Goal: Task Accomplishment & Management: Manage account settings

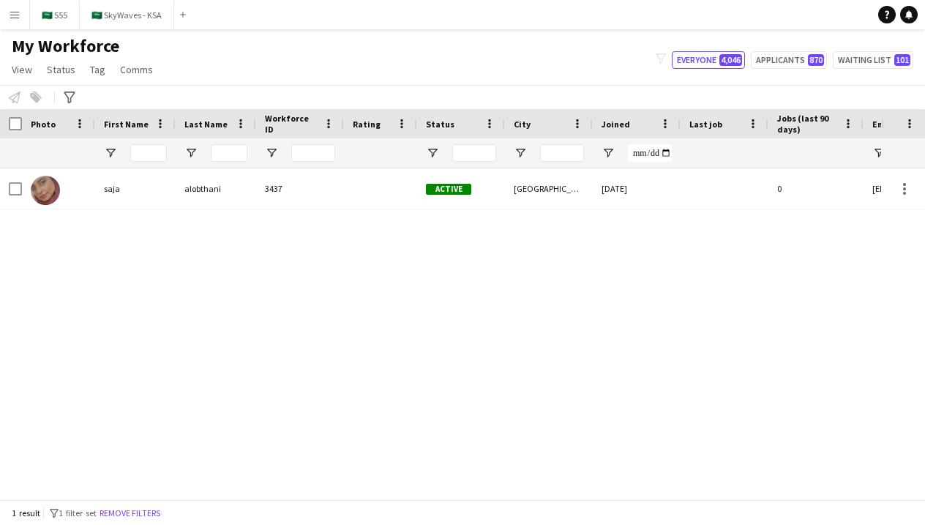
click at [16, 18] on app-icon "Menu" at bounding box center [15, 15] width 12 height 12
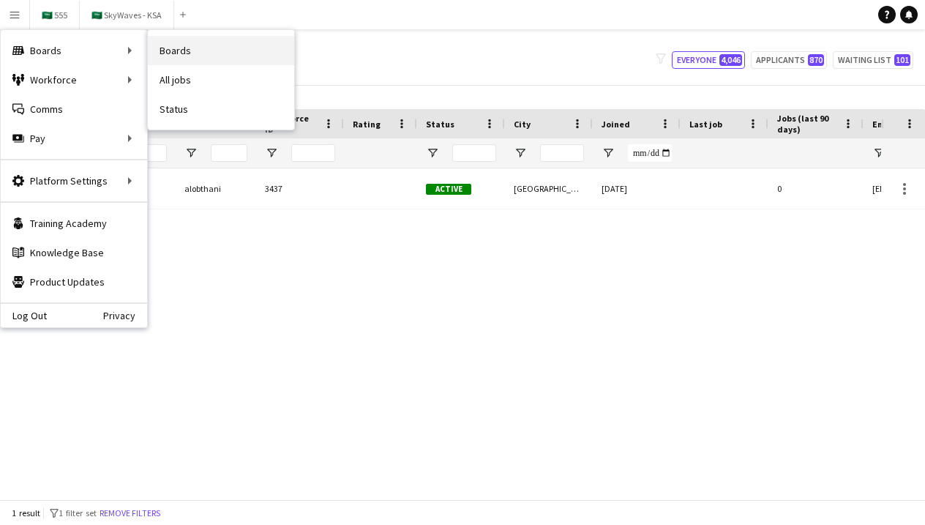
click at [173, 50] on link "Boards" at bounding box center [221, 50] width 146 height 29
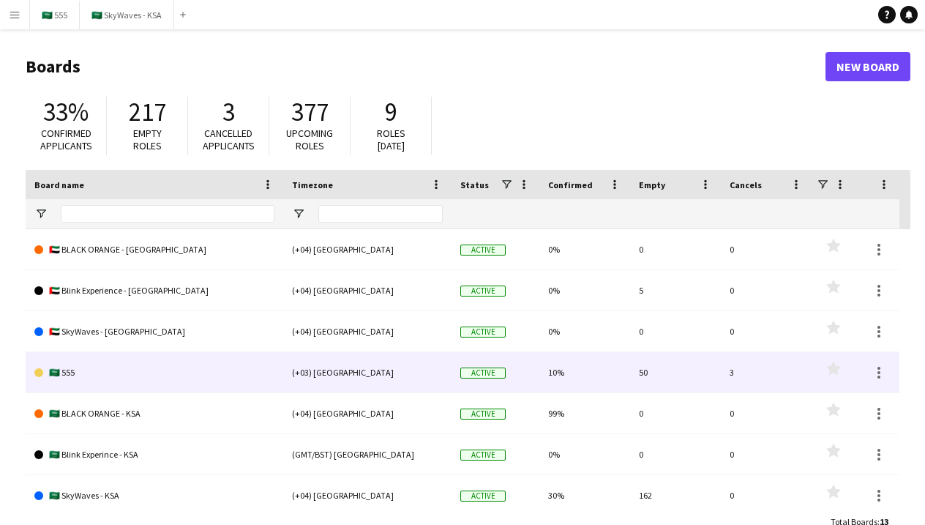
click at [125, 374] on link "🇸🇦 555" at bounding box center [154, 372] width 240 height 41
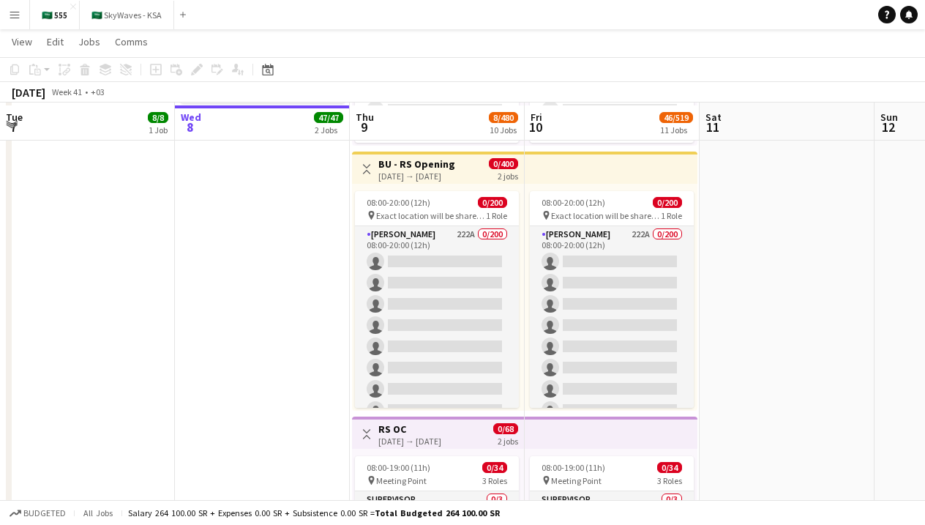
scroll to position [547, 0]
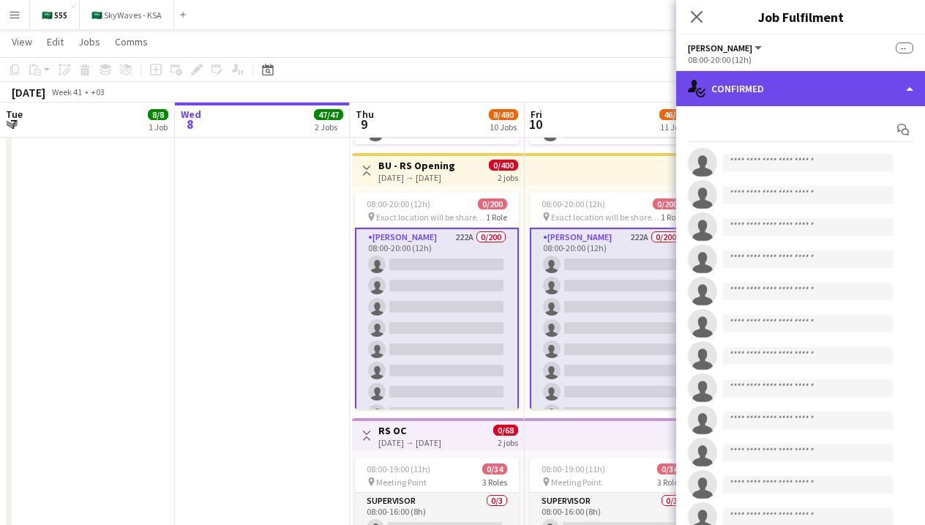
click at [820, 92] on div "single-neutral-actions-check-2 Confirmed" at bounding box center [800, 88] width 249 height 35
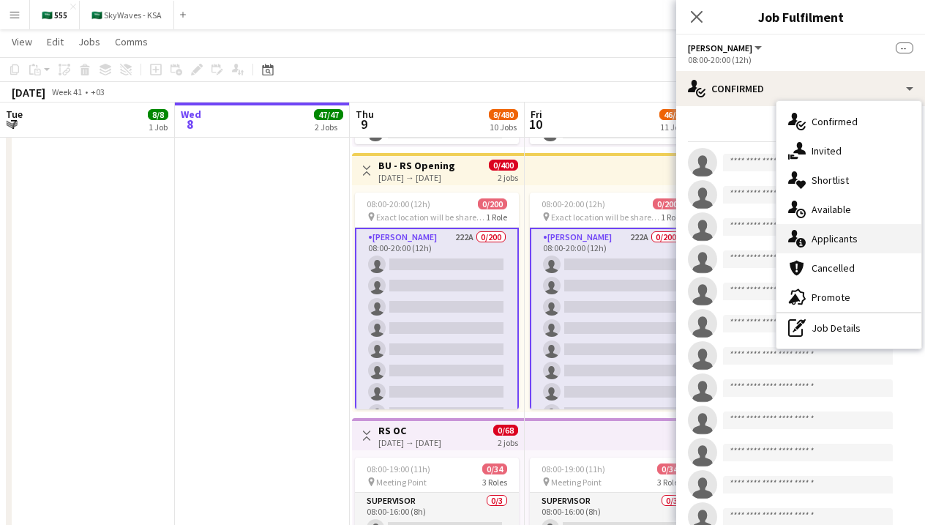
click at [849, 232] on span "Applicants" at bounding box center [834, 238] width 46 height 13
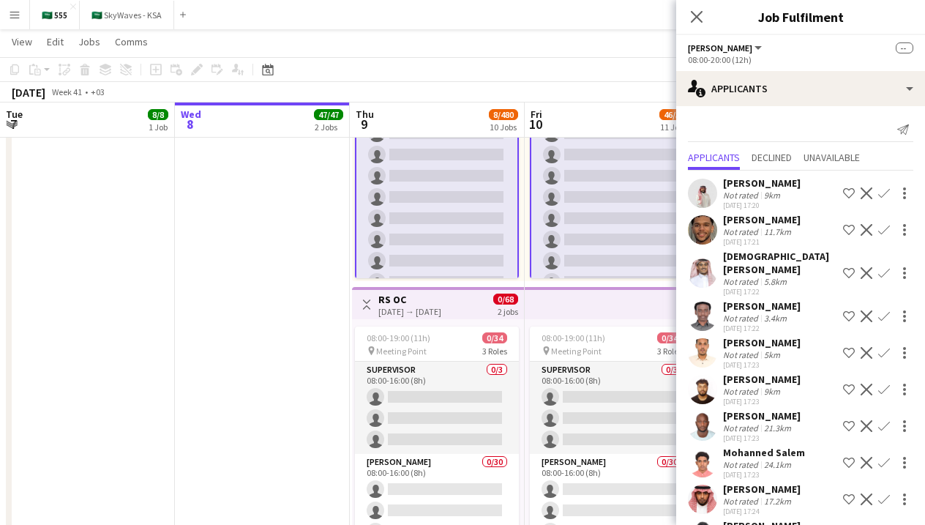
scroll to position [677, 0]
click at [761, 193] on div "9km" at bounding box center [772, 194] width 22 height 11
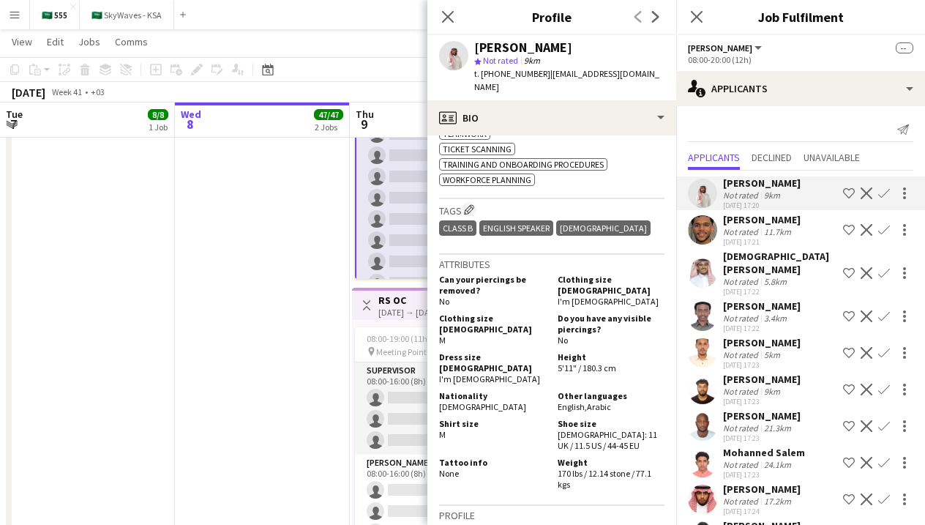
scroll to position [1002, 0]
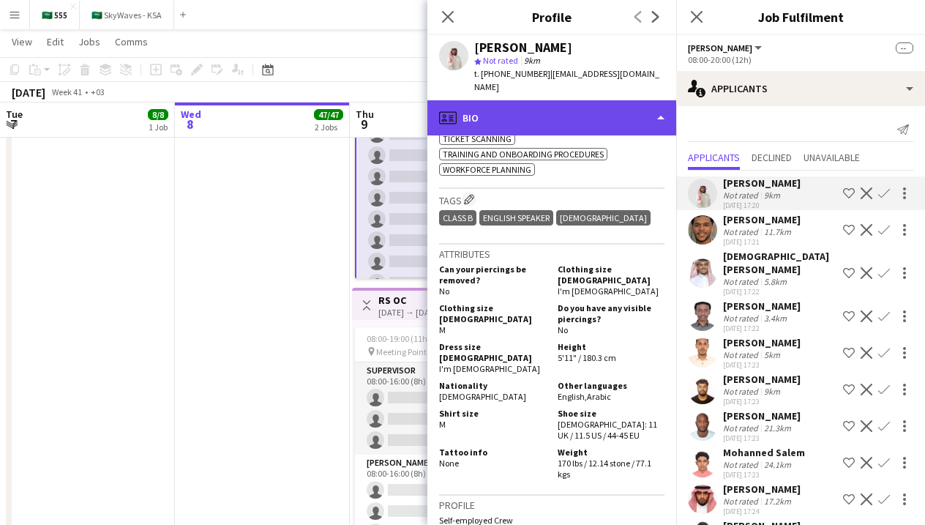
click at [508, 116] on div "profile Bio" at bounding box center [551, 117] width 249 height 35
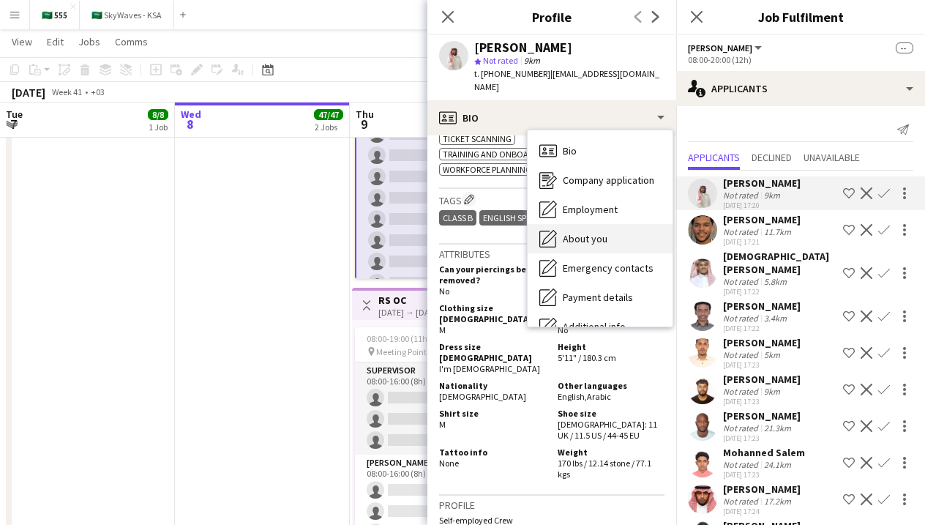
click at [555, 232] on icon "About you" at bounding box center [548, 239] width 18 height 18
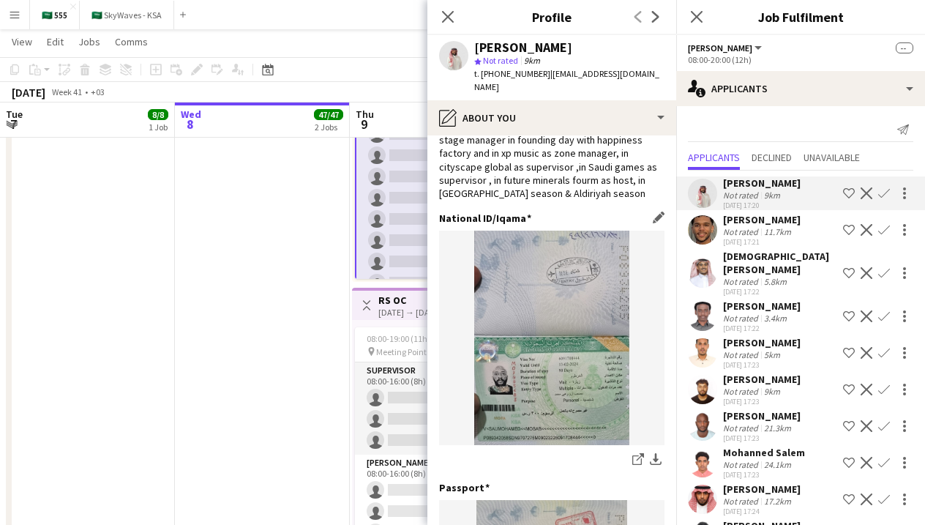
scroll to position [130, 0]
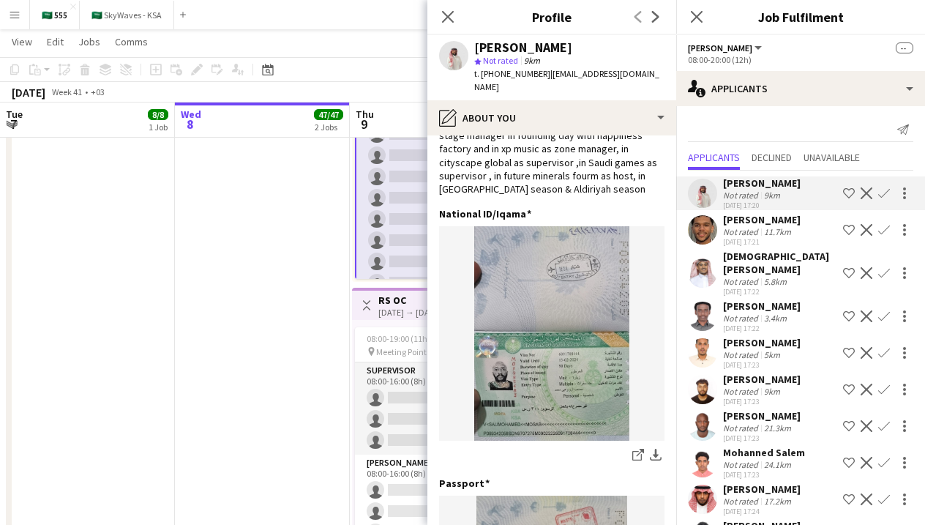
click at [733, 232] on div "Not rated" at bounding box center [742, 231] width 38 height 11
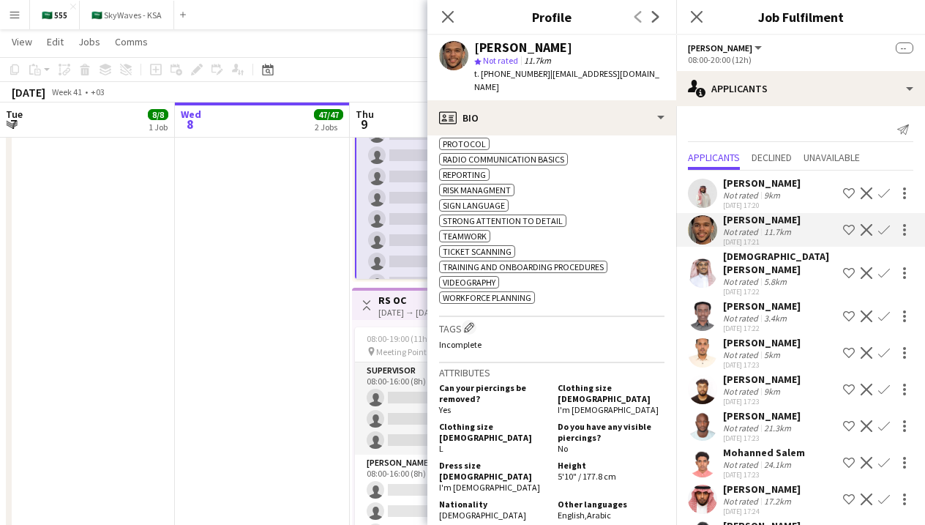
scroll to position [880, 0]
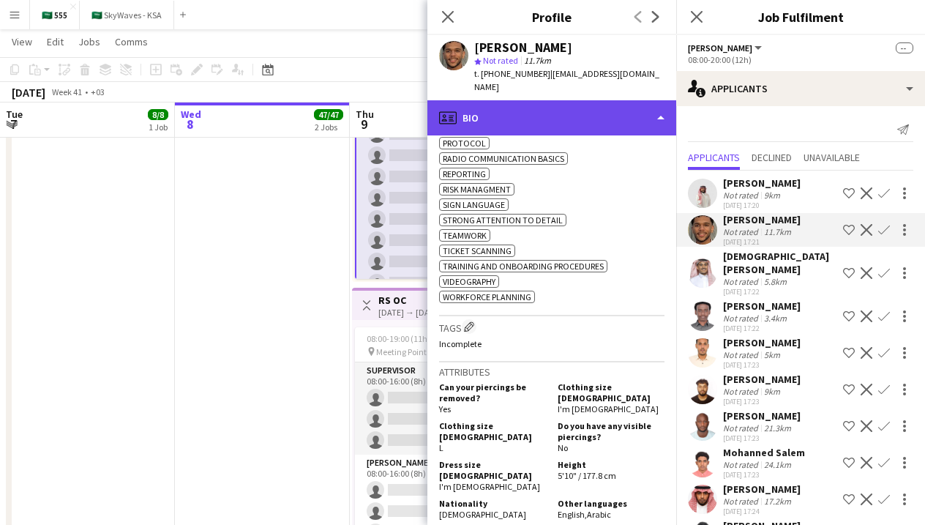
click at [588, 100] on div "profile Bio" at bounding box center [551, 117] width 249 height 35
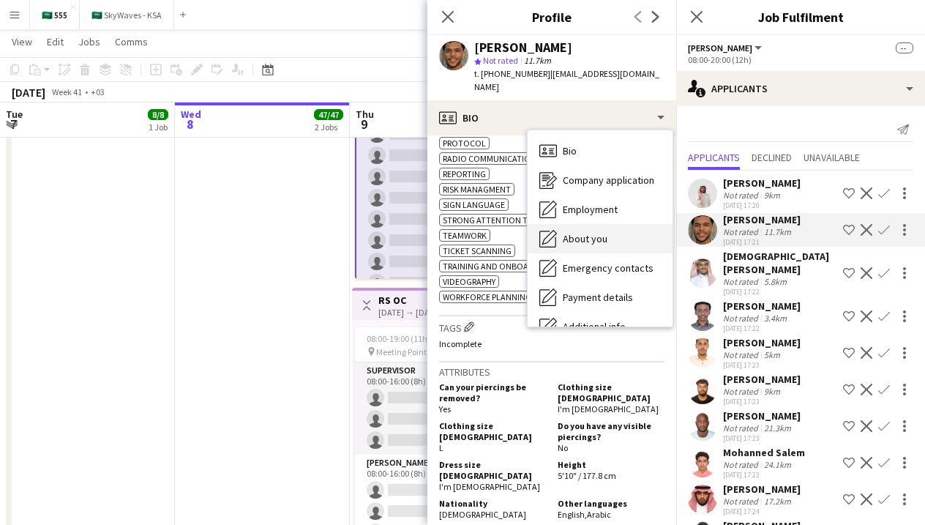
click at [598, 233] on div "About you About you" at bounding box center [600, 238] width 145 height 29
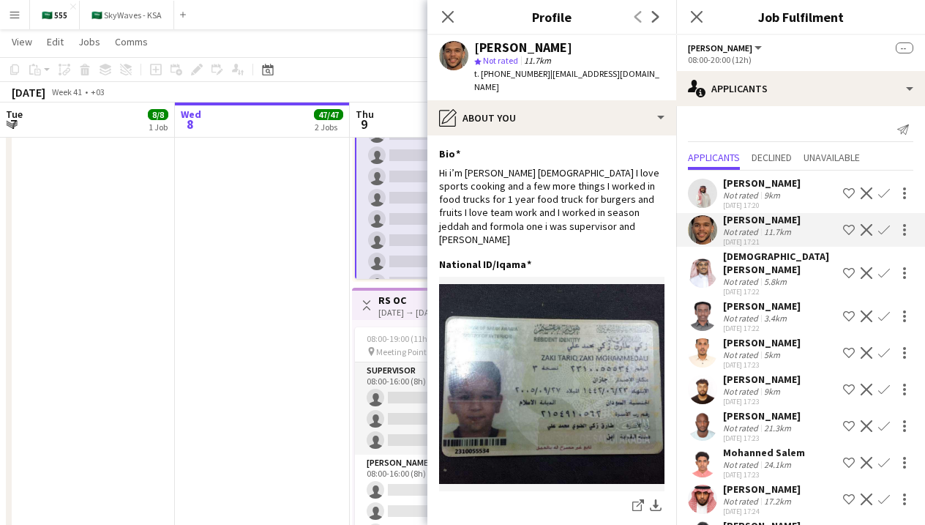
scroll to position [0, 0]
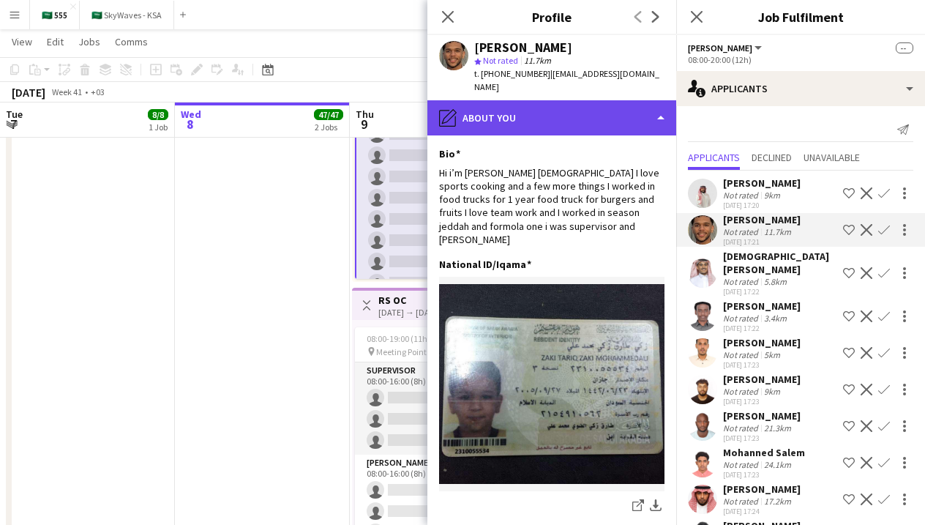
click at [558, 100] on div "pencil4 About you" at bounding box center [551, 117] width 249 height 35
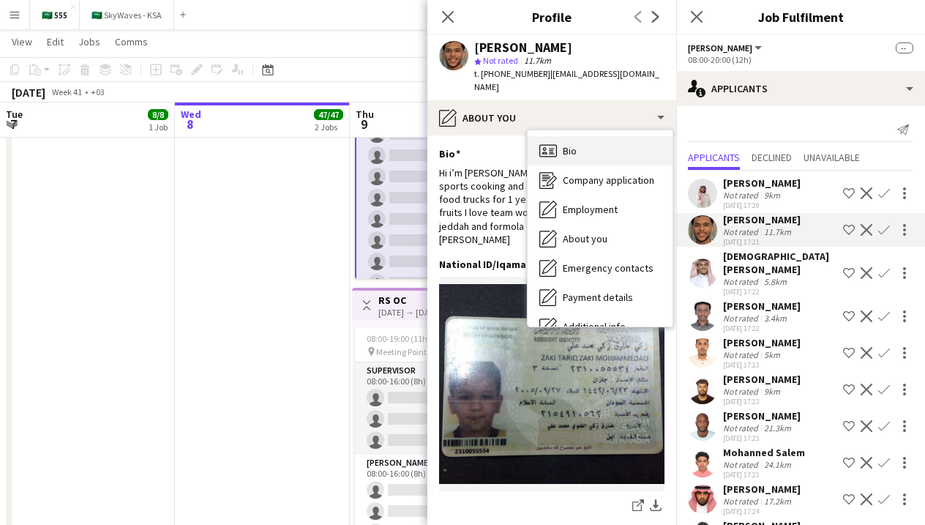
click at [563, 144] on div "Bio Bio" at bounding box center [600, 150] width 145 height 29
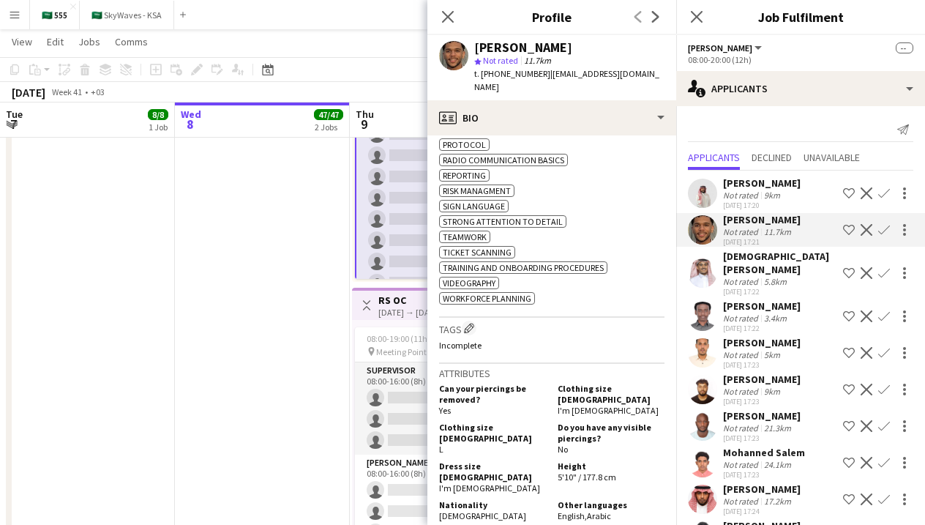
scroll to position [880, 0]
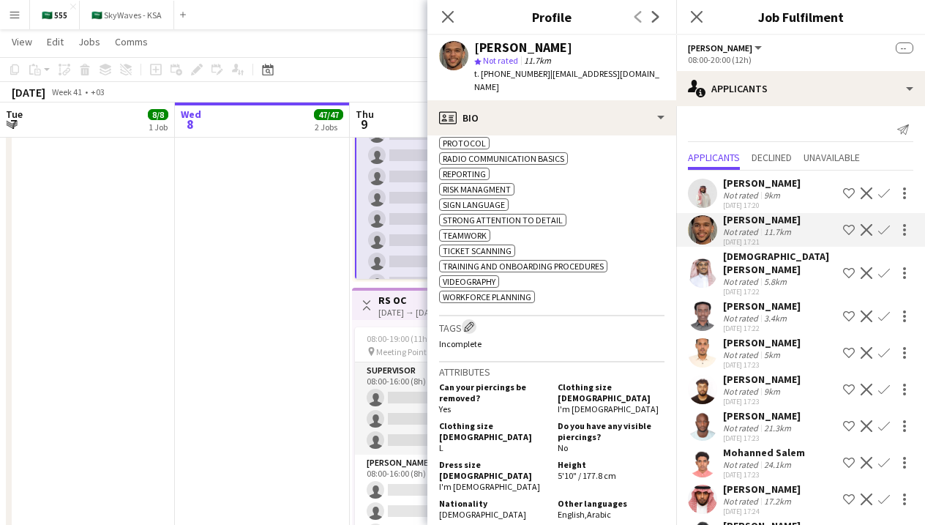
click at [470, 329] on app-icon "Edit crew company tags" at bounding box center [469, 326] width 10 height 10
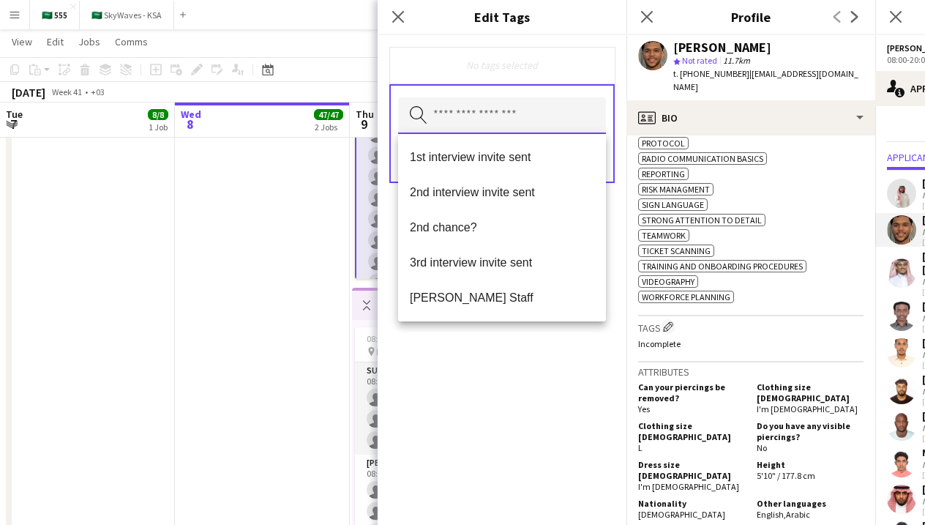
click at [459, 115] on input "text" at bounding box center [502, 115] width 208 height 37
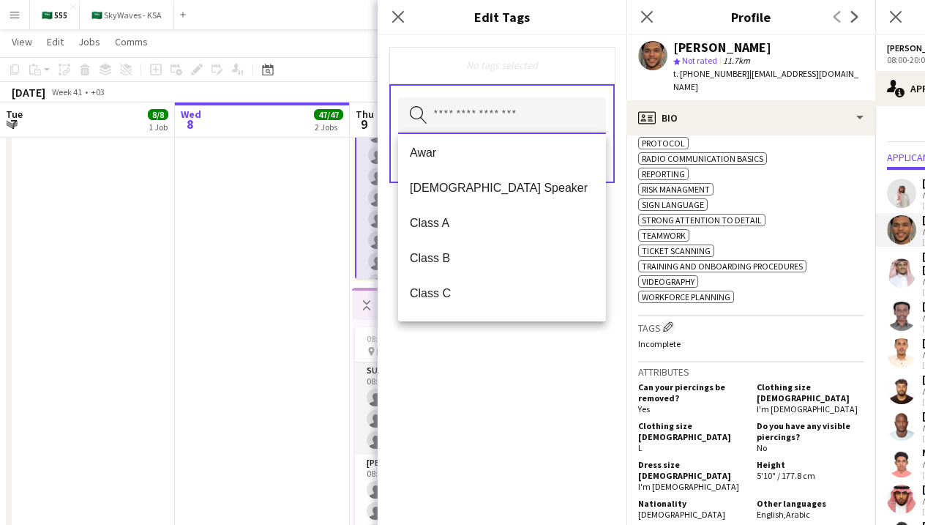
scroll to position [168, 0]
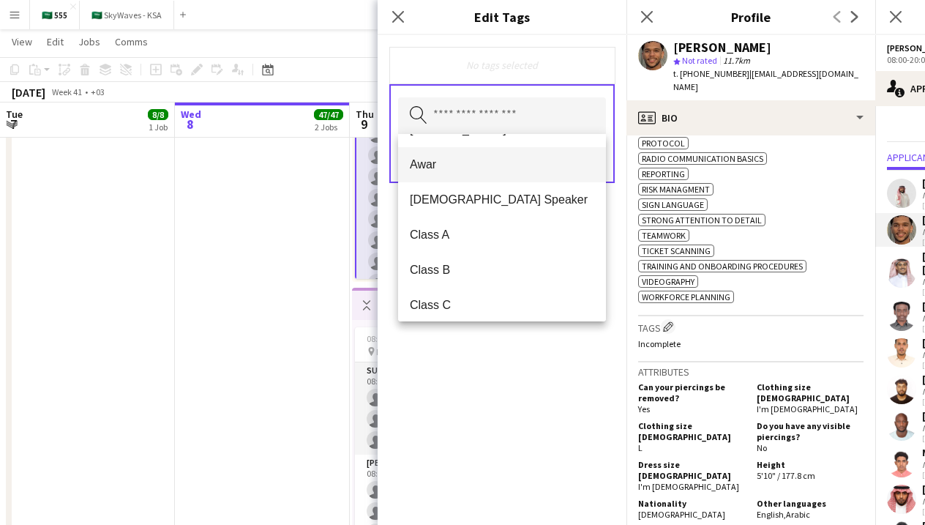
click at [426, 166] on span "Awar" at bounding box center [502, 164] width 184 height 14
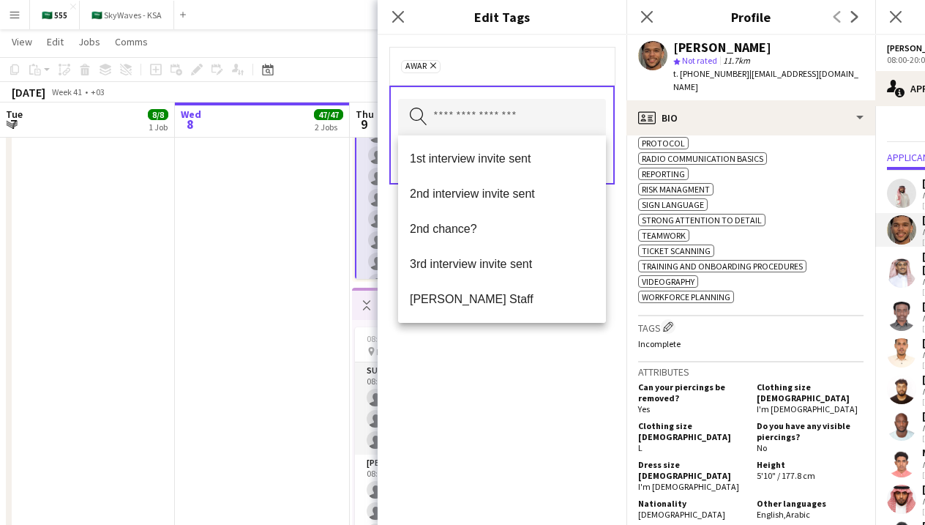
click at [522, 392] on div "Awar Remove Search by tag name Save" at bounding box center [502, 279] width 249 height 489
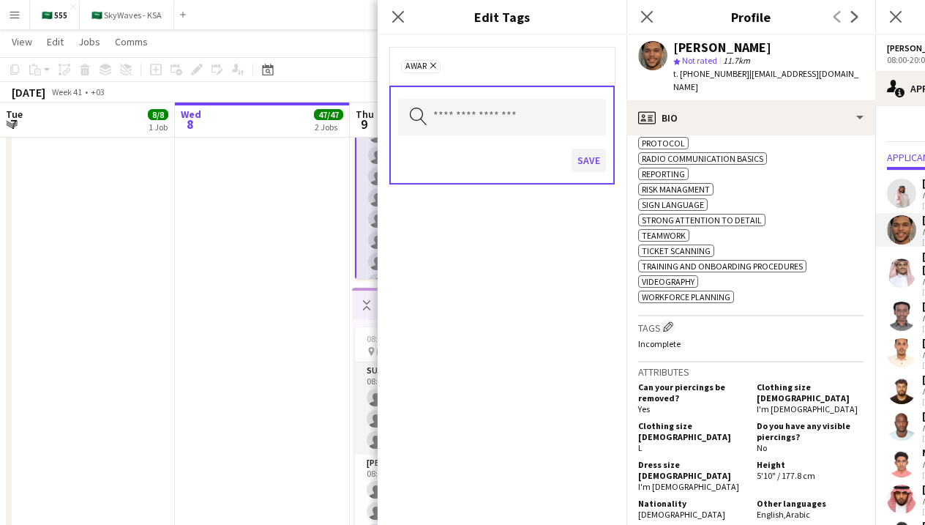
click at [593, 162] on button "Save" at bounding box center [588, 160] width 34 height 23
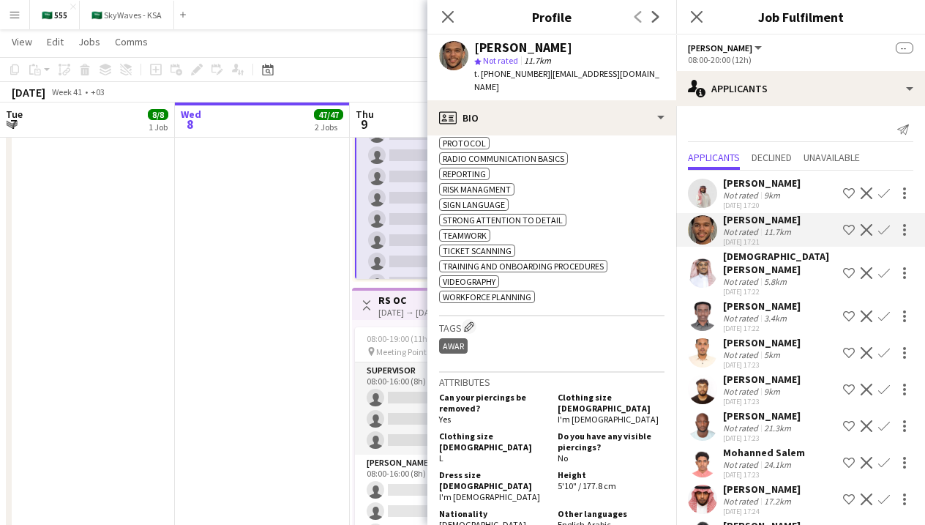
click at [765, 276] on div "5.8km" at bounding box center [775, 281] width 29 height 11
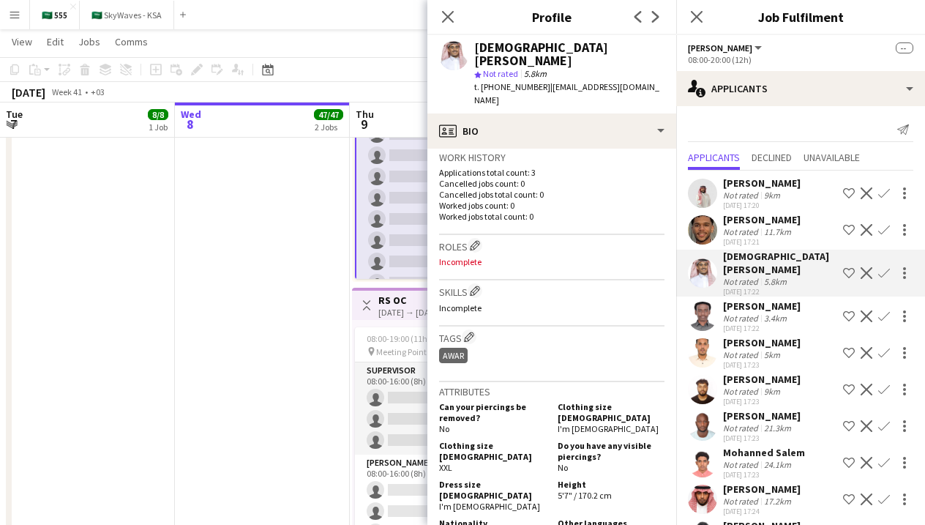
scroll to position [376, 0]
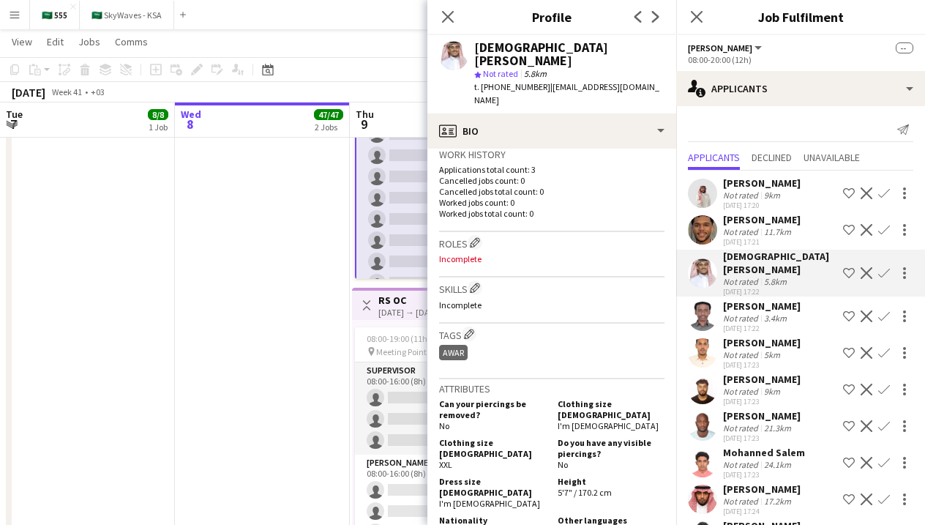
click at [736, 312] on div "Not rated" at bounding box center [742, 317] width 38 height 11
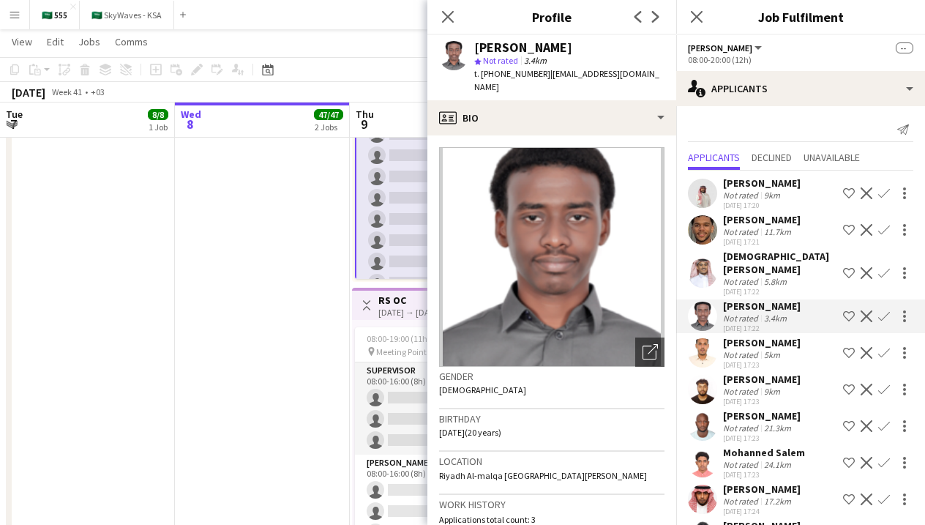
click at [714, 276] on div at bounding box center [702, 272] width 29 height 29
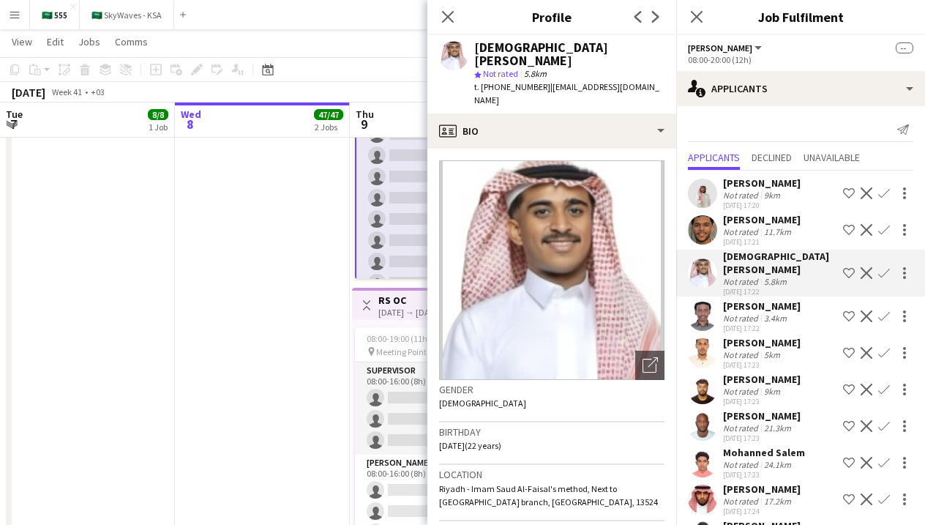
click at [754, 312] on div "Not rated" at bounding box center [742, 317] width 38 height 11
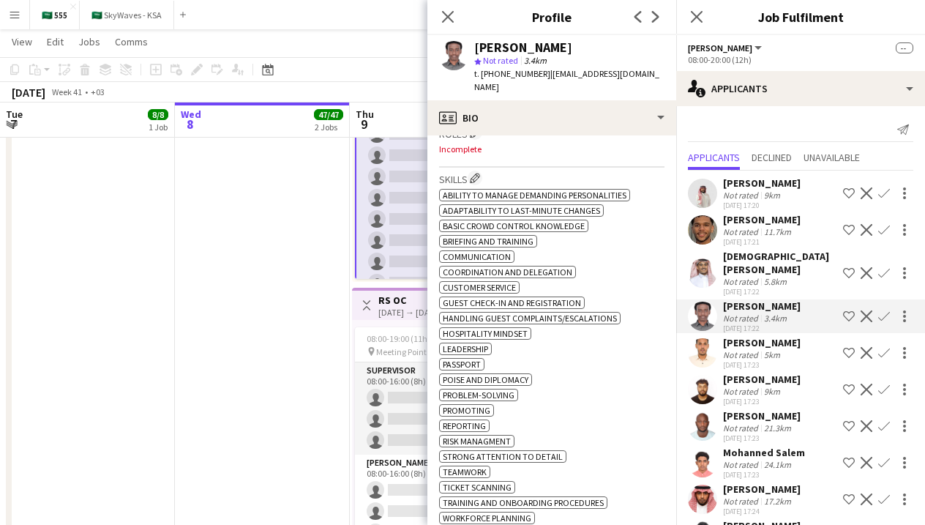
scroll to position [459, 0]
click at [762, 336] on div "Abdullah Bin Saadon" at bounding box center [762, 342] width 78 height 13
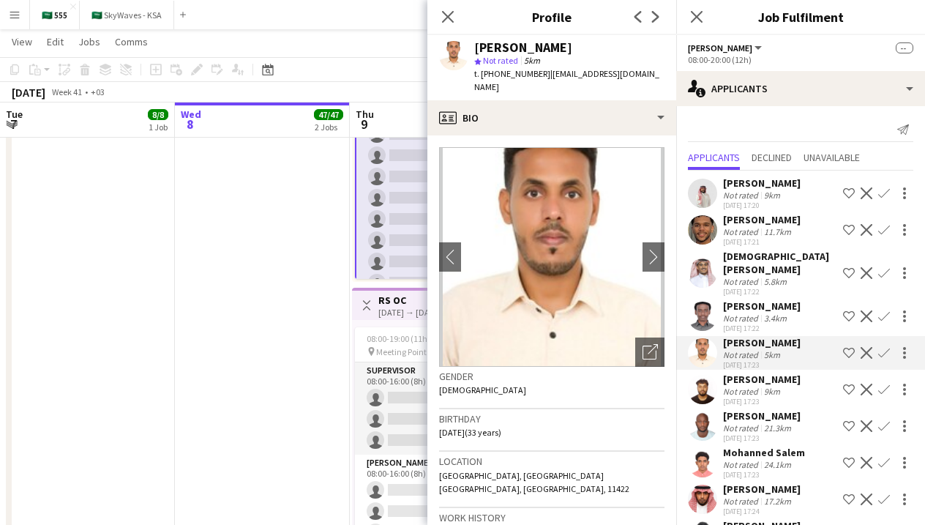
scroll to position [0, 0]
click at [706, 375] on app-user-avatar at bounding box center [702, 389] width 29 height 29
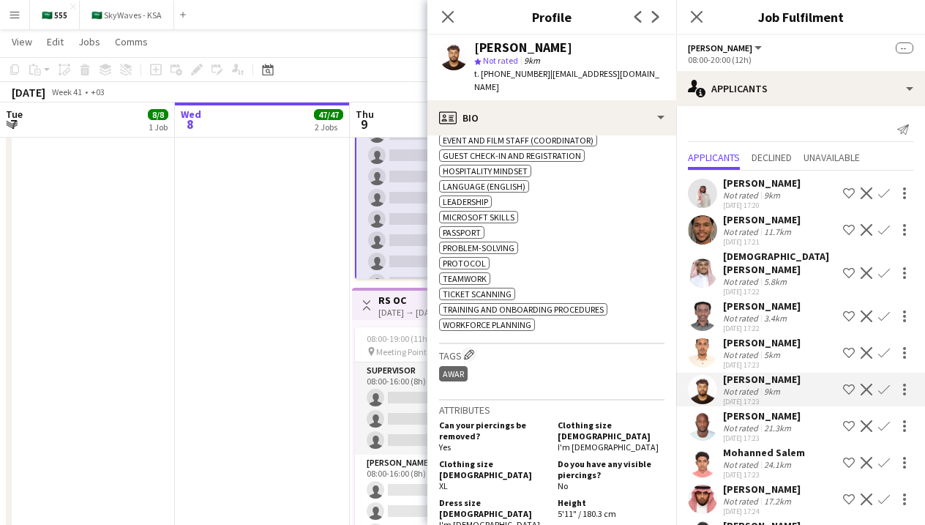
scroll to position [628, 0]
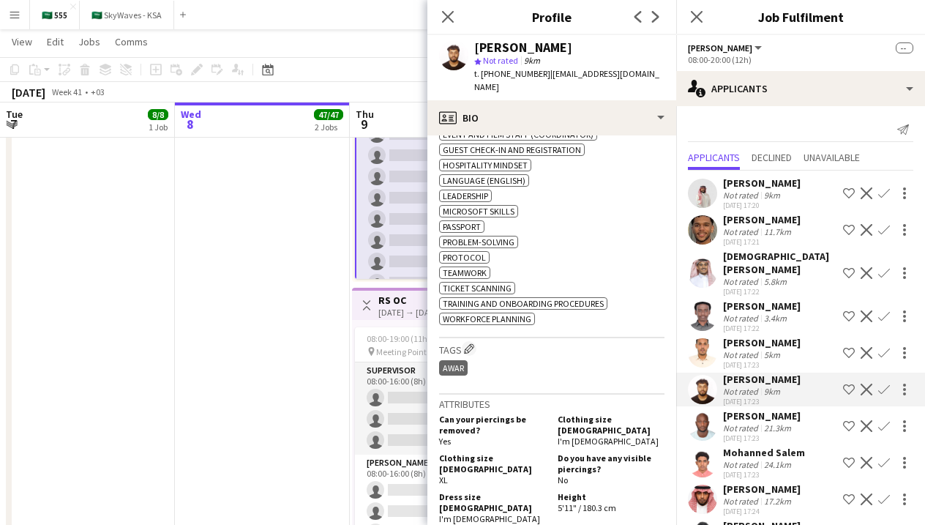
click at [776, 433] on div "[DATE] 17:23" at bounding box center [762, 438] width 78 height 10
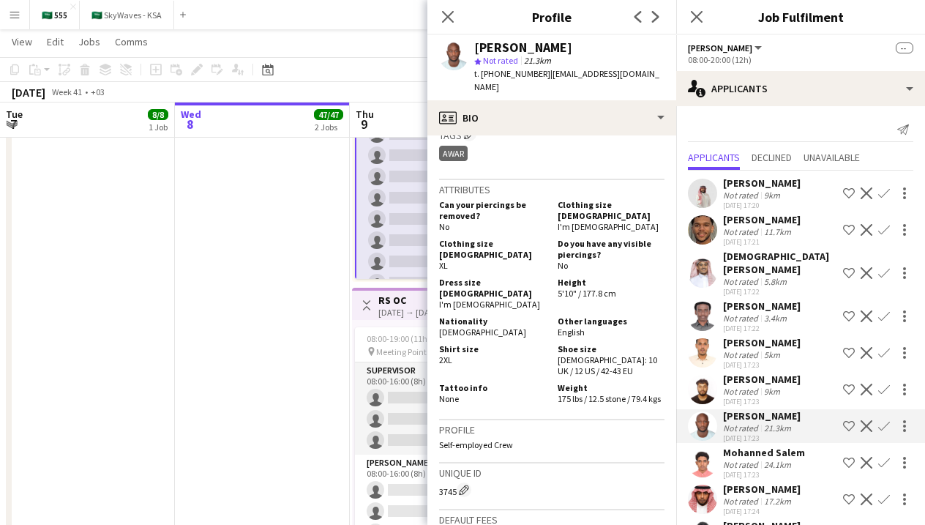
scroll to position [547, 0]
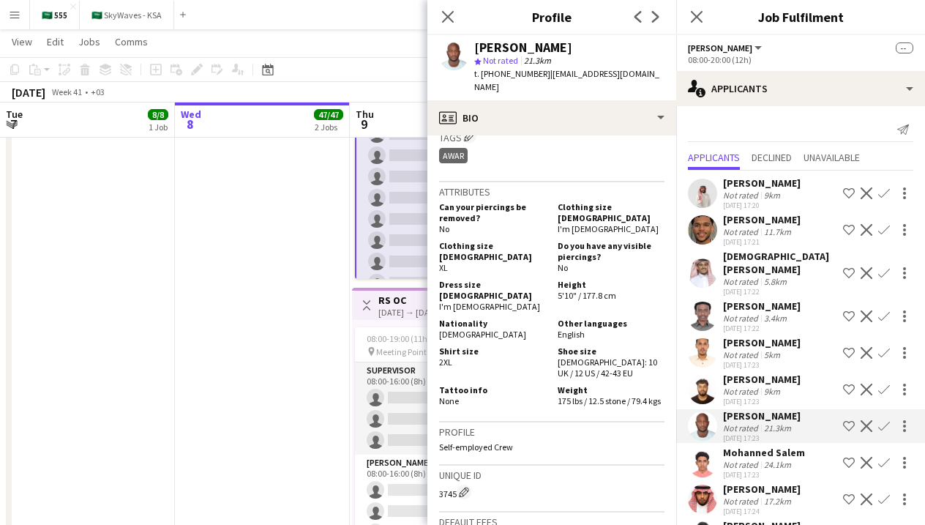
click at [756, 459] on div "Not rated" at bounding box center [742, 464] width 38 height 11
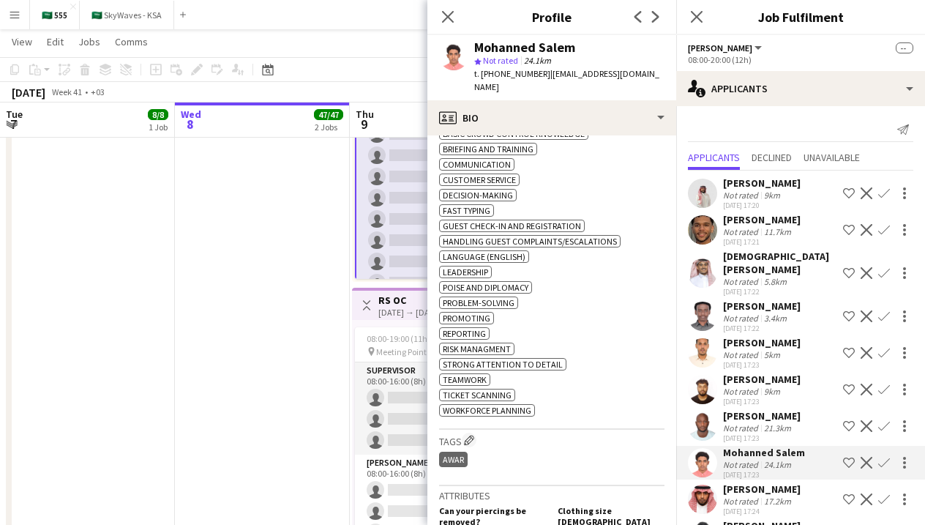
scroll to position [569, 0]
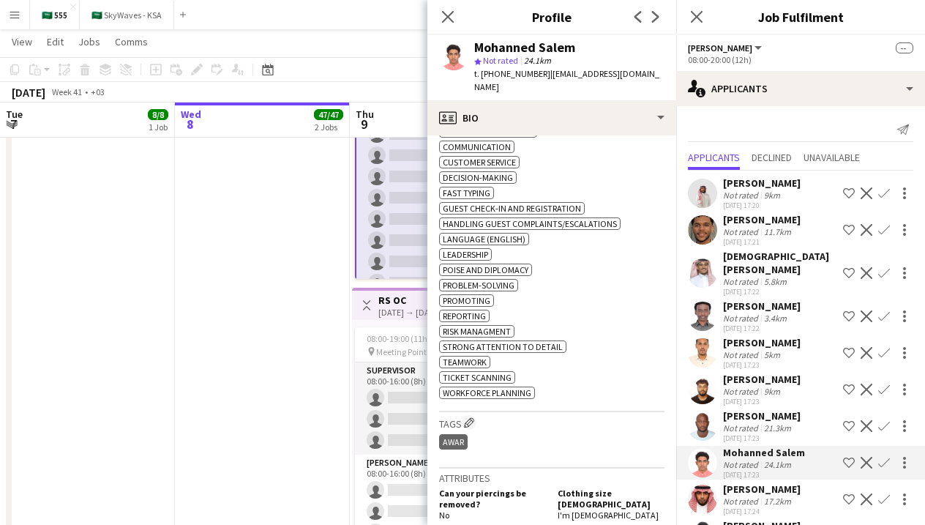
click at [747, 484] on div "Abdullrhim Ahmed Mohammed" at bounding box center [762, 488] width 78 height 13
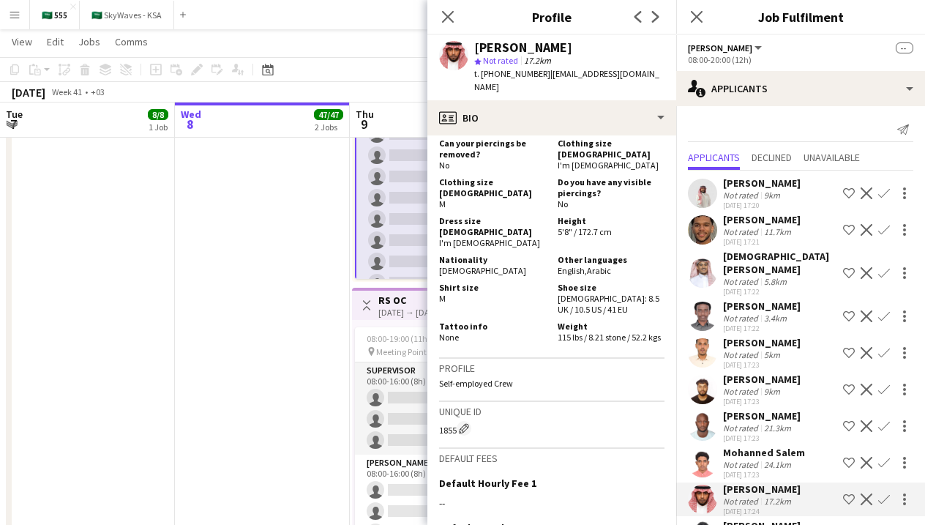
scroll to position [846, 0]
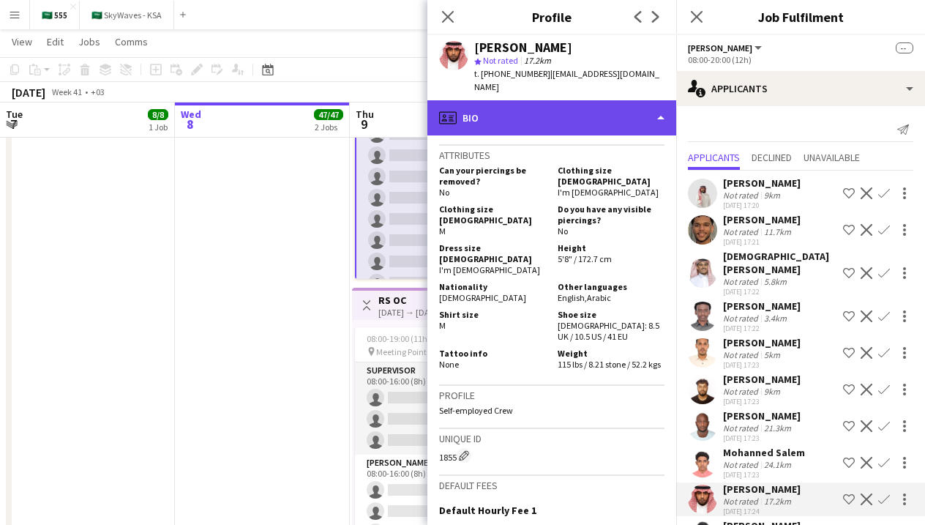
click at [604, 103] on div "profile Bio" at bounding box center [551, 117] width 249 height 35
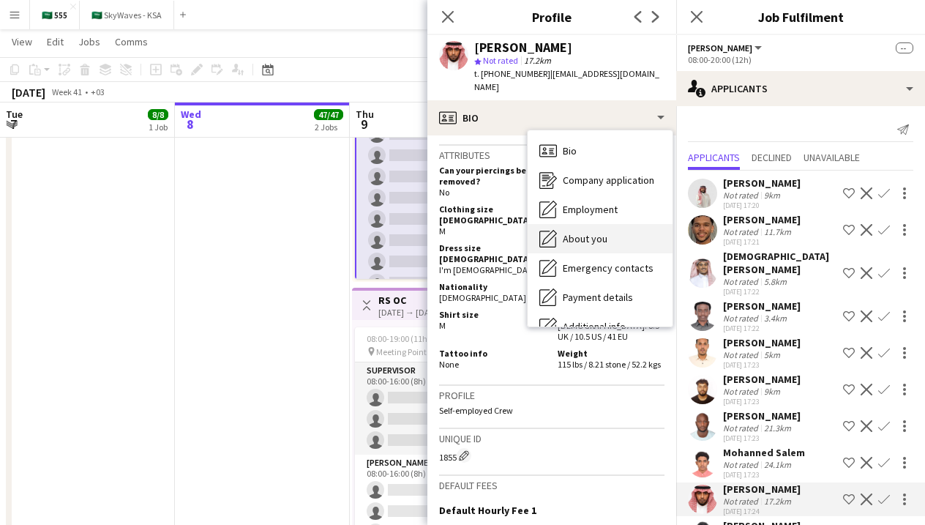
click at [605, 232] on span "About you" at bounding box center [585, 238] width 45 height 13
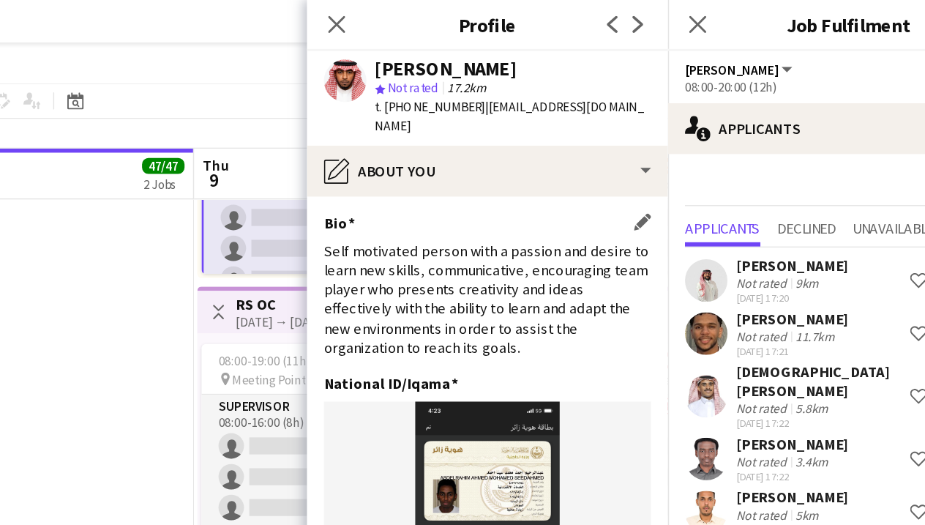
scroll to position [706, 0]
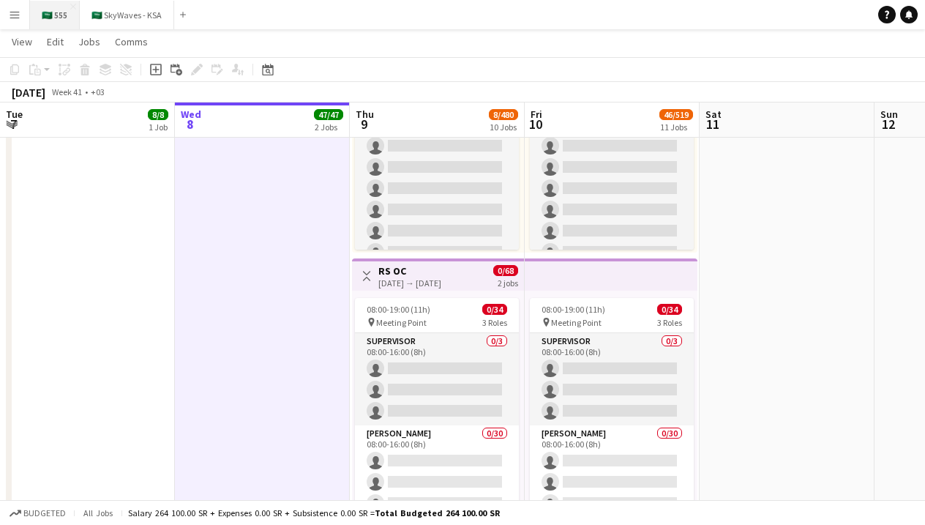
click at [51, 20] on button "🇸🇦 555 Close" at bounding box center [55, 15] width 50 height 29
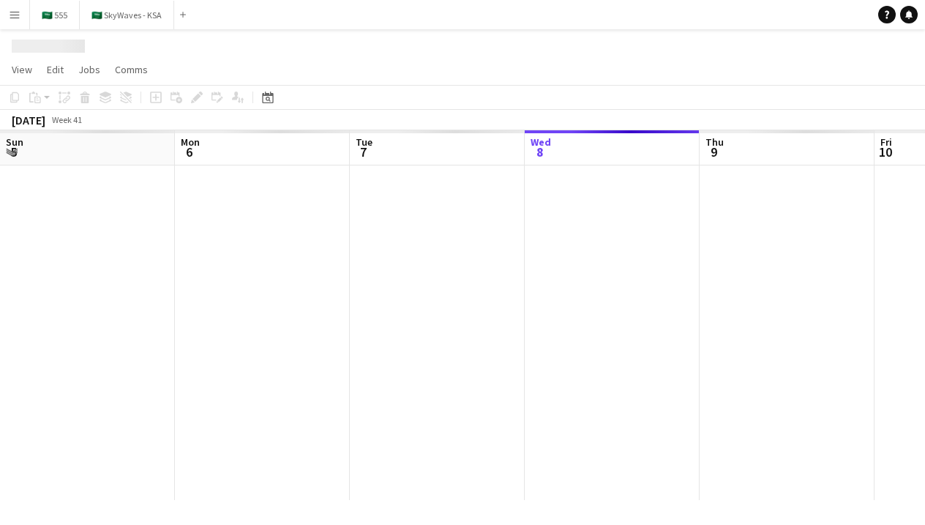
scroll to position [0, 350]
click at [12, 13] on app-icon "Menu" at bounding box center [15, 15] width 12 height 12
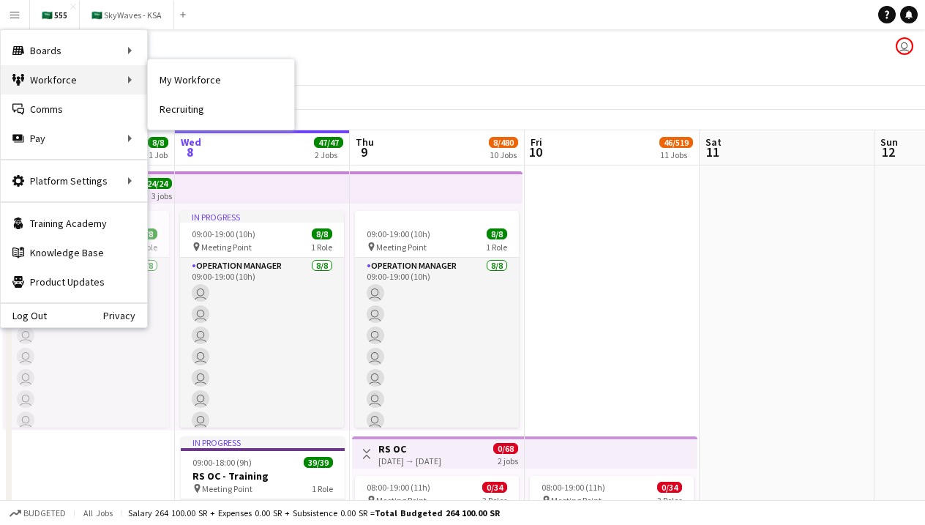
click at [63, 86] on div "Workforce Workforce" at bounding box center [74, 79] width 146 height 29
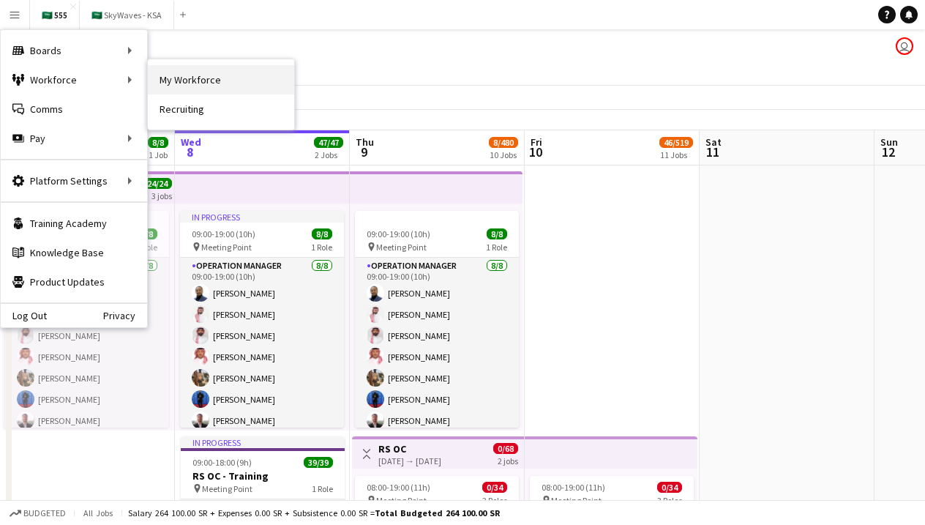
click at [171, 85] on link "My Workforce" at bounding box center [221, 79] width 146 height 29
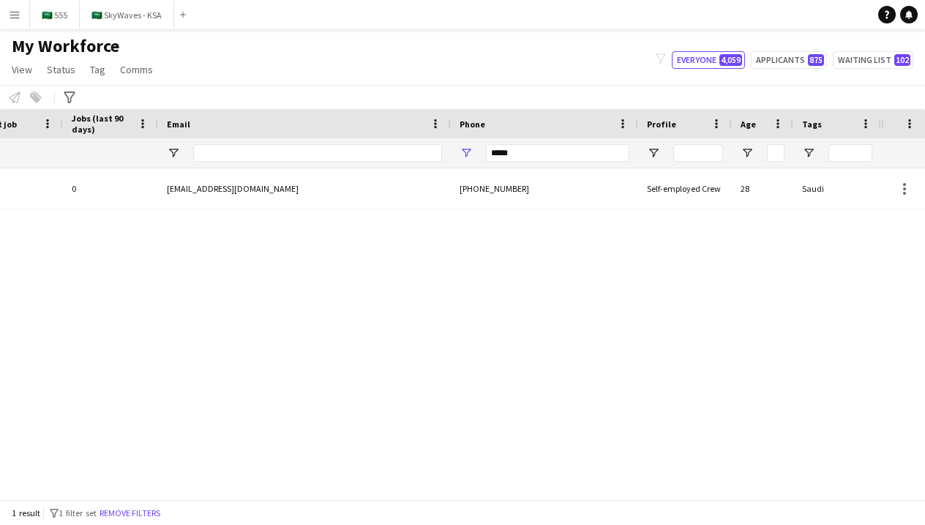
scroll to position [0, 705]
click at [585, 148] on input "*****" at bounding box center [557, 153] width 143 height 18
type input "*********"
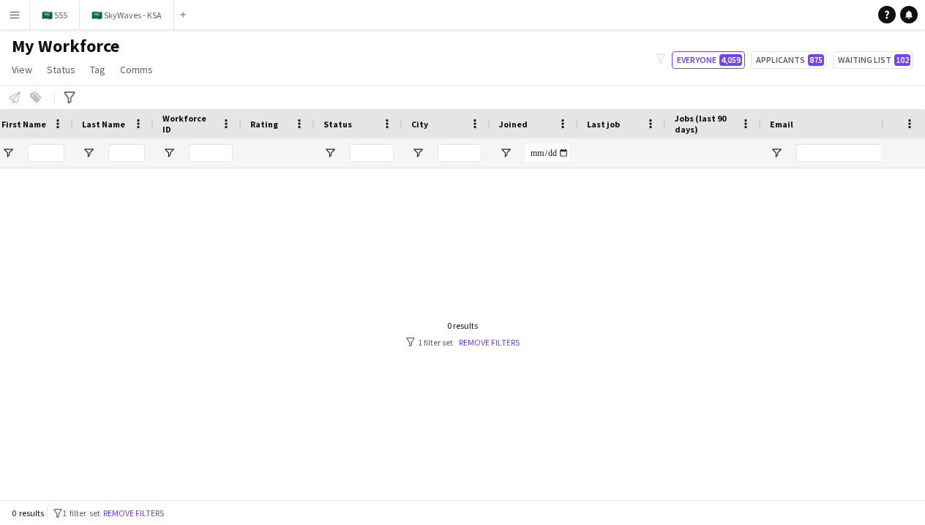
scroll to position [0, 0]
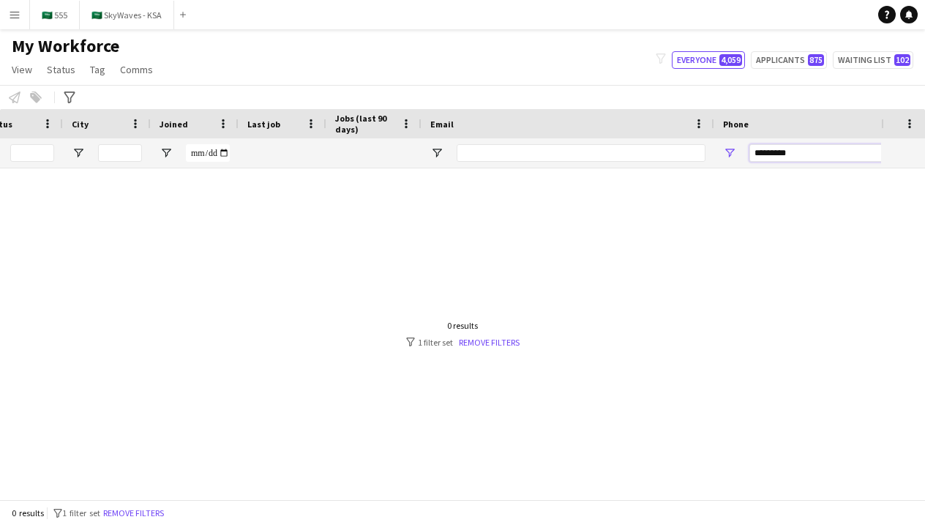
click at [807, 145] on input "*********" at bounding box center [820, 153] width 143 height 18
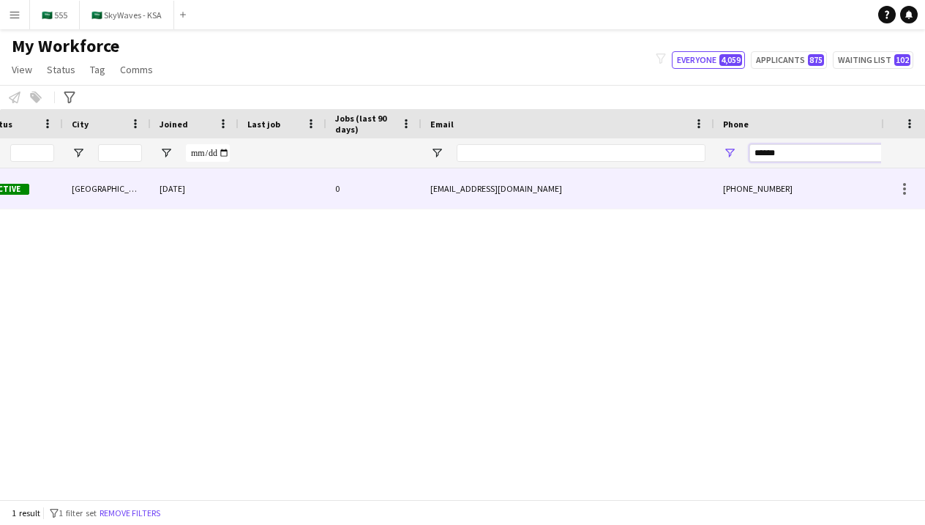
type input "******"
click at [761, 195] on div "+966570966712" at bounding box center [807, 188] width 187 height 40
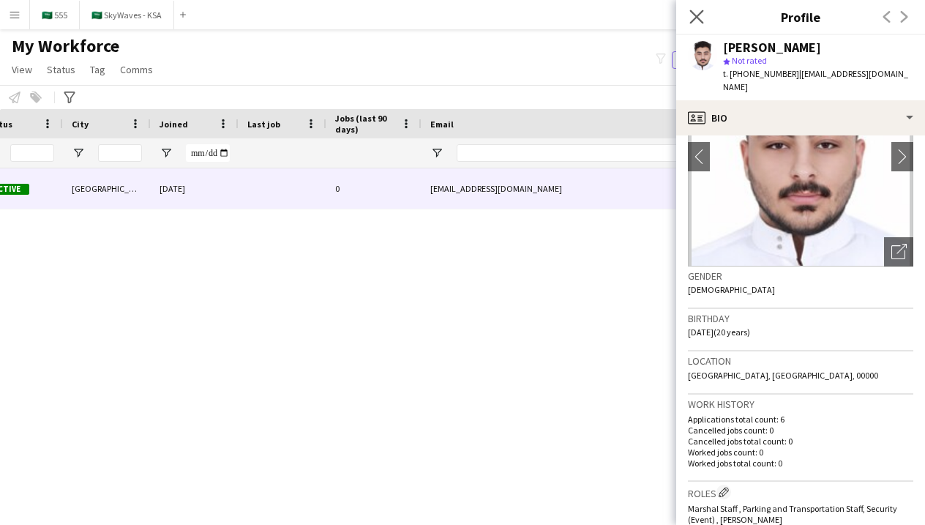
click at [700, 25] on app-icon "Close pop-in" at bounding box center [696, 17] width 21 height 21
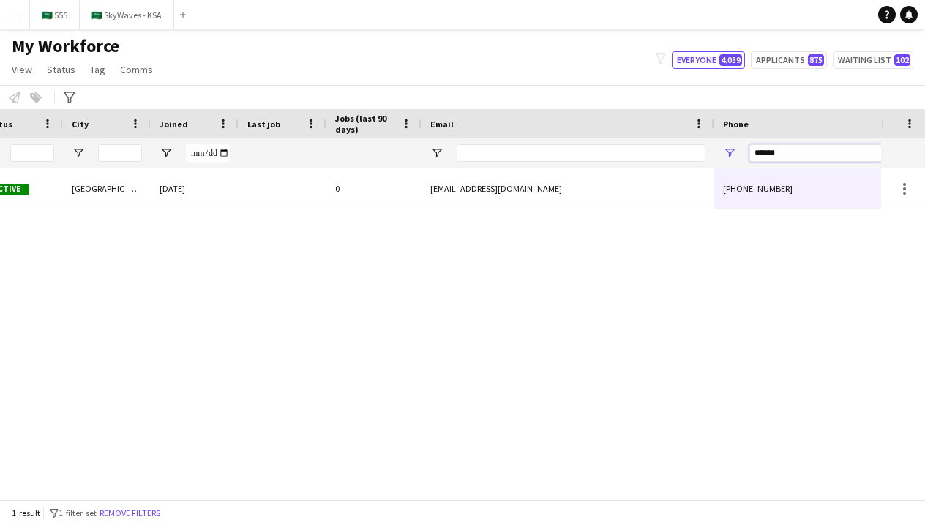
click at [779, 154] on input "******" at bounding box center [820, 153] width 143 height 18
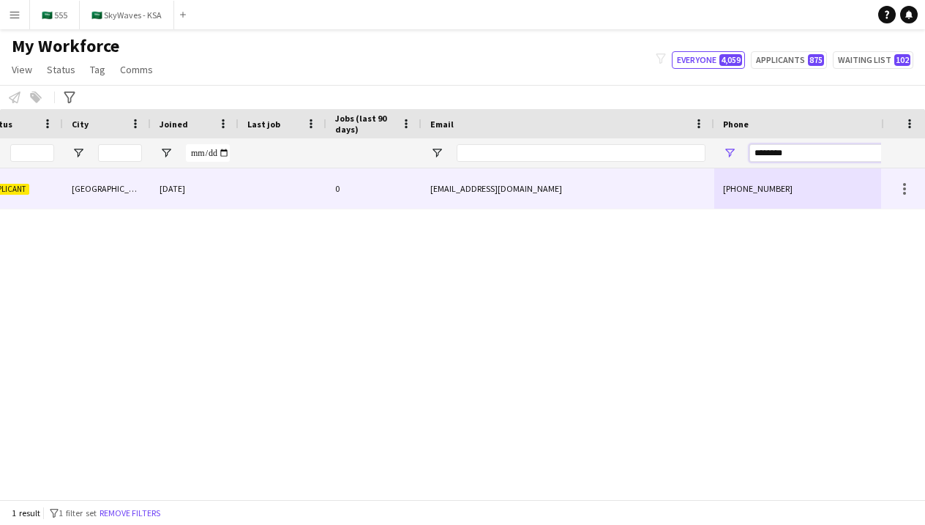
type input "********"
click at [779, 197] on div "[PHONE_NUMBER]" at bounding box center [807, 188] width 187 height 40
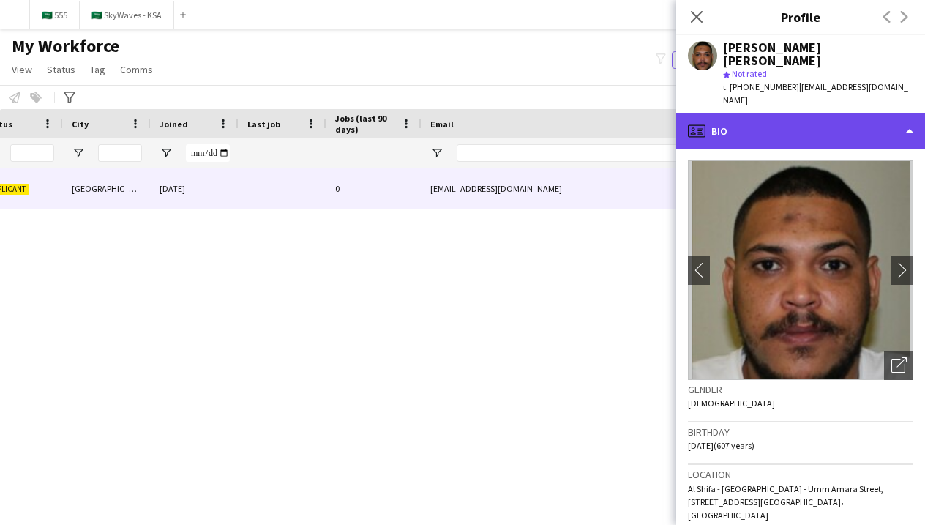
click at [751, 121] on div "profile Bio" at bounding box center [800, 130] width 249 height 35
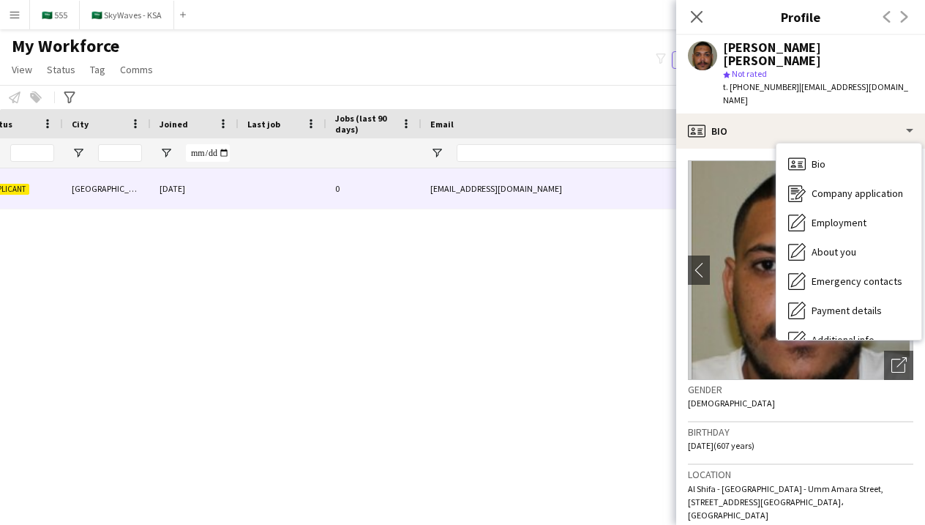
click at [741, 383] on h3 "Gender" at bounding box center [800, 389] width 225 height 13
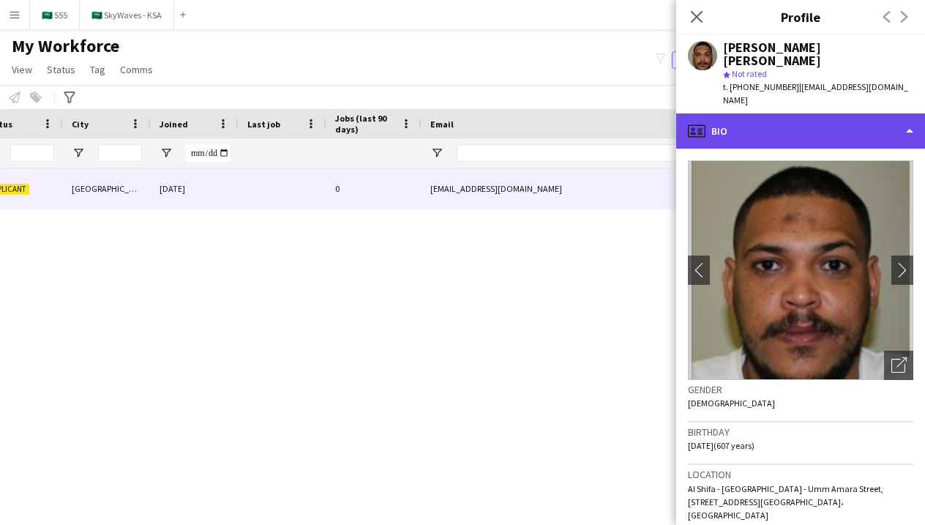
click at [773, 121] on div "profile Bio" at bounding box center [800, 130] width 249 height 35
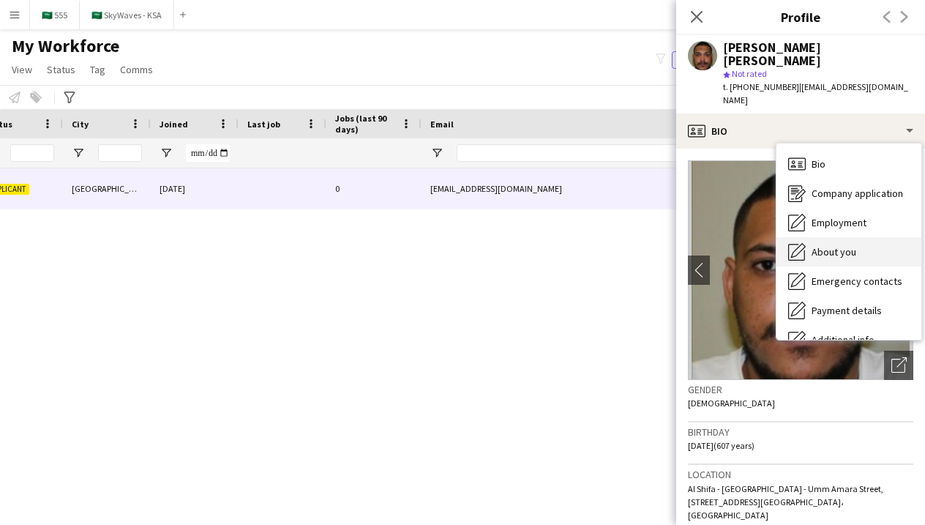
click at [808, 237] on div "About you About you" at bounding box center [848, 251] width 145 height 29
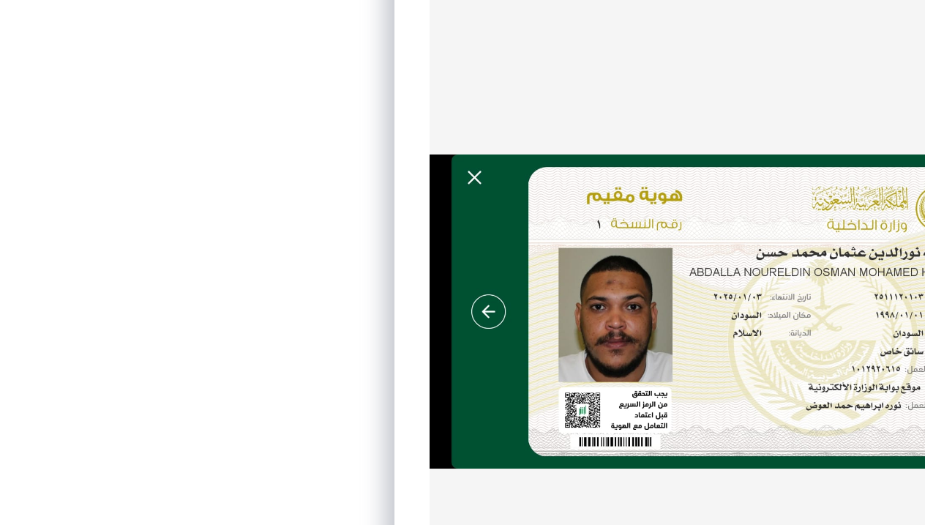
scroll to position [34, 0]
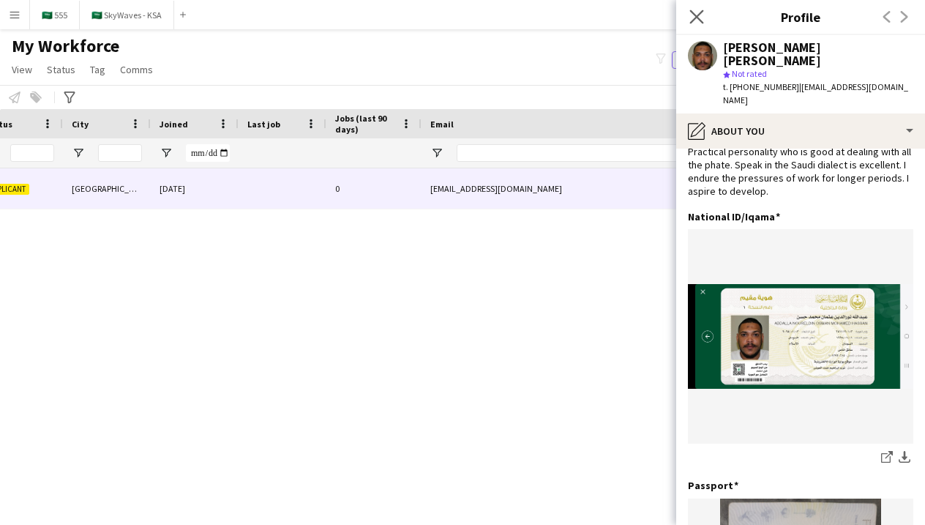
click at [696, 24] on app-icon "Close pop-in" at bounding box center [696, 17] width 21 height 21
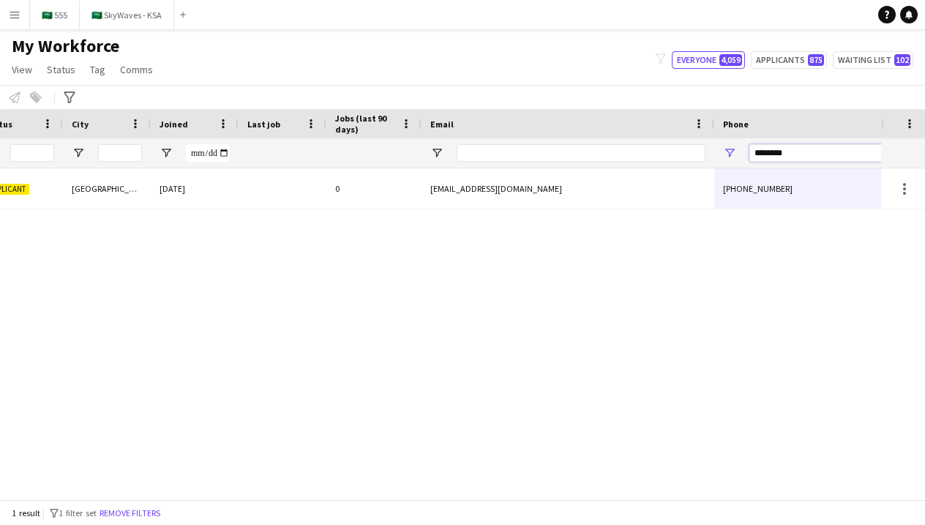
click at [787, 153] on input "********" at bounding box center [820, 153] width 143 height 18
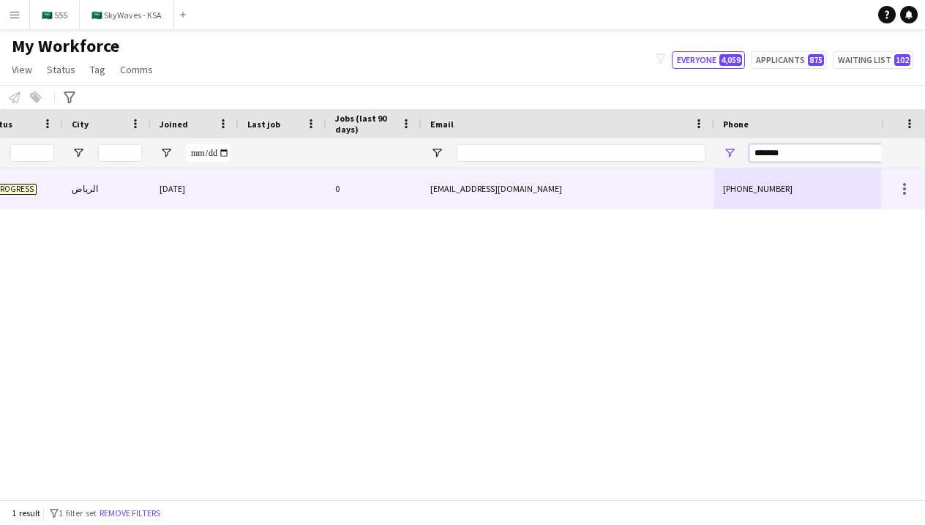
type input "*******"
click at [740, 195] on div "+966563562515" at bounding box center [807, 188] width 187 height 40
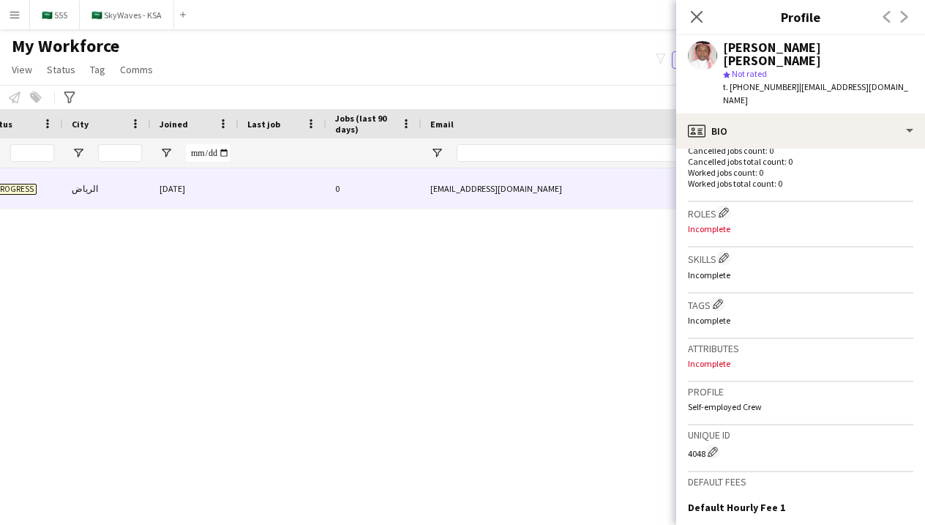
scroll to position [402, 0]
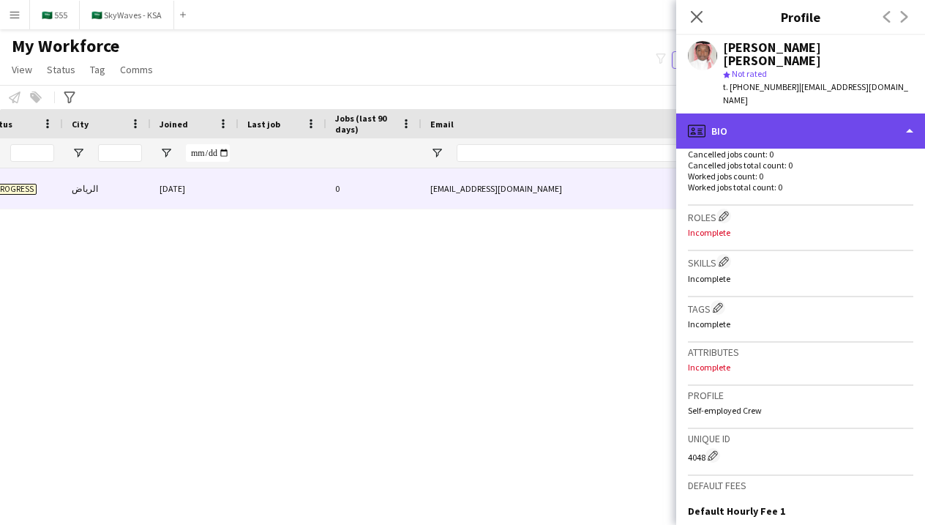
click at [822, 113] on div "profile Bio" at bounding box center [800, 130] width 249 height 35
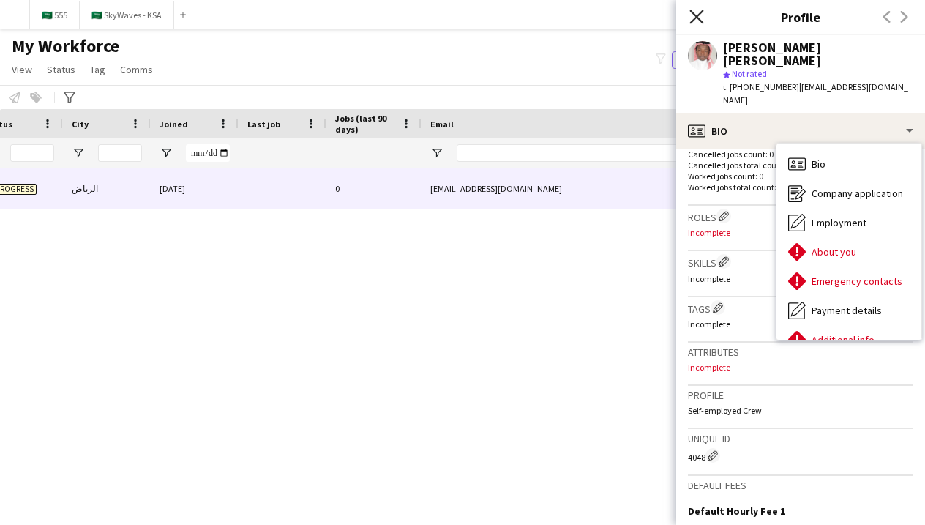
click at [700, 15] on icon "Close pop-in" at bounding box center [696, 17] width 14 height 14
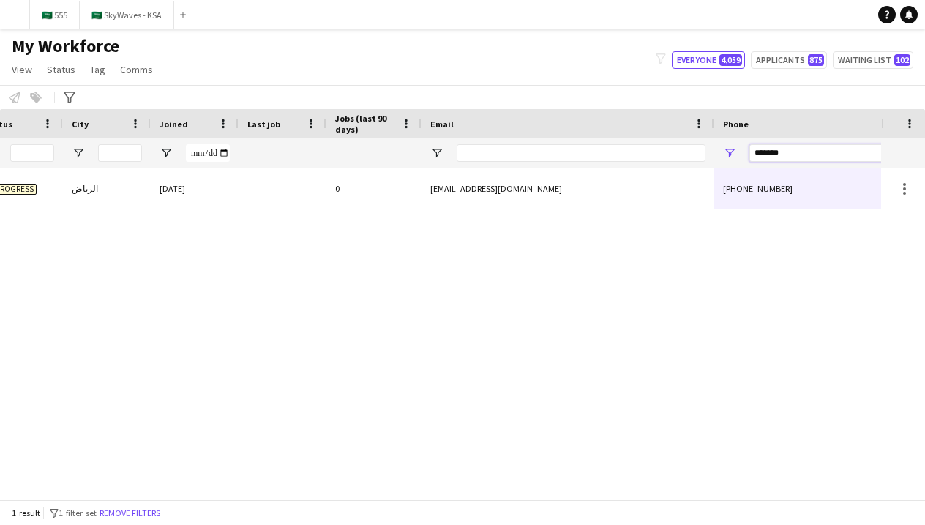
click at [832, 151] on input "*******" at bounding box center [820, 153] width 143 height 18
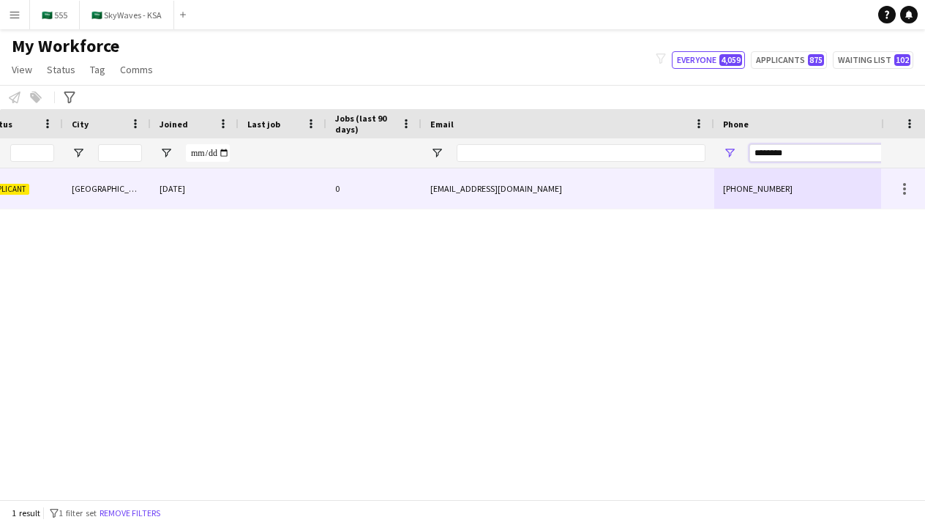
type input "********"
click at [723, 195] on div "+966581484889" at bounding box center [807, 188] width 187 height 40
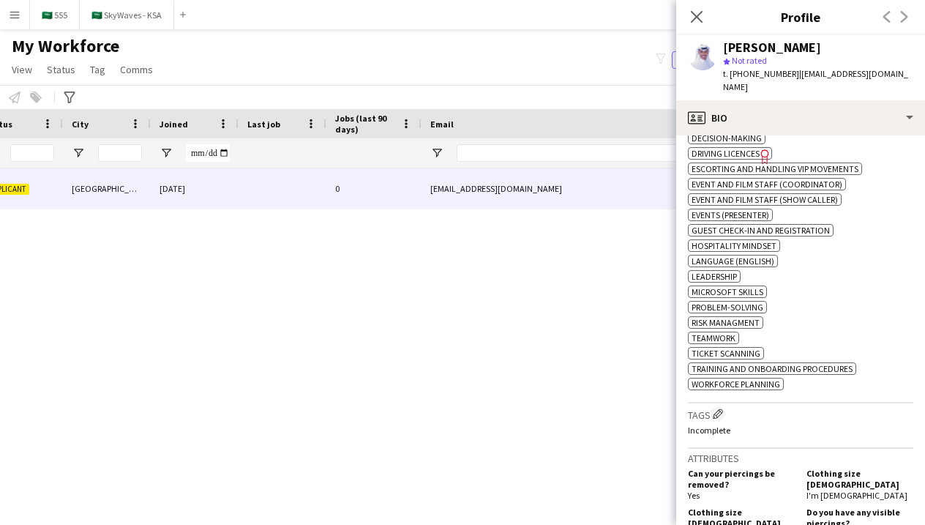
scroll to position [648, 0]
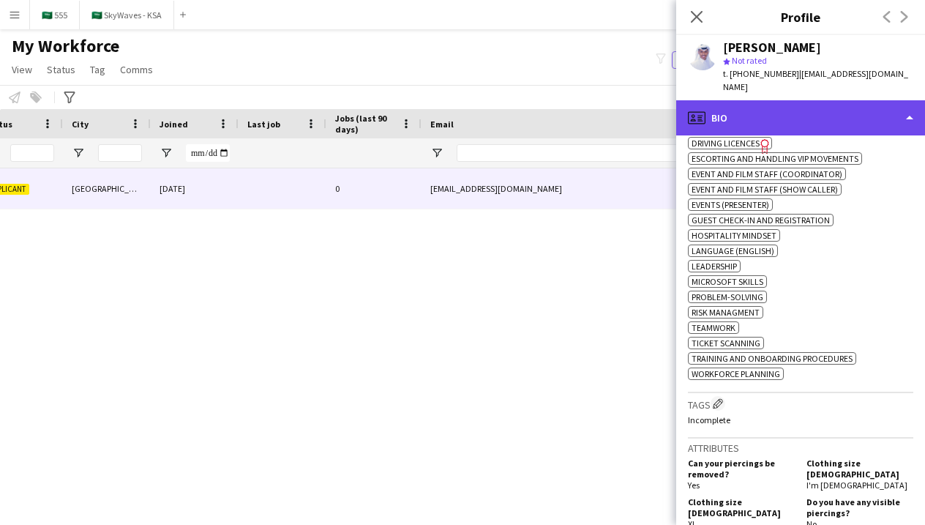
click at [777, 100] on div "profile Bio" at bounding box center [800, 117] width 249 height 35
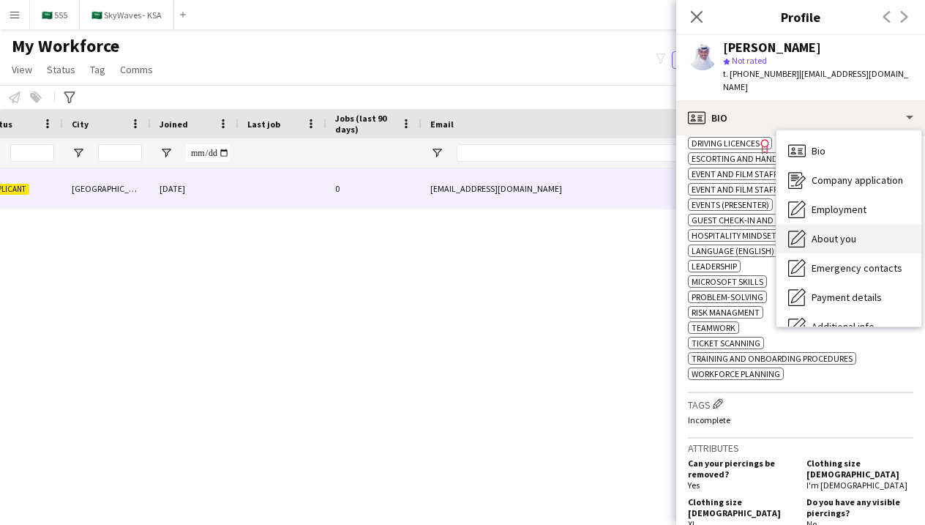
click at [810, 233] on div "About you About you" at bounding box center [848, 238] width 145 height 29
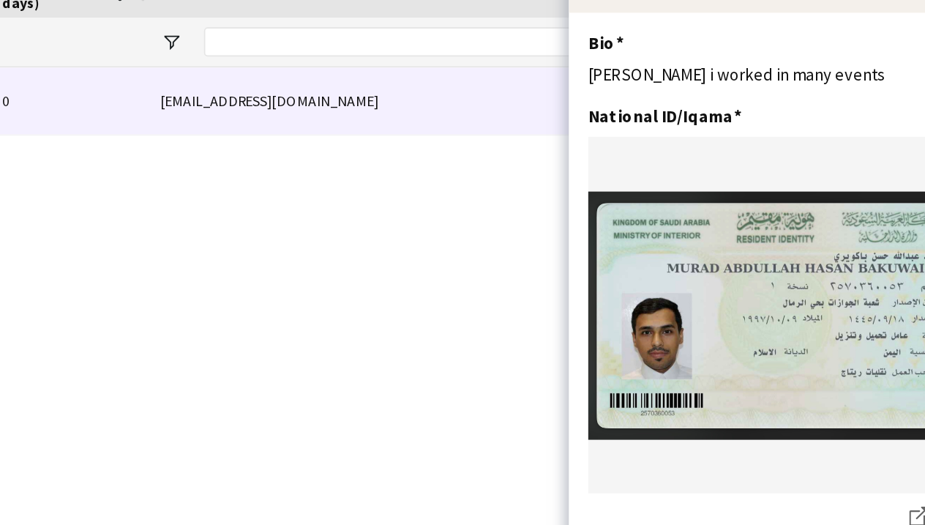
scroll to position [1, 0]
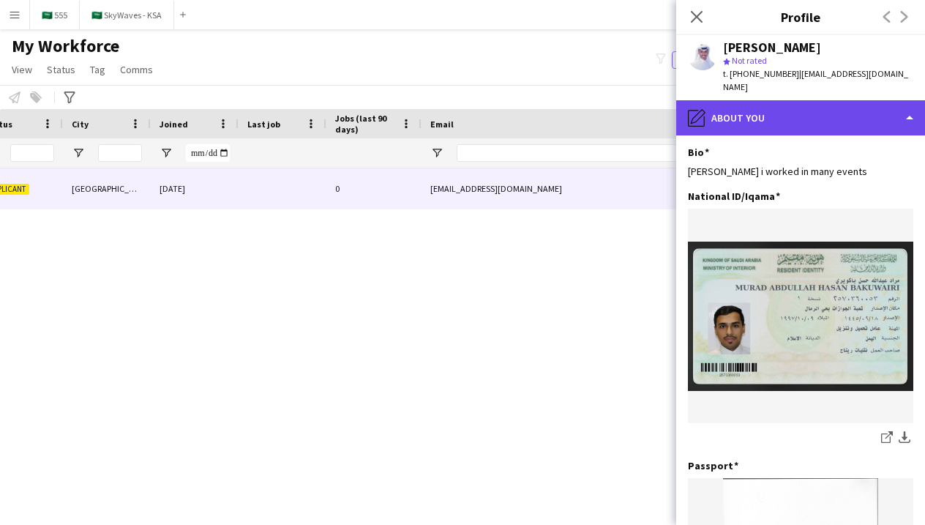
click at [773, 108] on div "pencil4 About you" at bounding box center [800, 117] width 249 height 35
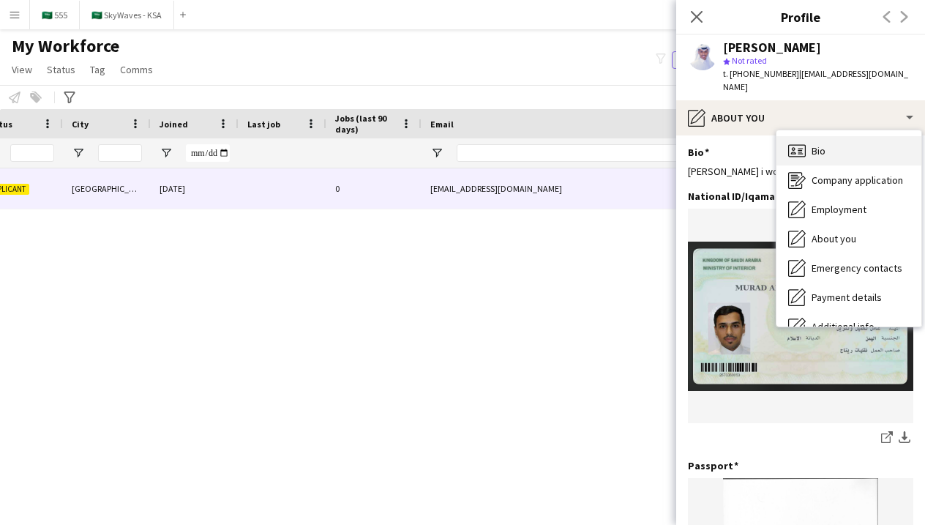
click at [802, 149] on div "Bio Bio" at bounding box center [848, 150] width 145 height 29
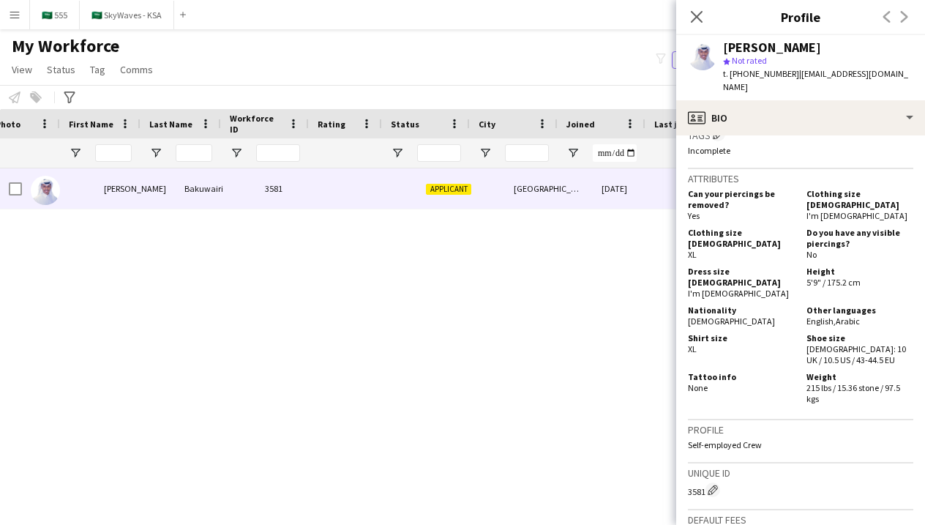
scroll to position [0, -34]
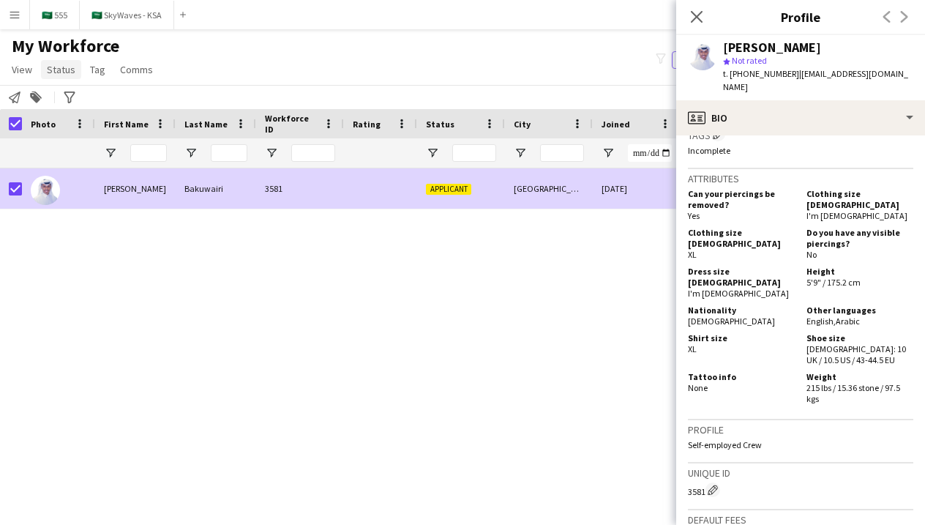
click at [56, 70] on span "Status" at bounding box center [61, 69] width 29 height 13
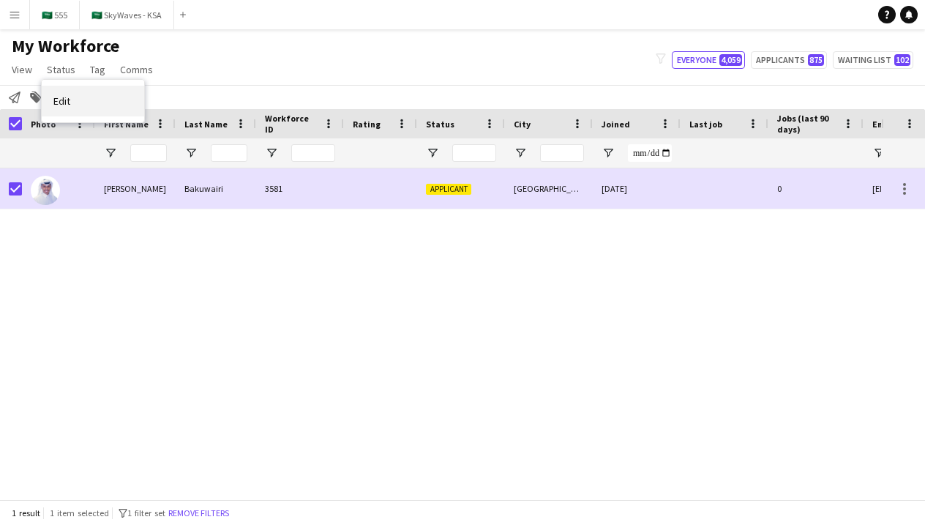
click at [121, 102] on link "Edit" at bounding box center [93, 101] width 102 height 31
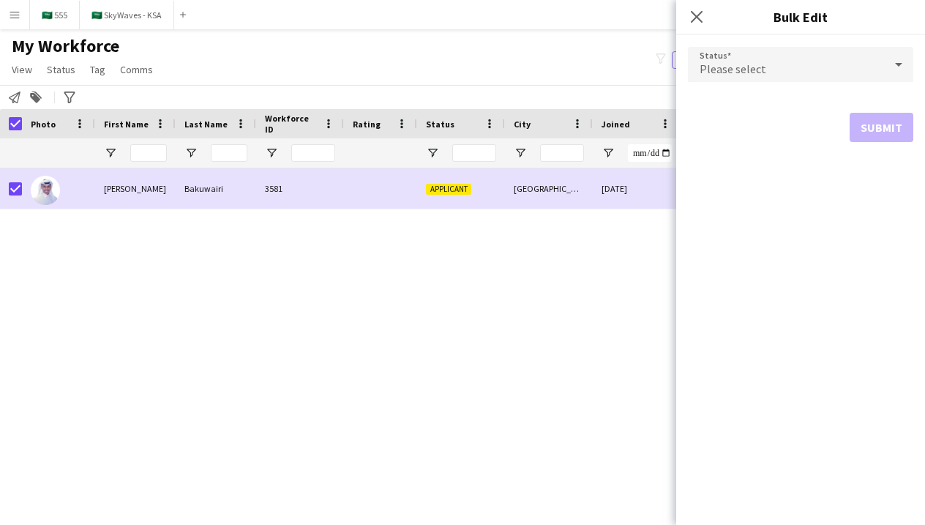
click at [755, 59] on div "Please select" at bounding box center [786, 64] width 196 height 35
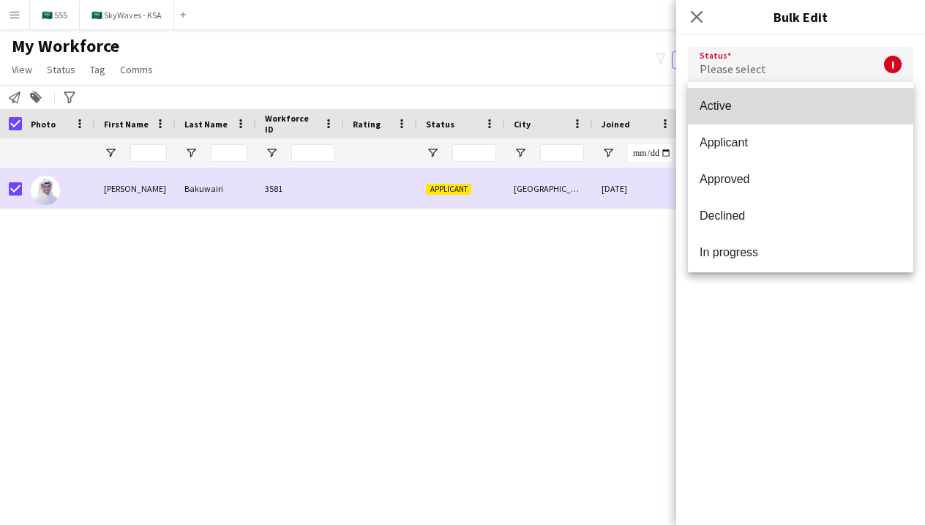
click at [764, 102] on span "Active" at bounding box center [800, 106] width 202 height 14
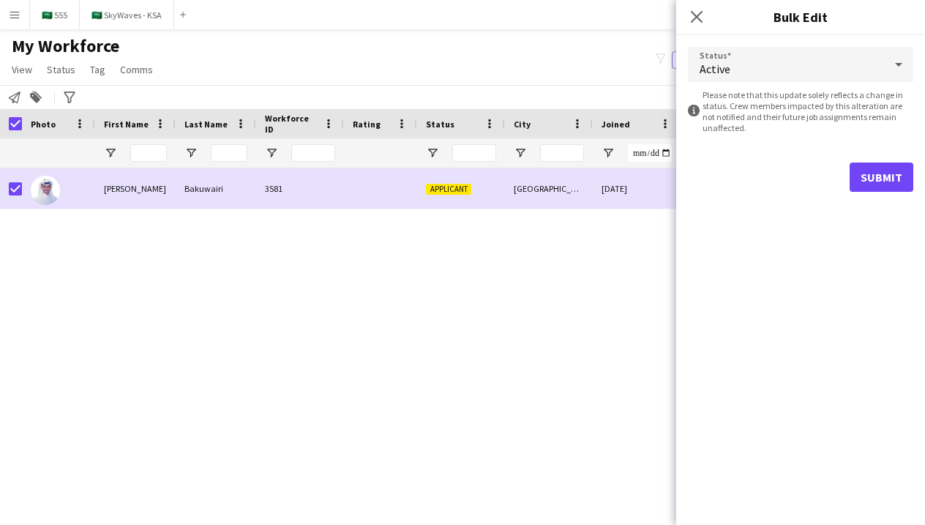
click at [868, 179] on button "Submit" at bounding box center [881, 176] width 64 height 29
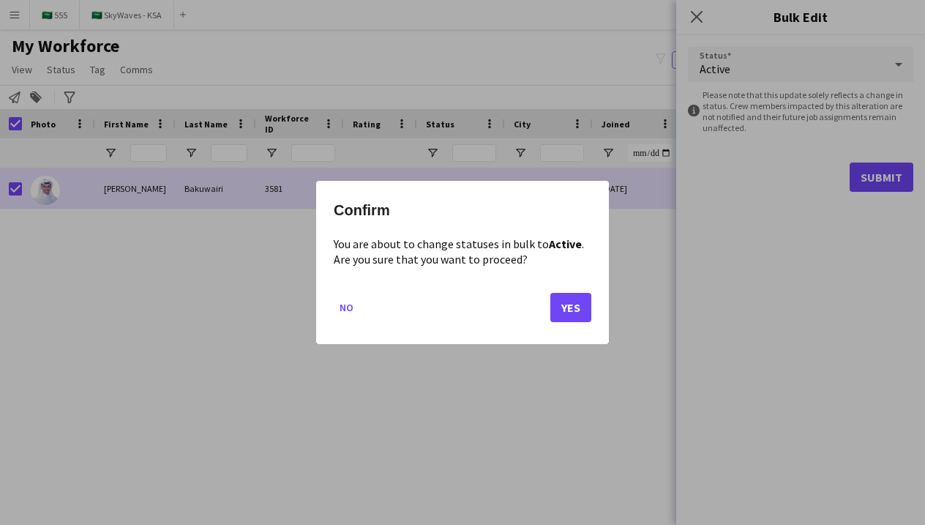
click at [572, 312] on button "Yes" at bounding box center [570, 307] width 41 height 29
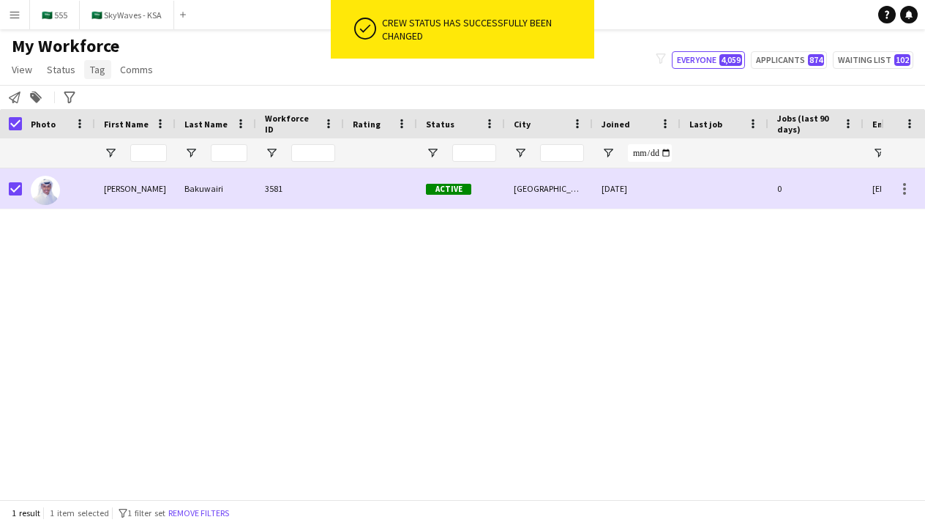
click at [93, 77] on link "Tag" at bounding box center [97, 69] width 27 height 19
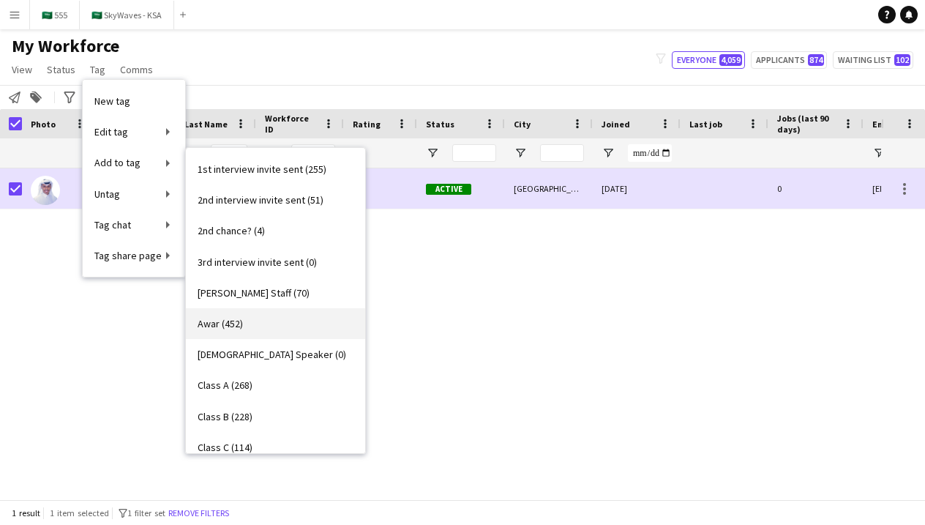
click at [233, 331] on link "Awar (452)" at bounding box center [275, 323] width 179 height 31
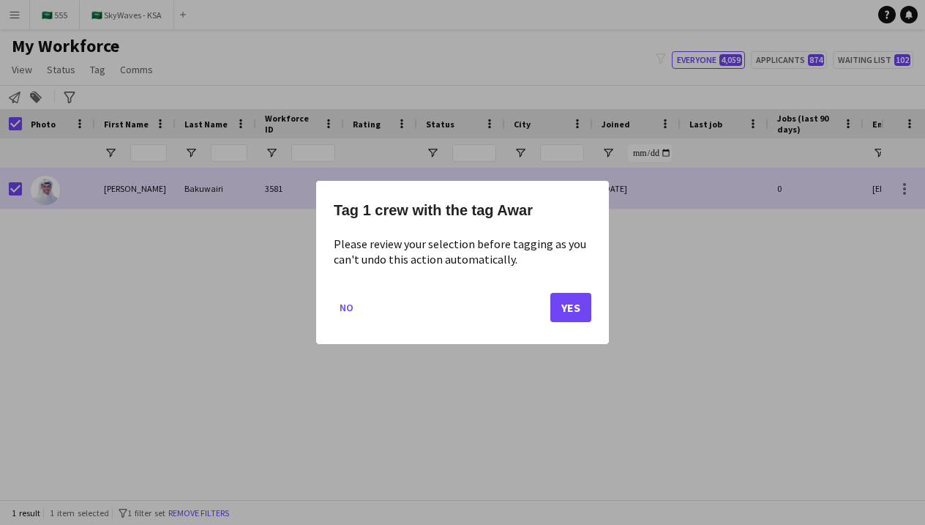
click at [565, 312] on button "Yes" at bounding box center [570, 307] width 41 height 29
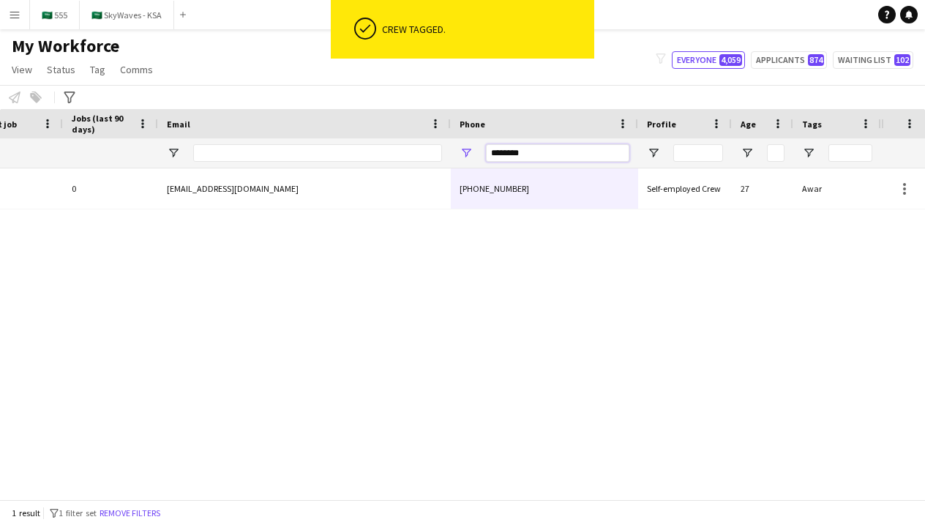
click at [559, 155] on input "********" at bounding box center [557, 153] width 143 height 18
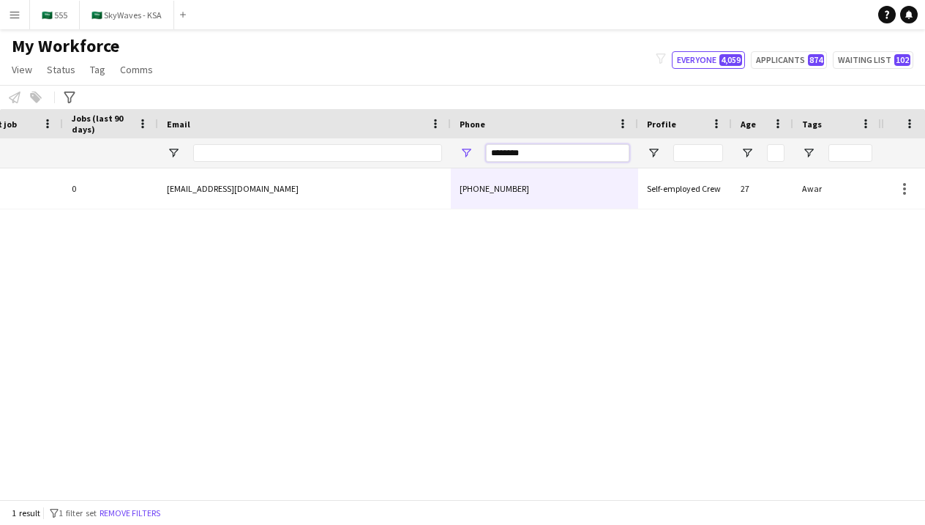
click at [559, 155] on input "********" at bounding box center [557, 153] width 143 height 18
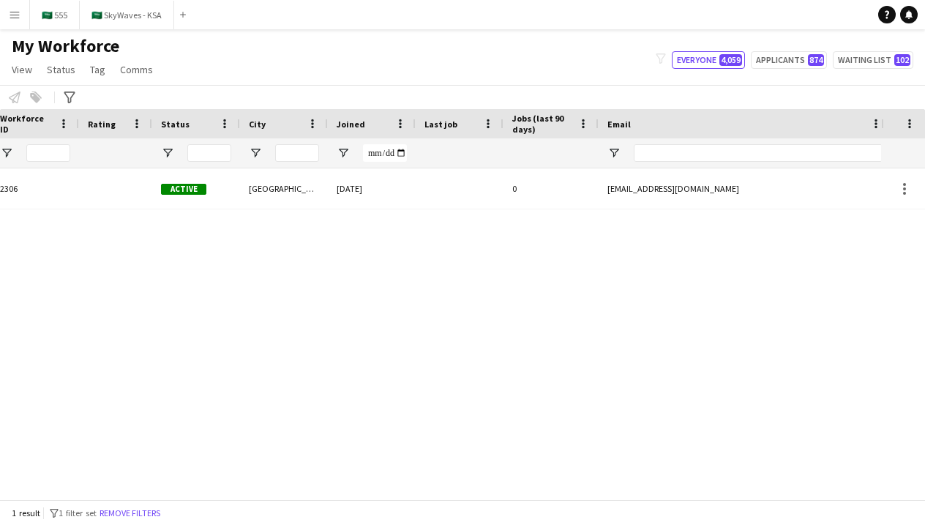
type input "******"
click at [305, 217] on div "Riyadh 11-09-2025 0 farisomar50@gmail.com +966583967664 Active 2306 abdulwahab …" at bounding box center [440, 333] width 881 height 331
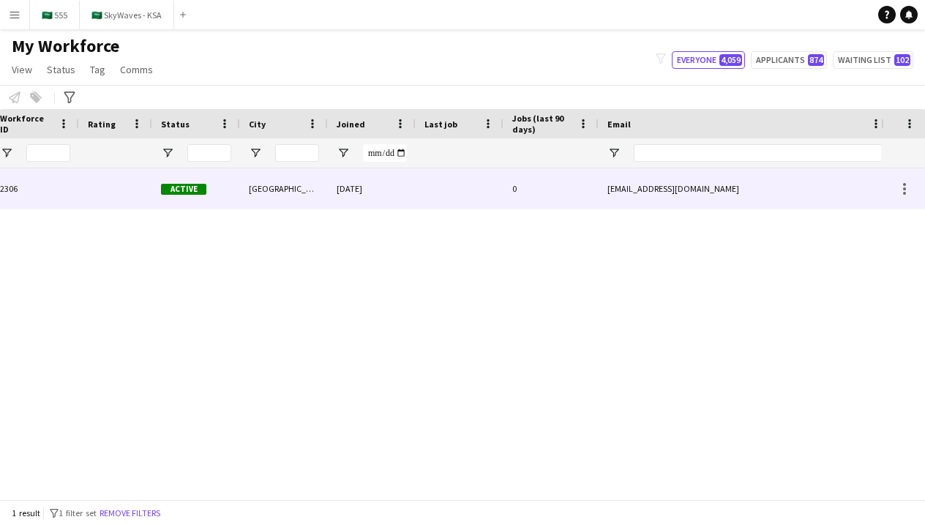
click at [299, 195] on div "[GEOGRAPHIC_DATA]" at bounding box center [284, 188] width 88 height 40
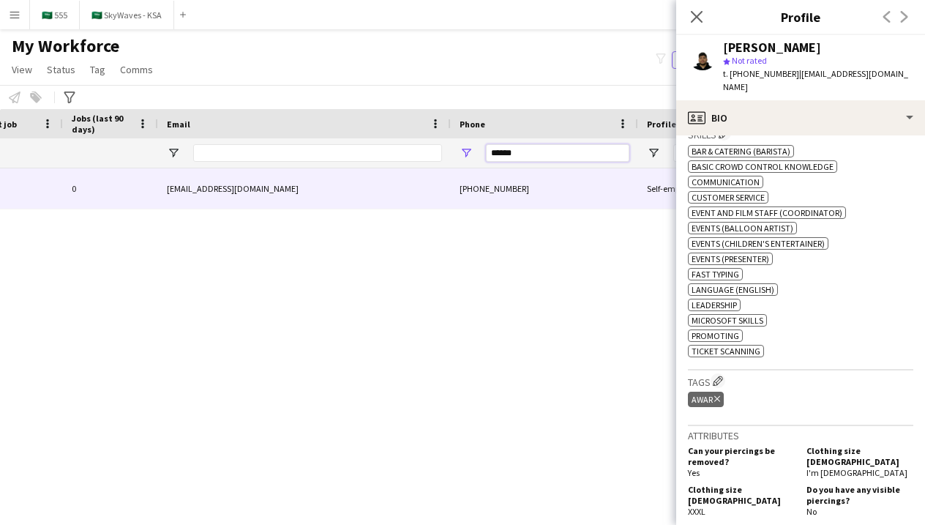
click at [520, 146] on input "******" at bounding box center [557, 153] width 143 height 18
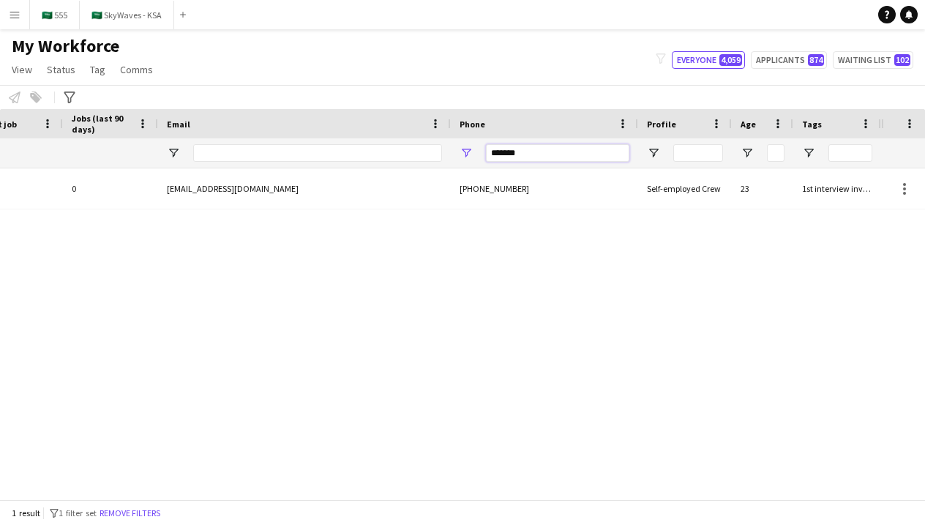
type input "*******"
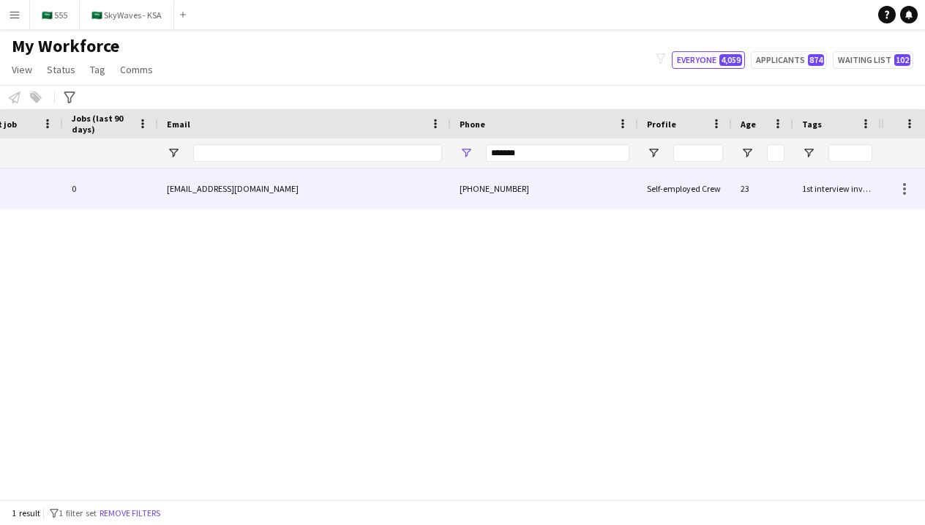
click at [563, 196] on div "[PHONE_NUMBER]" at bounding box center [544, 188] width 187 height 40
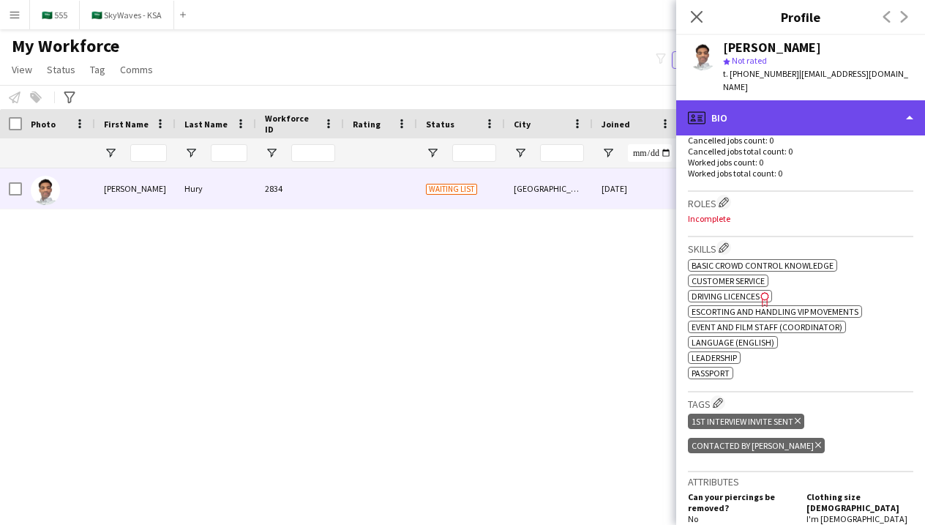
click at [792, 101] on div "profile Bio" at bounding box center [800, 117] width 249 height 35
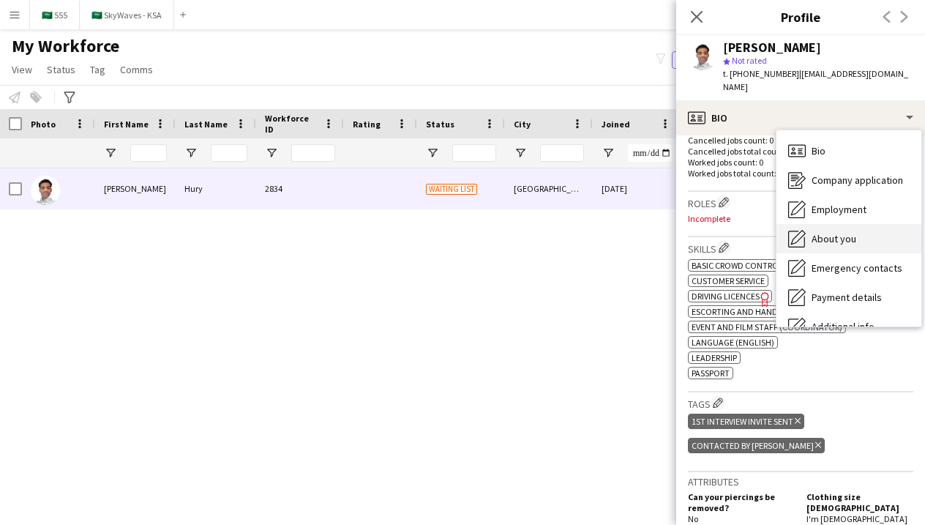
click at [825, 234] on div "About you About you" at bounding box center [848, 238] width 145 height 29
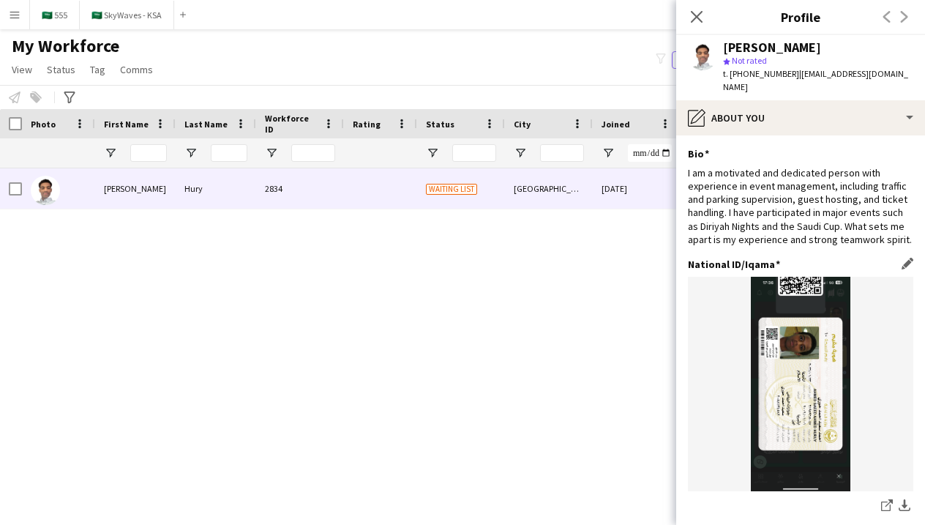
scroll to position [0, 0]
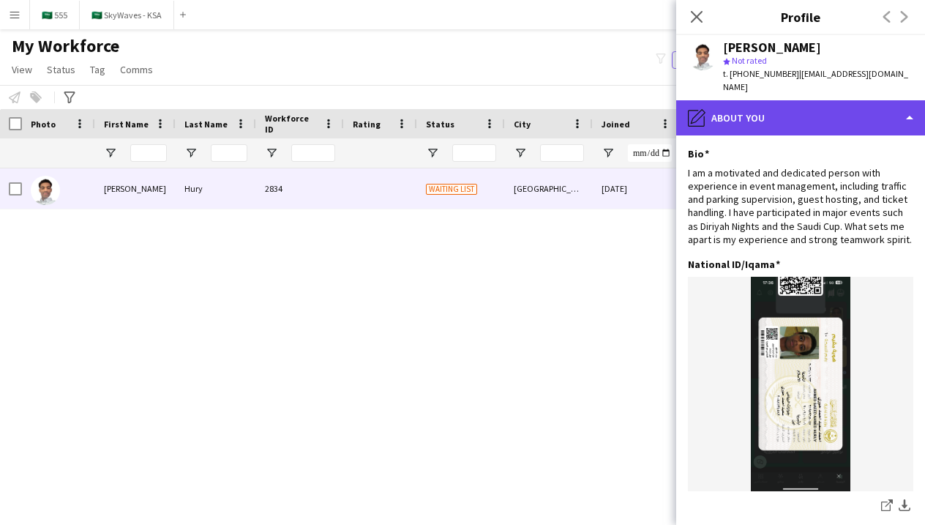
click at [729, 101] on div "pencil4 About you" at bounding box center [800, 117] width 249 height 35
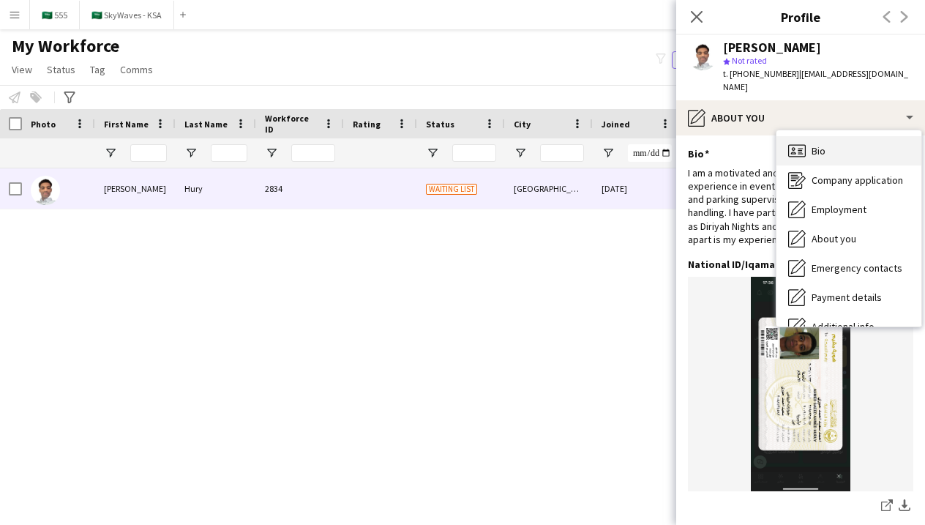
click at [821, 144] on span "Bio" at bounding box center [818, 150] width 14 height 13
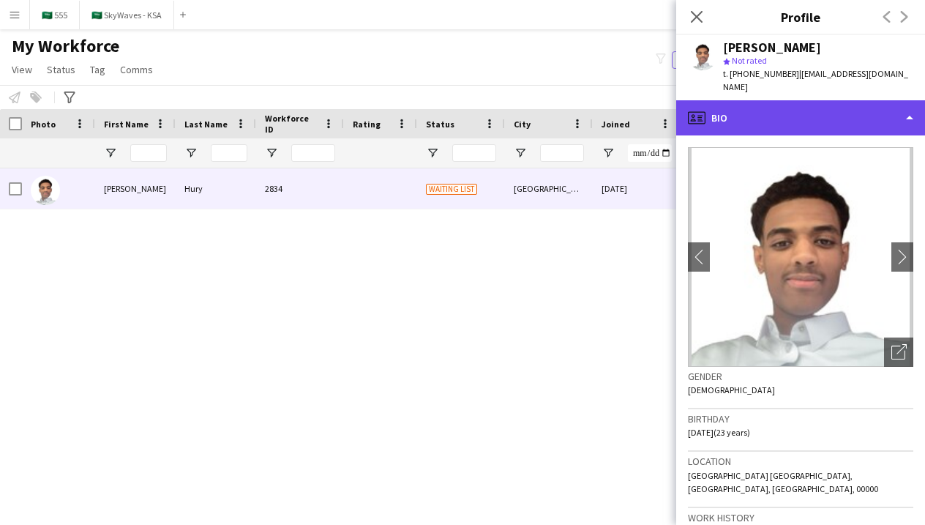
click at [763, 116] on div "profile Bio" at bounding box center [800, 117] width 249 height 35
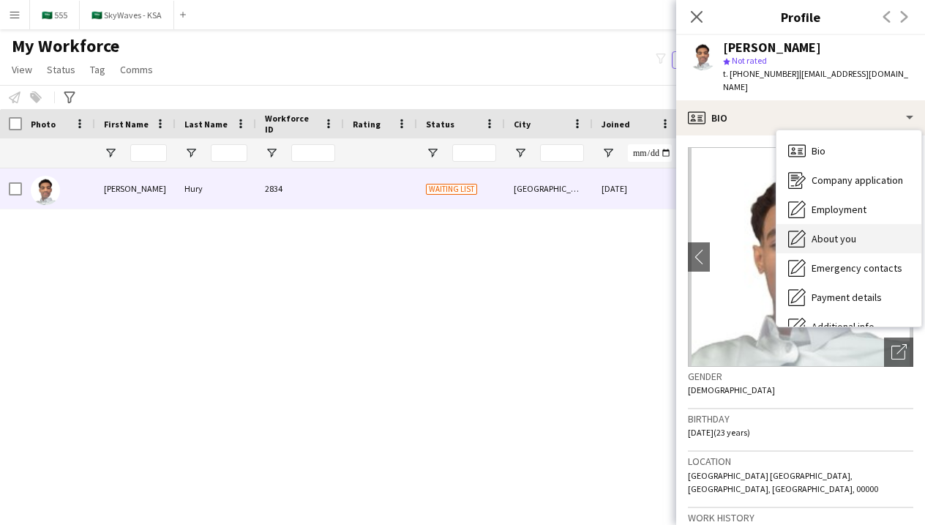
click at [831, 224] on div "About you About you" at bounding box center [848, 238] width 145 height 29
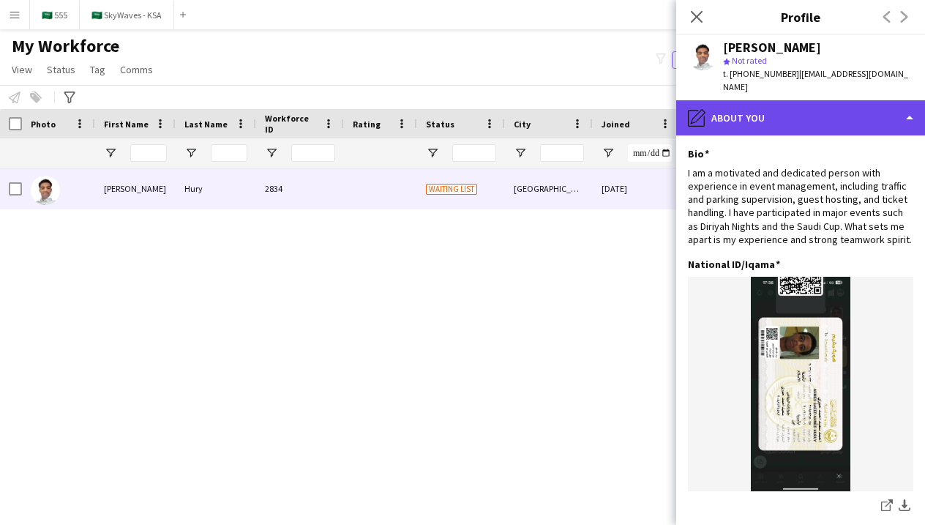
click at [739, 100] on div "pencil4 About you" at bounding box center [800, 117] width 249 height 35
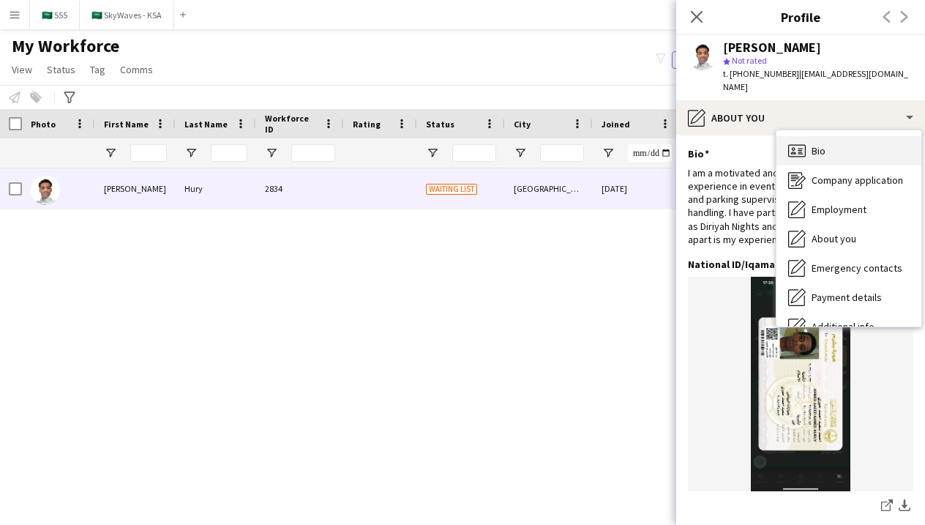
click at [789, 144] on icon at bounding box center [797, 150] width 18 height 12
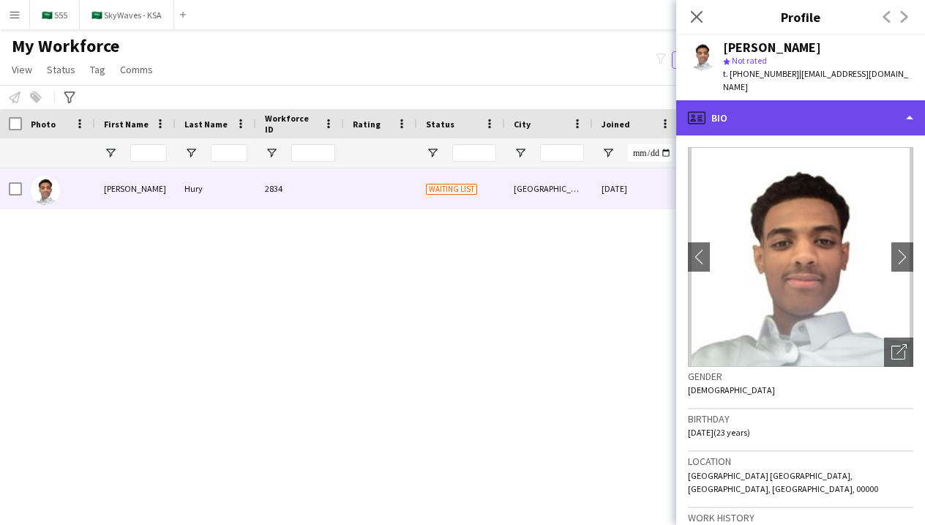
click at [786, 113] on div "profile Bio" at bounding box center [800, 117] width 249 height 35
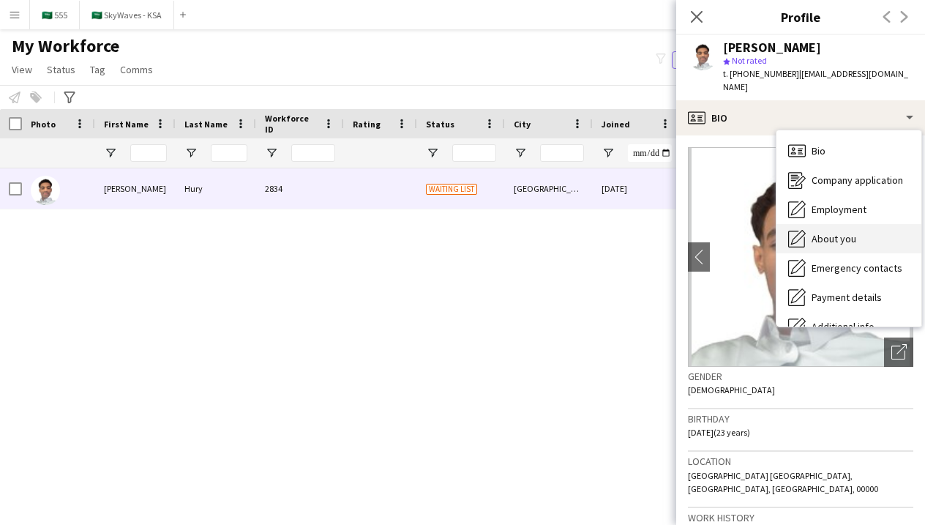
click at [817, 232] on span "About you" at bounding box center [833, 238] width 45 height 13
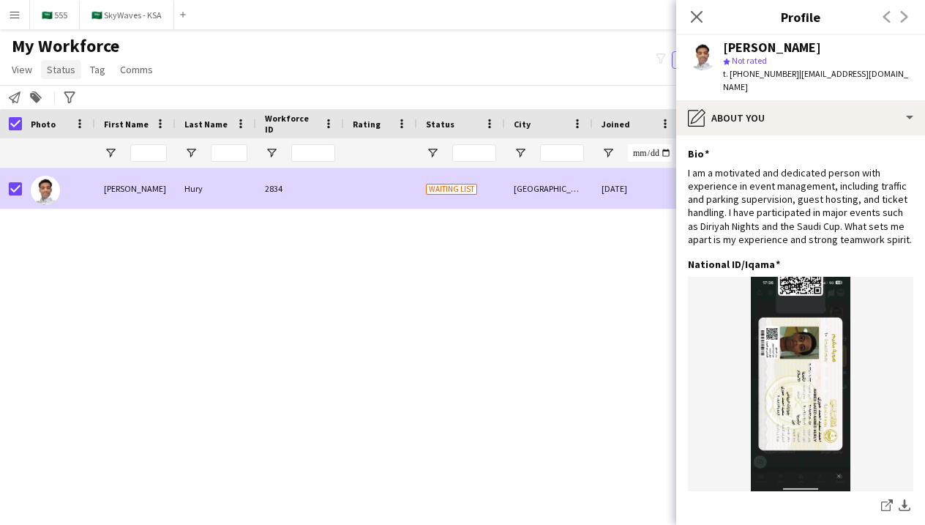
click at [71, 70] on span "Status" at bounding box center [61, 69] width 29 height 13
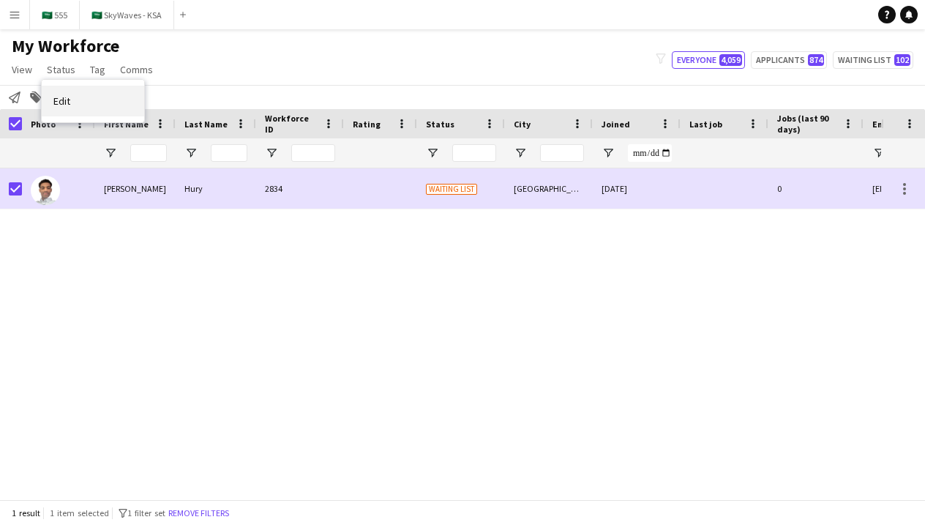
click at [79, 108] on link "Edit" at bounding box center [93, 101] width 102 height 31
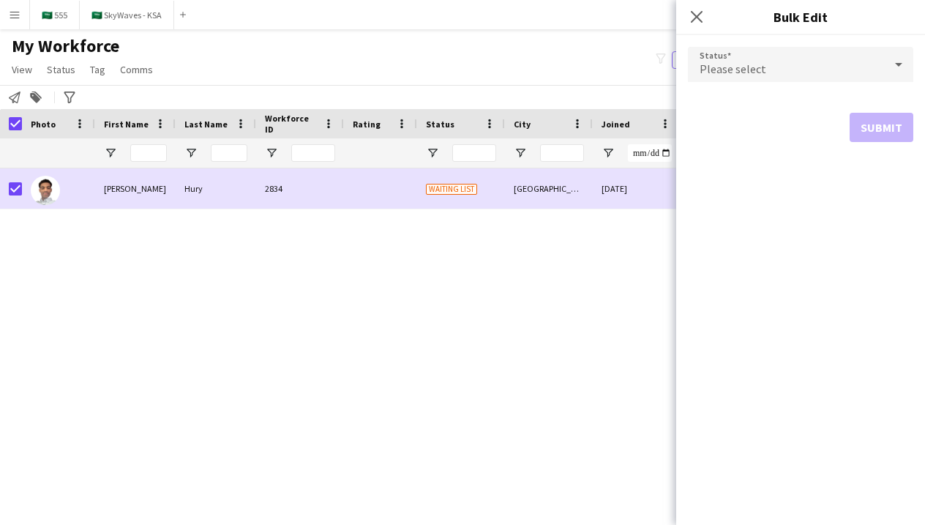
click at [759, 69] on span "Please select" at bounding box center [732, 68] width 67 height 15
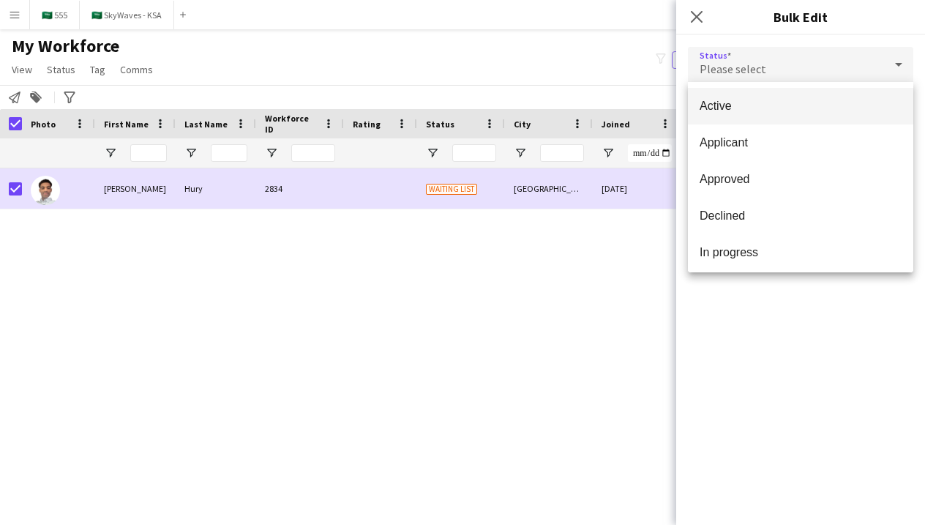
click at [783, 113] on span "Active" at bounding box center [800, 106] width 202 height 14
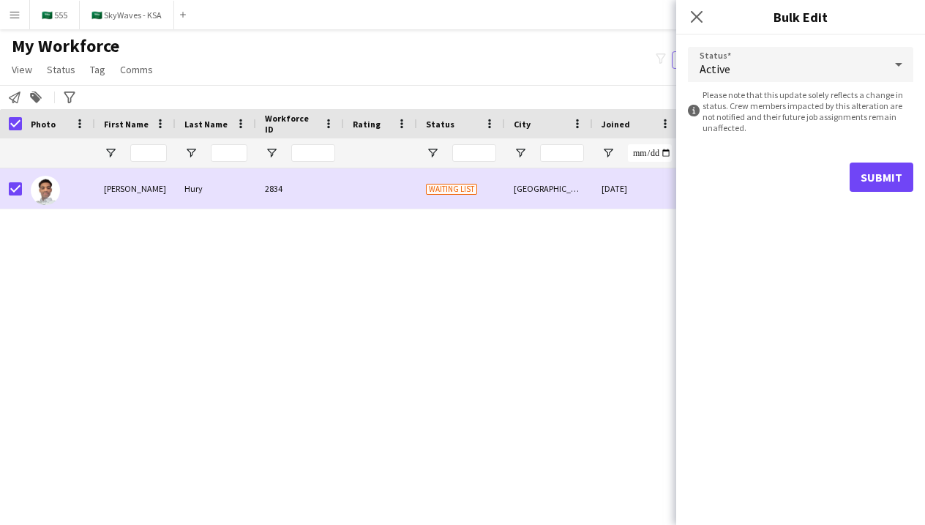
click at [888, 174] on button "Submit" at bounding box center [881, 176] width 64 height 29
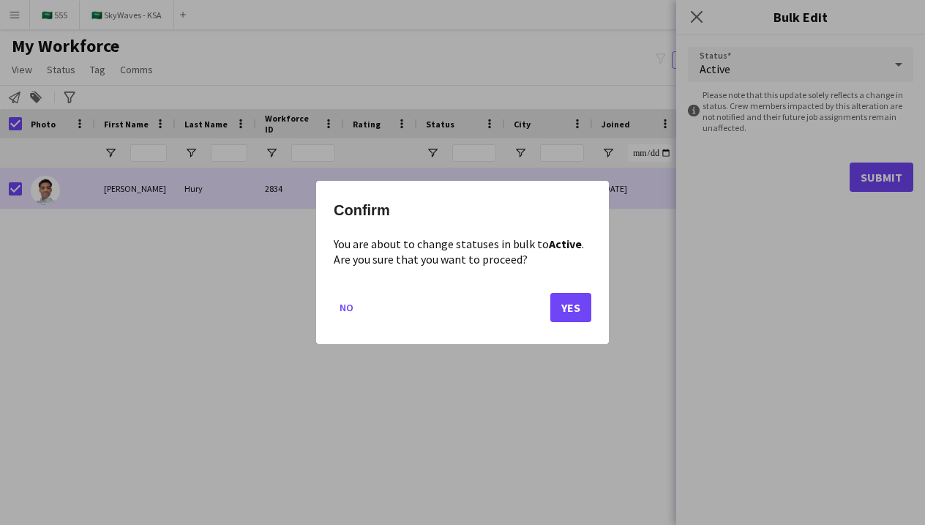
click at [568, 315] on button "Yes" at bounding box center [570, 307] width 41 height 29
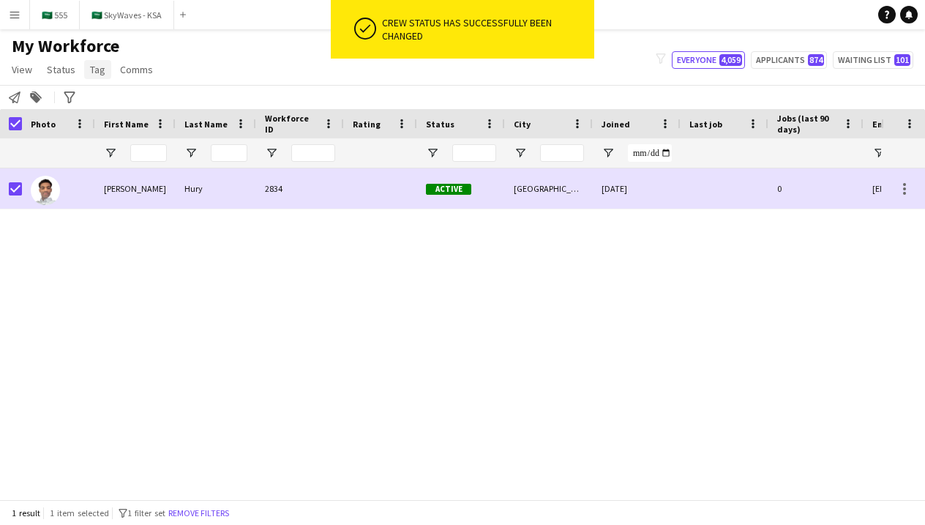
click at [105, 77] on link "Tag" at bounding box center [97, 69] width 27 height 19
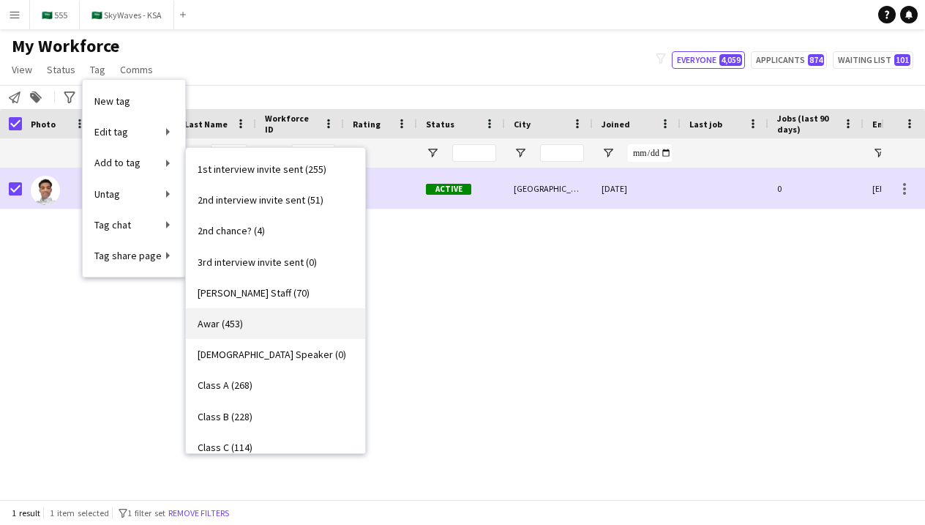
click at [276, 320] on link "Awar (453)" at bounding box center [275, 323] width 179 height 31
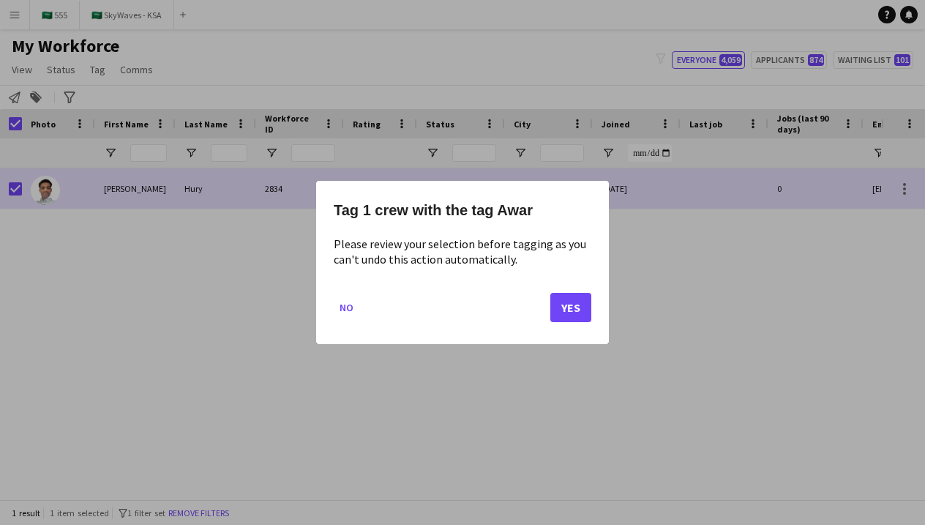
click at [575, 320] on button "Yes" at bounding box center [570, 307] width 41 height 29
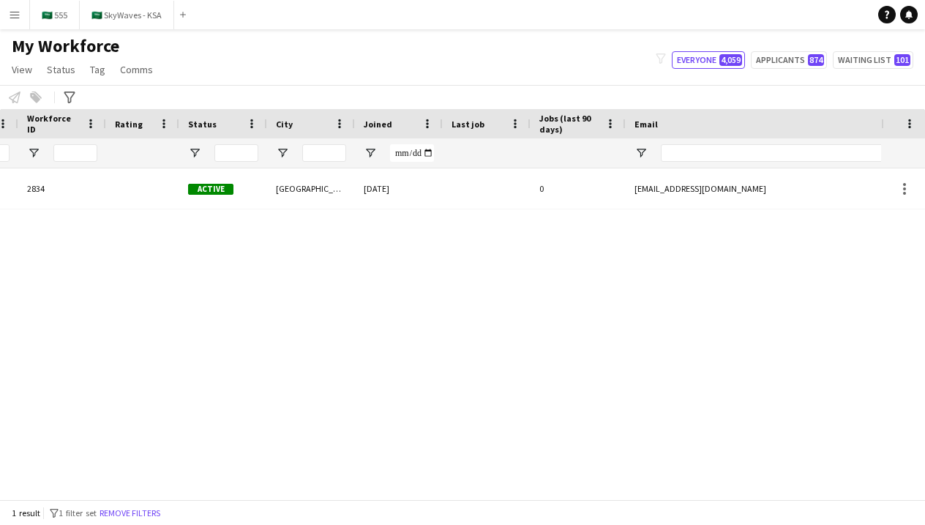
scroll to position [0, 439]
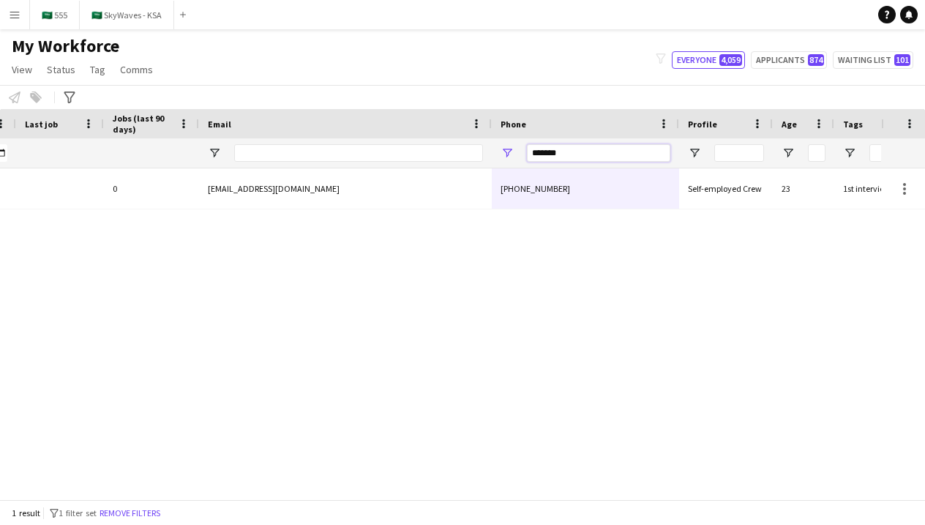
click at [588, 152] on input "*******" at bounding box center [598, 153] width 143 height 18
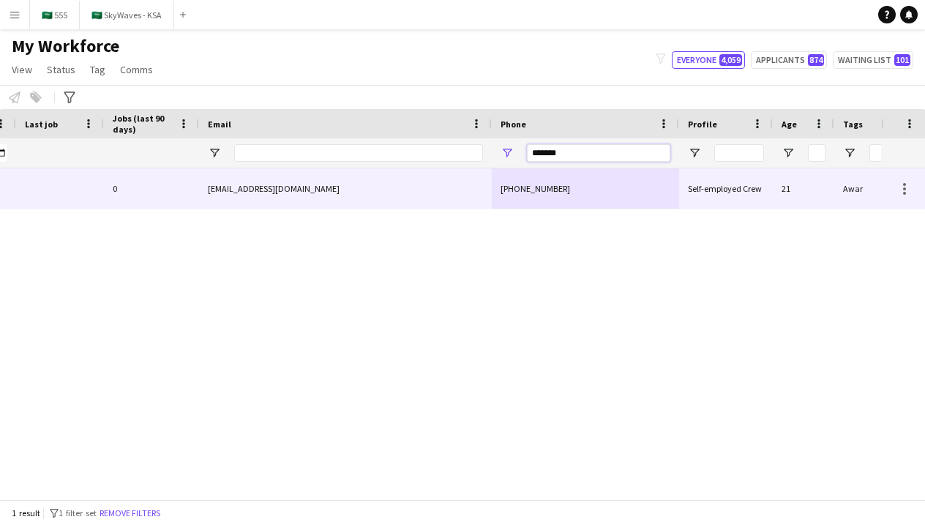
type input "*******"
click at [516, 176] on div "+966502747542" at bounding box center [585, 188] width 187 height 40
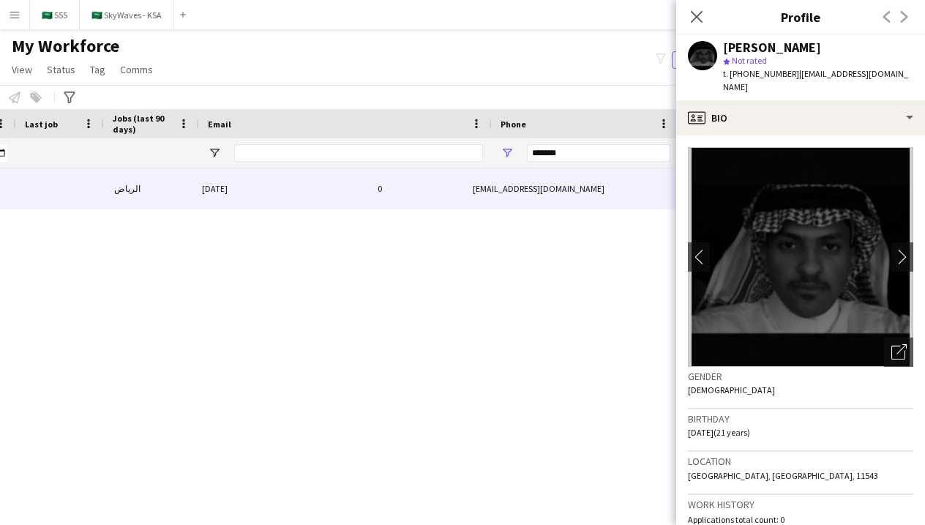
scroll to position [0, 399]
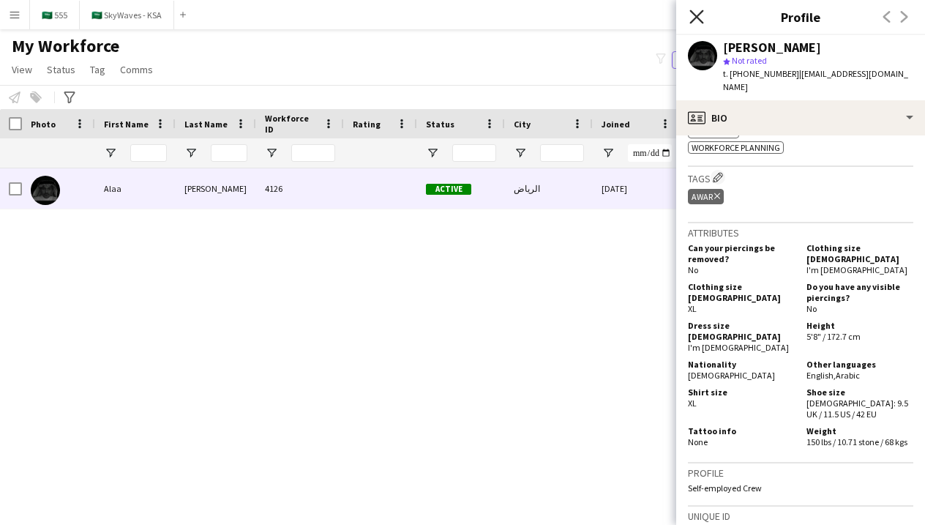
click at [697, 16] on icon at bounding box center [696, 17] width 14 height 14
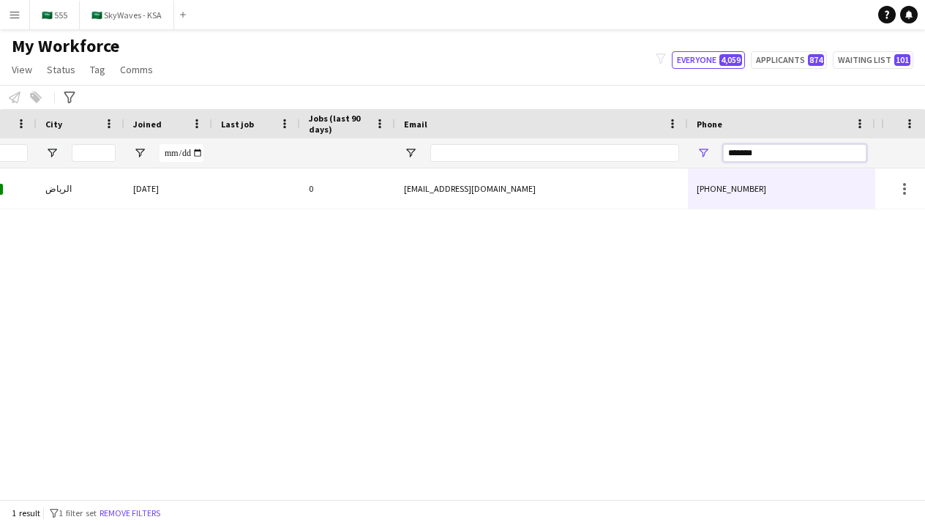
click at [755, 146] on input "*******" at bounding box center [794, 153] width 143 height 18
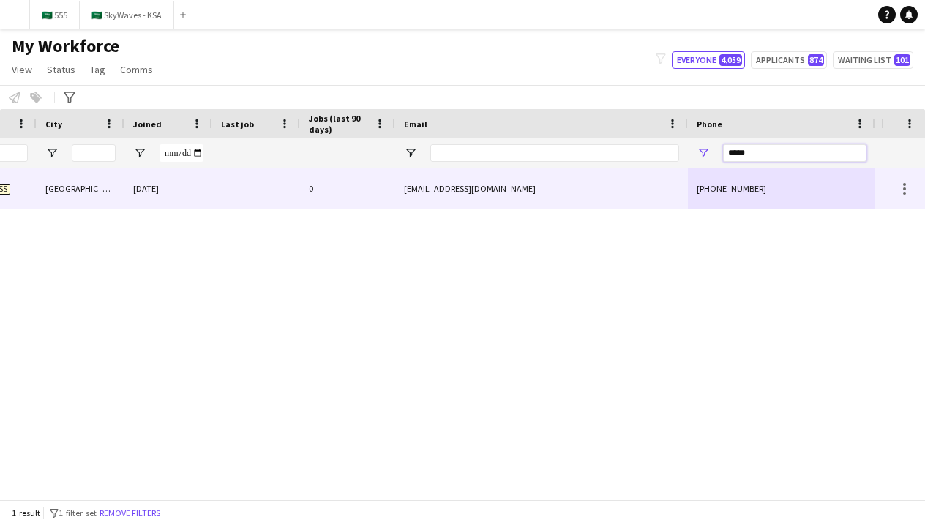
type input "*****"
click at [712, 201] on div "+9660502793798" at bounding box center [781, 188] width 187 height 40
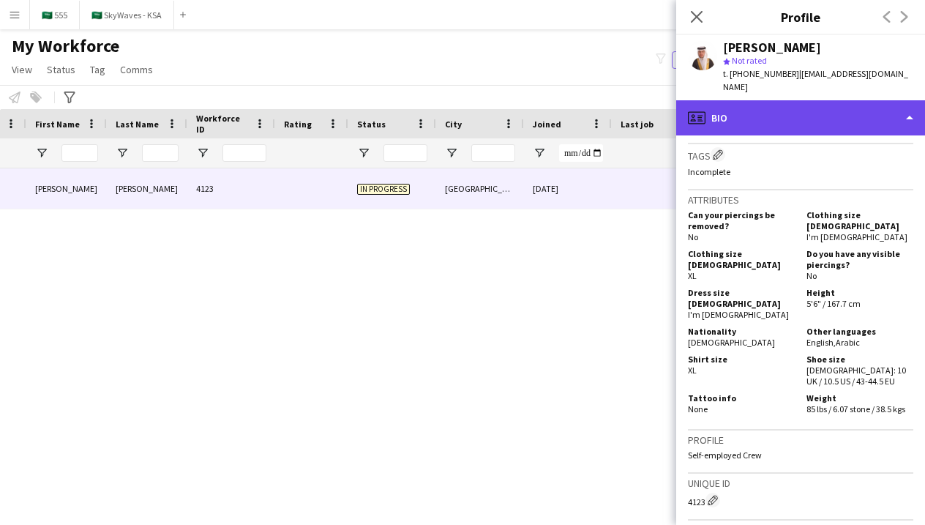
click at [824, 110] on div "profile Bio" at bounding box center [800, 117] width 249 height 35
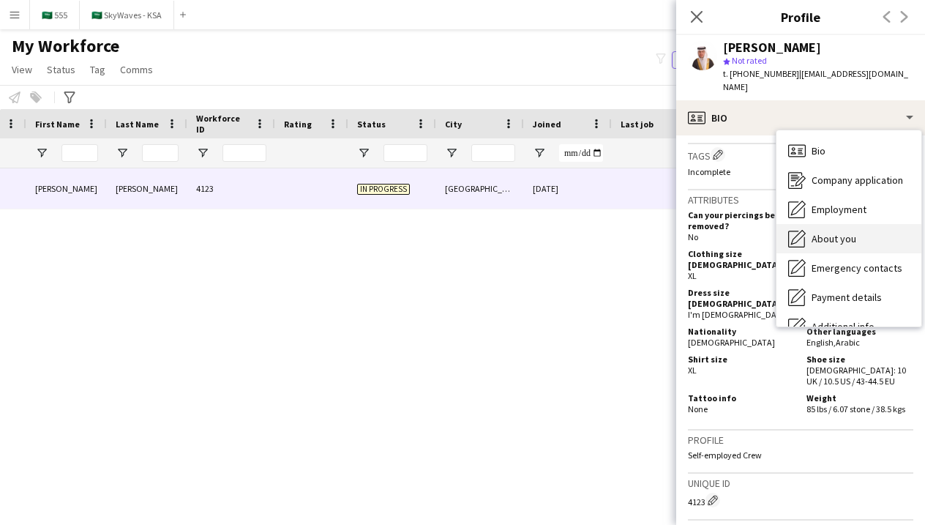
click at [843, 233] on span "About you" at bounding box center [833, 238] width 45 height 13
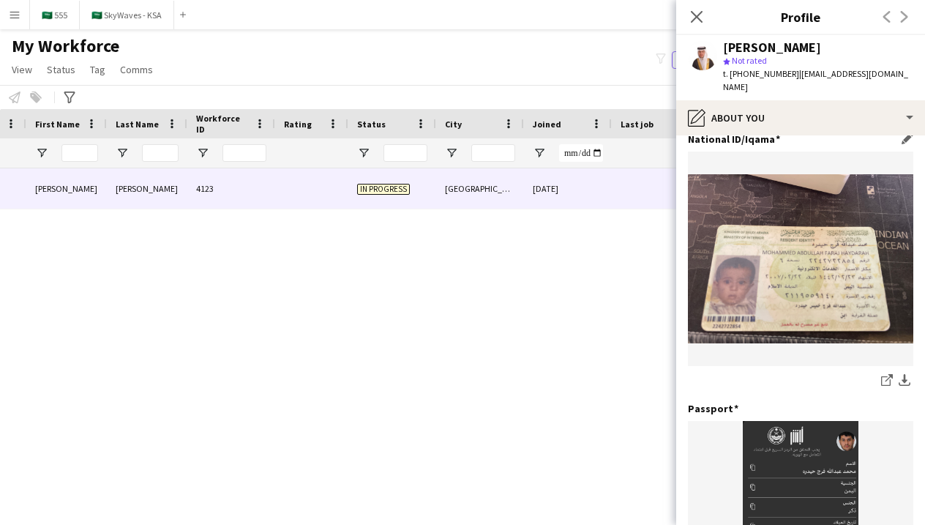
click at [825, 296] on img at bounding box center [800, 258] width 225 height 169
click at [800, 247] on img at bounding box center [800, 258] width 225 height 169
click at [884, 386] on icon "share-external-link-1" at bounding box center [887, 380] width 12 height 12
click at [601, 249] on div "4123 In progress Riyadh 07-10-2025 0 mohammedabdull1969@gmail.com +966050279379…" at bounding box center [440, 333] width 881 height 331
click at [692, 28] on div "Close pop-in" at bounding box center [696, 17] width 41 height 34
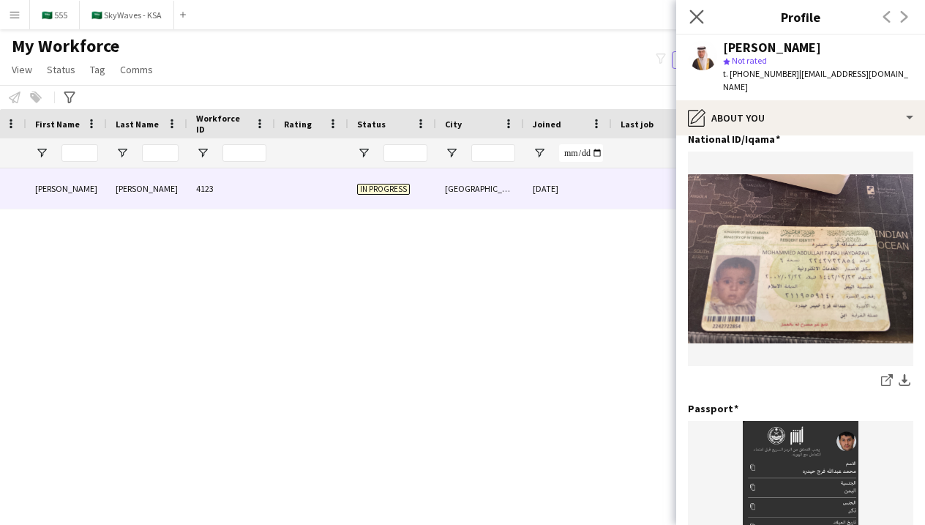
click at [704, 14] on app-icon "Close pop-in" at bounding box center [696, 17] width 21 height 21
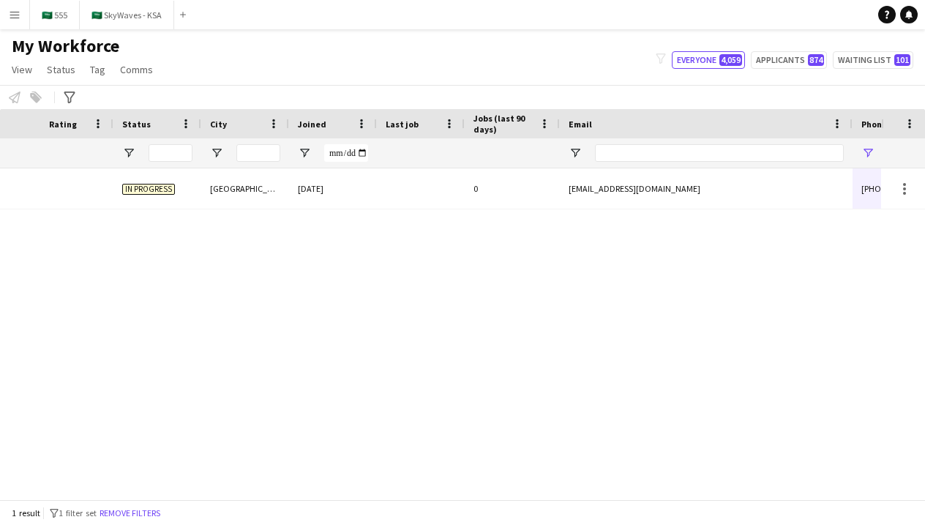
scroll to position [0, 660]
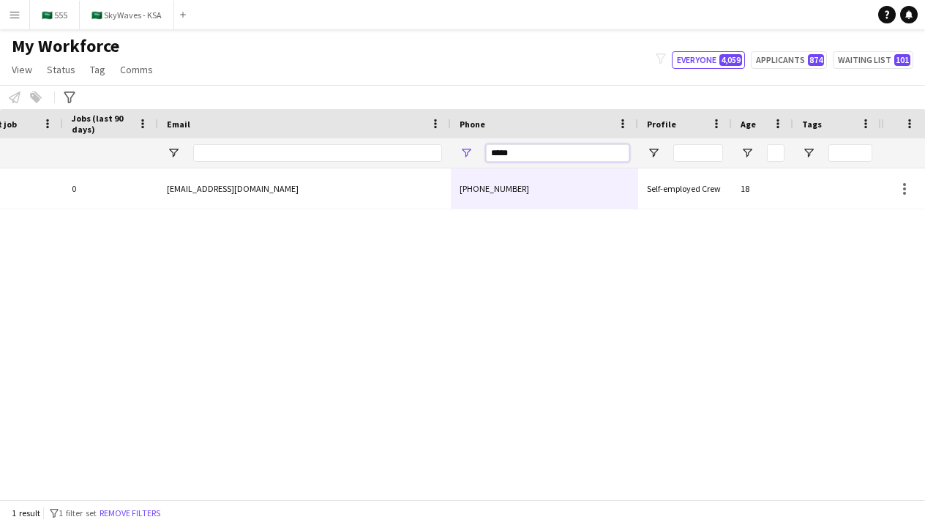
click at [546, 150] on input "*****" at bounding box center [557, 153] width 143 height 18
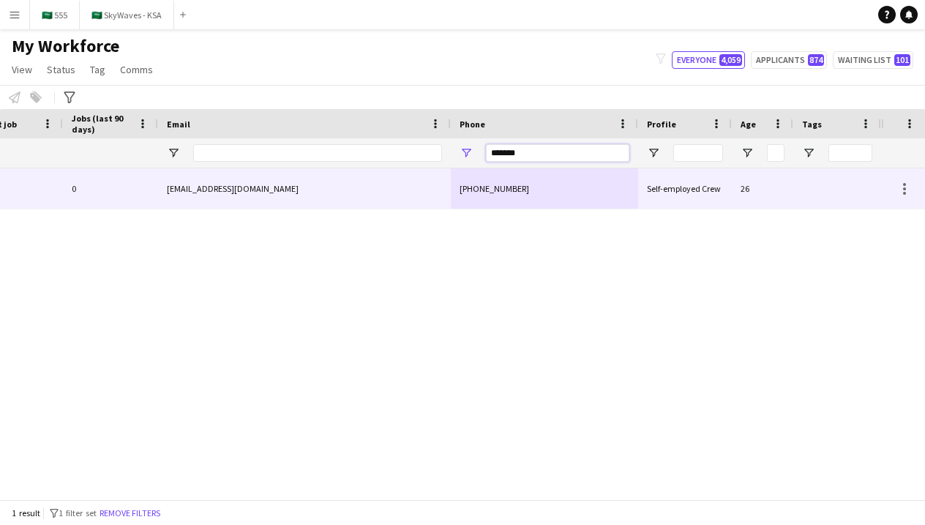
type input "*******"
click at [522, 204] on div "[PHONE_NUMBER]" at bounding box center [544, 188] width 187 height 40
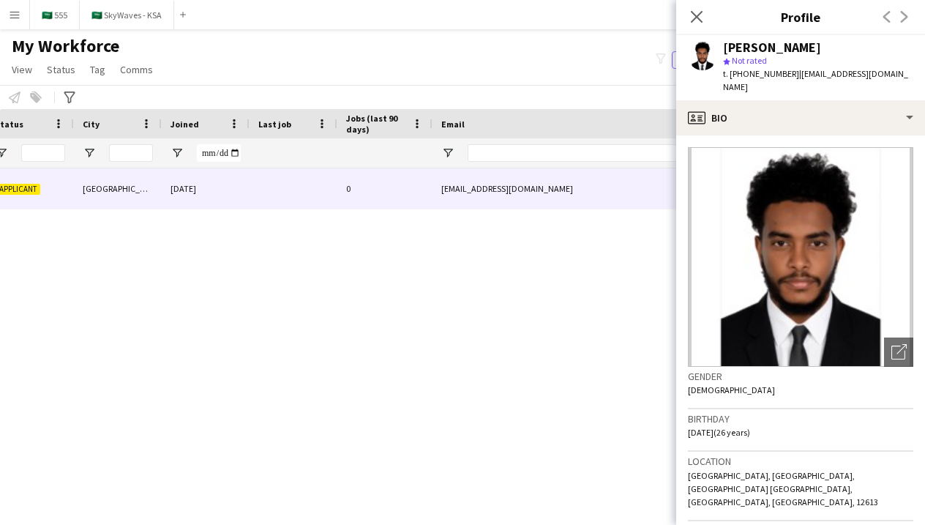
scroll to position [0, 0]
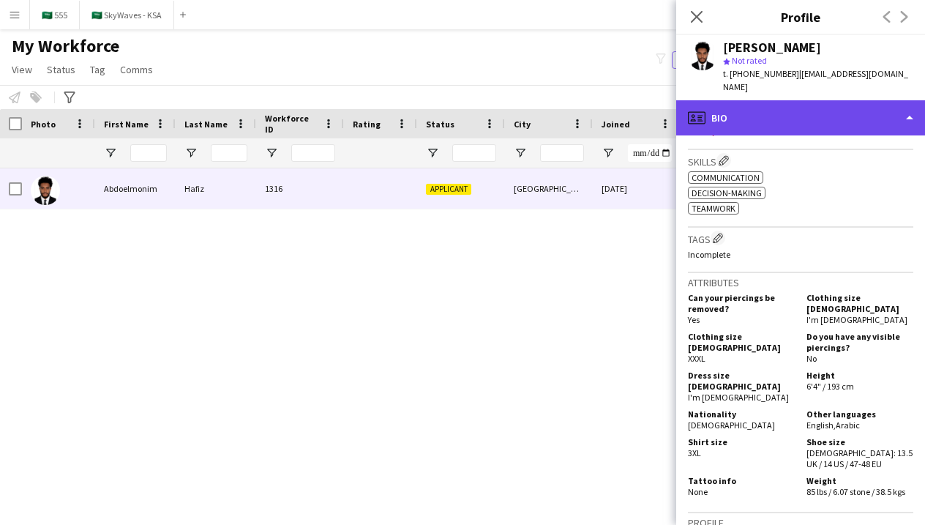
click at [797, 103] on div "profile Bio" at bounding box center [800, 117] width 249 height 35
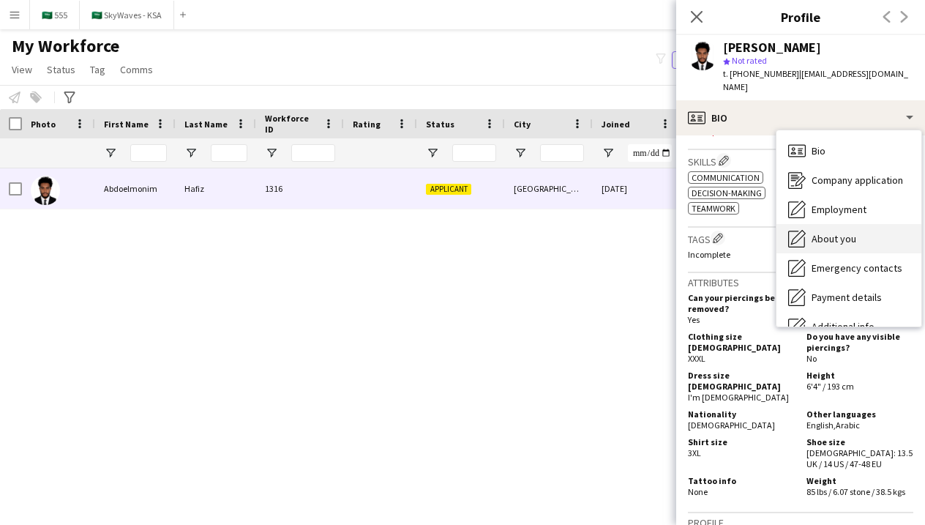
click at [835, 232] on span "About you" at bounding box center [833, 238] width 45 height 13
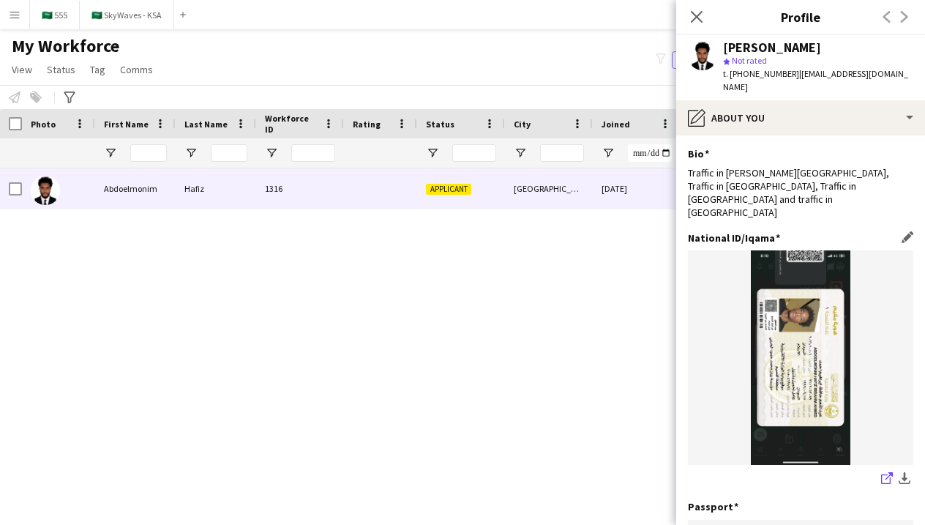
click at [887, 472] on icon "share-external-link-1" at bounding box center [887, 478] width 12 height 12
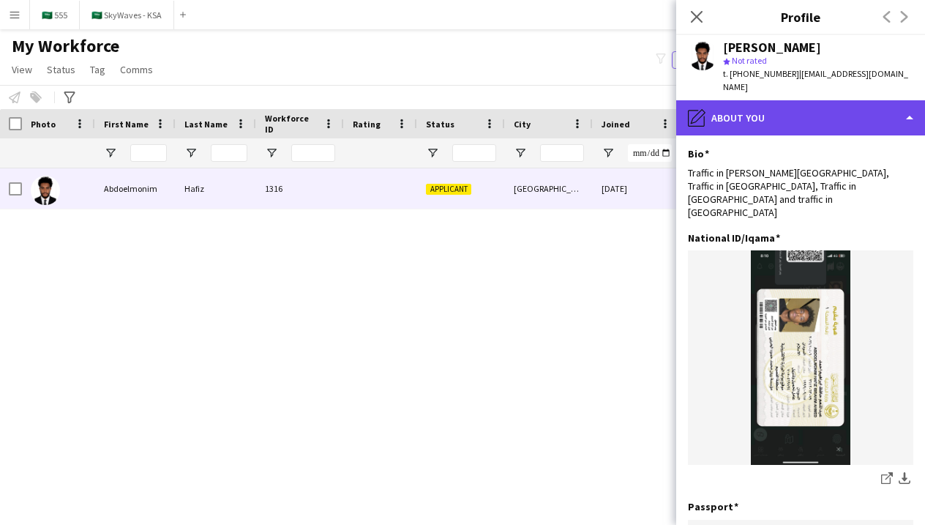
click at [760, 108] on div "pencil4 About you" at bounding box center [800, 117] width 249 height 35
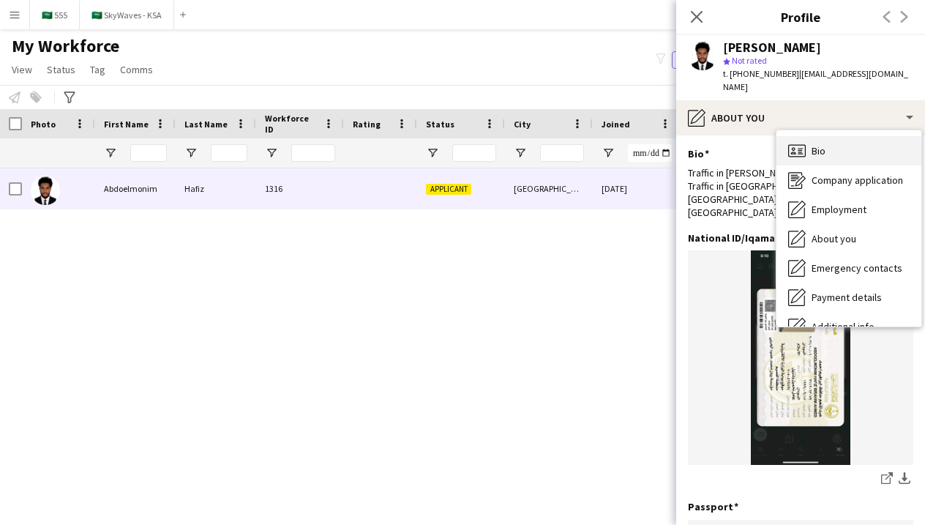
click at [801, 148] on div "Bio Bio" at bounding box center [848, 150] width 145 height 29
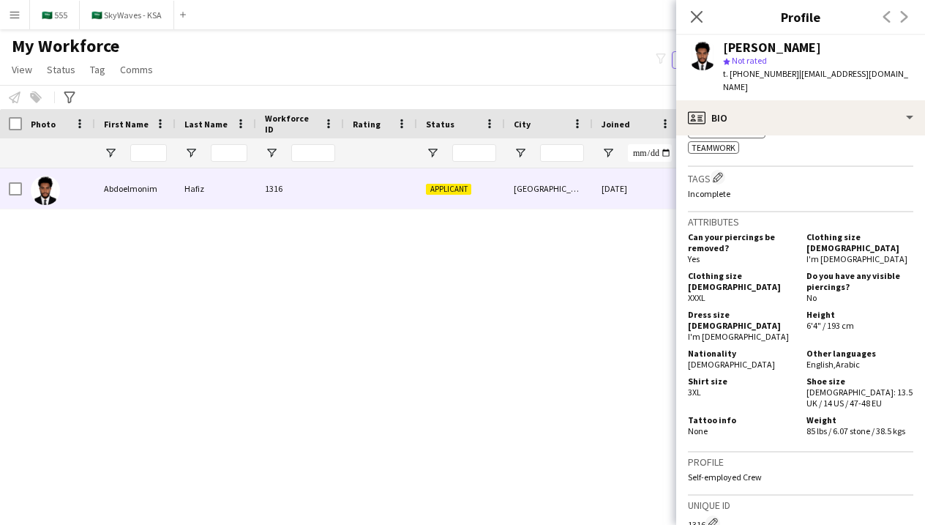
scroll to position [591, 0]
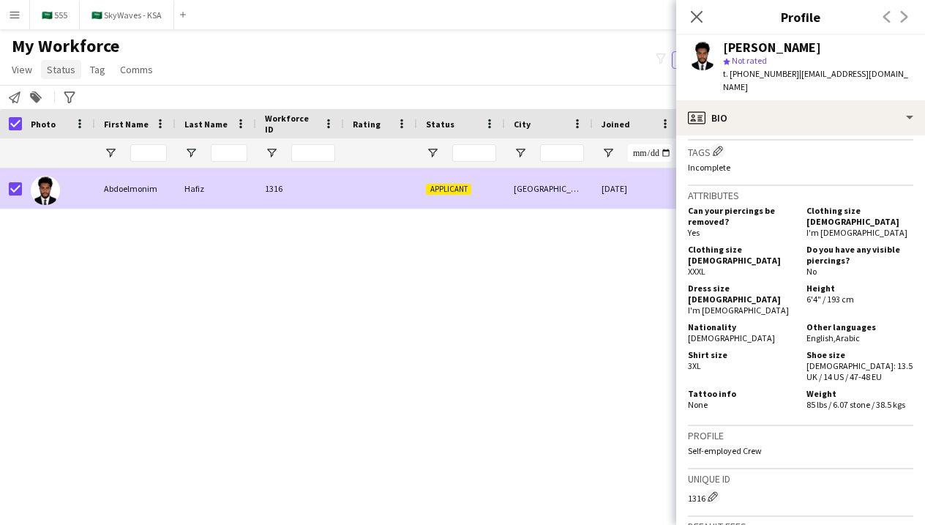
click at [64, 69] on span "Status" at bounding box center [61, 69] width 29 height 13
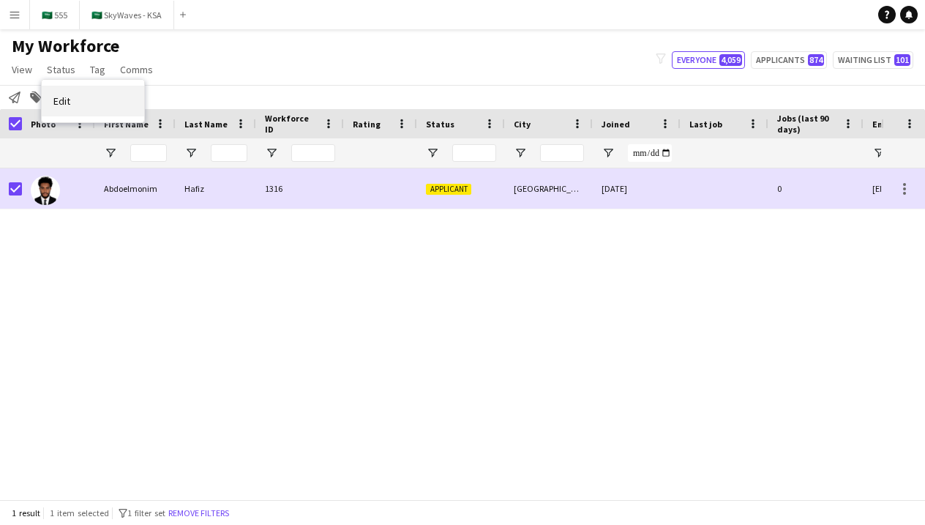
click at [116, 113] on link "Edit" at bounding box center [93, 101] width 102 height 31
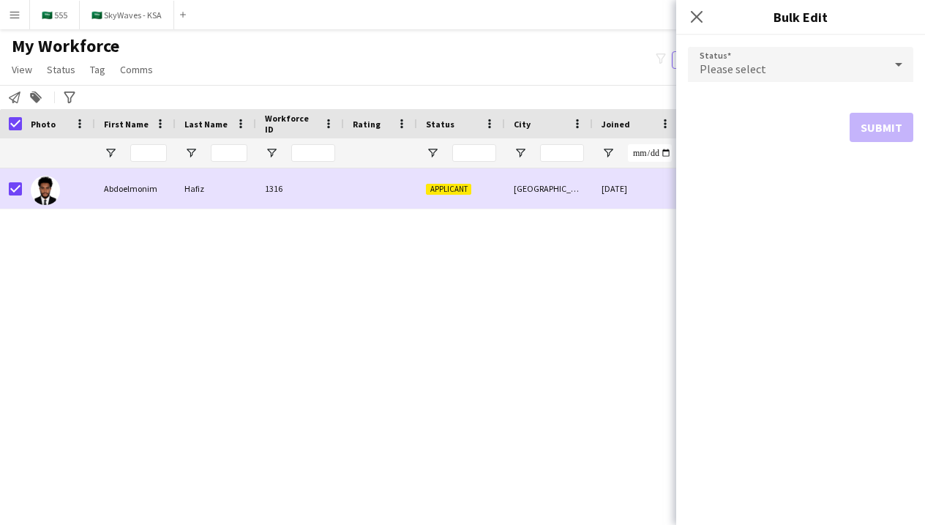
click at [738, 89] on form "Status Please select Submit" at bounding box center [800, 94] width 225 height 119
click at [738, 73] on span "Please select" at bounding box center [732, 68] width 67 height 15
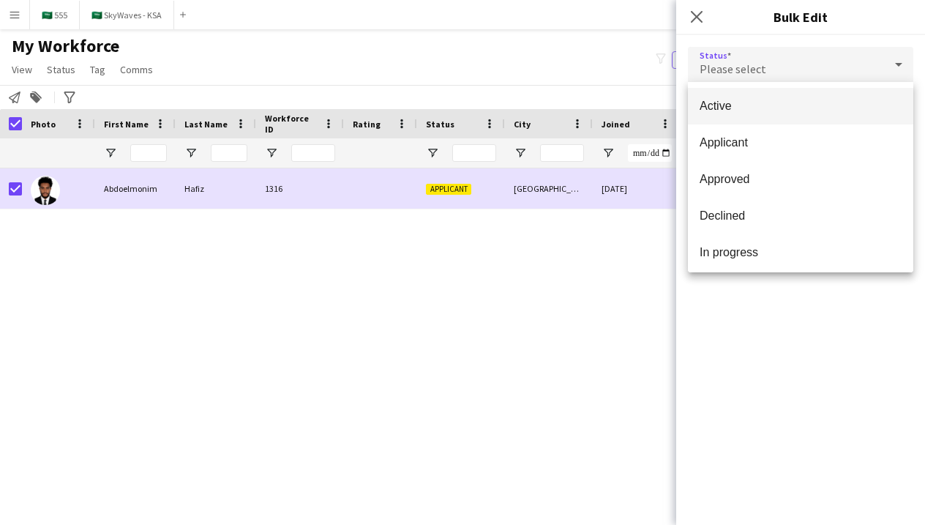
click at [757, 110] on span "Active" at bounding box center [800, 106] width 202 height 14
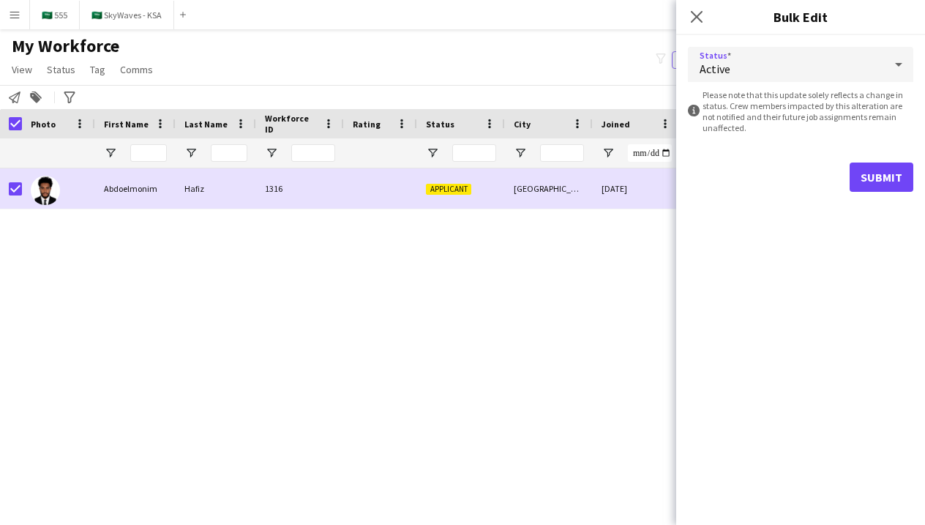
click at [885, 179] on button "Submit" at bounding box center [881, 176] width 64 height 29
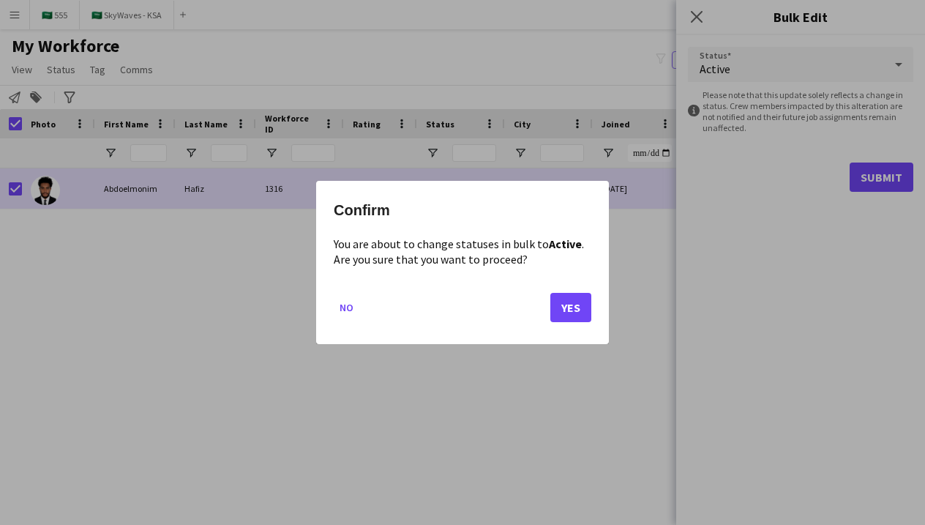
click at [565, 313] on button "Yes" at bounding box center [570, 307] width 41 height 29
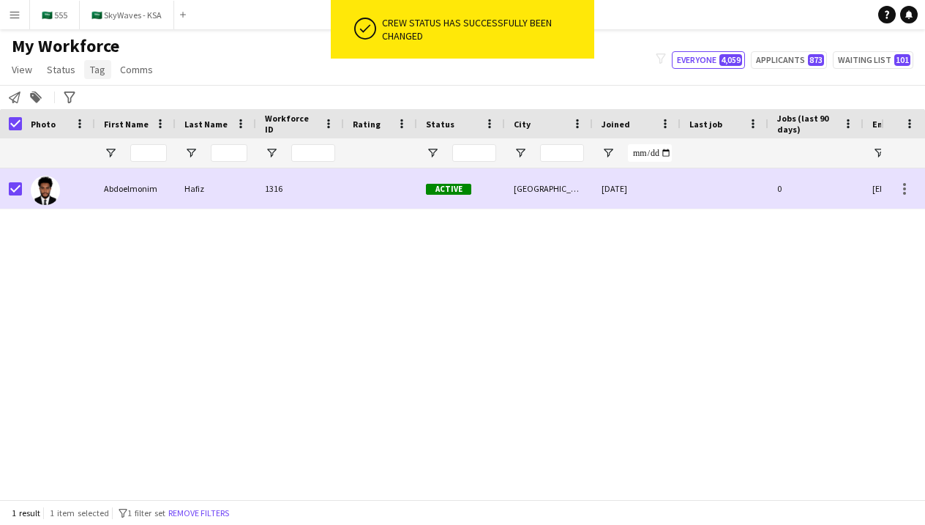
click at [102, 71] on span "Tag" at bounding box center [97, 69] width 15 height 13
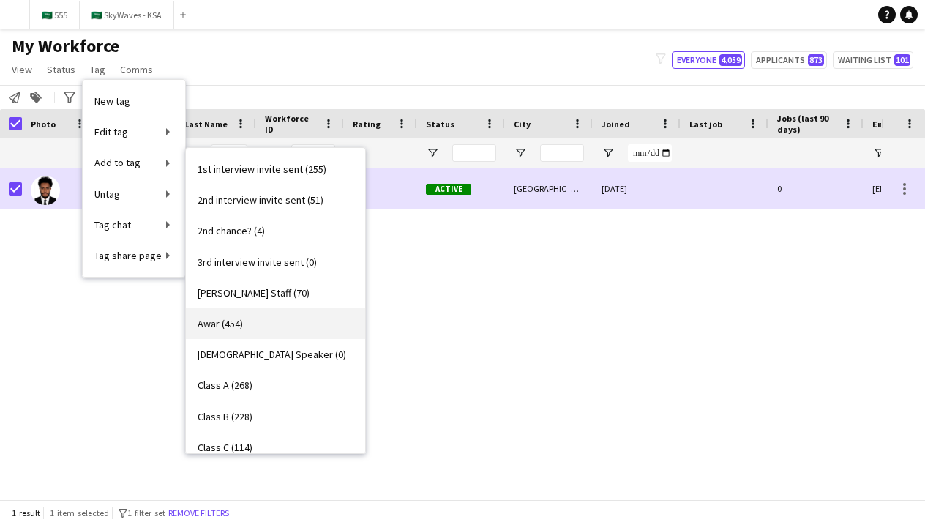
click at [286, 319] on link "Awar (454)" at bounding box center [275, 323] width 179 height 31
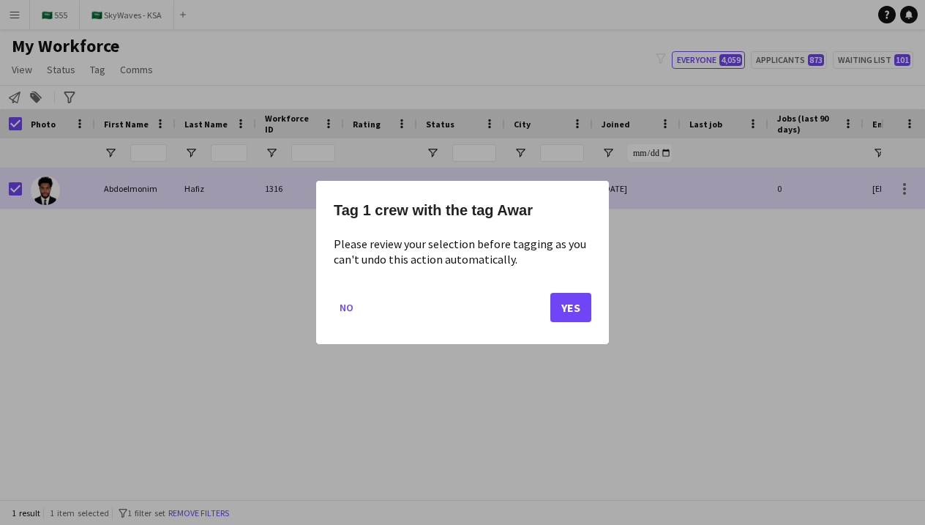
click at [567, 312] on button "Yes" at bounding box center [570, 307] width 41 height 29
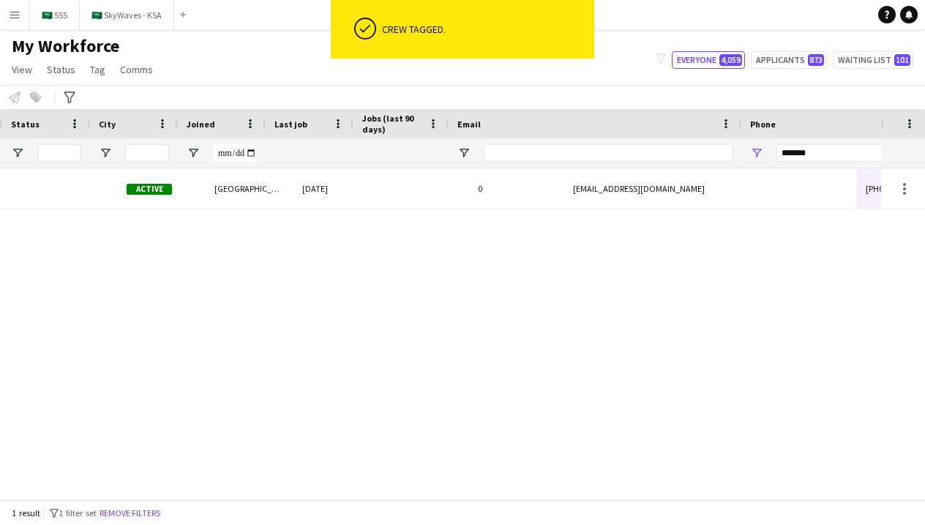
scroll to position [0, 476]
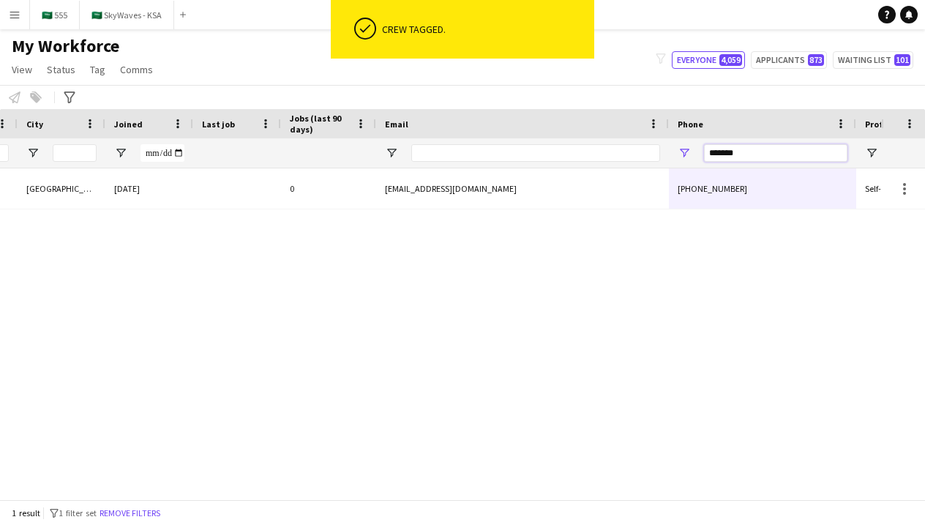
click at [748, 151] on input "*******" at bounding box center [775, 153] width 143 height 18
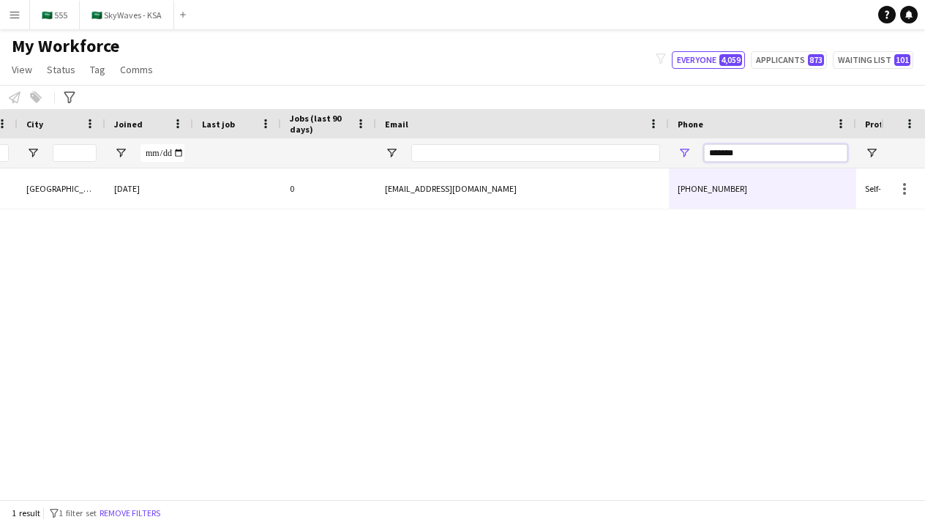
click at [748, 151] on input "*******" at bounding box center [775, 153] width 143 height 18
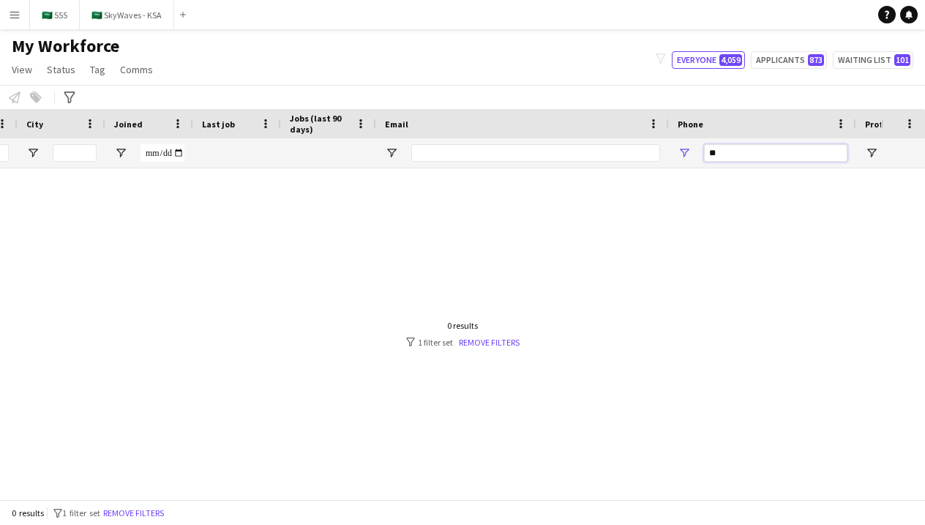
type input "*"
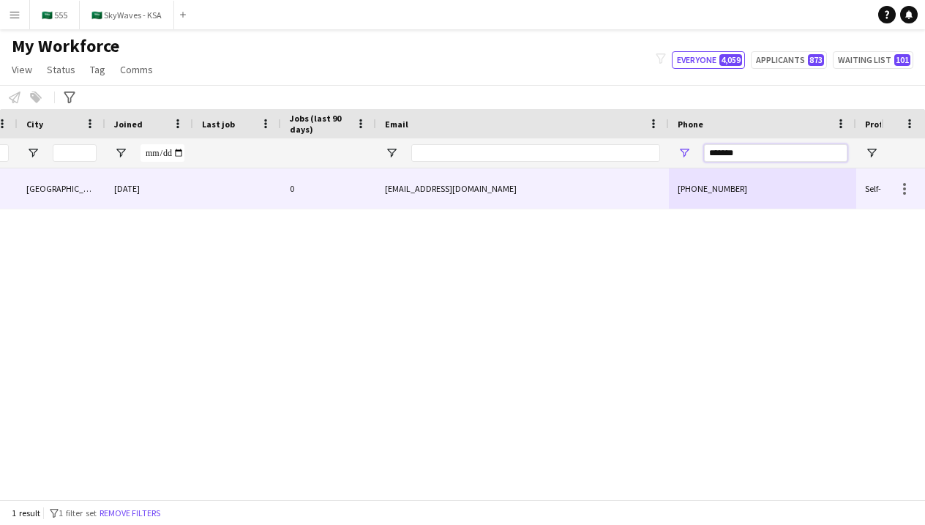
type input "*******"
click at [677, 180] on div "[PHONE_NUMBER]" at bounding box center [762, 188] width 187 height 40
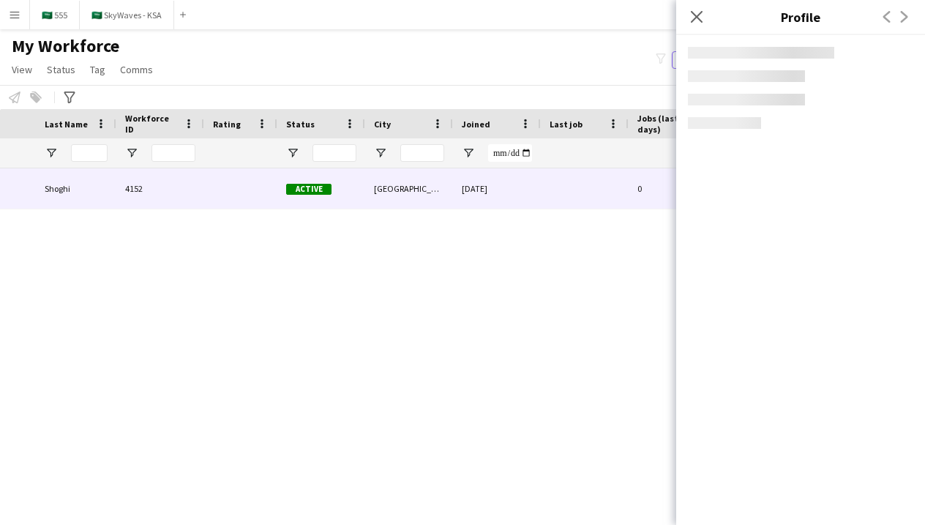
scroll to position [0, 5]
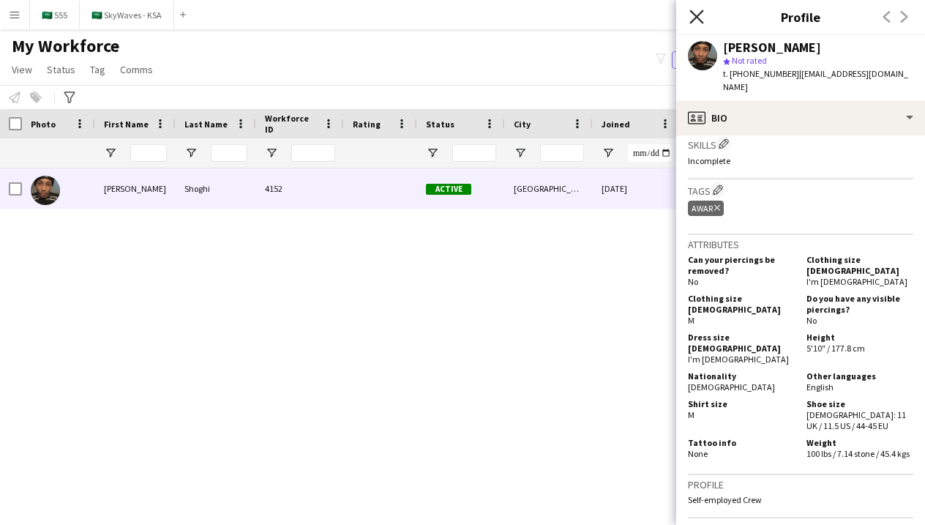
click at [694, 20] on icon at bounding box center [696, 17] width 14 height 14
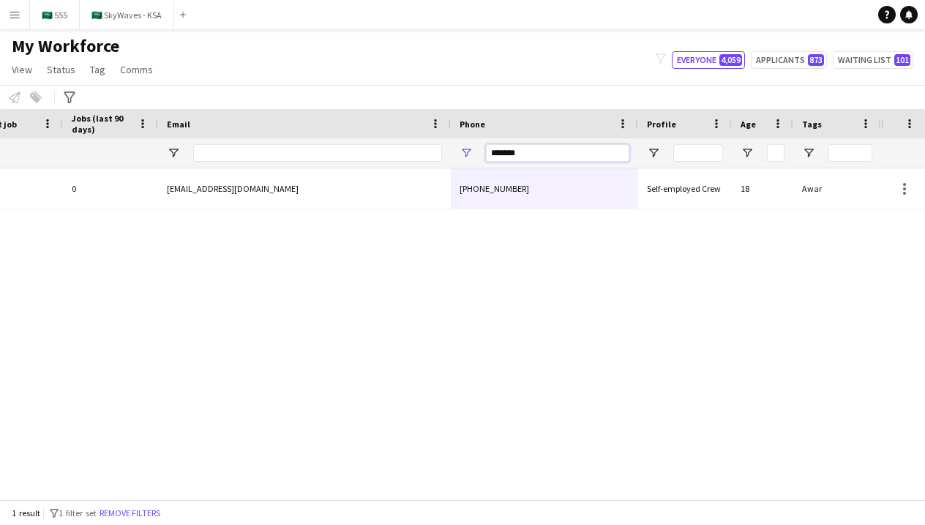
click at [593, 158] on input "*******" at bounding box center [557, 153] width 143 height 18
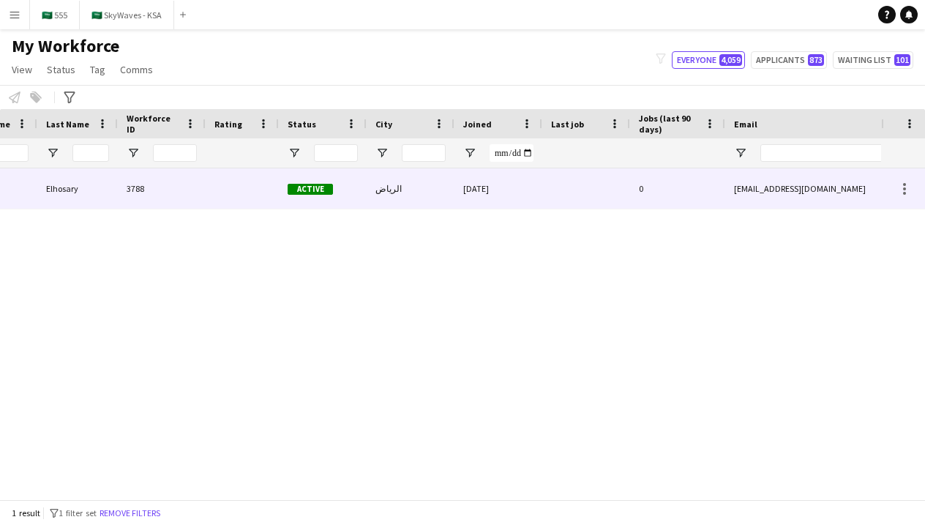
type input "*******"
click at [431, 201] on div "الرياض" at bounding box center [411, 188] width 88 height 40
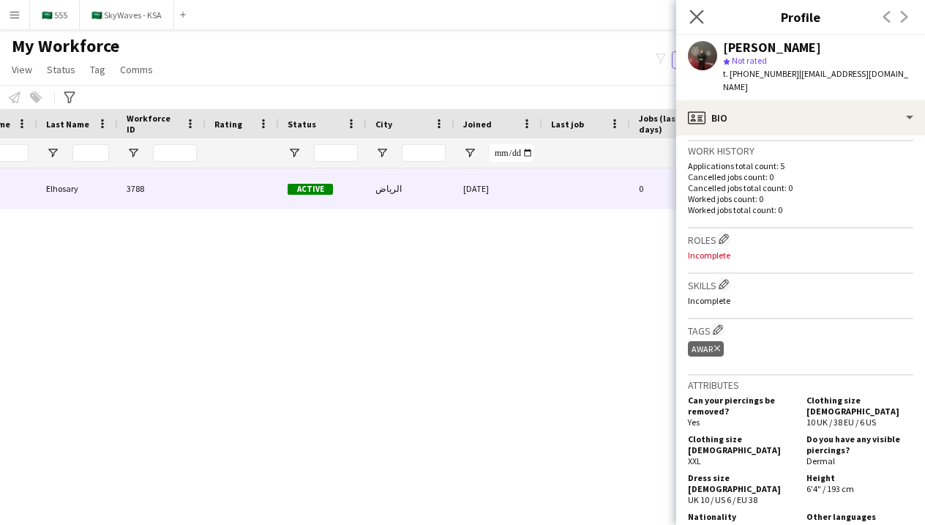
click at [699, 25] on app-icon "Close pop-in" at bounding box center [696, 17] width 21 height 21
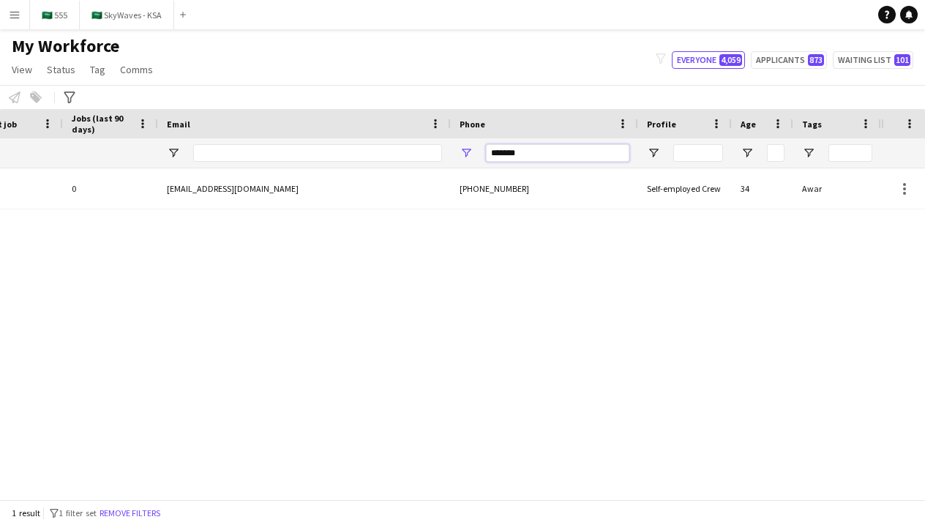
click at [571, 158] on input "*******" at bounding box center [557, 153] width 143 height 18
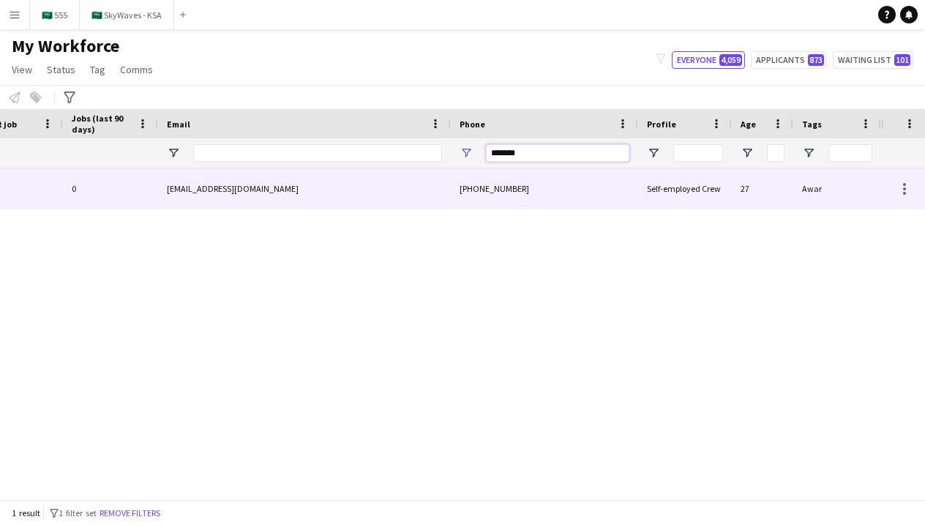
type input "*******"
click at [446, 183] on div "thamer141973@gmail.com" at bounding box center [304, 188] width 293 height 40
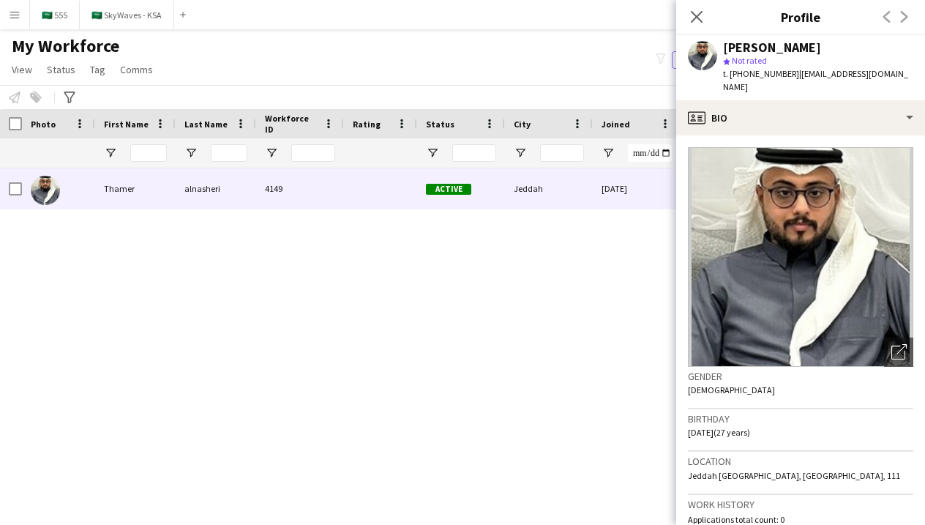
scroll to position [0, 0]
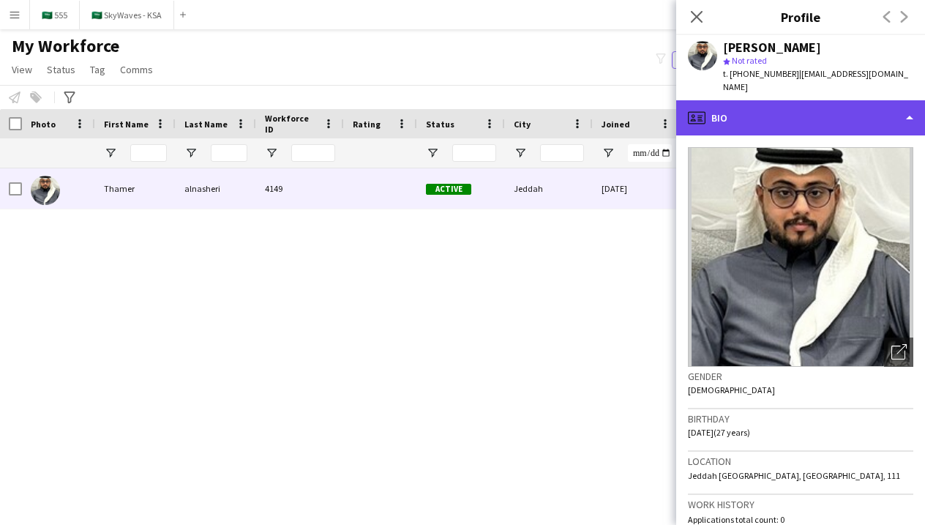
click at [762, 116] on div "profile Bio" at bounding box center [800, 117] width 249 height 35
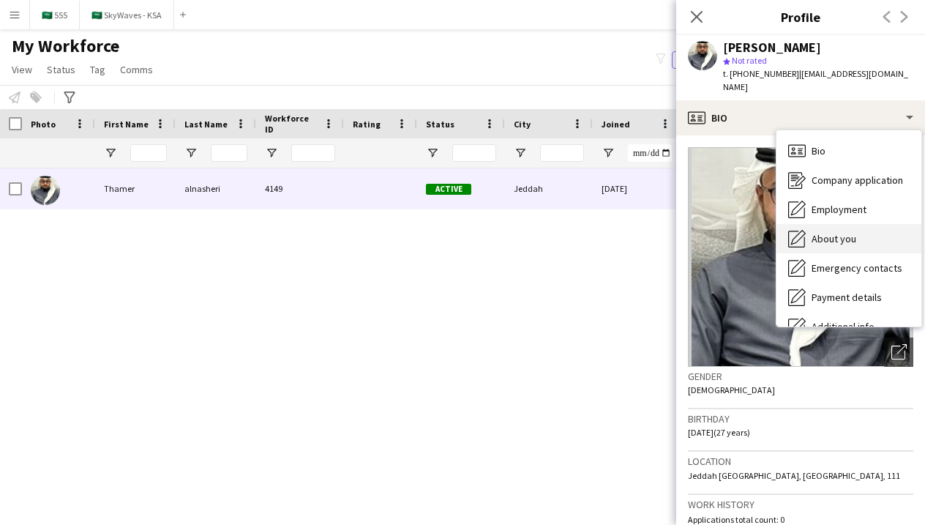
click at [817, 232] on span "About you" at bounding box center [833, 238] width 45 height 13
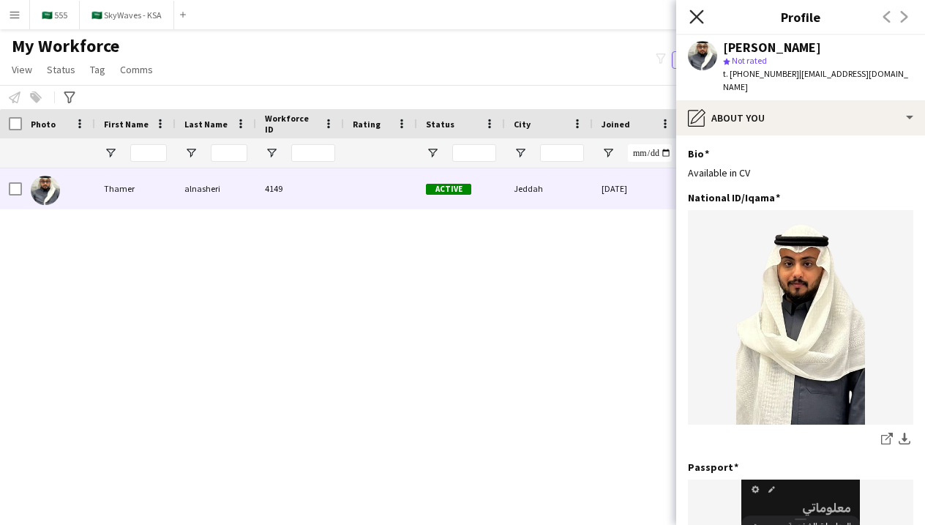
click at [700, 20] on icon at bounding box center [696, 17] width 14 height 14
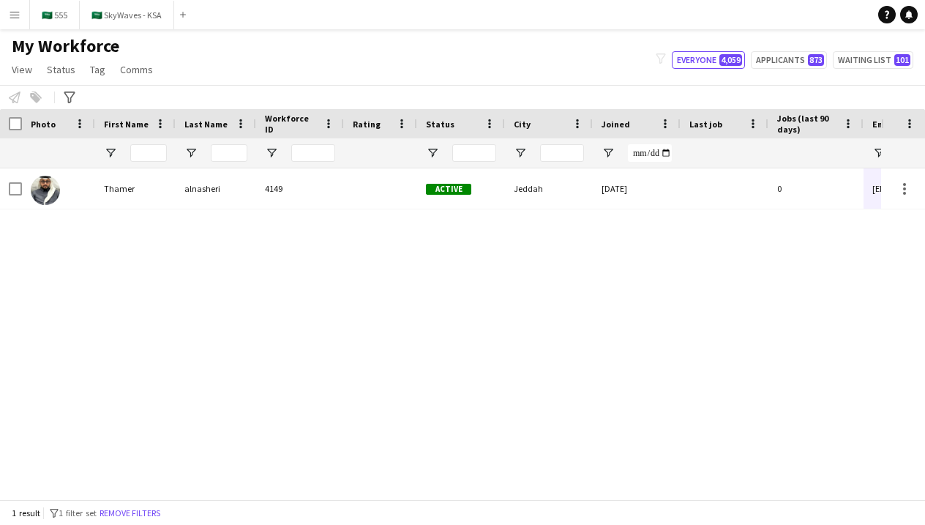
scroll to position [0, 217]
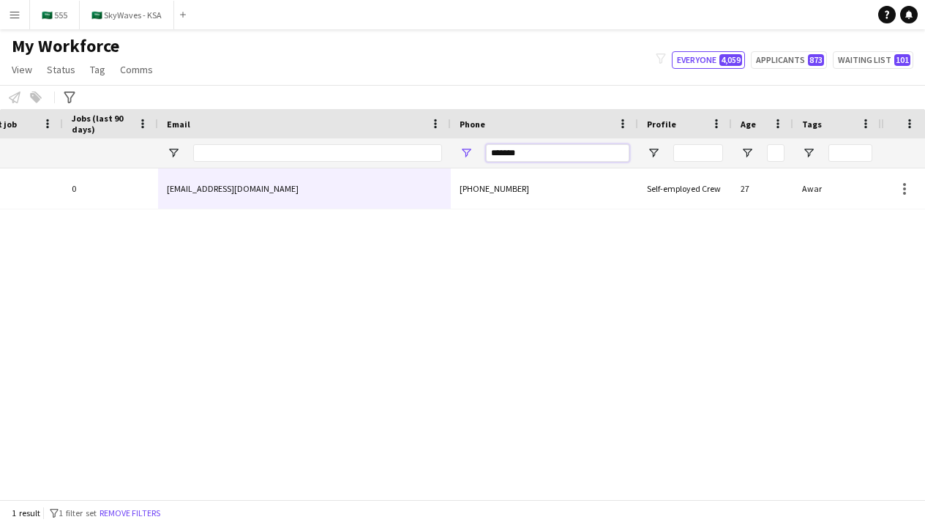
click at [572, 152] on input "*******" at bounding box center [557, 153] width 143 height 18
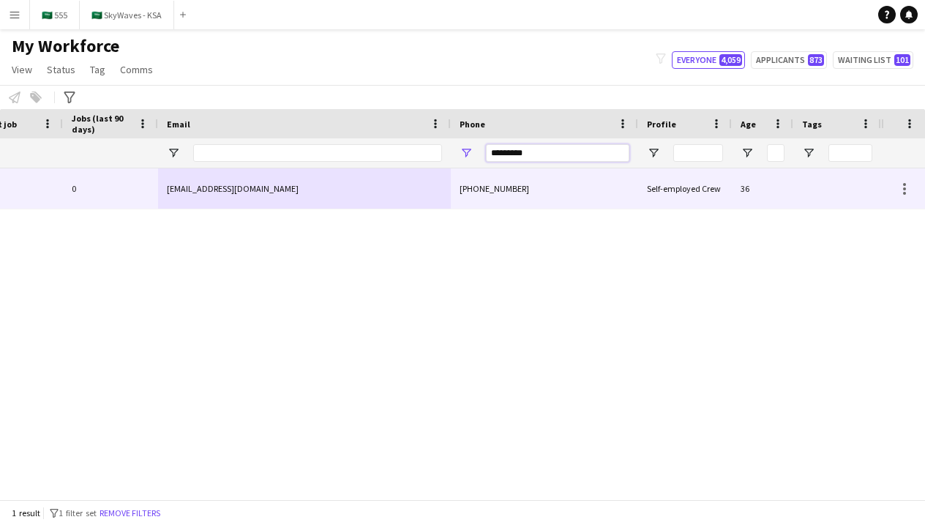
type input "*********"
click at [525, 195] on div "[PHONE_NUMBER]" at bounding box center [544, 188] width 187 height 40
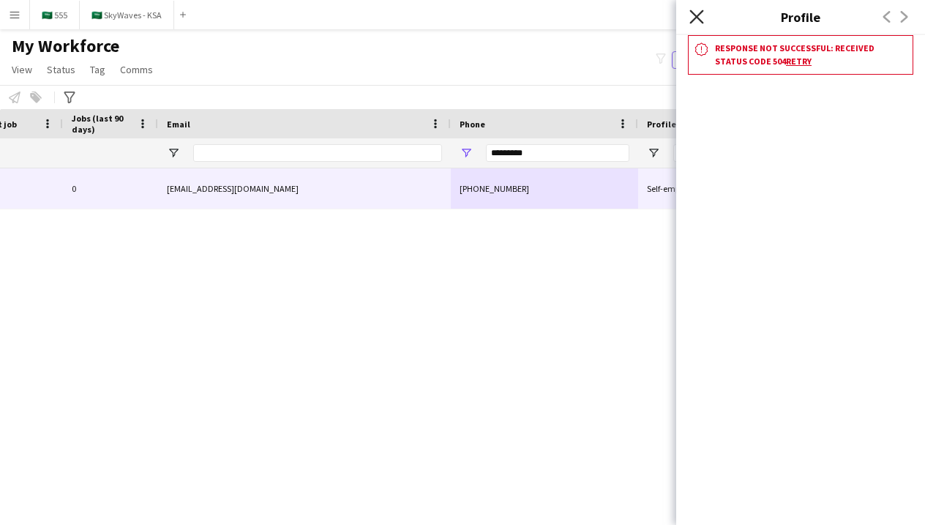
click at [696, 18] on icon at bounding box center [696, 17] width 14 height 14
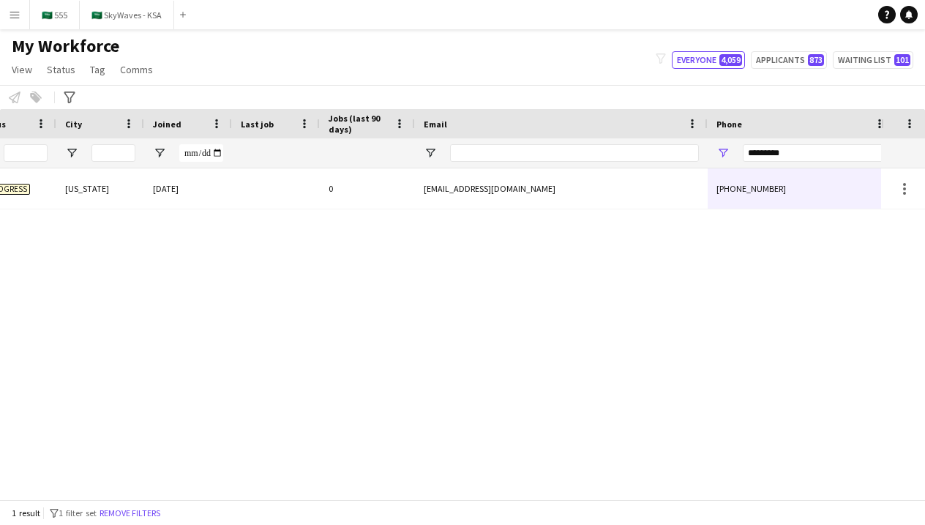
scroll to position [0, 140]
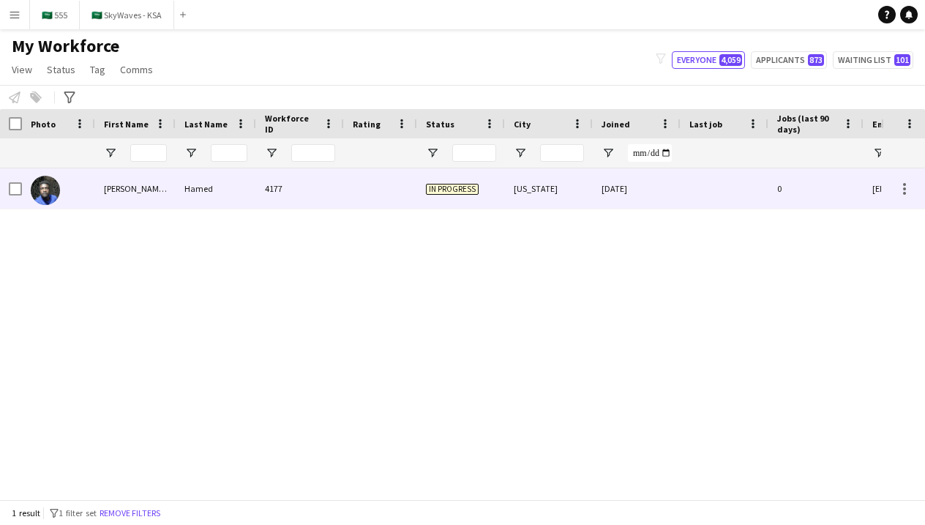
click at [497, 176] on div "In progress" at bounding box center [461, 188] width 88 height 40
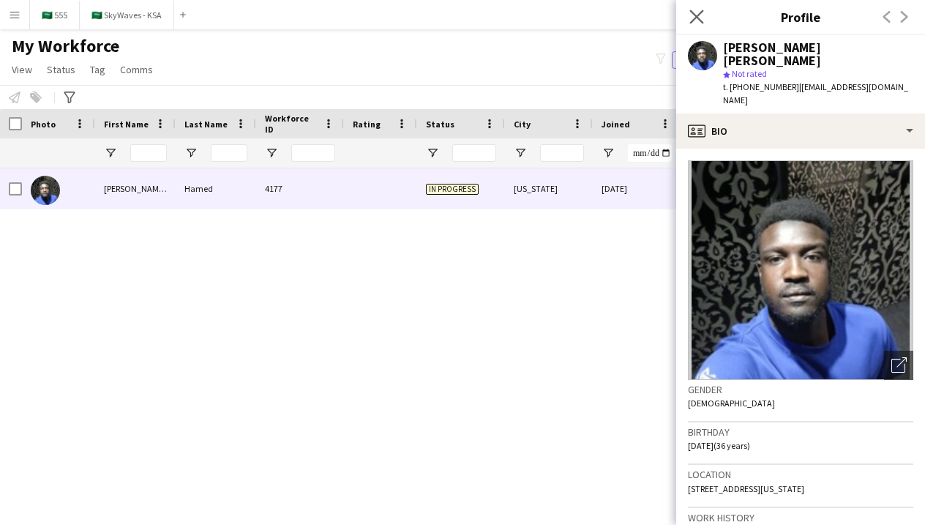
click at [688, 8] on app-icon "Close pop-in" at bounding box center [696, 17] width 21 height 21
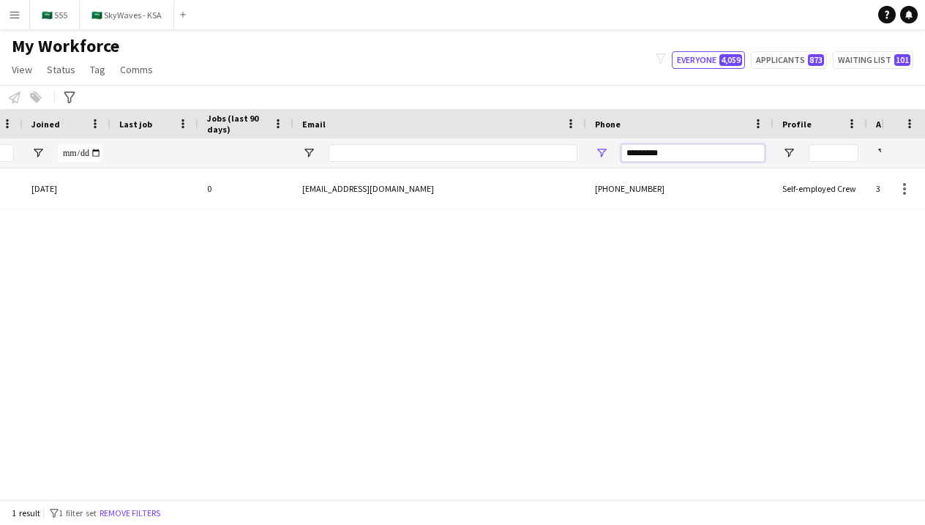
click at [668, 157] on input "*********" at bounding box center [692, 153] width 143 height 18
type input "*********"
click at [608, 210] on div "Active Riyadh 07-10-2025 0 samihassen68@gmail.com +966508427347 Self-employed C…" at bounding box center [440, 333] width 881 height 331
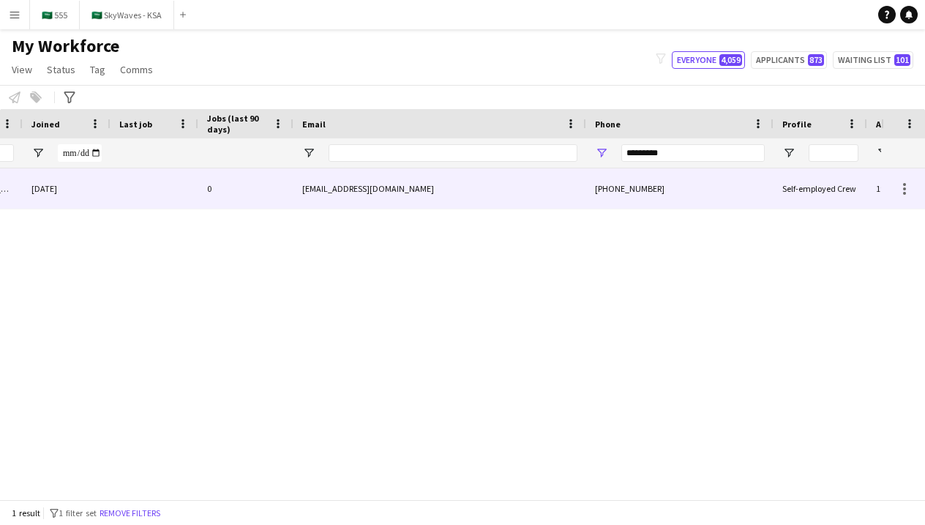
click at [593, 192] on div "+966508427347" at bounding box center [679, 188] width 187 height 40
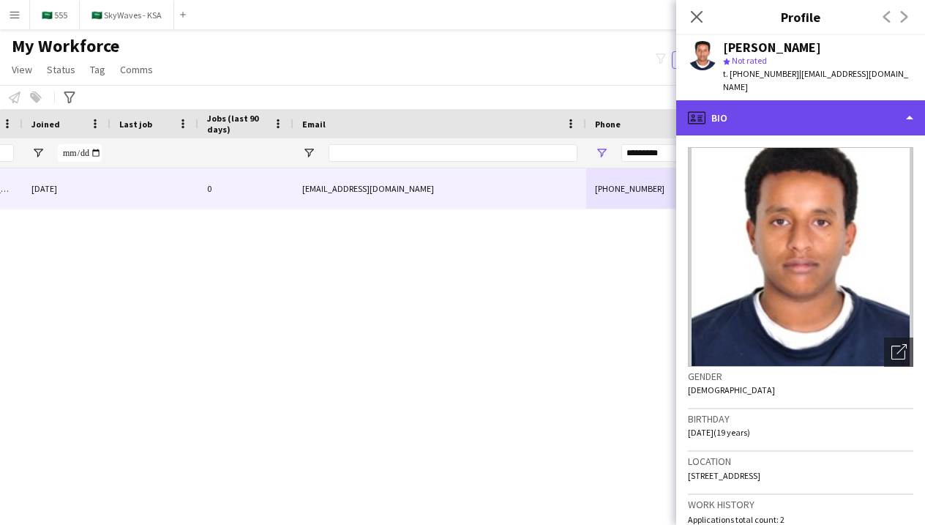
click at [757, 100] on div "profile Bio" at bounding box center [800, 117] width 249 height 35
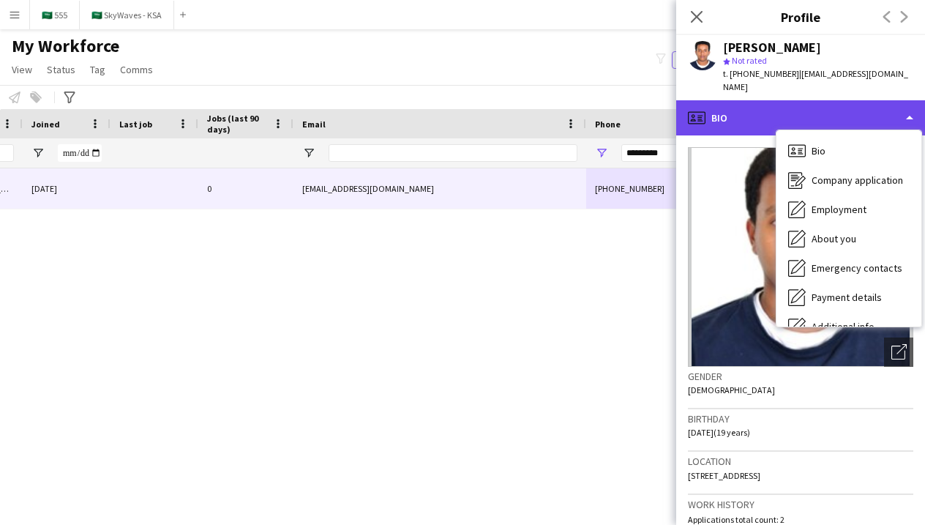
click at [725, 114] on div "profile Bio" at bounding box center [800, 117] width 249 height 35
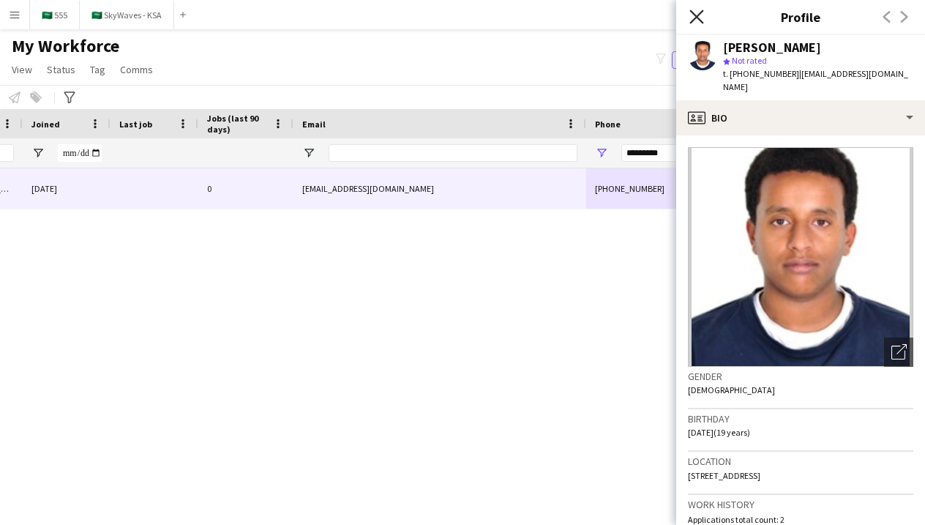
click at [696, 15] on icon at bounding box center [696, 17] width 14 height 14
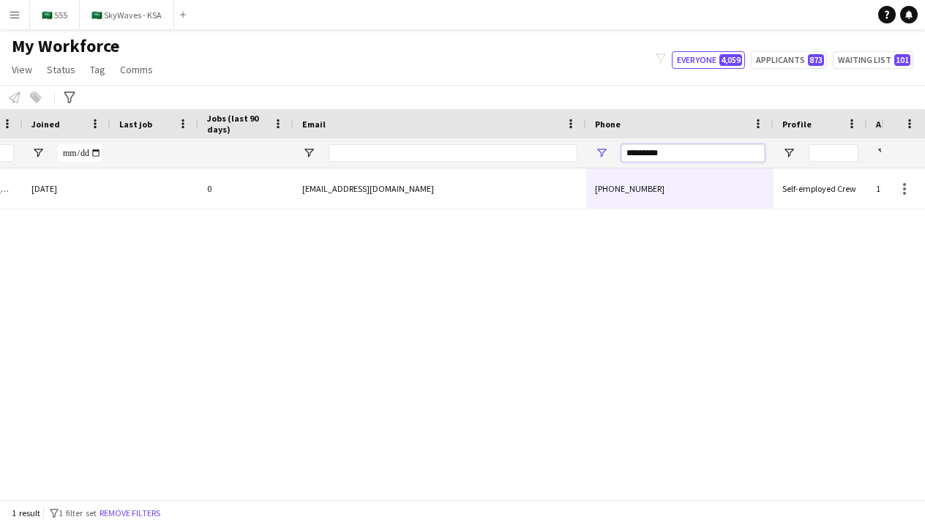
click at [664, 153] on input "*********" at bounding box center [692, 153] width 143 height 18
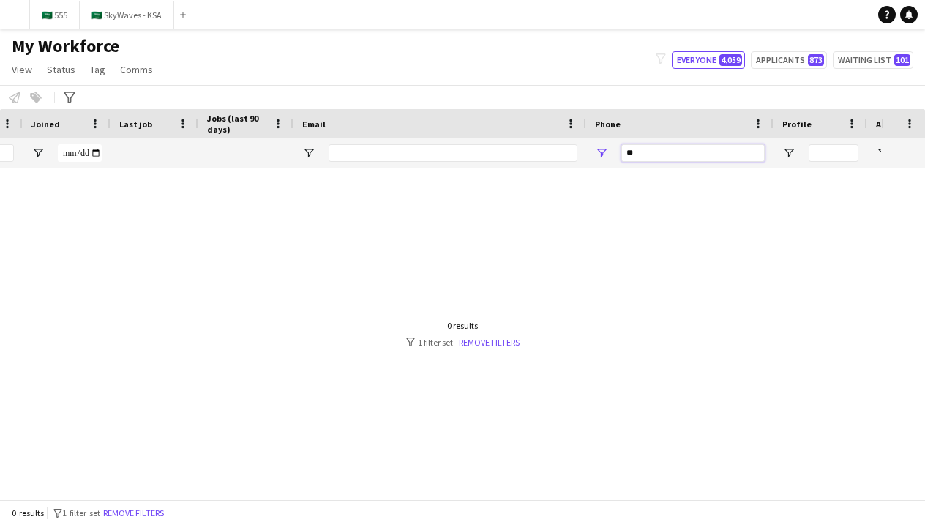
type input "*"
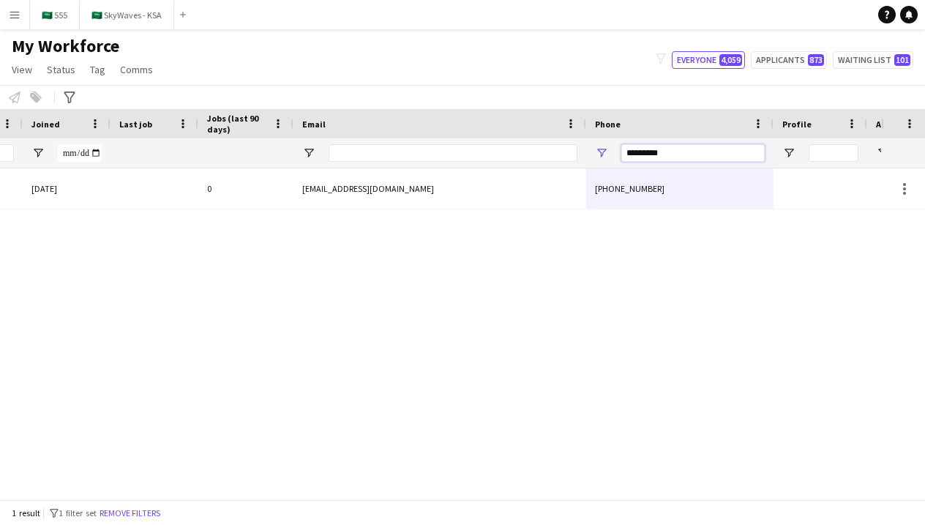
type input "*********"
click at [622, 217] on div "In progress 08-10-2025 0 mxczoh@gmail.com +966541673817" at bounding box center [440, 333] width 881 height 331
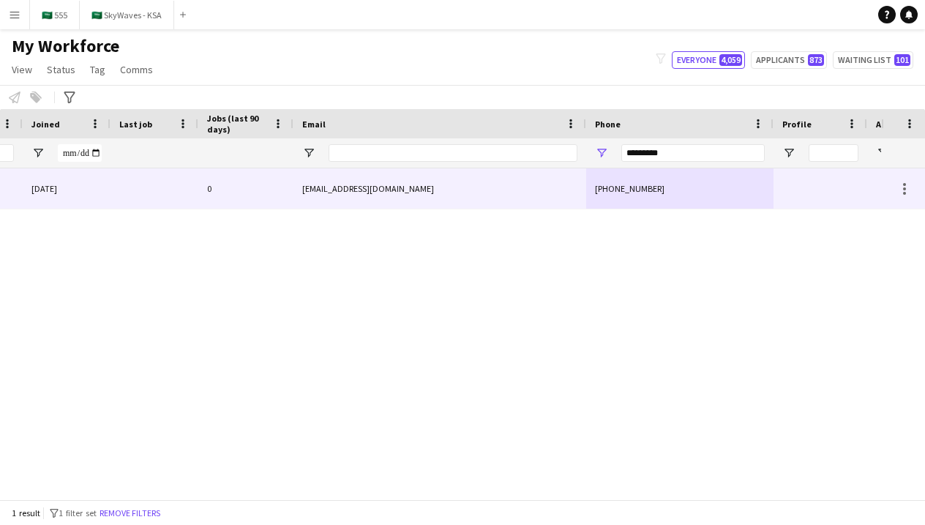
click at [607, 192] on div "+966541673817" at bounding box center [679, 188] width 187 height 40
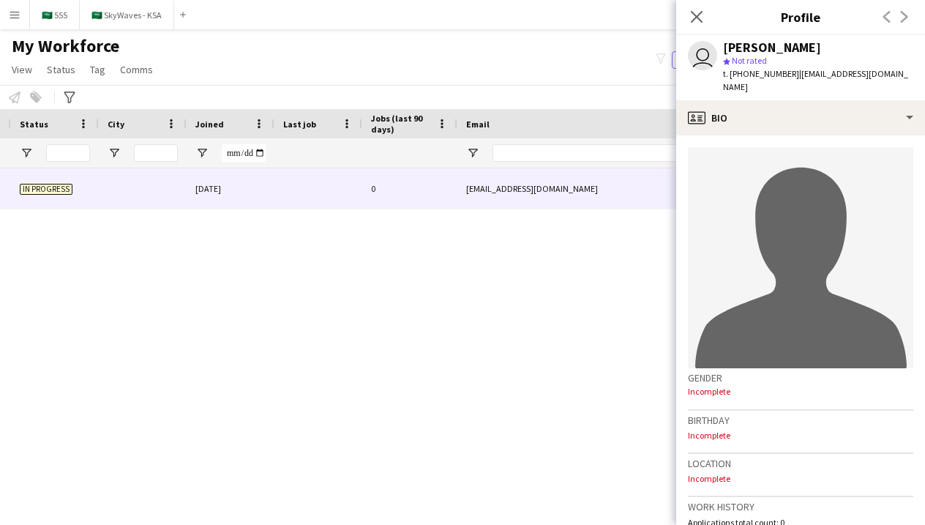
scroll to position [0, 227]
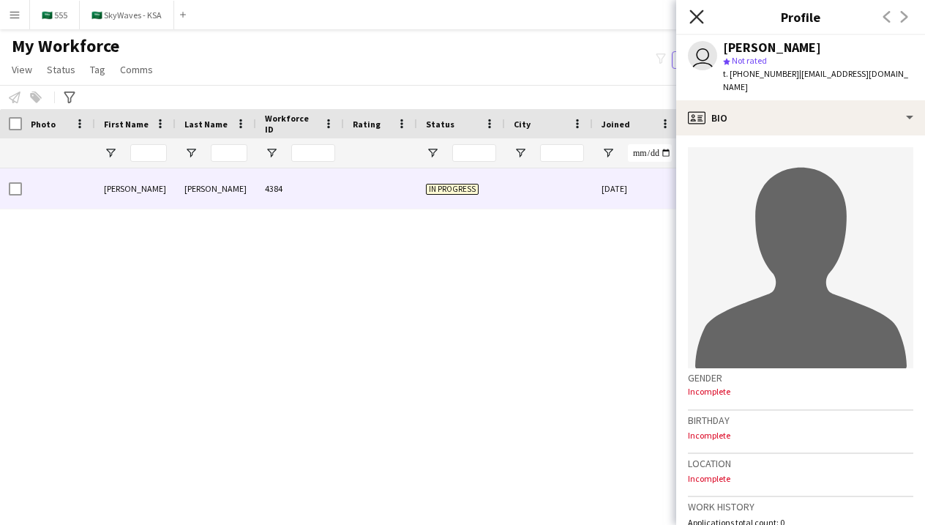
click at [697, 21] on icon "Close pop-in" at bounding box center [696, 17] width 14 height 14
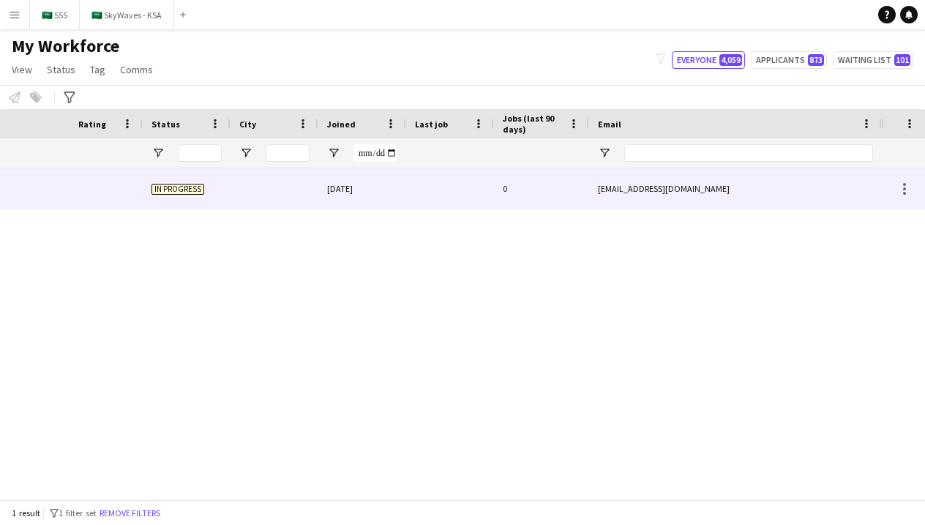
scroll to position [0, 705]
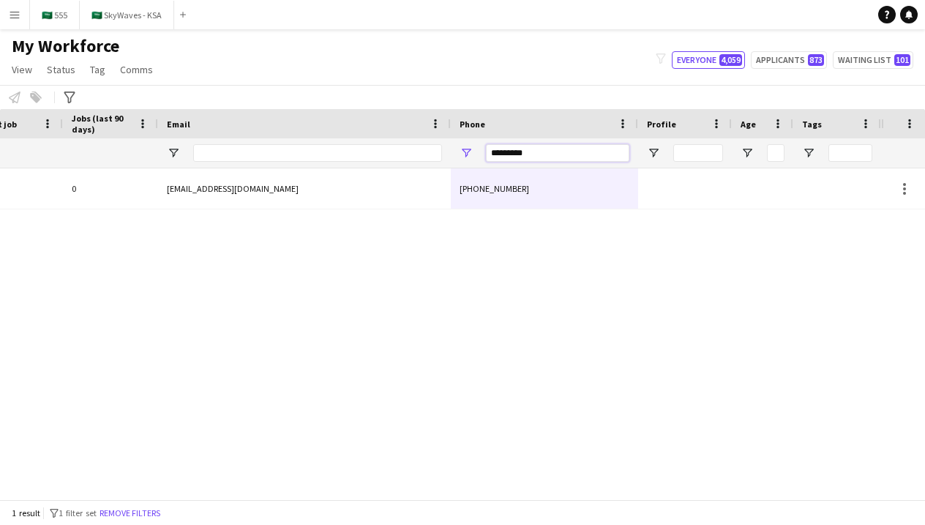
click at [514, 156] on input "*********" at bounding box center [557, 153] width 143 height 18
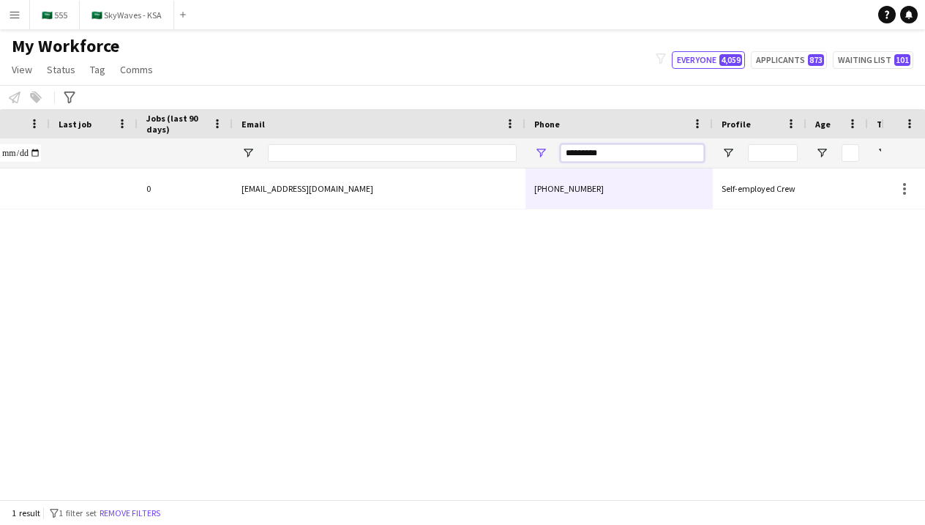
scroll to position [0, 611]
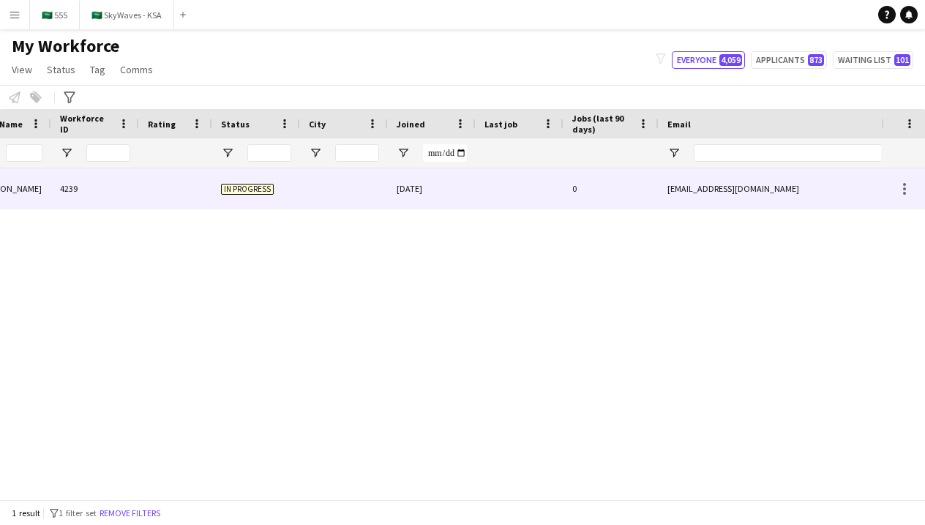
type input "*********"
click at [485, 190] on div at bounding box center [520, 188] width 88 height 40
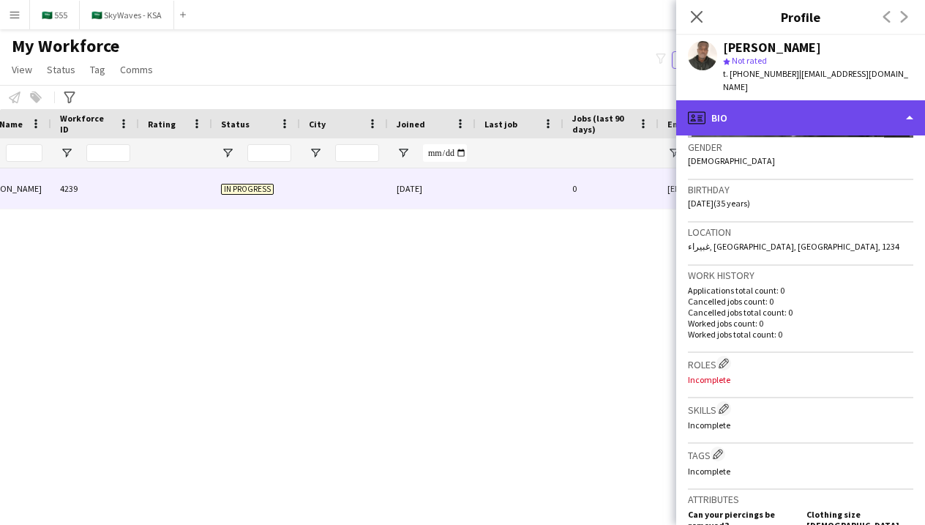
click at [719, 105] on div "profile Bio" at bounding box center [800, 117] width 249 height 35
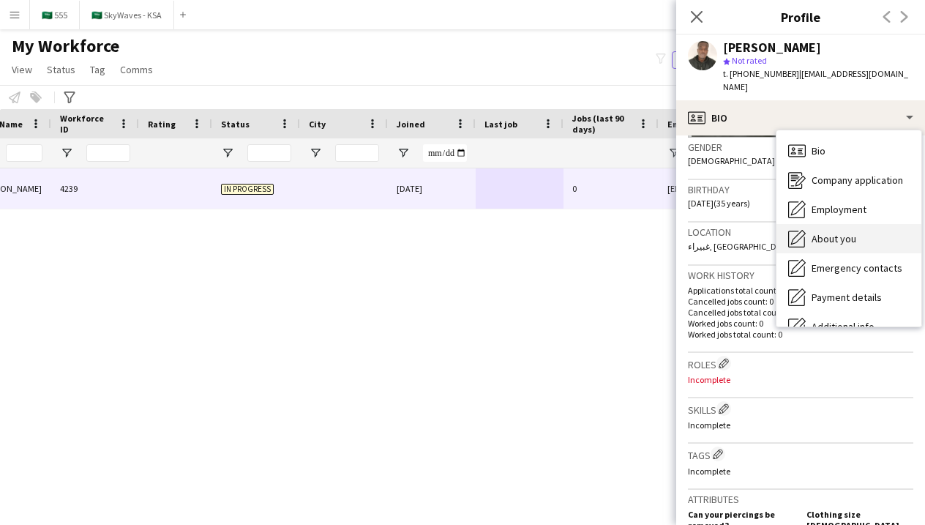
click at [813, 232] on span "About you" at bounding box center [833, 238] width 45 height 13
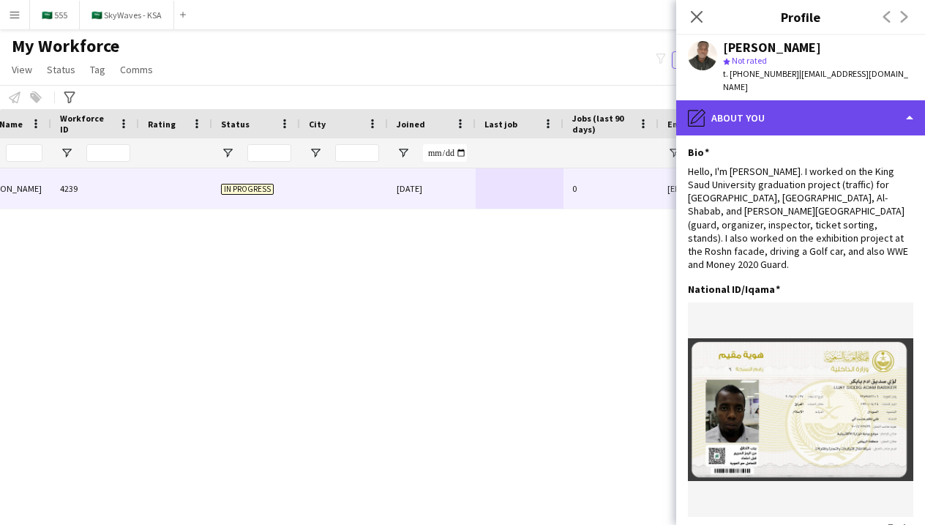
click at [745, 100] on div "pencil4 About you" at bounding box center [800, 117] width 249 height 35
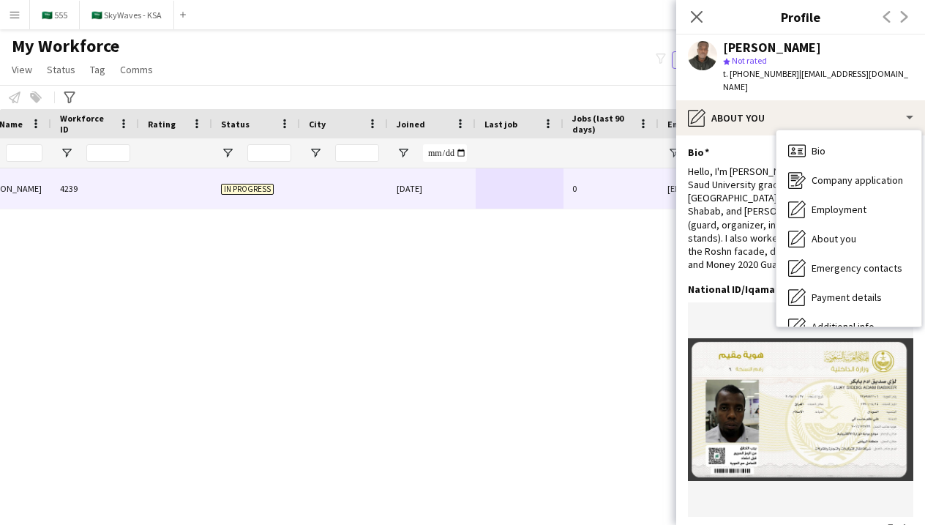
click at [831, 348] on img at bounding box center [800, 409] width 225 height 143
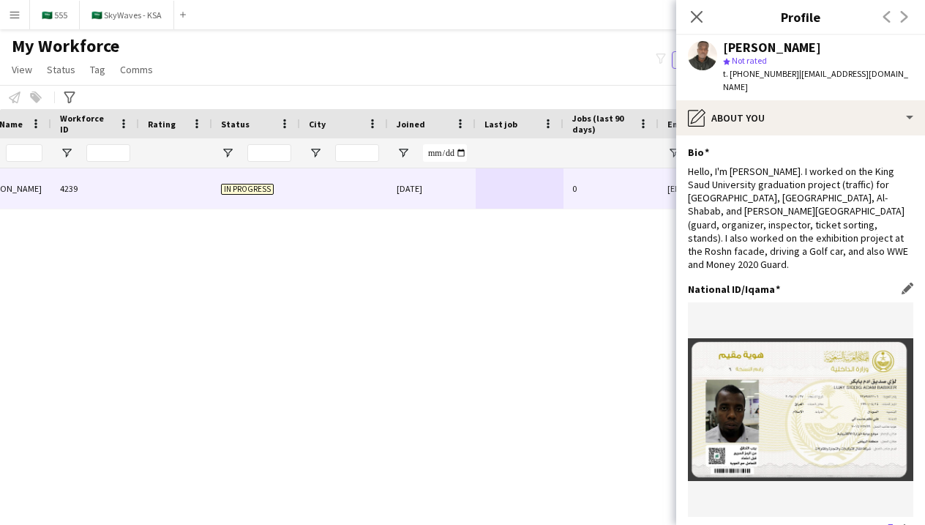
click at [882, 524] on icon "share-external-link-1" at bounding box center [887, 530] width 12 height 12
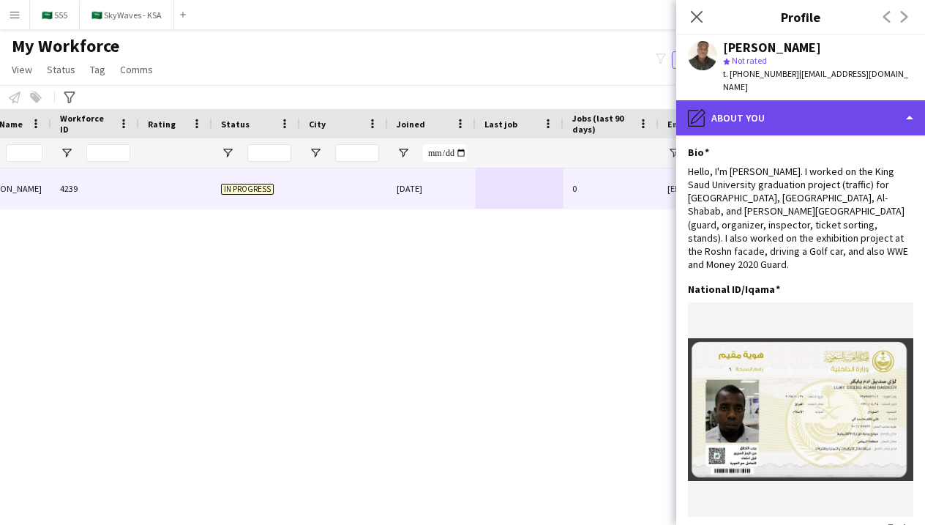
click at [715, 116] on div "pencil4 About you" at bounding box center [800, 117] width 249 height 35
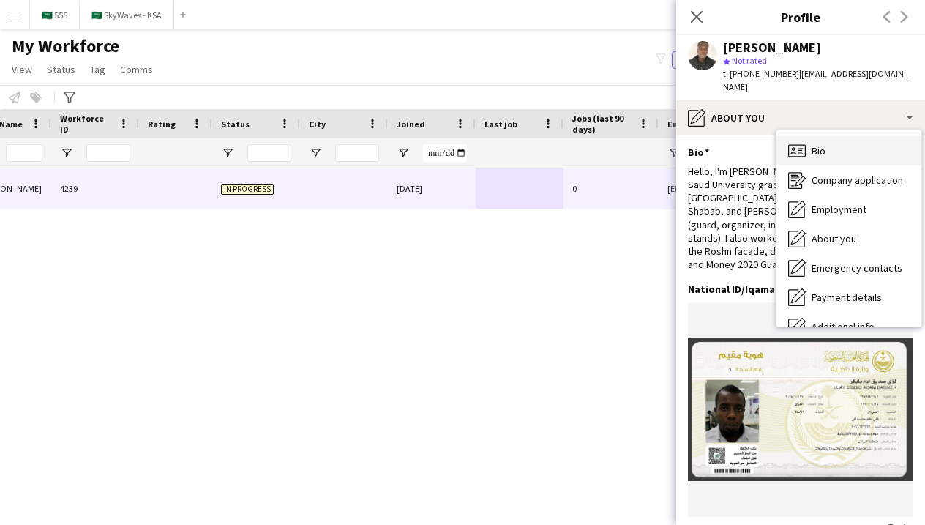
click at [800, 144] on icon "Bio" at bounding box center [797, 151] width 18 height 18
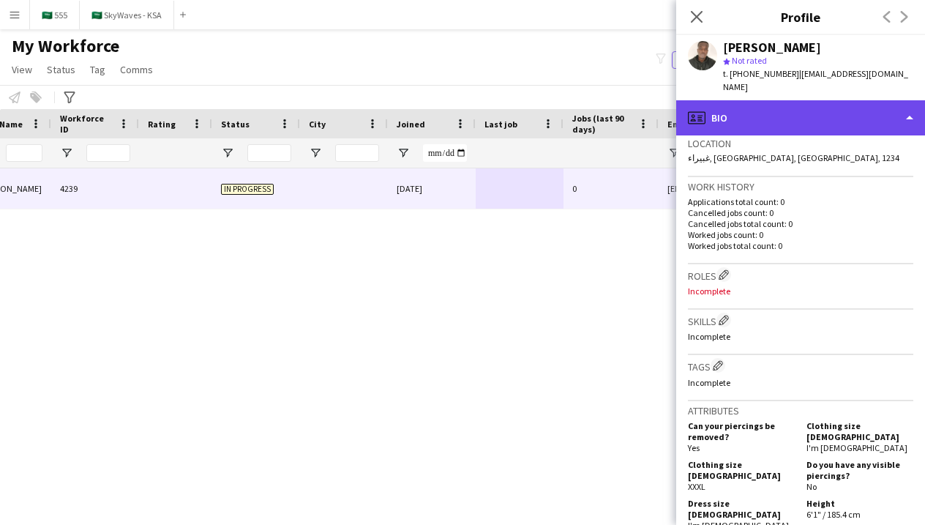
click at [770, 103] on div "profile Bio" at bounding box center [800, 117] width 249 height 35
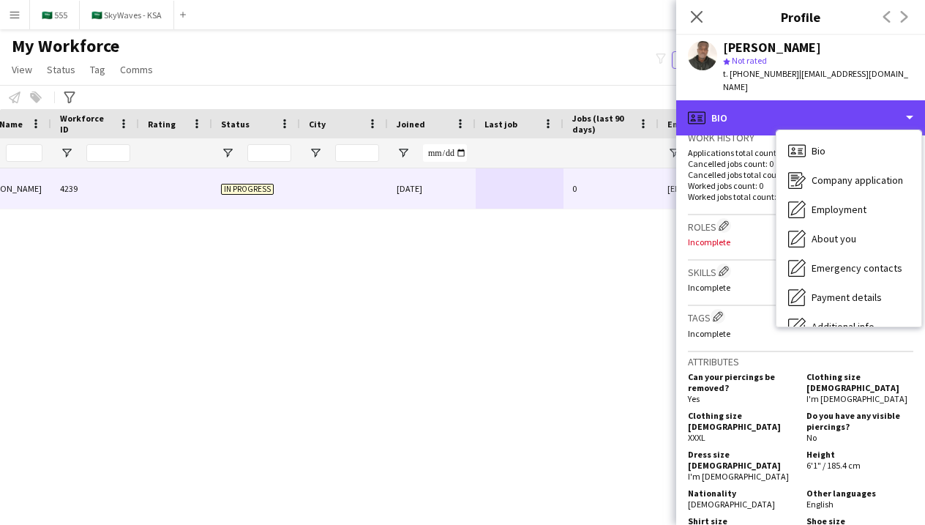
scroll to position [383, 0]
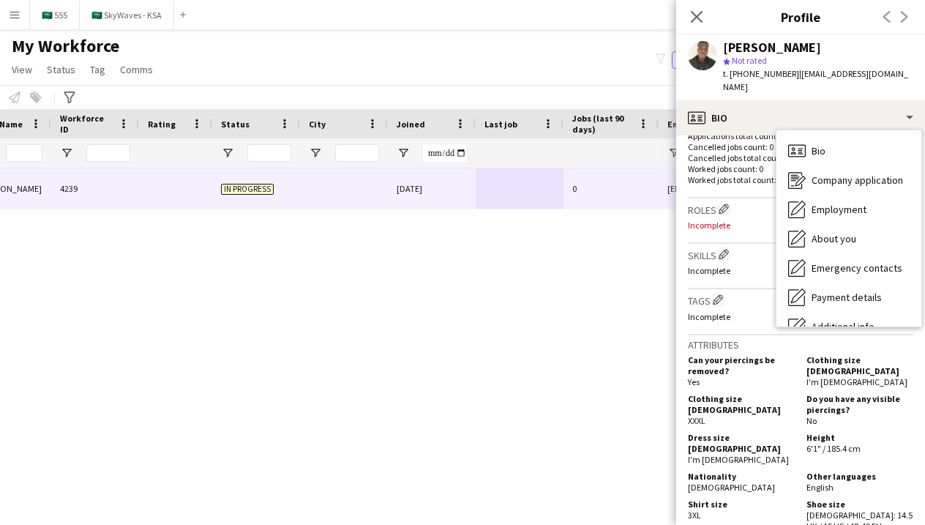
click at [735, 367] on div "Can your piercings be removed? Yes" at bounding box center [744, 370] width 113 height 33
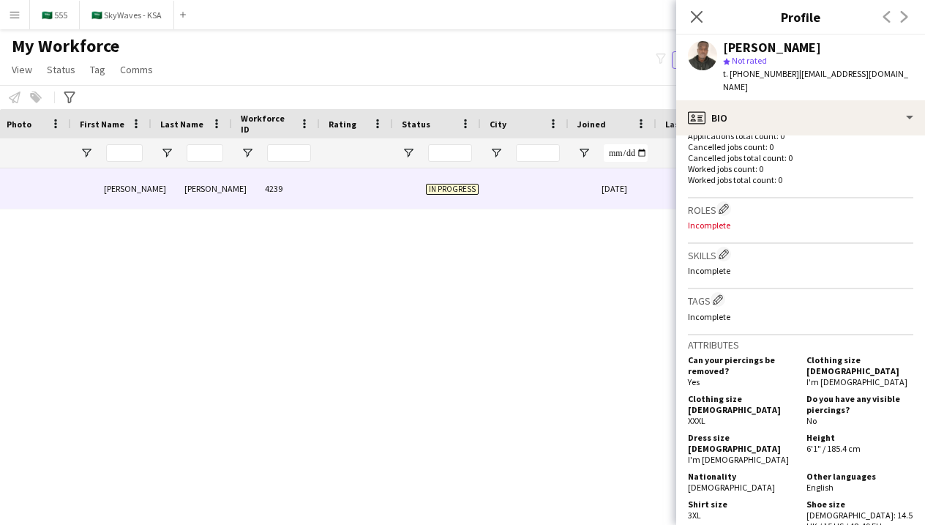
scroll to position [0, -24]
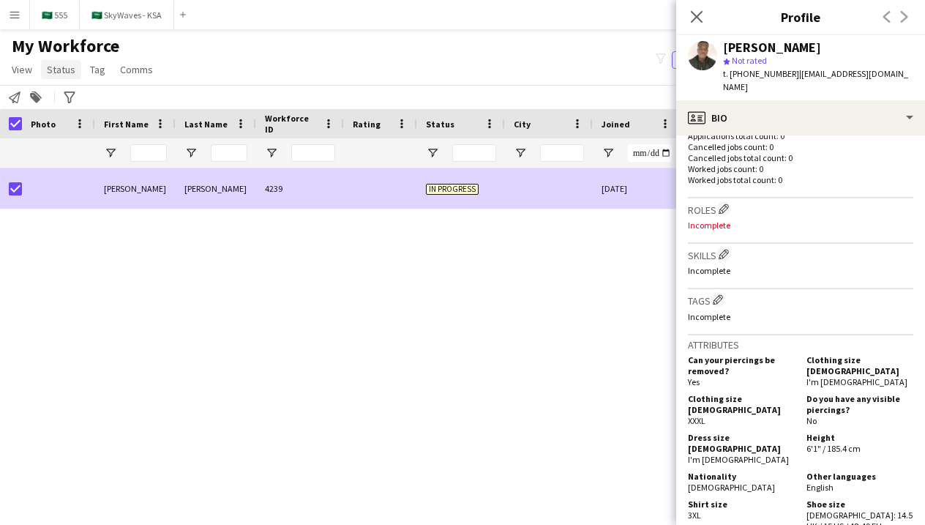
click at [70, 75] on span "Status" at bounding box center [61, 69] width 29 height 13
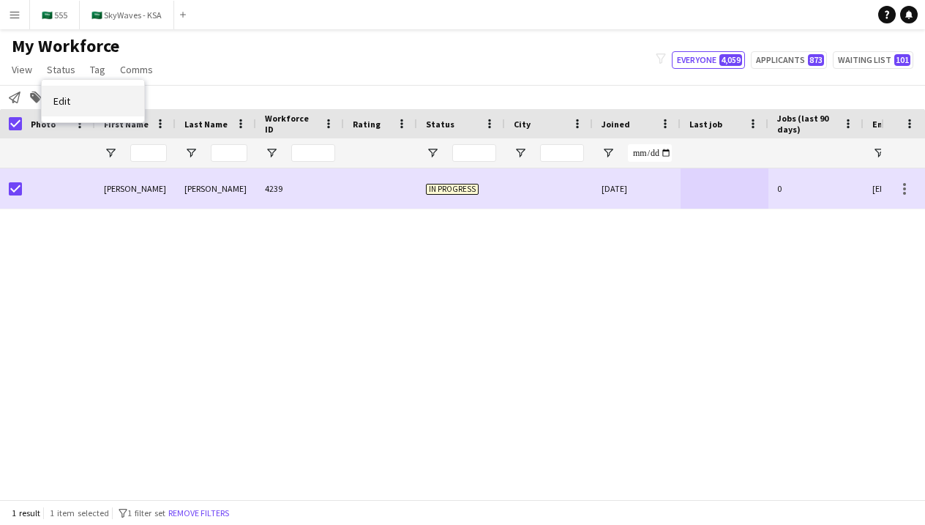
click at [133, 106] on link "Edit" at bounding box center [93, 101] width 102 height 31
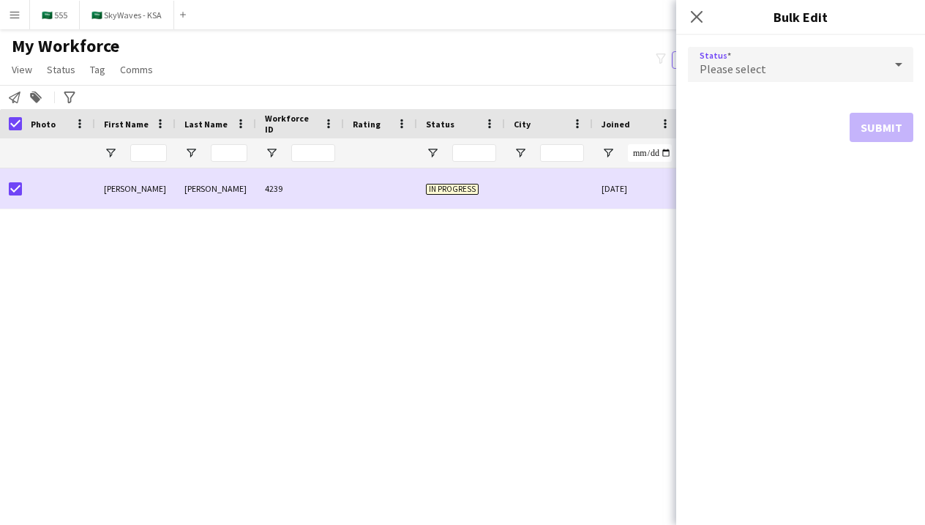
click at [752, 77] on div "Please select" at bounding box center [786, 64] width 196 height 35
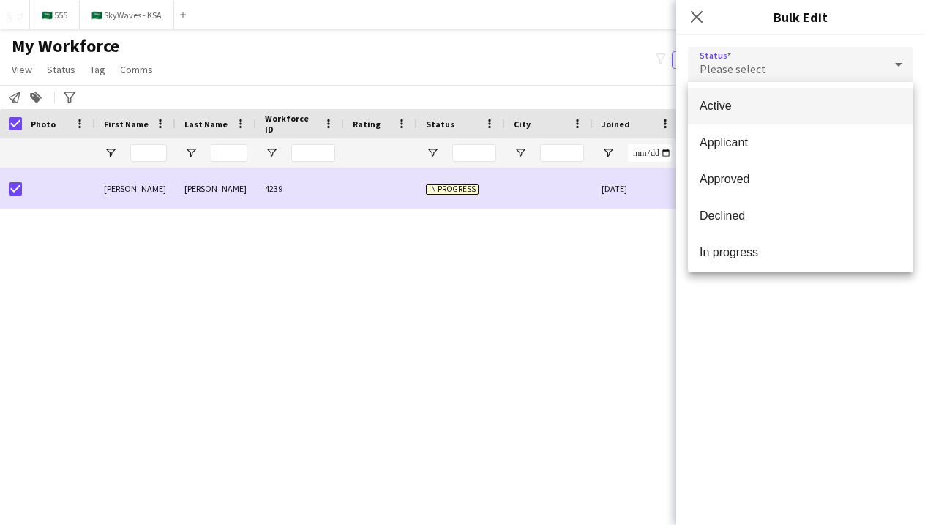
click at [765, 105] on span "Active" at bounding box center [800, 106] width 202 height 14
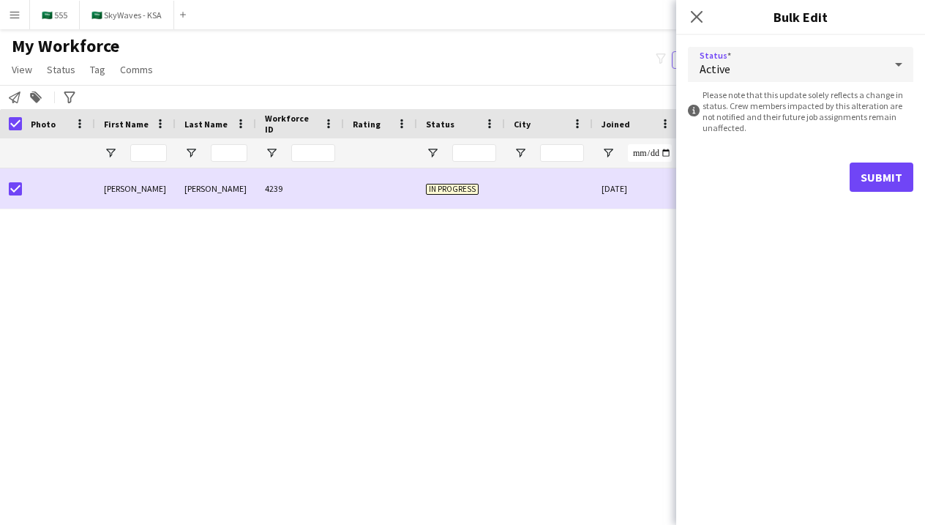
click at [874, 186] on button "Submit" at bounding box center [881, 176] width 64 height 29
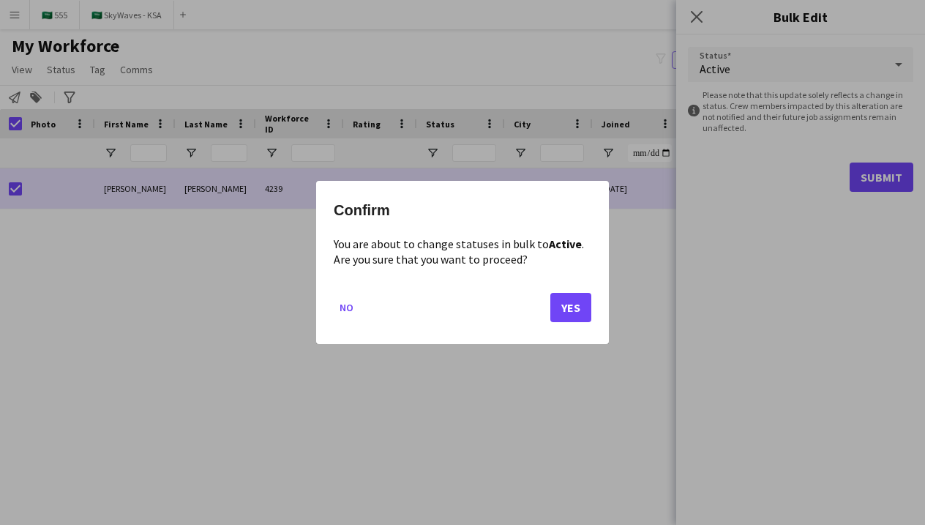
click at [572, 309] on button "Yes" at bounding box center [570, 307] width 41 height 29
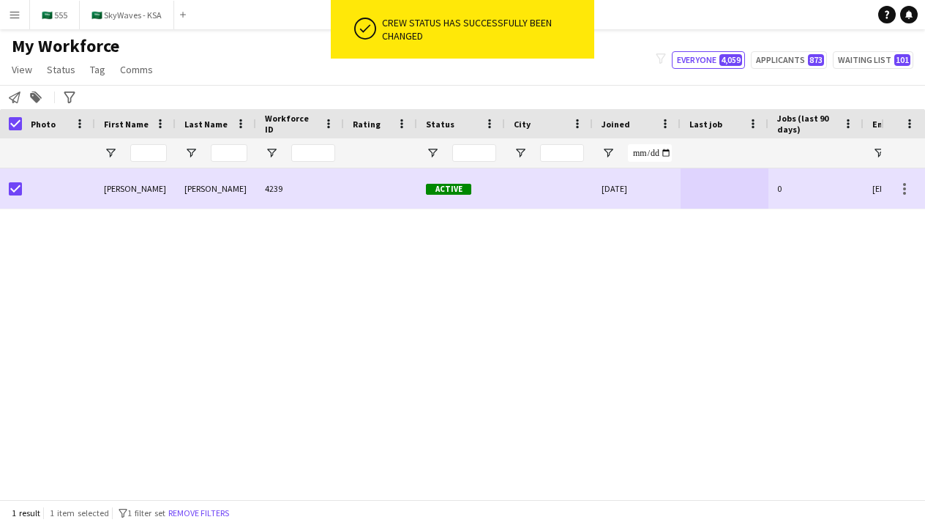
click at [106, 80] on app-page-menu "View Views Default view New view Update view Delete view Edit name Customise vi…" at bounding box center [84, 71] width 168 height 28
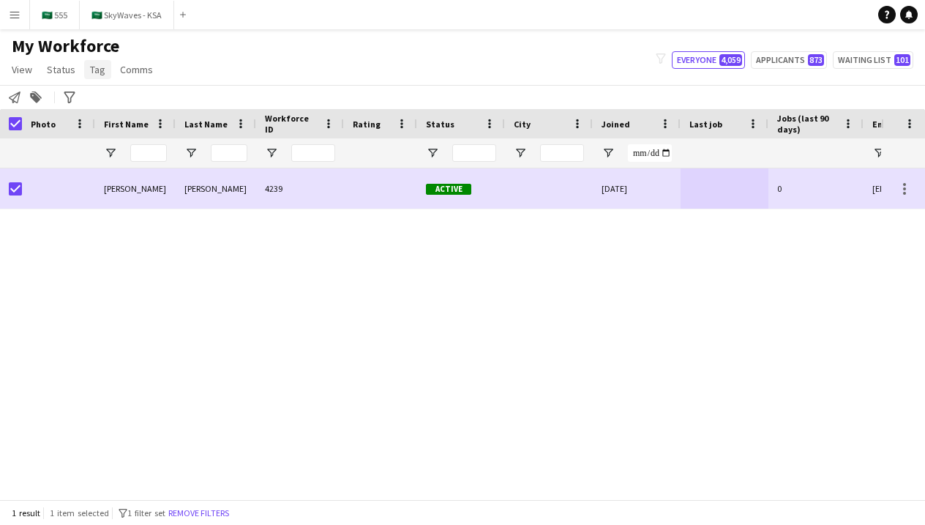
click at [104, 77] on link "Tag" at bounding box center [97, 69] width 27 height 19
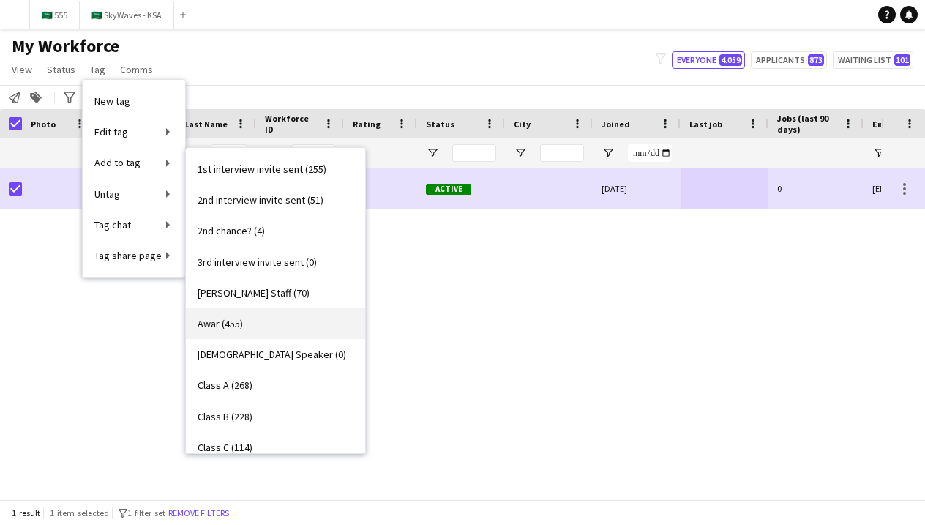
click at [285, 319] on link "Awar (455)" at bounding box center [275, 323] width 179 height 31
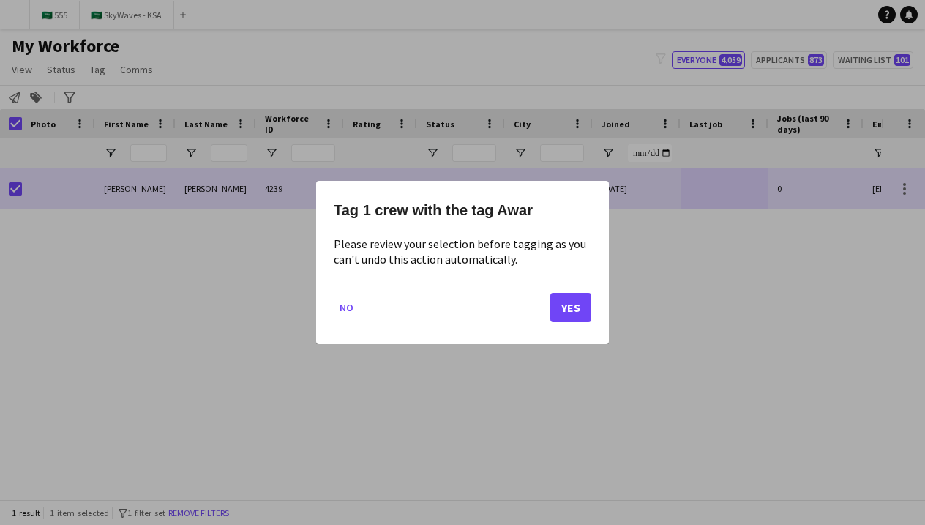
click at [561, 306] on button "Yes" at bounding box center [570, 307] width 41 height 29
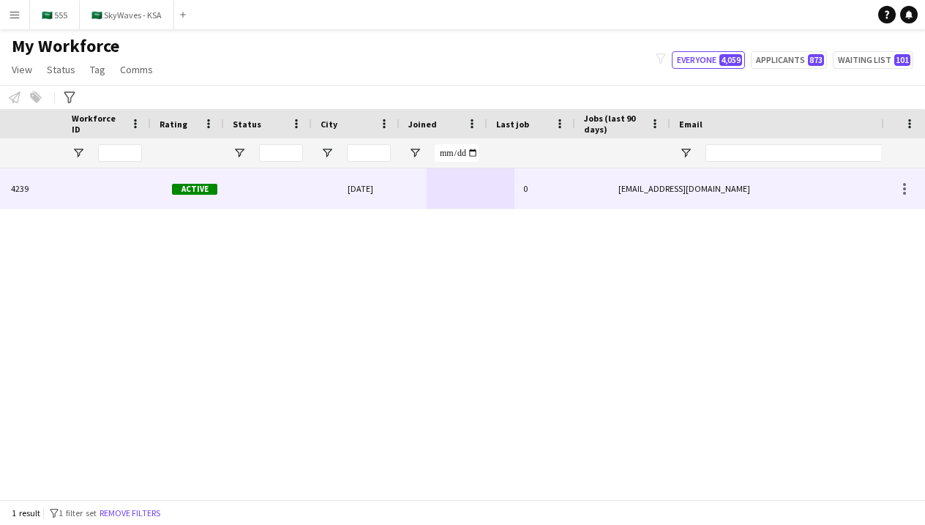
scroll to position [0, 616]
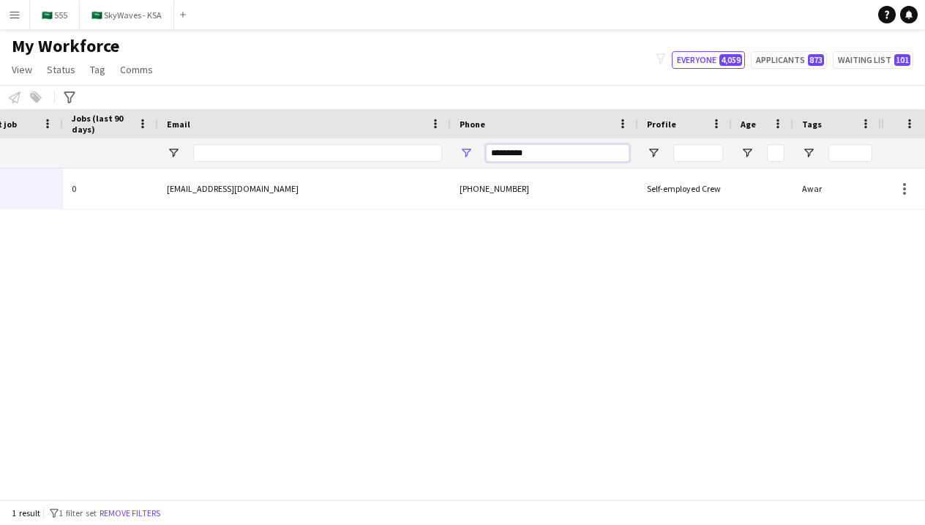
click at [601, 151] on input "*********" at bounding box center [557, 153] width 143 height 18
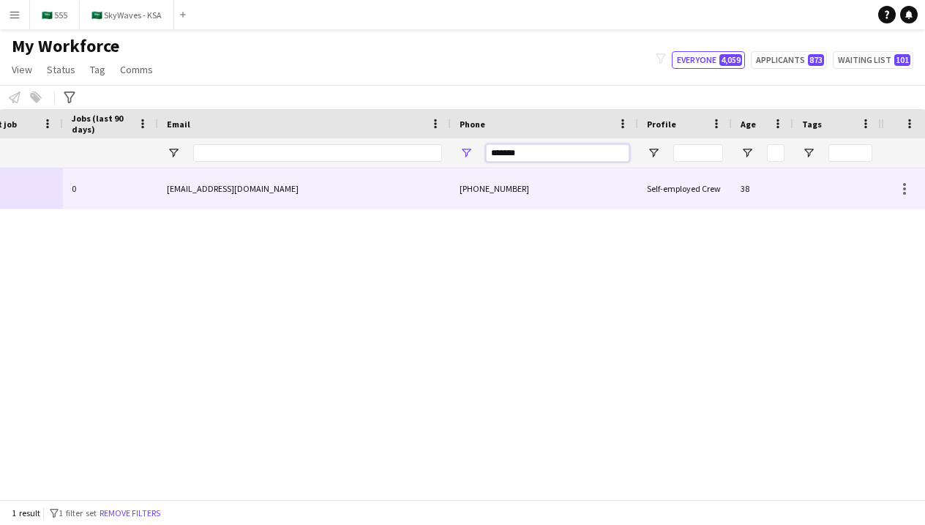
type input "*******"
click at [516, 203] on div "+966534092400" at bounding box center [544, 188] width 187 height 40
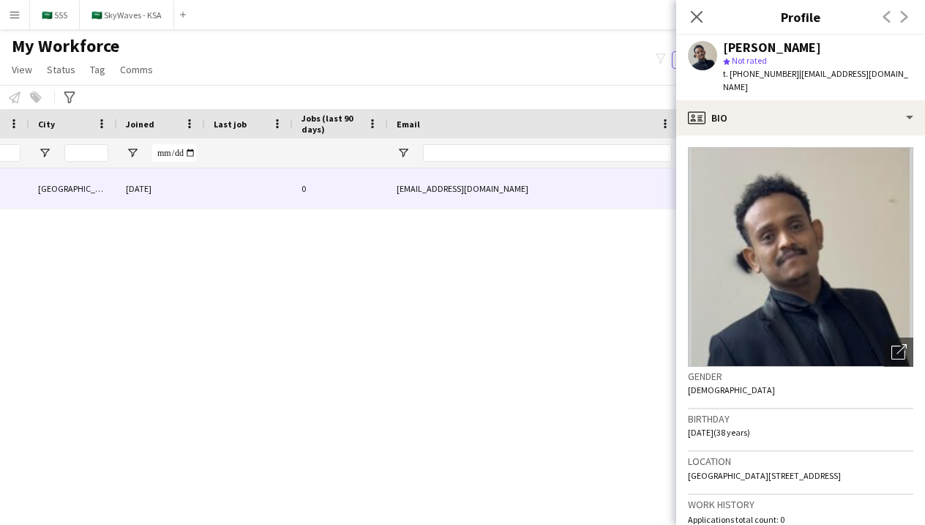
scroll to position [0, 165]
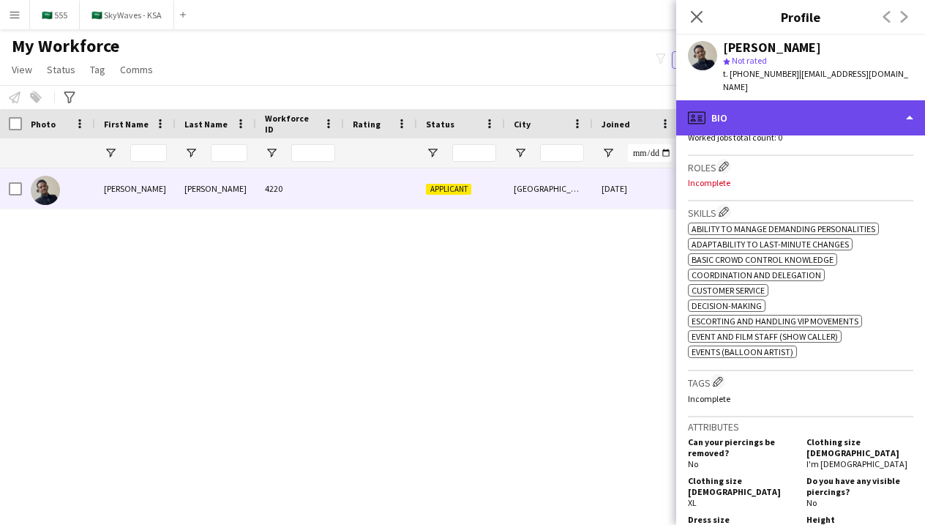
click at [776, 100] on div "profile Bio" at bounding box center [800, 117] width 249 height 35
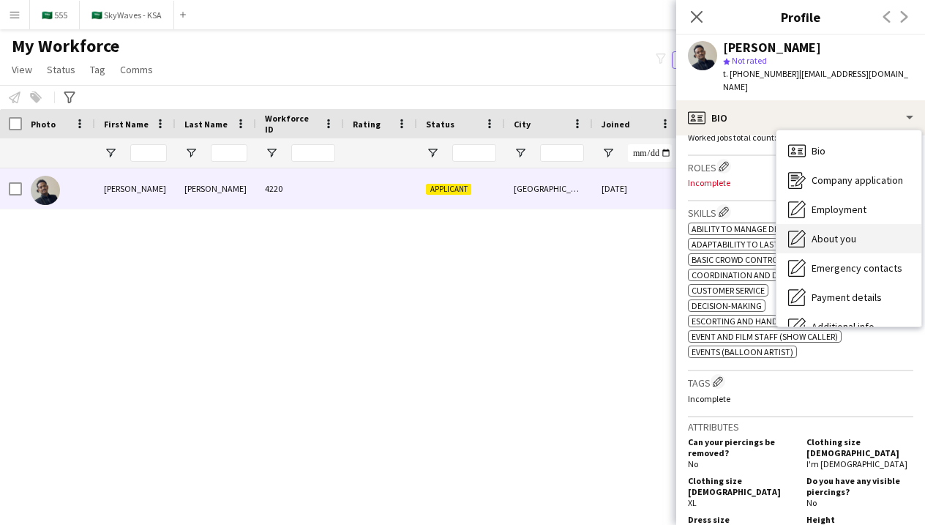
click at [811, 234] on div "About you About you" at bounding box center [848, 238] width 145 height 29
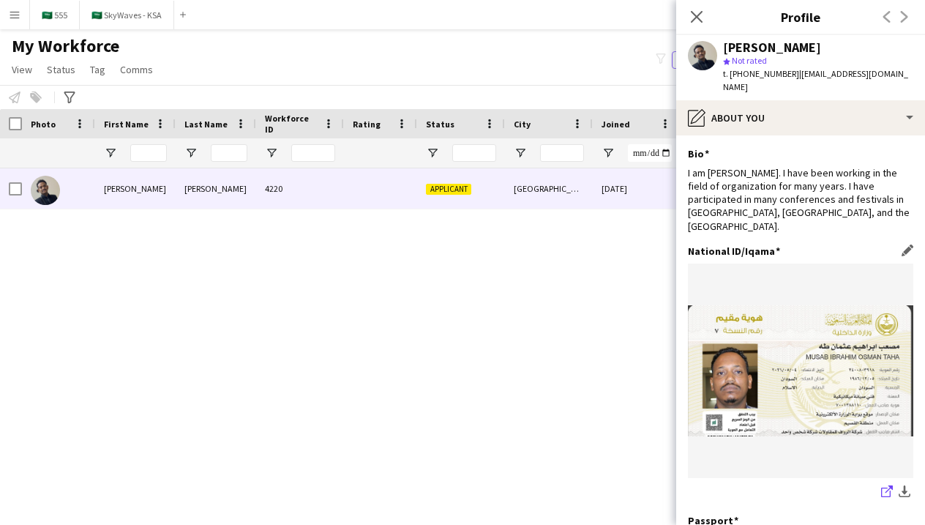
click at [885, 485] on icon "share-external-link-1" at bounding box center [887, 491] width 12 height 12
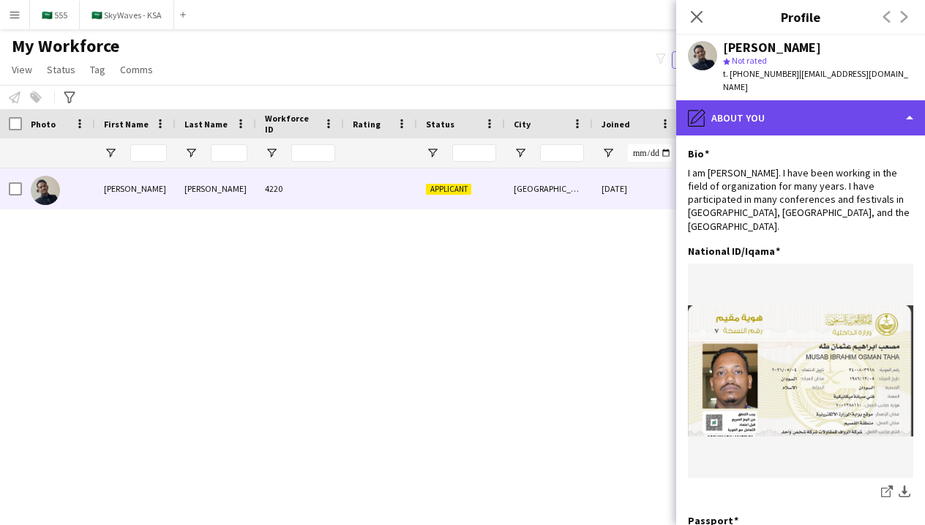
click at [727, 114] on div "pencil4 About you" at bounding box center [800, 117] width 249 height 35
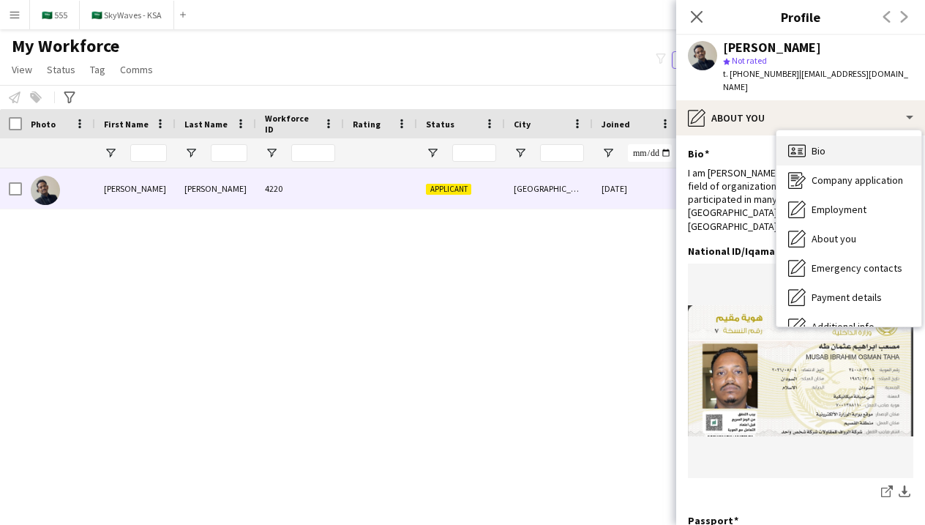
click at [804, 142] on icon "Bio" at bounding box center [797, 151] width 18 height 18
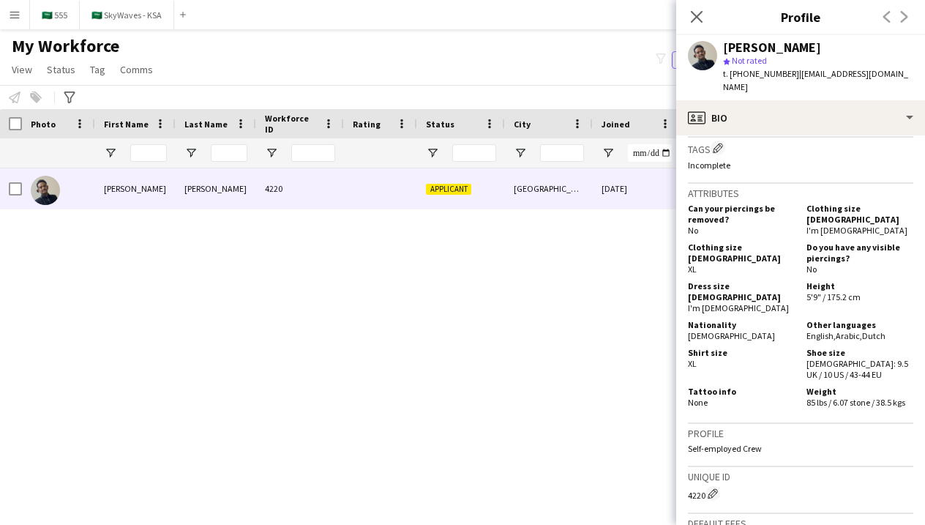
click at [343, 383] on div "Riyadh 07-10-2025 0 mishaalibrahim020@gmail.com +966534092400 Applicant 4220 Os…" at bounding box center [440, 333] width 881 height 331
click at [699, 16] on icon "Close pop-in" at bounding box center [696, 17] width 14 height 14
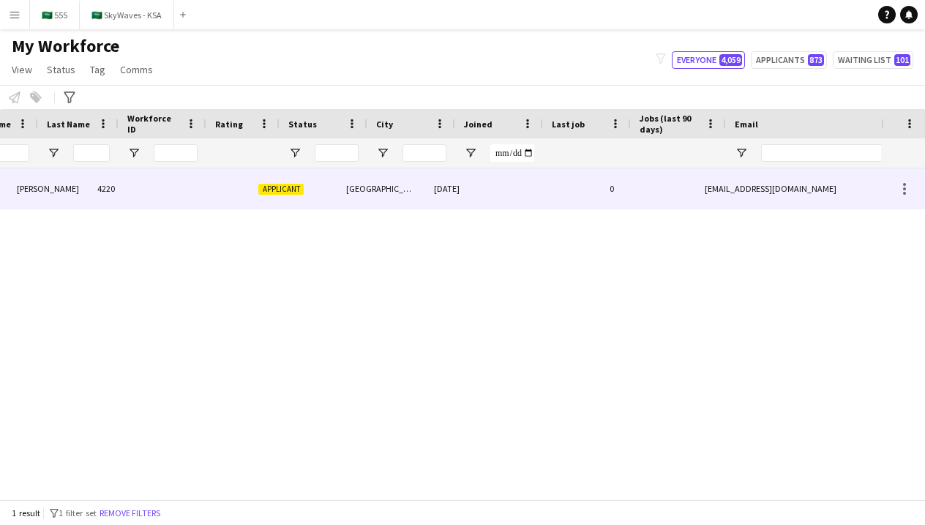
scroll to position [0, 322]
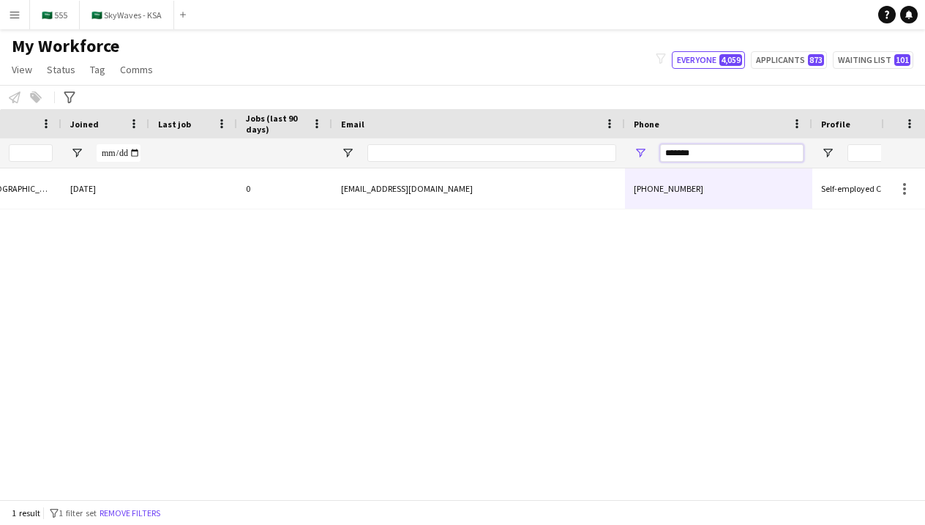
click at [694, 154] on input "*******" at bounding box center [731, 153] width 143 height 18
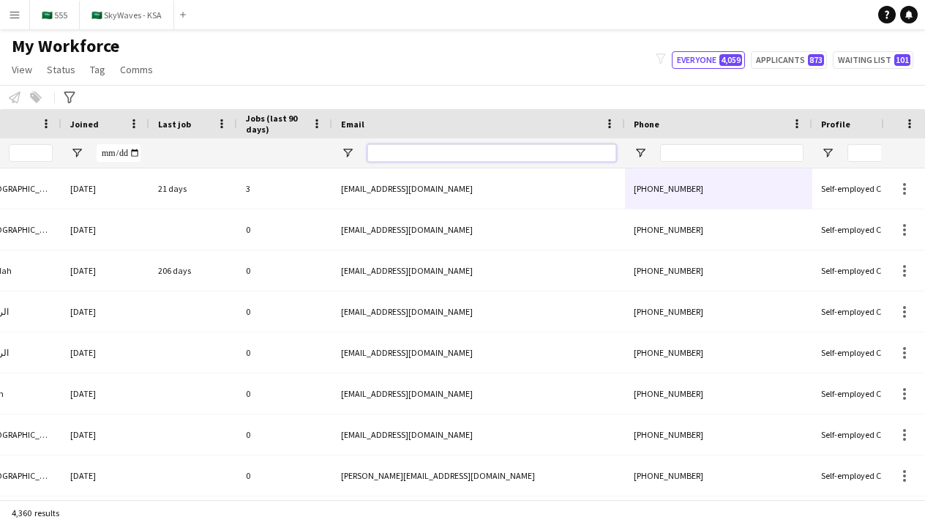
click at [547, 157] on input "Email Filter Input" at bounding box center [491, 153] width 249 height 18
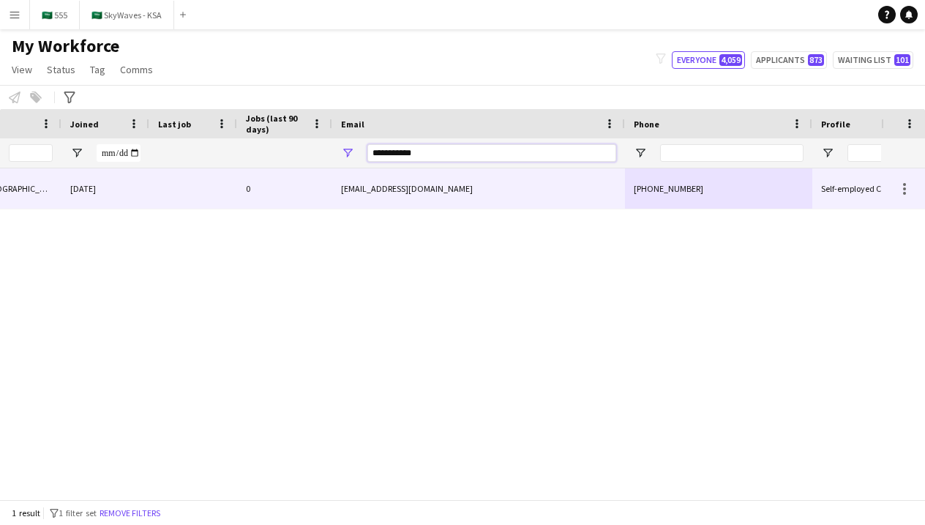
type input "**********"
click at [416, 192] on div "khalilsadiq249@gmail.com" at bounding box center [478, 188] width 293 height 40
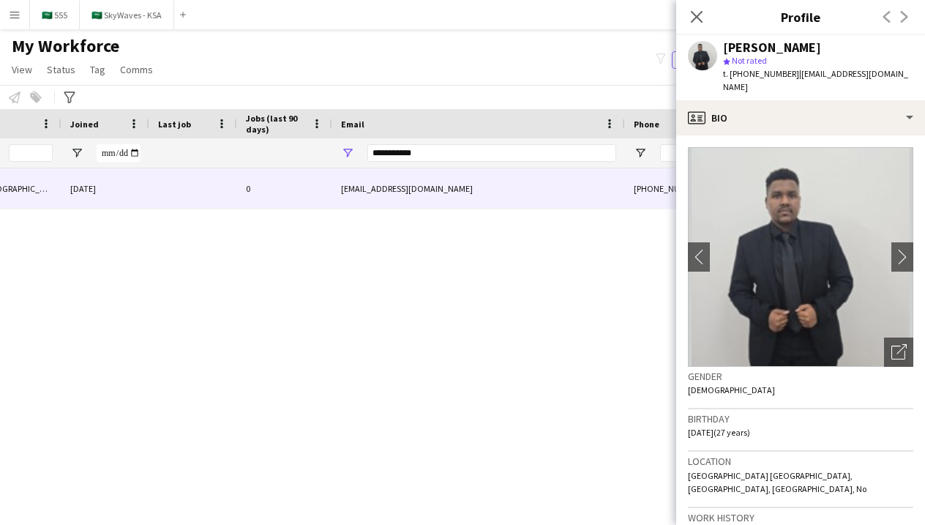
scroll to position [0, -37]
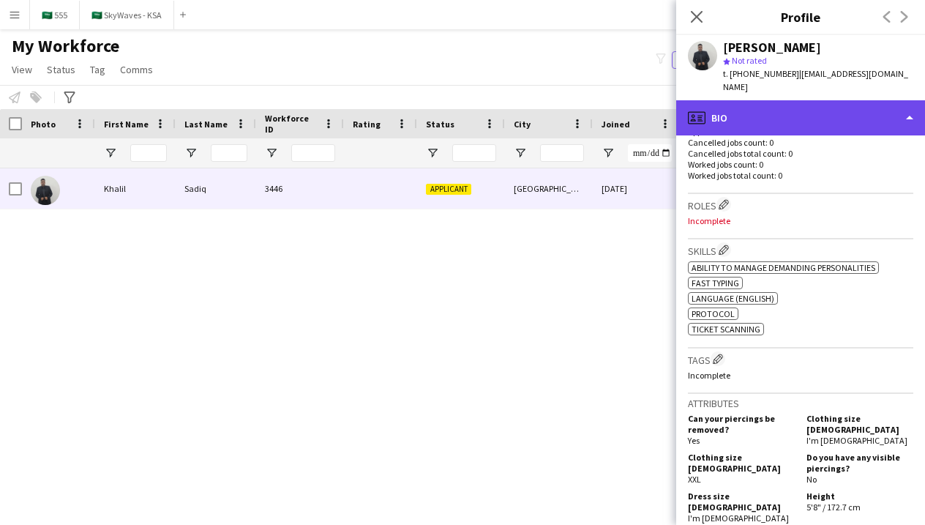
click at [761, 100] on div "profile Bio" at bounding box center [800, 117] width 249 height 35
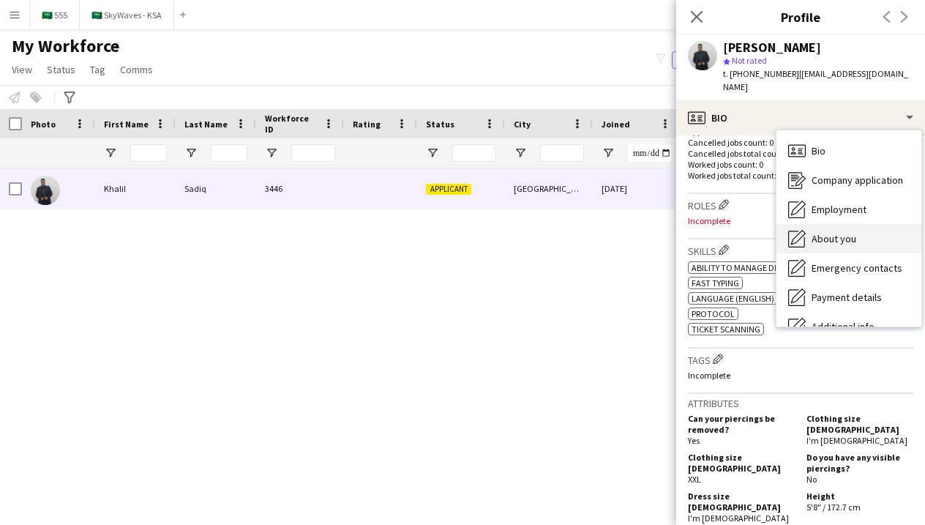
click at [815, 232] on span "About you" at bounding box center [833, 238] width 45 height 13
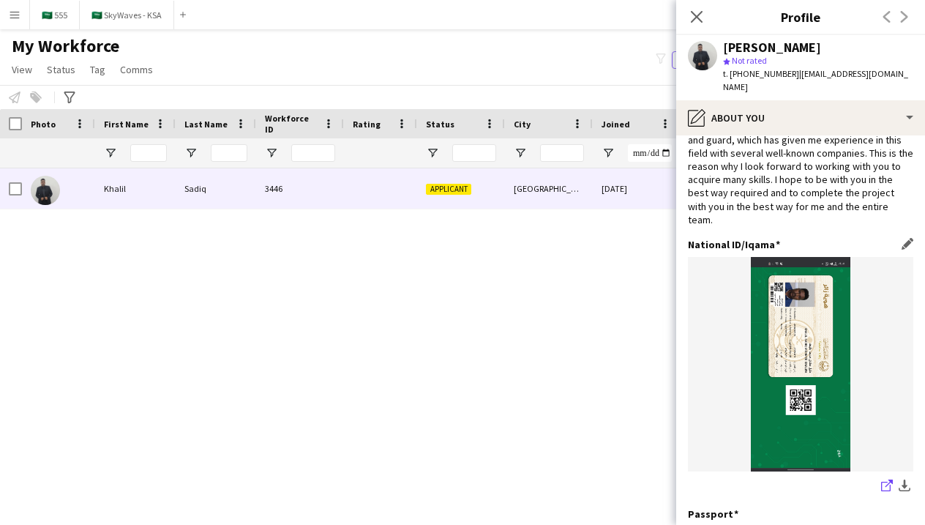
click at [883, 481] on icon at bounding box center [886, 486] width 10 height 10
click at [692, 20] on icon at bounding box center [696, 17] width 14 height 14
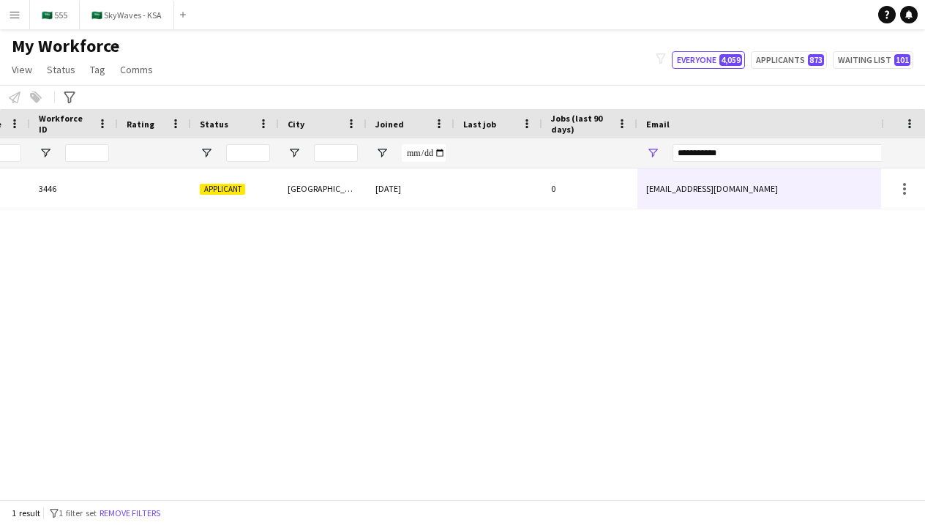
scroll to position [0, 429]
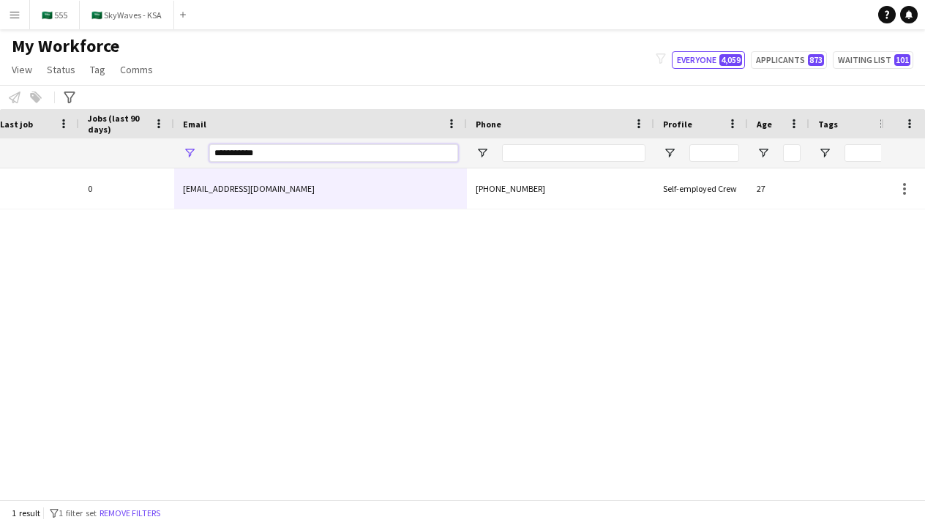
click at [423, 148] on input "**********" at bounding box center [333, 153] width 249 height 18
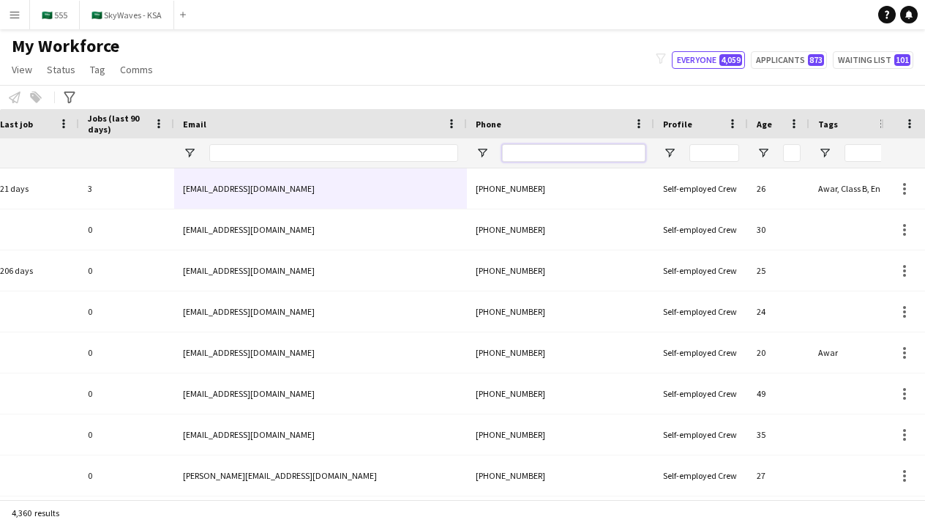
click at [544, 151] on input "Phone Filter Input" at bounding box center [573, 153] width 143 height 18
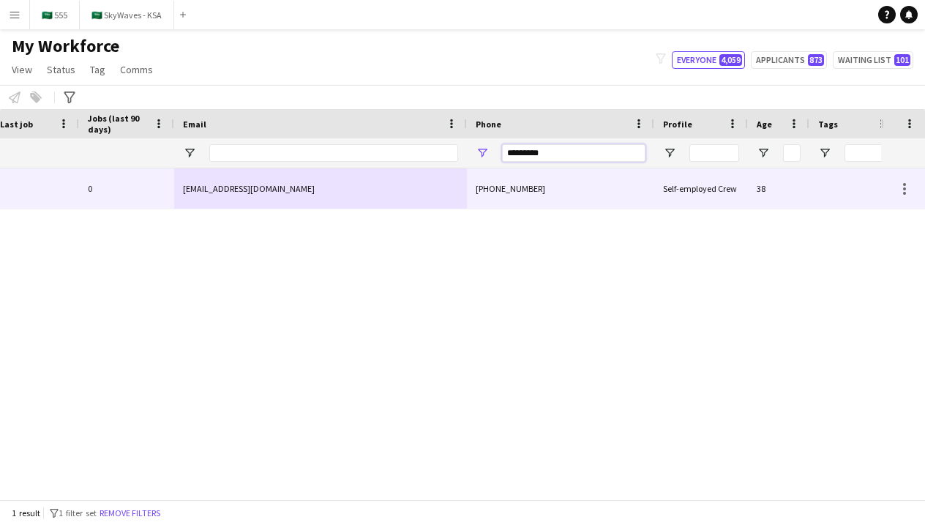
type input "*********"
click at [515, 186] on div "+966534092400" at bounding box center [560, 188] width 187 height 40
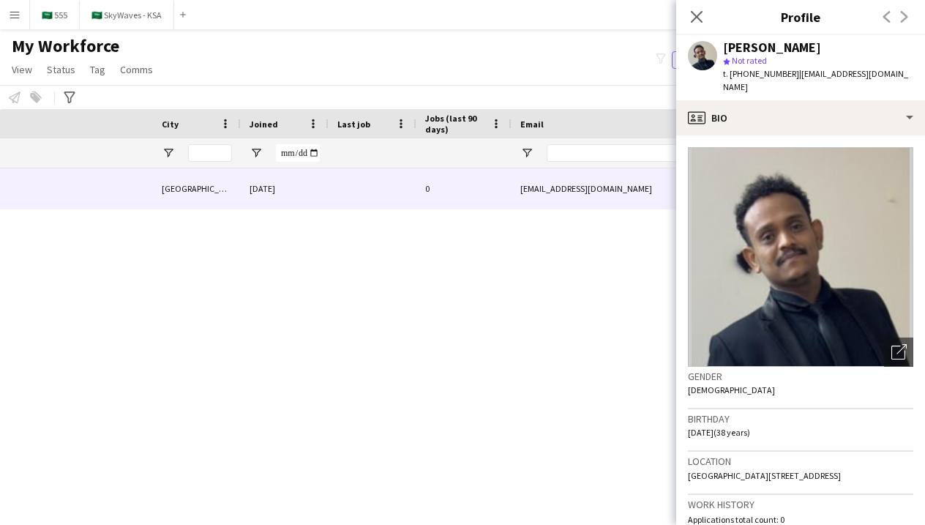
scroll to position [0, 62]
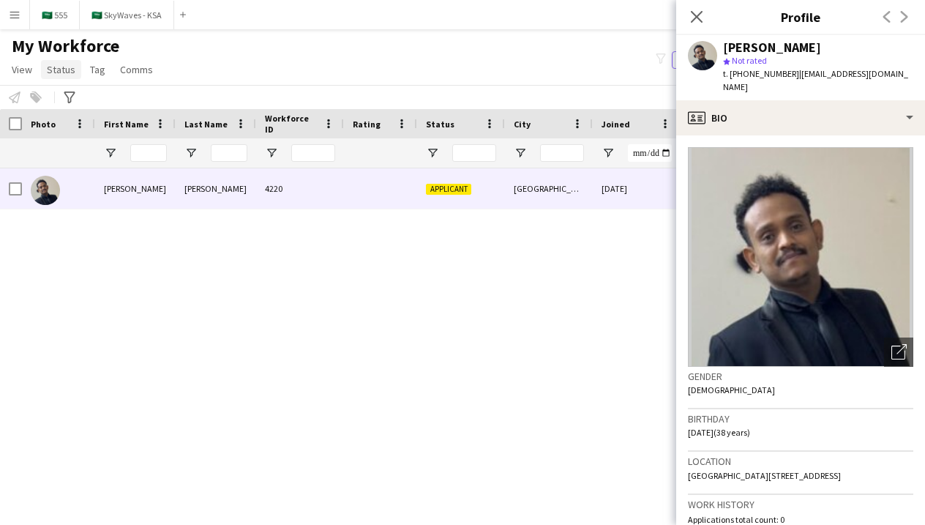
click at [64, 75] on span "Status" at bounding box center [61, 69] width 29 height 13
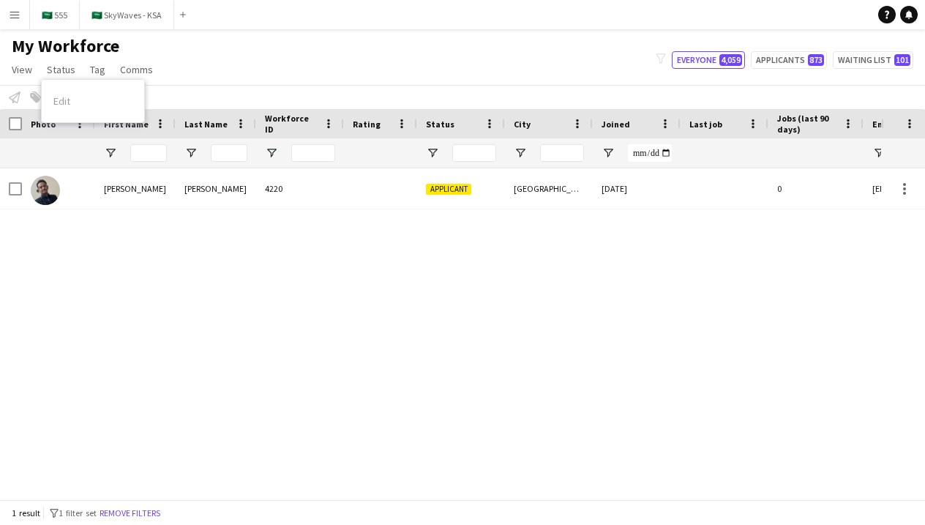
click at [93, 100] on div "Edit" at bounding box center [93, 101] width 102 height 31
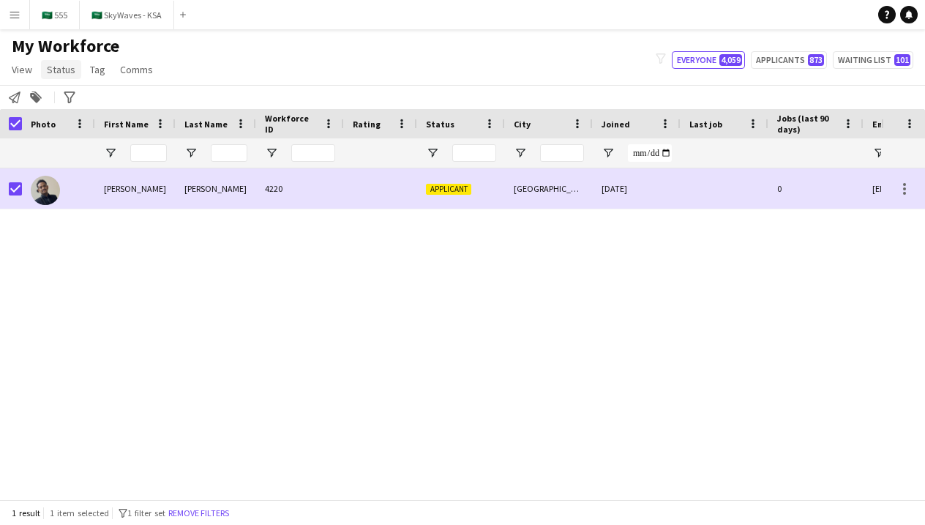
click at [72, 64] on span "Status" at bounding box center [61, 69] width 29 height 13
click at [86, 100] on link "Edit" at bounding box center [93, 101] width 102 height 31
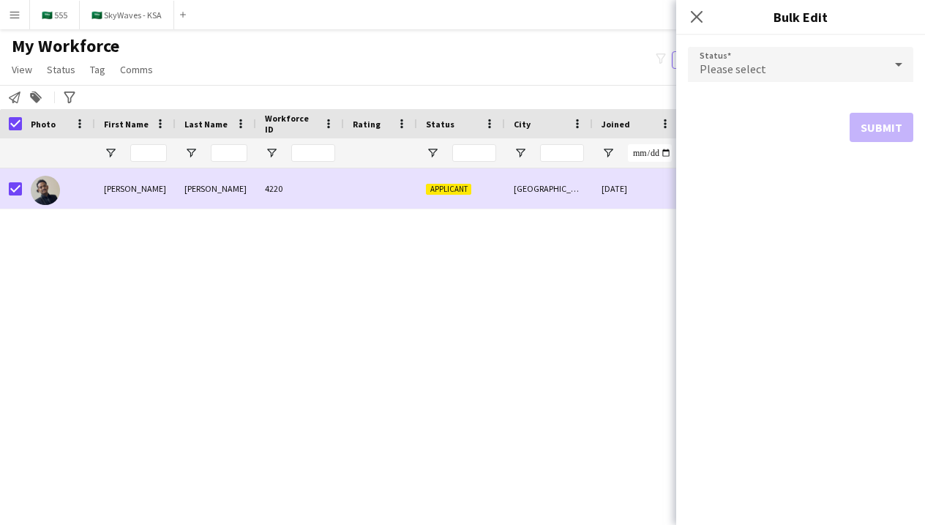
click at [727, 85] on form "Status Please select Submit" at bounding box center [800, 94] width 225 height 119
click at [727, 58] on div "Please select" at bounding box center [786, 64] width 196 height 35
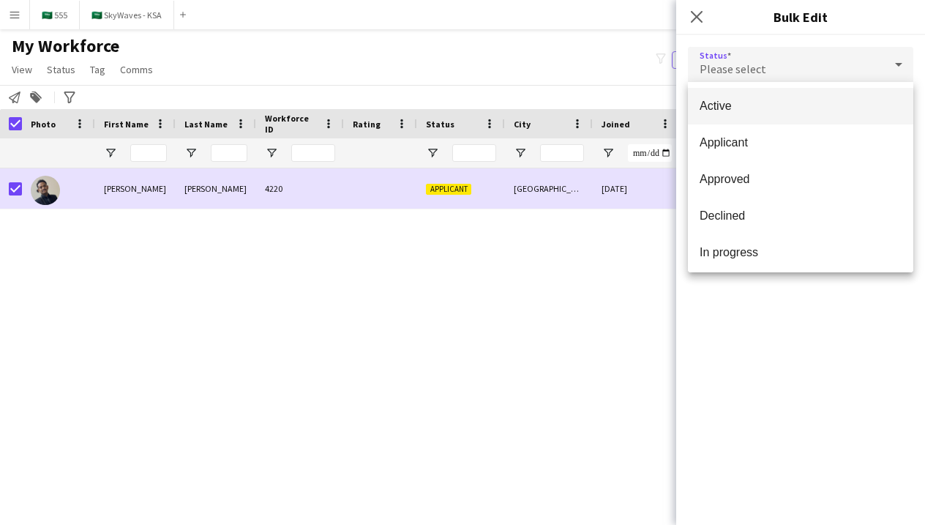
click at [760, 108] on span "Active" at bounding box center [800, 106] width 202 height 14
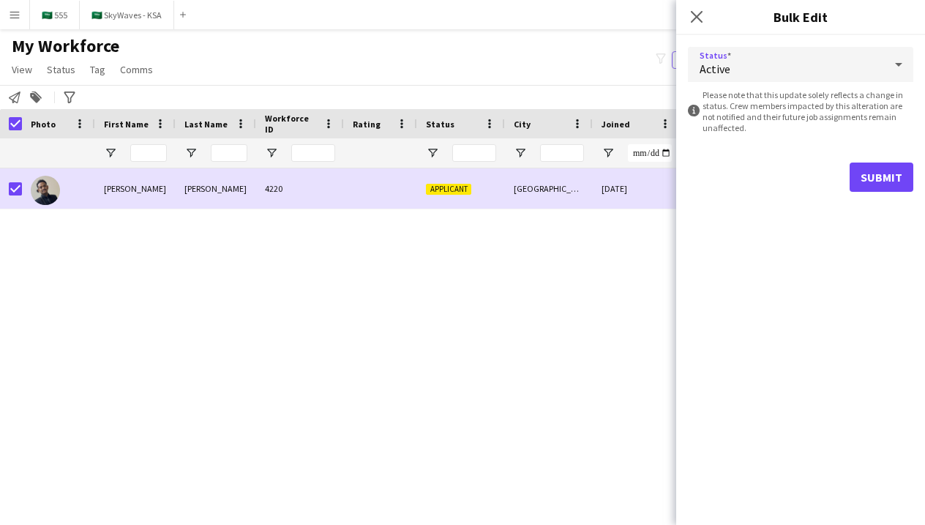
click at [897, 189] on button "Submit" at bounding box center [881, 176] width 64 height 29
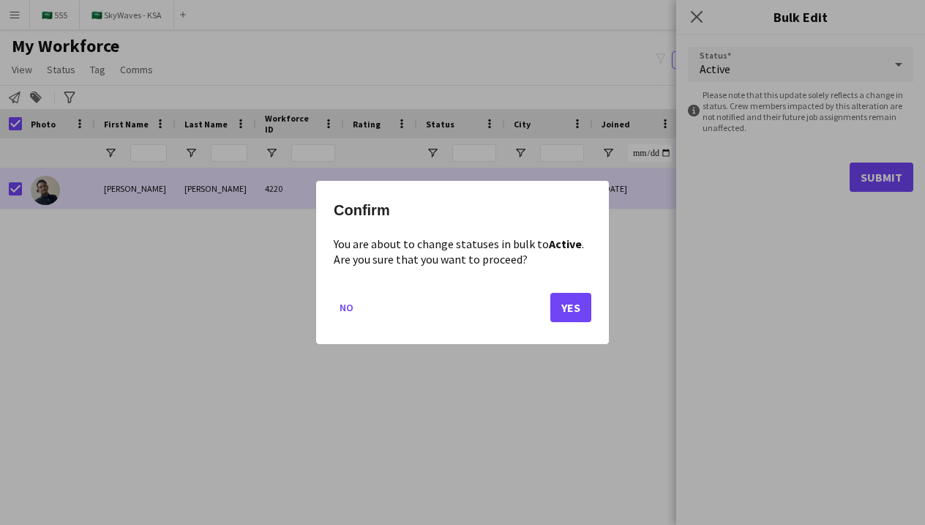
click at [584, 303] on button "Yes" at bounding box center [570, 307] width 41 height 29
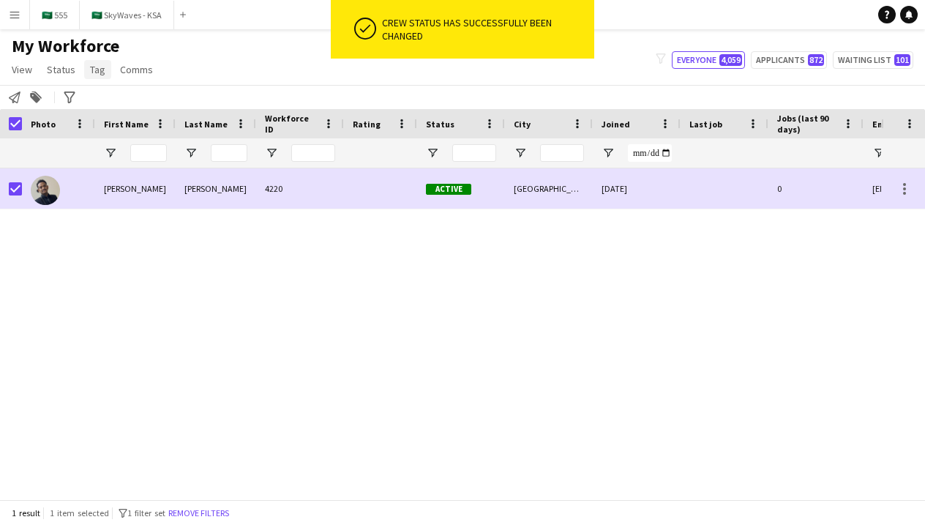
click at [92, 72] on span "Tag" at bounding box center [97, 69] width 15 height 13
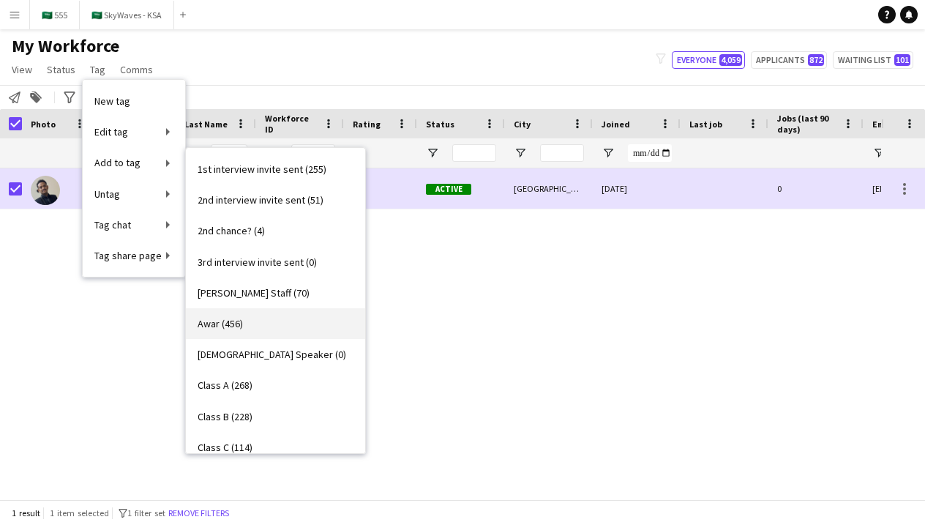
click at [258, 329] on link "Awar (456)" at bounding box center [275, 323] width 179 height 31
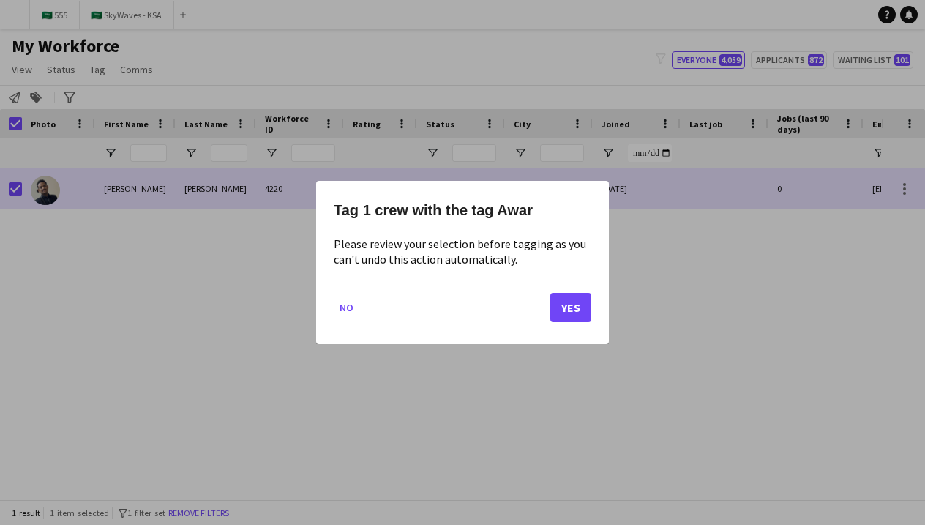
click at [557, 307] on button "Yes" at bounding box center [570, 307] width 41 height 29
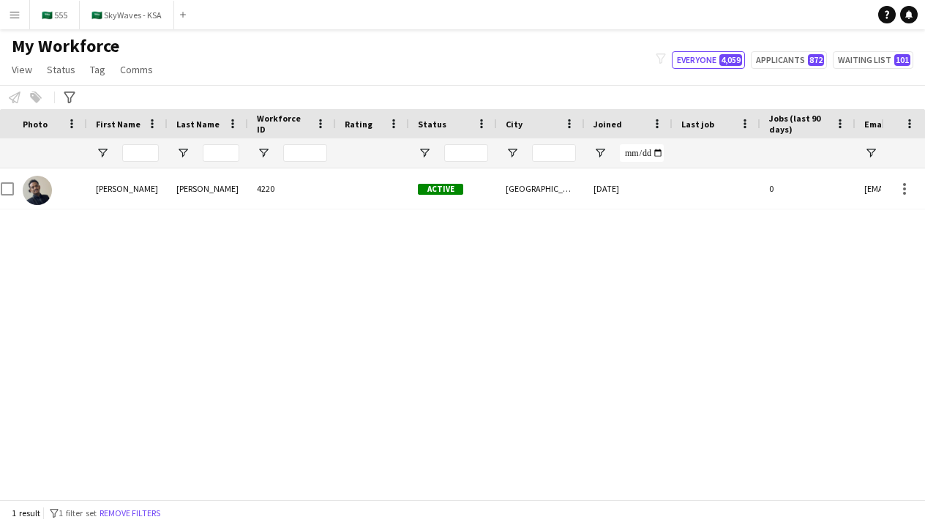
scroll to position [0, 444]
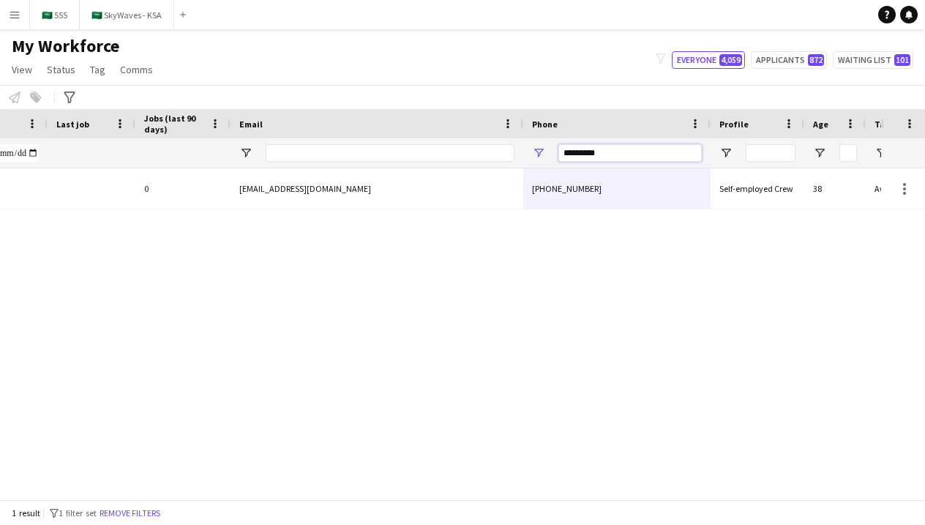
click at [593, 159] on input "*********" at bounding box center [629, 153] width 143 height 18
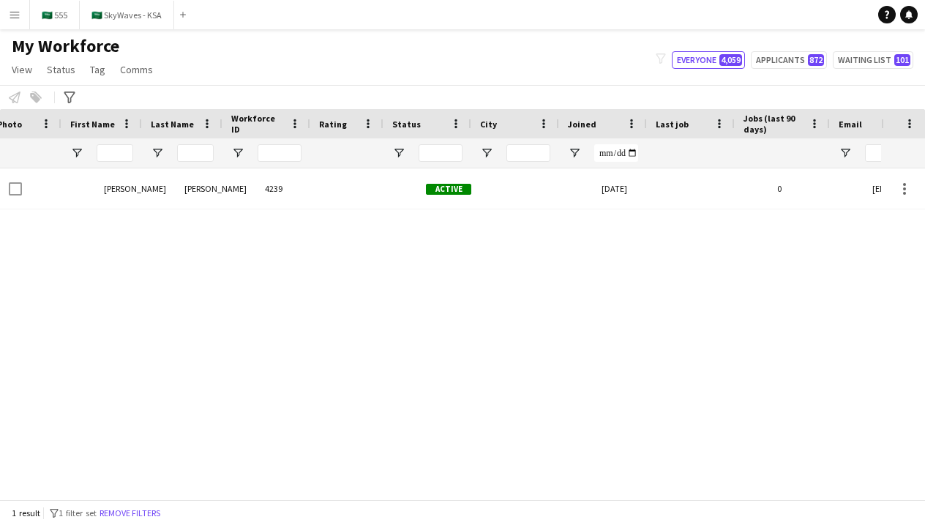
scroll to position [0, 15]
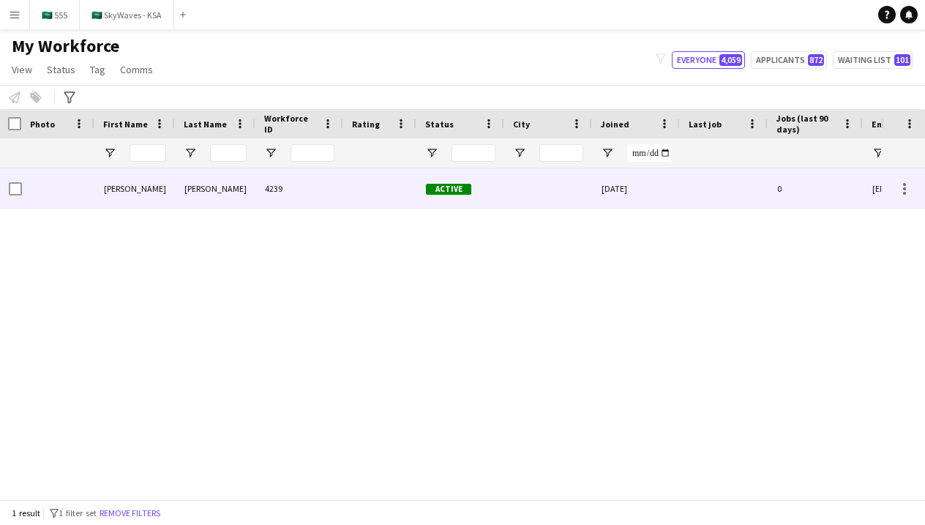
type input "*******"
click at [416, 182] on div at bounding box center [380, 188] width 73 height 40
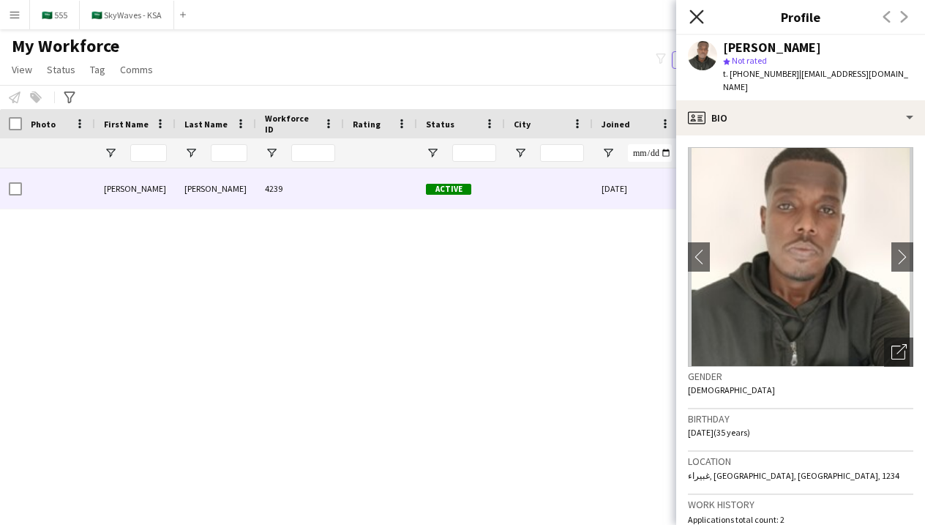
click at [696, 18] on icon at bounding box center [696, 17] width 14 height 14
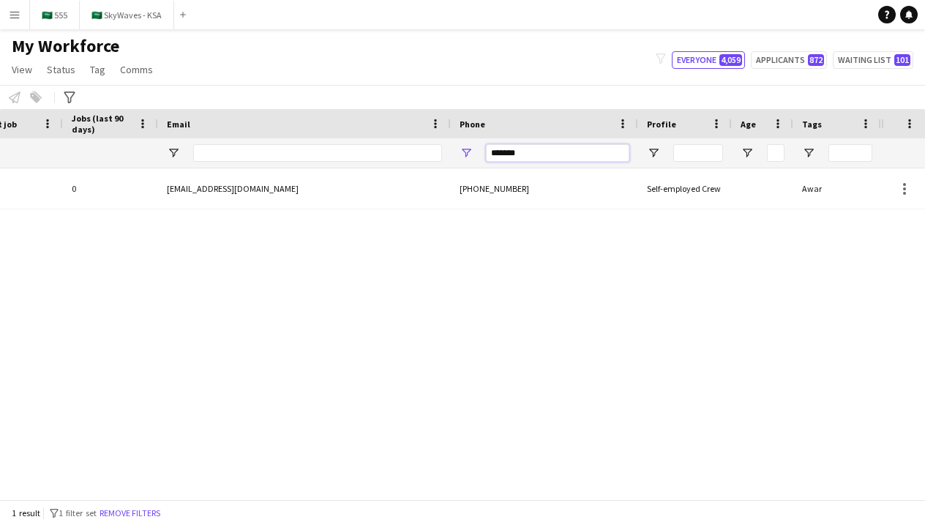
click at [544, 151] on input "*******" at bounding box center [557, 153] width 143 height 18
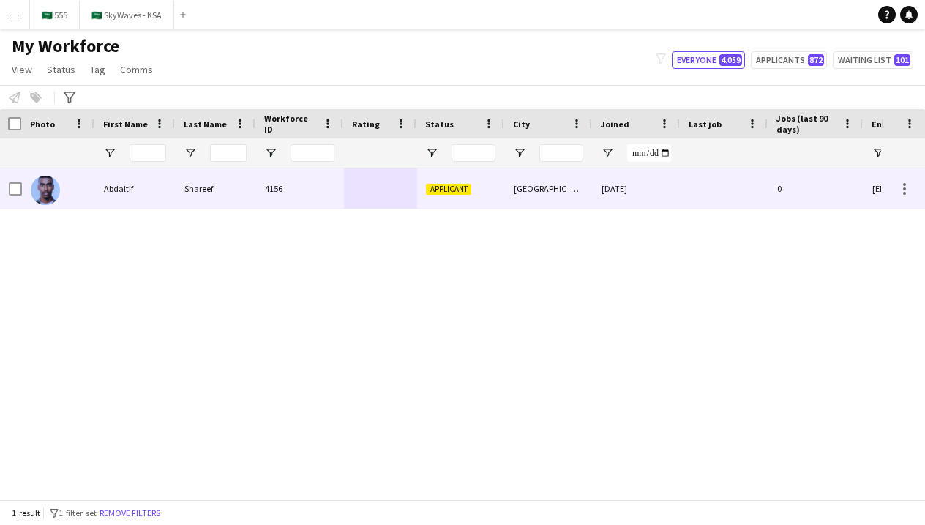
type input "*******"
click at [413, 200] on div at bounding box center [380, 188] width 73 height 40
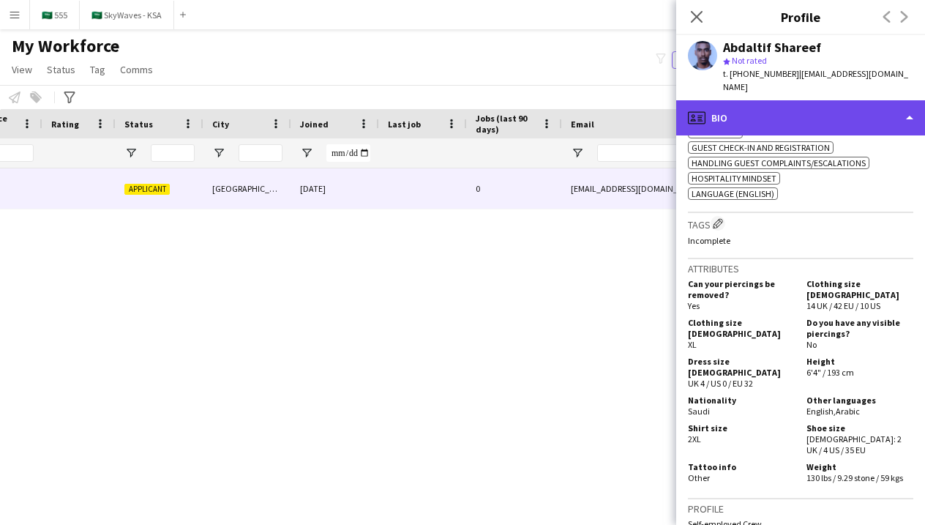
click at [796, 102] on div "profile Bio" at bounding box center [800, 117] width 249 height 35
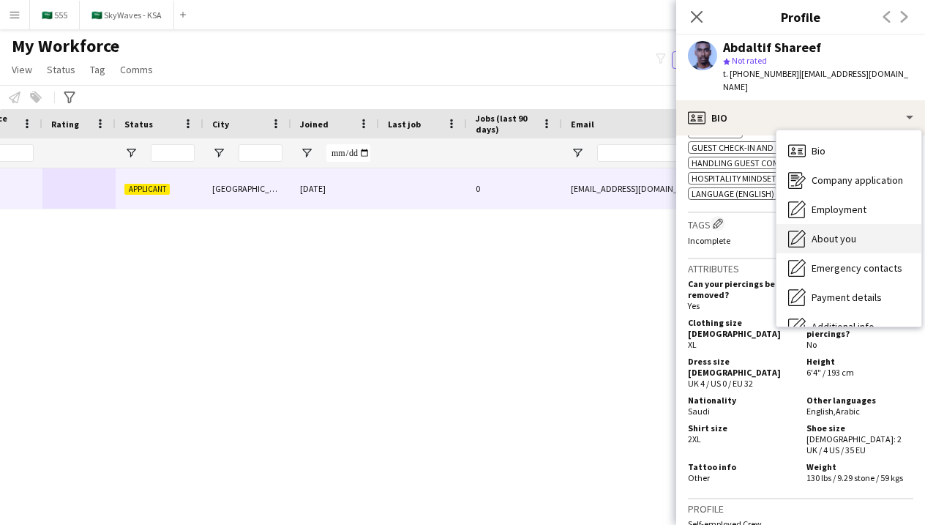
click at [836, 232] on span "About you" at bounding box center [833, 238] width 45 height 13
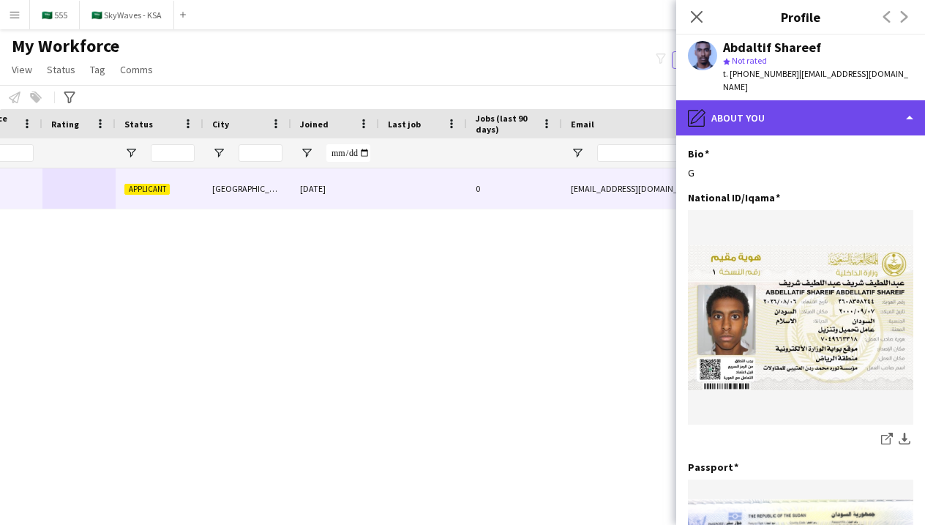
click at [806, 100] on div "pencil4 About you" at bounding box center [800, 117] width 249 height 35
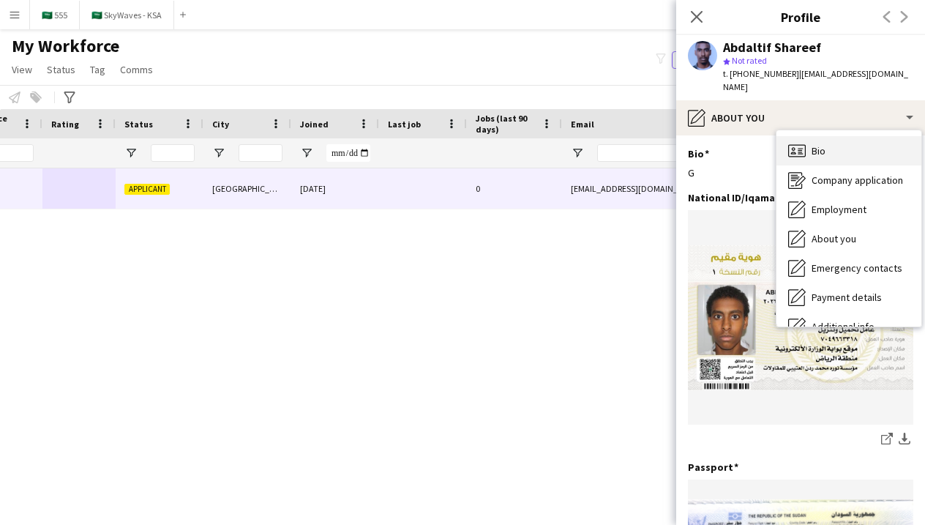
click at [821, 144] on span "Bio" at bounding box center [818, 150] width 14 height 13
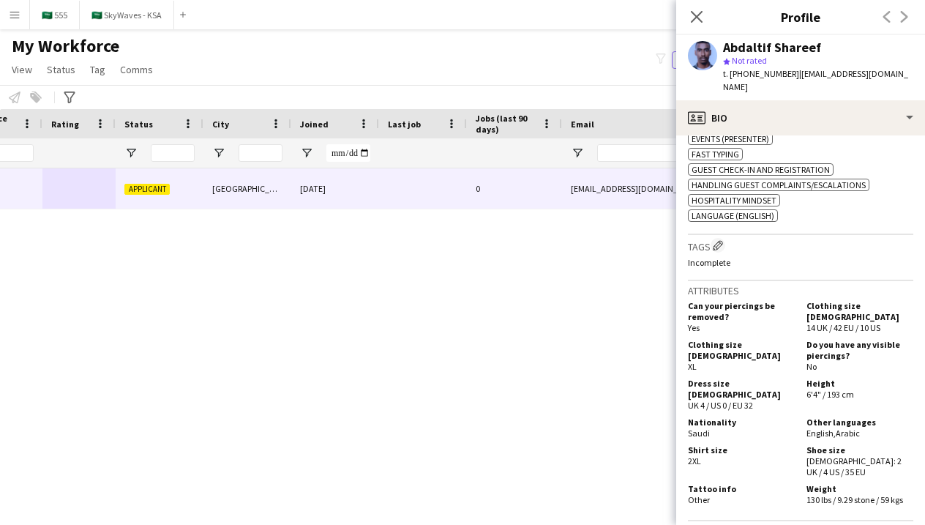
scroll to position [859, 0]
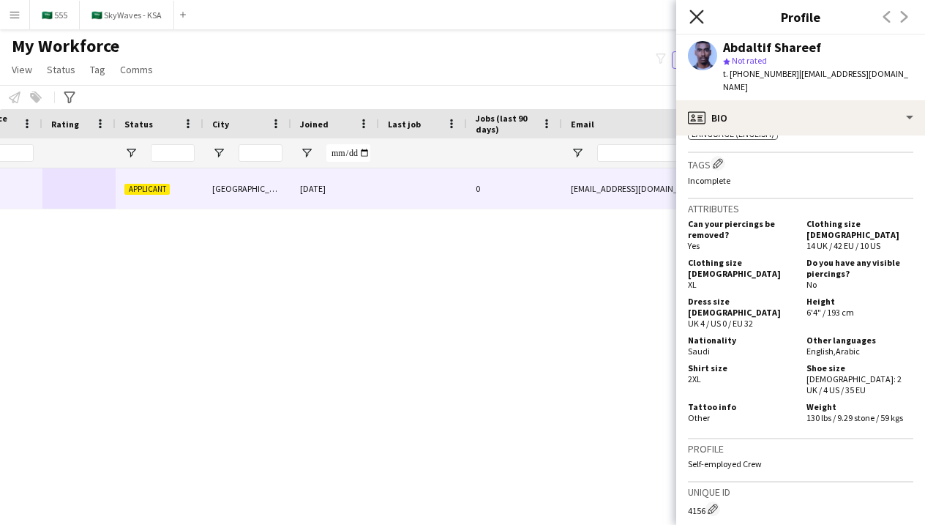
click at [698, 18] on icon at bounding box center [696, 17] width 14 height 14
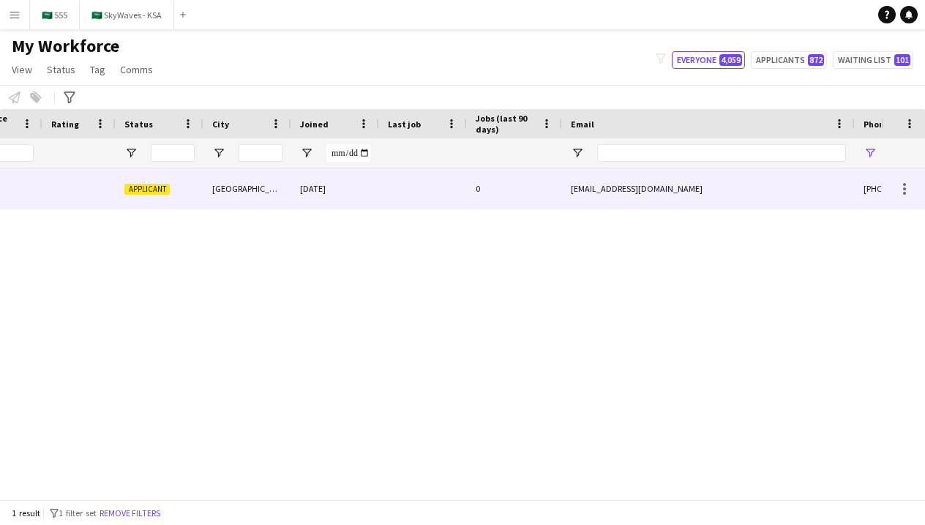
click at [556, 174] on div "0" at bounding box center [514, 188] width 95 height 40
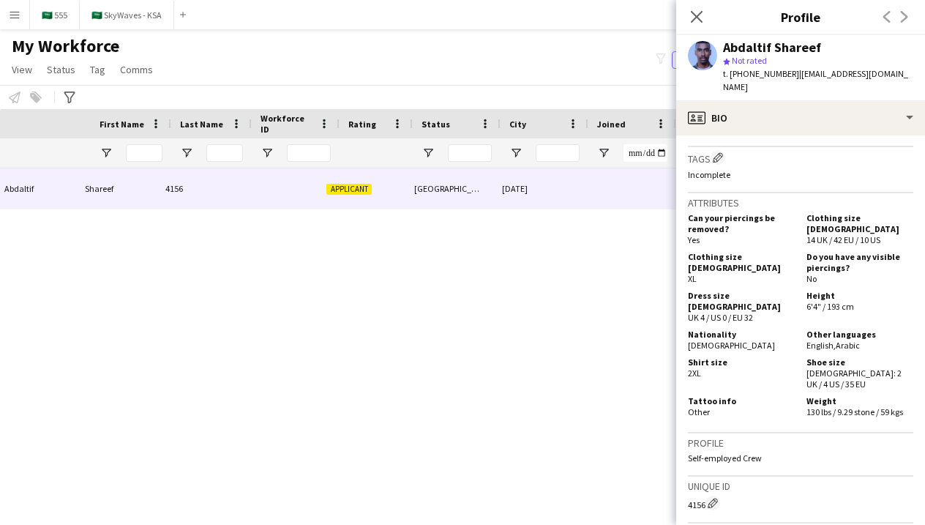
scroll to position [0, -4]
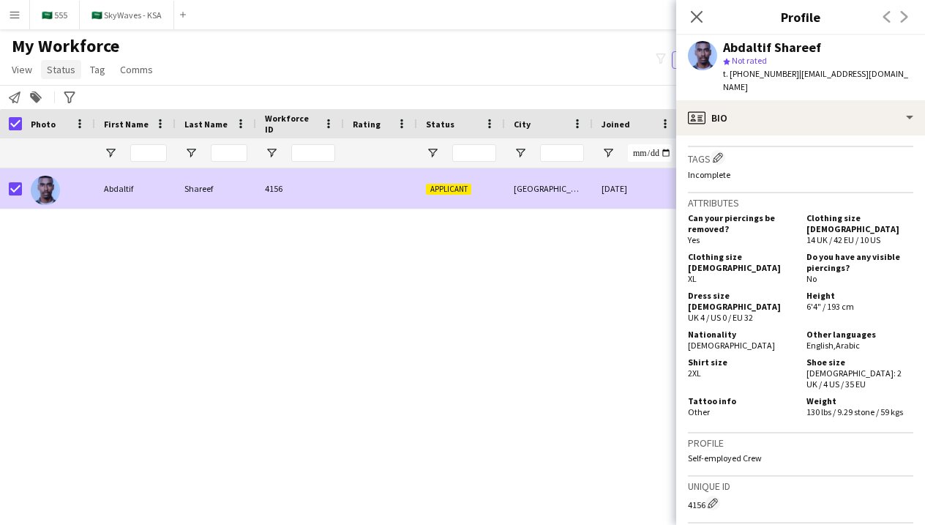
click at [53, 72] on span "Status" at bounding box center [61, 69] width 29 height 13
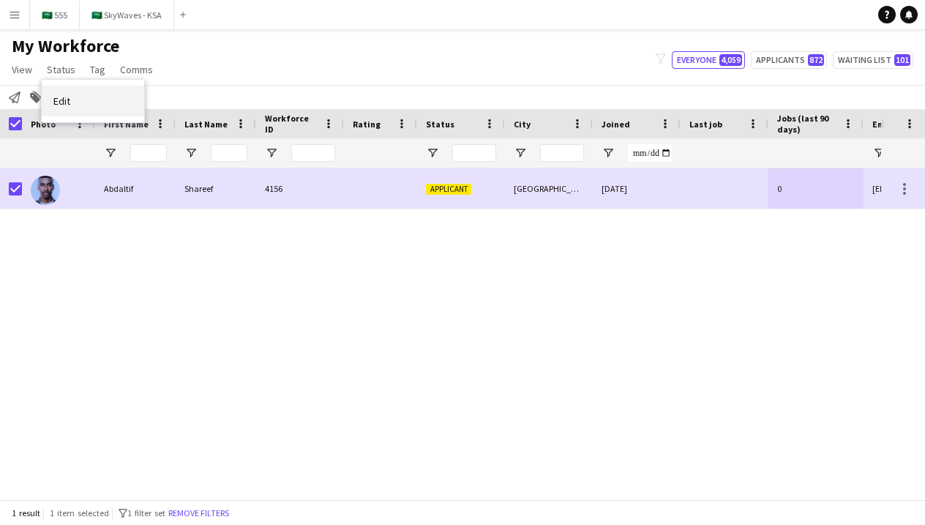
click at [132, 106] on link "Edit" at bounding box center [93, 101] width 102 height 31
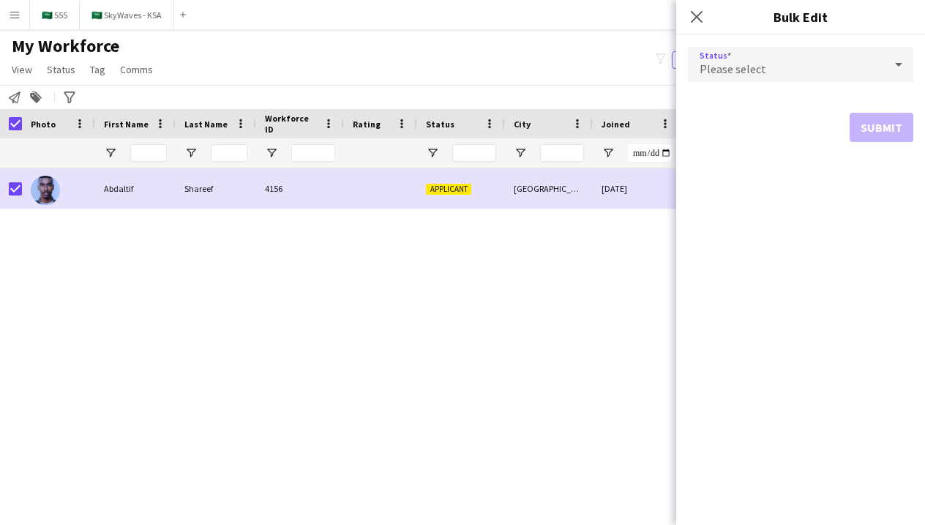
click at [740, 75] on span "Please select" at bounding box center [732, 68] width 67 height 15
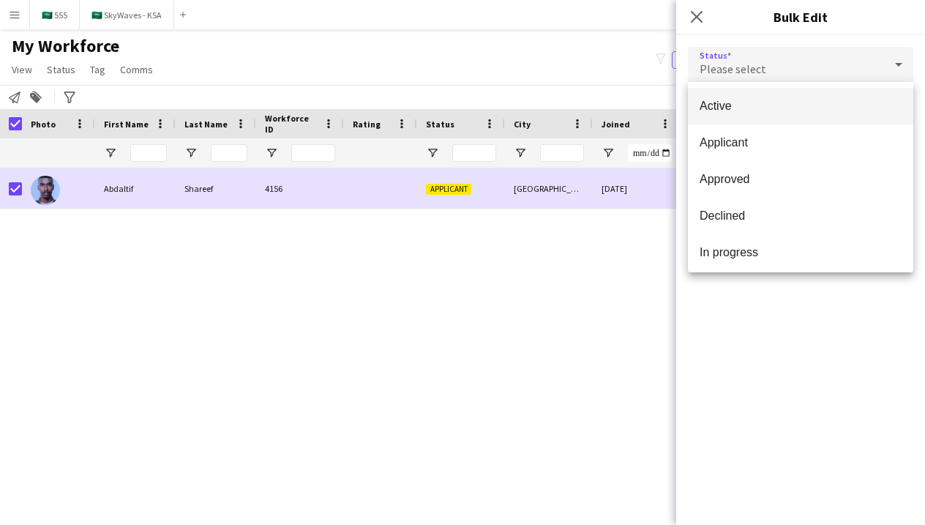
click at [761, 105] on span "Active" at bounding box center [800, 106] width 202 height 14
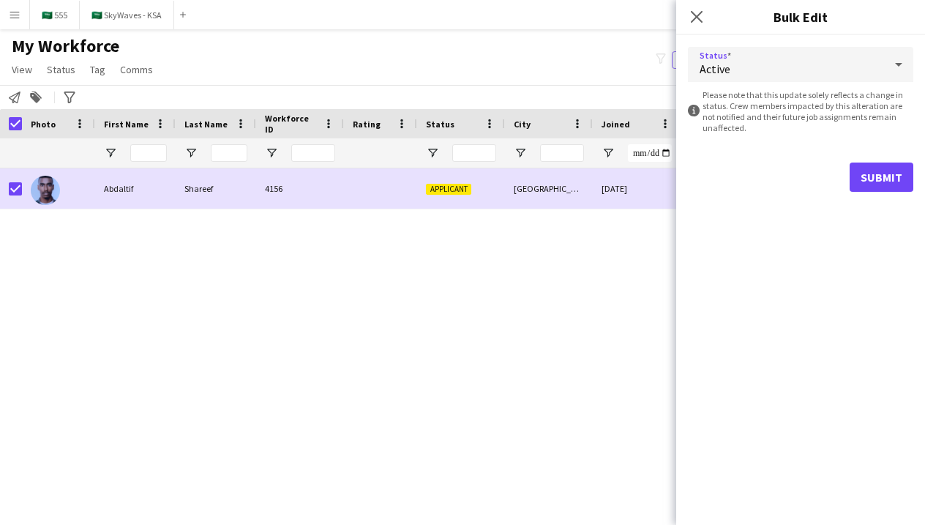
click at [890, 170] on button "Submit" at bounding box center [881, 176] width 64 height 29
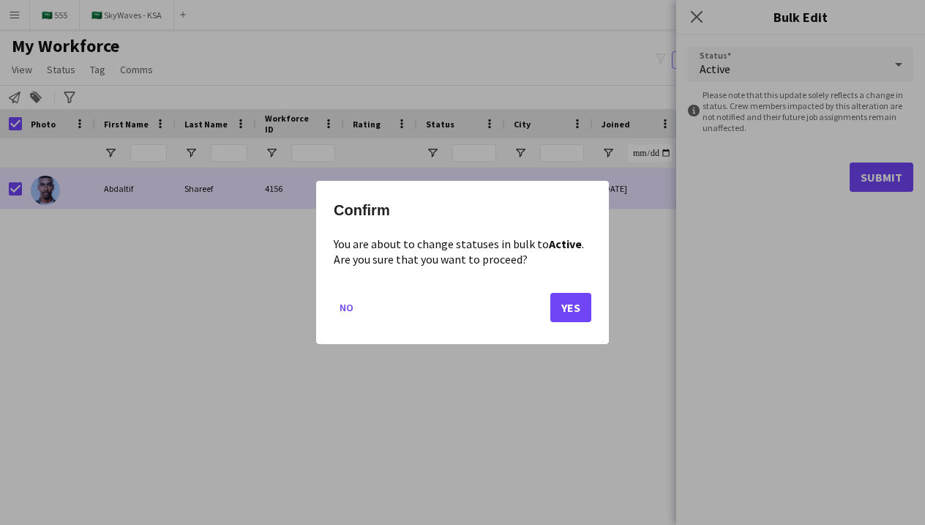
click at [577, 305] on button "Yes" at bounding box center [570, 307] width 41 height 29
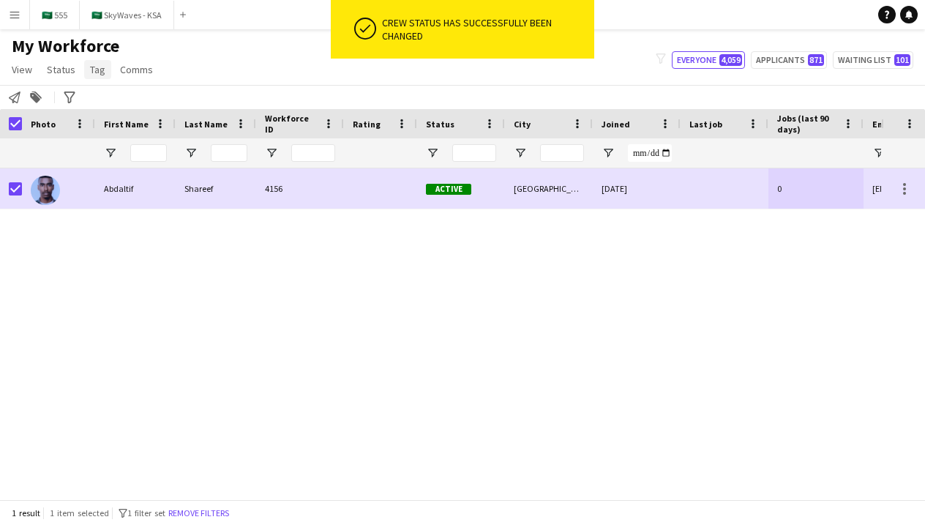
click at [100, 74] on span "Tag" at bounding box center [97, 69] width 15 height 13
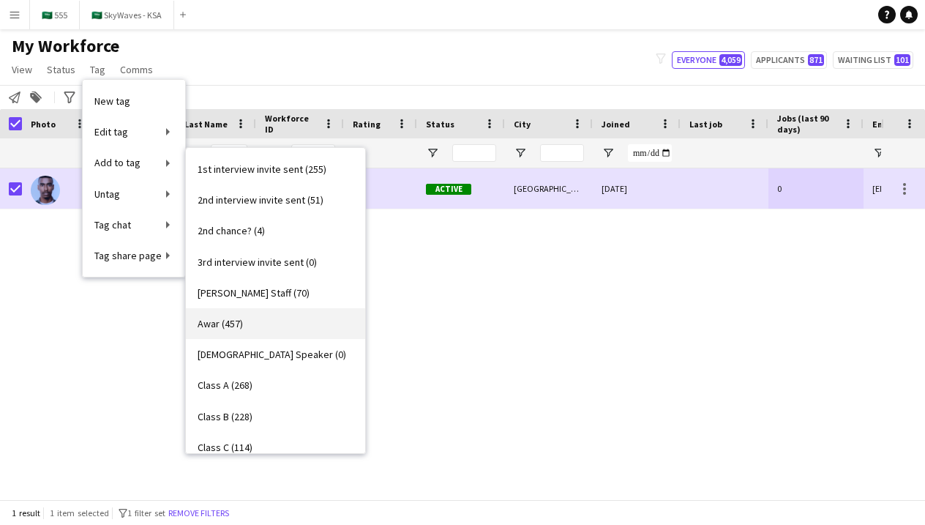
click at [258, 319] on link "Awar (457)" at bounding box center [275, 323] width 179 height 31
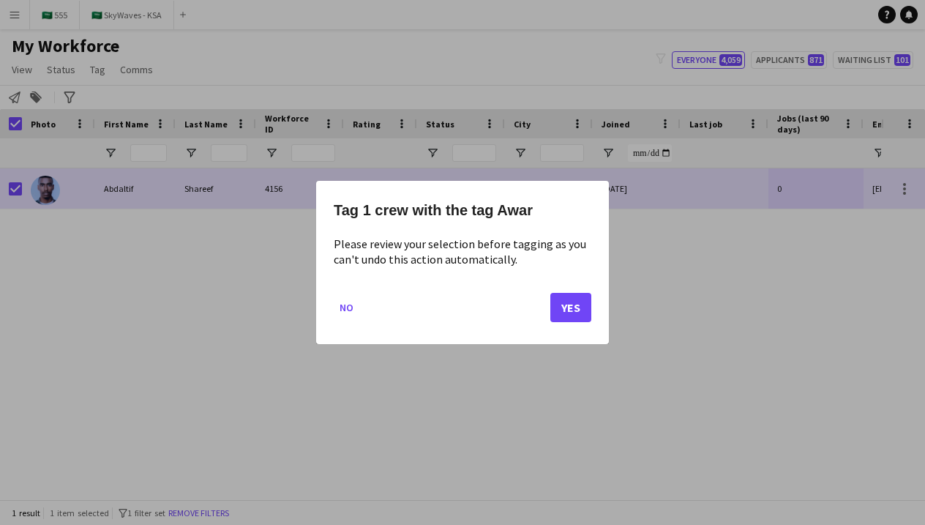
click at [590, 304] on button "Yes" at bounding box center [570, 307] width 41 height 29
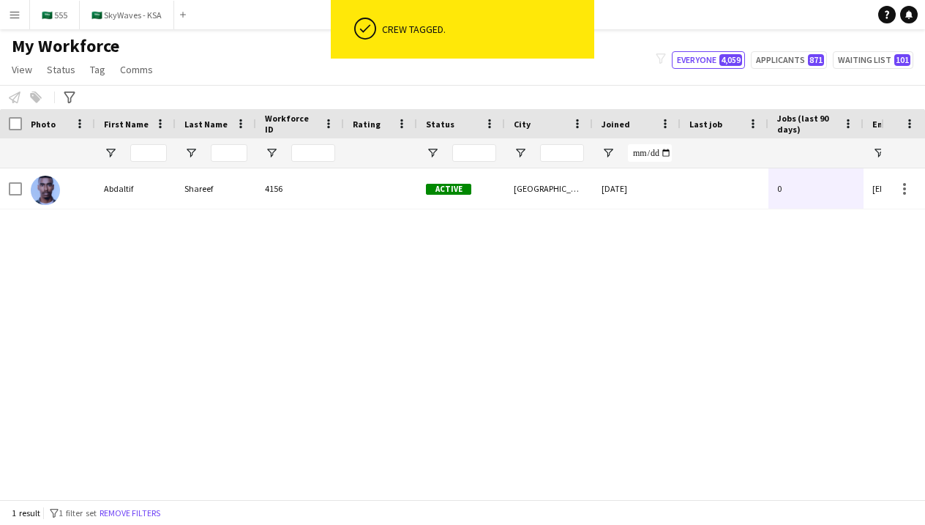
scroll to position [0, 99]
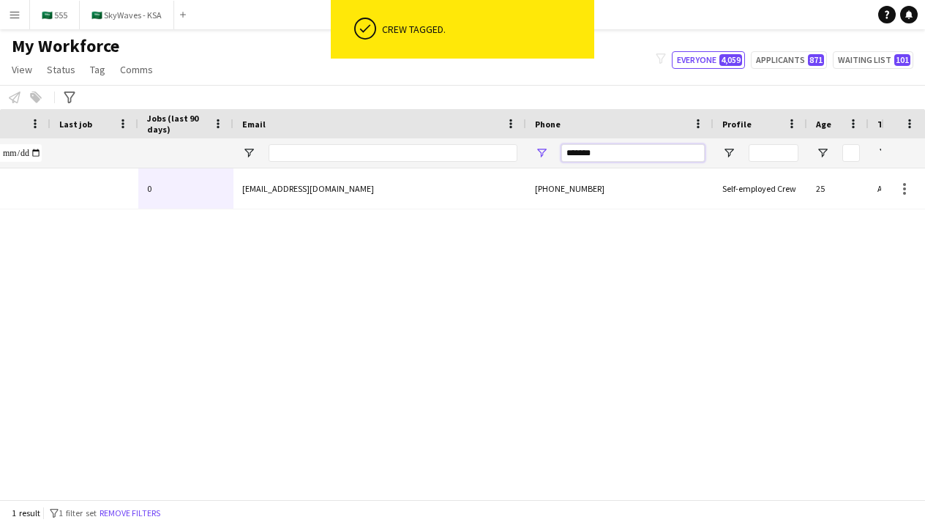
click at [590, 153] on input "*******" at bounding box center [632, 153] width 143 height 18
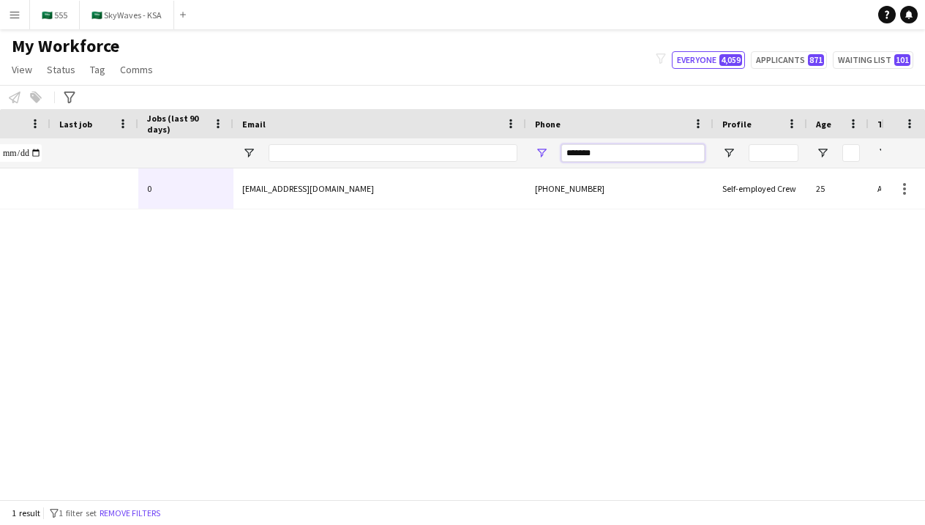
click at [590, 153] on input "*******" at bounding box center [632, 153] width 143 height 18
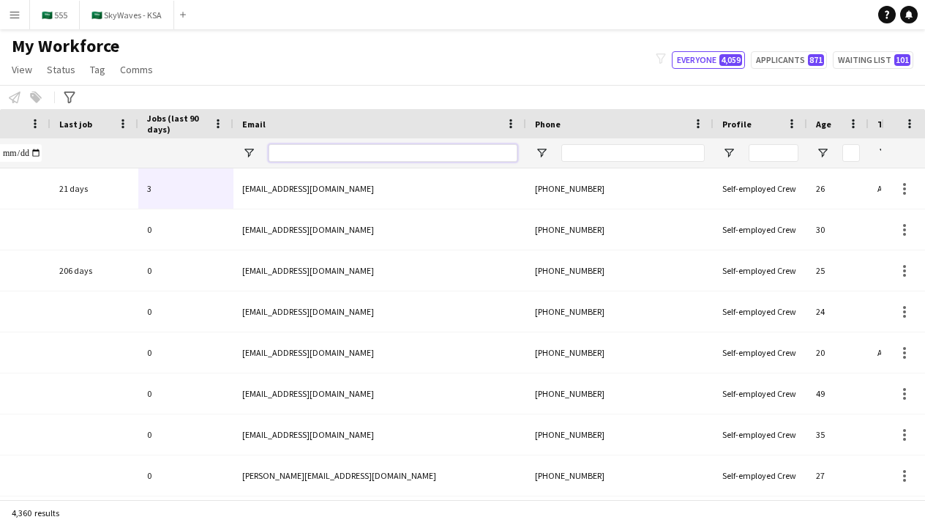
click at [380, 158] on input "Email Filter Input" at bounding box center [393, 153] width 249 height 18
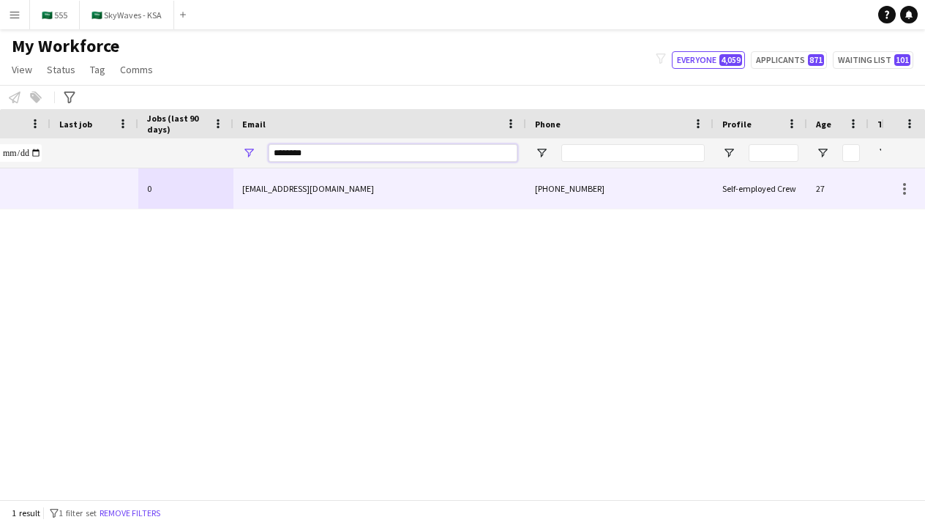
type input "********"
click at [210, 199] on div "0" at bounding box center [185, 188] width 95 height 40
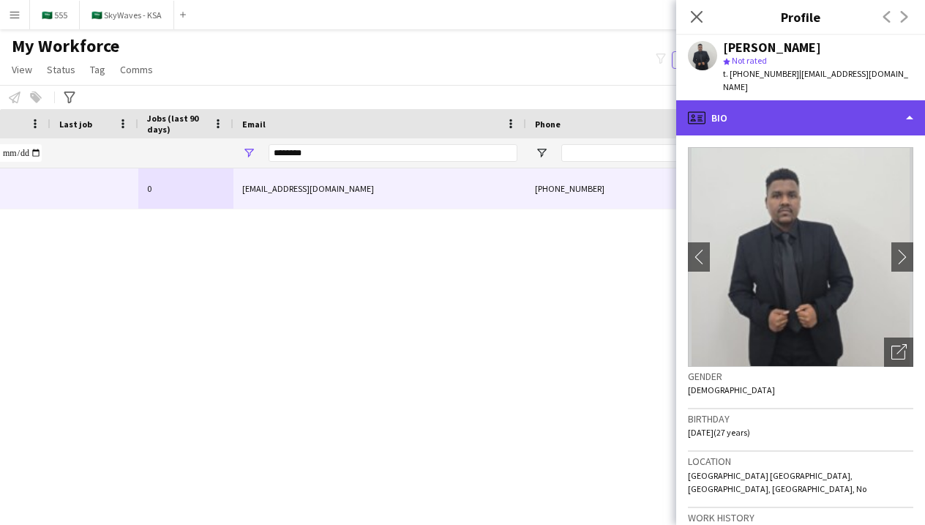
click at [776, 114] on div "profile Bio" at bounding box center [800, 117] width 249 height 35
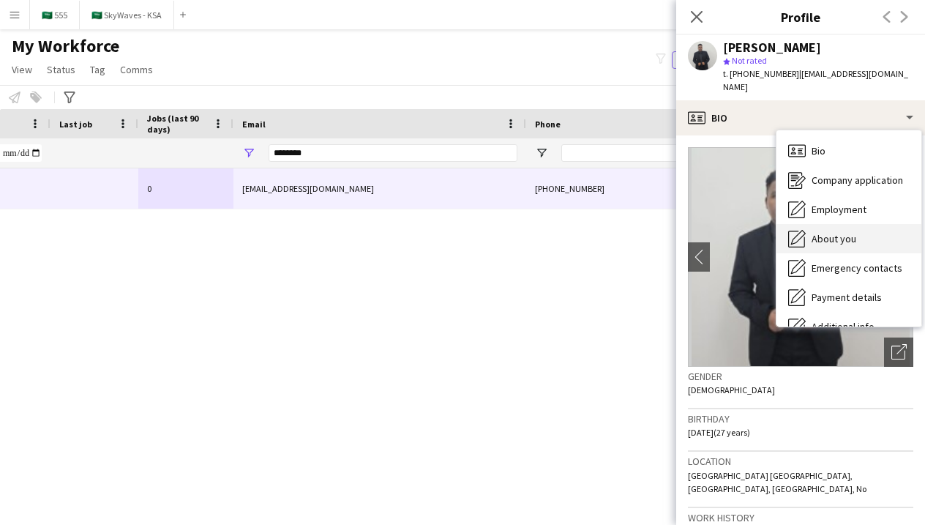
click at [806, 224] on div "About you About you" at bounding box center [848, 238] width 145 height 29
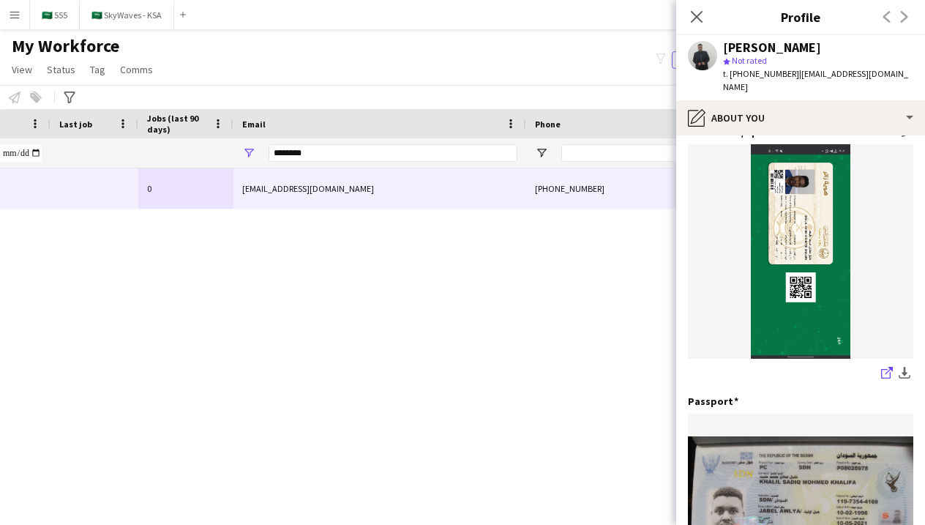
click at [881, 369] on icon at bounding box center [886, 374] width 10 height 10
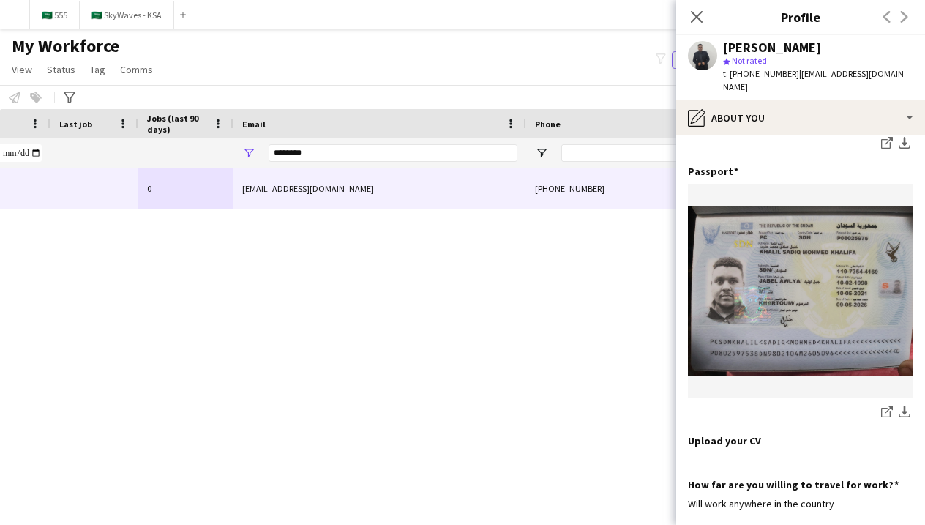
click at [693, 26] on div "Close pop-in" at bounding box center [696, 17] width 41 height 34
click at [693, 15] on icon "Close pop-in" at bounding box center [696, 17] width 14 height 14
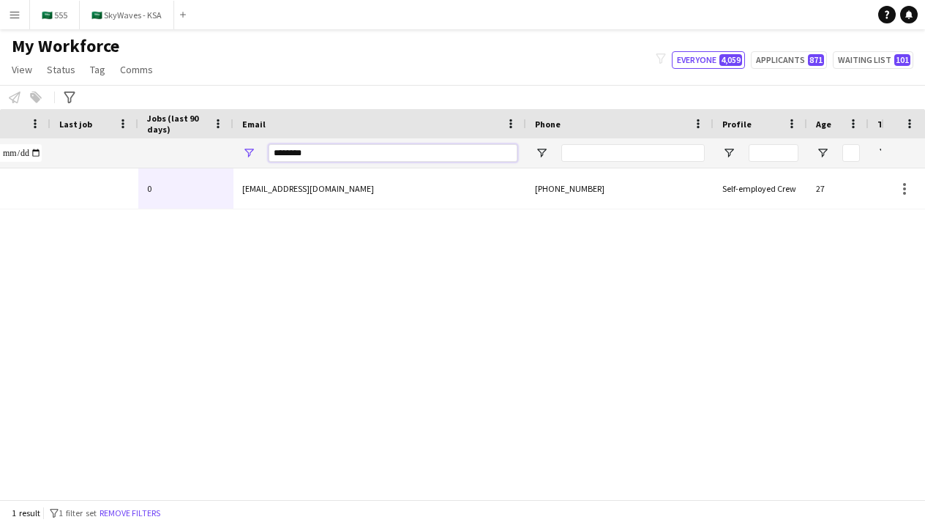
click at [449, 151] on input "********" at bounding box center [393, 153] width 249 height 18
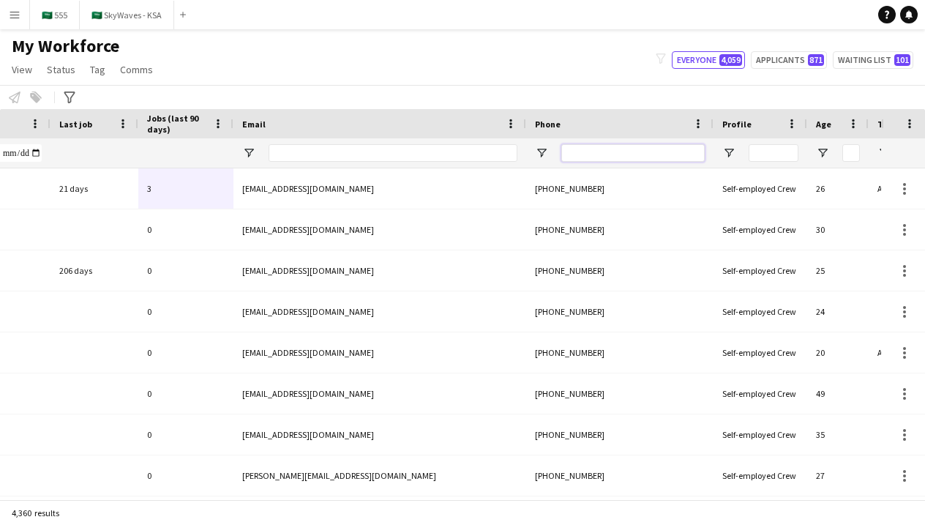
click at [585, 154] on input "Phone Filter Input" at bounding box center [632, 153] width 143 height 18
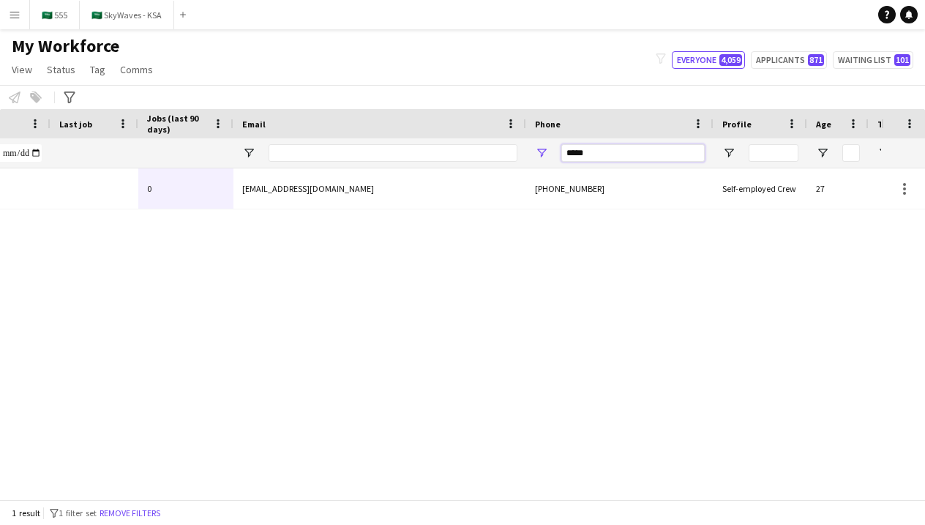
type input "*****"
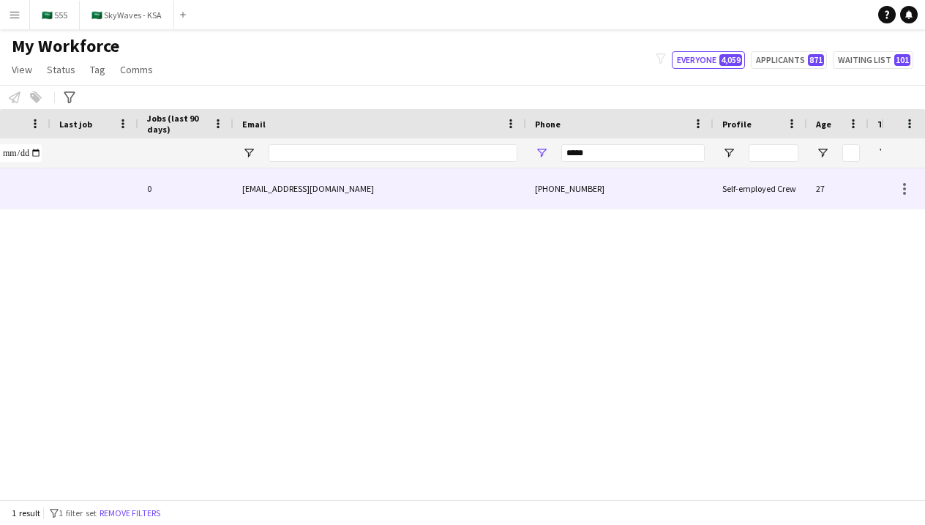
click at [511, 196] on div "khalilsadiq249@gmail.com" at bounding box center [379, 188] width 293 height 40
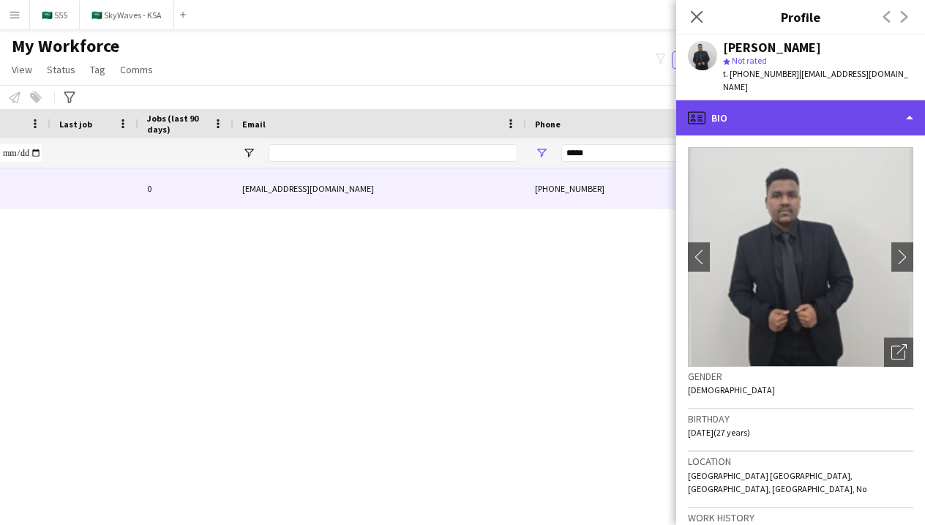
click at [740, 109] on div "profile Bio" at bounding box center [800, 117] width 249 height 35
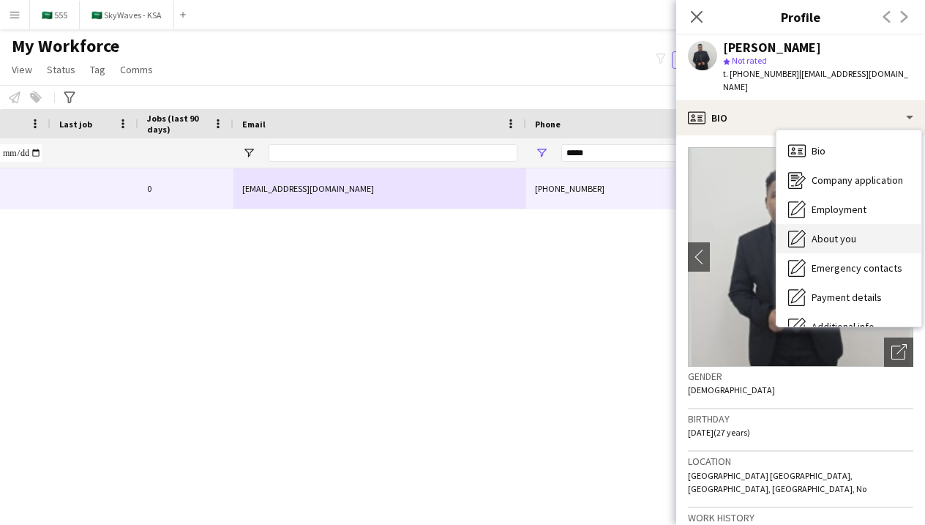
click at [801, 230] on icon "About you" at bounding box center [797, 239] width 18 height 18
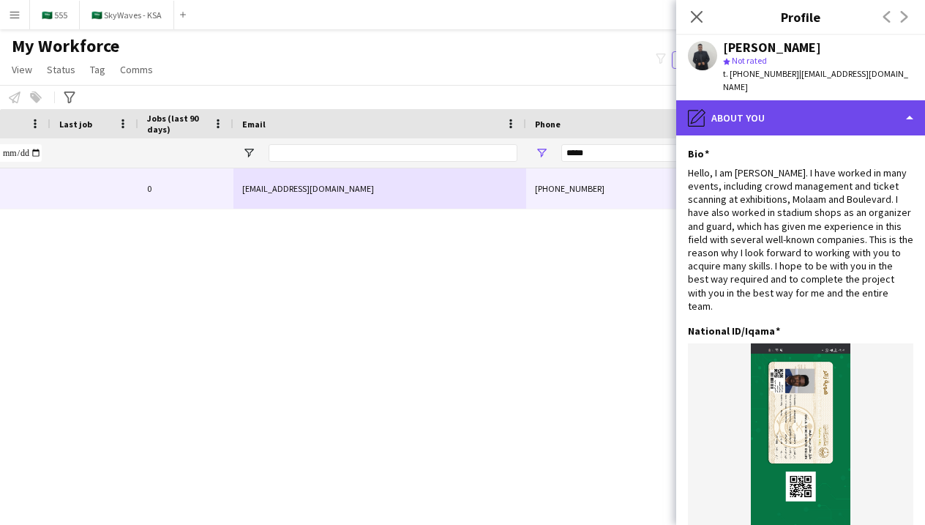
click at [757, 105] on div "pencil4 About you" at bounding box center [800, 117] width 249 height 35
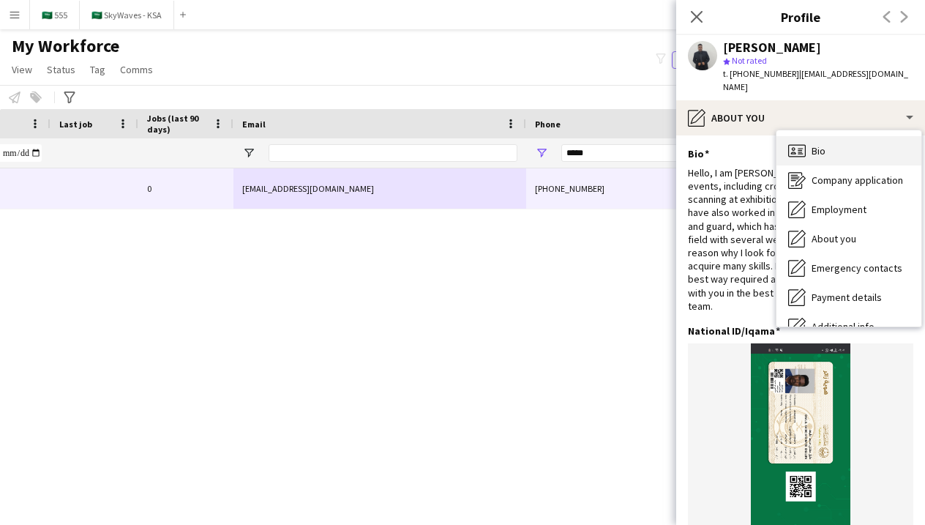
click at [797, 142] on icon "Bio" at bounding box center [797, 151] width 18 height 18
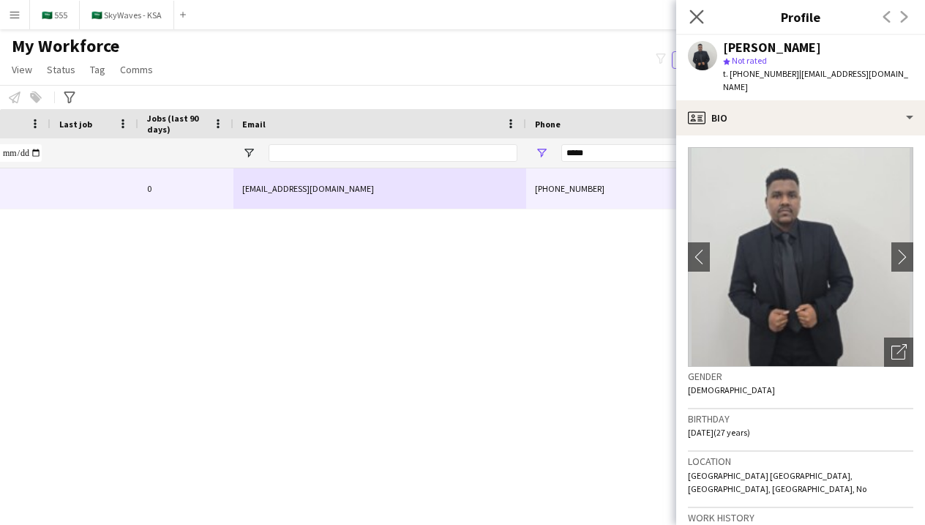
click at [694, 24] on app-icon "Close pop-in" at bounding box center [696, 17] width 21 height 21
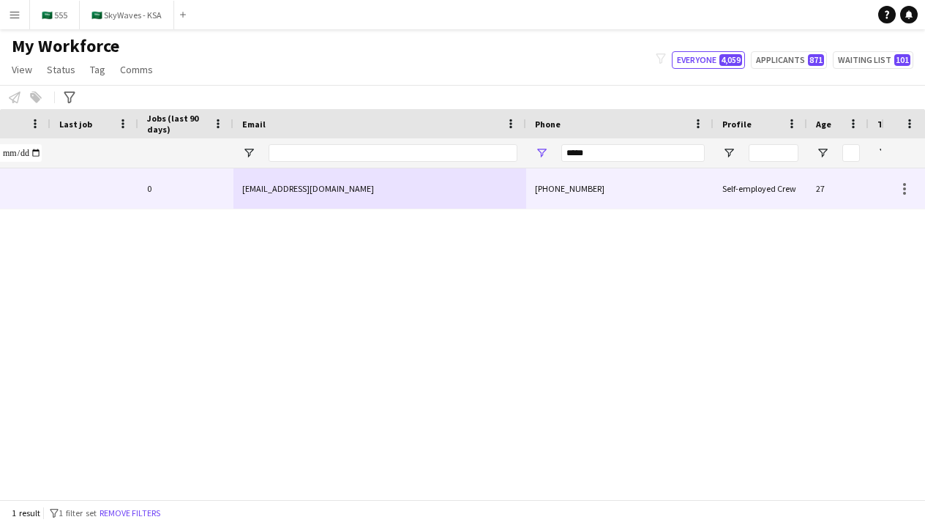
click at [566, 191] on div "[PHONE_NUMBER]" at bounding box center [619, 188] width 187 height 40
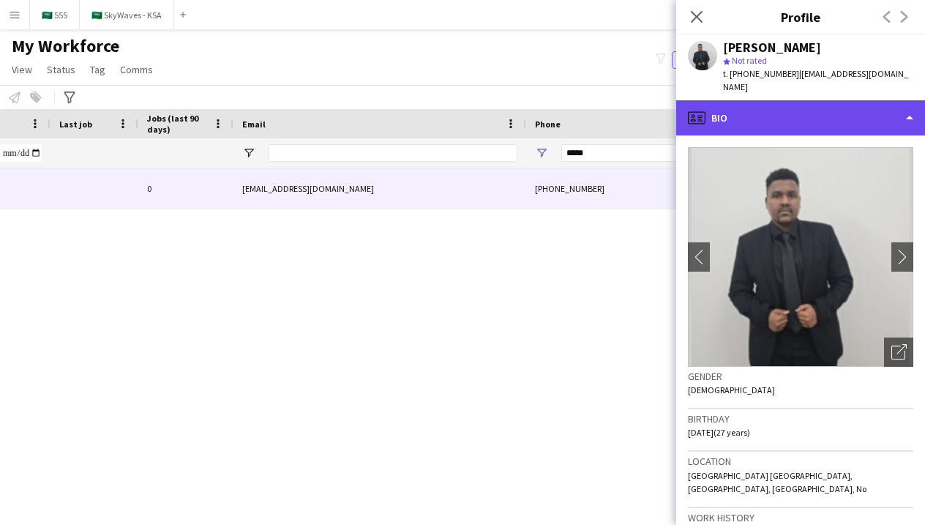
click at [784, 107] on div "profile Bio" at bounding box center [800, 117] width 249 height 35
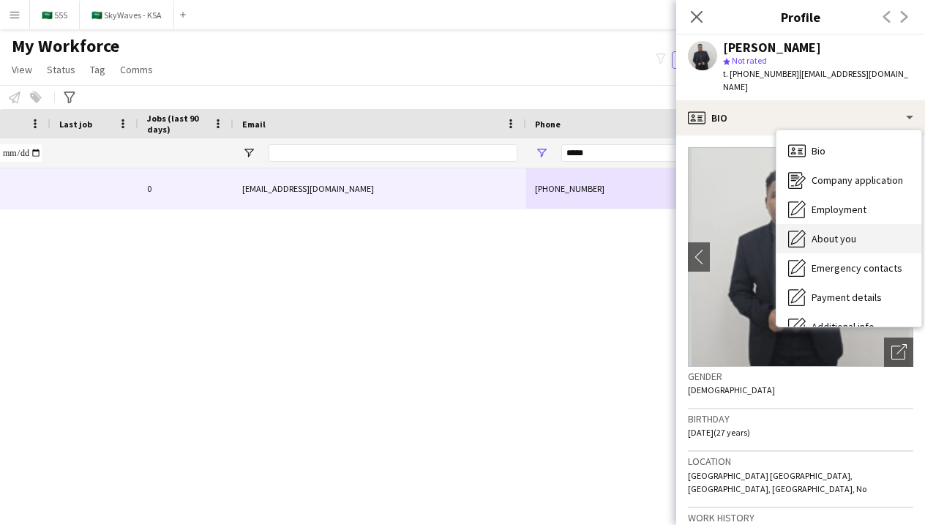
click at [817, 232] on span "About you" at bounding box center [833, 238] width 45 height 13
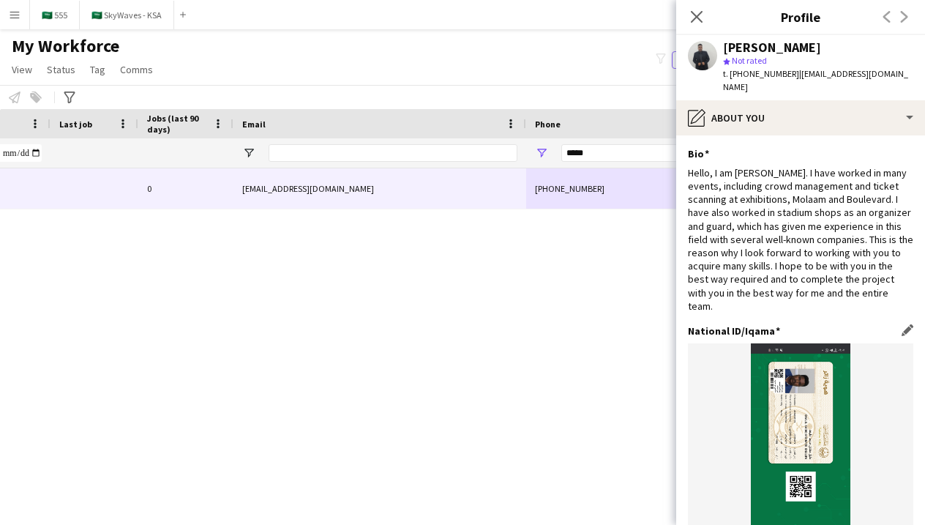
scroll to position [56, 0]
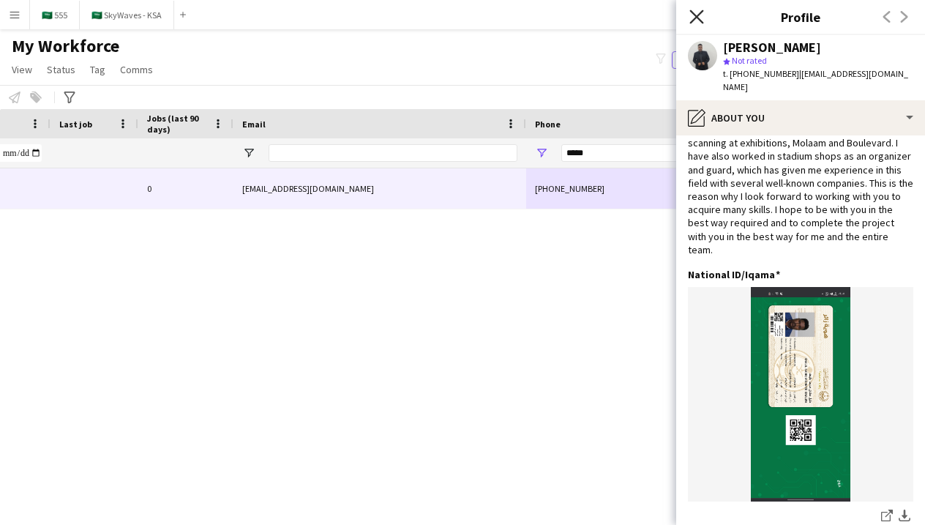
click at [694, 11] on icon "Close pop-in" at bounding box center [696, 17] width 14 height 14
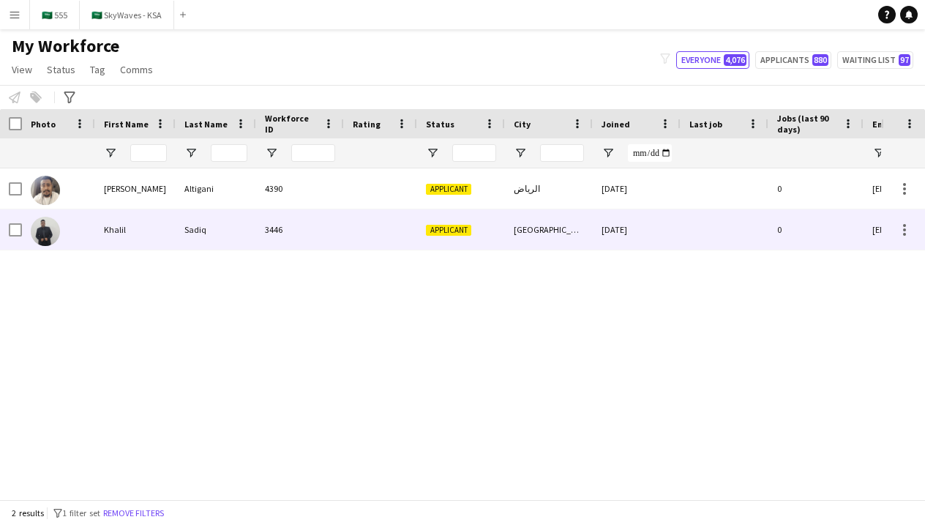
click at [408, 233] on div at bounding box center [380, 229] width 73 height 40
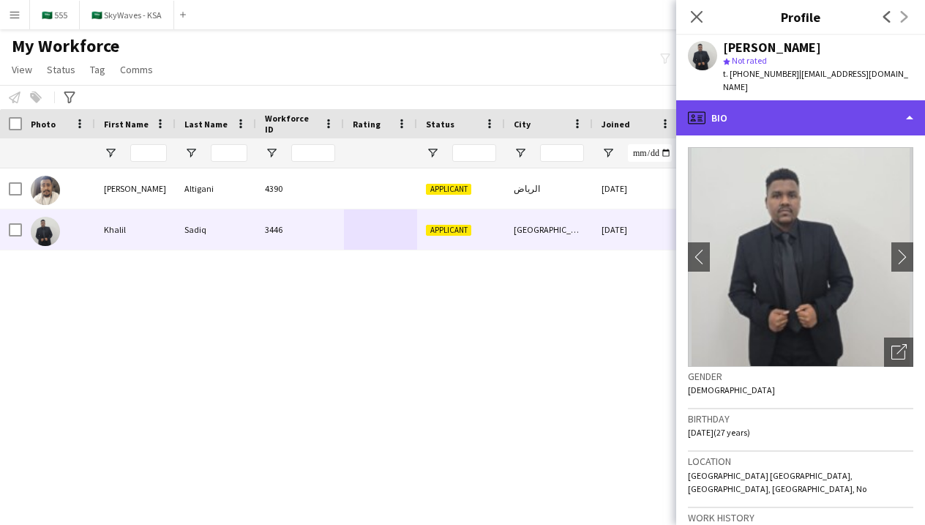
click at [781, 113] on div "profile Bio" at bounding box center [800, 117] width 249 height 35
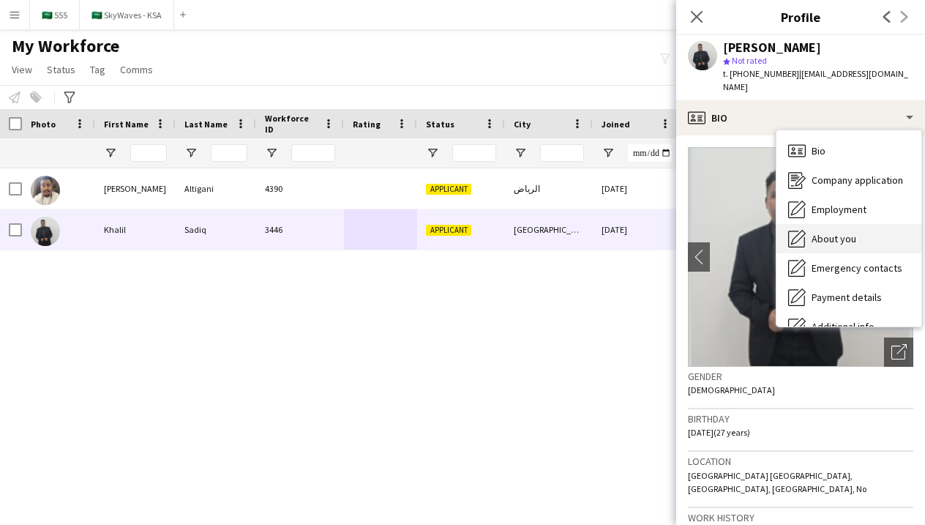
click at [825, 232] on span "About you" at bounding box center [833, 238] width 45 height 13
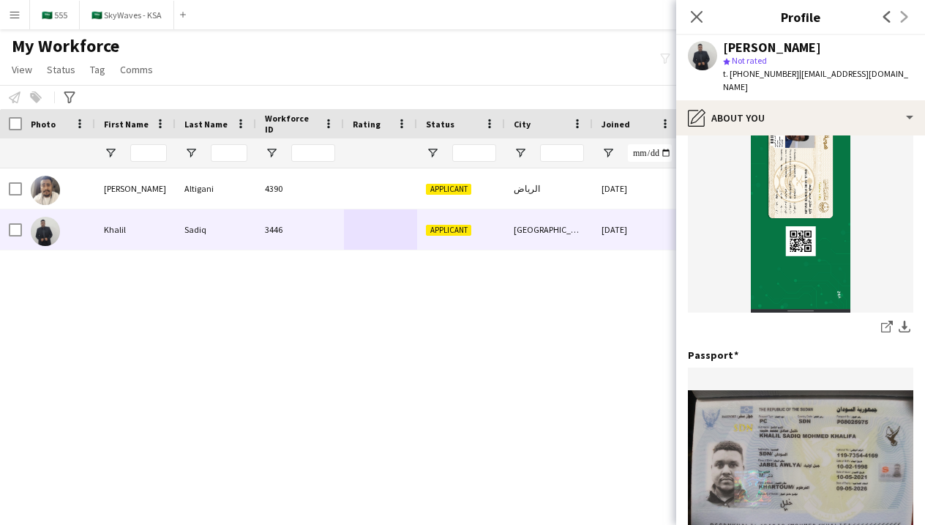
scroll to position [6, 0]
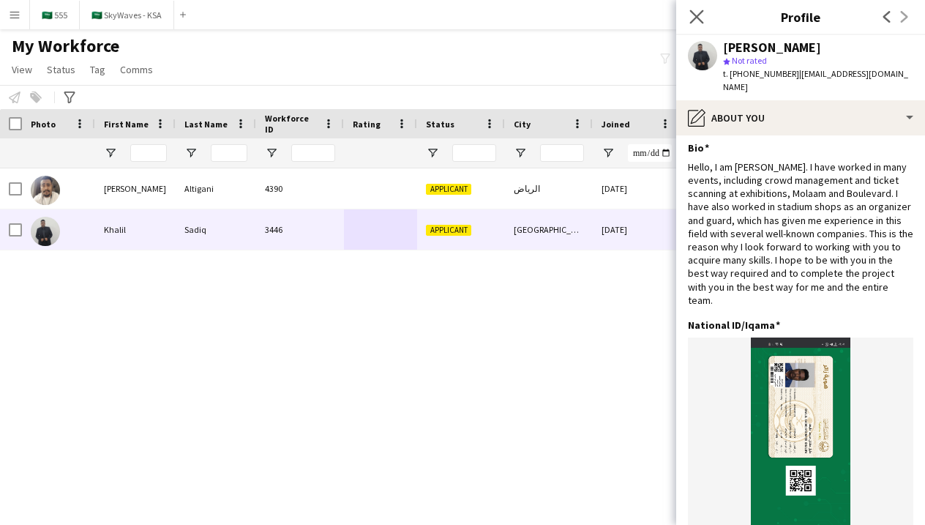
click at [696, 23] on icon "Close pop-in" at bounding box center [696, 17] width 14 height 14
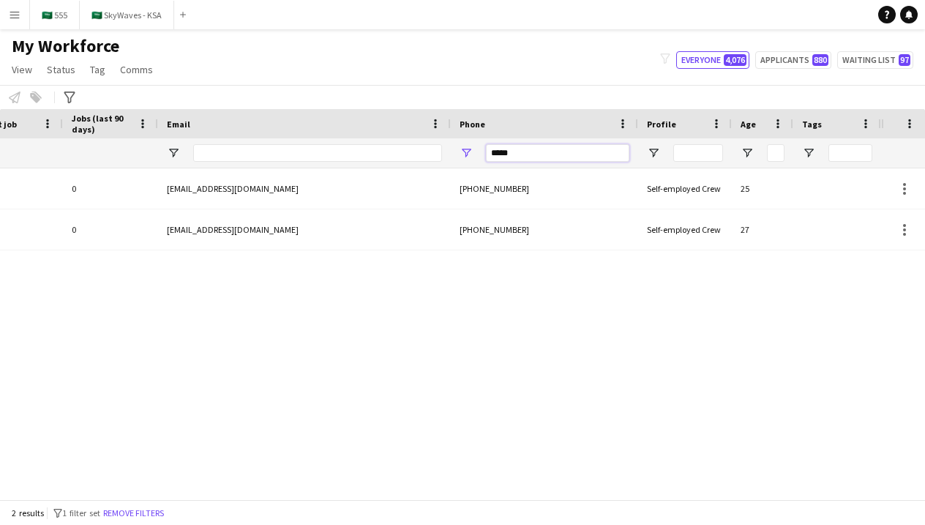
scroll to position [0, 705]
click at [564, 158] on input "*****" at bounding box center [557, 153] width 143 height 18
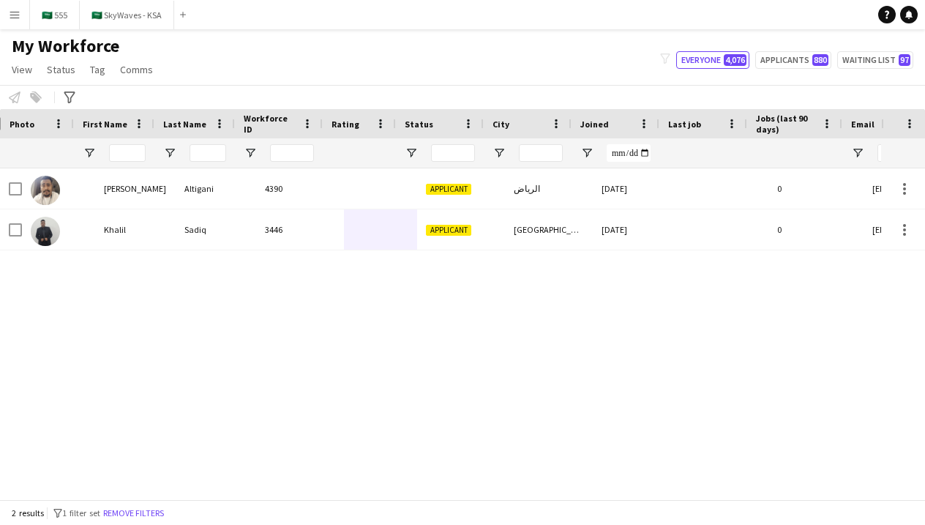
scroll to position [0, 0]
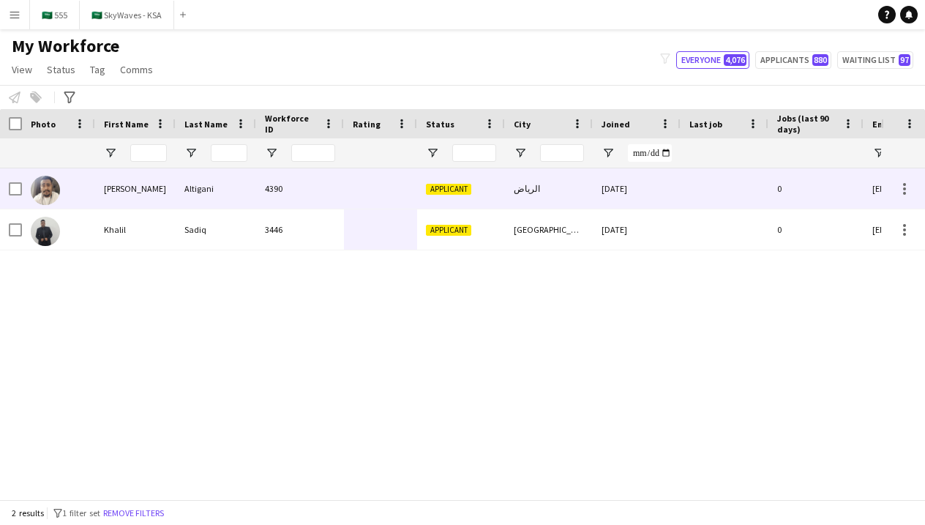
type input "*******"
click at [279, 193] on div "4390" at bounding box center [300, 188] width 88 height 40
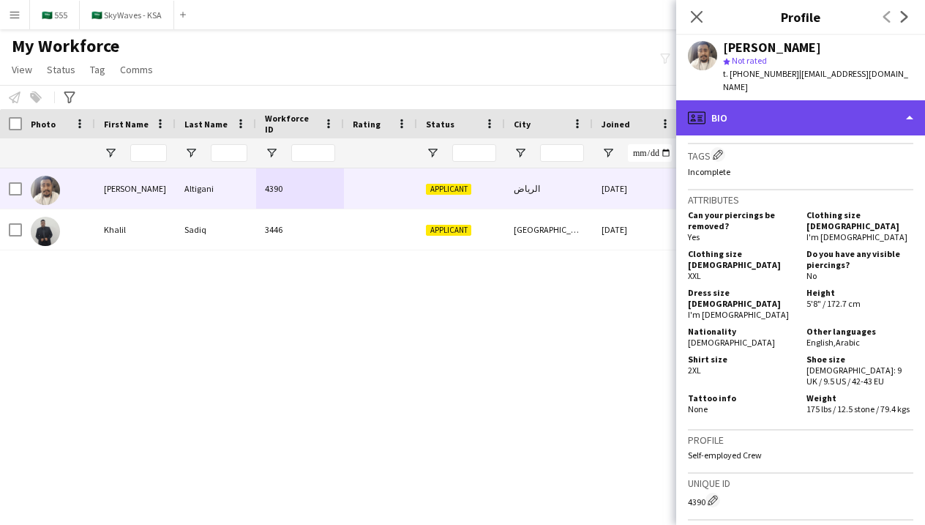
click at [826, 108] on div "profile Bio" at bounding box center [800, 117] width 249 height 35
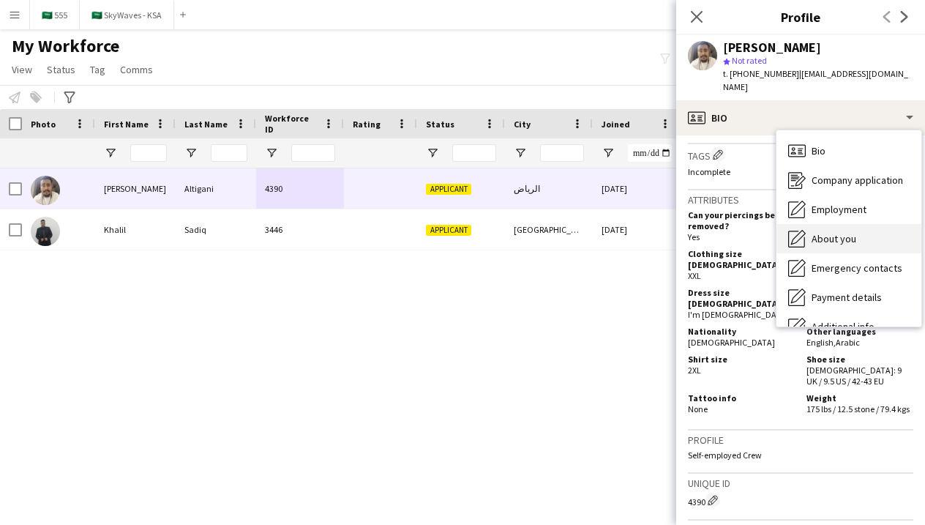
click at [843, 232] on span "About you" at bounding box center [833, 238] width 45 height 13
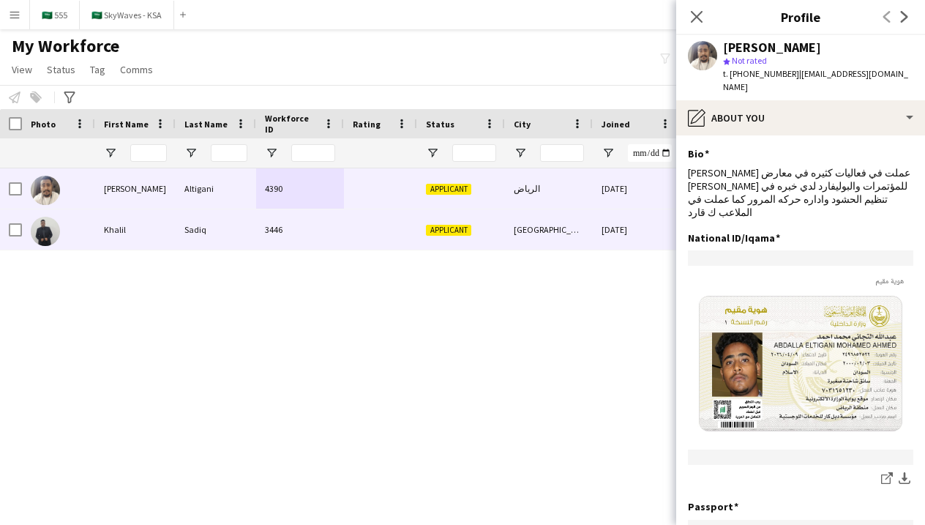
click at [497, 244] on div "Applicant" at bounding box center [461, 229] width 88 height 40
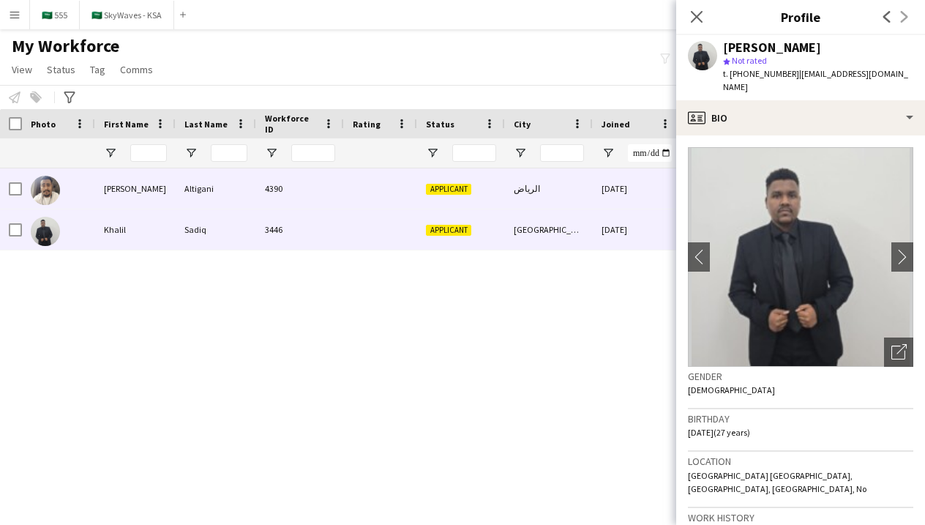
click at [462, 194] on span "Applicant" at bounding box center [448, 189] width 45 height 11
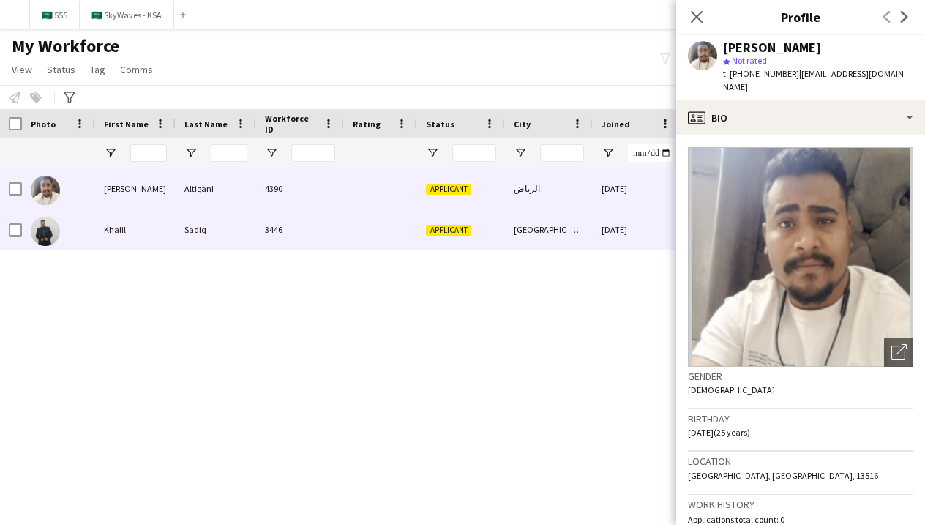
click at [208, 233] on div "Sadiq" at bounding box center [216, 229] width 80 height 40
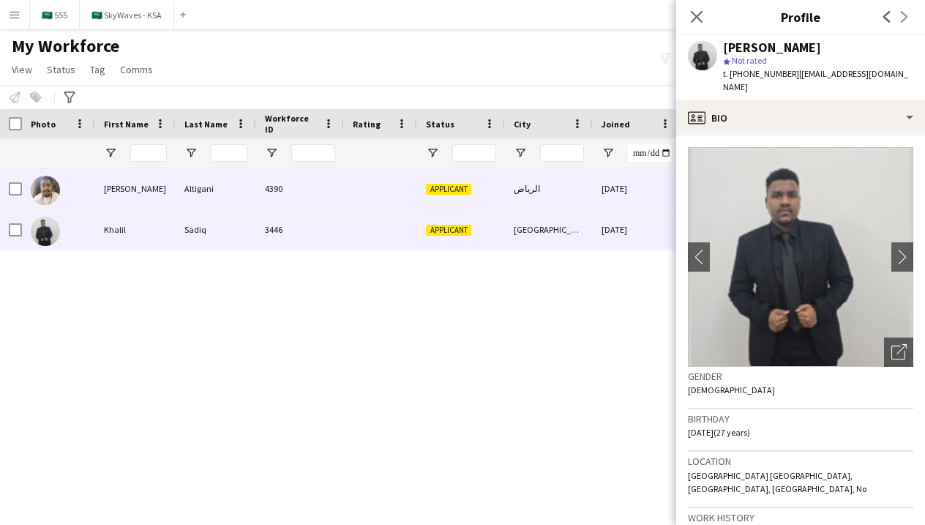
click at [184, 196] on div "Altigani" at bounding box center [216, 188] width 80 height 40
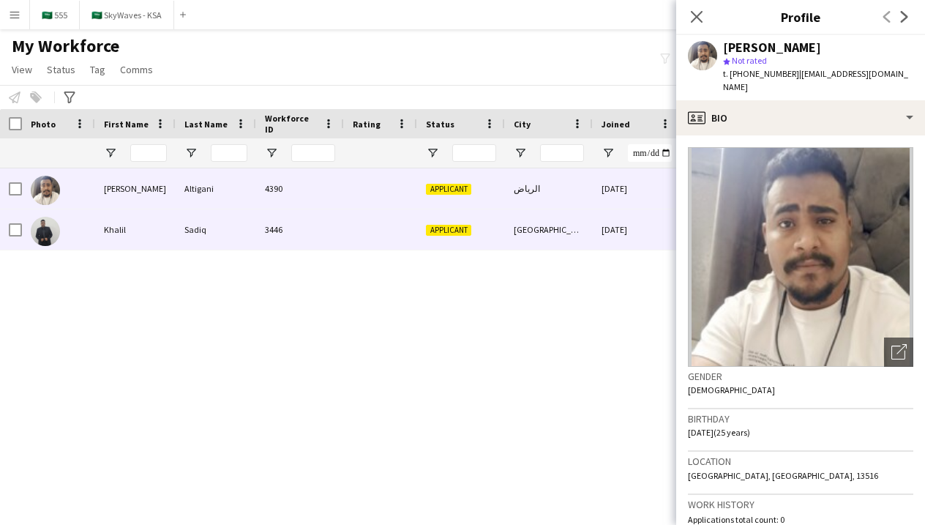
click at [283, 236] on div "3446" at bounding box center [300, 229] width 88 height 40
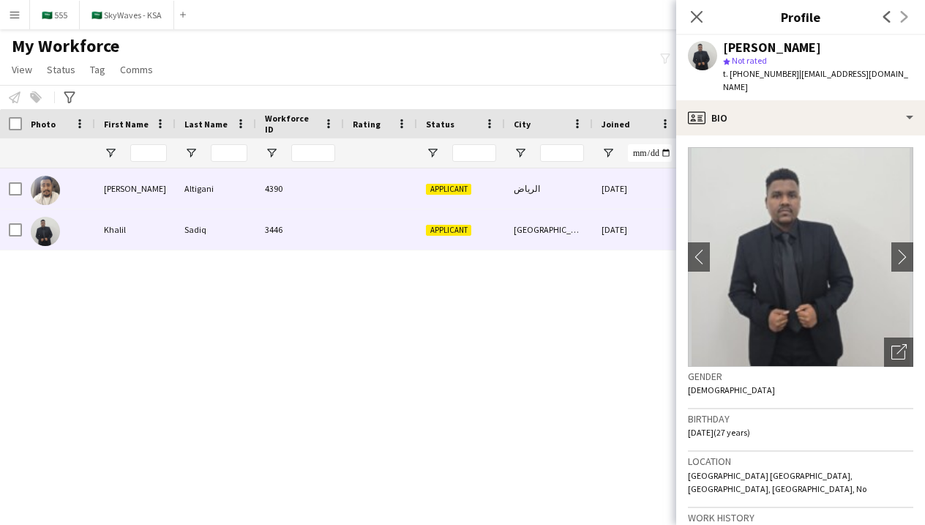
click at [257, 189] on div "4390" at bounding box center [300, 188] width 88 height 40
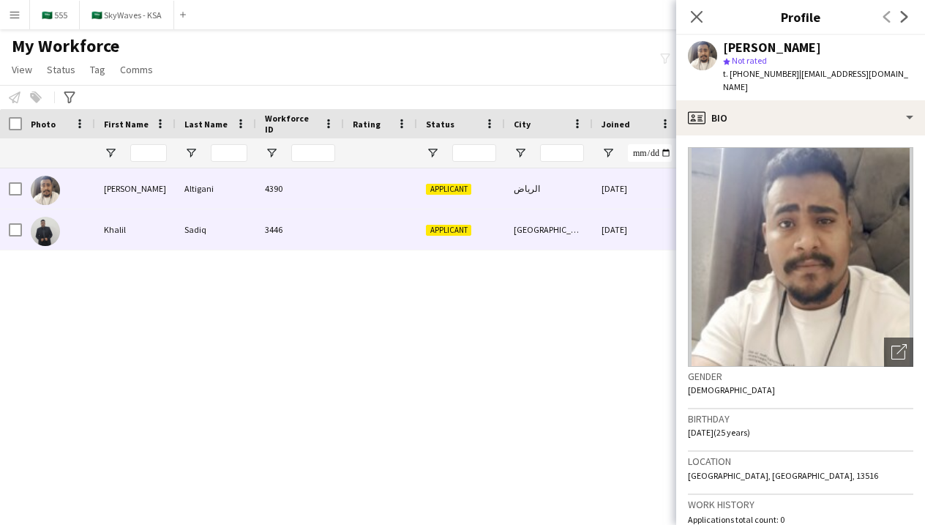
click at [272, 225] on div "3446" at bounding box center [300, 229] width 88 height 40
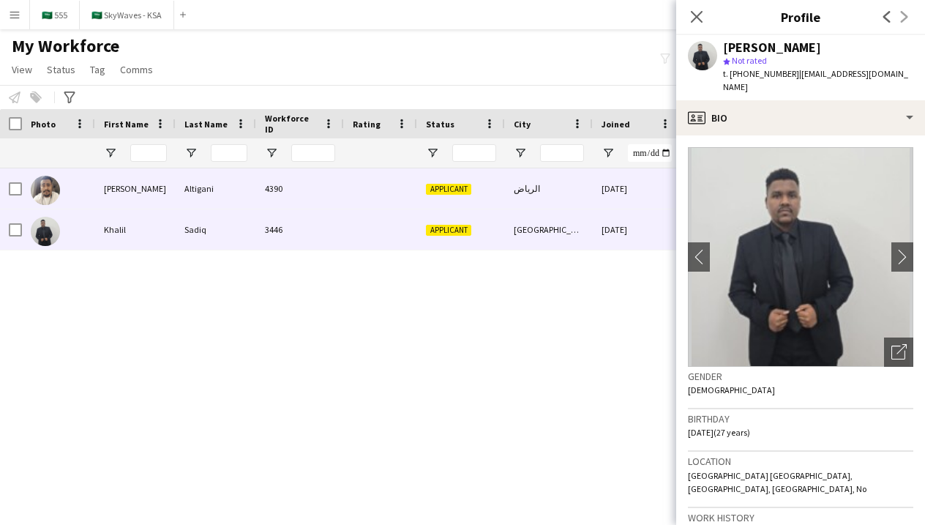
click at [315, 205] on div "4390" at bounding box center [300, 188] width 88 height 40
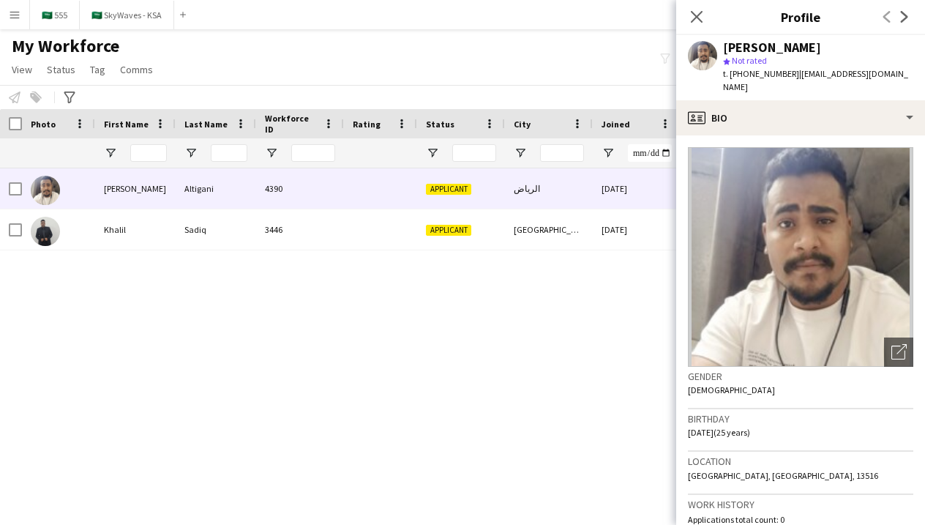
click at [498, 252] on div "الرياض 08-10-2025 0 khalilsadiq249@outlook.com Applicant Altigani 4390 Abdallah…" at bounding box center [440, 333] width 881 height 331
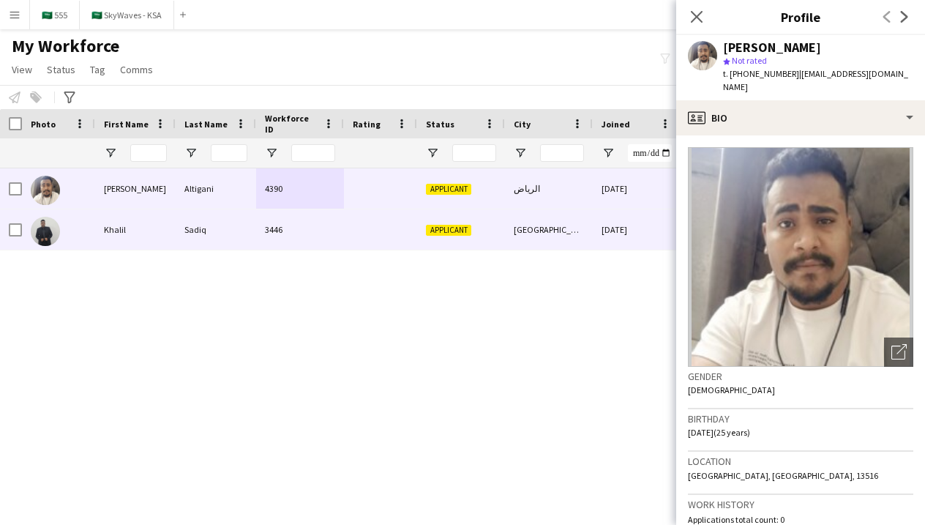
click at [491, 234] on div "Applicant" at bounding box center [461, 229] width 88 height 40
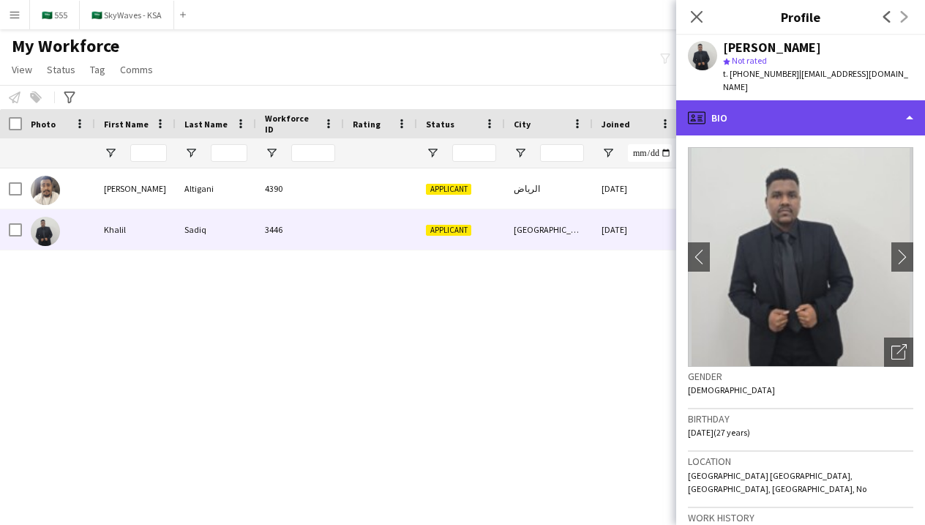
click at [796, 106] on div "profile Bio" at bounding box center [800, 117] width 249 height 35
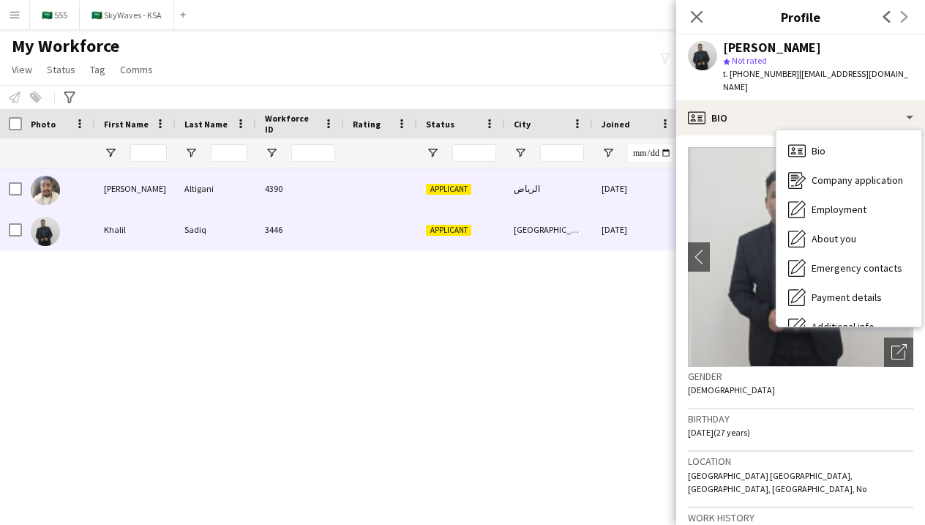
click at [517, 203] on div "الرياض" at bounding box center [549, 188] width 88 height 40
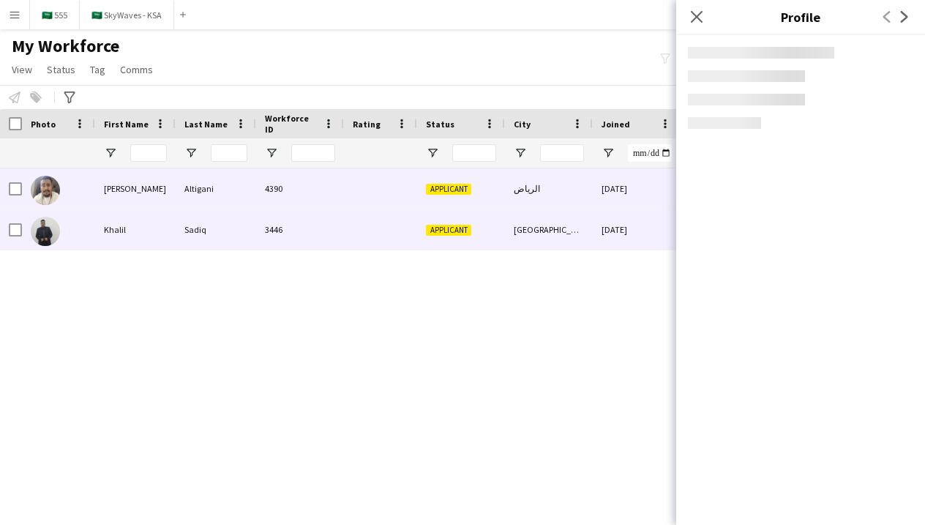
click at [530, 236] on div "[GEOGRAPHIC_DATA]" at bounding box center [549, 229] width 88 height 40
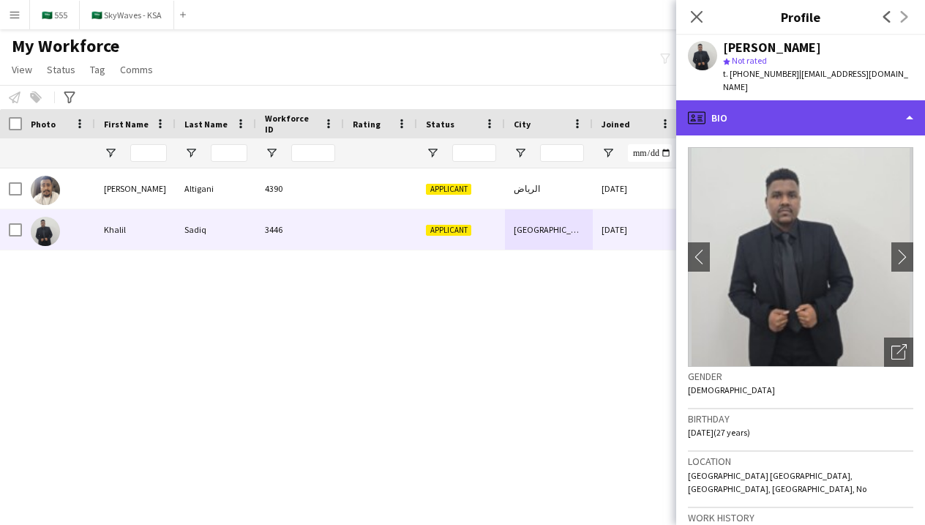
click at [796, 100] on div "profile Bio" at bounding box center [800, 117] width 249 height 35
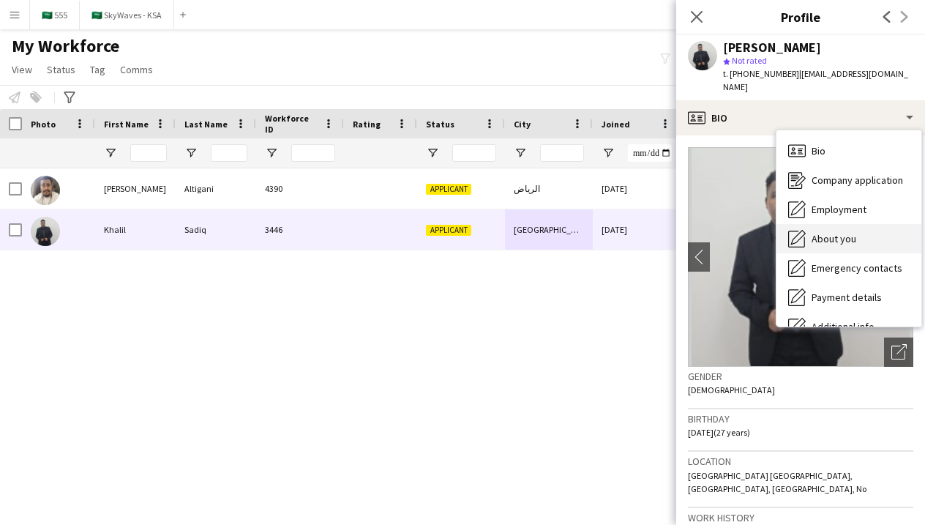
click at [814, 232] on span "About you" at bounding box center [833, 238] width 45 height 13
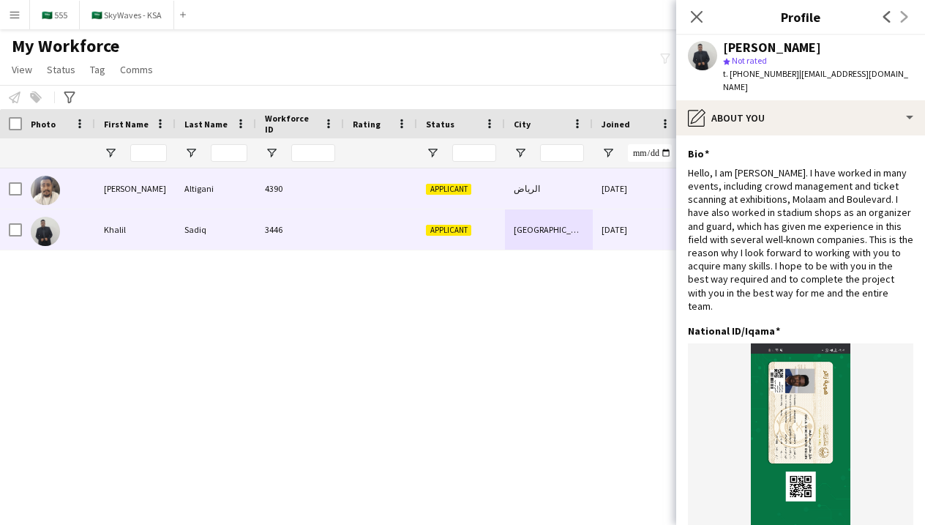
click at [634, 200] on div "[DATE]" at bounding box center [637, 188] width 88 height 40
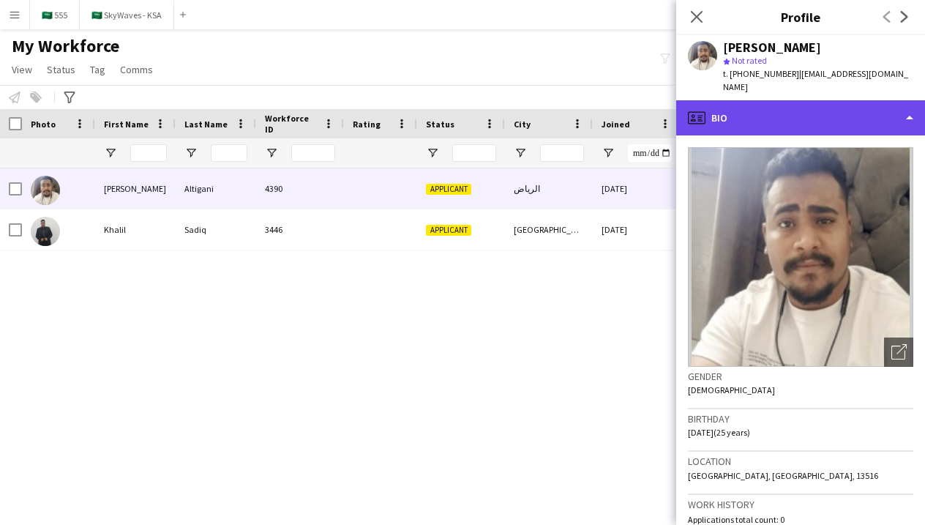
click at [752, 100] on div "profile Bio" at bounding box center [800, 117] width 249 height 35
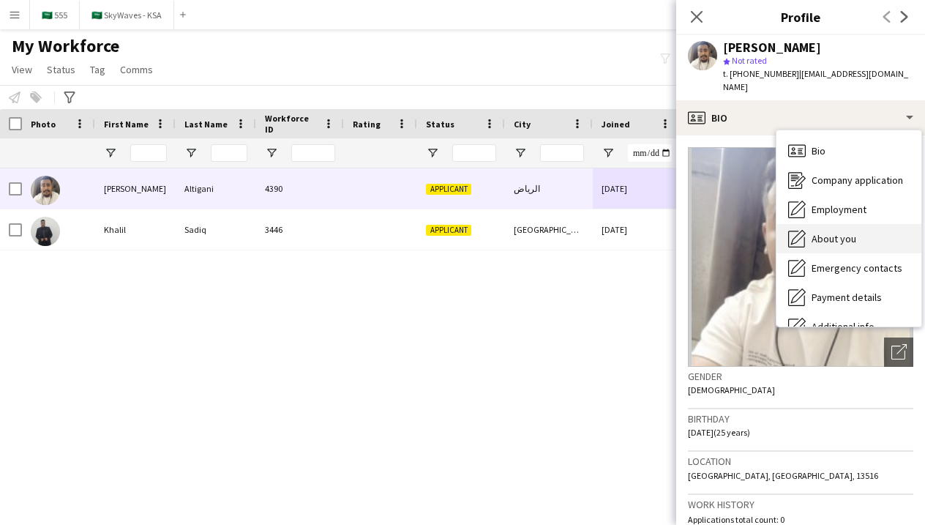
click at [814, 224] on div "About you About you" at bounding box center [848, 238] width 145 height 29
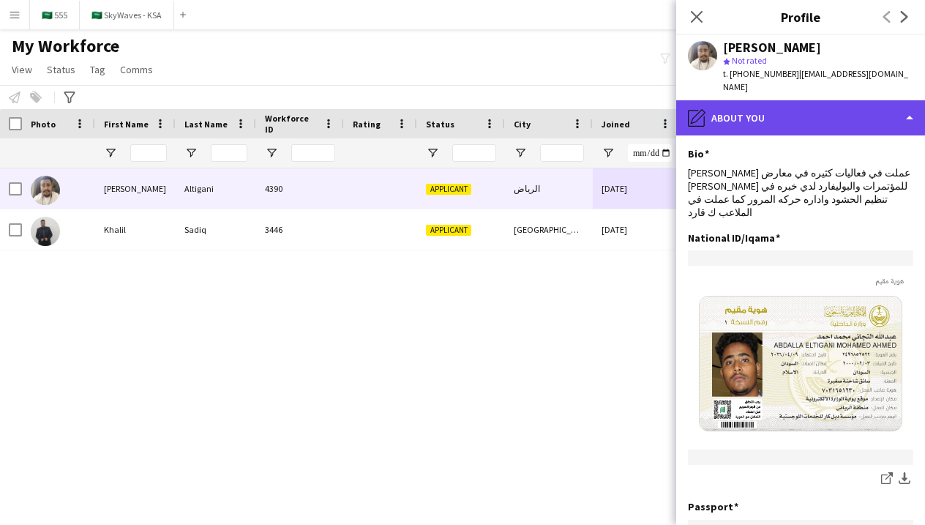
click at [724, 111] on div "pencil4 About you" at bounding box center [800, 117] width 249 height 35
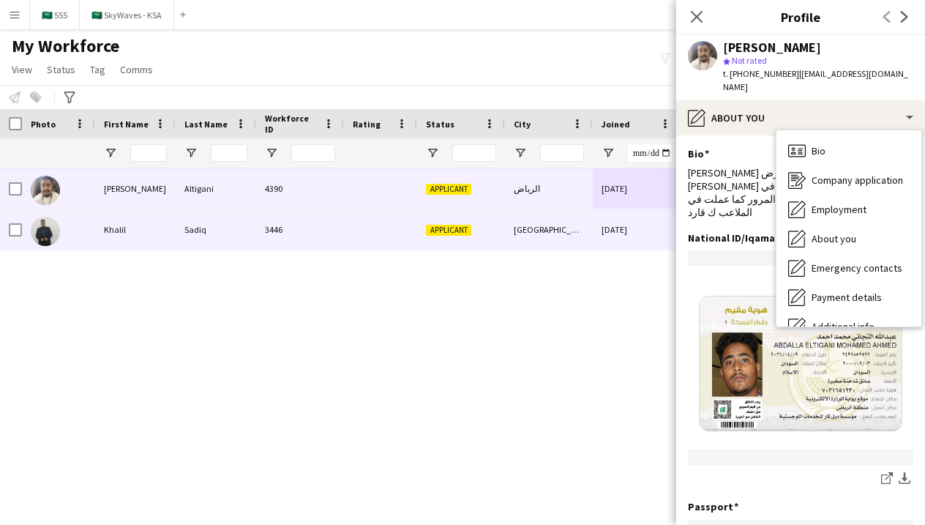
click at [625, 211] on div "[DATE]" at bounding box center [637, 229] width 88 height 40
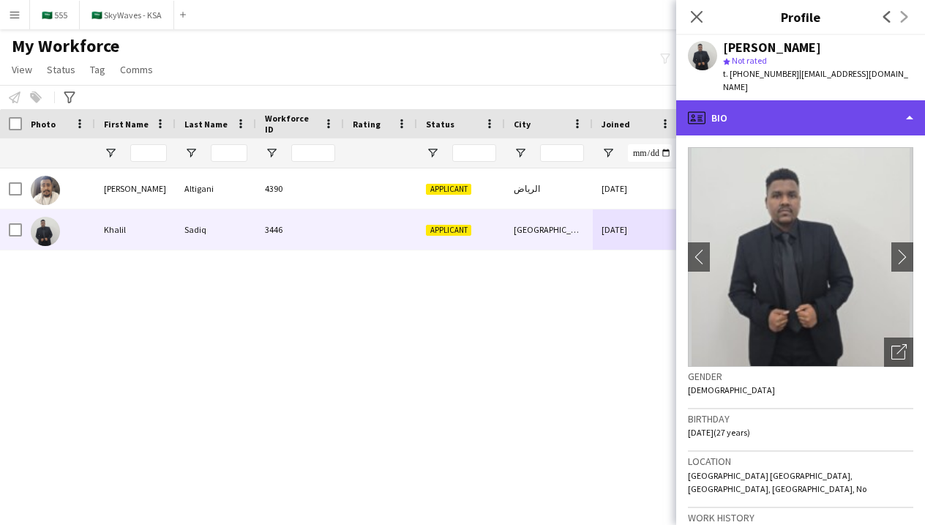
click at [779, 108] on div "profile Bio" at bounding box center [800, 117] width 249 height 35
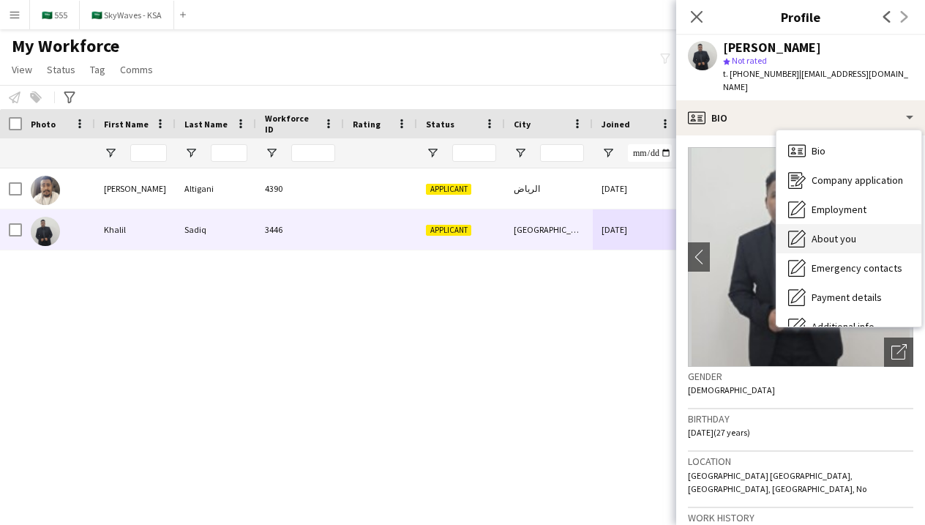
click at [803, 230] on icon at bounding box center [798, 237] width 15 height 15
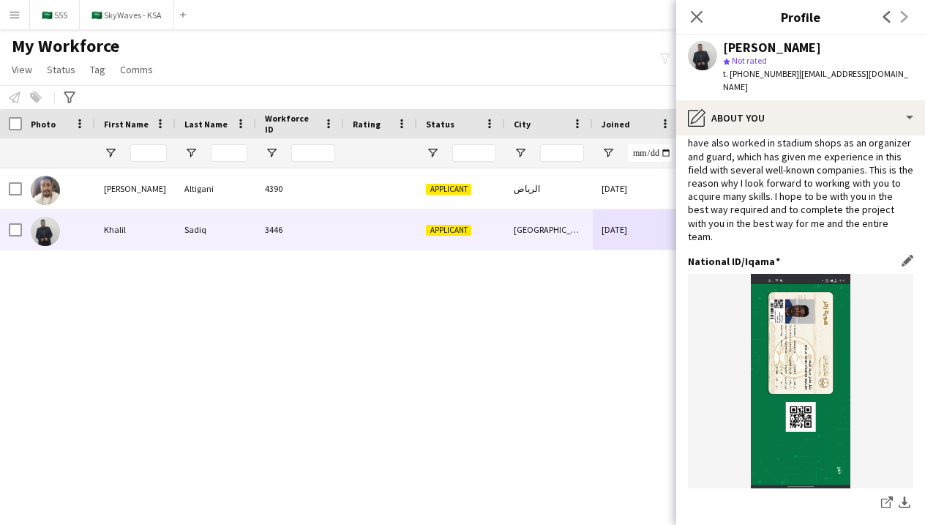
scroll to position [72, 0]
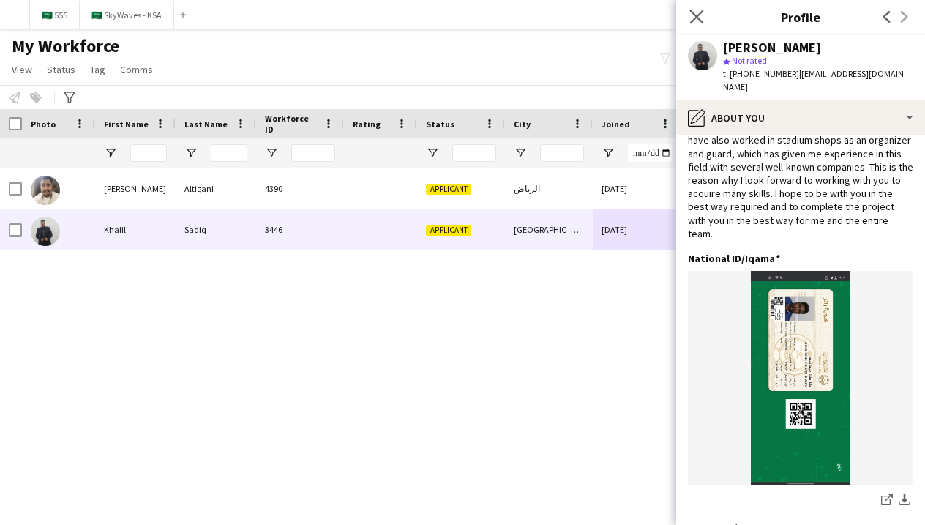
click at [694, 26] on app-icon "Close pop-in" at bounding box center [696, 17] width 21 height 21
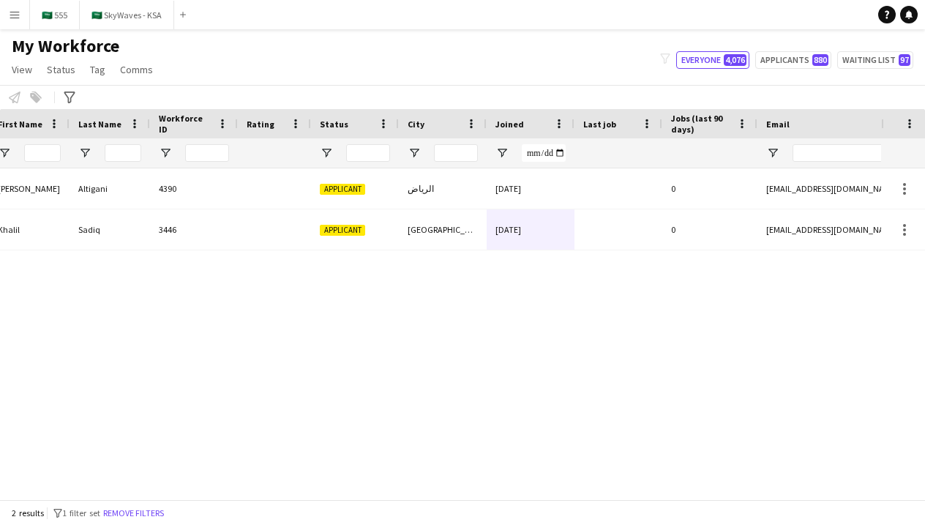
scroll to position [0, 288]
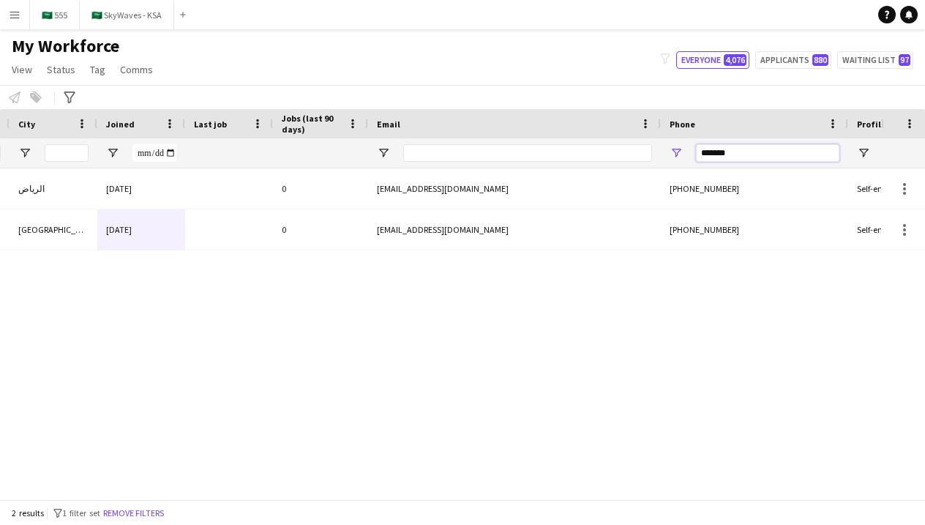
click at [721, 157] on input "*******" at bounding box center [767, 153] width 143 height 18
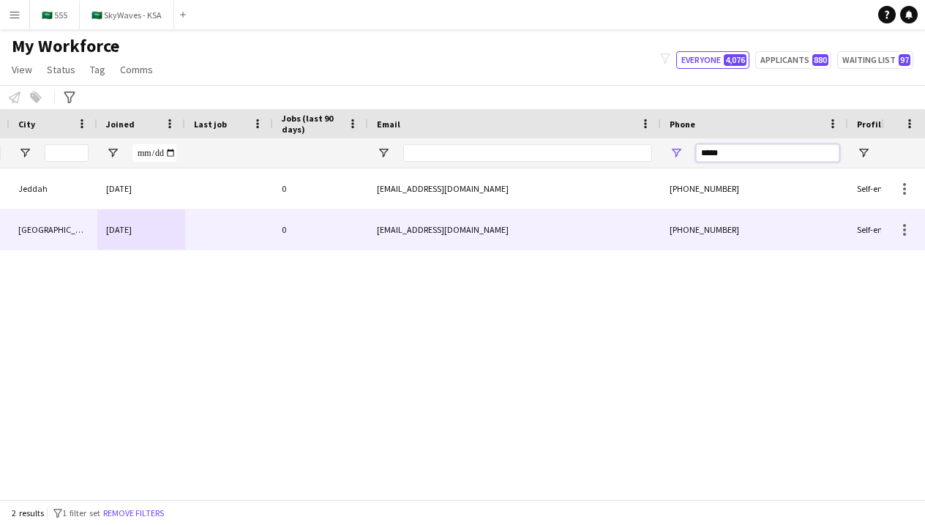
type input "*****"
click at [713, 241] on div "+966503569453" at bounding box center [754, 229] width 187 height 40
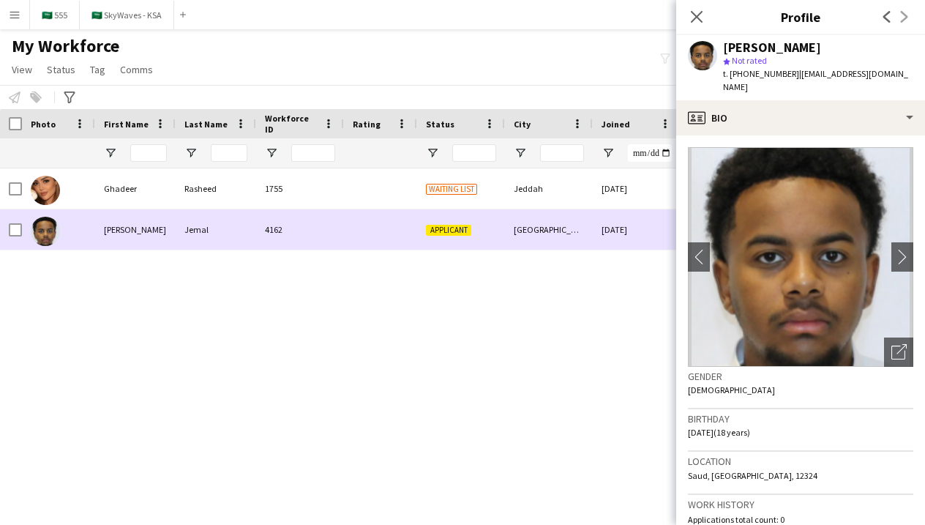
scroll to position [0, 37]
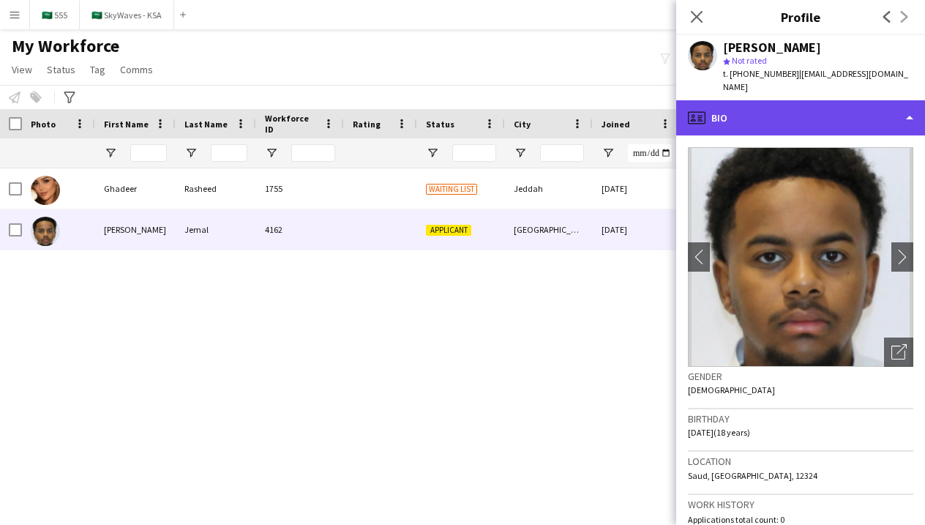
click at [831, 119] on div "profile Bio" at bounding box center [800, 117] width 249 height 35
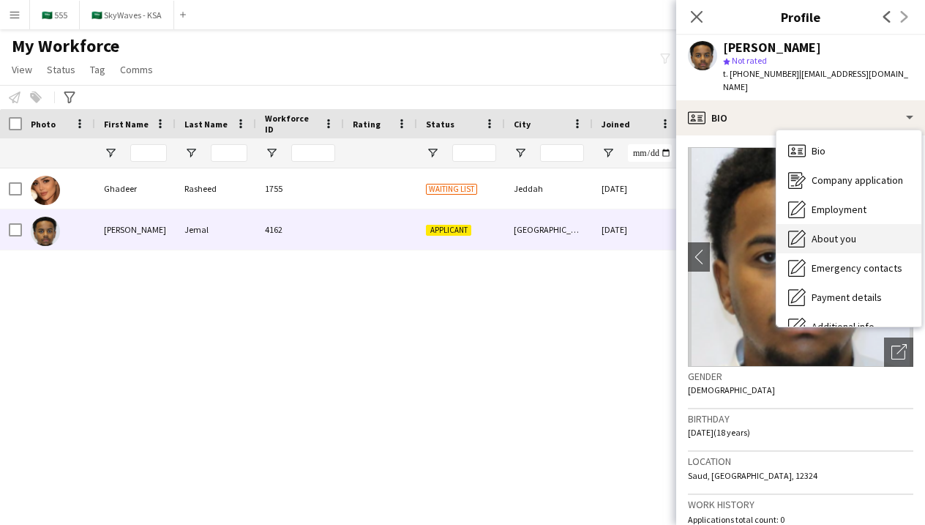
click at [843, 232] on span "About you" at bounding box center [833, 238] width 45 height 13
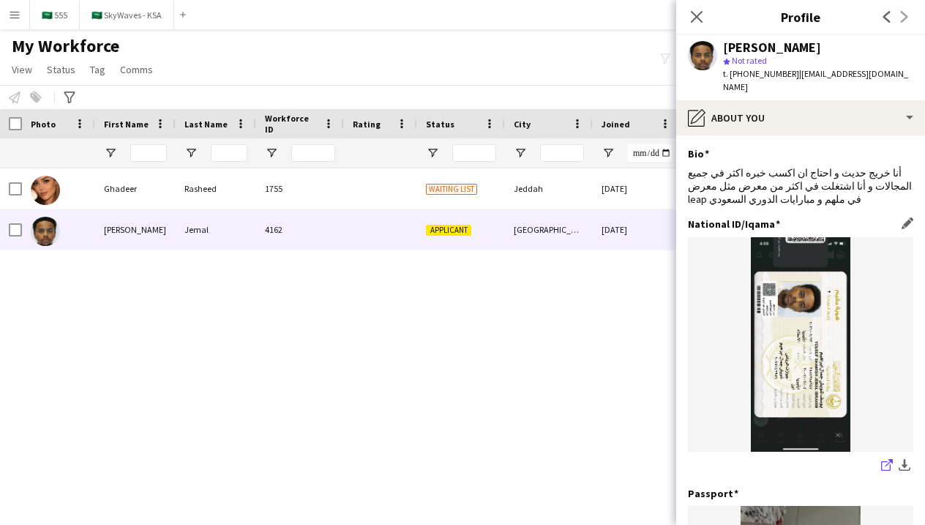
click at [885, 459] on icon "share-external-link-1" at bounding box center [887, 465] width 12 height 12
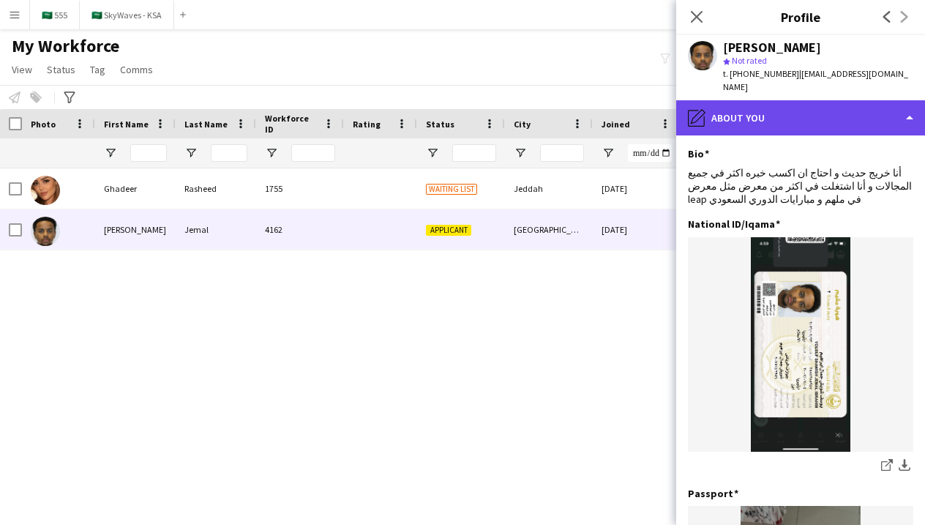
click at [784, 100] on div "pencil4 About you" at bounding box center [800, 117] width 249 height 35
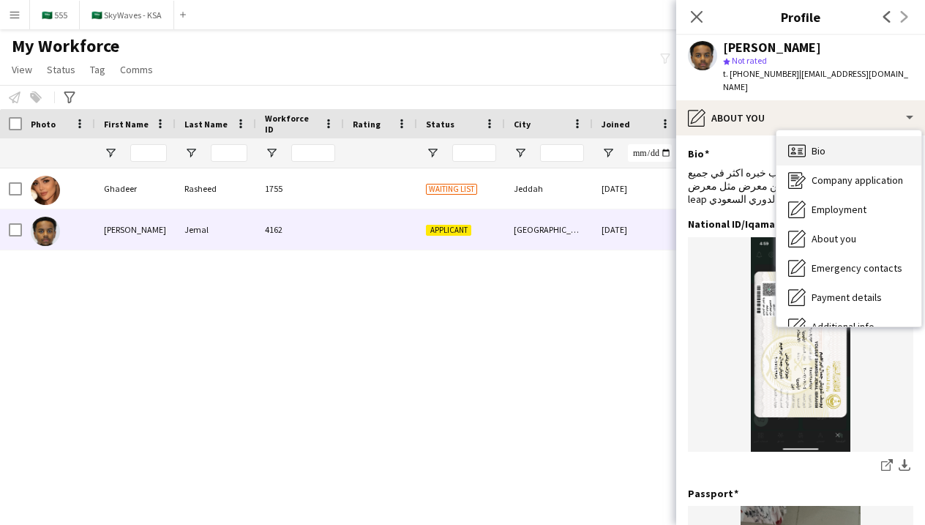
click at [793, 147] on icon at bounding box center [794, 149] width 4 height 4
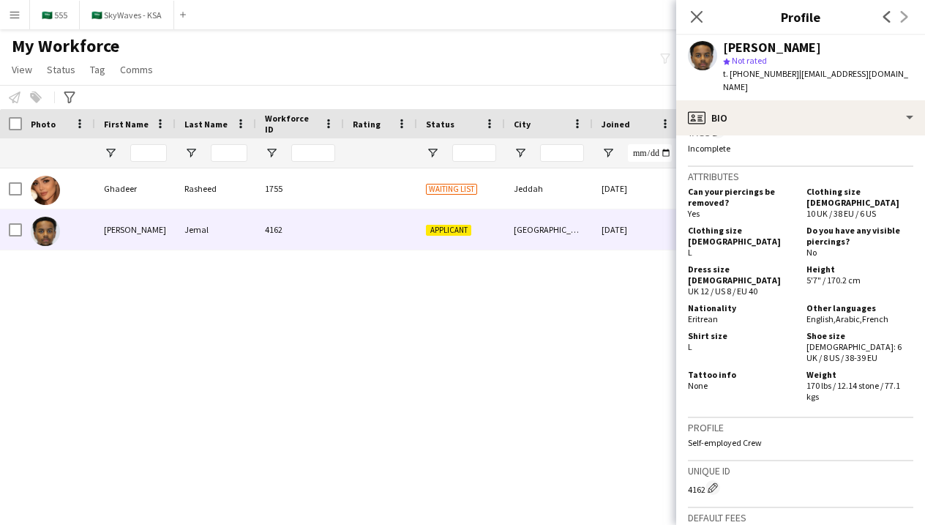
scroll to position [568, 0]
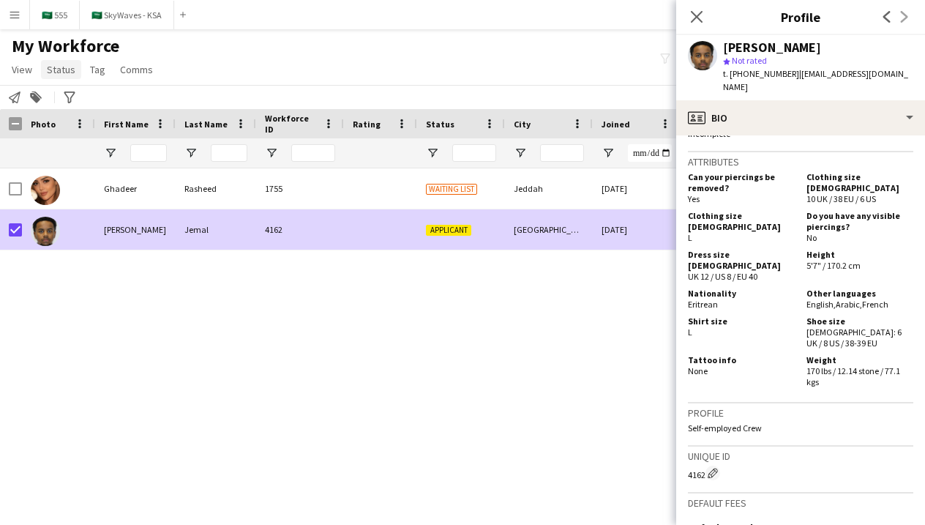
click at [53, 72] on span "Status" at bounding box center [61, 69] width 29 height 13
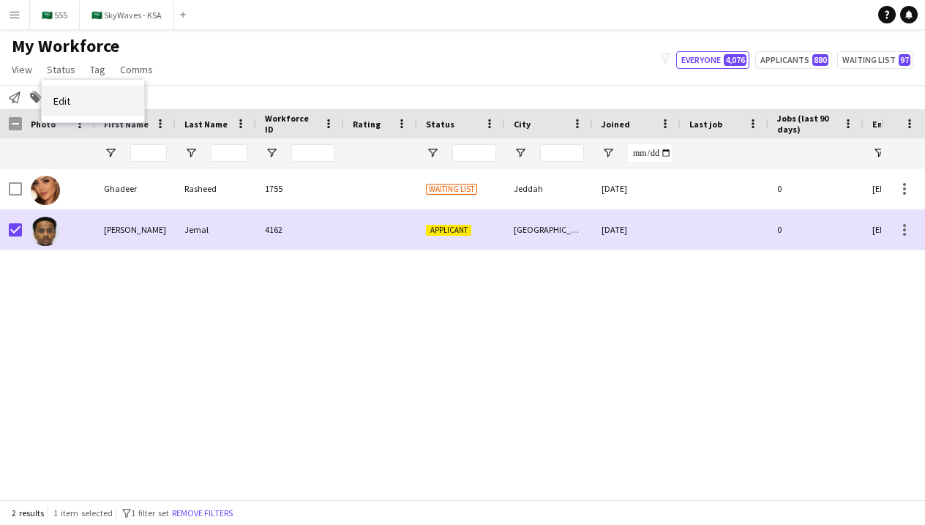
click at [82, 99] on link "Edit" at bounding box center [93, 101] width 102 height 31
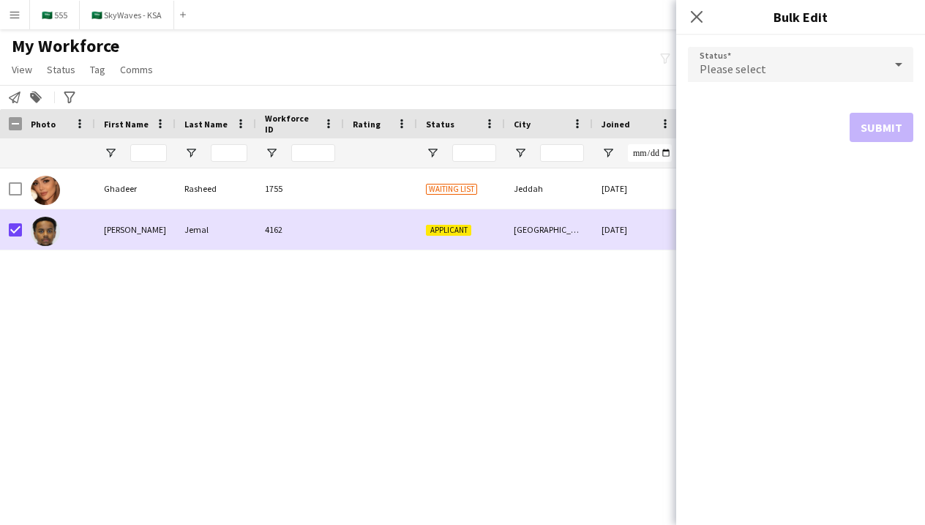
click at [767, 59] on div "Please select" at bounding box center [786, 64] width 196 height 35
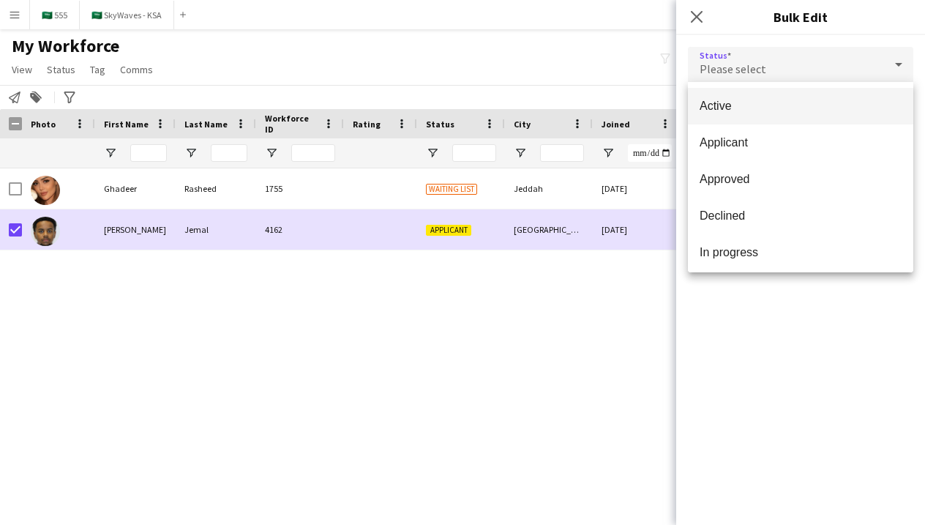
click at [789, 108] on span "Active" at bounding box center [800, 106] width 202 height 14
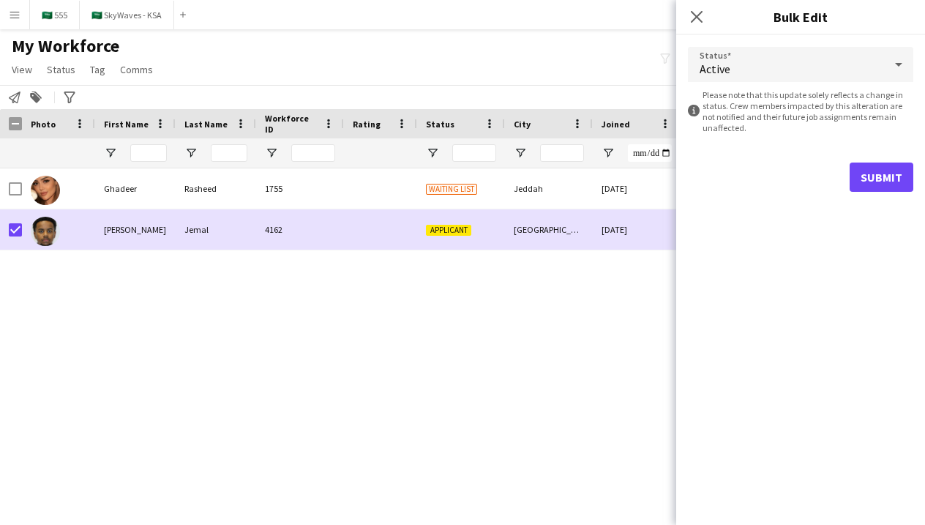
click at [875, 181] on button "Submit" at bounding box center [881, 176] width 64 height 29
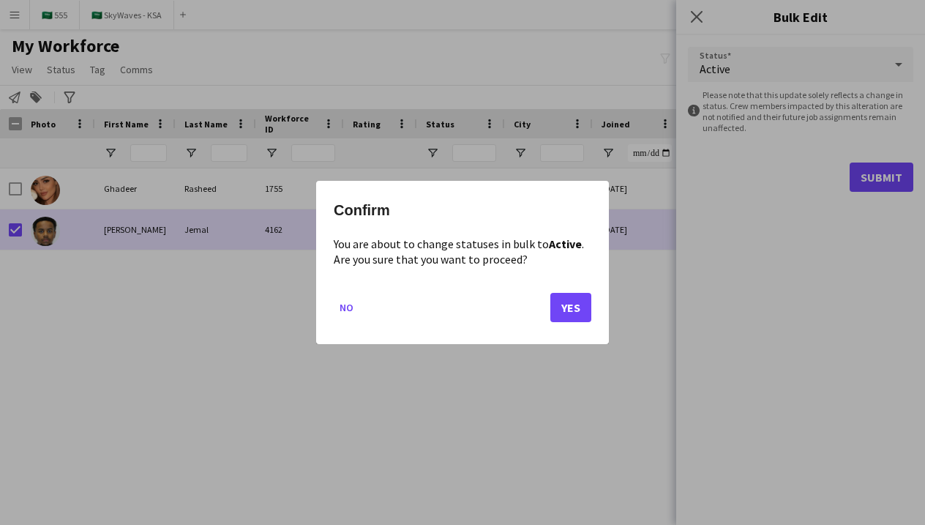
click at [573, 306] on button "Yes" at bounding box center [570, 307] width 41 height 29
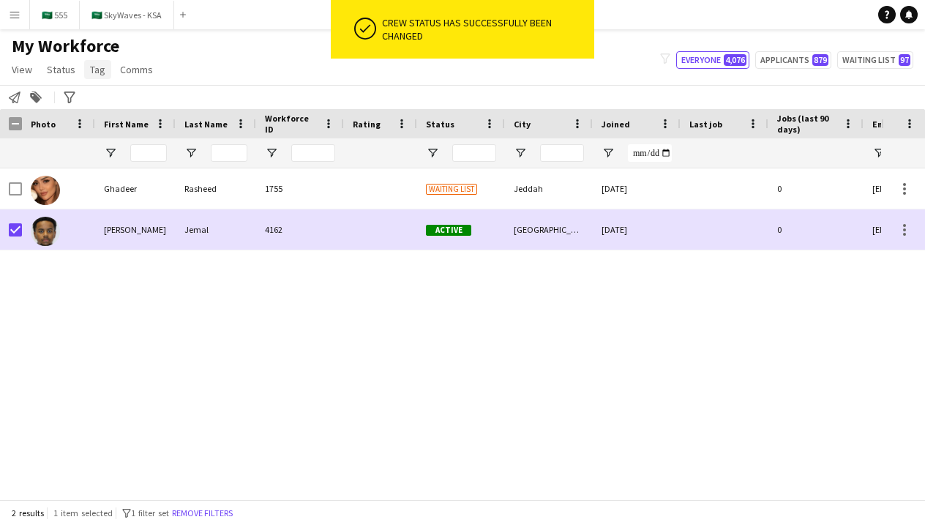
click at [100, 77] on link "Tag" at bounding box center [97, 69] width 27 height 19
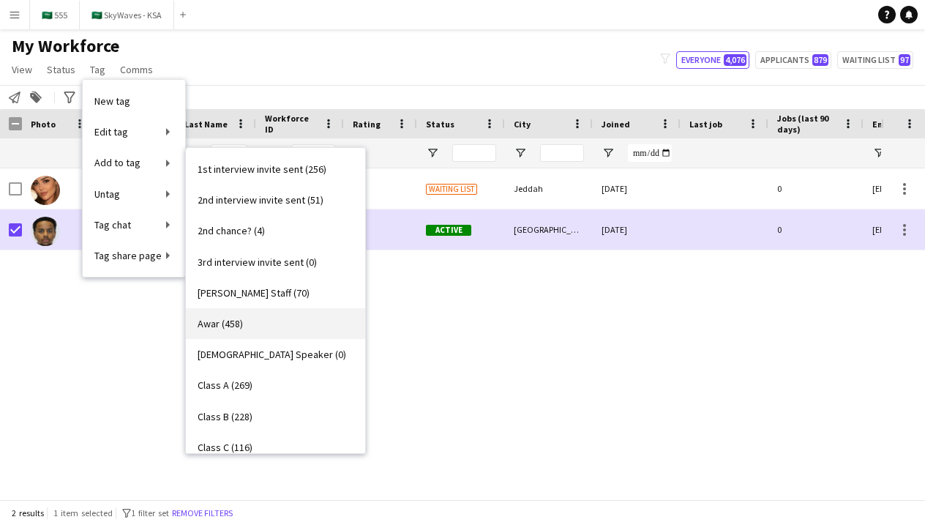
click at [260, 331] on link "Awar (458)" at bounding box center [275, 323] width 179 height 31
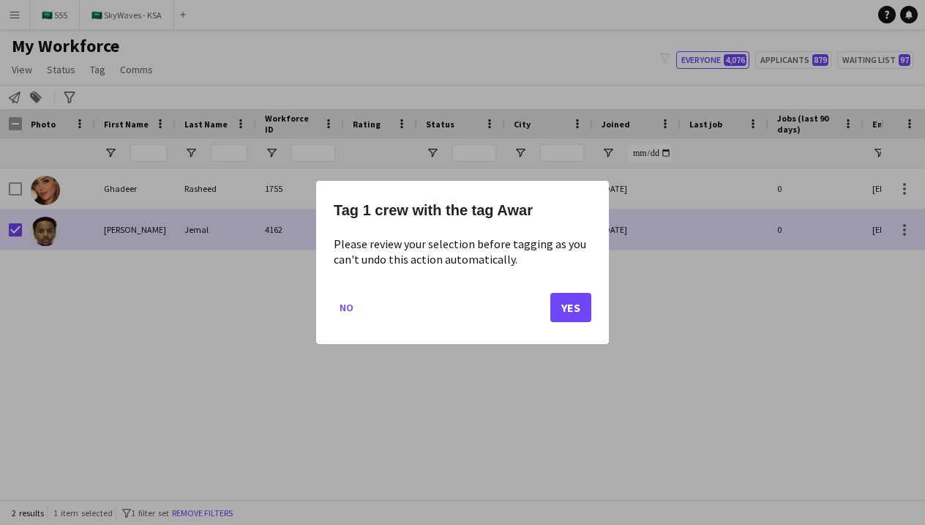
click at [571, 311] on button "Yes" at bounding box center [570, 307] width 41 height 29
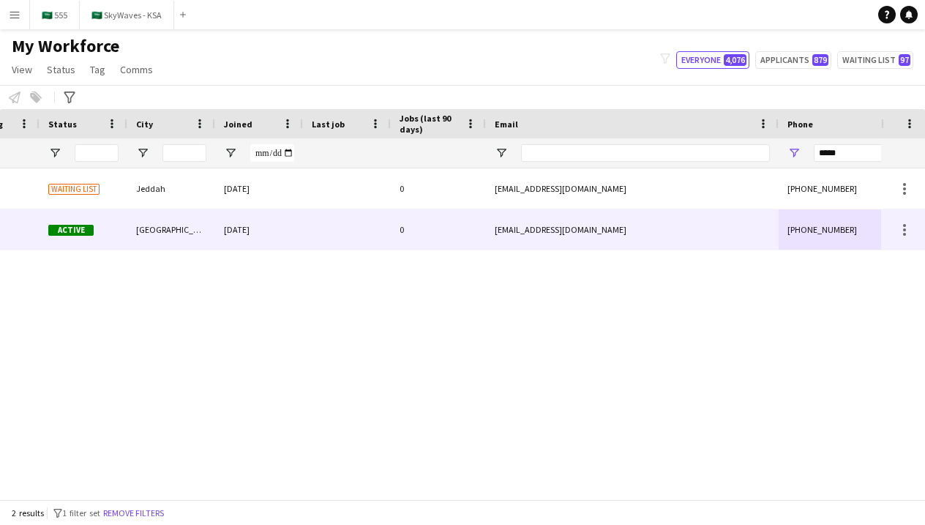
scroll to position [0, 631]
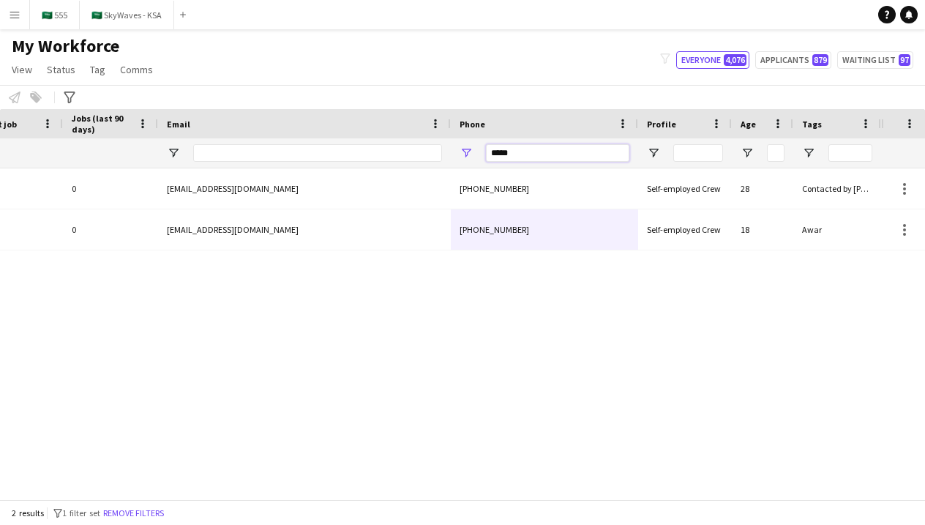
click at [614, 152] on input "*****" at bounding box center [557, 153] width 143 height 18
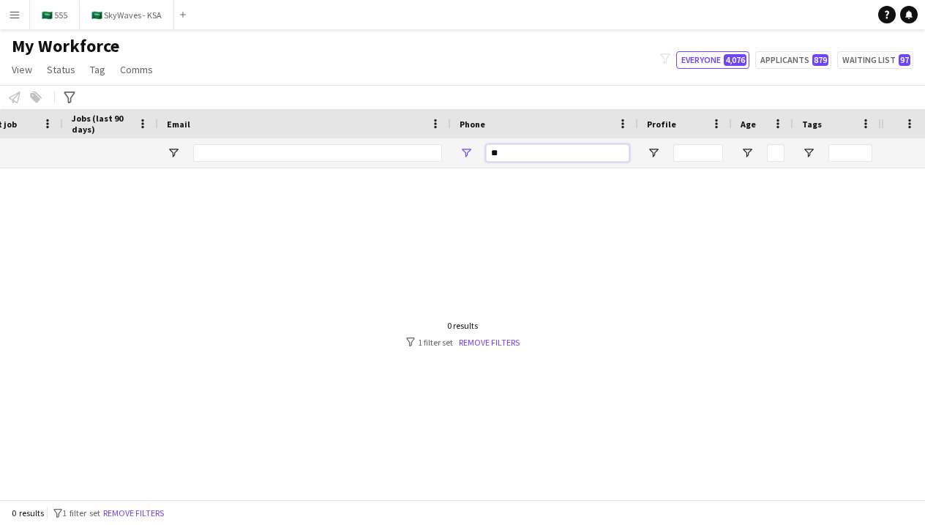
type input "*"
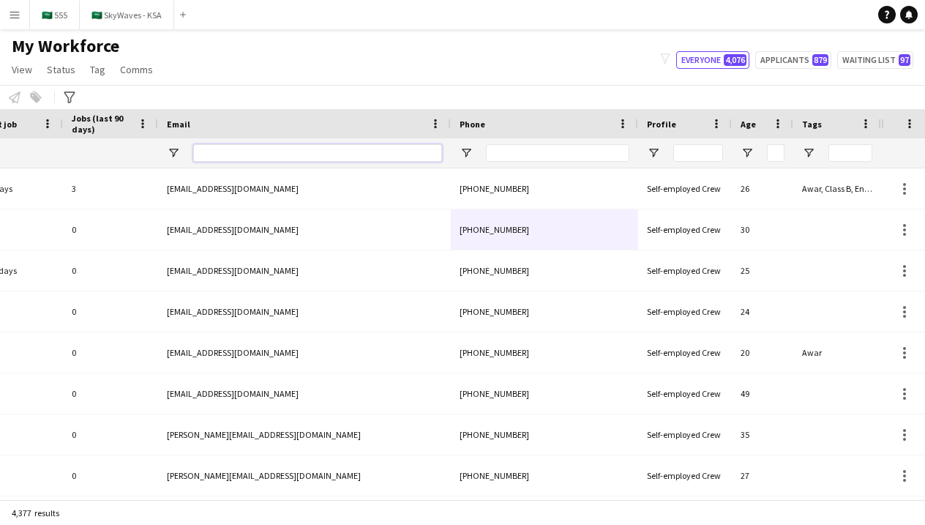
click at [425, 157] on input "Email Filter Input" at bounding box center [317, 153] width 249 height 18
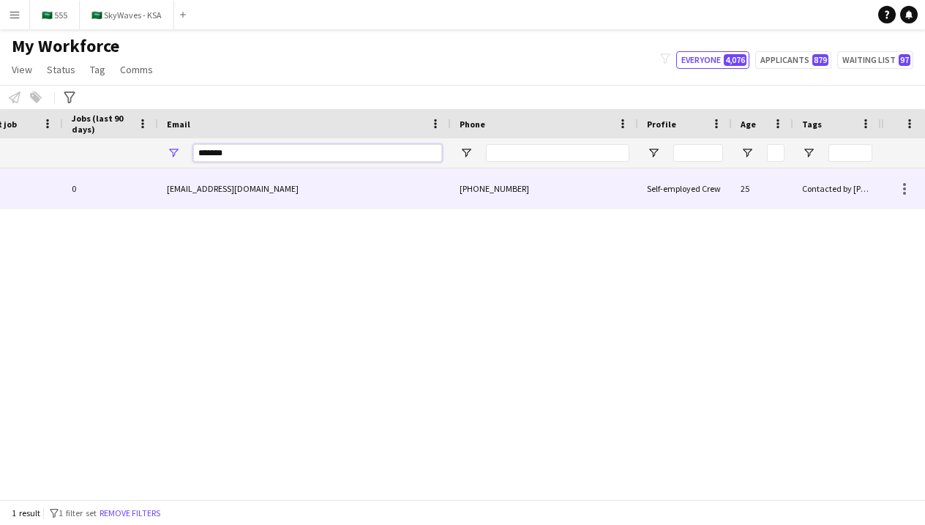
type input "*******"
click at [348, 198] on div "[EMAIL_ADDRESS][DOMAIN_NAME]" at bounding box center [304, 188] width 293 height 40
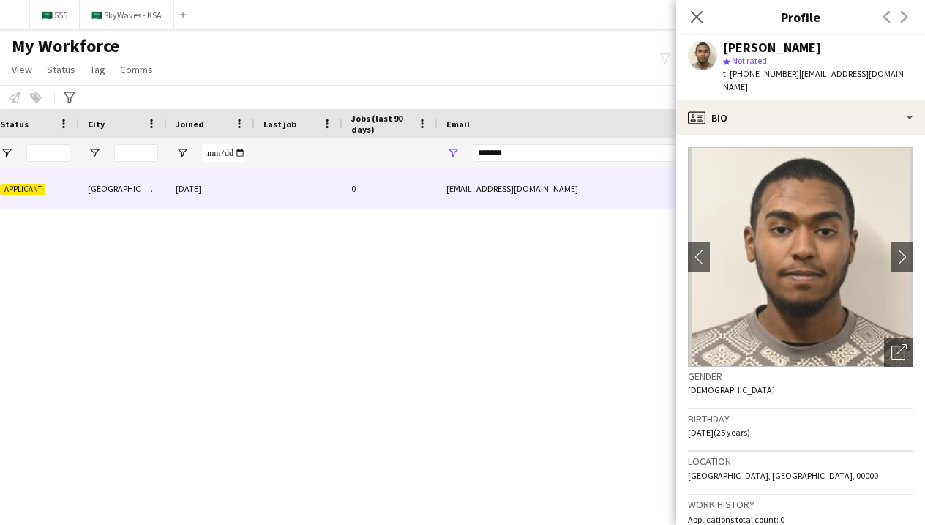
scroll to position [0, -4]
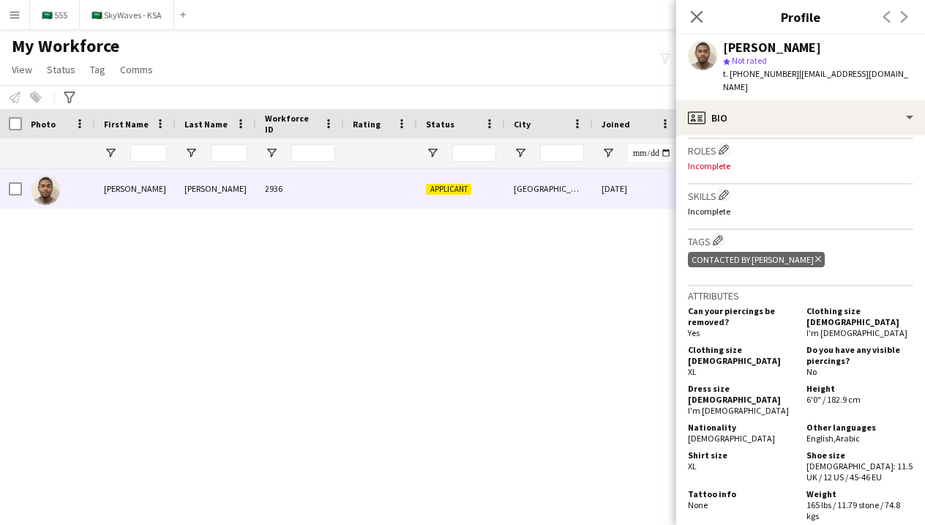
click at [875, 121] on div "Work history Applications total count: 0 Cancelled jobs count: 0 Cancelled jobs…" at bounding box center [800, 95] width 225 height 87
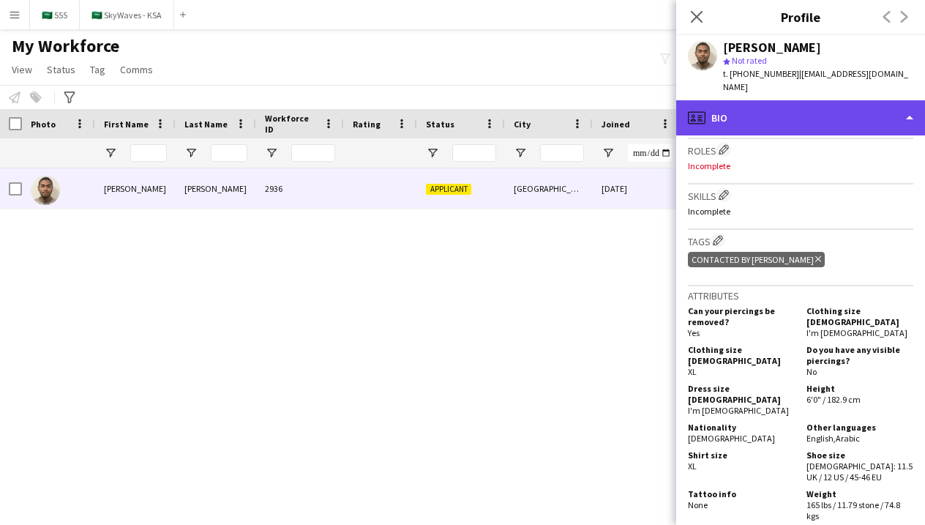
click at [877, 102] on div "profile Bio" at bounding box center [800, 117] width 249 height 35
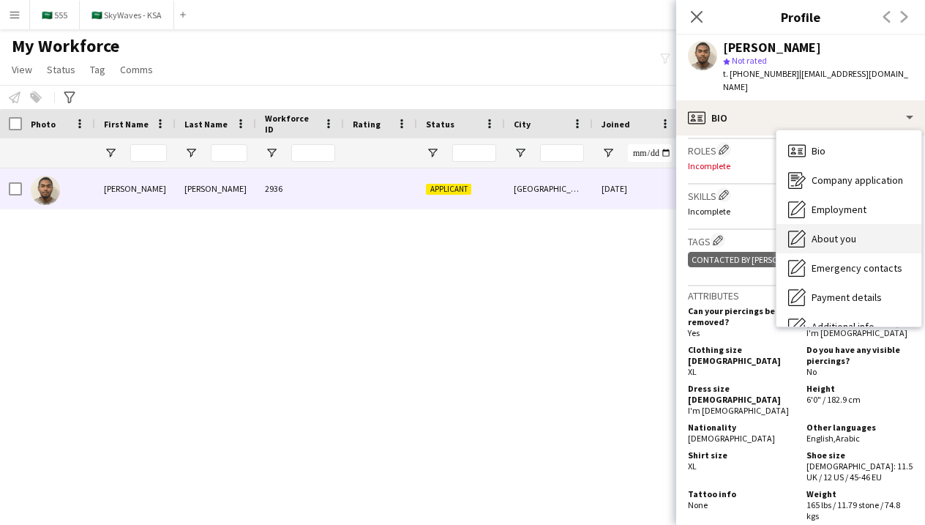
click at [859, 225] on div "About you About you" at bounding box center [848, 238] width 145 height 29
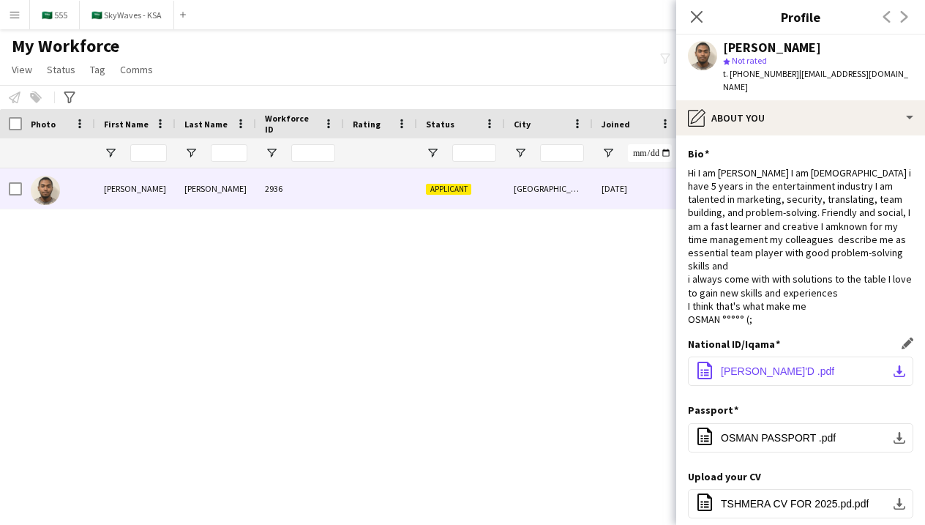
click at [795, 356] on button "office-file-sheet OSMAN I'D .pdf download-bottom" at bounding box center [800, 370] width 225 height 29
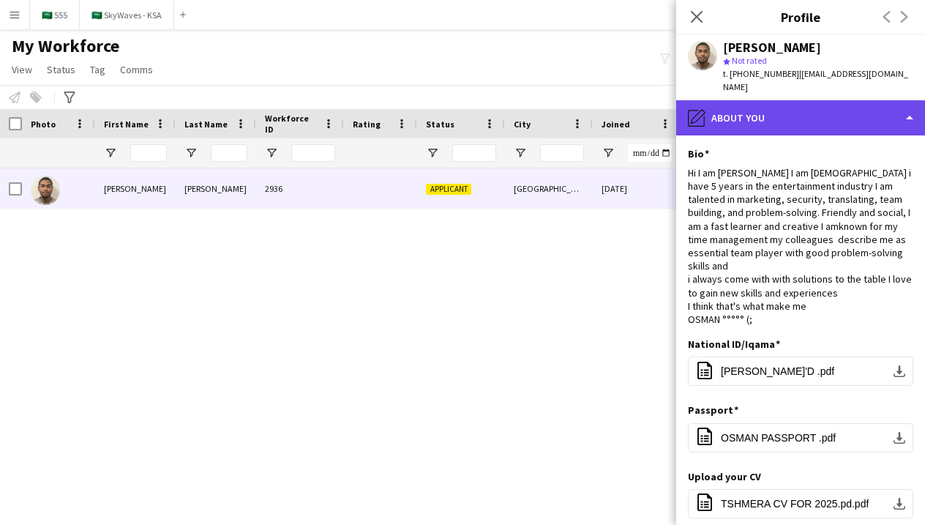
click at [710, 117] on div "pencil4 About you" at bounding box center [800, 117] width 249 height 35
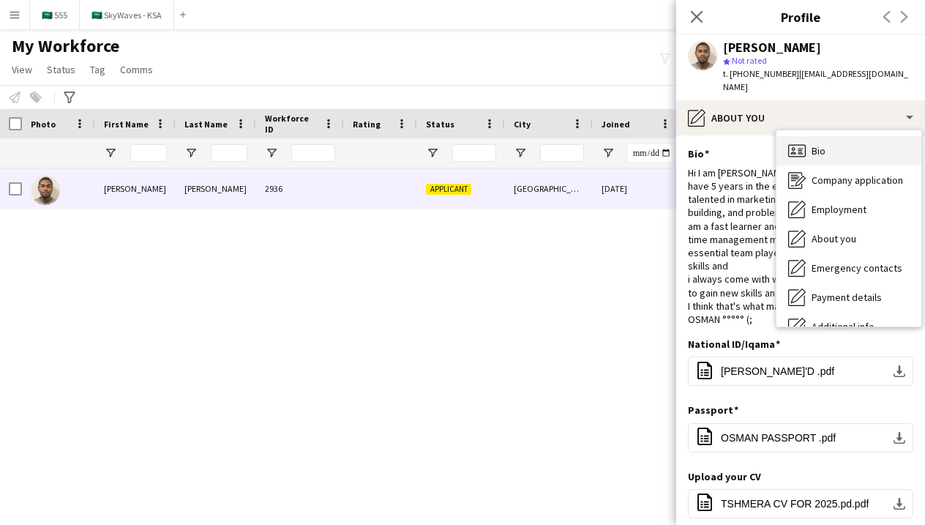
click at [814, 136] on div "Bio Bio" at bounding box center [848, 150] width 145 height 29
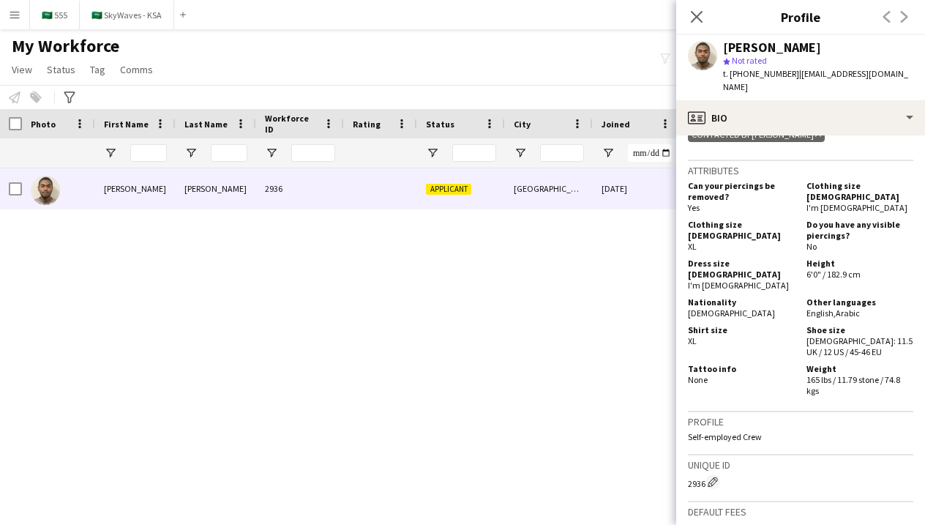
scroll to position [566, 0]
click at [577, 259] on div "Riyadh 29-09-2025 0 tshmera@gmail.com Applicant 2936 Idris Osman" at bounding box center [440, 333] width 881 height 331
click at [696, 12] on icon "Close pop-in" at bounding box center [696, 17] width 14 height 14
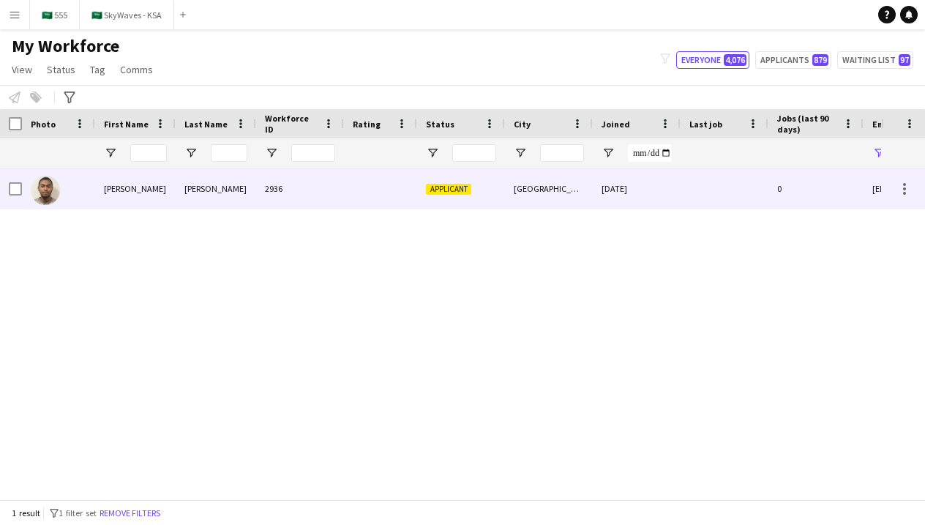
click at [538, 199] on div "[GEOGRAPHIC_DATA]" at bounding box center [549, 188] width 88 height 40
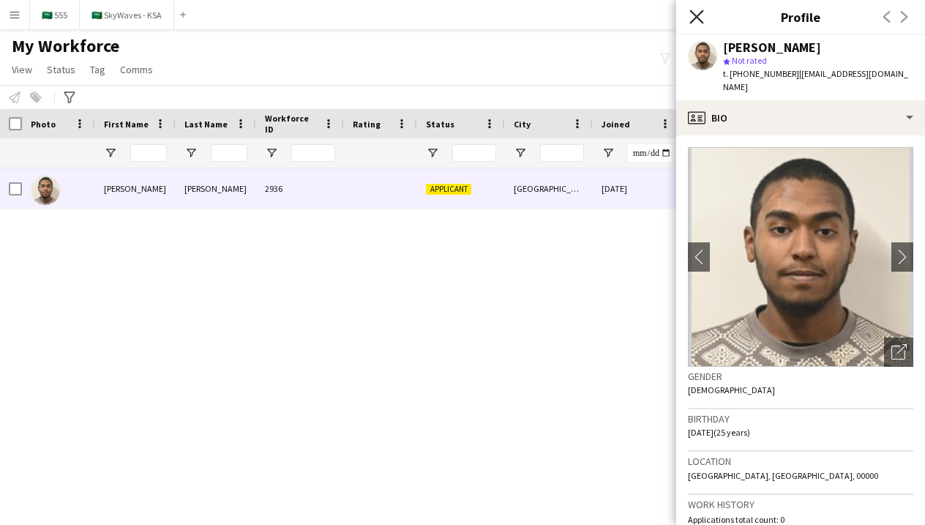
click at [694, 15] on icon at bounding box center [696, 17] width 14 height 14
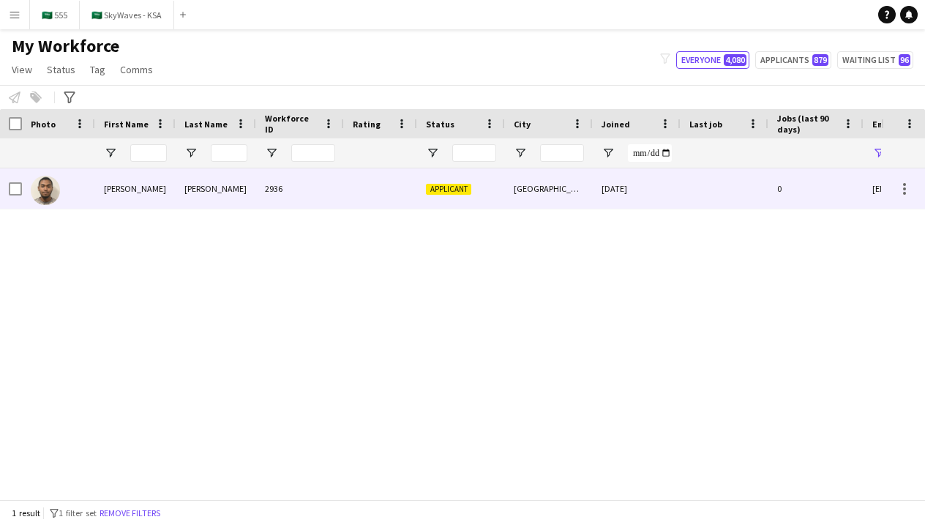
click at [534, 188] on div "[GEOGRAPHIC_DATA]" at bounding box center [549, 188] width 88 height 40
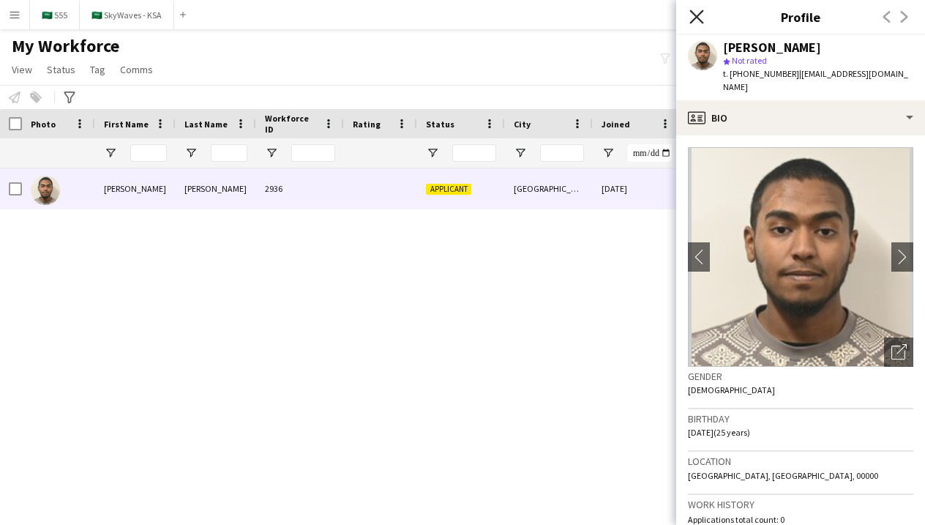
click at [699, 21] on icon "Close pop-in" at bounding box center [696, 17] width 14 height 14
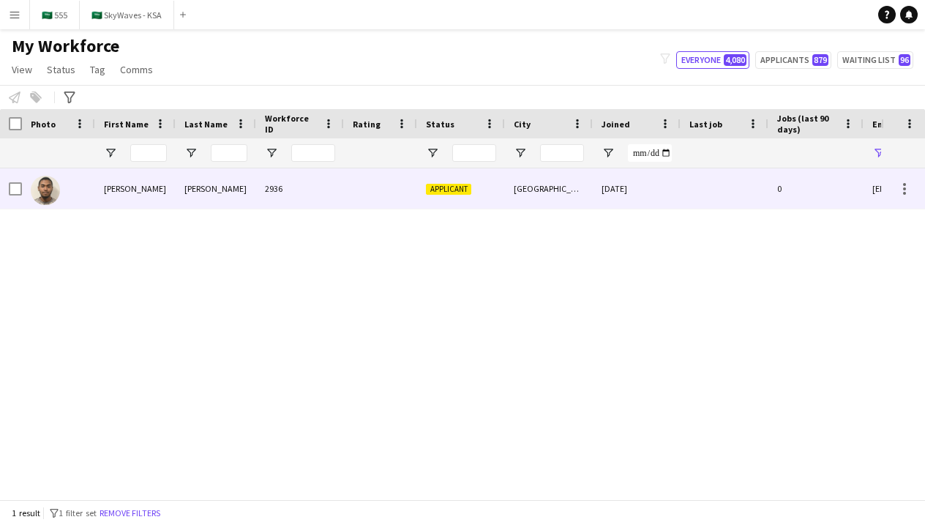
click at [484, 185] on div "Applicant" at bounding box center [461, 188] width 88 height 40
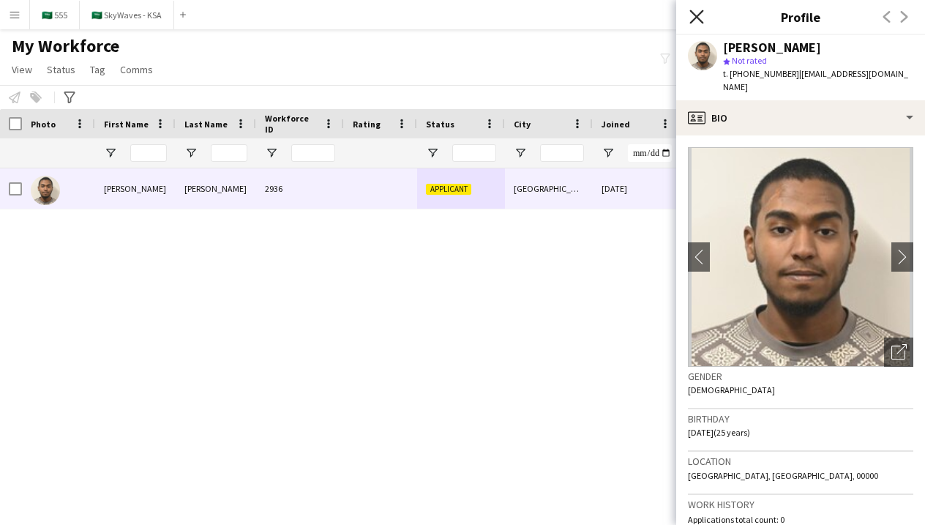
click at [699, 20] on icon at bounding box center [696, 17] width 14 height 14
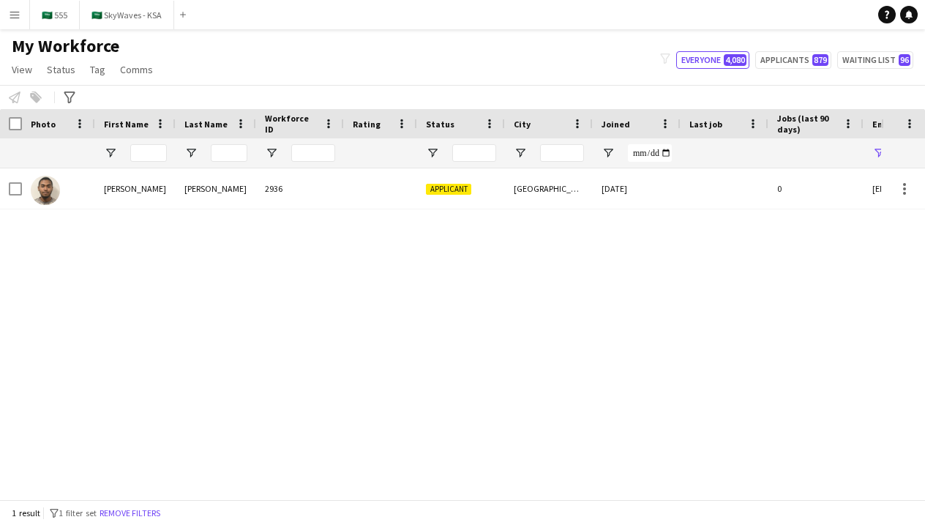
click at [468, 209] on div "[PERSON_NAME] 2936 Applicant [GEOGRAPHIC_DATA] [DATE] 0 [EMAIL_ADDRESS][DOMAIN_…" at bounding box center [440, 333] width 881 height 331
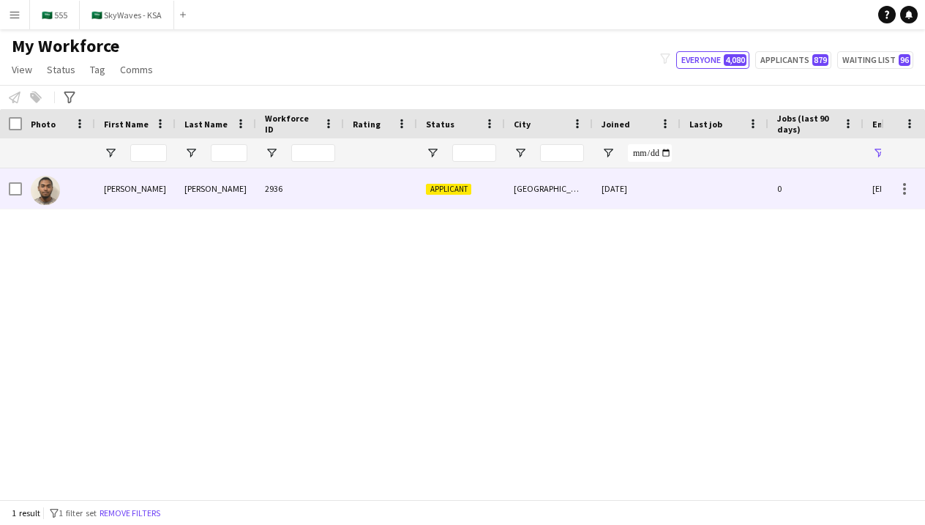
click at [462, 200] on div "Applicant" at bounding box center [461, 188] width 88 height 40
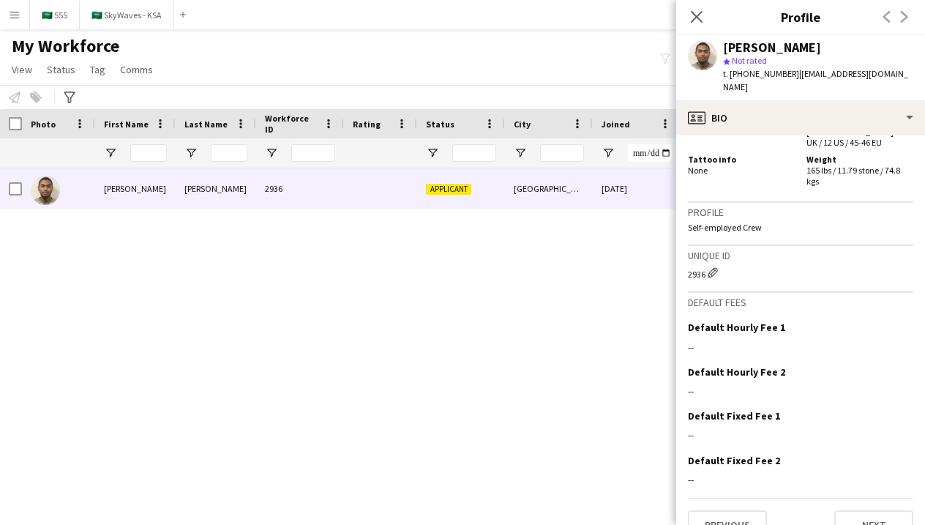
scroll to position [776, 0]
click at [870, 511] on button "Next" at bounding box center [873, 525] width 79 height 29
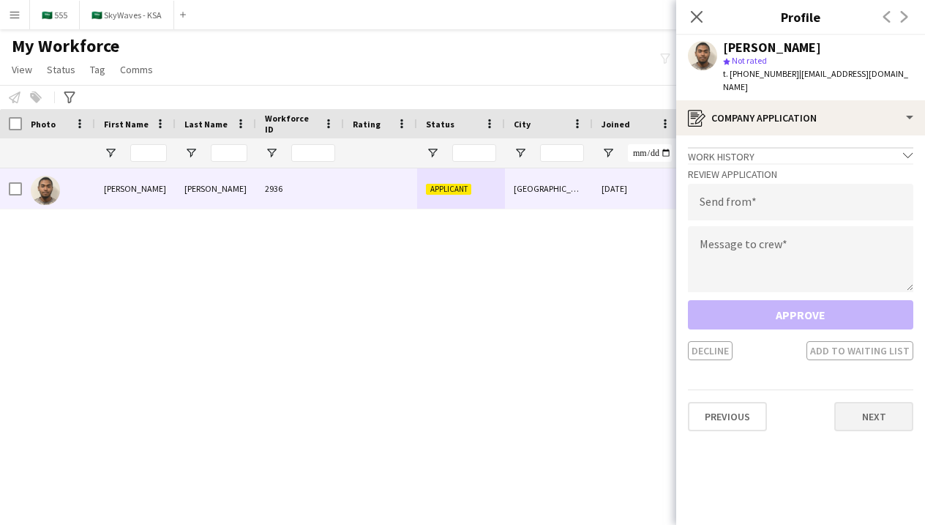
click at [872, 415] on button "Next" at bounding box center [873, 416] width 79 height 29
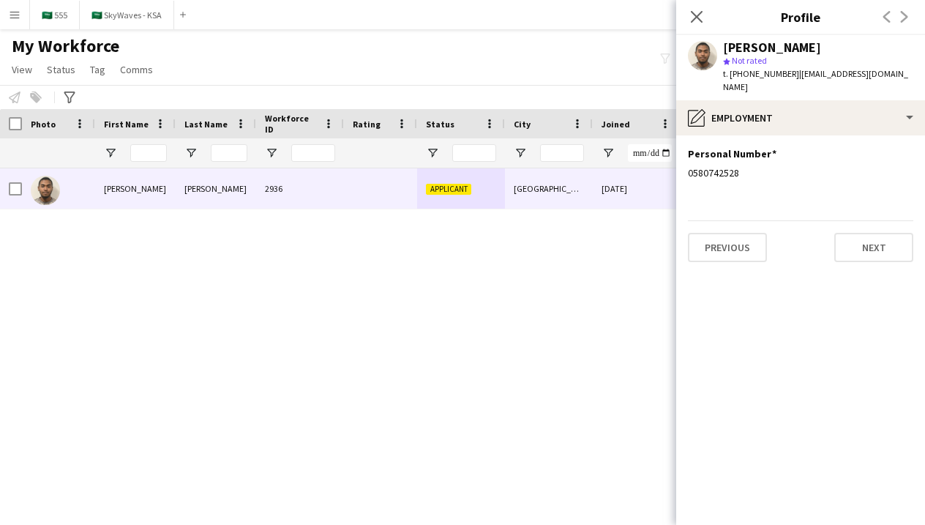
click at [694, 26] on div "Close pop-in" at bounding box center [696, 17] width 41 height 34
click at [697, 15] on icon at bounding box center [696, 17] width 14 height 14
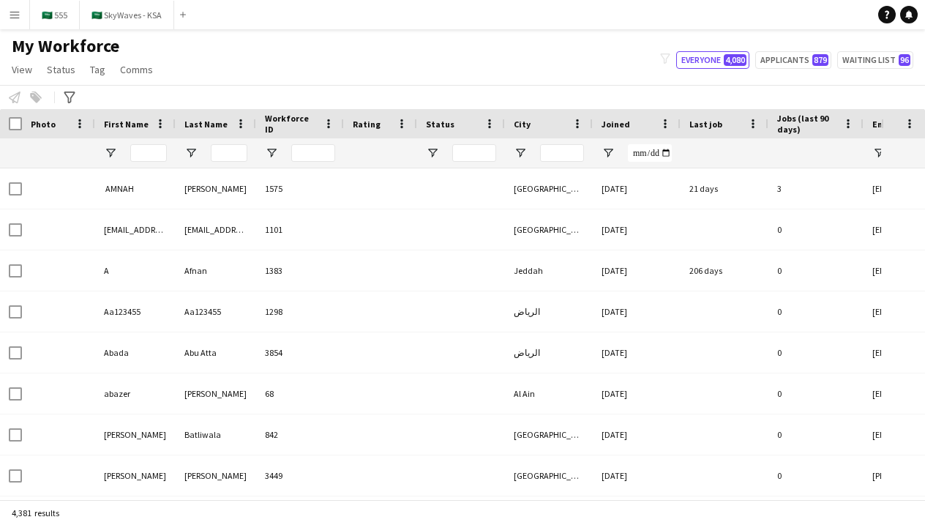
type input "*******"
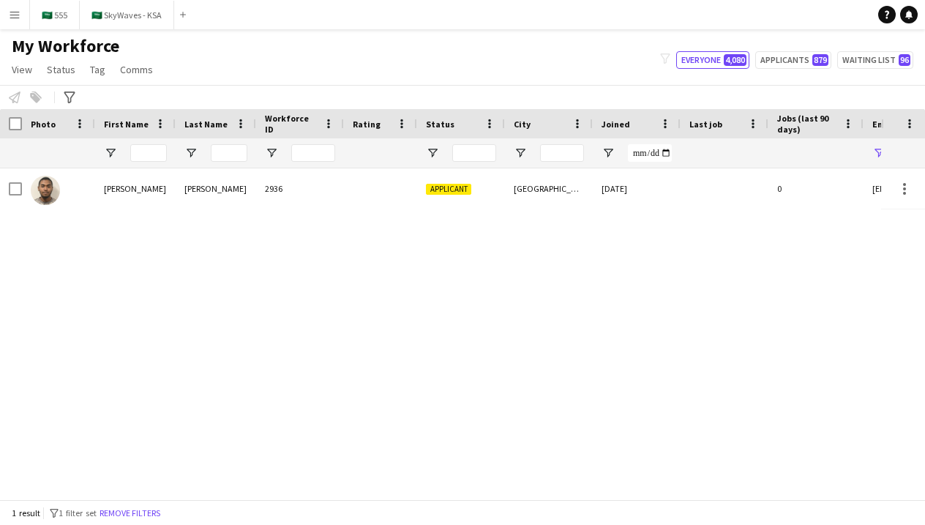
click at [511, 209] on div "[PERSON_NAME] 2936 Applicant [GEOGRAPHIC_DATA] [DATE] 0 [EMAIL_ADDRESS][DOMAIN_…" at bounding box center [793, 188] width 1586 height 41
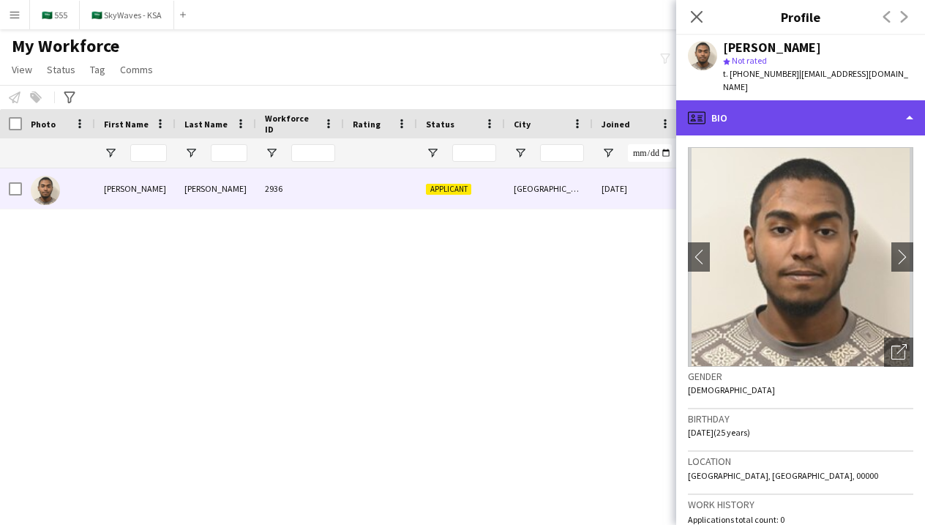
click at [838, 111] on div "profile Bio" at bounding box center [800, 117] width 249 height 35
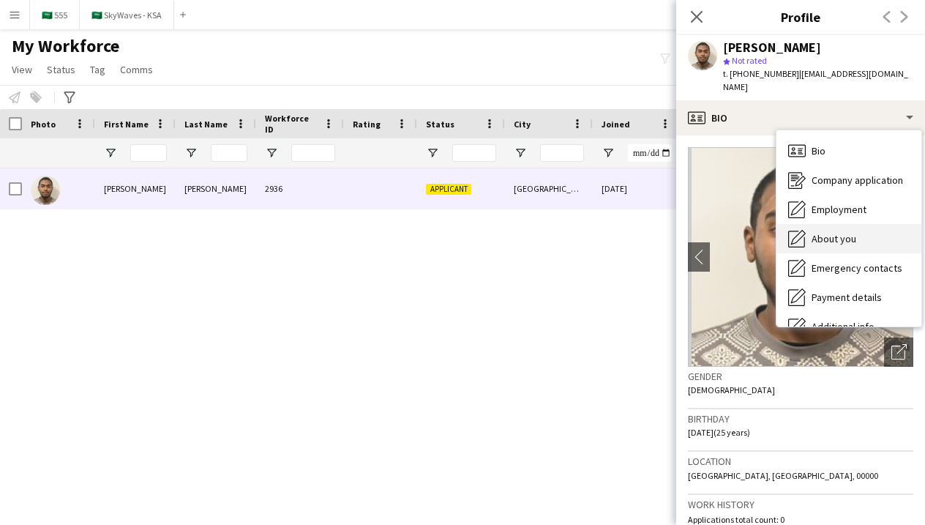
click at [847, 232] on span "About you" at bounding box center [833, 238] width 45 height 13
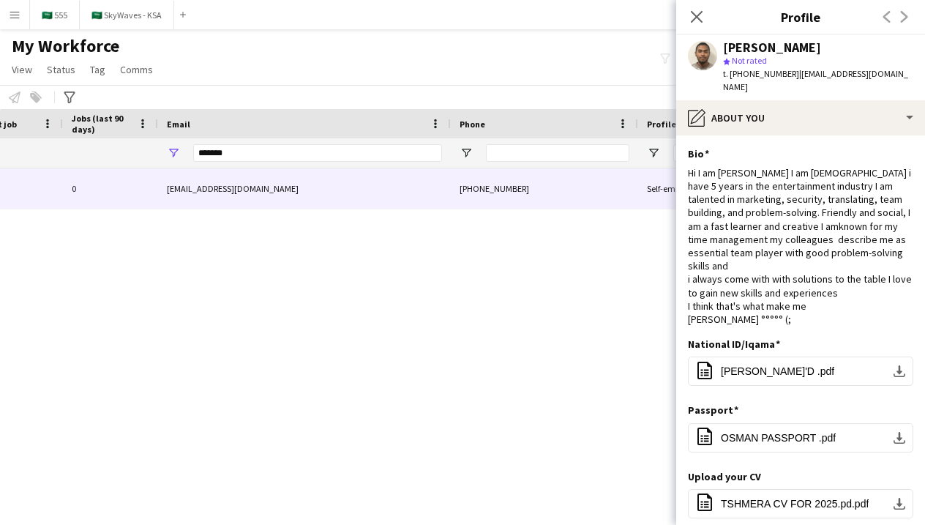
scroll to position [0, 684]
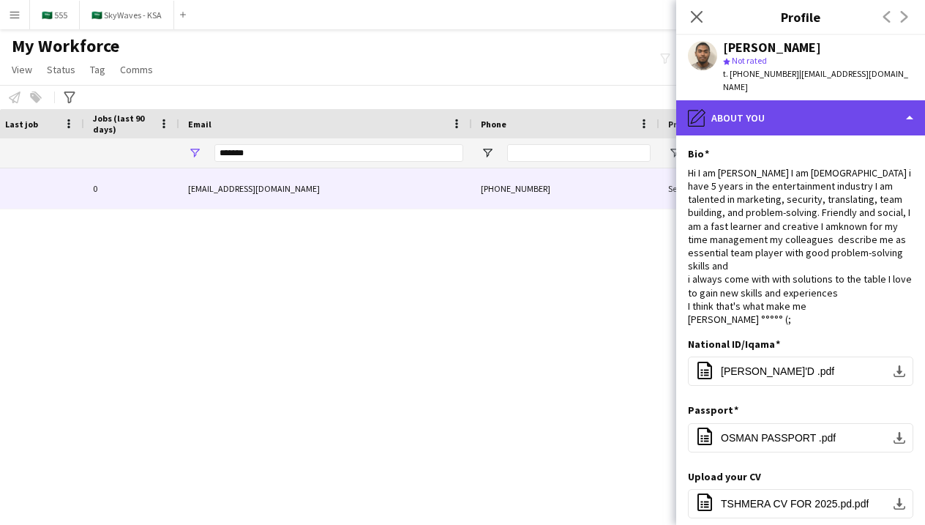
click at [729, 114] on div "pencil4 About you" at bounding box center [800, 117] width 249 height 35
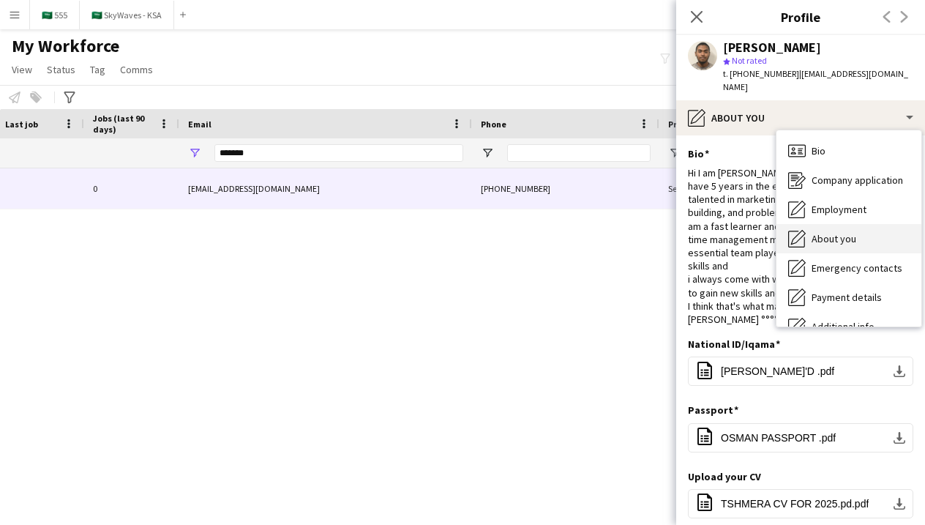
click at [810, 224] on div "About you About you" at bounding box center [848, 238] width 145 height 29
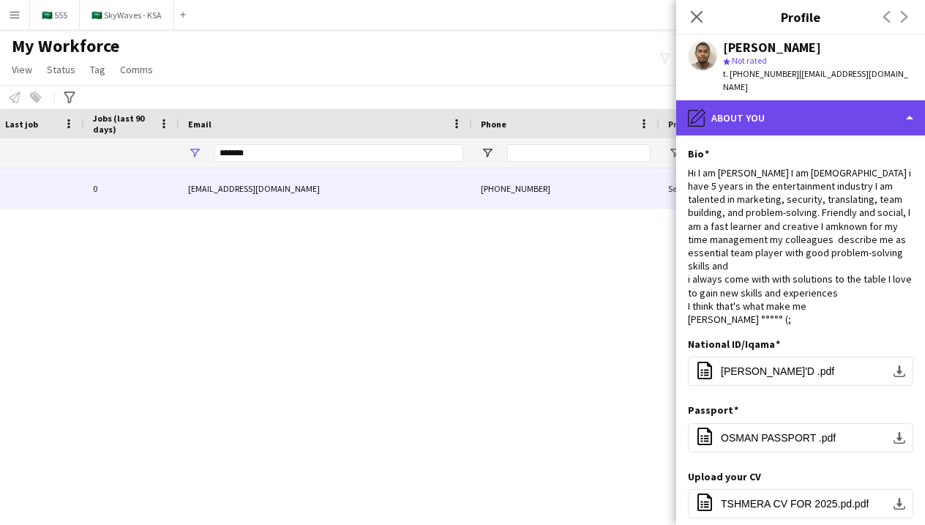
click at [742, 119] on div "pencil4 About you" at bounding box center [800, 117] width 249 height 35
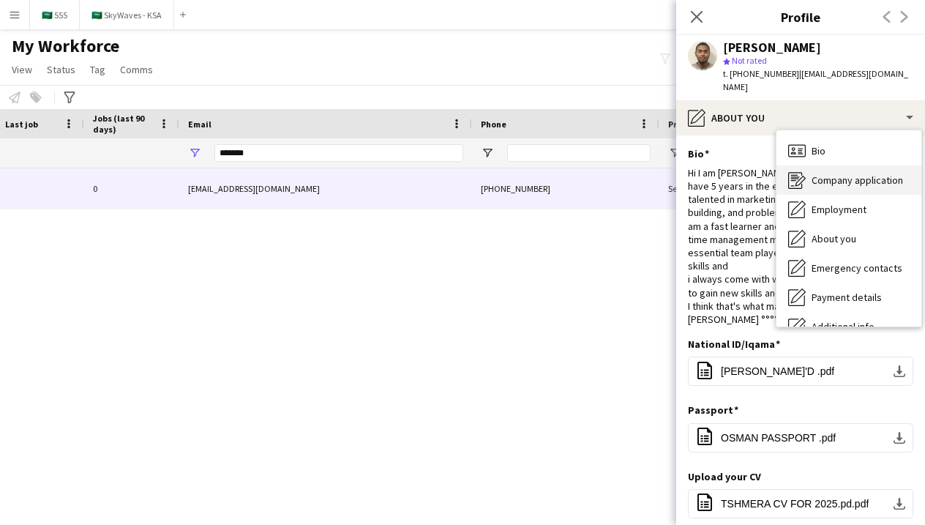
click at [797, 174] on icon at bounding box center [794, 174] width 7 height 1
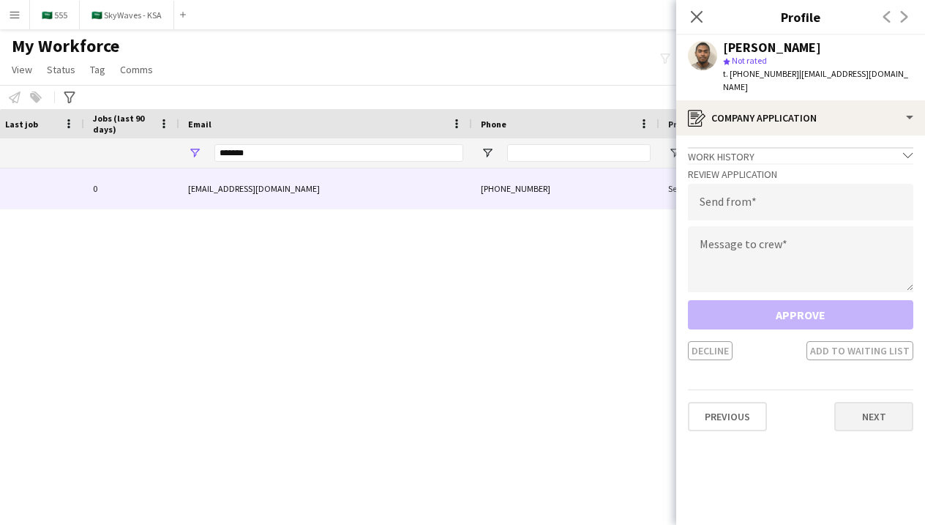
click at [860, 402] on button "Next" at bounding box center [873, 416] width 79 height 29
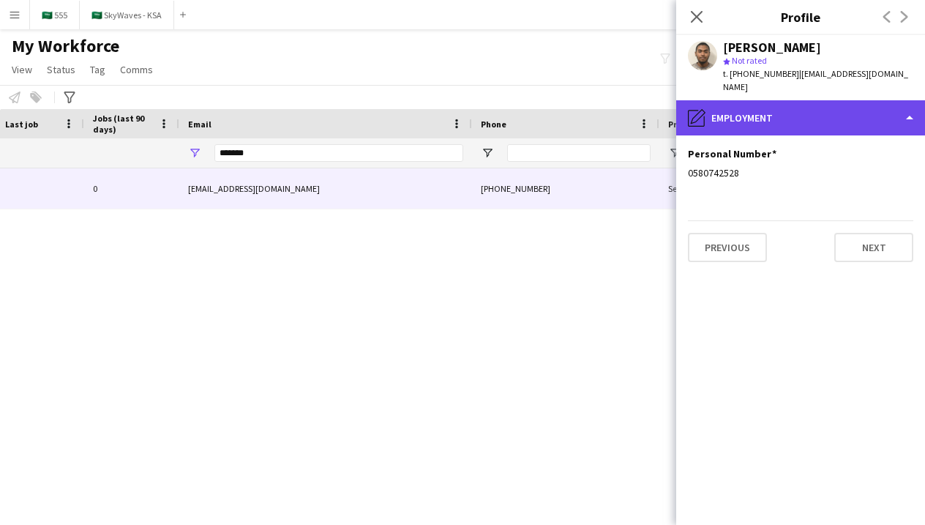
click at [792, 117] on div "pencil4 Employment" at bounding box center [800, 117] width 249 height 35
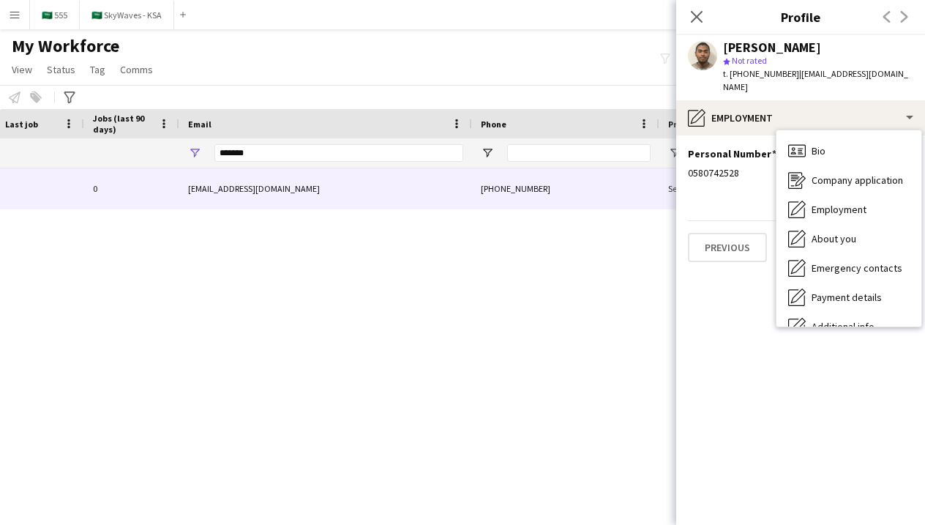
click at [792, 130] on div "Bio Bio Company application Company application Employment Employment About you…" at bounding box center [848, 228] width 145 height 196
click at [764, 202] on app-section-data-types "Personal Number Edit this field 0580742528 Previous Next" at bounding box center [800, 329] width 249 height 389
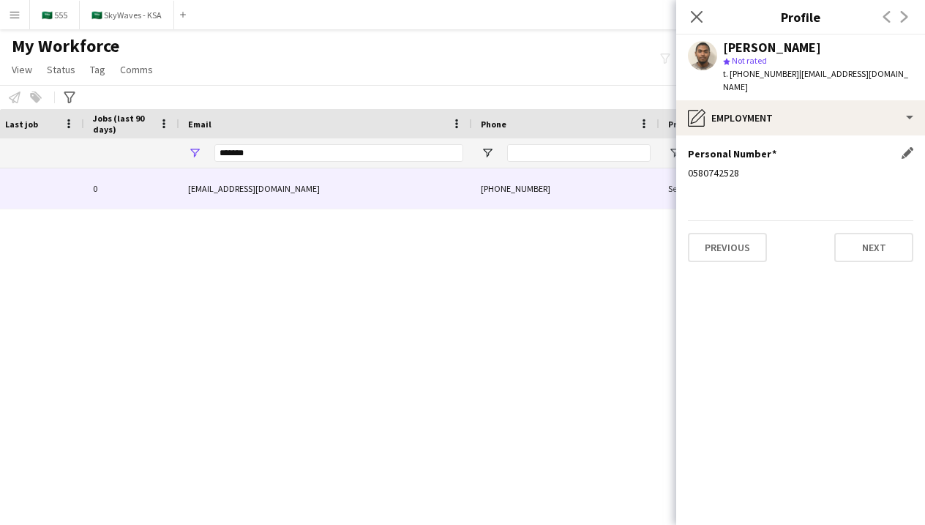
click at [904, 147] on div "Personal Number Edit this field 0580742528" at bounding box center [800, 169] width 225 height 44
click at [904, 147] on app-icon "Edit this field" at bounding box center [907, 153] width 12 height 12
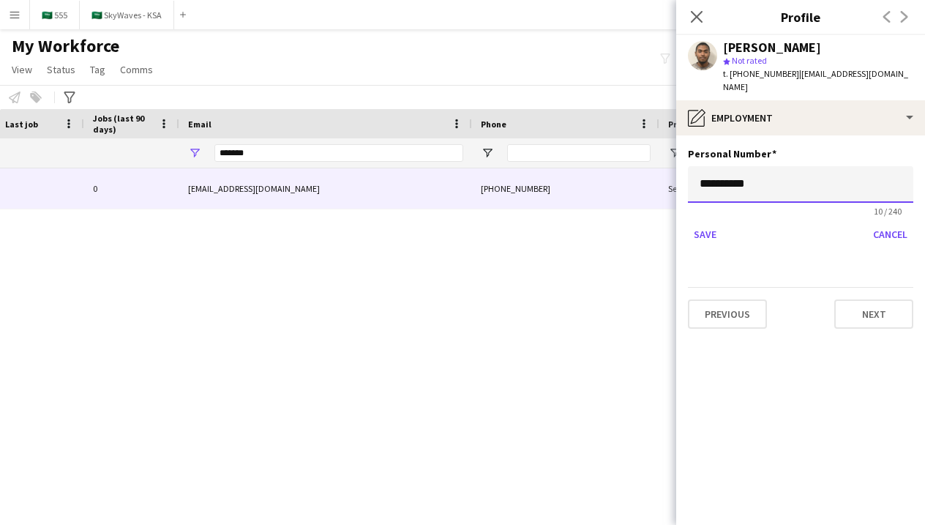
click at [825, 171] on input "**********" at bounding box center [800, 184] width 225 height 37
type input "**********"
click at [705, 222] on button "Save" at bounding box center [705, 233] width 34 height 23
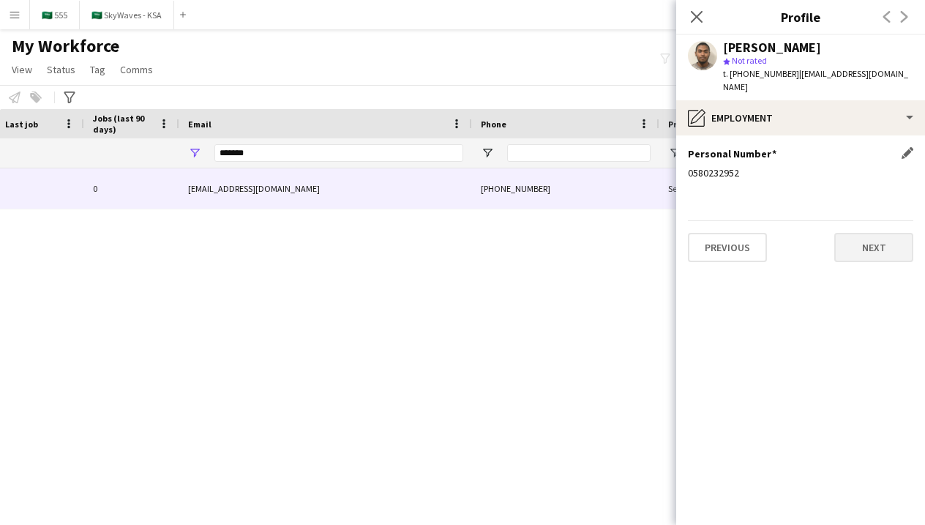
click at [841, 237] on button "Next" at bounding box center [873, 247] width 79 height 29
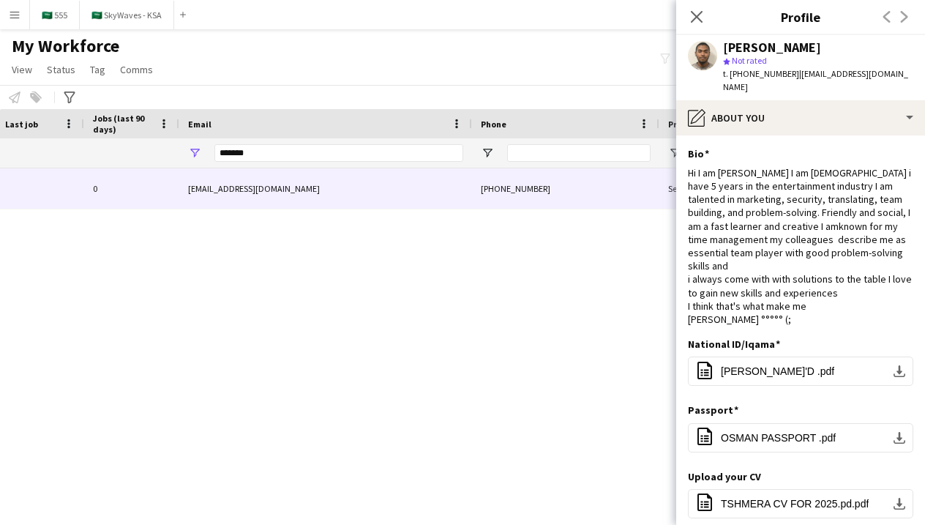
click at [758, 78] on span "t. [PHONE_NUMBER]" at bounding box center [761, 73] width 76 height 11
click at [697, 19] on icon "Close pop-in" at bounding box center [696, 17] width 14 height 14
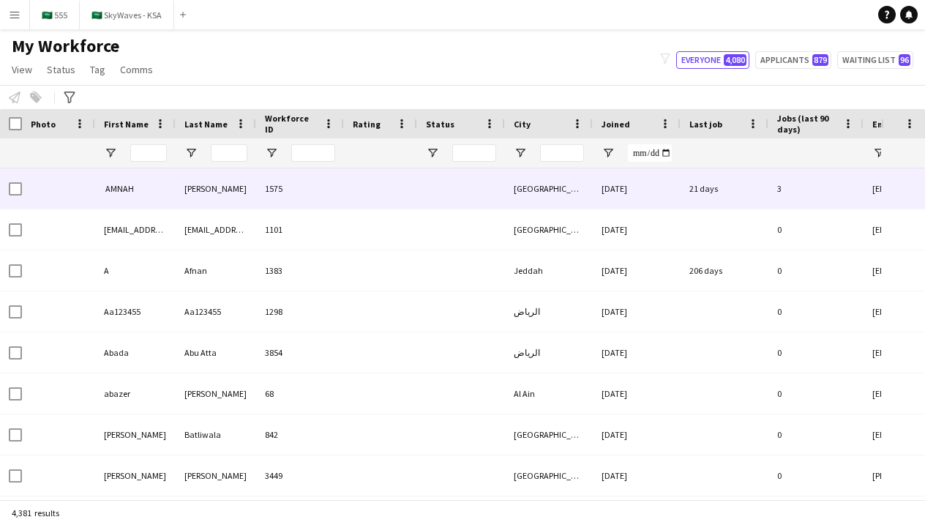
type input "*******"
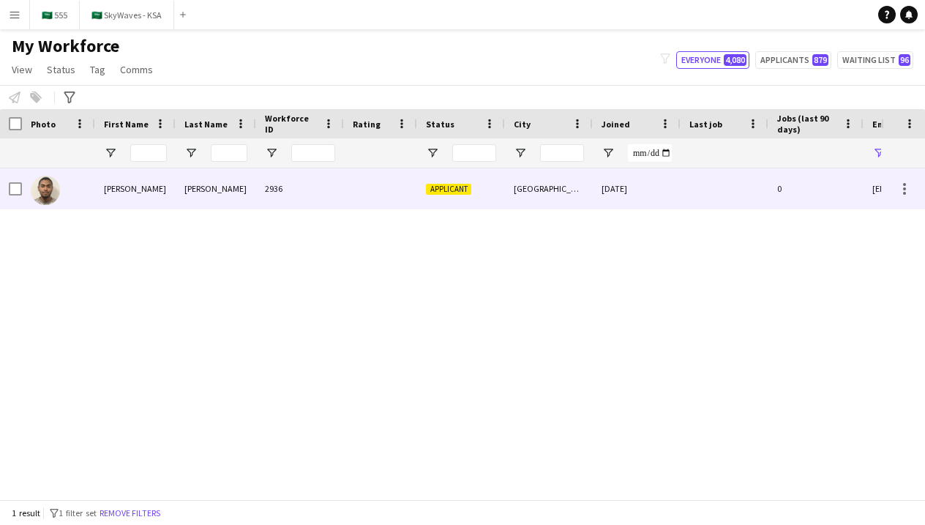
click at [456, 198] on div "Applicant" at bounding box center [461, 188] width 88 height 40
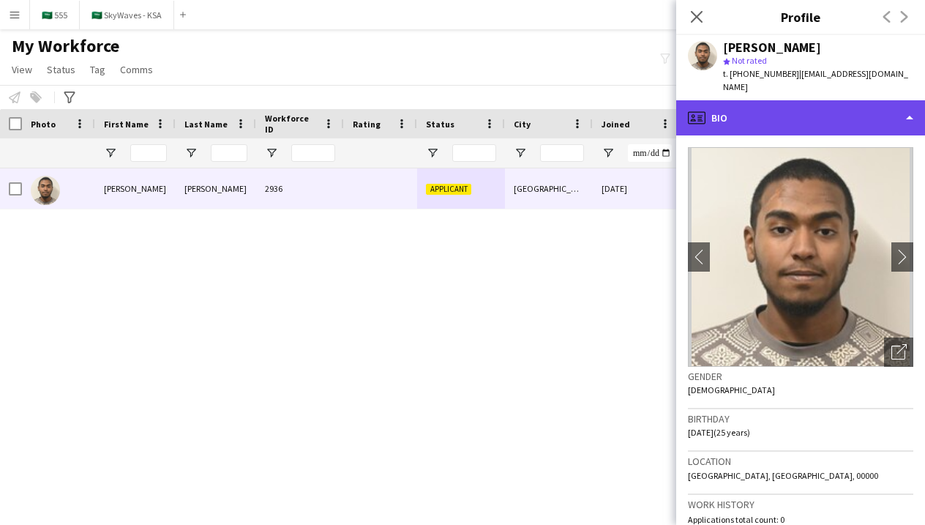
click at [726, 112] on div "profile Bio" at bounding box center [800, 117] width 249 height 35
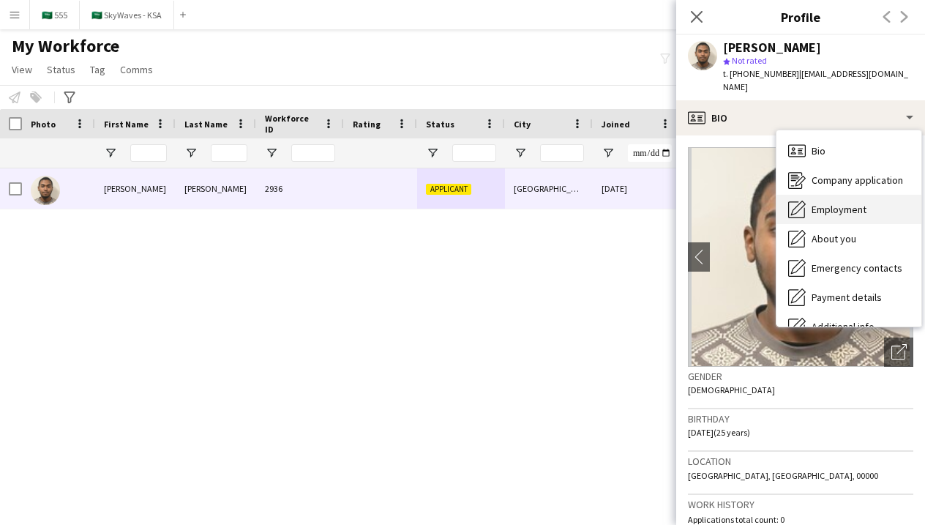
click at [809, 206] on div "Employment Employment" at bounding box center [848, 209] width 145 height 29
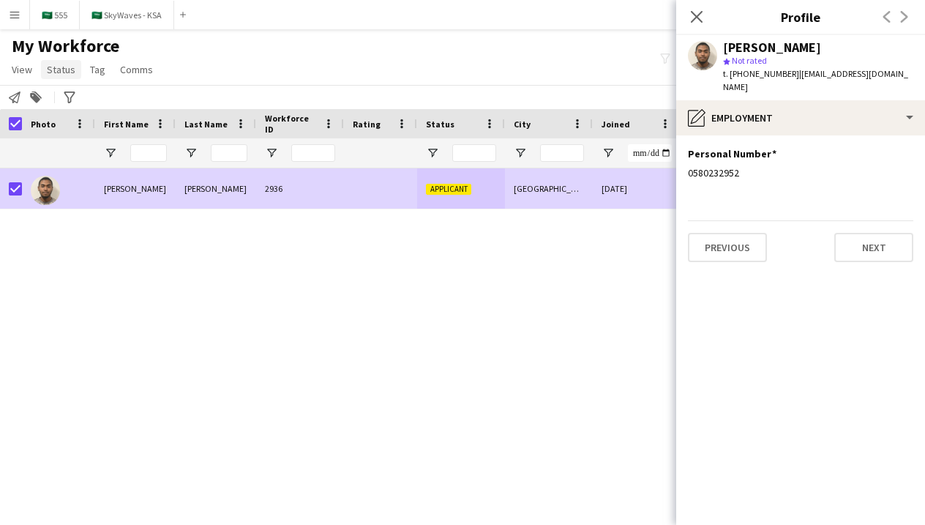
click at [61, 72] on span "Status" at bounding box center [61, 69] width 29 height 13
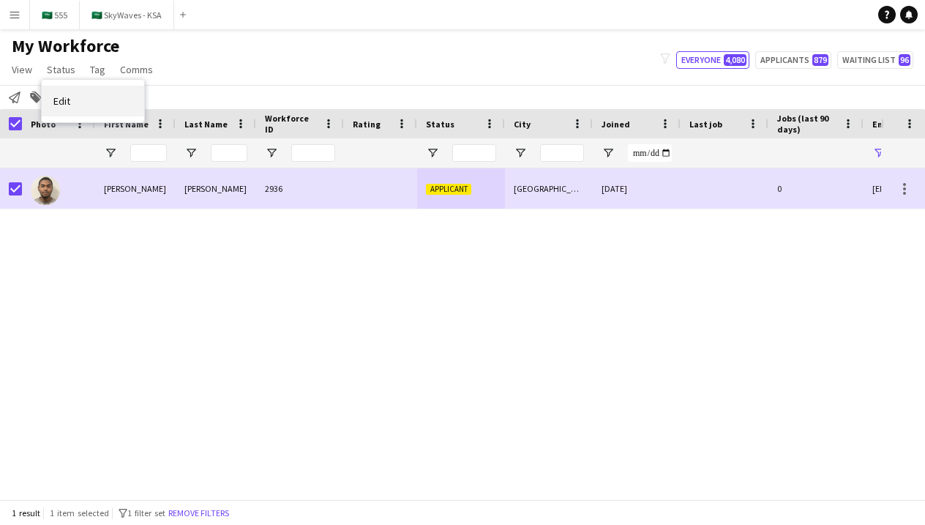
click at [75, 96] on link "Edit" at bounding box center [93, 101] width 102 height 31
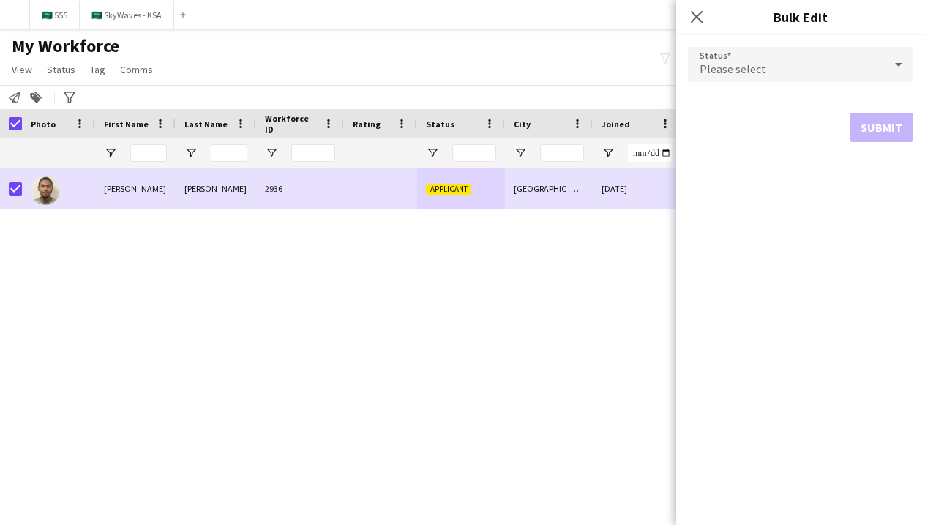
click at [790, 64] on div "Please select" at bounding box center [786, 64] width 196 height 35
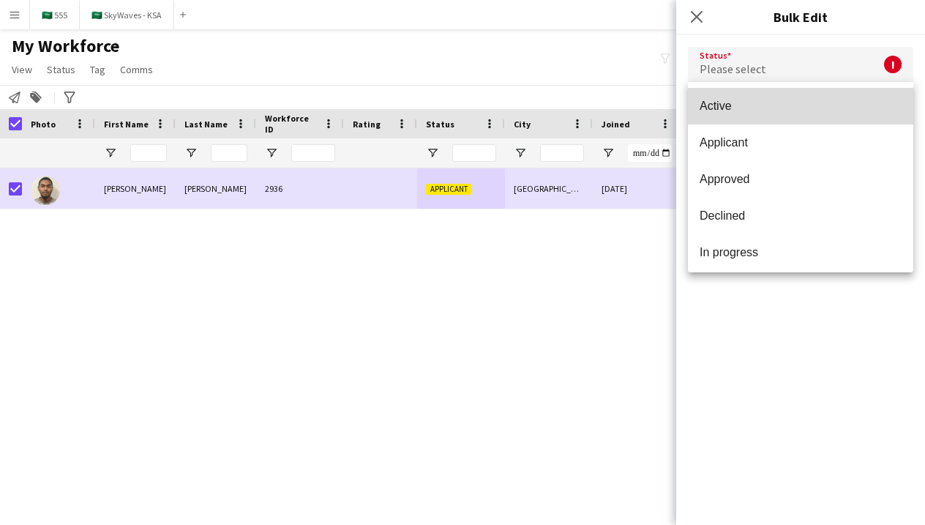
click at [803, 110] on span "Active" at bounding box center [800, 106] width 202 height 14
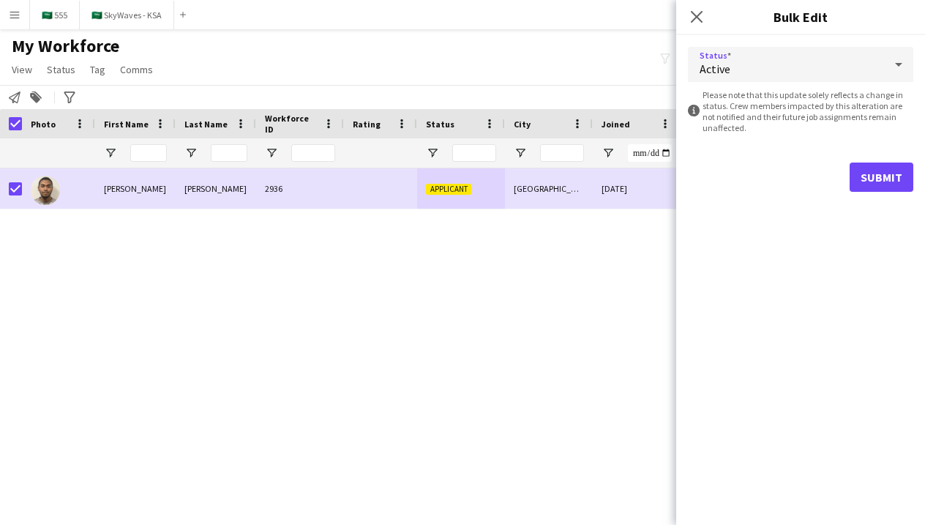
click at [874, 183] on button "Submit" at bounding box center [881, 176] width 64 height 29
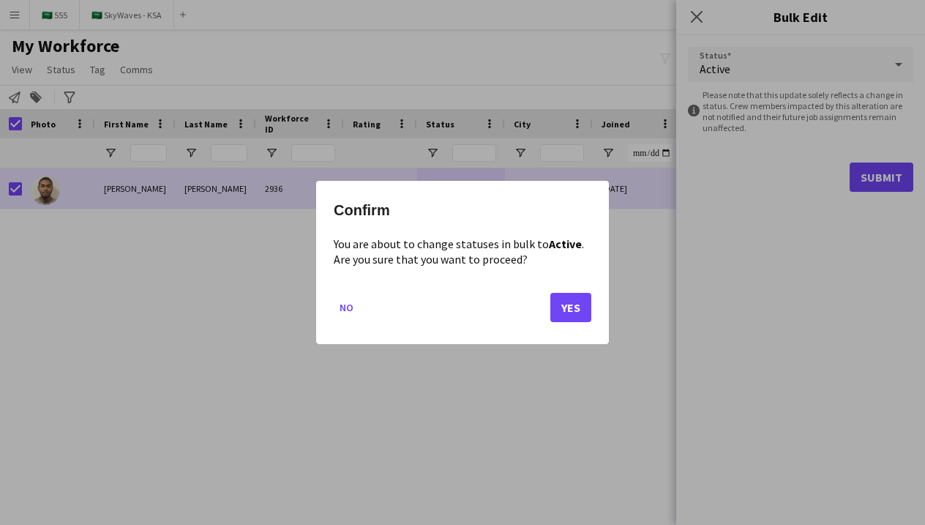
click at [566, 301] on button "Yes" at bounding box center [570, 307] width 41 height 29
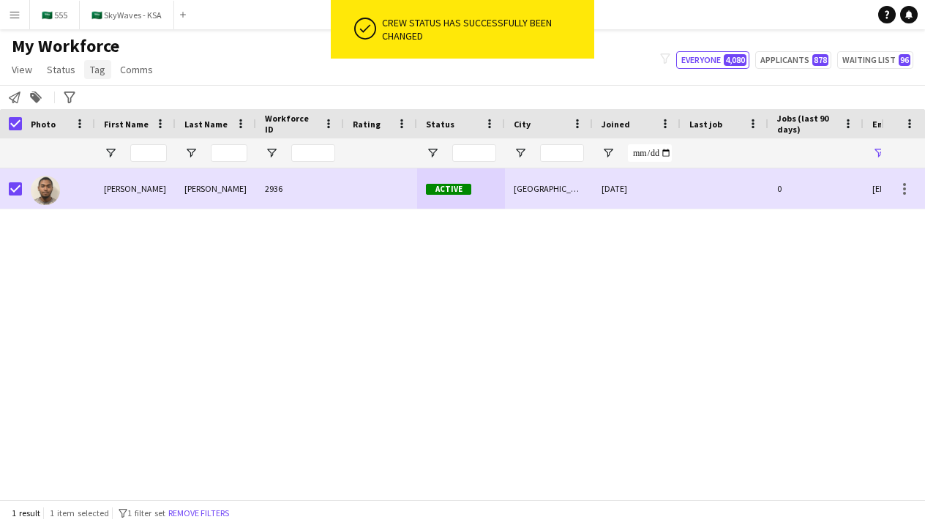
click at [91, 74] on span "Tag" at bounding box center [97, 69] width 15 height 13
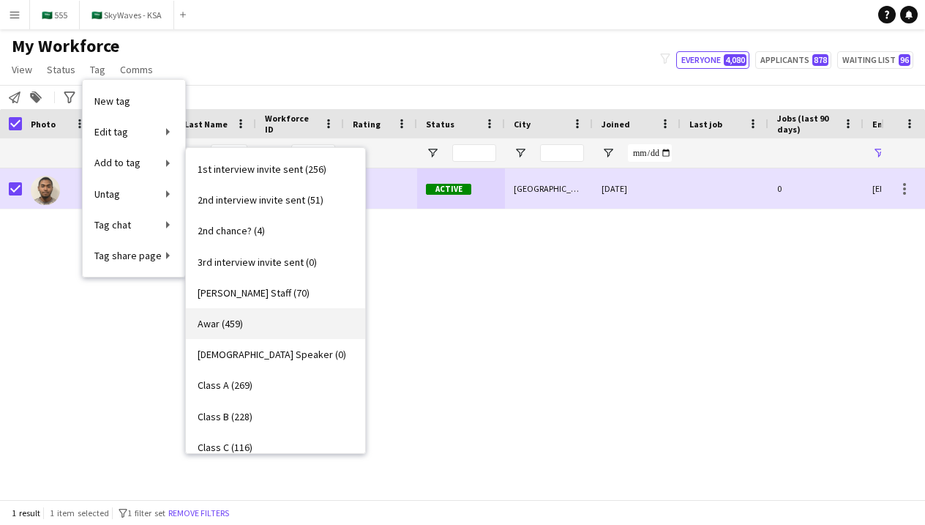
click at [269, 309] on link "Awar (459)" at bounding box center [275, 323] width 179 height 31
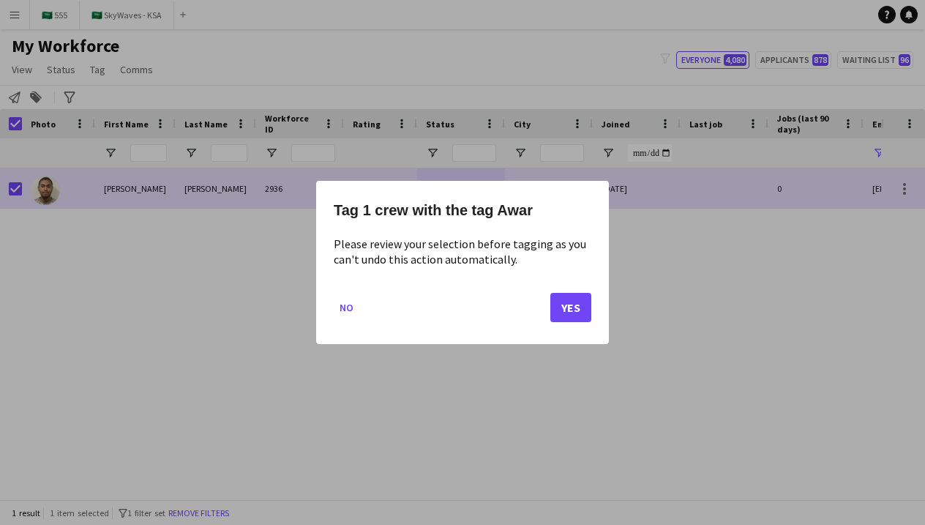
click at [585, 304] on button "Yes" at bounding box center [570, 307] width 41 height 29
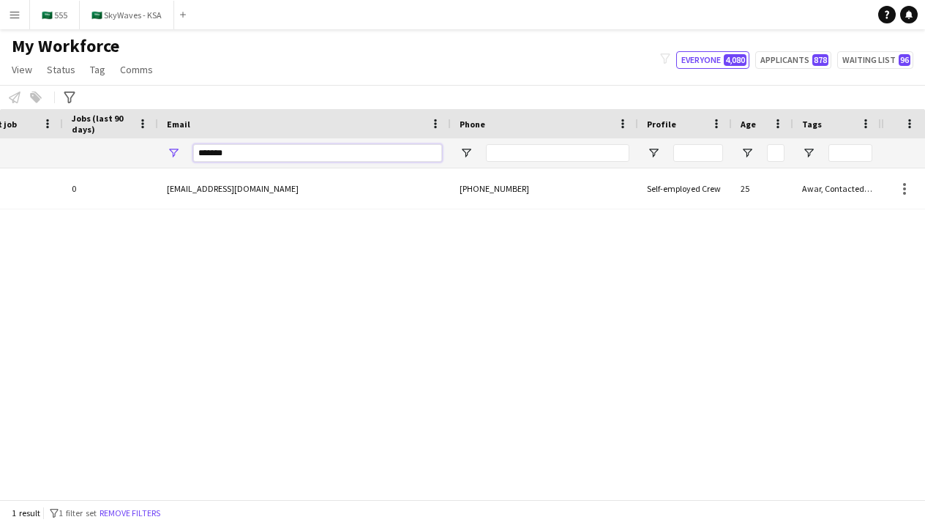
click at [402, 157] on input "*******" at bounding box center [317, 153] width 249 height 18
type input "*"
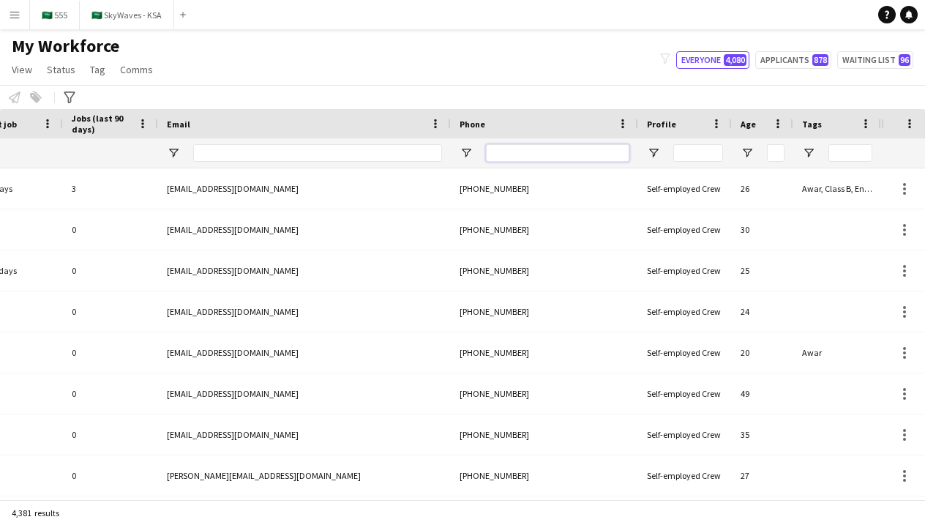
click at [558, 149] on input "Phone Filter Input" at bounding box center [557, 153] width 143 height 18
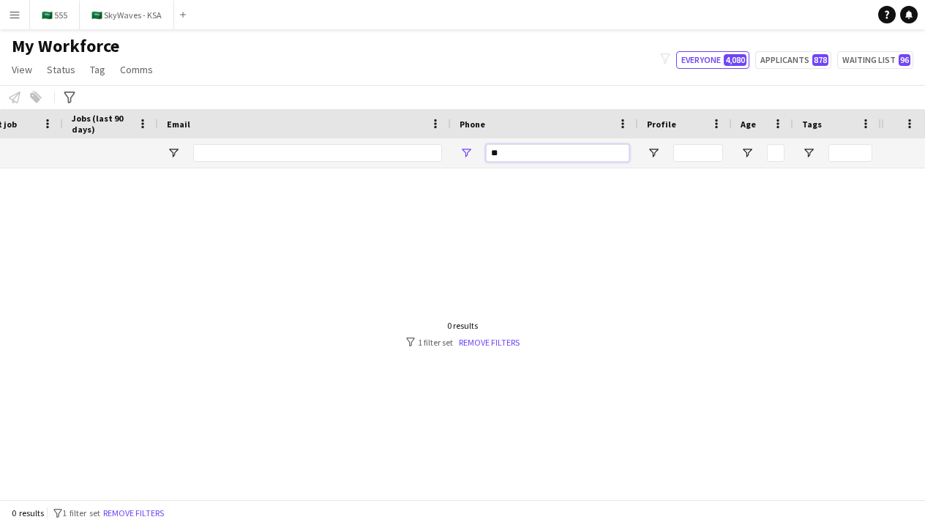
type input "*"
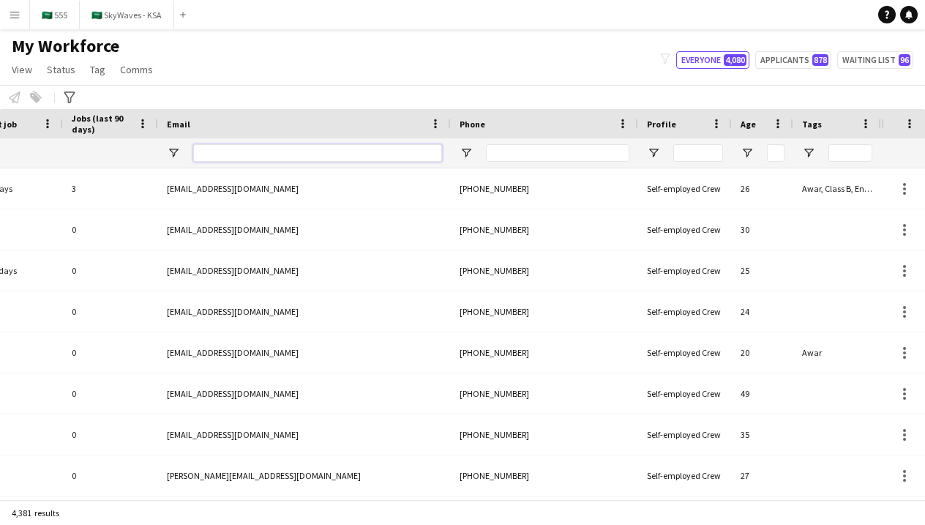
click at [410, 154] on input "Email Filter Input" at bounding box center [317, 153] width 249 height 18
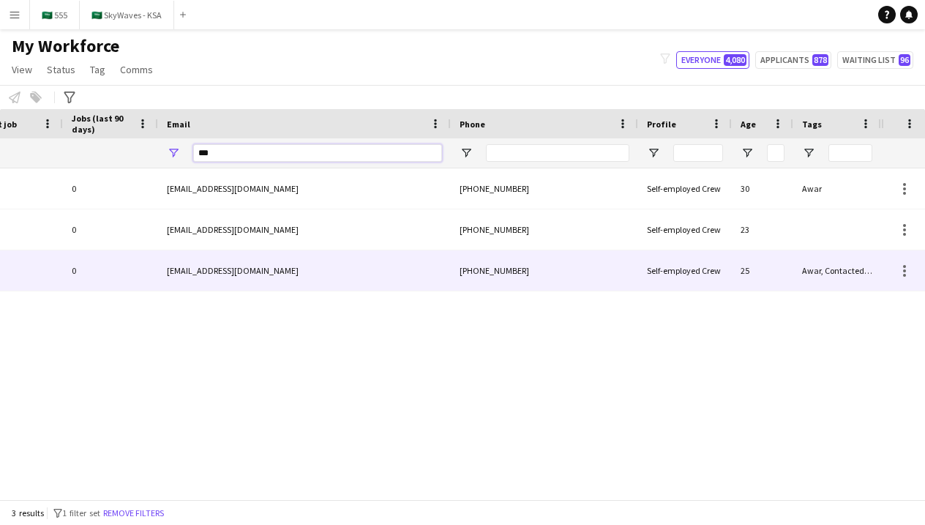
type input "***"
click at [417, 274] on div "[EMAIL_ADDRESS][DOMAIN_NAME]" at bounding box center [304, 270] width 293 height 40
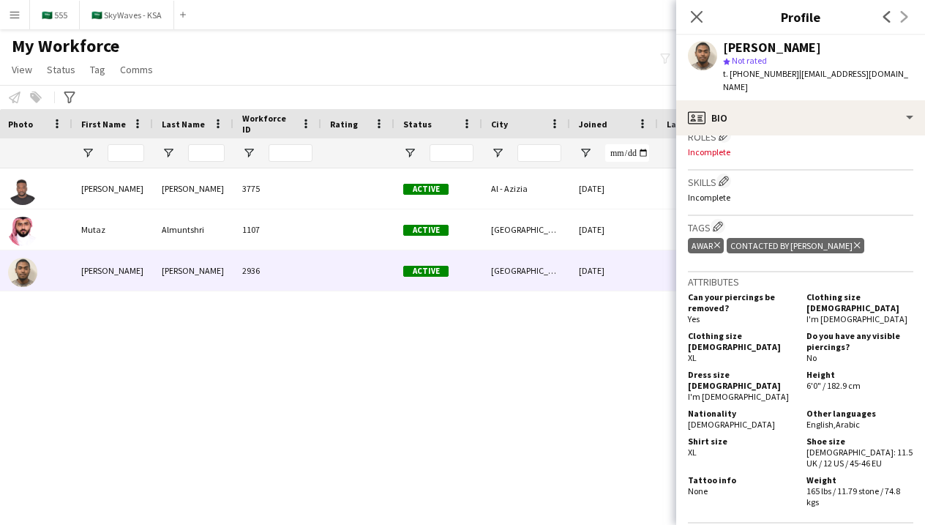
scroll to position [454, 0]
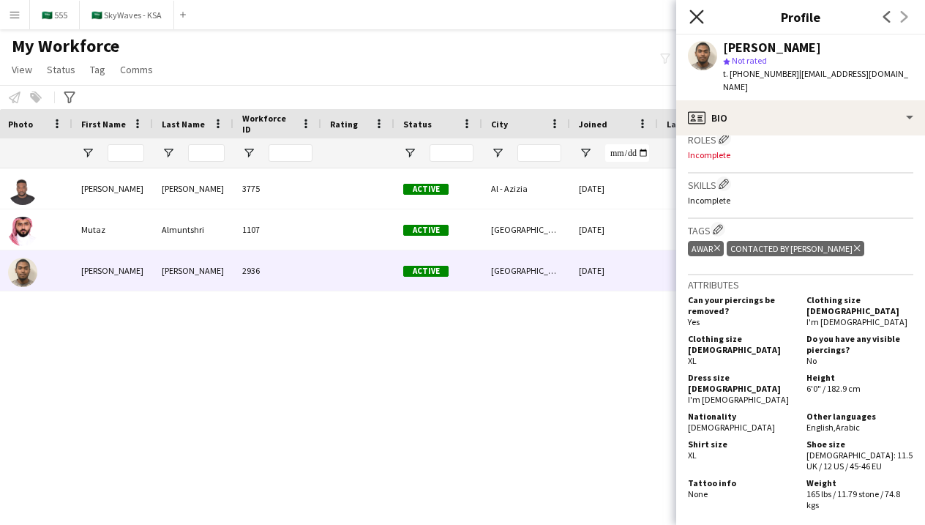
click at [694, 18] on icon at bounding box center [696, 17] width 14 height 14
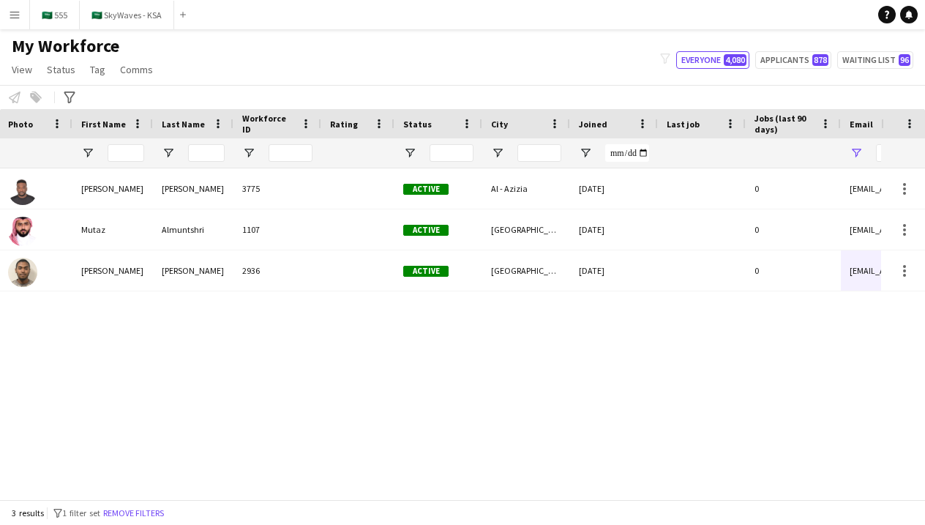
scroll to position [0, 234]
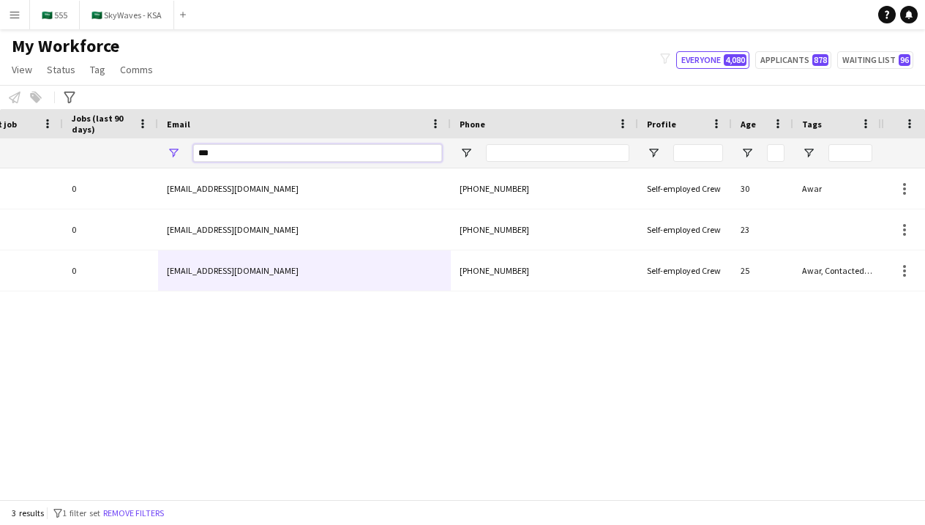
click at [435, 157] on input "***" at bounding box center [317, 153] width 249 height 18
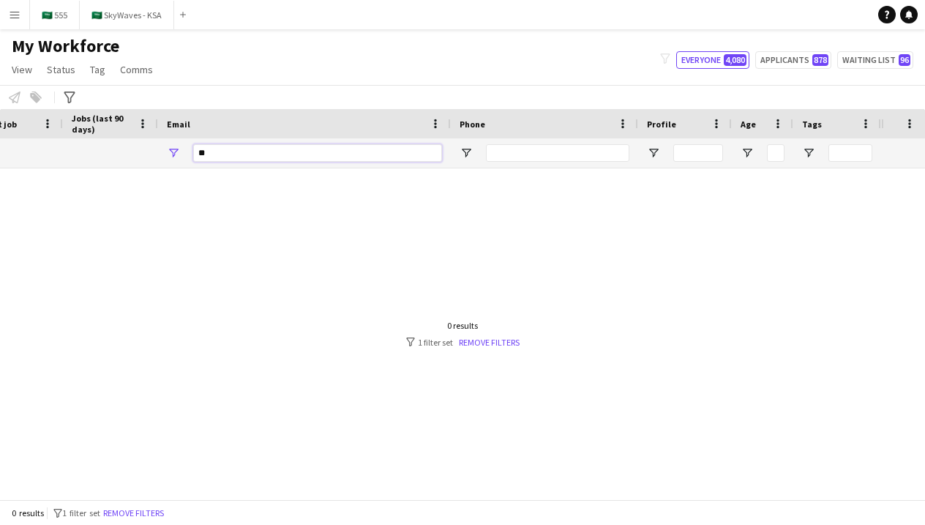
type input "*"
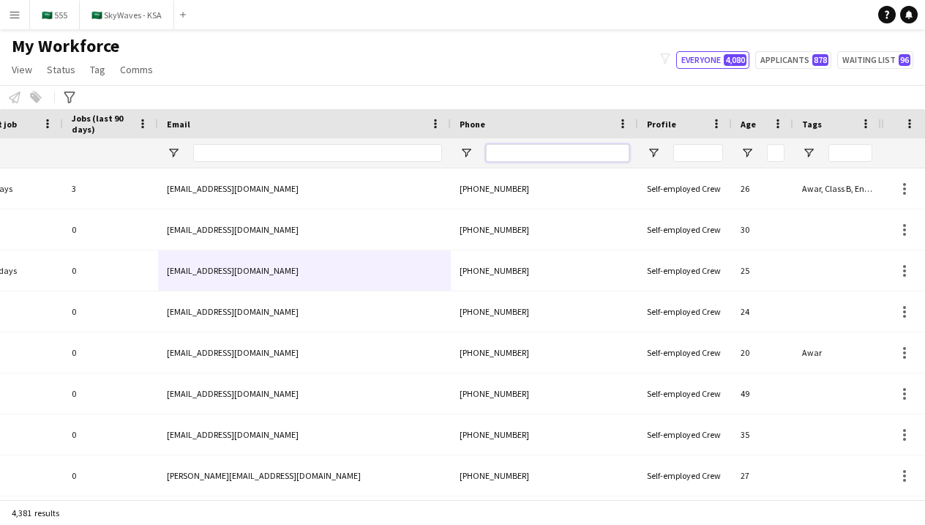
click at [513, 159] on input "Phone Filter Input" at bounding box center [557, 153] width 143 height 18
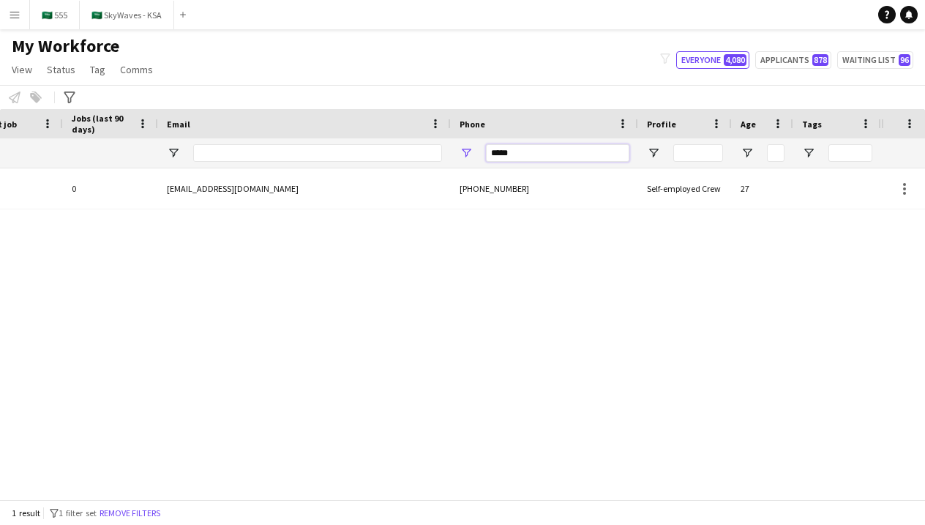
scroll to position [0, 64]
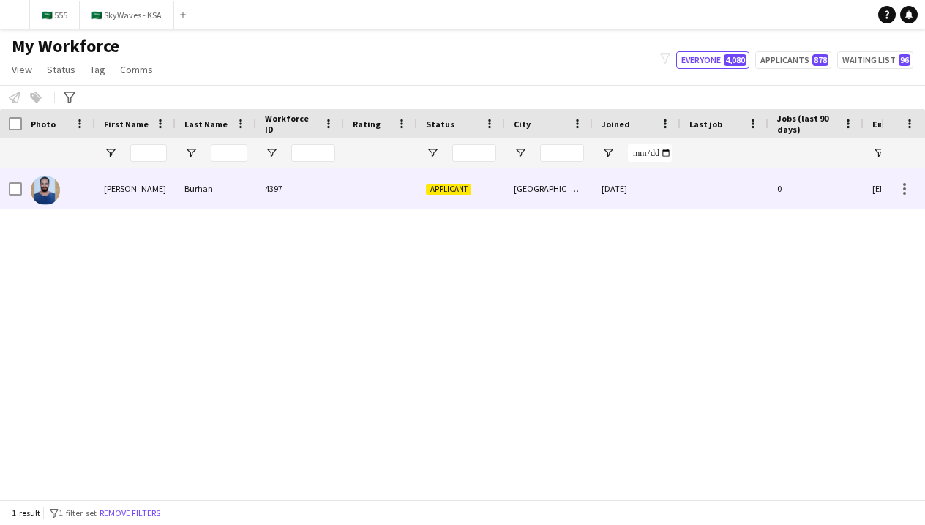
type input "*****"
click at [371, 194] on div at bounding box center [380, 188] width 73 height 40
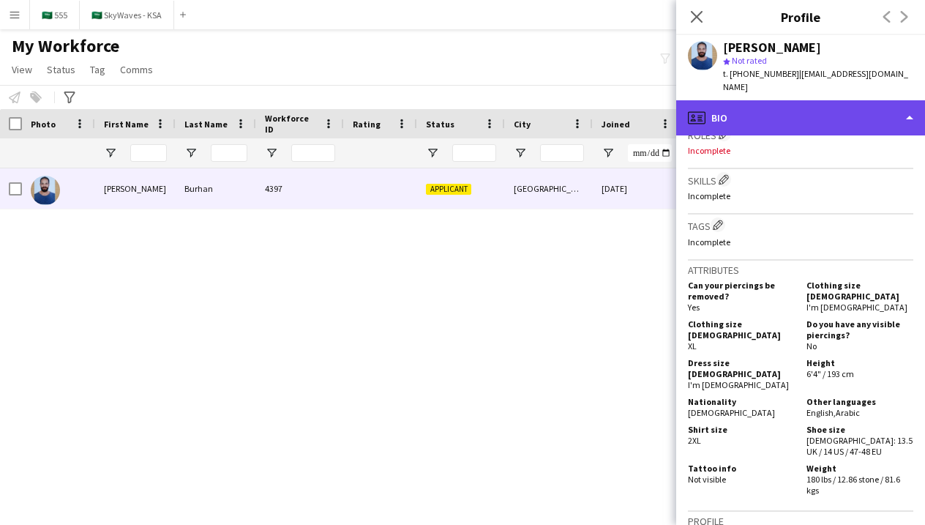
click at [798, 119] on div "profile Bio" at bounding box center [800, 117] width 249 height 35
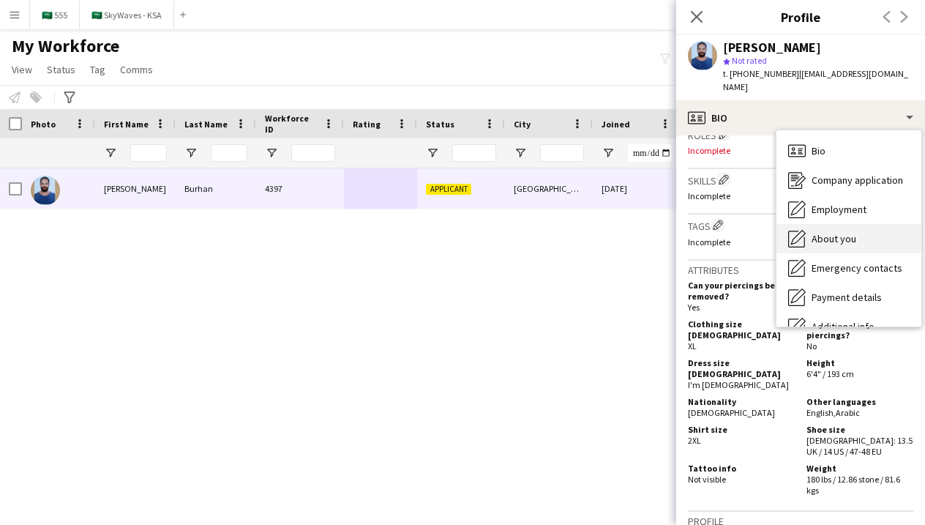
click at [830, 232] on span "About you" at bounding box center [833, 238] width 45 height 13
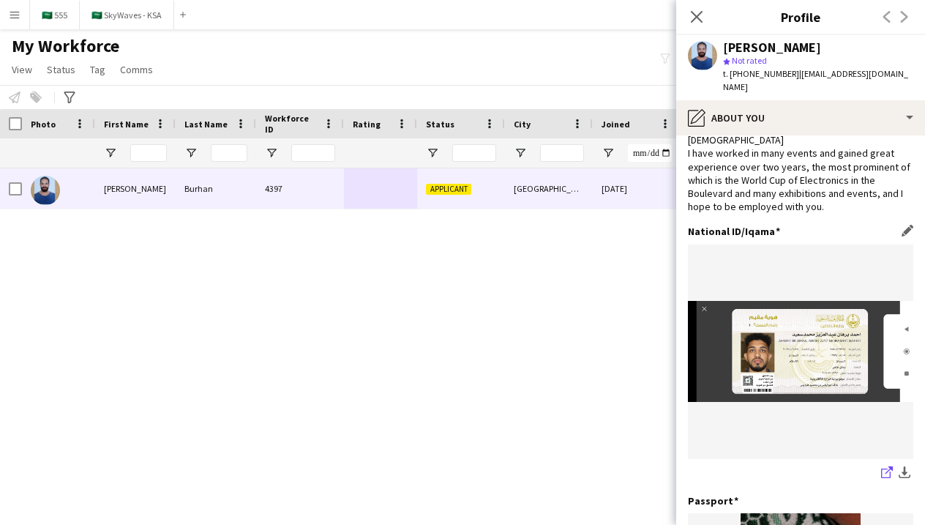
click at [887, 470] on icon "share-external-link-1" at bounding box center [887, 472] width 12 height 12
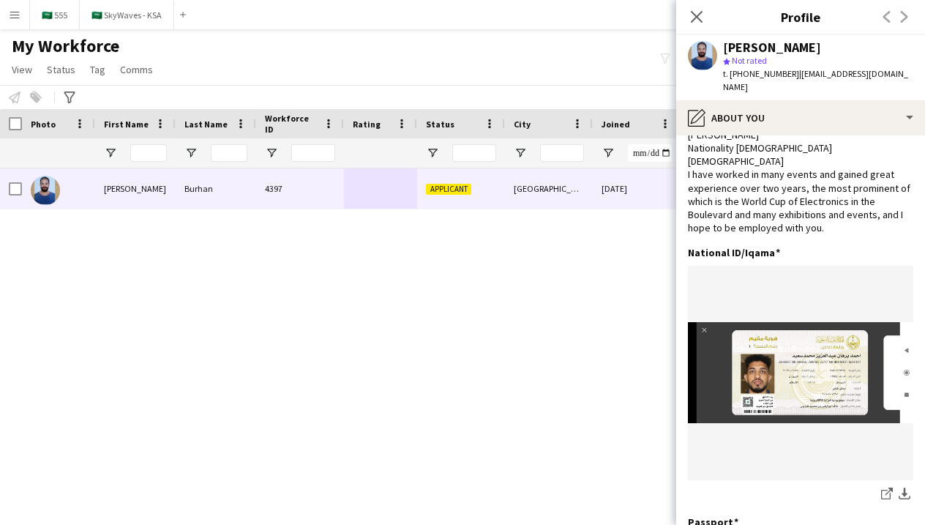
click at [716, 128] on div "[PERSON_NAME] Nationality [DEMOGRAPHIC_DATA] [DEMOGRAPHIC_DATA] I have worked i…" at bounding box center [800, 181] width 225 height 107
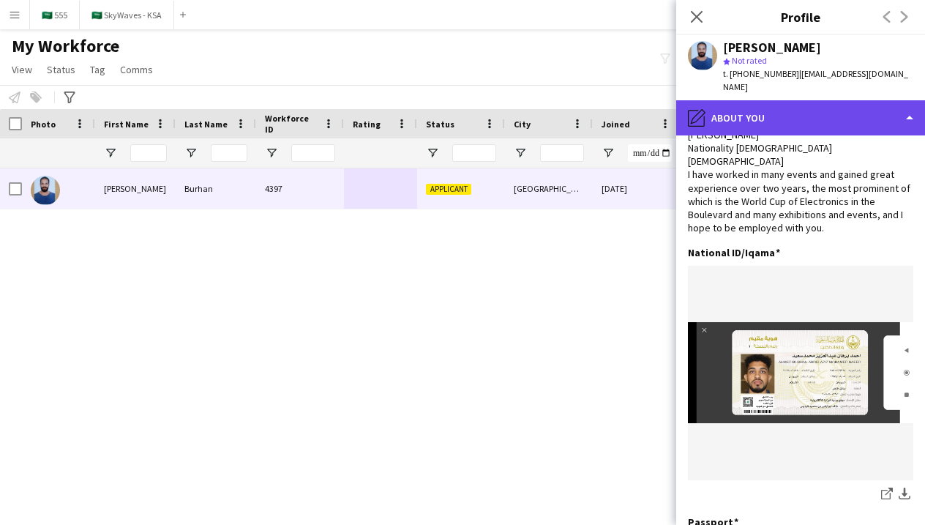
click at [713, 100] on div "pencil4 About you" at bounding box center [800, 117] width 249 height 35
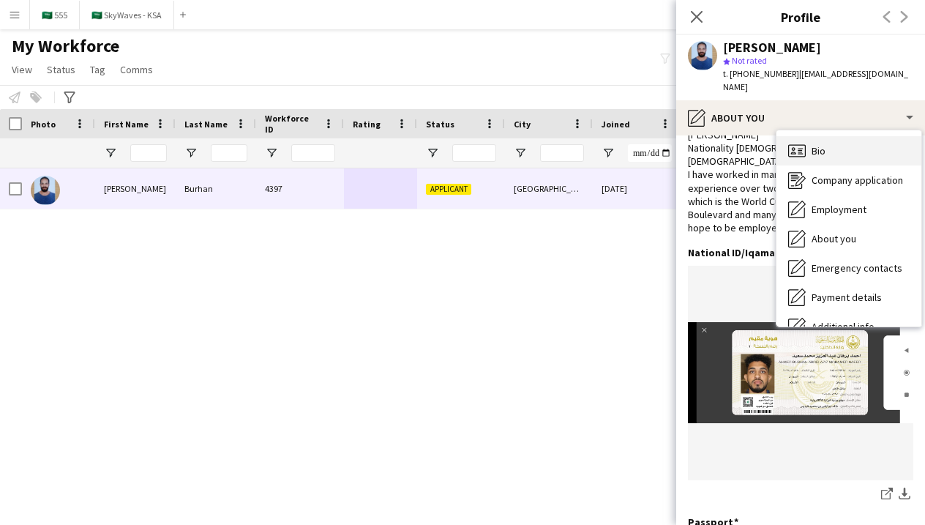
click at [805, 144] on icon at bounding box center [797, 150] width 18 height 12
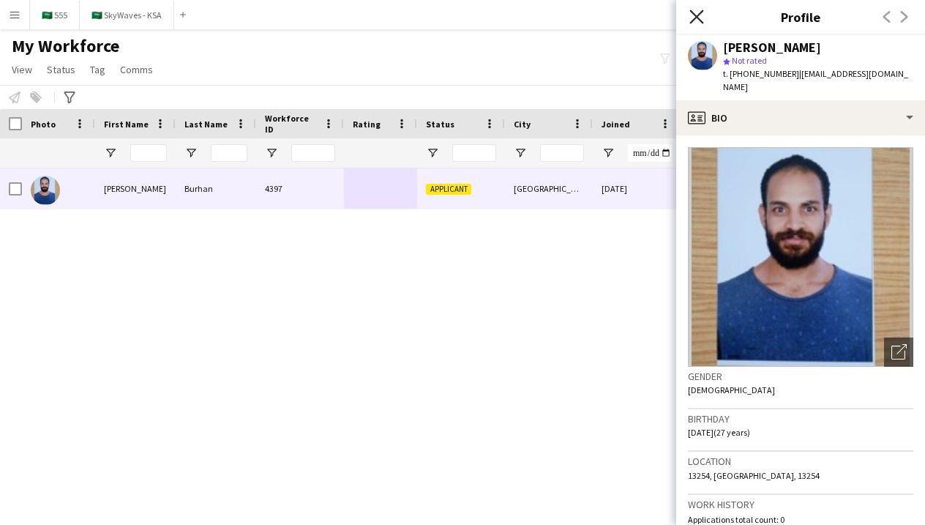
click at [691, 15] on icon "Close pop-in" at bounding box center [696, 17] width 14 height 14
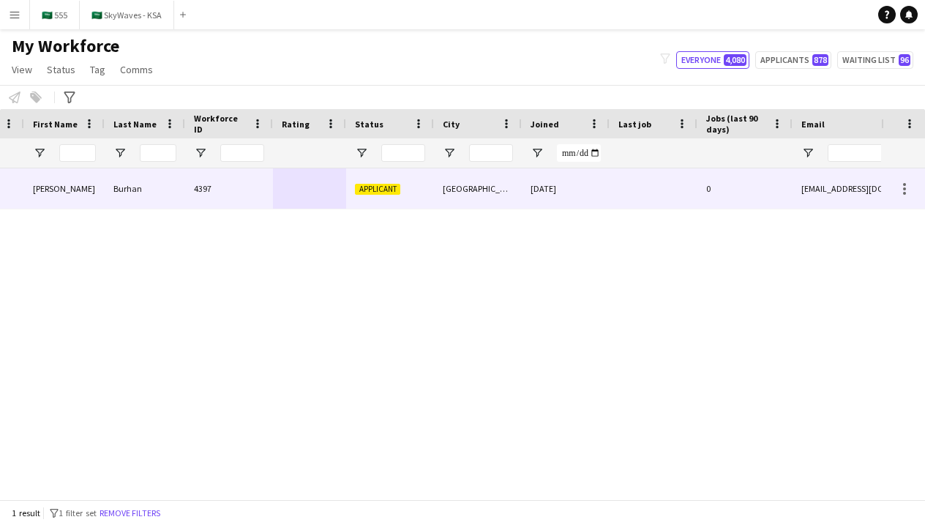
scroll to position [0, 215]
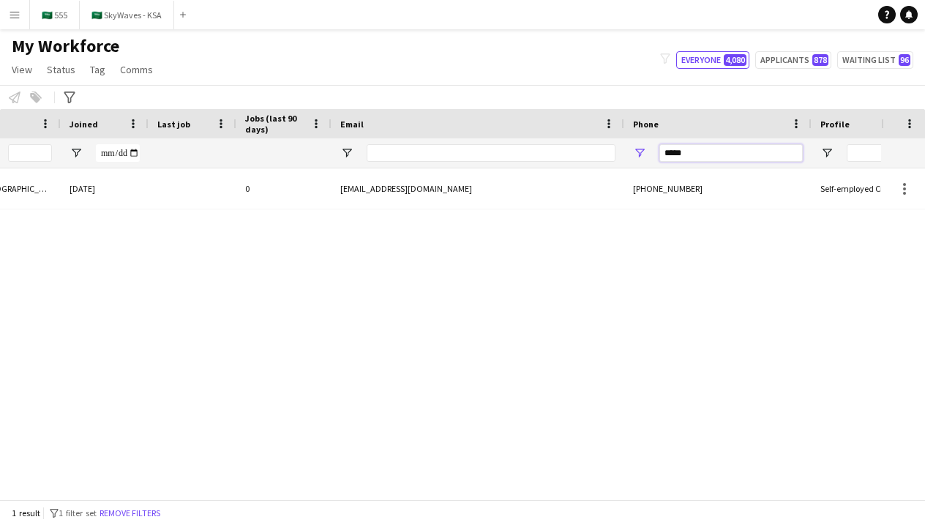
click at [694, 151] on input "*****" at bounding box center [730, 153] width 143 height 18
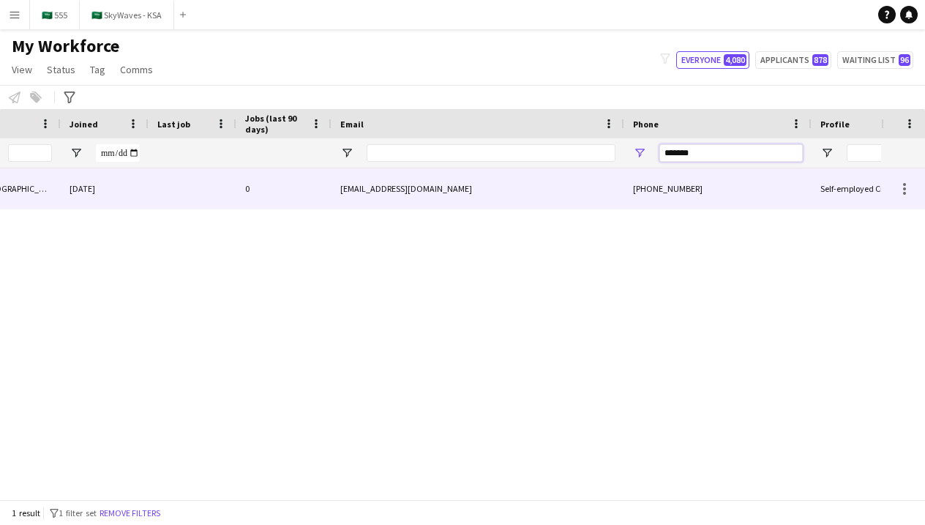
type input "*******"
click at [656, 181] on div "[PHONE_NUMBER]" at bounding box center [717, 188] width 187 height 40
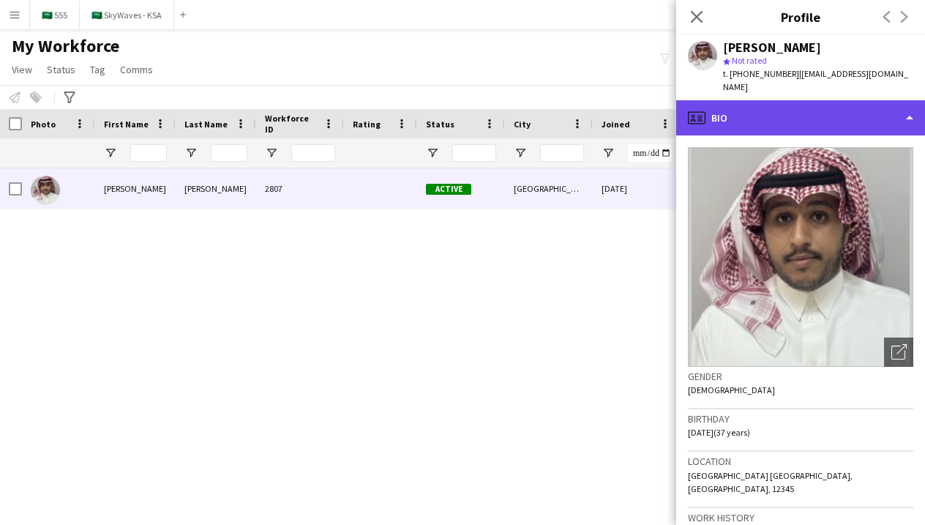
click at [804, 100] on div "profile Bio" at bounding box center [800, 117] width 249 height 35
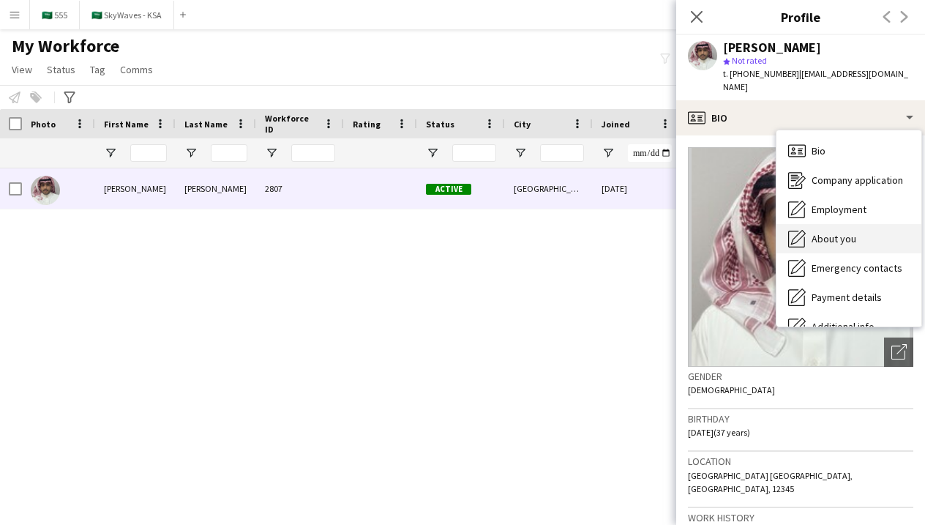
click at [828, 232] on span "About you" at bounding box center [833, 238] width 45 height 13
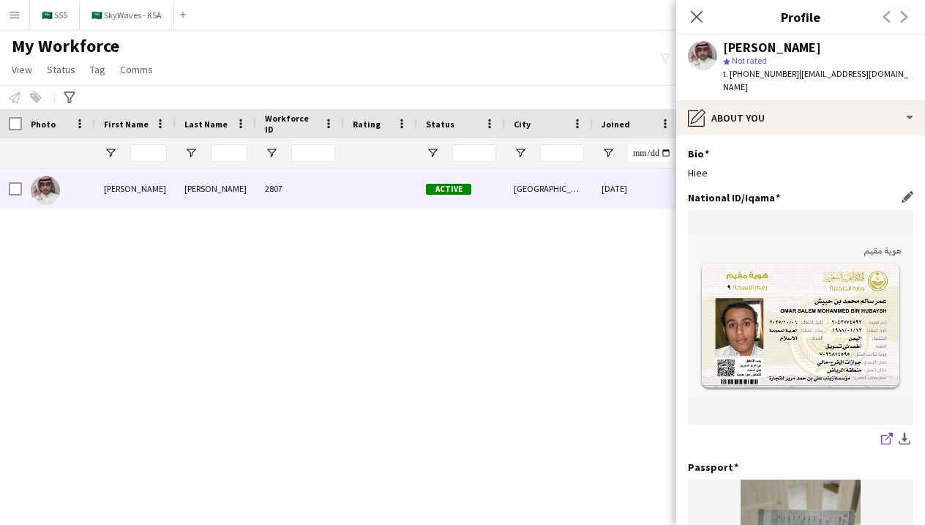
click at [889, 432] on icon "share-external-link-1" at bounding box center [887, 438] width 12 height 12
click at [700, 14] on icon at bounding box center [696, 17] width 14 height 14
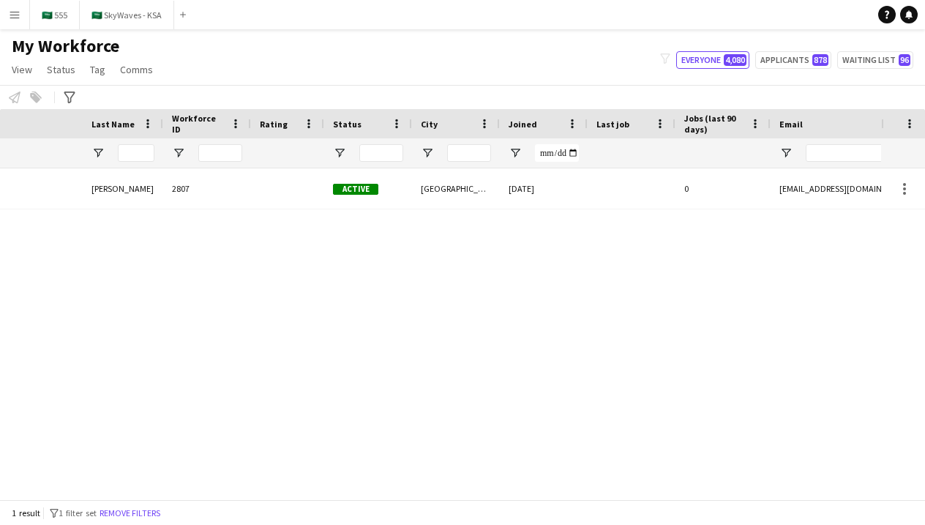
scroll to position [0, 366]
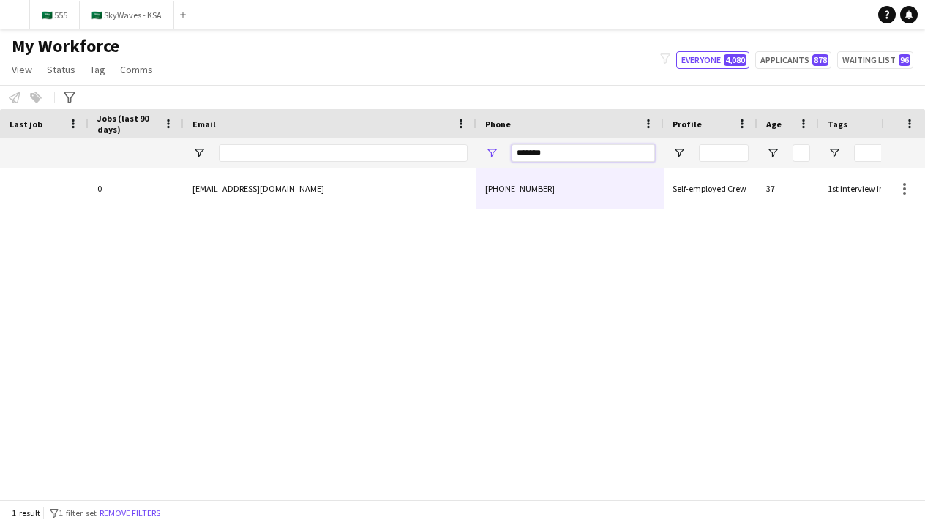
click at [570, 154] on input "*******" at bounding box center [582, 153] width 143 height 18
type input "*"
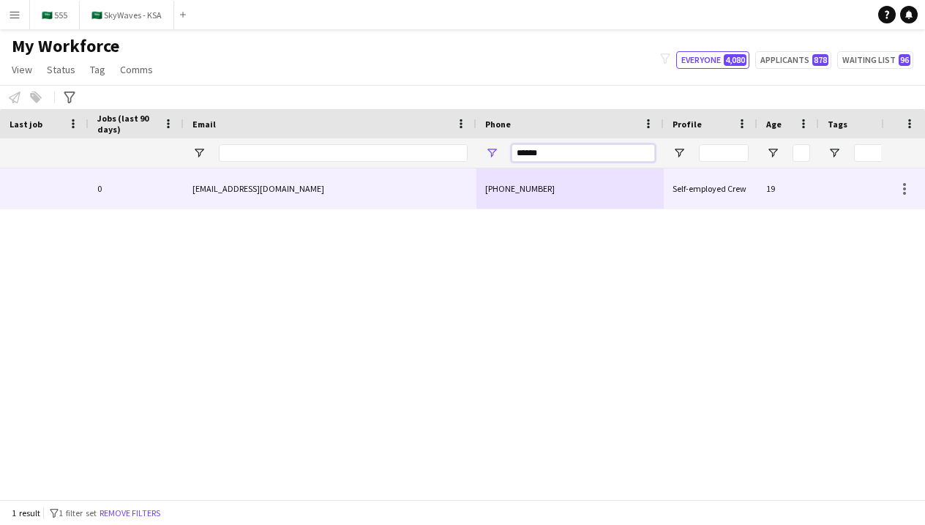
type input "******"
click at [360, 198] on div "[EMAIL_ADDRESS][DOMAIN_NAME]" at bounding box center [330, 188] width 293 height 40
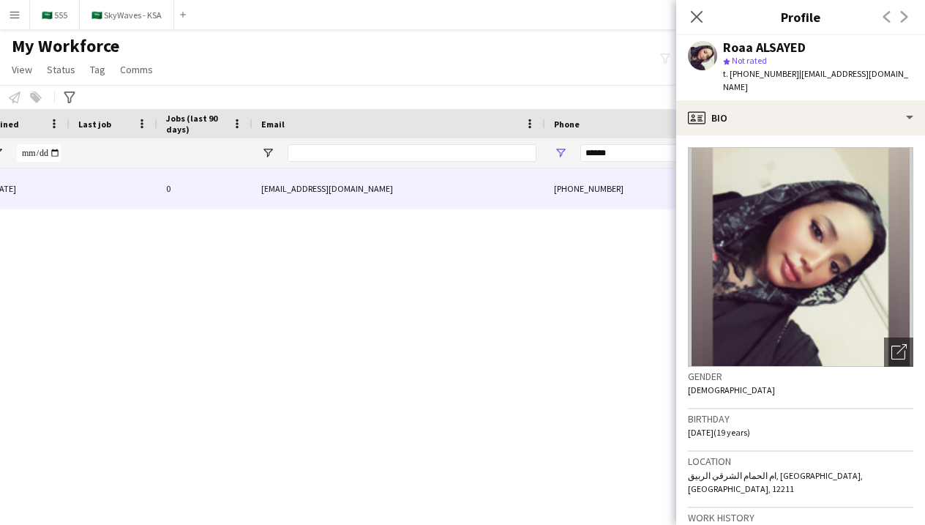
scroll to position [0, 414]
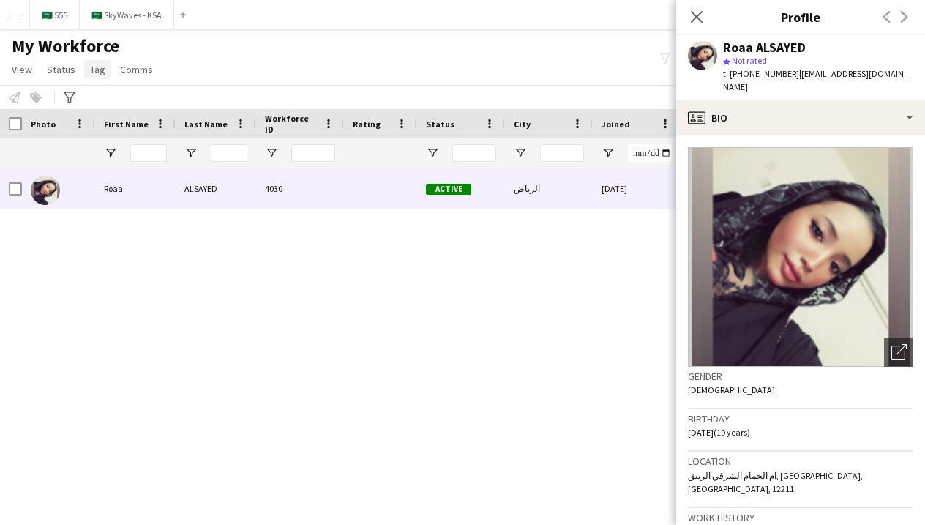
click at [96, 71] on span "Tag" at bounding box center [97, 69] width 15 height 13
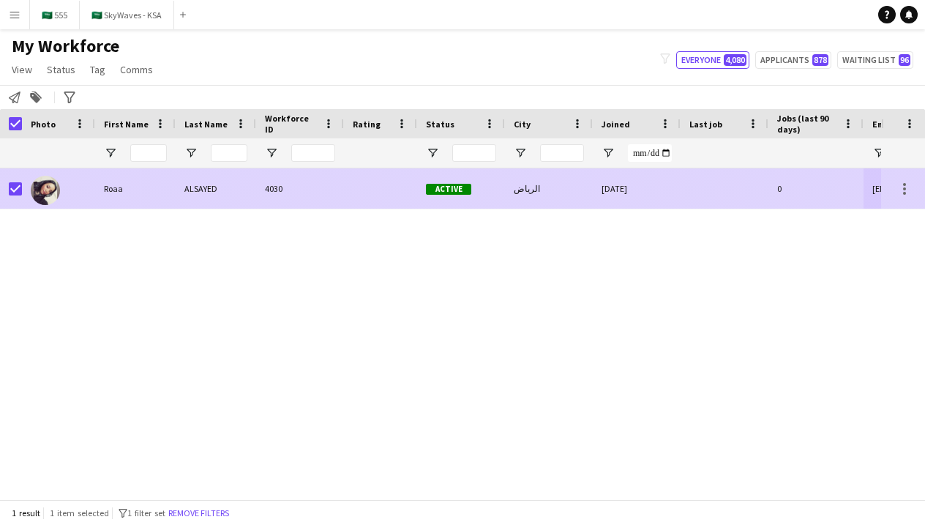
click at [402, 191] on div at bounding box center [380, 188] width 73 height 40
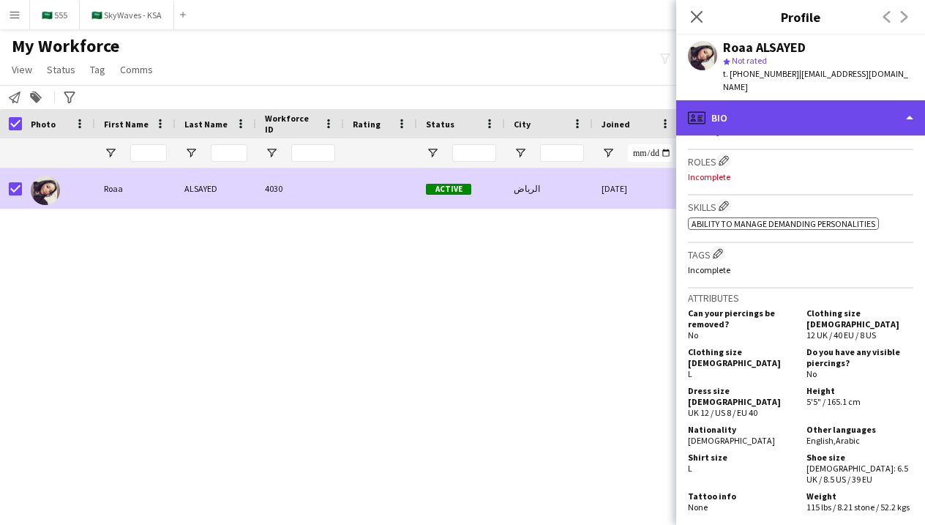
click at [809, 100] on div "profile Bio" at bounding box center [800, 117] width 249 height 35
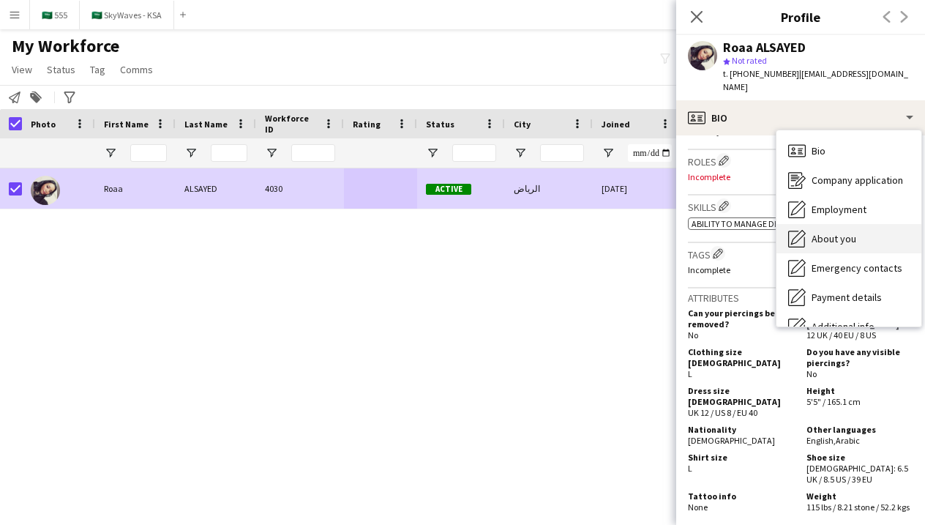
click at [835, 233] on div "About you About you" at bounding box center [848, 238] width 145 height 29
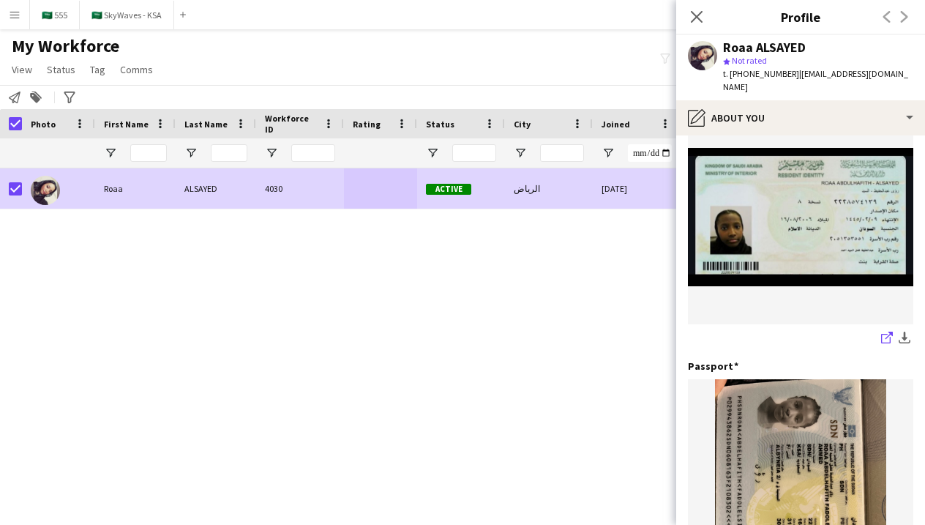
click at [887, 331] on icon "share-external-link-1" at bounding box center [887, 337] width 12 height 12
click at [699, 20] on icon "Close pop-in" at bounding box center [696, 17] width 14 height 14
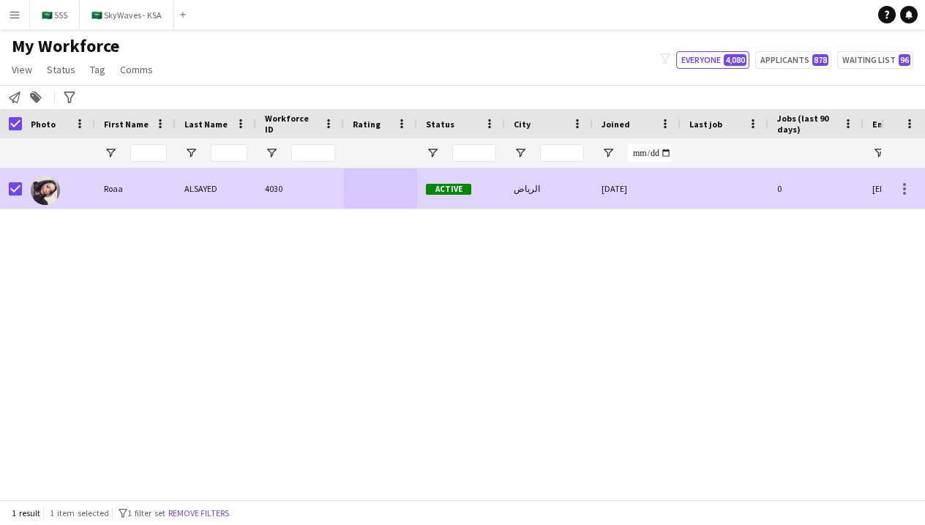
click at [704, 189] on div at bounding box center [724, 188] width 88 height 40
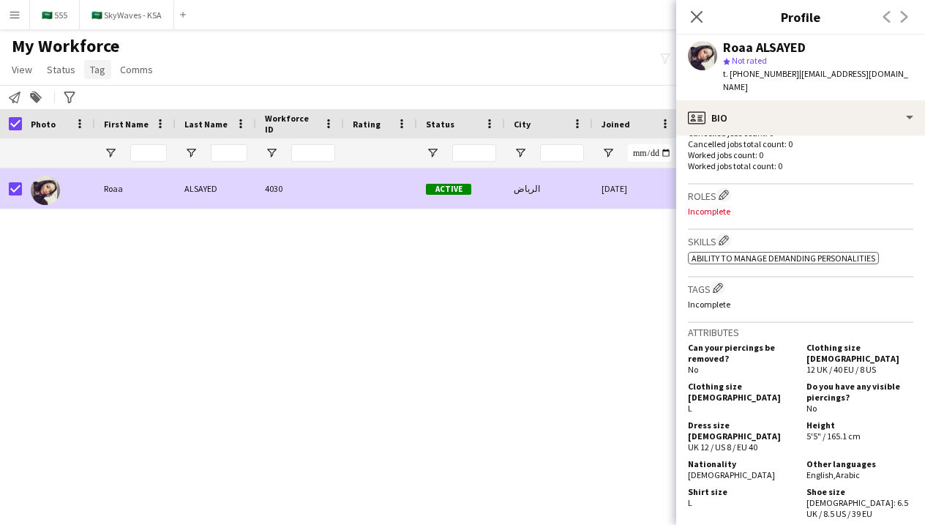
click at [98, 78] on link "Tag" at bounding box center [97, 69] width 27 height 19
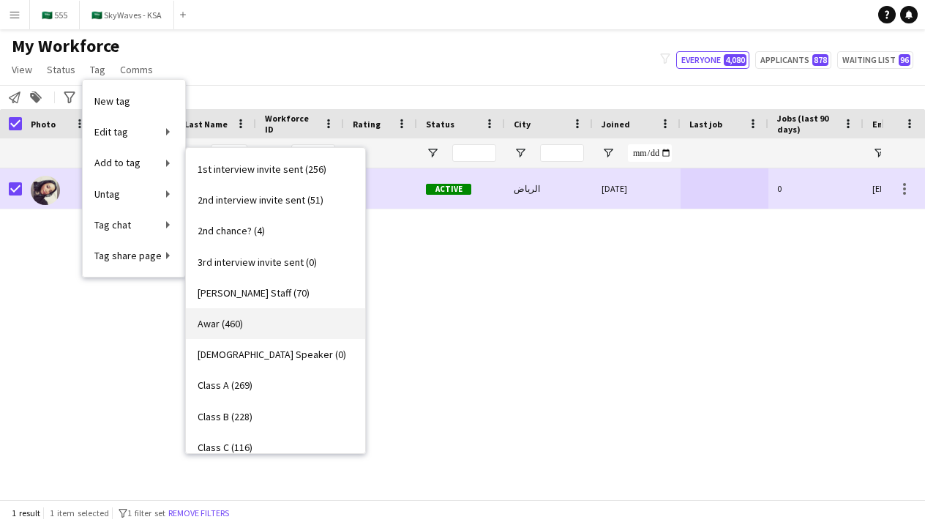
click at [249, 315] on link "Awar (460)" at bounding box center [275, 323] width 179 height 31
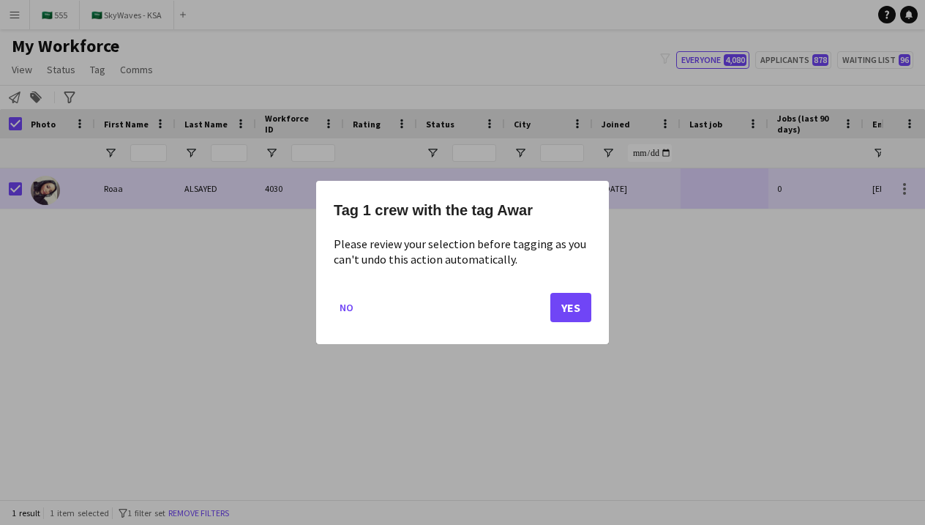
click at [559, 315] on button "Yes" at bounding box center [570, 307] width 41 height 29
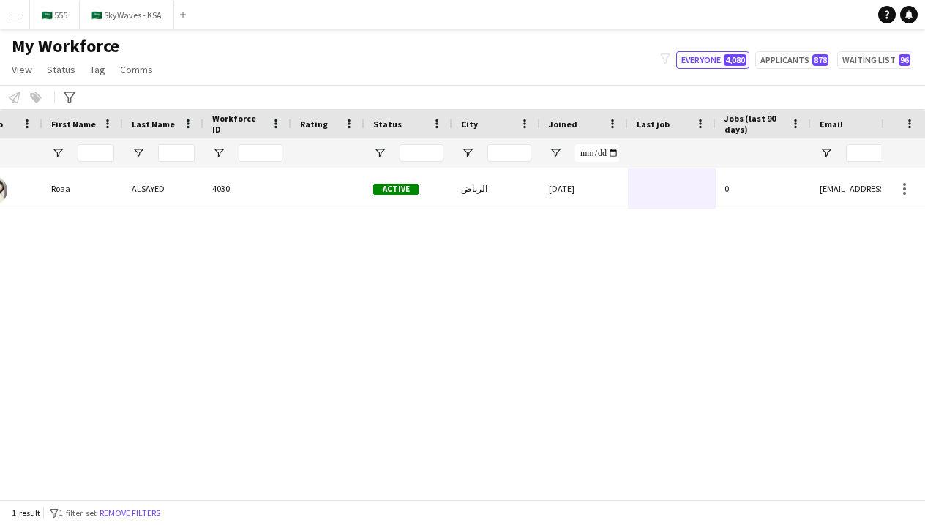
click at [552, 200] on div "[DATE]" at bounding box center [584, 188] width 88 height 40
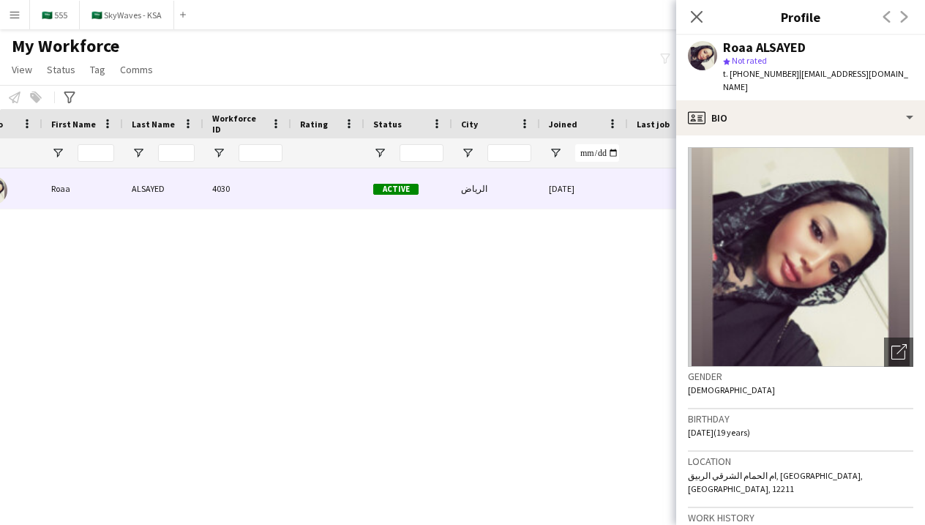
click at [697, 27] on div "Close pop-in" at bounding box center [696, 17] width 41 height 34
click at [699, 20] on icon at bounding box center [696, 17] width 14 height 14
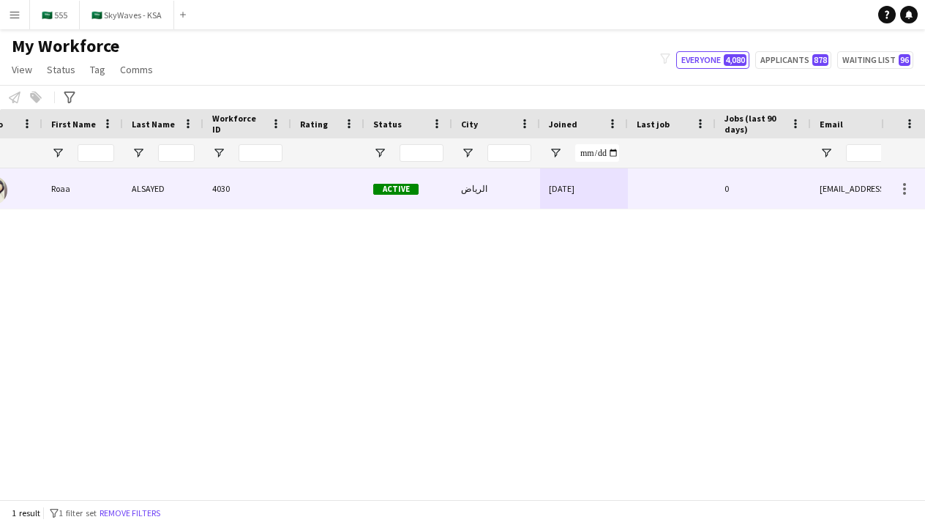
click at [667, 191] on div at bounding box center [672, 188] width 88 height 40
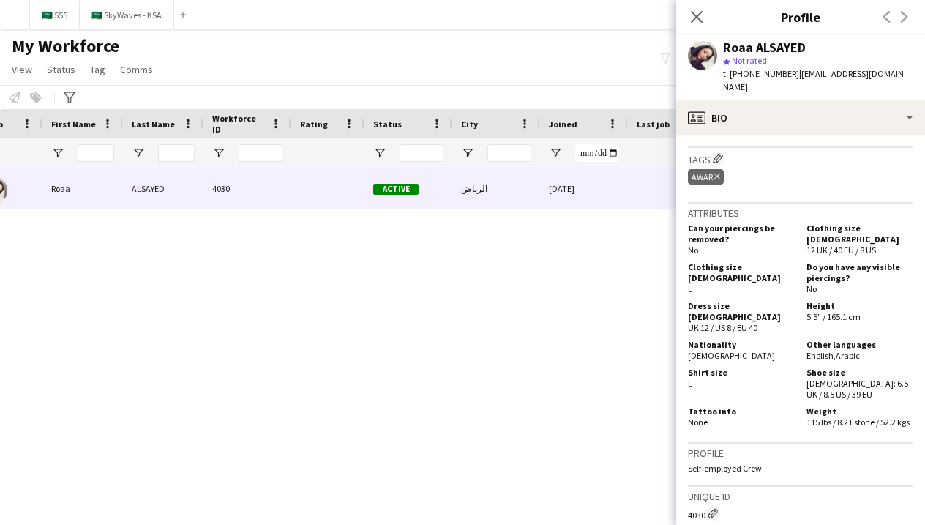
scroll to position [542, 0]
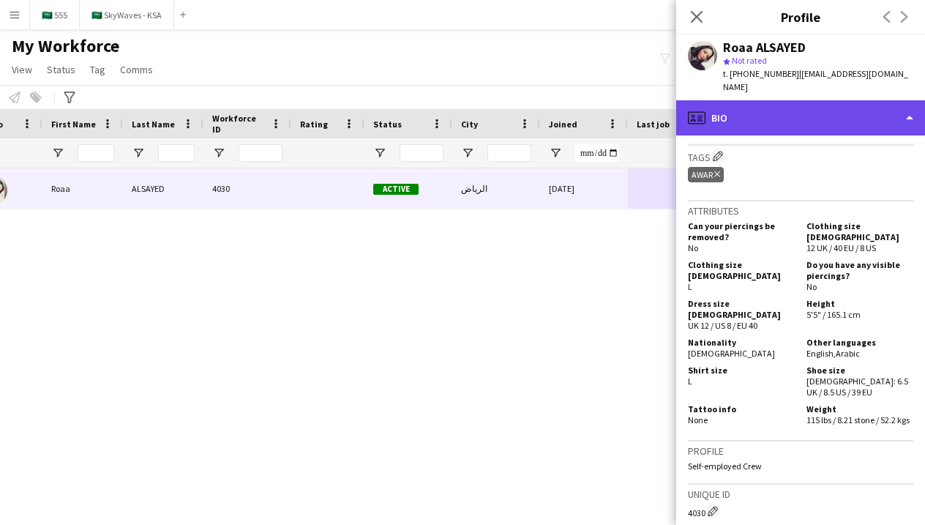
click at [784, 110] on div "profile Bio" at bounding box center [800, 117] width 249 height 35
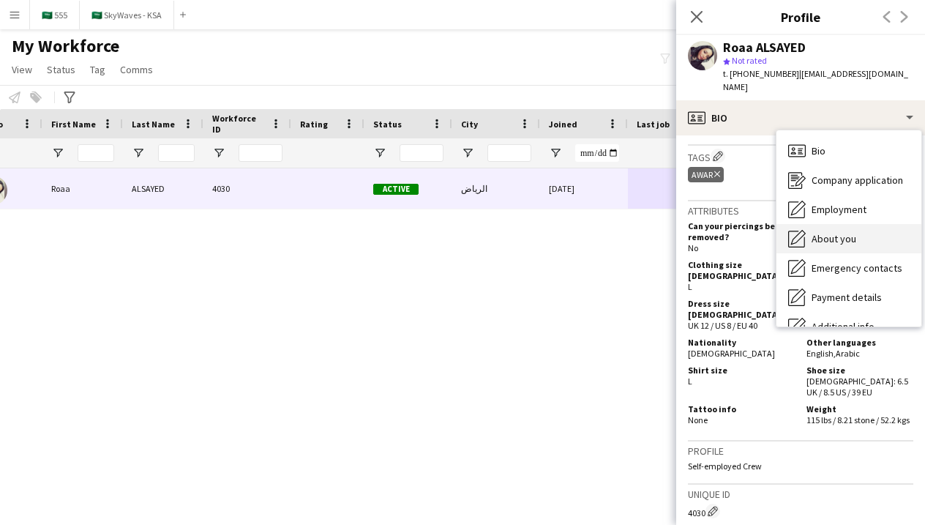
click at [811, 232] on span "About you" at bounding box center [833, 238] width 45 height 13
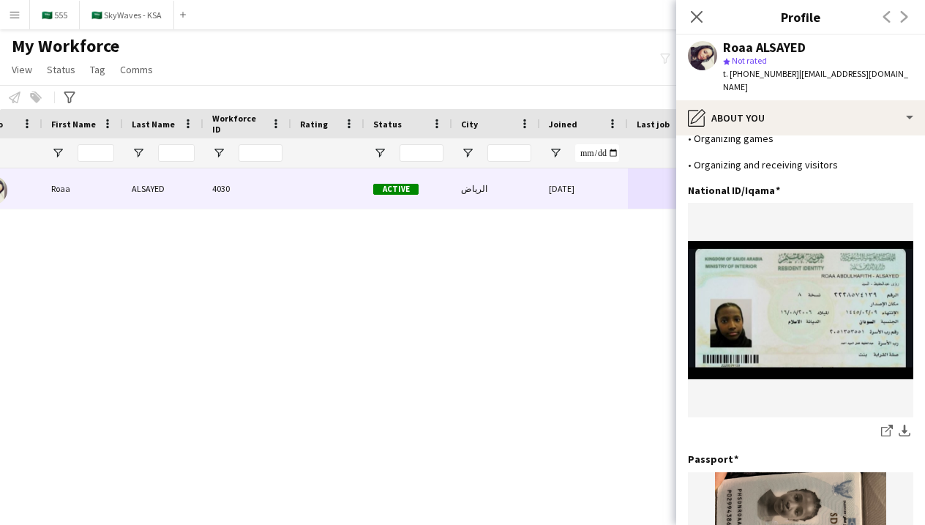
scroll to position [322, 0]
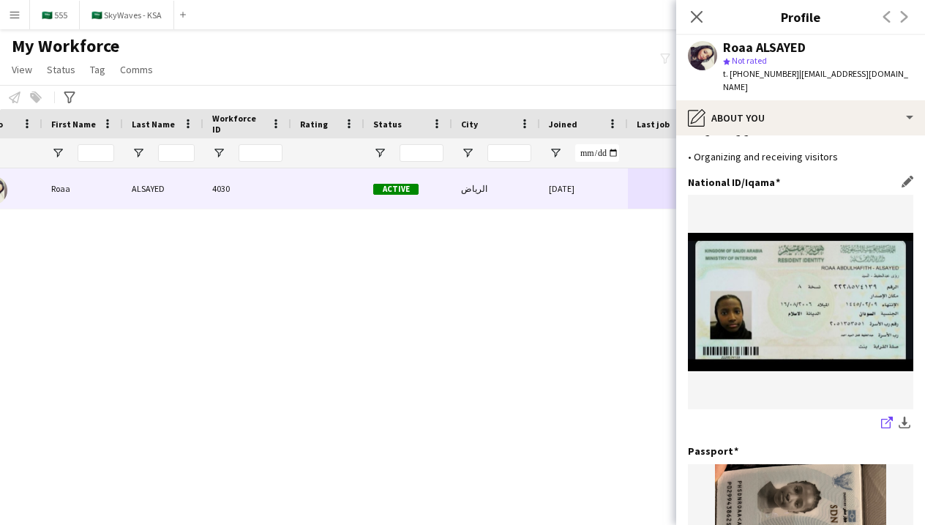
click at [885, 416] on icon at bounding box center [888, 419] width 7 height 7
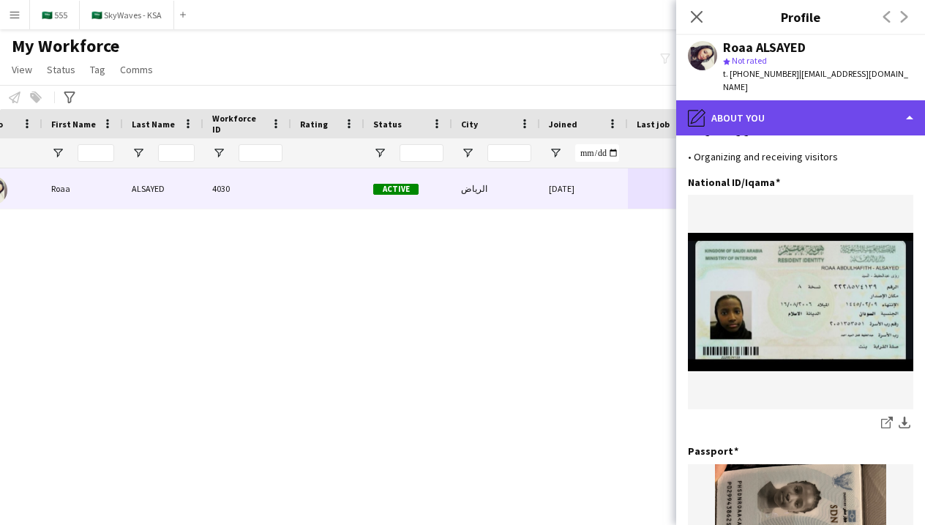
click at [720, 102] on div "pencil4 About you" at bounding box center [800, 117] width 249 height 35
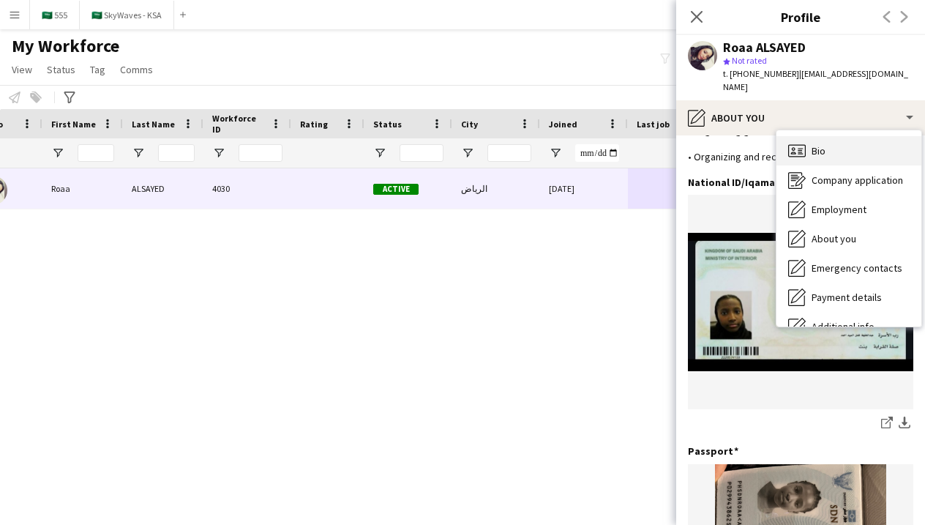
click at [803, 147] on div "Bio Bio" at bounding box center [848, 150] width 145 height 29
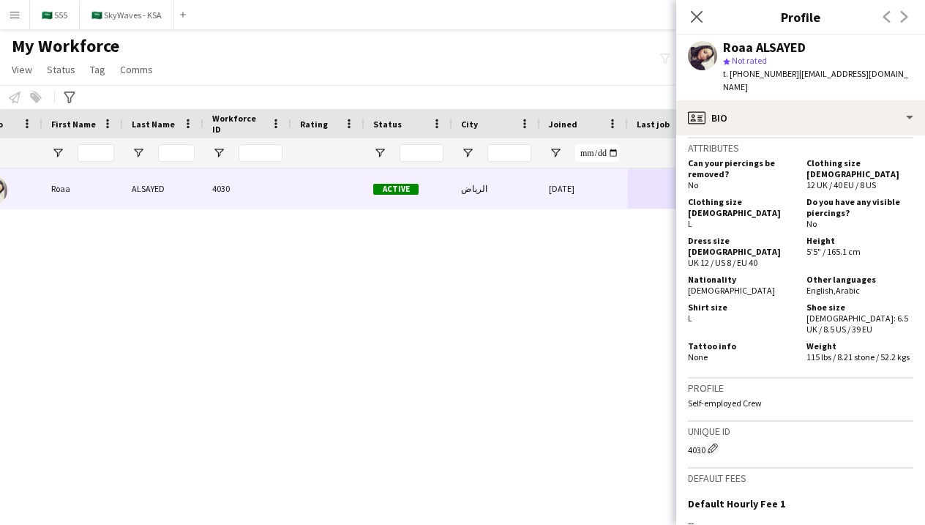
scroll to position [600, 0]
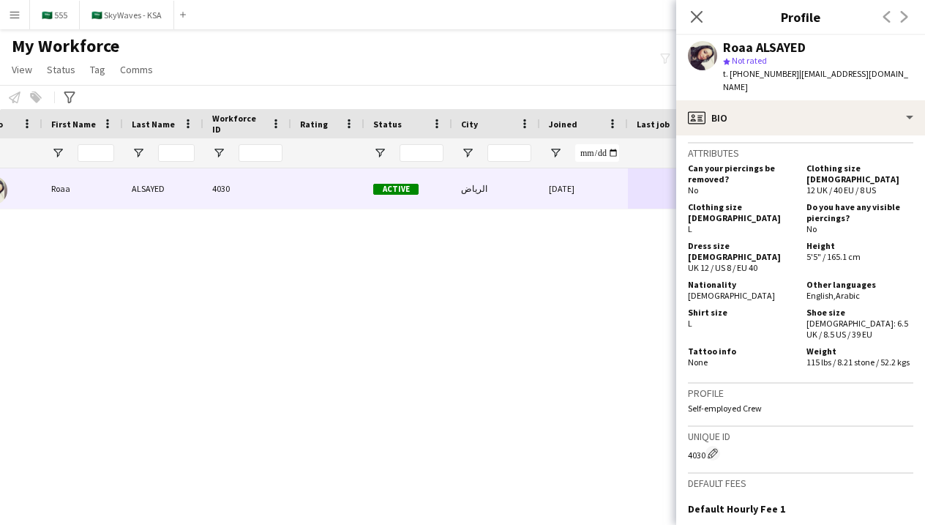
click at [706, 13] on div "Close pop-in" at bounding box center [696, 17] width 41 height 34
click at [702, 13] on icon "Close pop-in" at bounding box center [696, 17] width 14 height 14
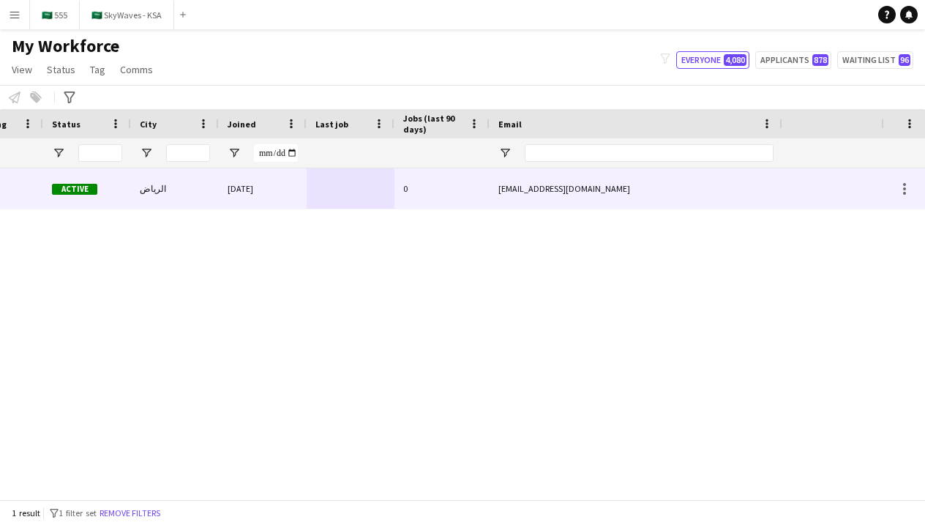
scroll to position [0, 0]
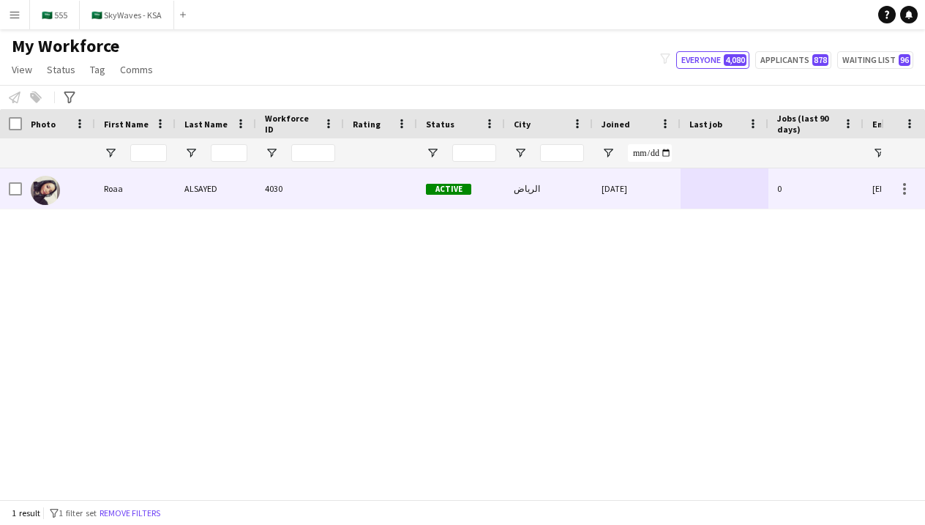
click at [430, 189] on span "Active" at bounding box center [448, 189] width 45 height 11
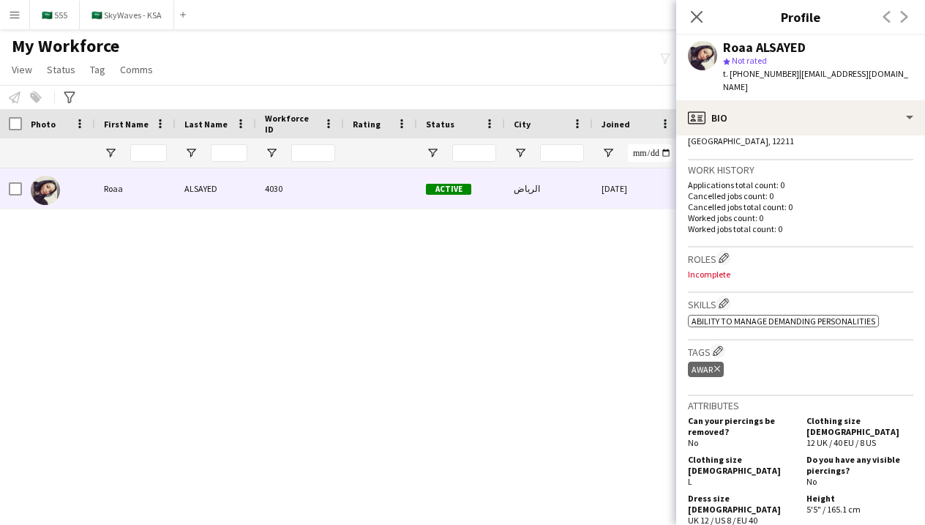
click at [698, 26] on div "Close pop-in" at bounding box center [696, 17] width 41 height 34
click at [697, 18] on icon at bounding box center [696, 17] width 14 height 14
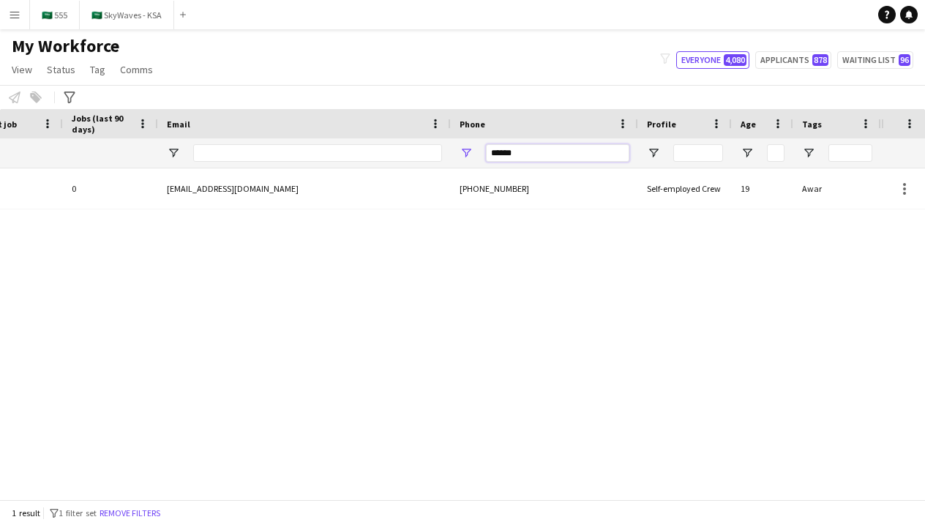
click at [536, 154] on input "******" at bounding box center [557, 153] width 143 height 18
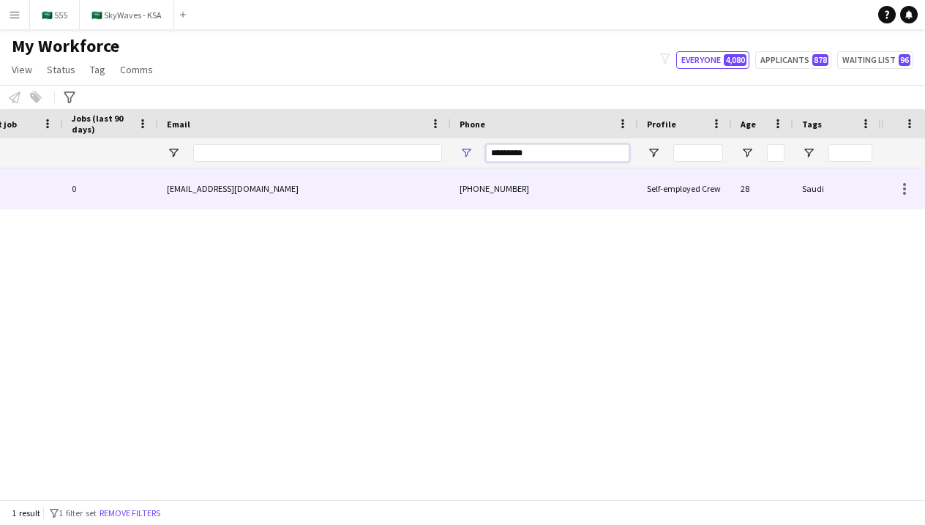
type input "*********"
click at [467, 195] on div "[PHONE_NUMBER]" at bounding box center [544, 188] width 187 height 40
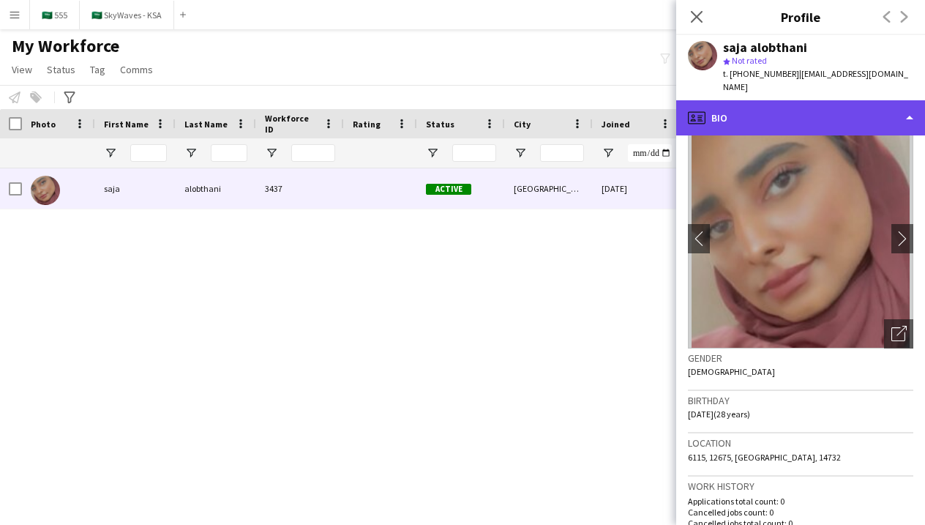
click at [793, 107] on div "profile Bio" at bounding box center [800, 117] width 249 height 35
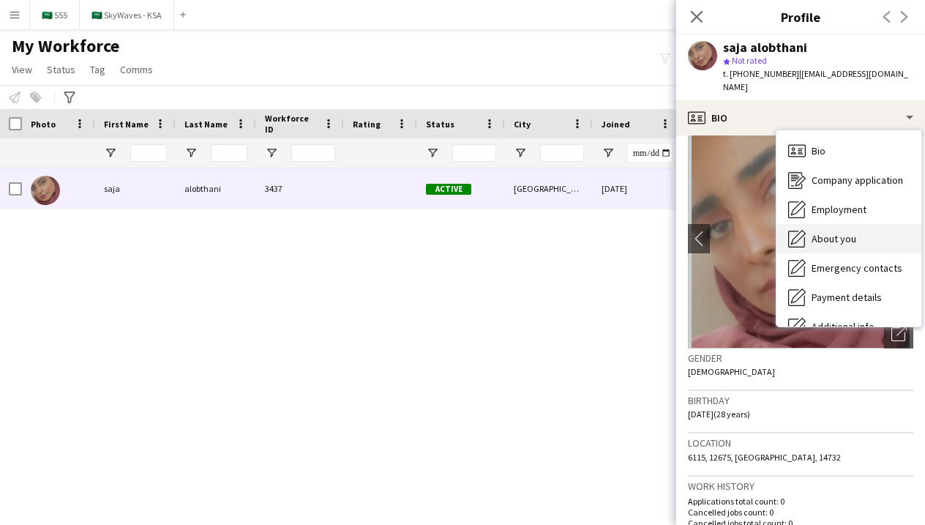
click at [827, 232] on div "About you About you" at bounding box center [848, 238] width 145 height 29
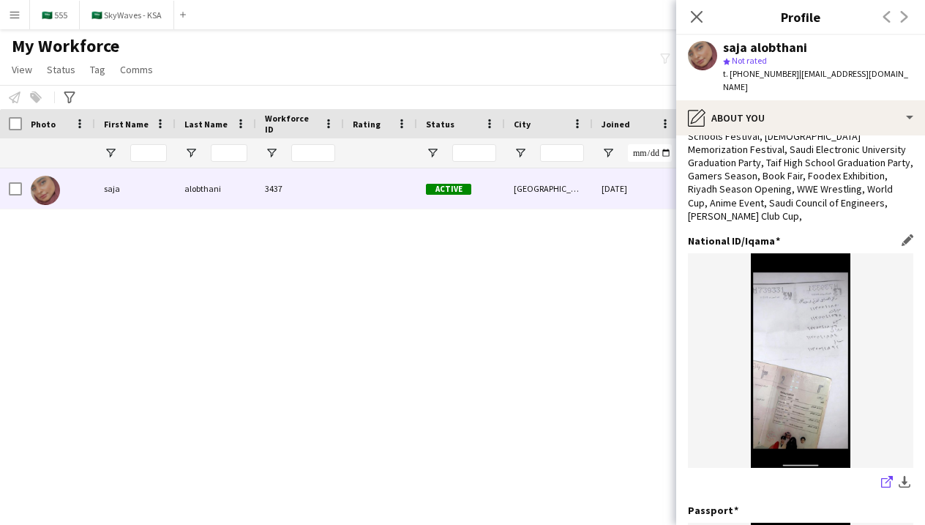
click at [889, 476] on icon "share-external-link-1" at bounding box center [887, 482] width 12 height 12
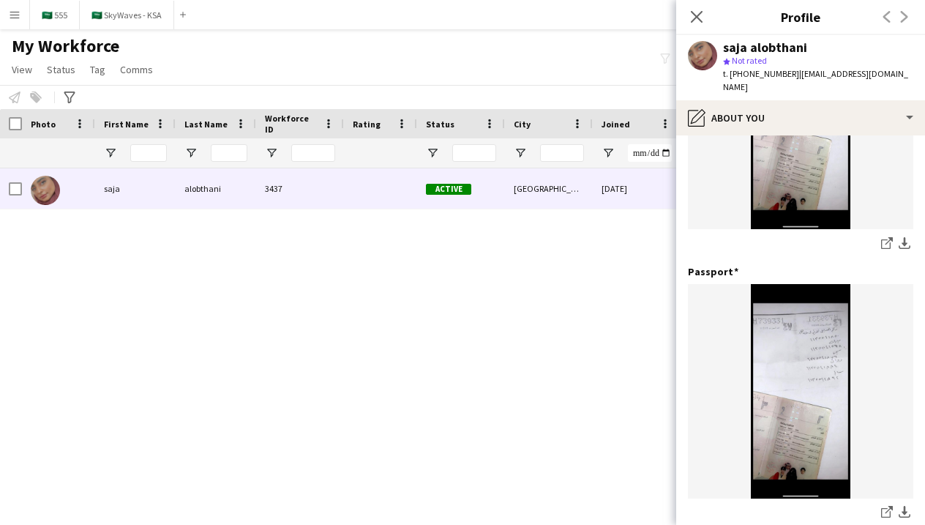
scroll to position [352, 0]
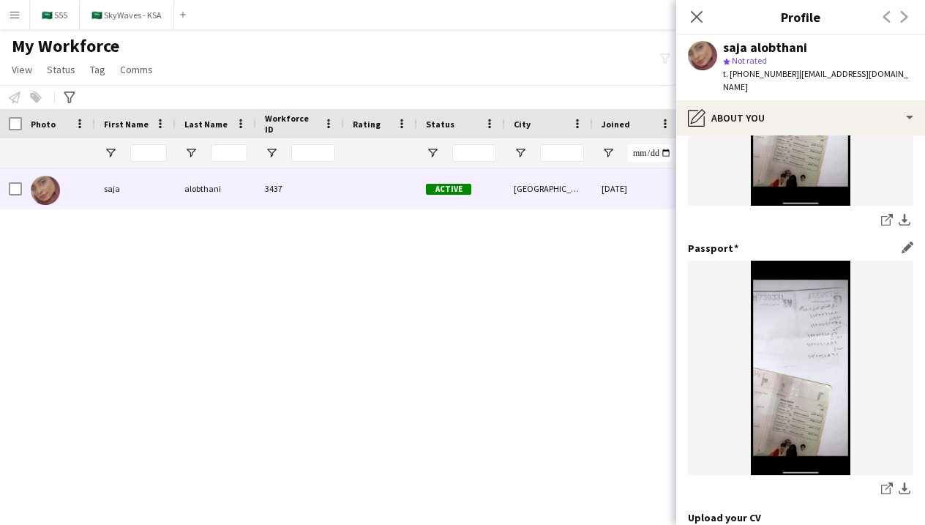
click at [786, 304] on img at bounding box center [800, 367] width 225 height 214
click at [881, 482] on icon "share-external-link-1" at bounding box center [887, 488] width 12 height 12
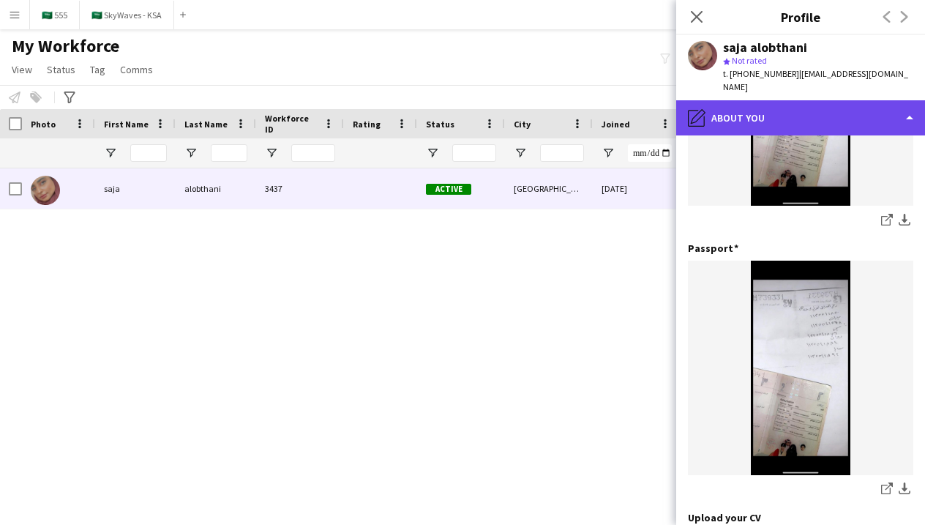
click at [803, 109] on div "pencil4 About you" at bounding box center [800, 117] width 249 height 35
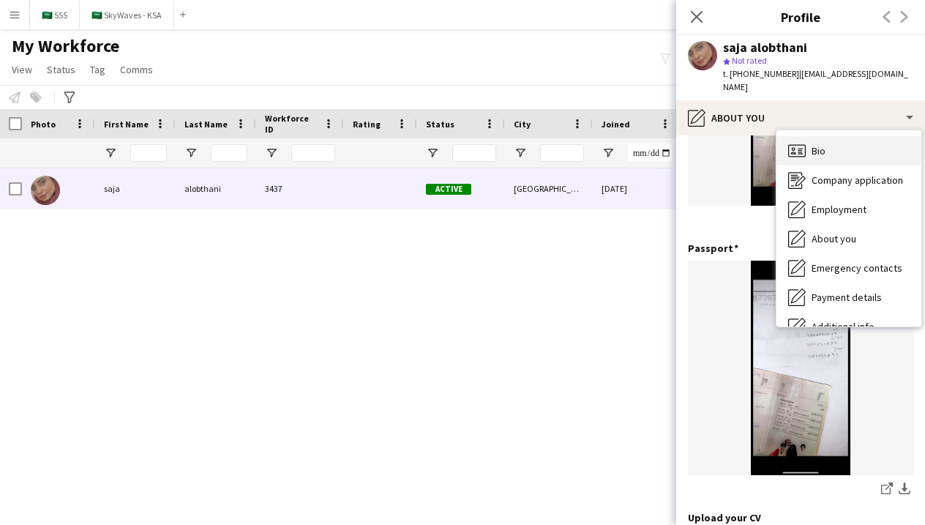
click at [813, 144] on span "Bio" at bounding box center [818, 150] width 14 height 13
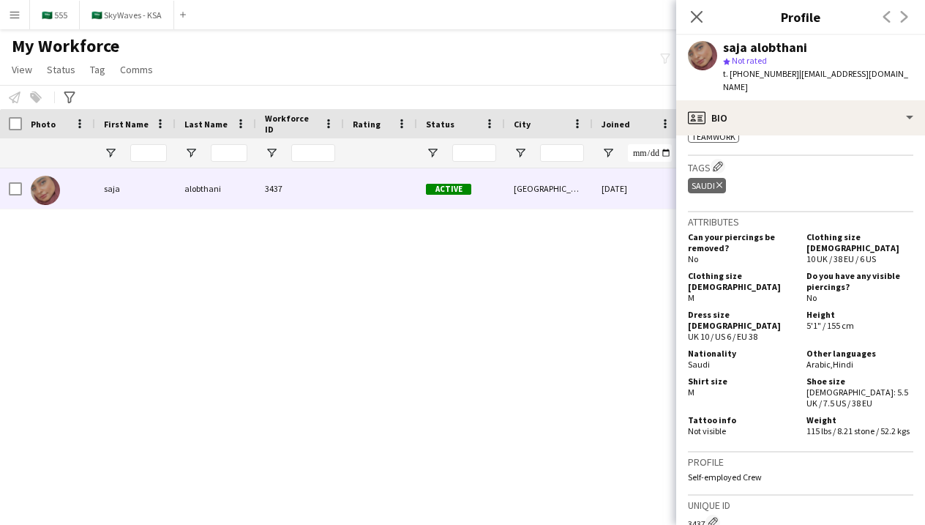
scroll to position [632, 0]
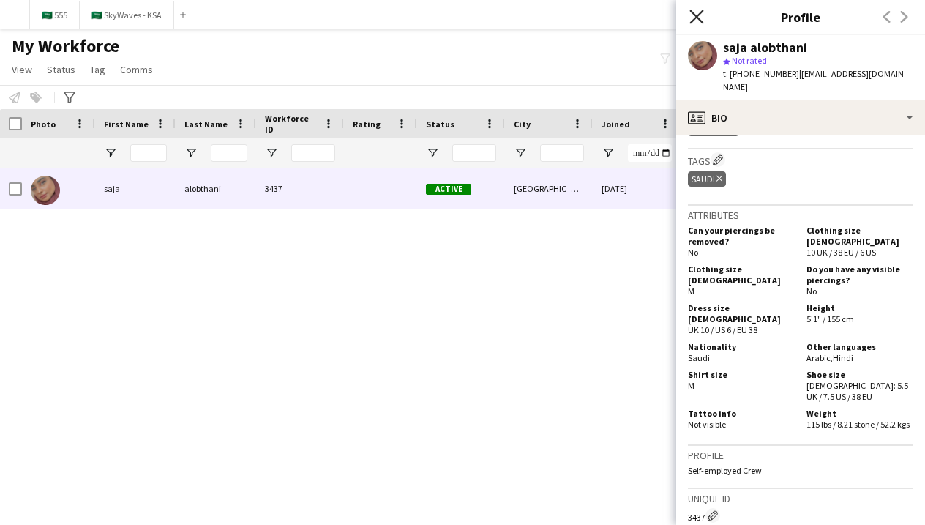
click at [702, 15] on icon "Close pop-in" at bounding box center [696, 17] width 14 height 14
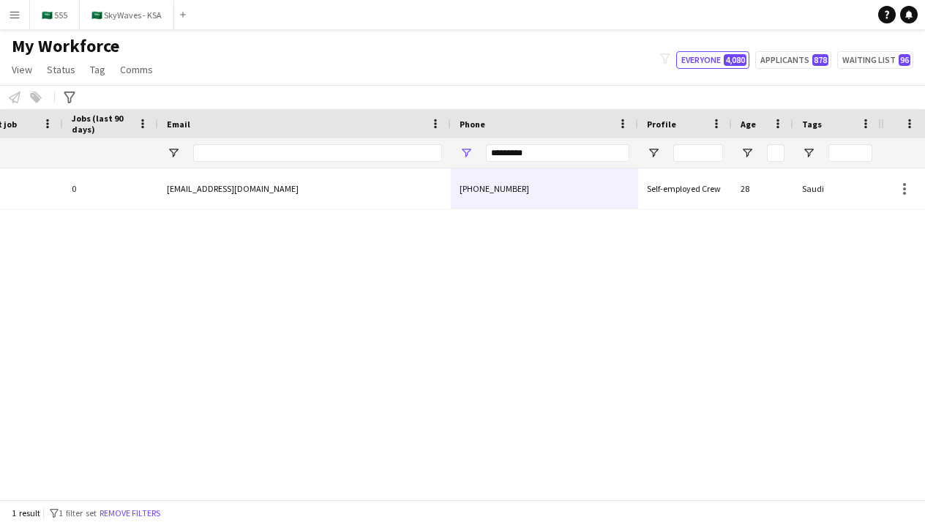
scroll to position [0, 705]
click at [562, 156] on input "*********" at bounding box center [557, 153] width 143 height 18
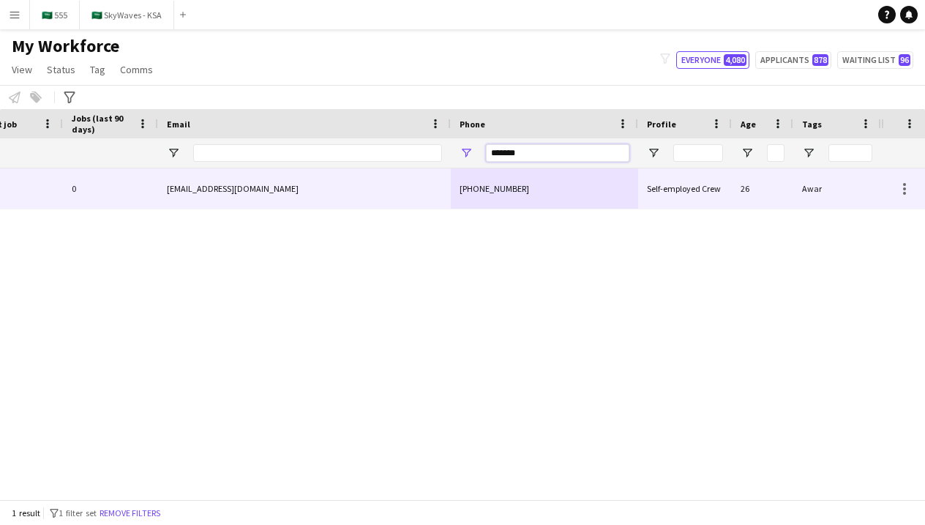
type input "*******"
click at [443, 198] on div "[EMAIL_ADDRESS][DOMAIN_NAME]" at bounding box center [304, 188] width 293 height 40
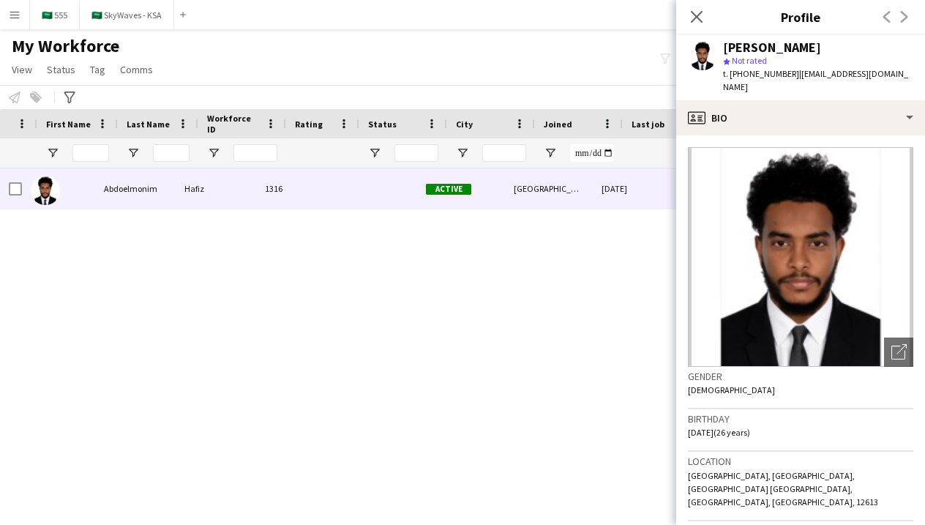
scroll to position [0, -21]
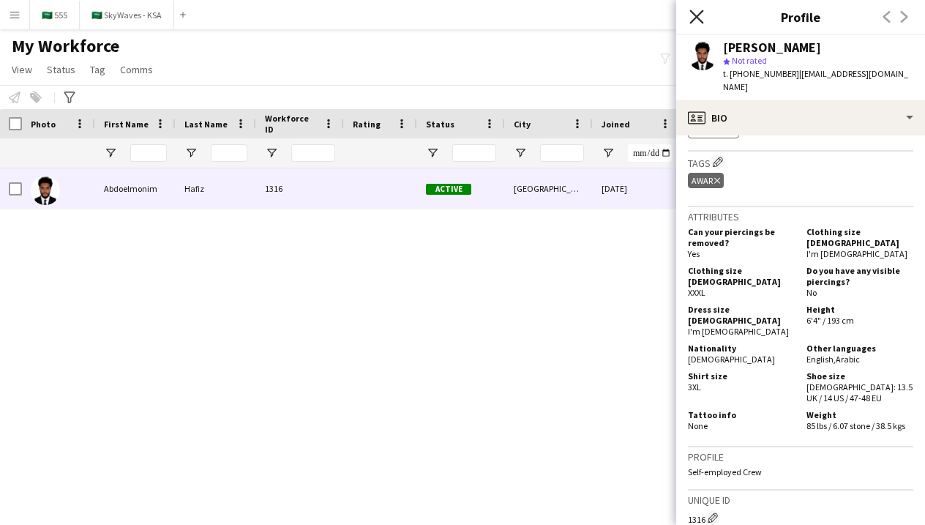
click at [696, 16] on icon at bounding box center [696, 17] width 14 height 14
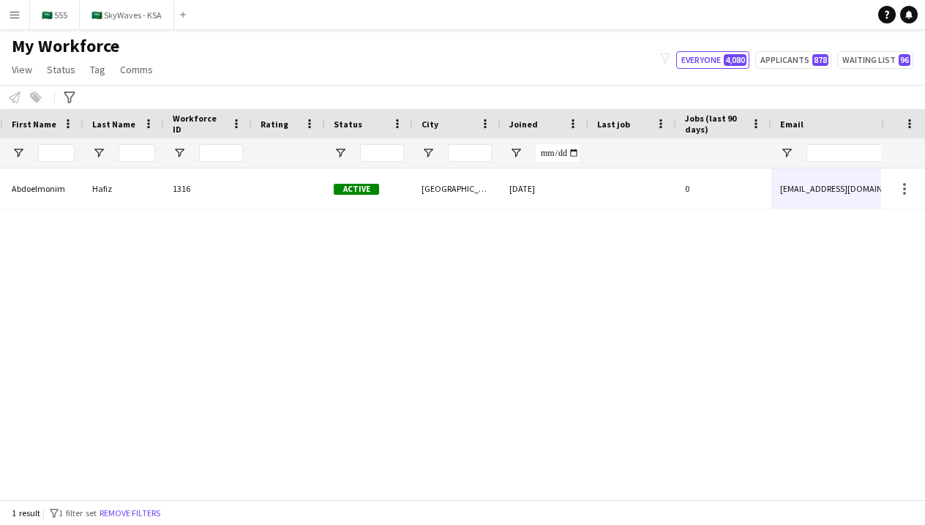
scroll to position [0, 289]
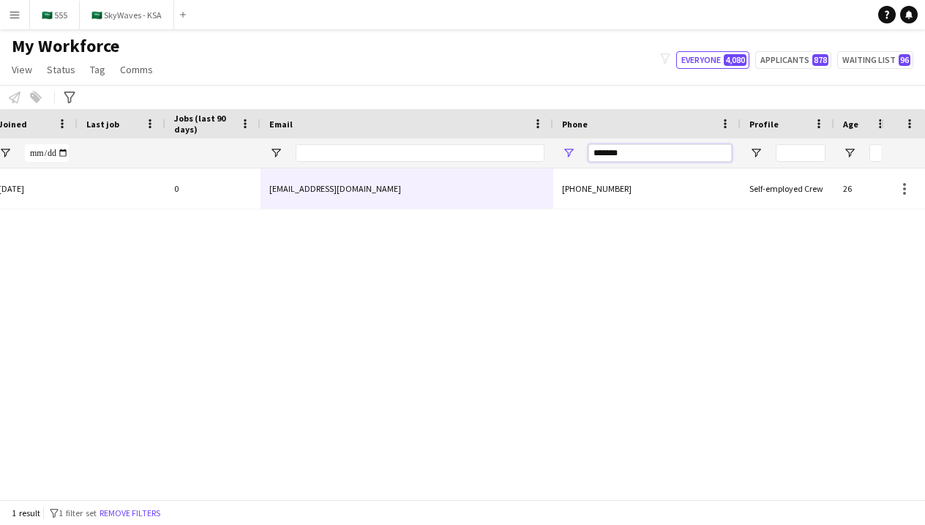
click at [610, 154] on input "*******" at bounding box center [659, 153] width 143 height 18
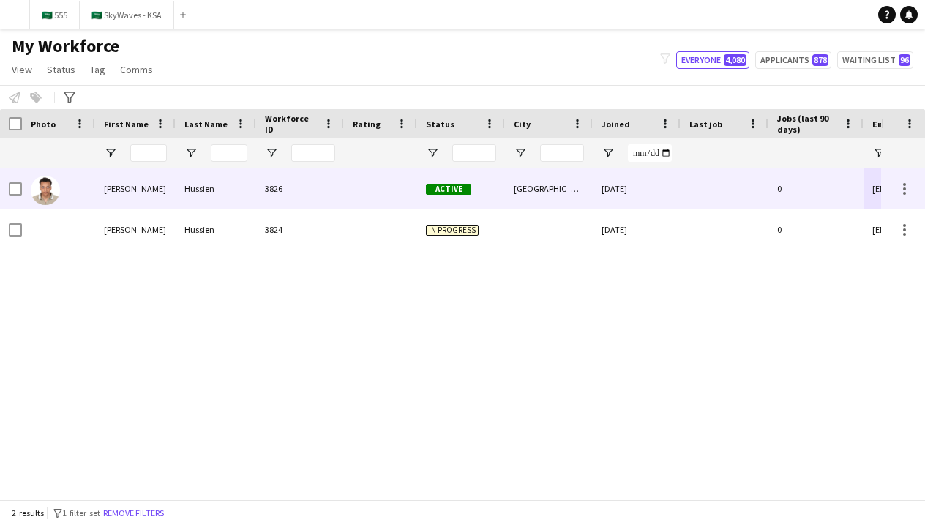
type input "******"
click at [398, 192] on div at bounding box center [380, 188] width 73 height 40
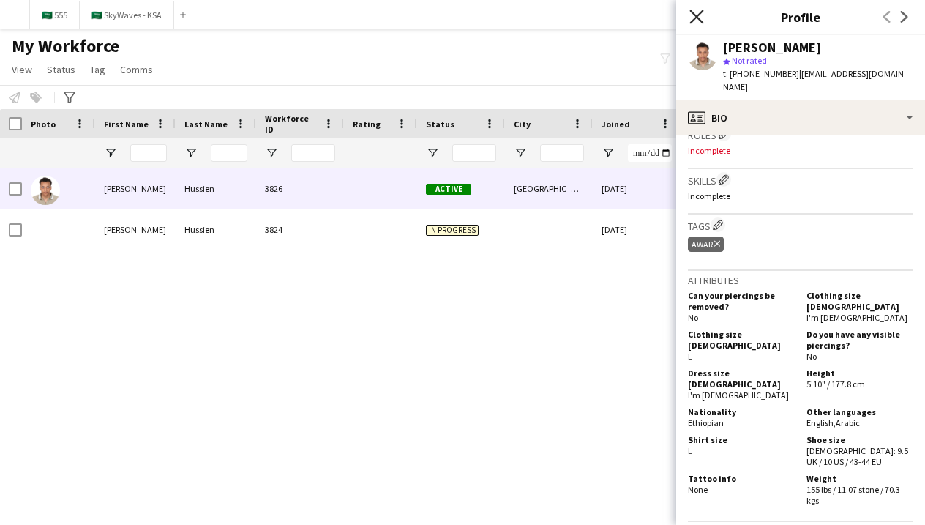
click at [698, 20] on icon "Close pop-in" at bounding box center [696, 17] width 14 height 14
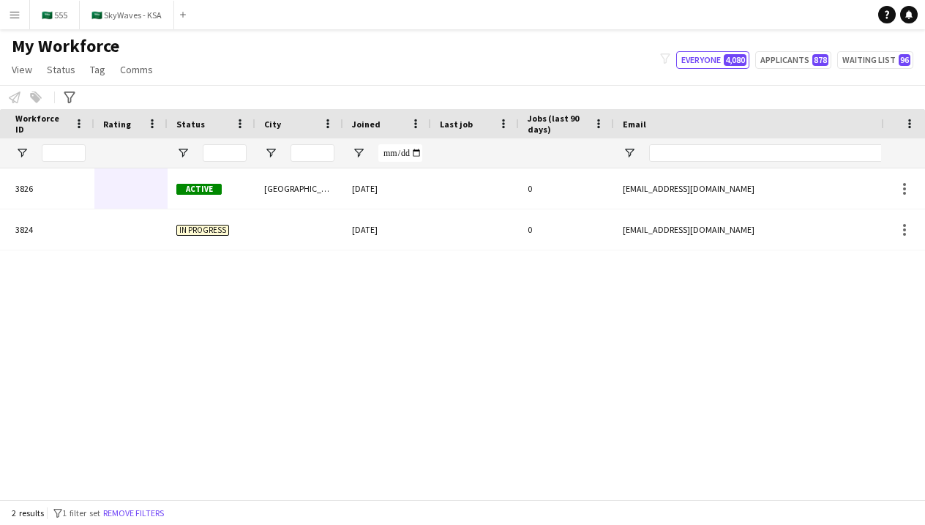
scroll to position [0, 605]
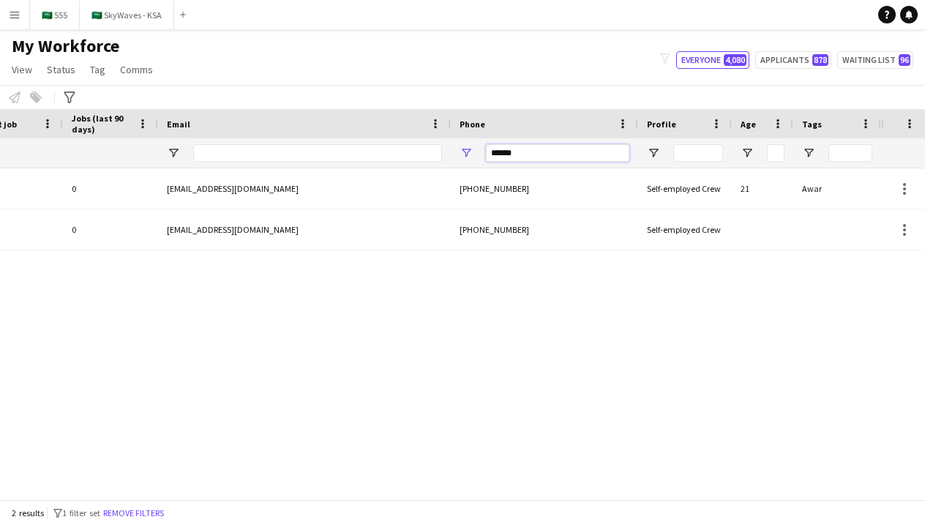
click at [547, 157] on input "******" at bounding box center [557, 153] width 143 height 18
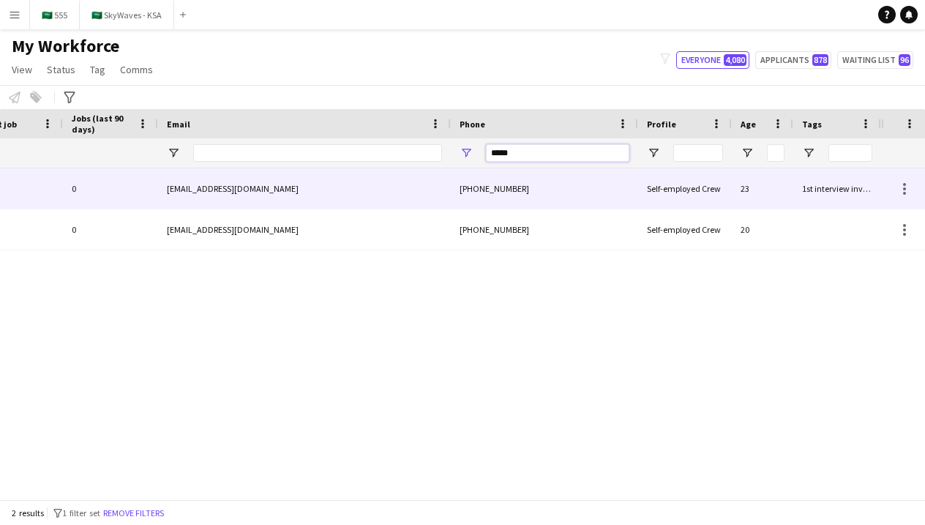
type input "*****"
click at [501, 196] on div "[PHONE_NUMBER]" at bounding box center [544, 188] width 187 height 40
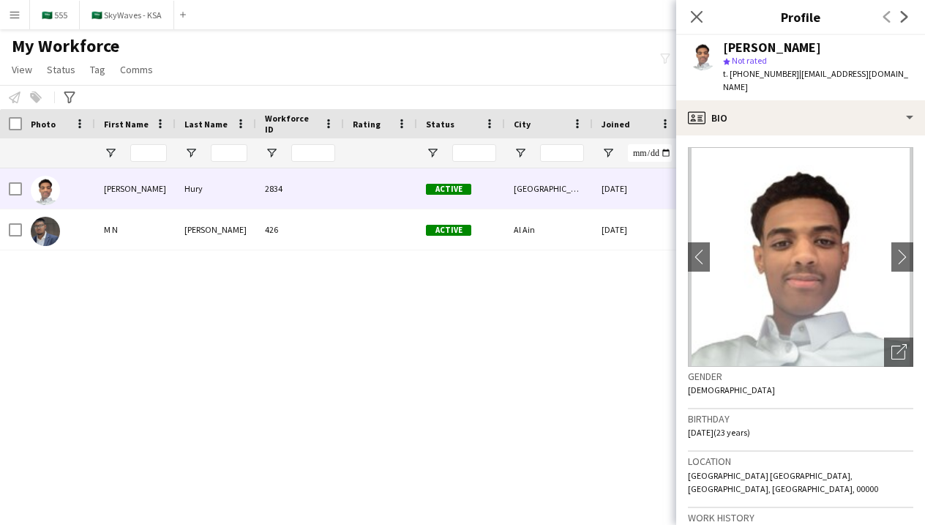
scroll to position [0, -61]
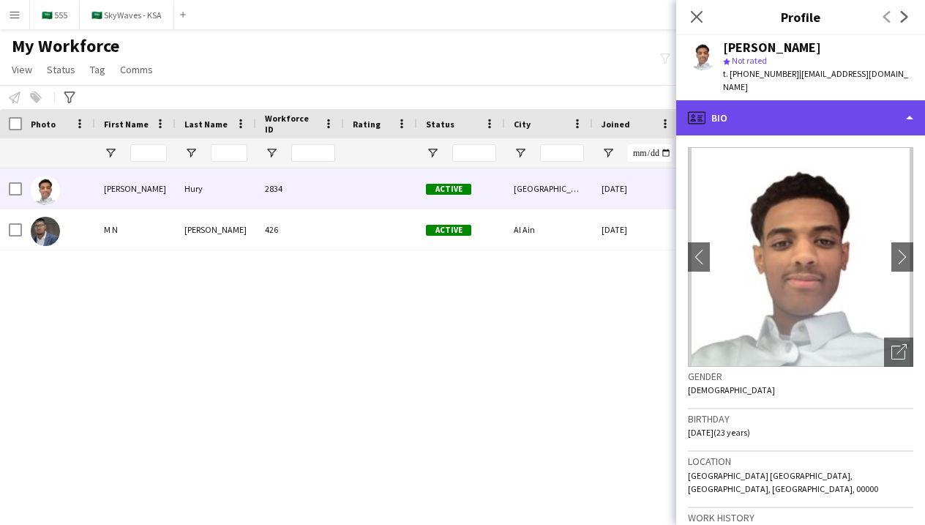
click at [840, 110] on div "profile Bio" at bounding box center [800, 117] width 249 height 35
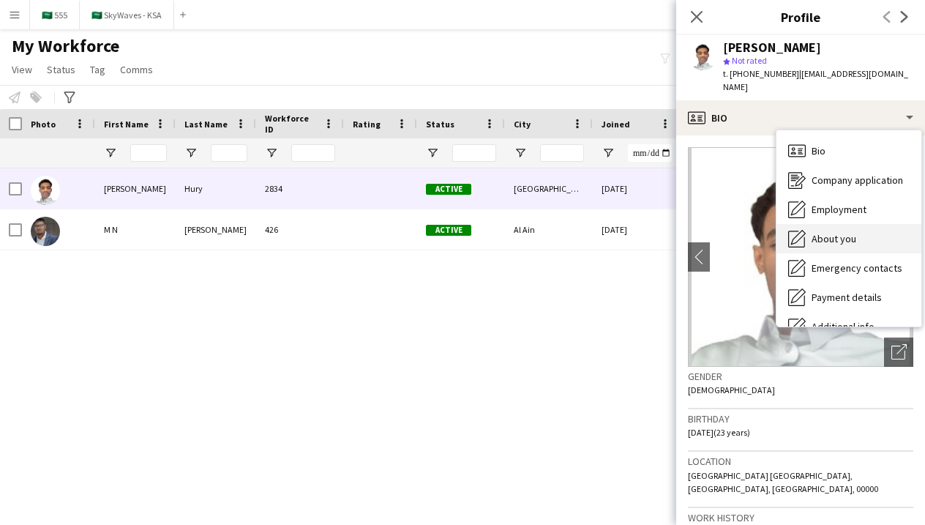
click at [844, 231] on div "About you About you" at bounding box center [848, 238] width 145 height 29
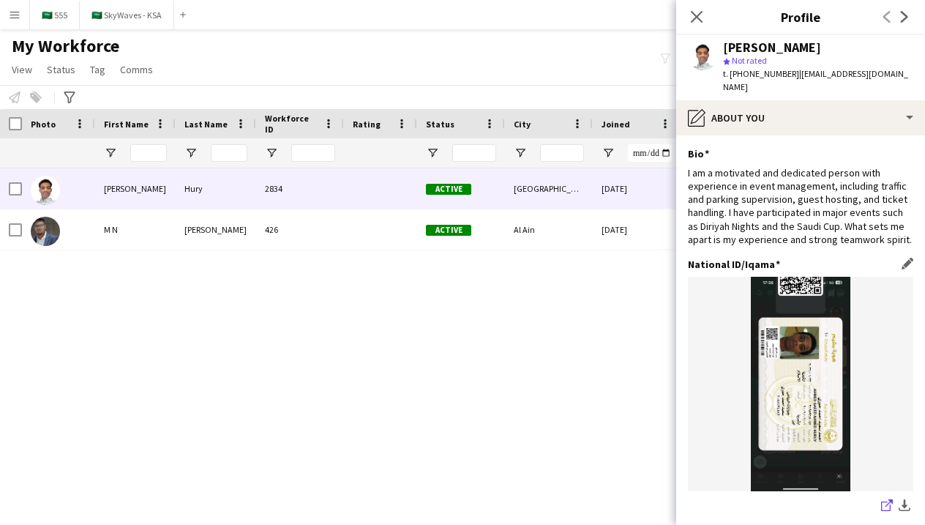
click at [887, 499] on app-icon "share-external-link-1" at bounding box center [887, 506] width 12 height 15
click at [692, 20] on icon "Close pop-in" at bounding box center [696, 17] width 14 height 14
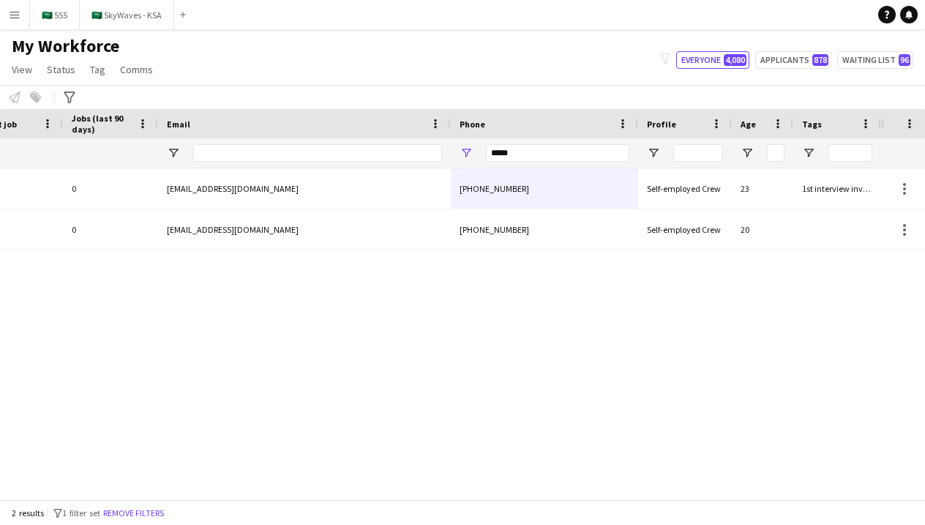
scroll to position [0, 705]
click at [531, 154] on input "*****" at bounding box center [557, 153] width 143 height 18
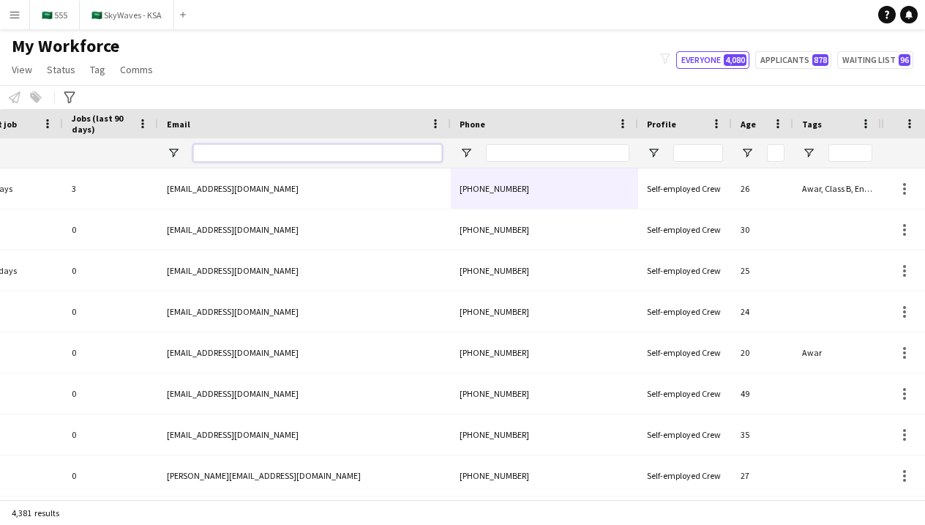
click at [415, 158] on input "Email Filter Input" at bounding box center [317, 153] width 249 height 18
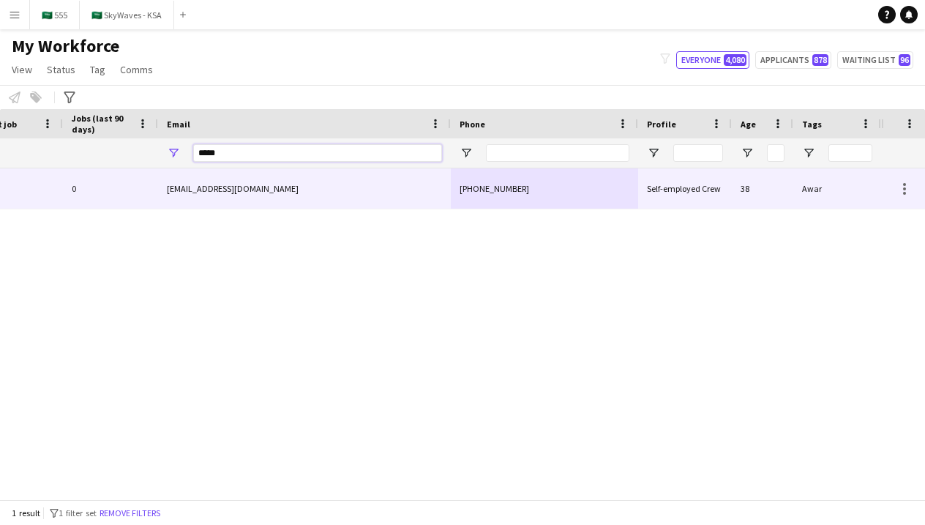
type input "*****"
click at [346, 195] on div "[EMAIL_ADDRESS][DOMAIN_NAME]" at bounding box center [304, 188] width 293 height 40
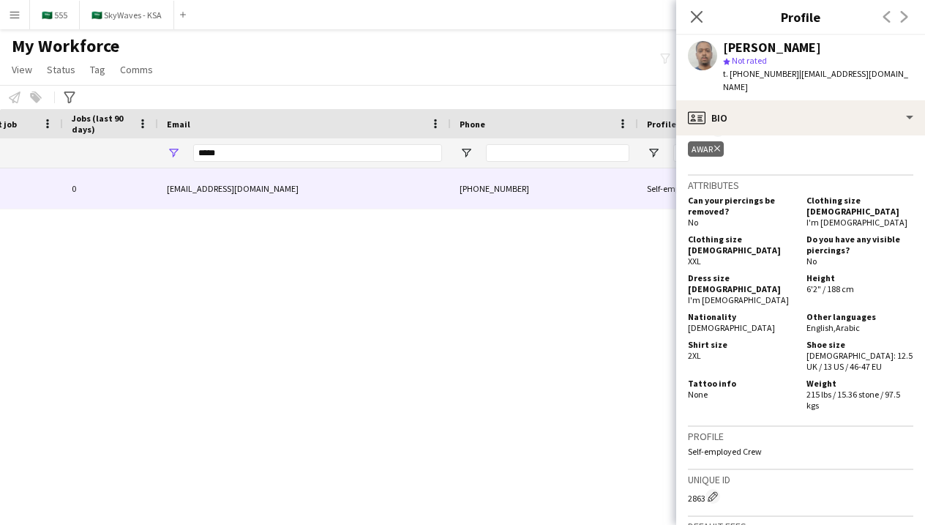
scroll to position [1033, 0]
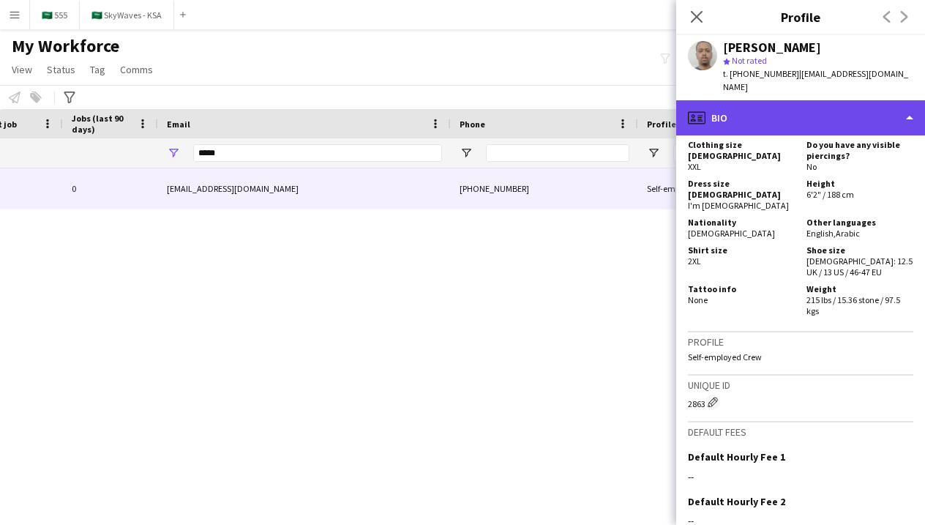
click at [711, 120] on div "profile Bio" at bounding box center [800, 117] width 249 height 35
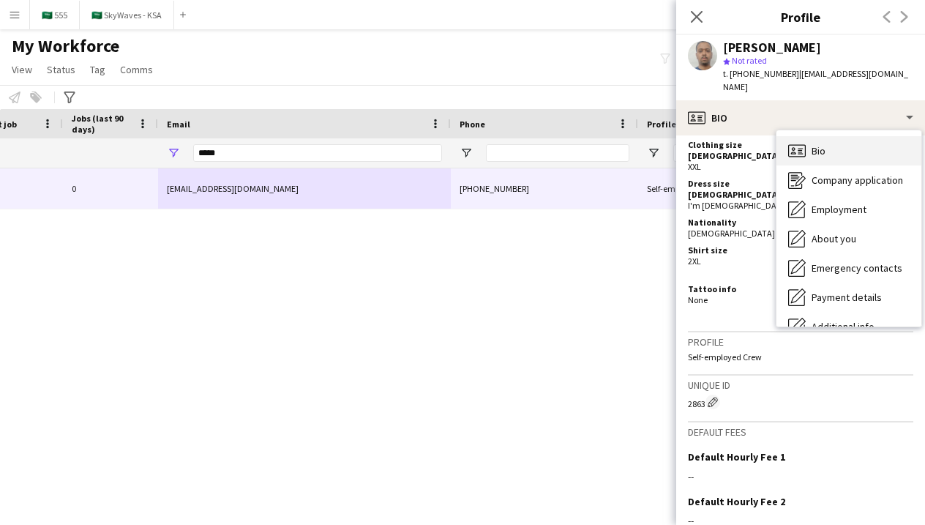
click at [813, 148] on div "Bio Bio" at bounding box center [848, 150] width 145 height 29
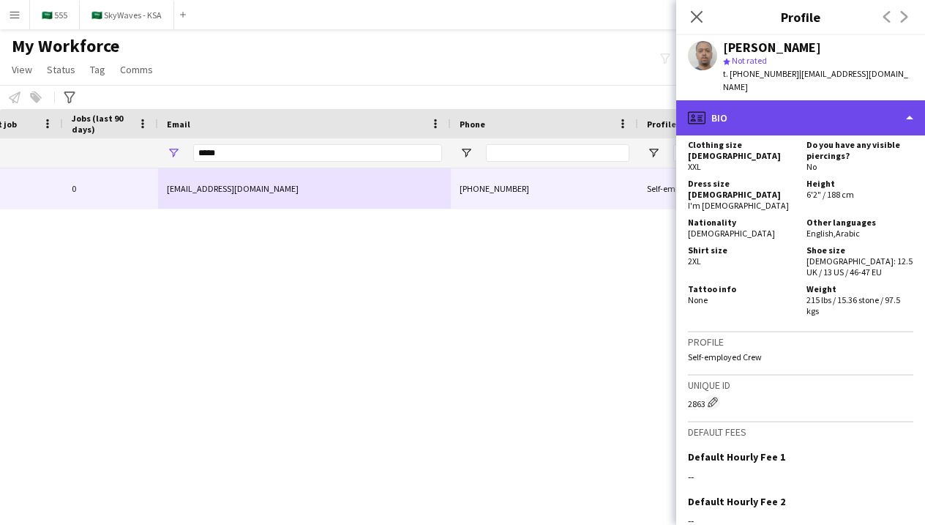
click at [765, 113] on div "profile Bio" at bounding box center [800, 117] width 249 height 35
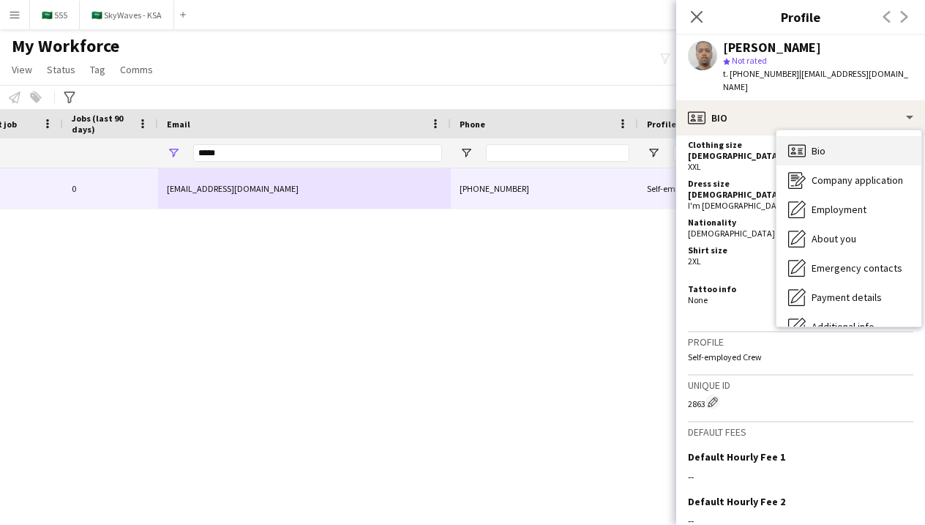
click at [793, 136] on div "Bio Bio" at bounding box center [848, 150] width 145 height 29
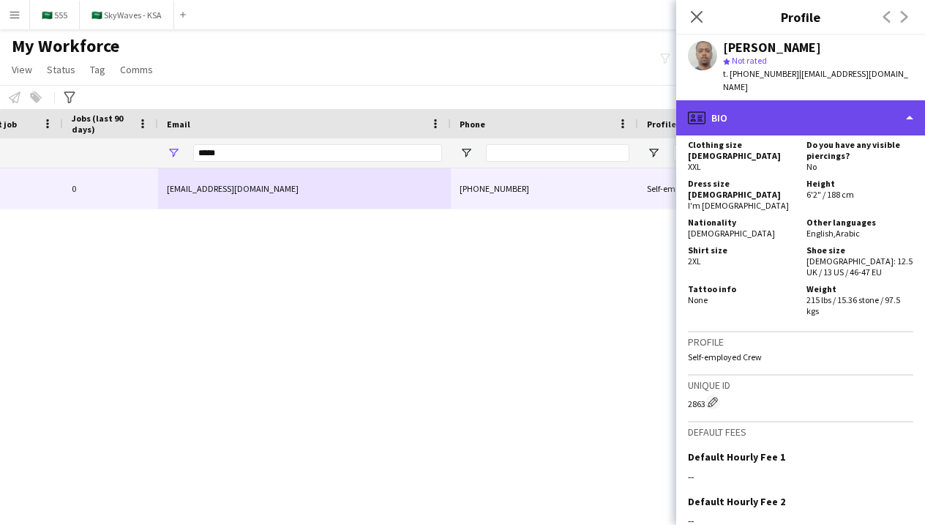
click at [770, 100] on div "profile Bio" at bounding box center [800, 117] width 249 height 35
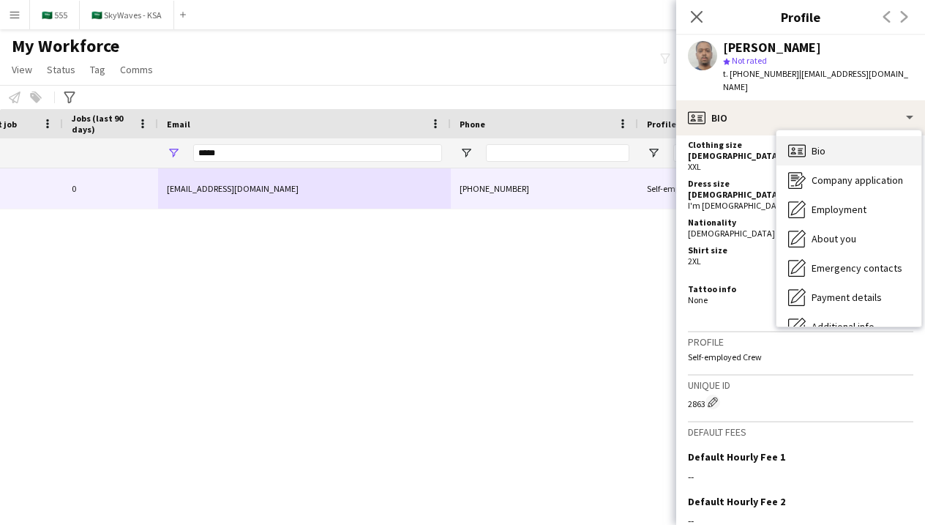
click at [814, 144] on span "Bio" at bounding box center [818, 150] width 14 height 13
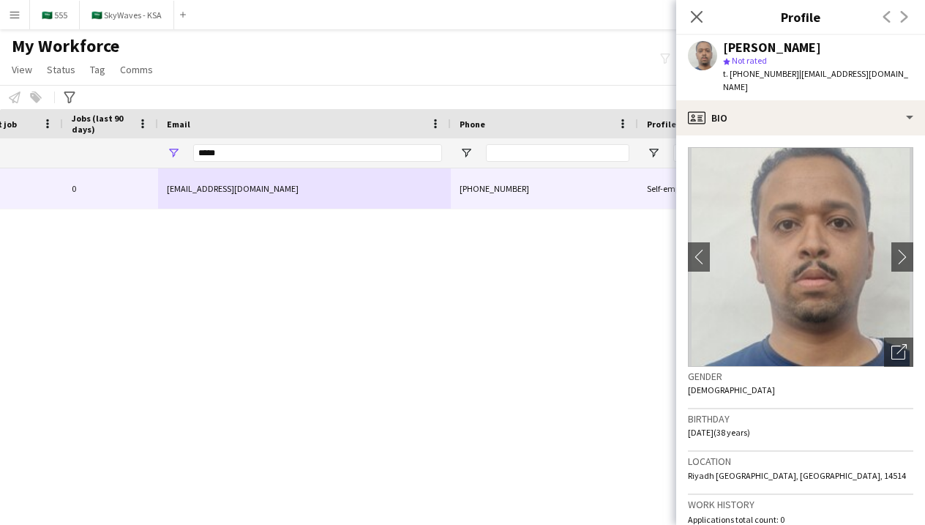
scroll to position [0, 0]
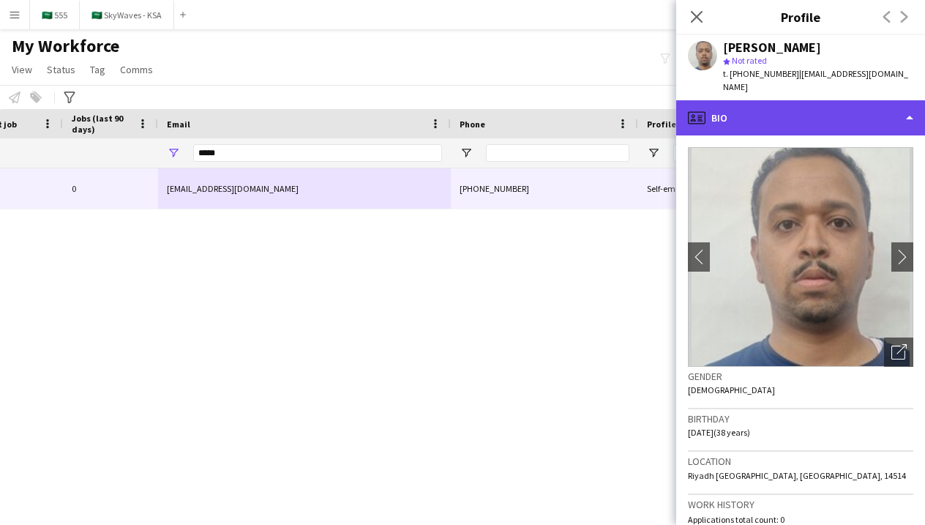
click at [756, 117] on div "profile Bio" at bounding box center [800, 117] width 249 height 35
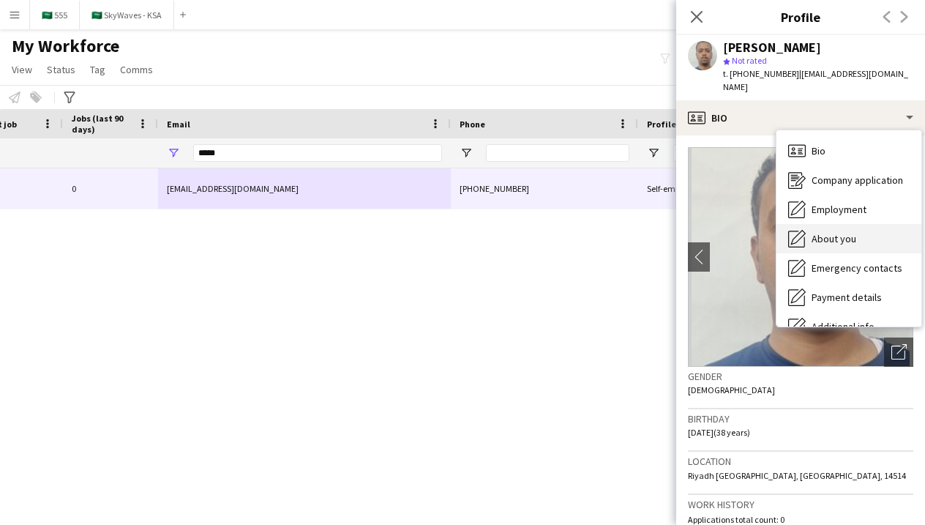
click at [805, 233] on icon "About you" at bounding box center [797, 239] width 18 height 18
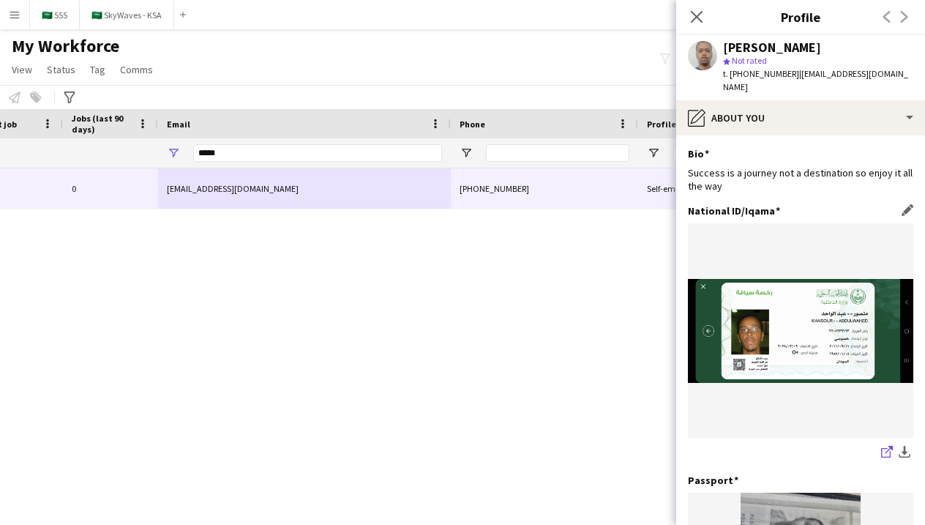
click at [889, 446] on icon "share-external-link-1" at bounding box center [887, 452] width 12 height 12
click at [512, 154] on input "Phone Filter Input" at bounding box center [557, 153] width 143 height 18
click at [408, 149] on input "*****" at bounding box center [317, 153] width 249 height 18
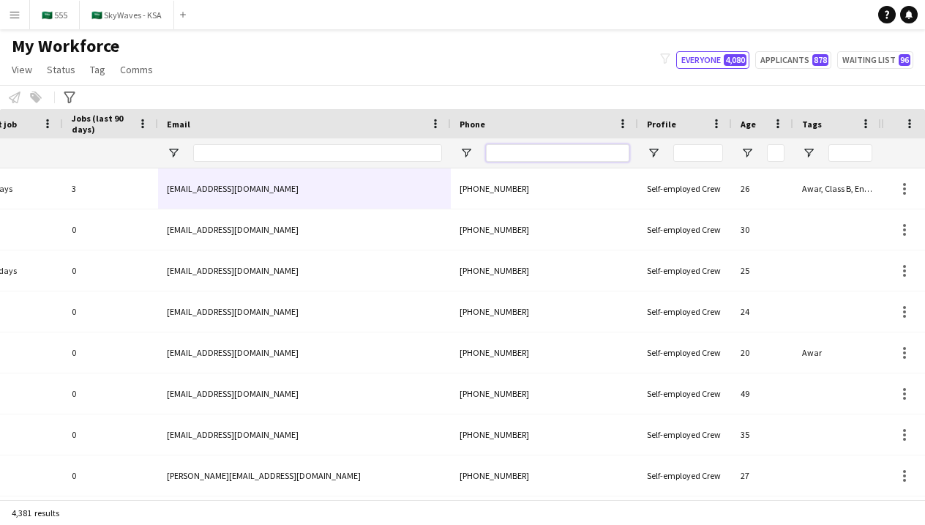
click at [517, 152] on input "Phone Filter Input" at bounding box center [557, 153] width 143 height 18
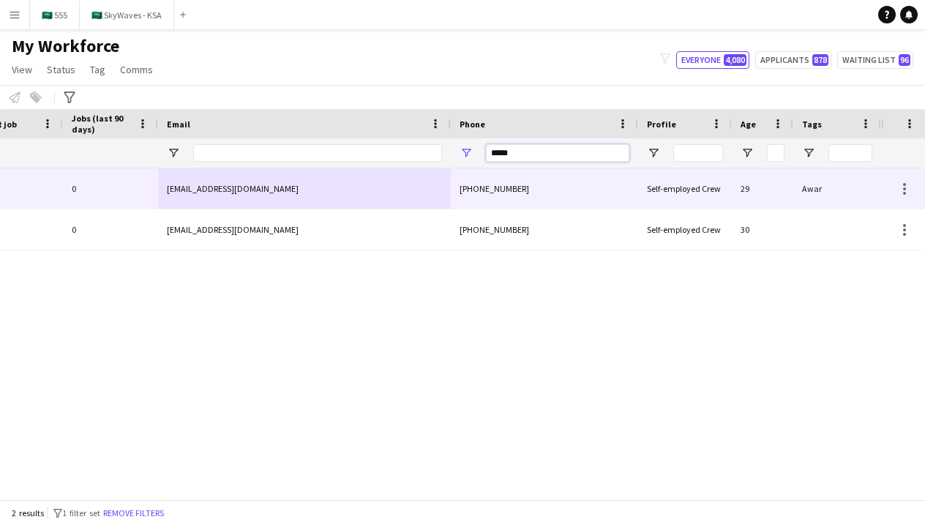
type input "*****"
click at [431, 175] on div "[EMAIL_ADDRESS][DOMAIN_NAME]" at bounding box center [304, 188] width 293 height 40
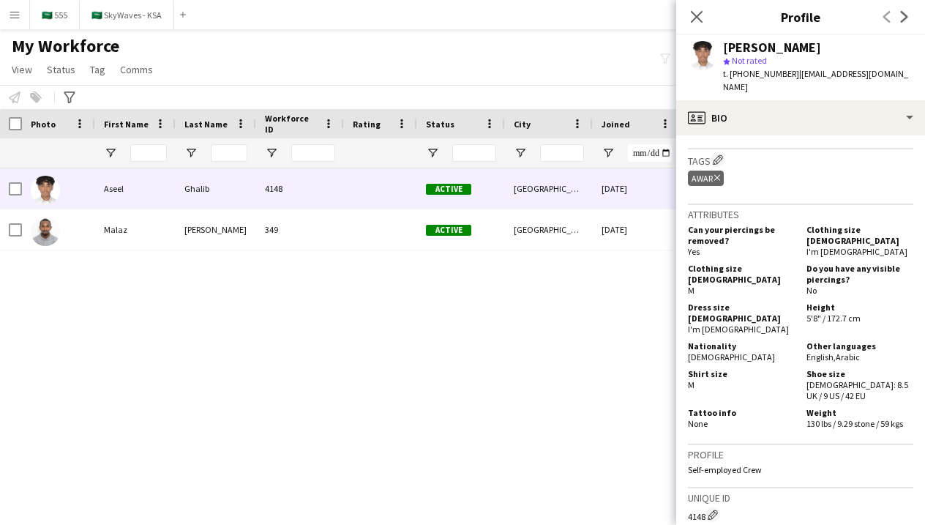
scroll to position [538, 0]
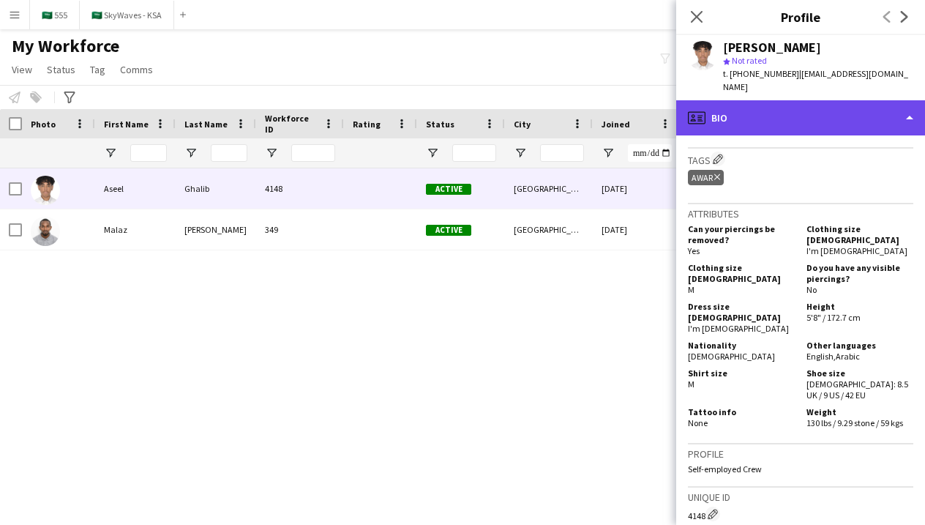
click at [769, 117] on div "profile Bio" at bounding box center [800, 117] width 249 height 35
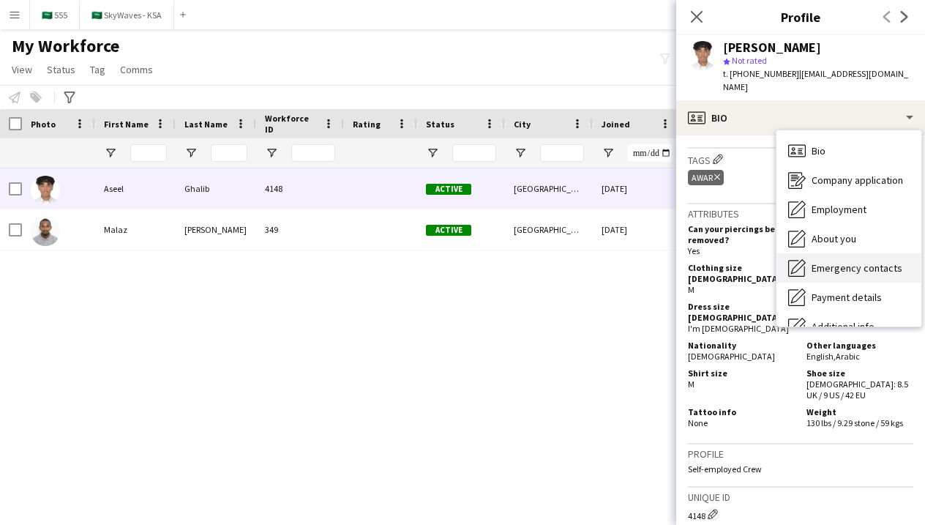
click at [826, 253] on div "Emergency contacts Emergency contacts" at bounding box center [848, 267] width 145 height 29
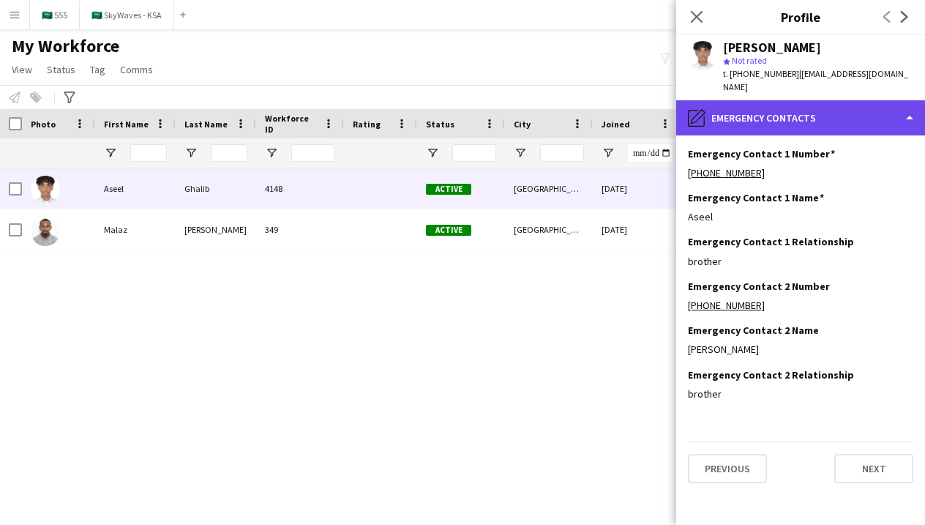
click at [747, 103] on div "pencil4 Emergency contacts" at bounding box center [800, 117] width 249 height 35
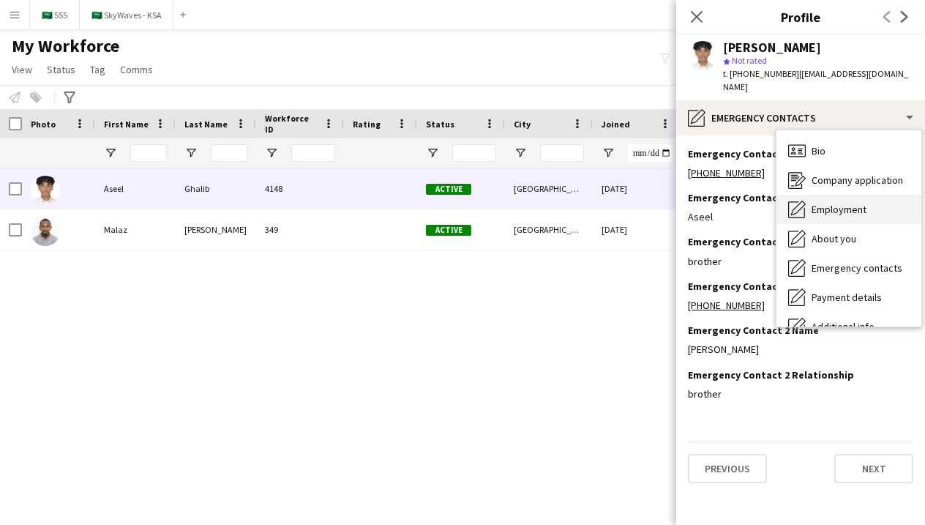
click at [798, 203] on icon "Employment" at bounding box center [797, 209] width 18 height 18
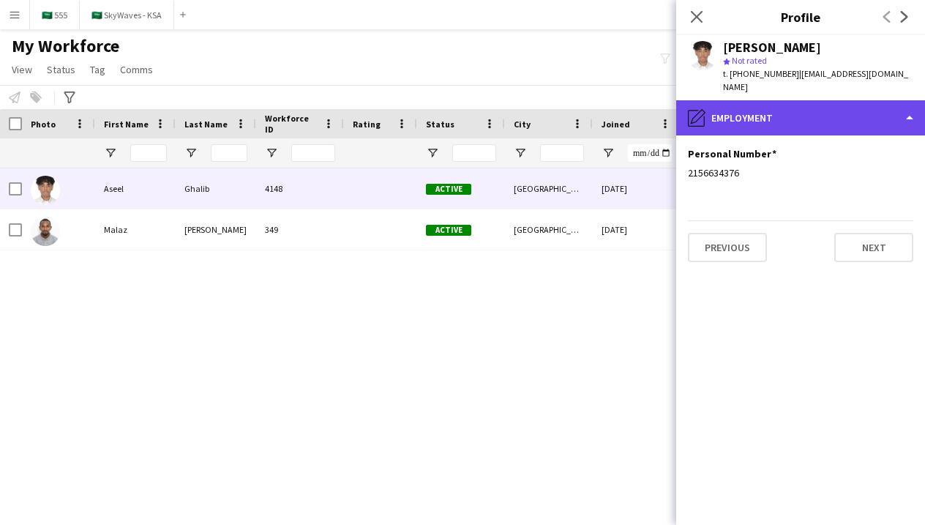
click at [754, 106] on div "pencil4 Employment" at bounding box center [800, 117] width 249 height 35
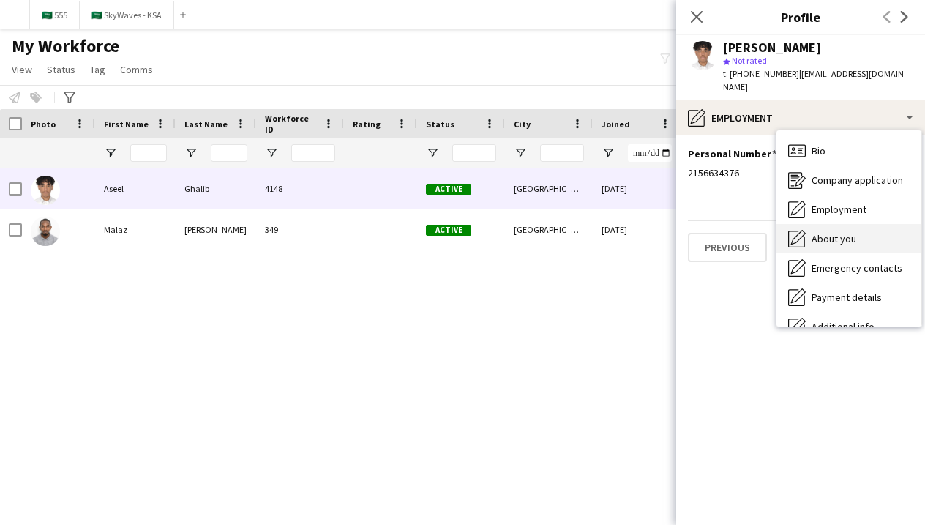
click at [808, 224] on div "About you About you" at bounding box center [848, 238] width 145 height 29
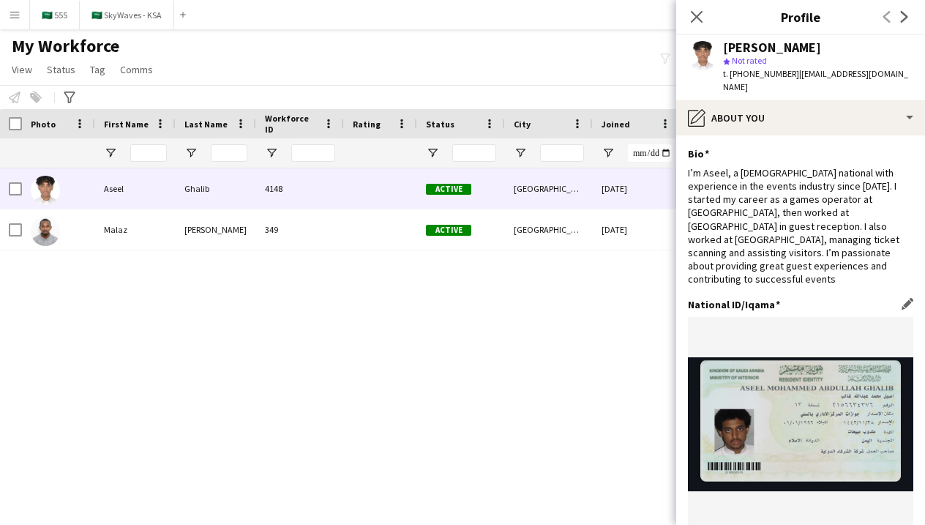
click at [692, 12] on icon at bounding box center [696, 17] width 14 height 14
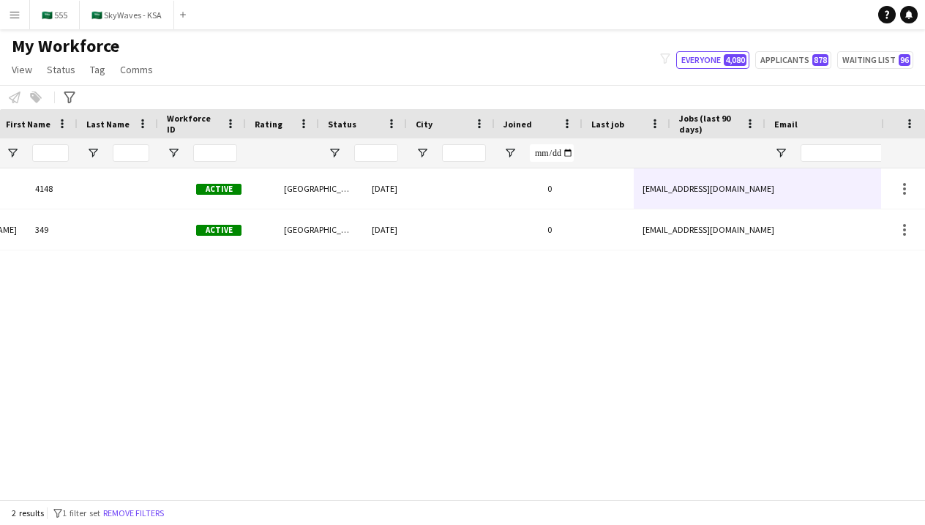
scroll to position [0, 284]
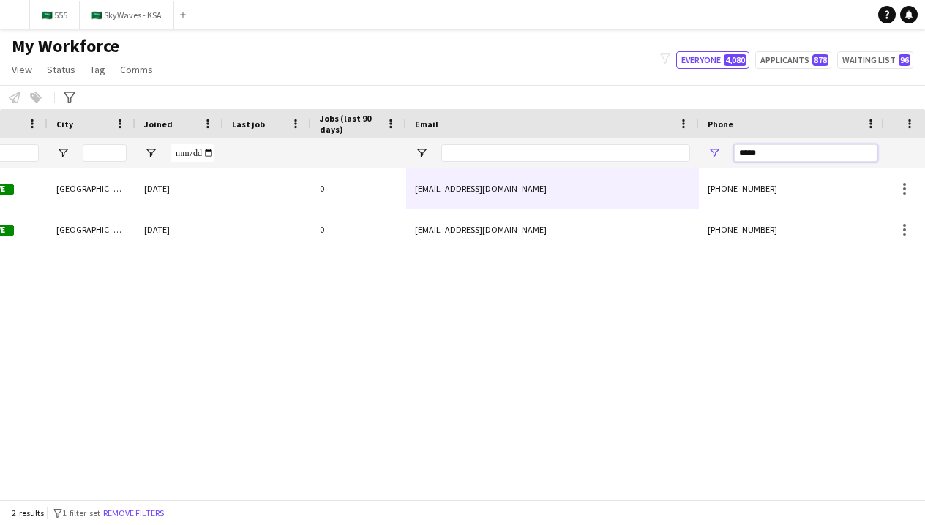
click at [746, 158] on input "*****" at bounding box center [805, 153] width 143 height 18
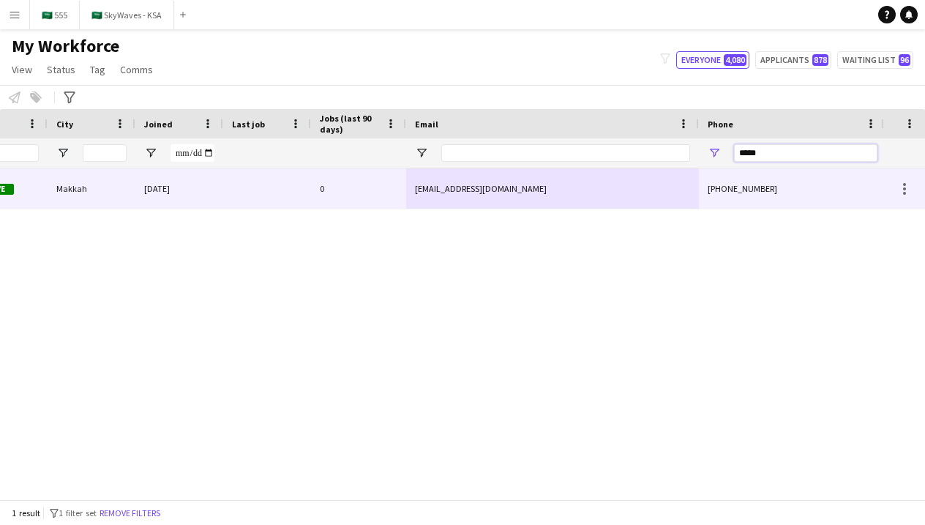
type input "*****"
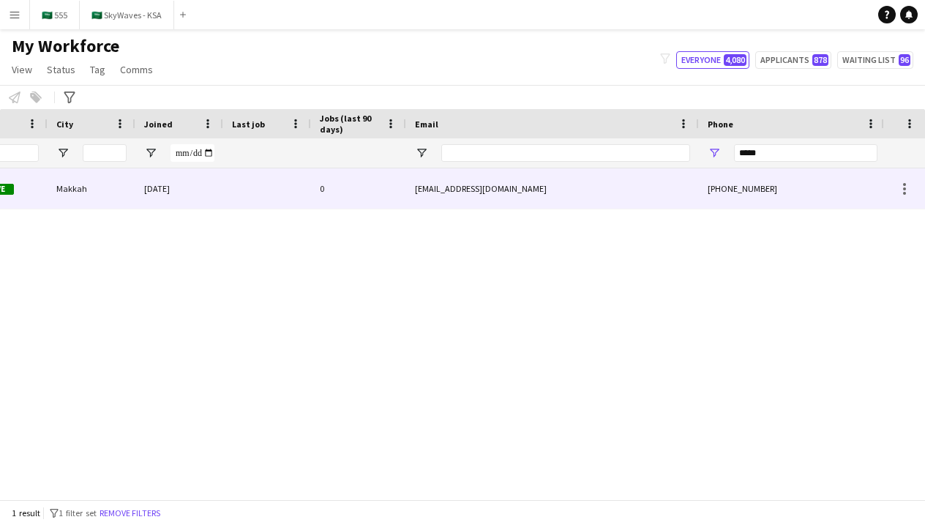
click at [604, 184] on div "[EMAIL_ADDRESS][DOMAIN_NAME]" at bounding box center [552, 188] width 293 height 40
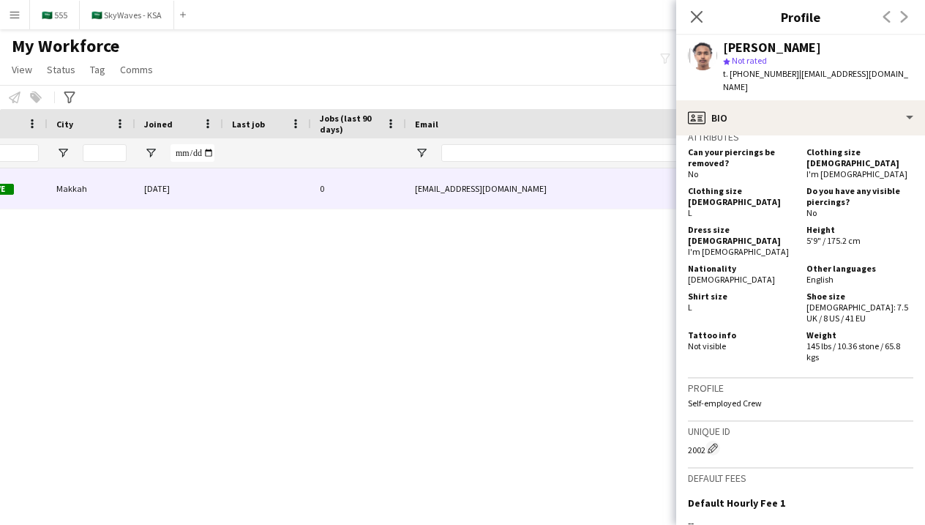
scroll to position [623, 0]
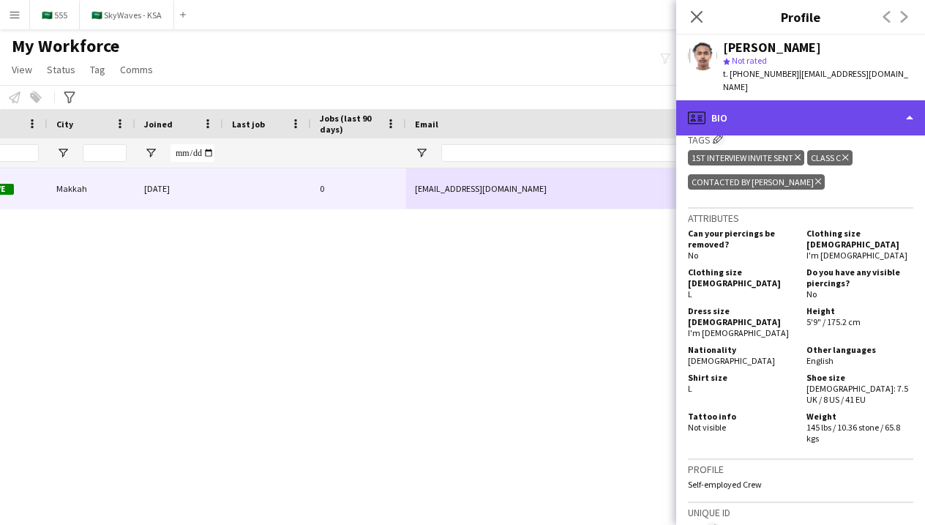
click at [774, 104] on div "profile Bio" at bounding box center [800, 117] width 249 height 35
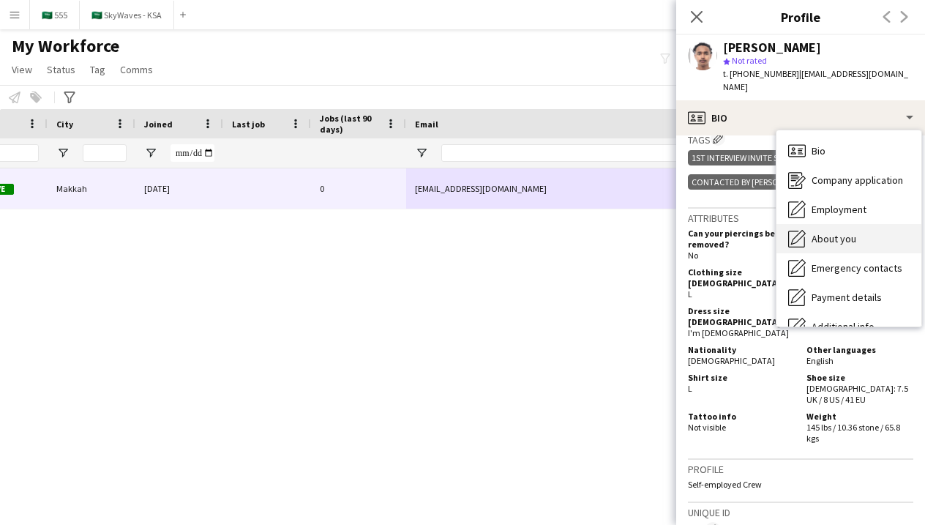
click at [827, 232] on span "About you" at bounding box center [833, 238] width 45 height 13
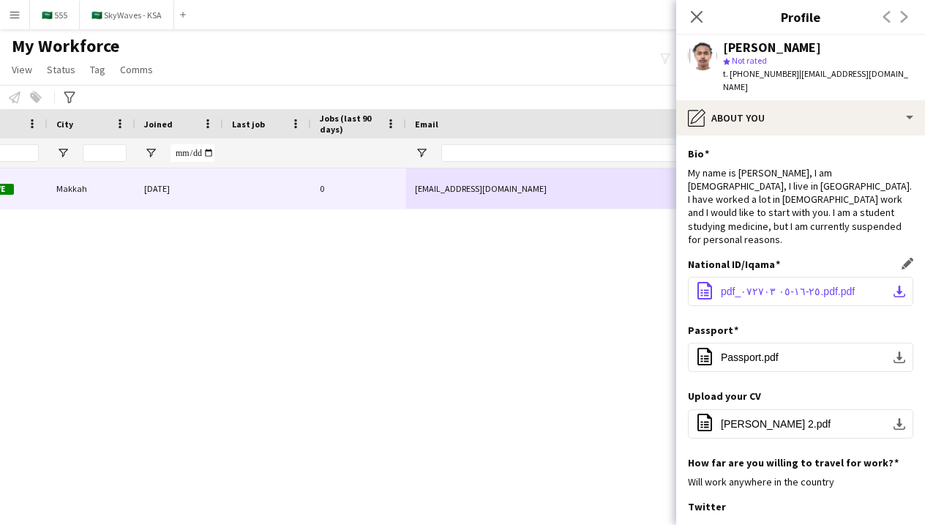
click at [735, 285] on span "pdf_٢٥-١٦-٠٥ ٠٧٢٧٠٣.pdf.pdf" at bounding box center [788, 291] width 134 height 12
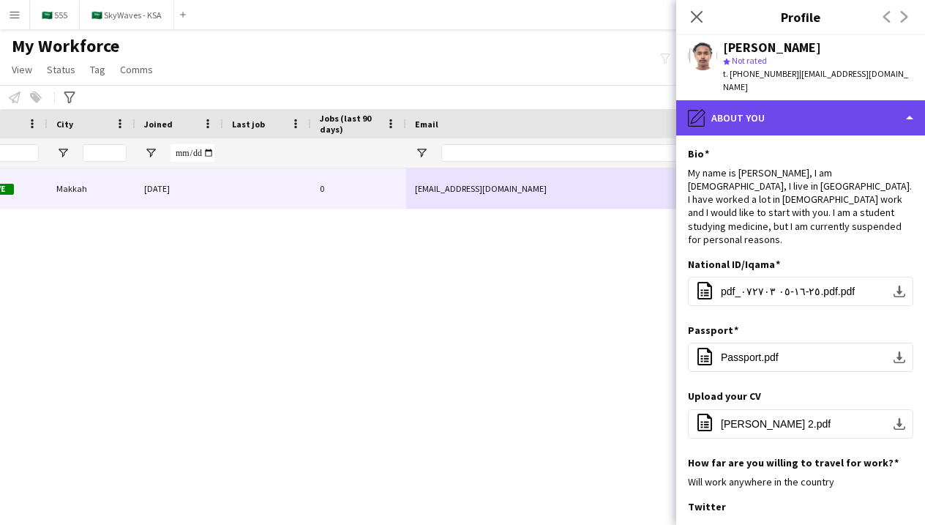
click at [759, 100] on div "pencil4 About you" at bounding box center [800, 117] width 249 height 35
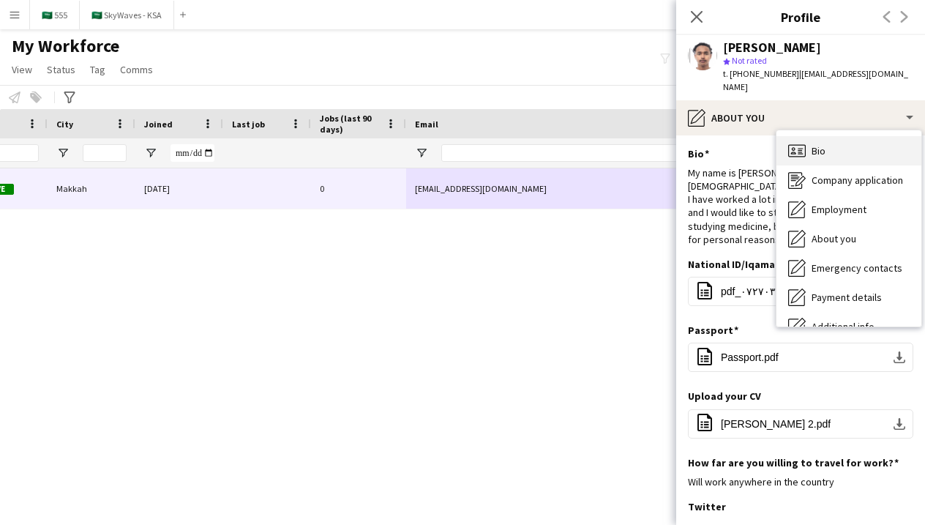
click at [791, 142] on icon "Bio" at bounding box center [797, 151] width 18 height 18
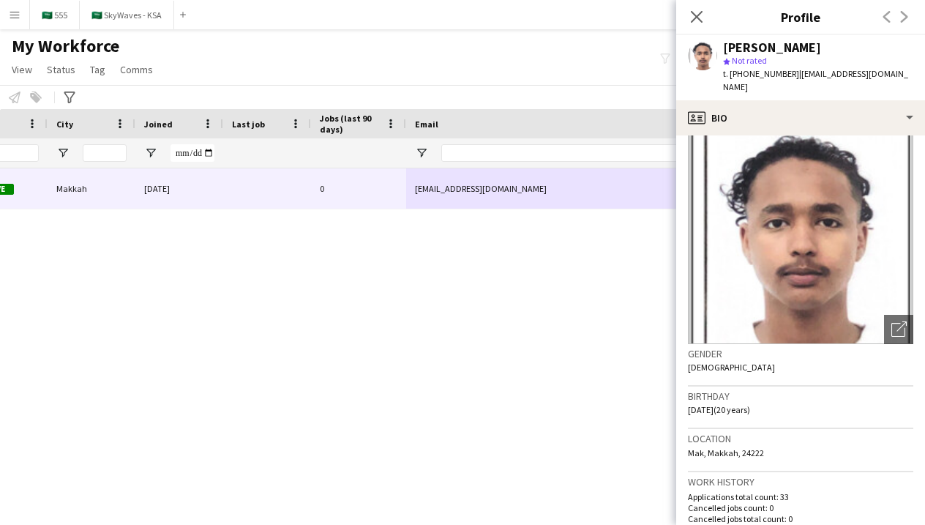
scroll to position [23, 0]
click at [697, 23] on icon "Close pop-in" at bounding box center [697, 17] width 12 height 12
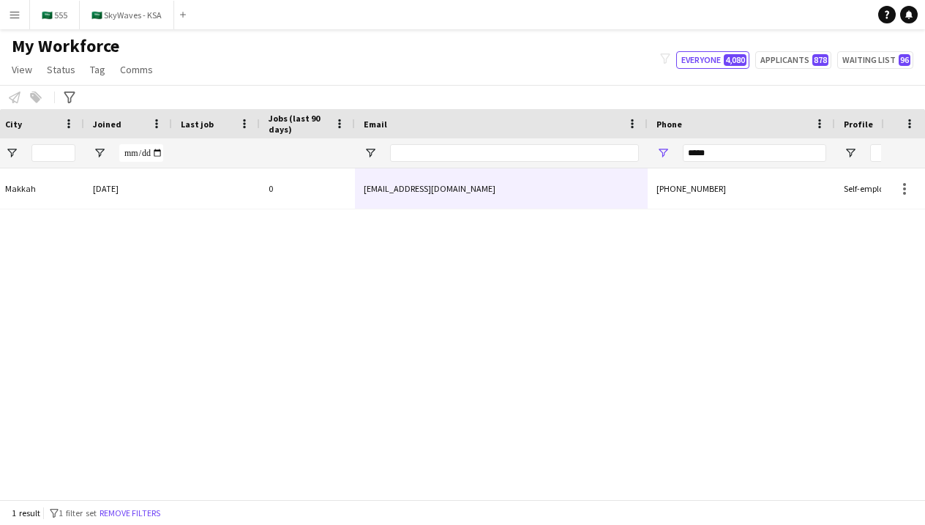
scroll to position [0, 508]
click at [726, 151] on input "*****" at bounding box center [754, 153] width 143 height 18
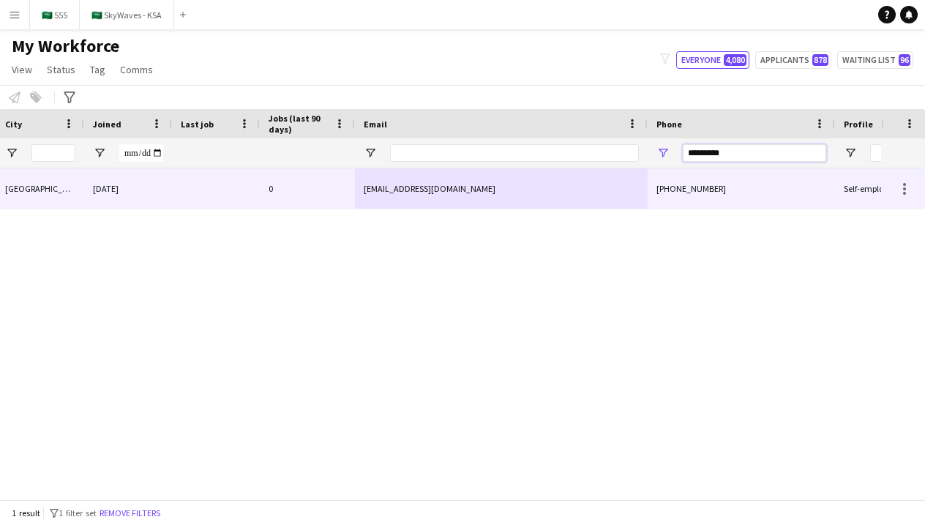
type input "*********"
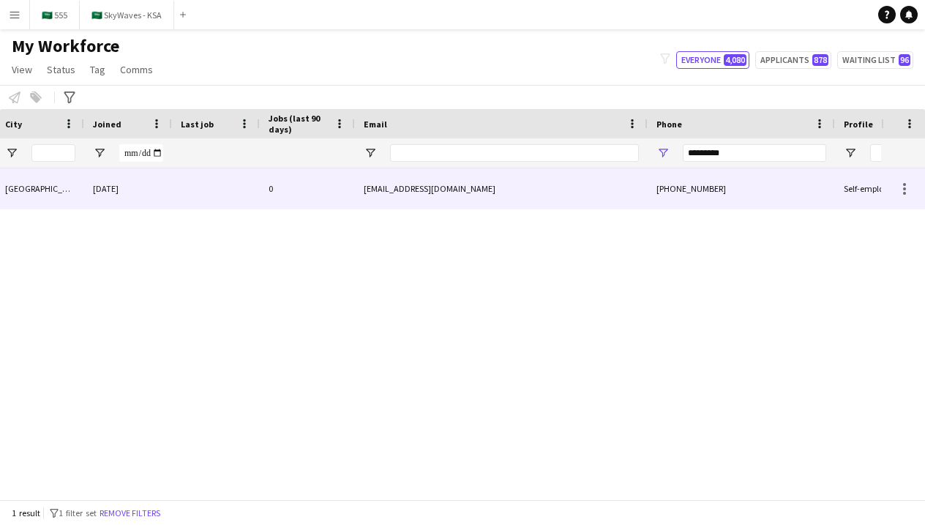
click at [699, 196] on div "[PHONE_NUMBER]" at bounding box center [741, 188] width 187 height 40
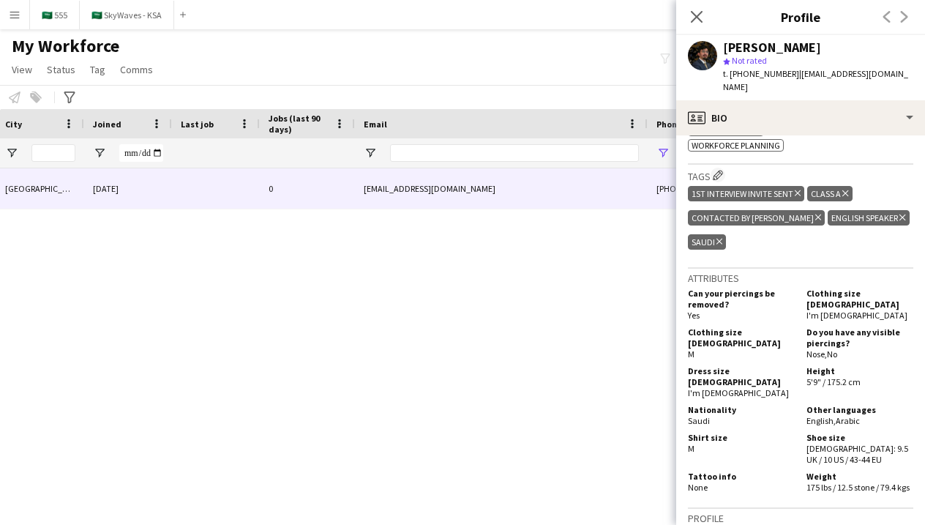
scroll to position [971, 0]
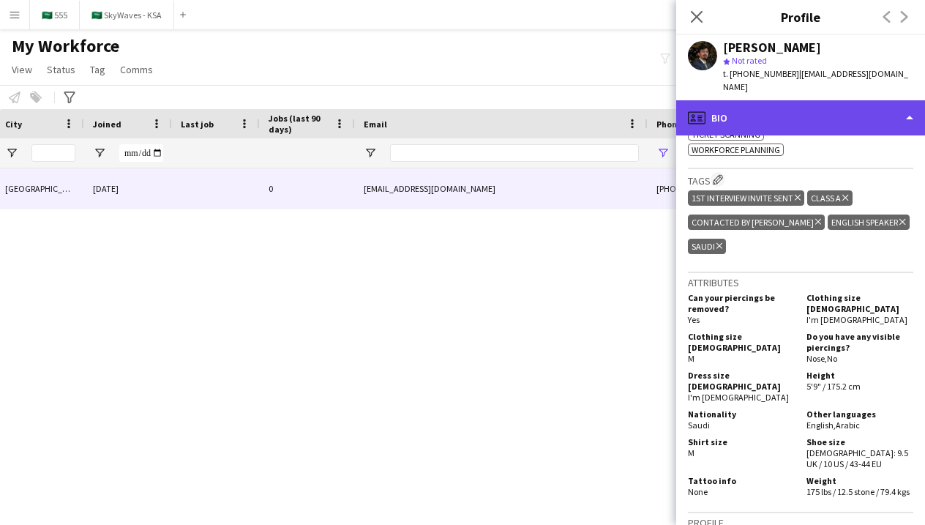
click at [776, 100] on div "profile Bio" at bounding box center [800, 117] width 249 height 35
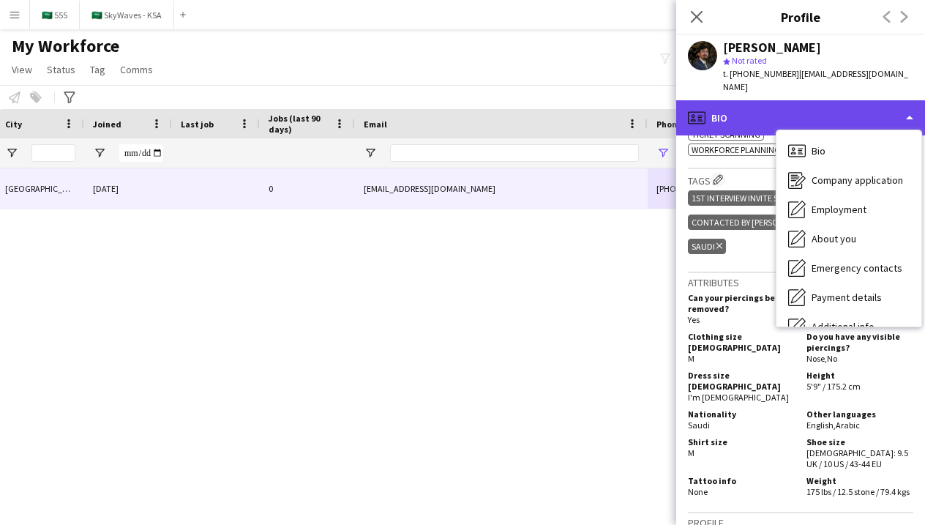
click at [748, 102] on div "profile Bio" at bounding box center [800, 117] width 249 height 35
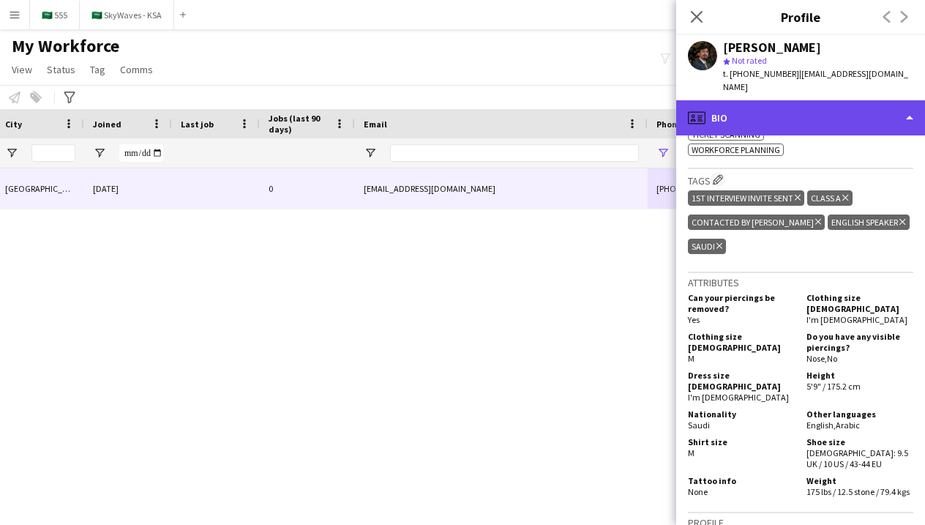
click at [735, 100] on div "profile Bio" at bounding box center [800, 117] width 249 height 35
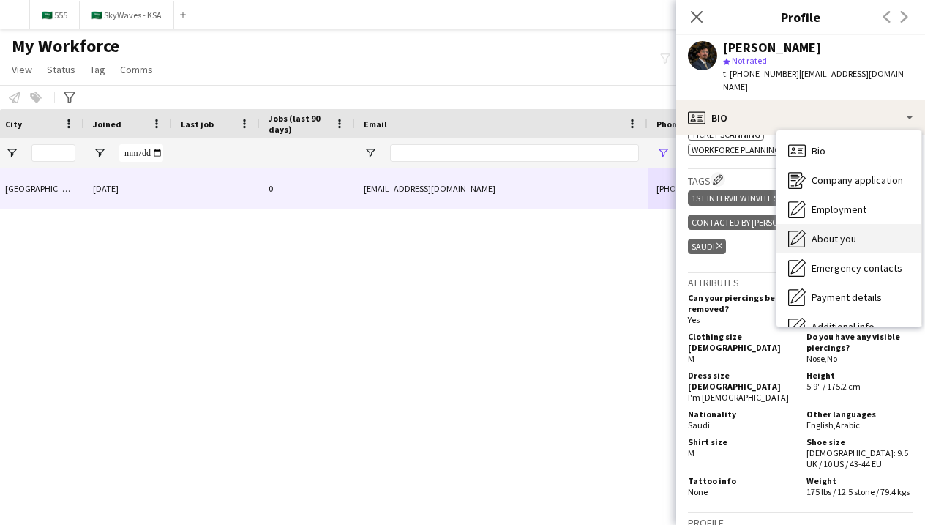
click at [814, 232] on span "About you" at bounding box center [833, 238] width 45 height 13
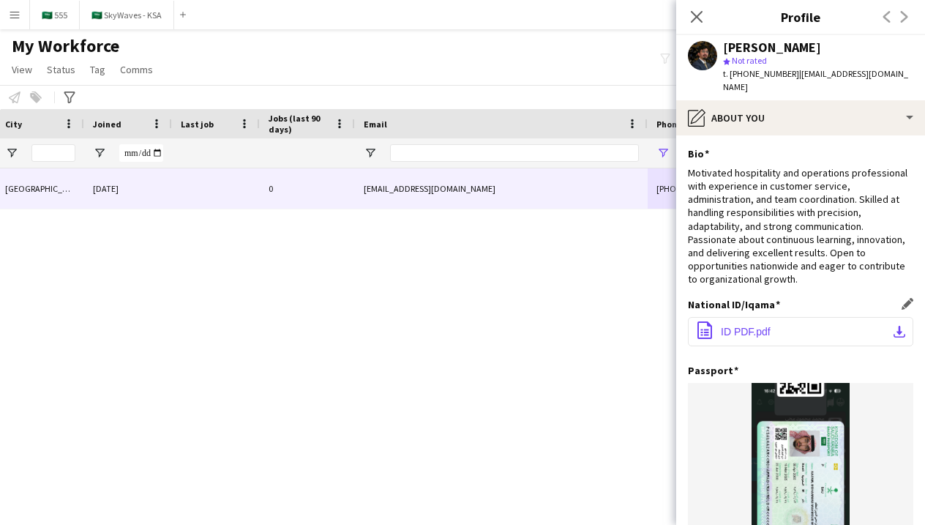
click at [743, 326] on span "ID PDF.pdf" at bounding box center [746, 332] width 50 height 12
click at [697, 17] on icon at bounding box center [696, 17] width 14 height 14
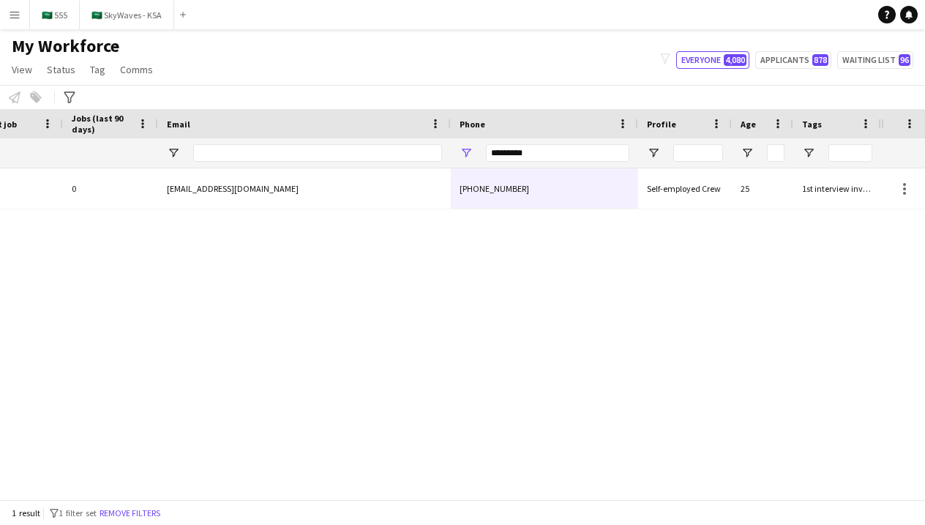
scroll to position [0, 705]
click at [613, 151] on input "*********" at bounding box center [557, 153] width 143 height 18
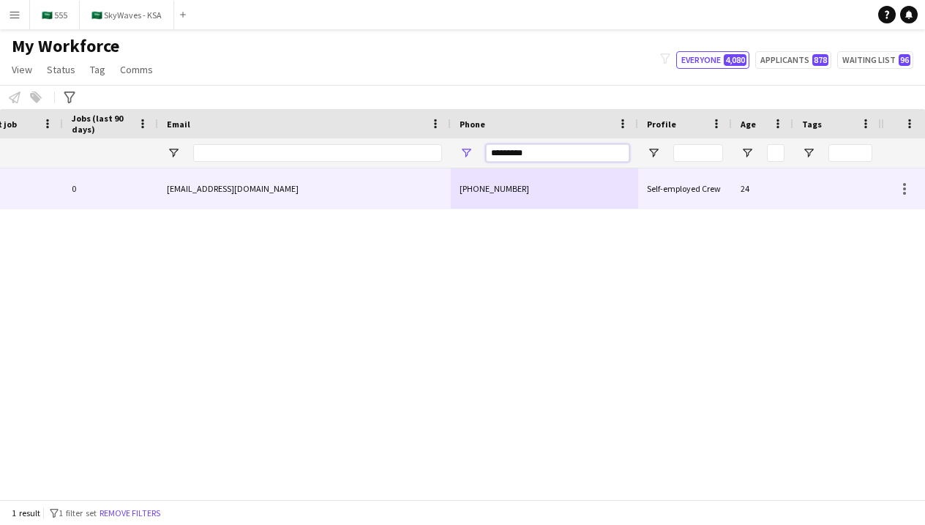
type input "*********"
click at [520, 192] on div "[PHONE_NUMBER]" at bounding box center [544, 188] width 187 height 40
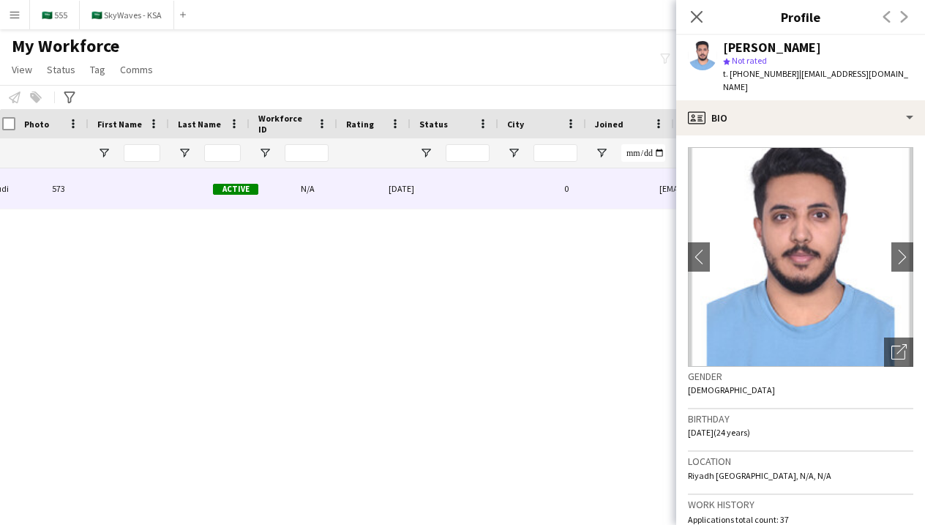
scroll to position [0, -11]
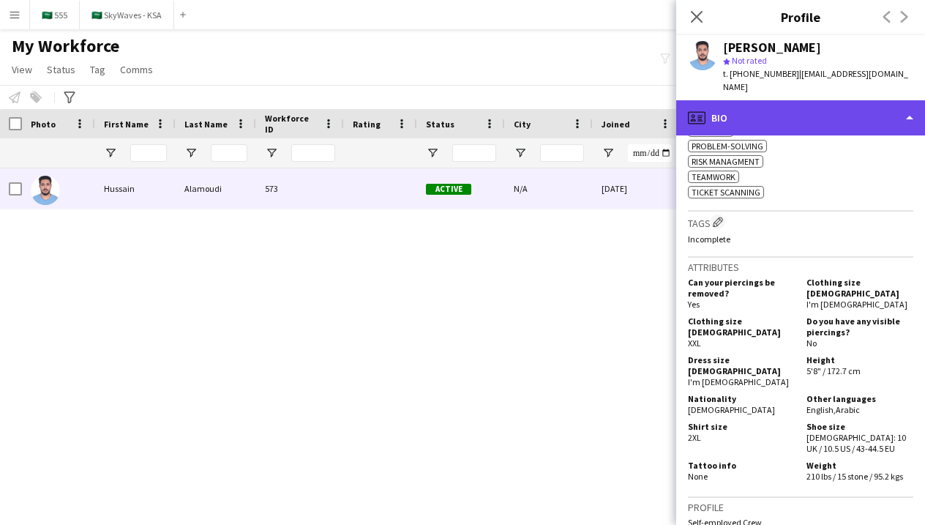
click at [792, 102] on div "profile Bio" at bounding box center [800, 117] width 249 height 35
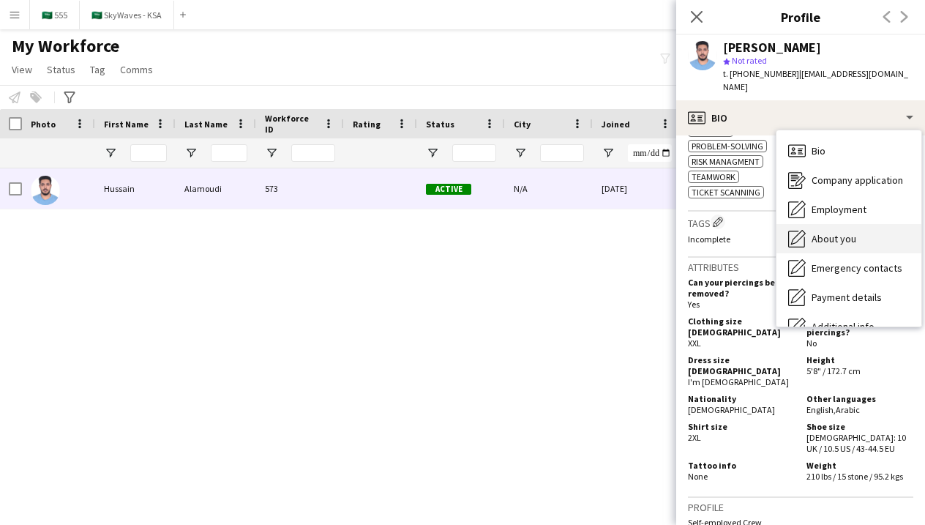
click at [819, 232] on div "About you About you" at bounding box center [848, 238] width 145 height 29
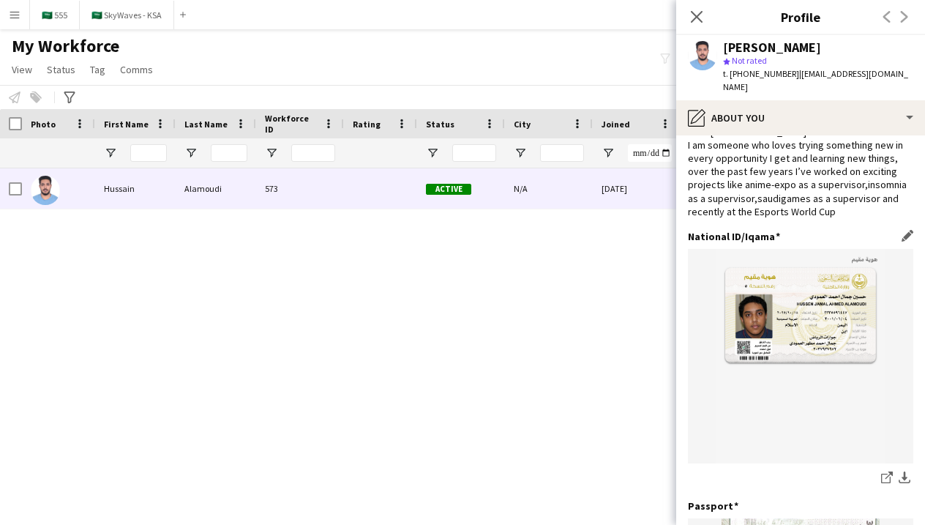
scroll to position [96, 0]
click at [885, 470] on icon "share-external-link-1" at bounding box center [887, 476] width 12 height 12
click at [691, 18] on icon "Close pop-in" at bounding box center [696, 17] width 14 height 14
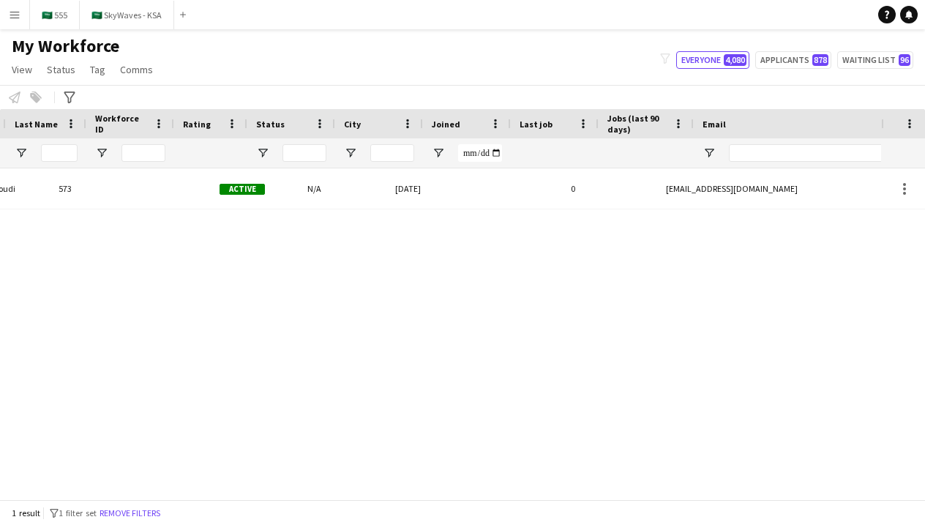
scroll to position [0, 369]
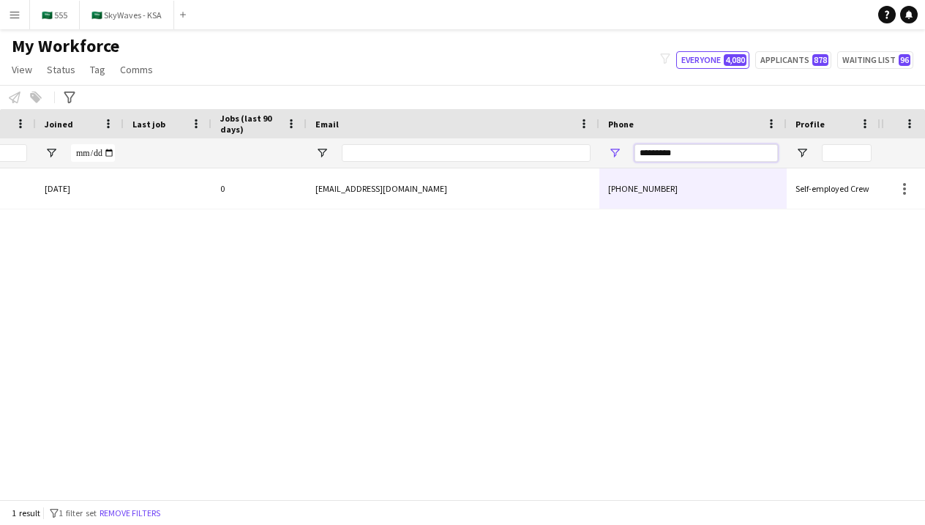
click at [678, 154] on input "*********" at bounding box center [705, 153] width 143 height 18
type input "*********"
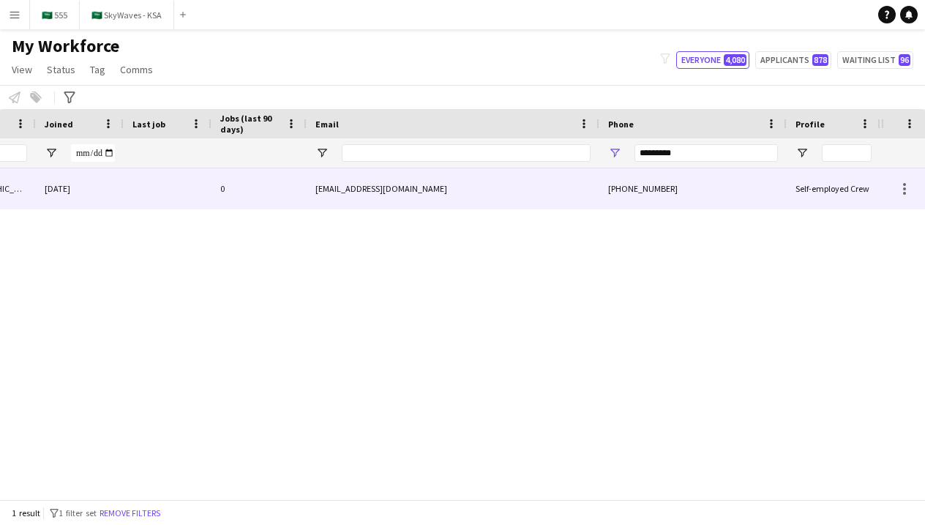
click at [590, 192] on div "[EMAIL_ADDRESS][DOMAIN_NAME]" at bounding box center [453, 188] width 293 height 40
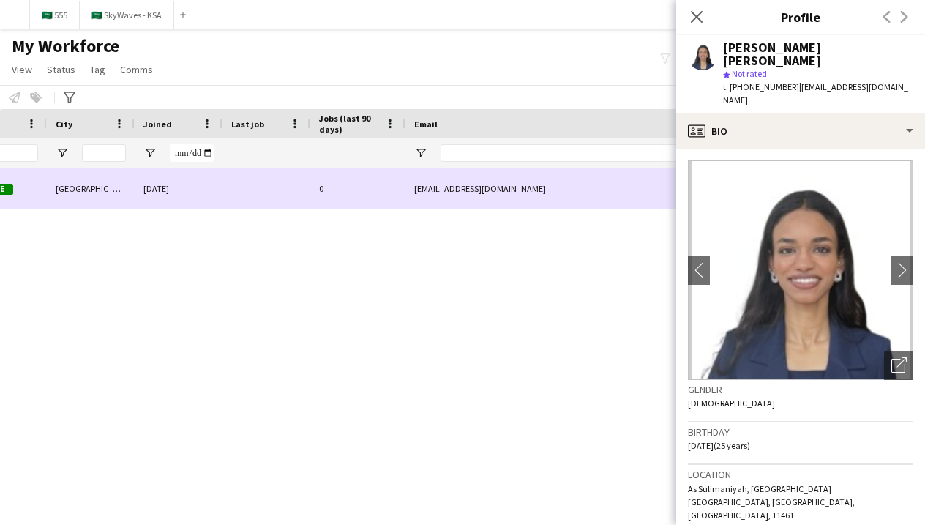
scroll to position [0, 149]
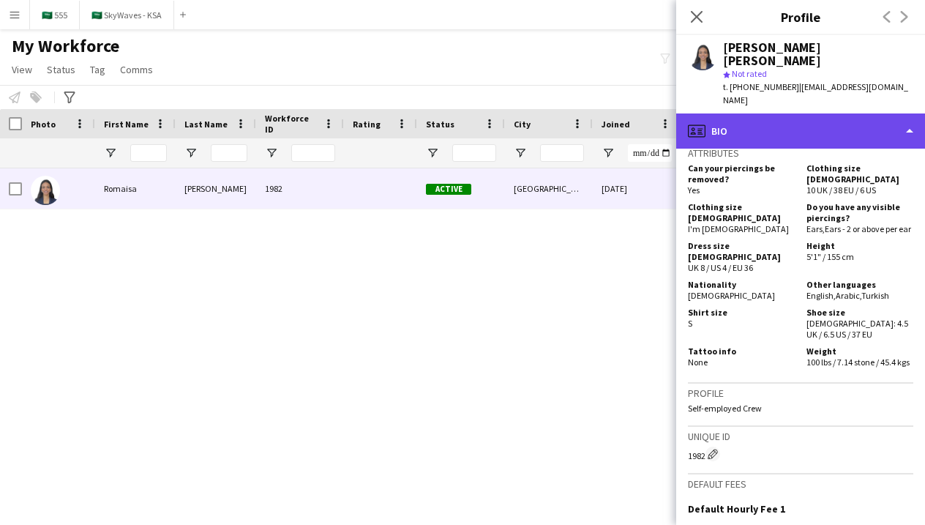
click at [781, 113] on div "profile Bio" at bounding box center [800, 130] width 249 height 35
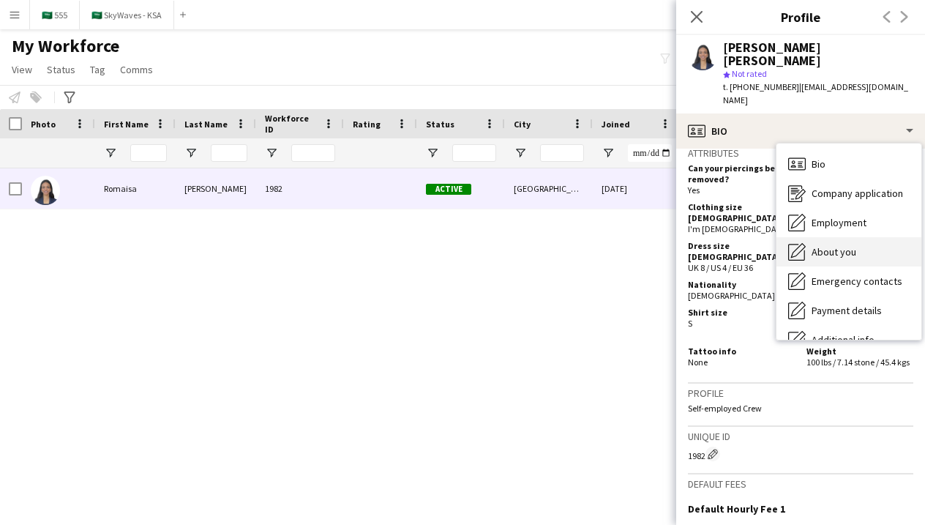
click at [824, 245] on span "About you" at bounding box center [833, 251] width 45 height 13
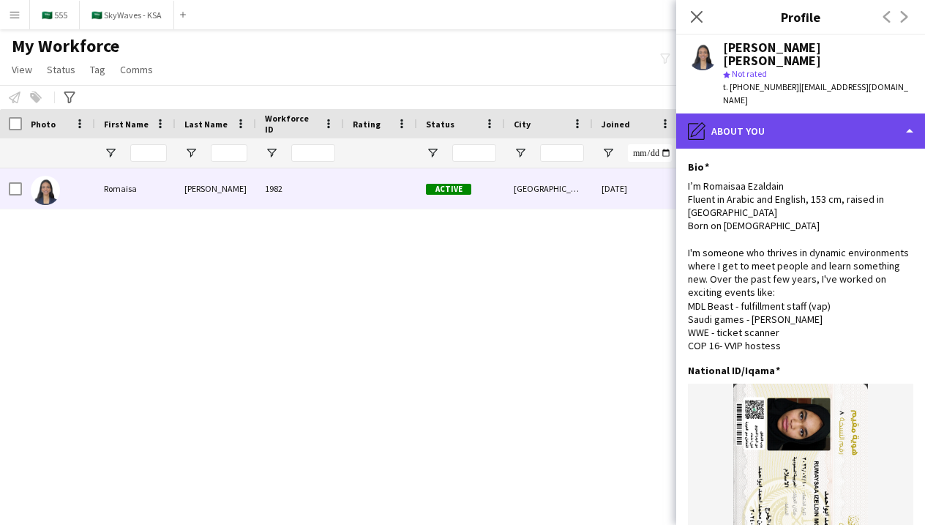
click at [765, 113] on div "pencil4 About you" at bounding box center [800, 130] width 249 height 35
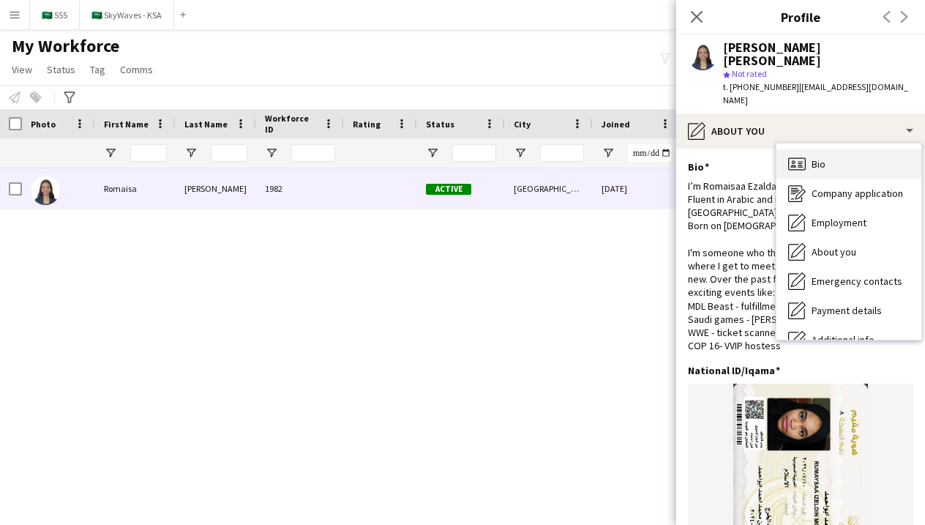
click at [799, 155] on icon "Bio" at bounding box center [797, 164] width 18 height 18
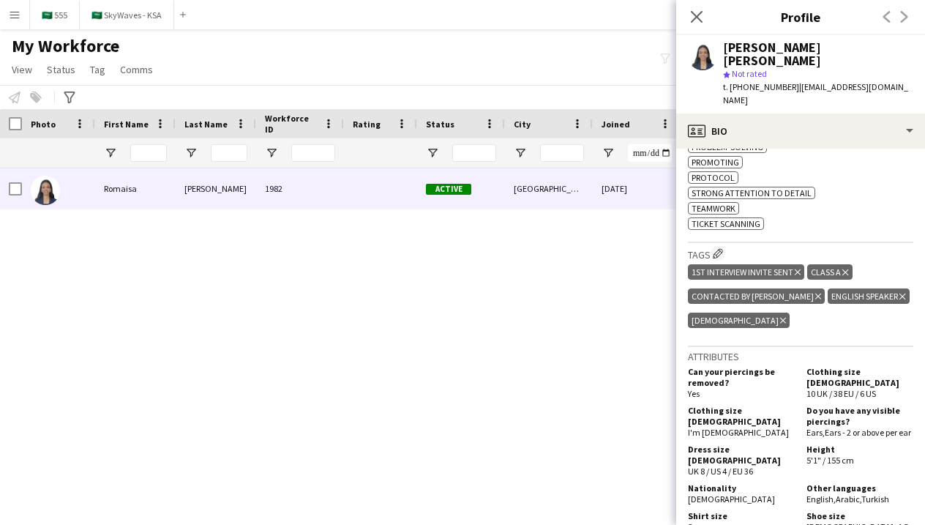
scroll to position [712, 0]
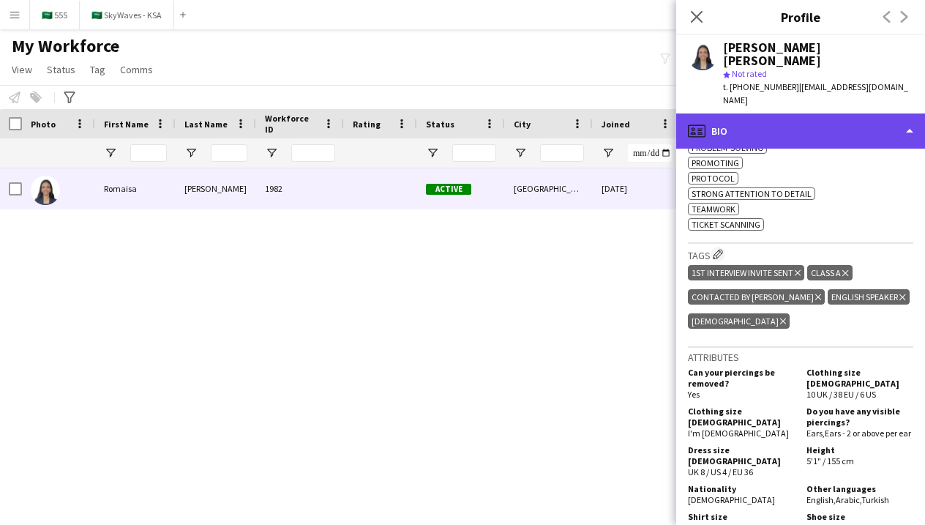
click at [813, 113] on div "profile Bio" at bounding box center [800, 130] width 249 height 35
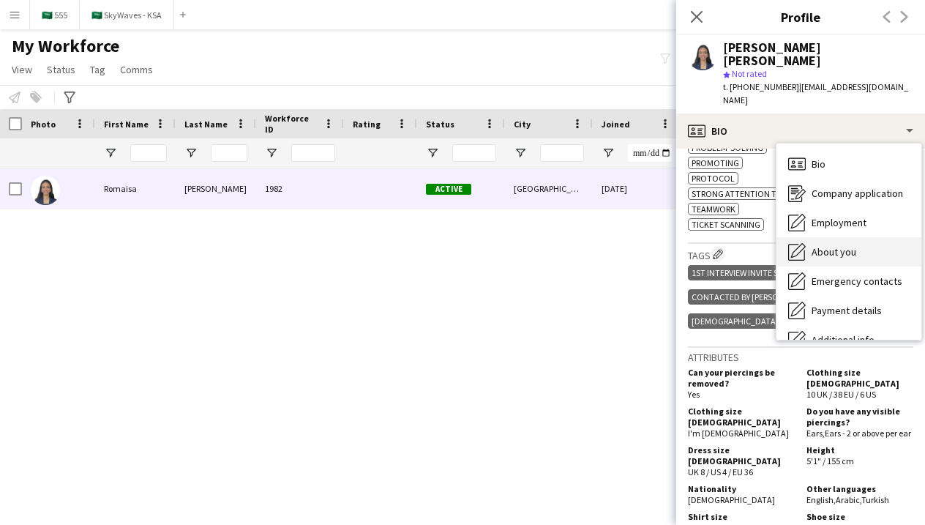
click at [832, 237] on div "About you About you" at bounding box center [848, 251] width 145 height 29
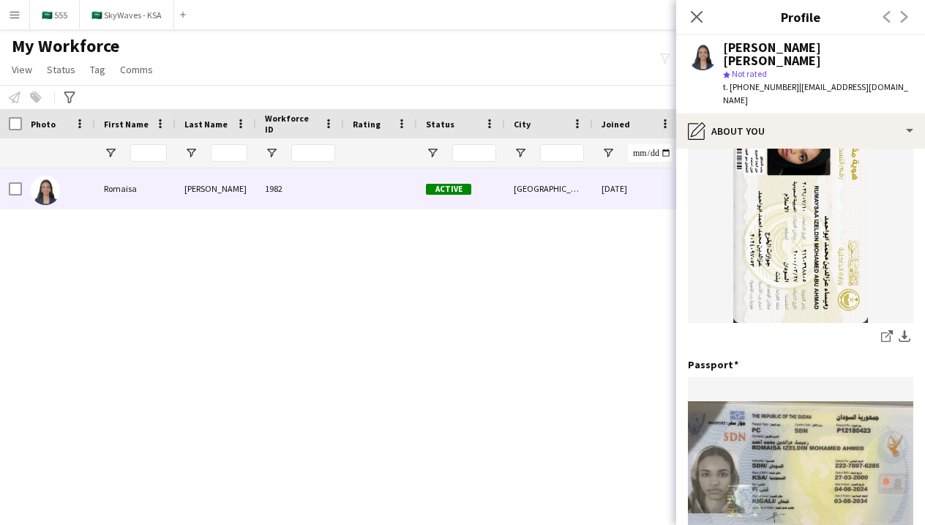
scroll to position [277, 0]
click at [880, 327] on link "share-external-link-1" at bounding box center [887, 336] width 18 height 18
click at [698, 17] on icon "Close pop-in" at bounding box center [696, 17] width 14 height 14
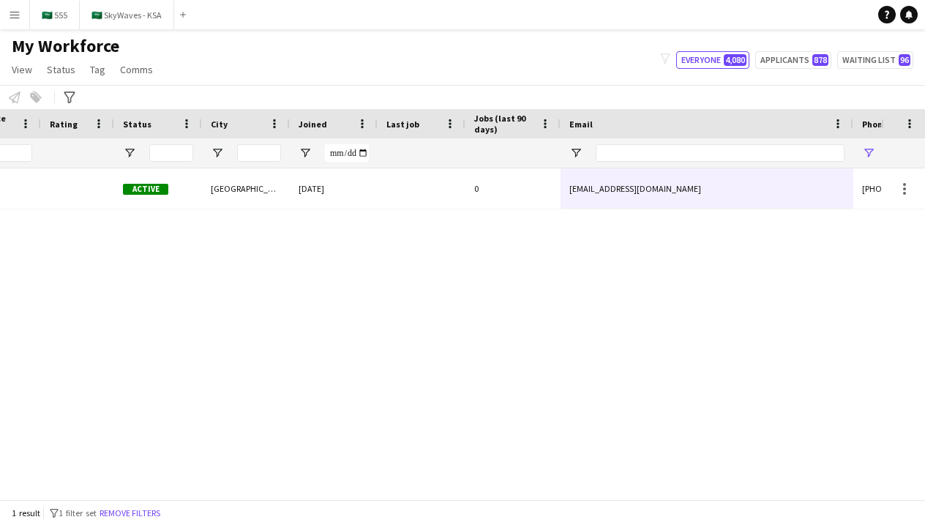
scroll to position [0, 438]
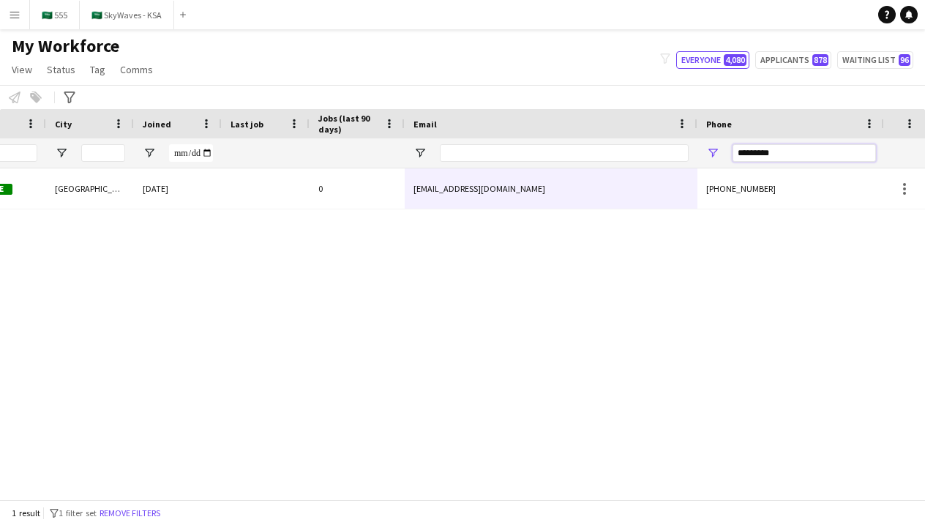
click at [767, 157] on input "*********" at bounding box center [803, 153] width 143 height 18
type input "*********"
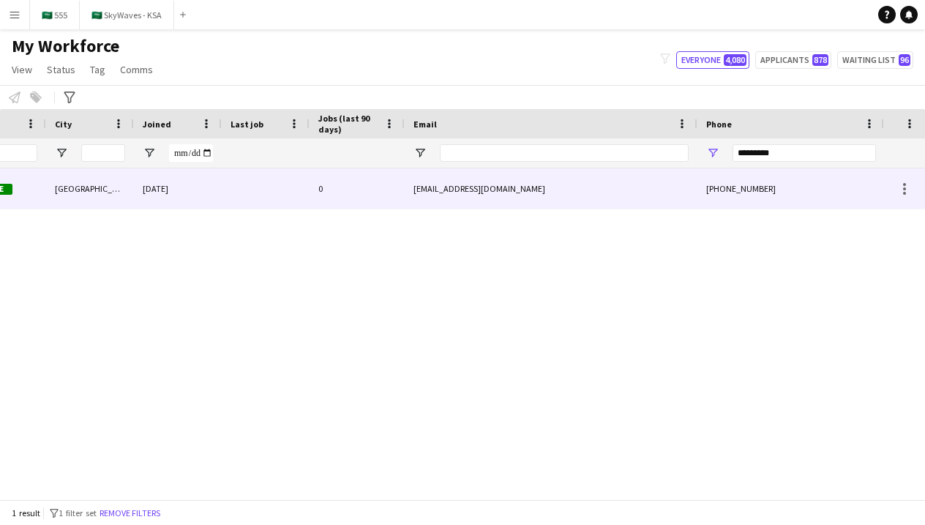
click at [716, 186] on div "[PHONE_NUMBER]" at bounding box center [790, 188] width 187 height 40
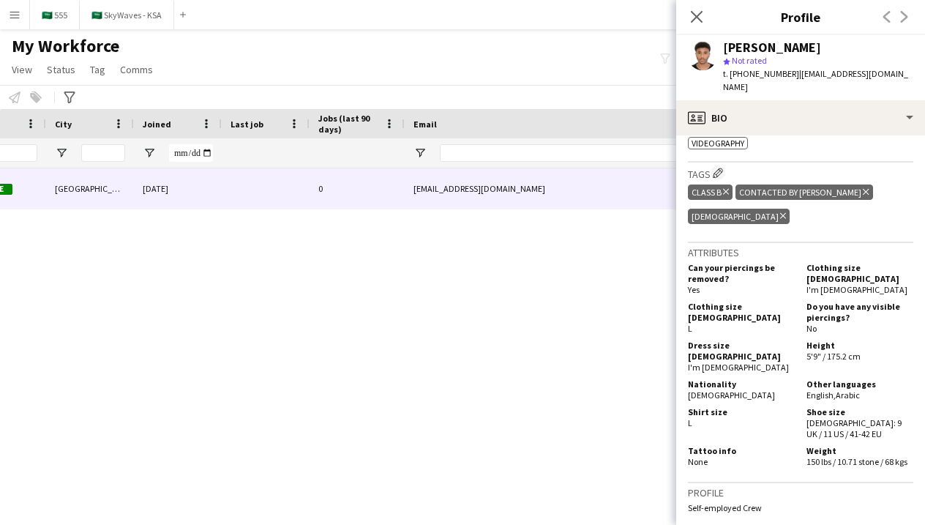
scroll to position [755, 0]
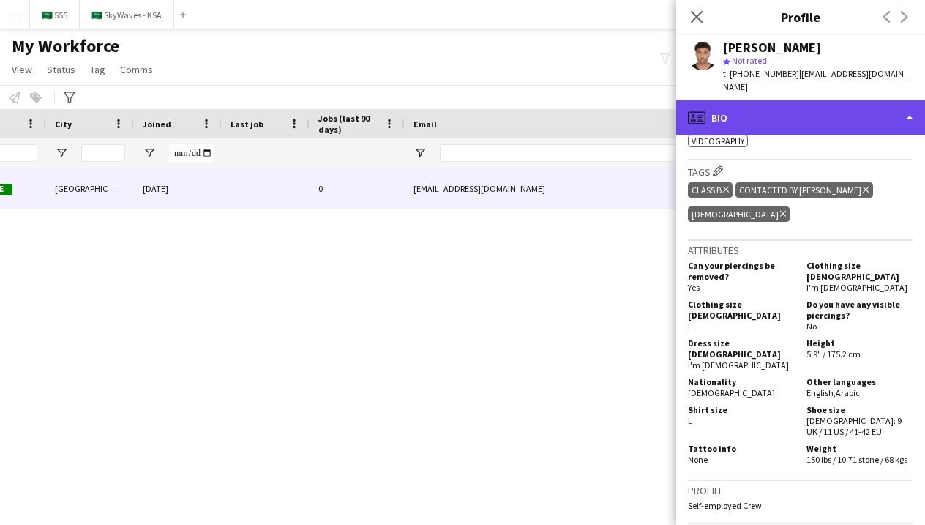
click at [762, 102] on div "profile Bio" at bounding box center [800, 117] width 249 height 35
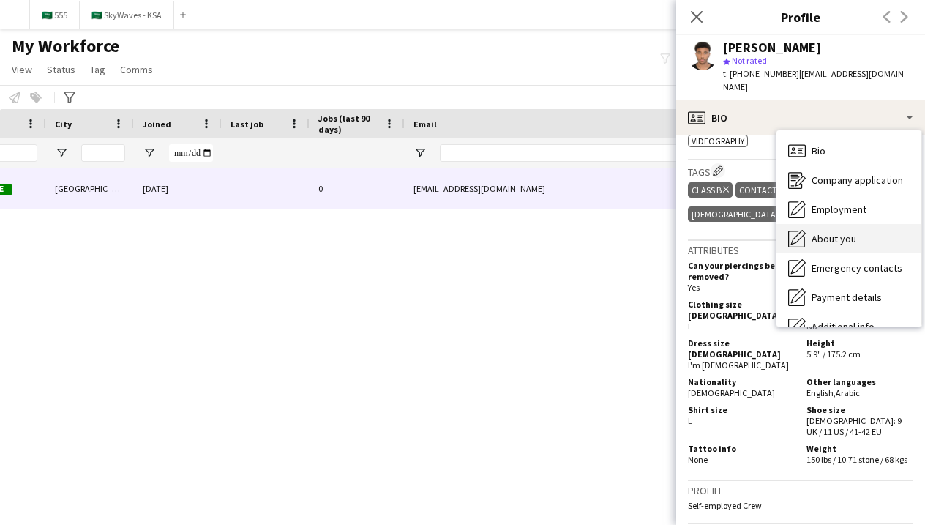
click at [804, 230] on icon "About you" at bounding box center [797, 239] width 18 height 18
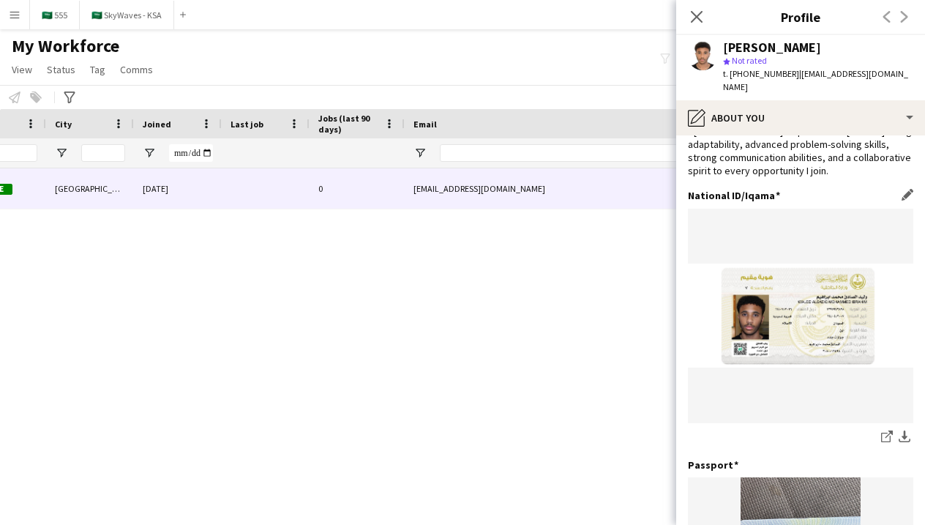
scroll to position [187, 0]
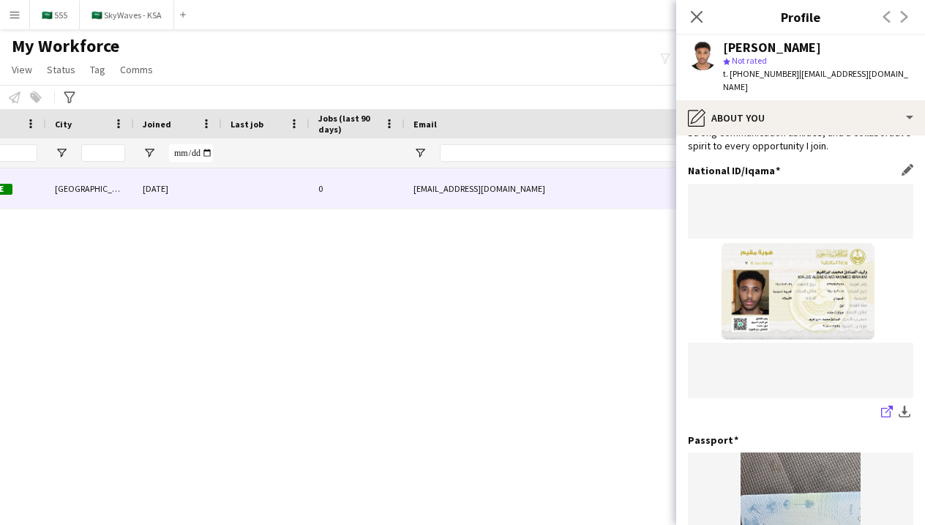
click at [882, 408] on icon at bounding box center [886, 413] width 10 height 10
click at [701, 15] on icon "Close pop-in" at bounding box center [696, 17] width 14 height 14
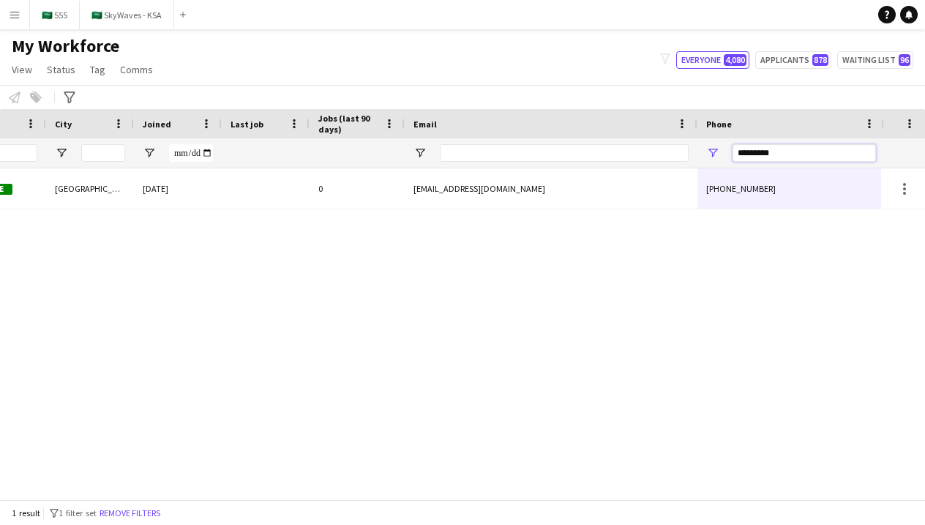
click at [777, 149] on input "*********" at bounding box center [803, 153] width 143 height 18
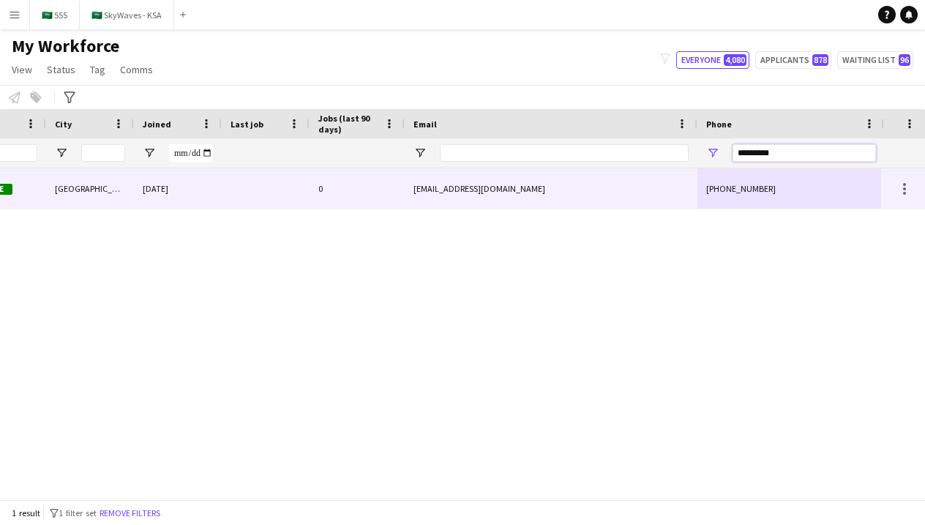
type input "*********"
click at [740, 195] on div "[PHONE_NUMBER]" at bounding box center [790, 188] width 187 height 40
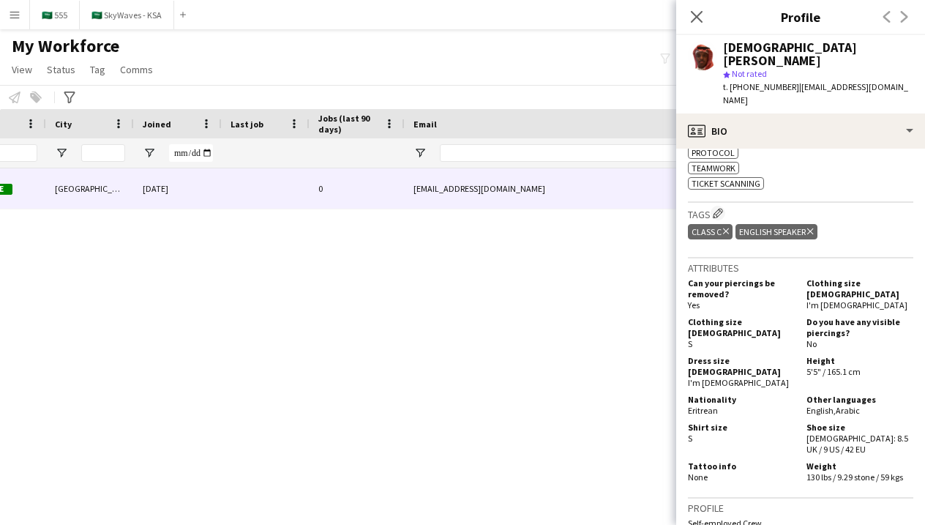
scroll to position [713, 0]
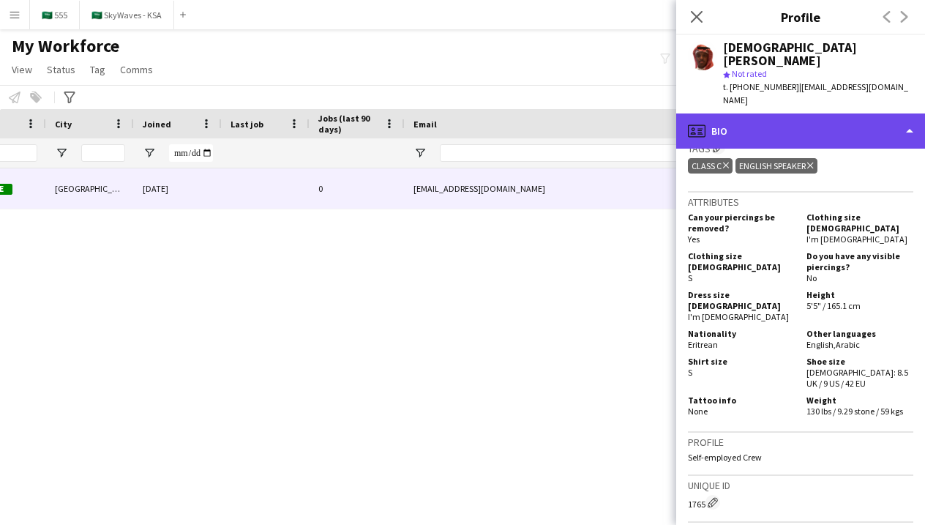
click at [824, 120] on div "profile Bio" at bounding box center [800, 130] width 249 height 35
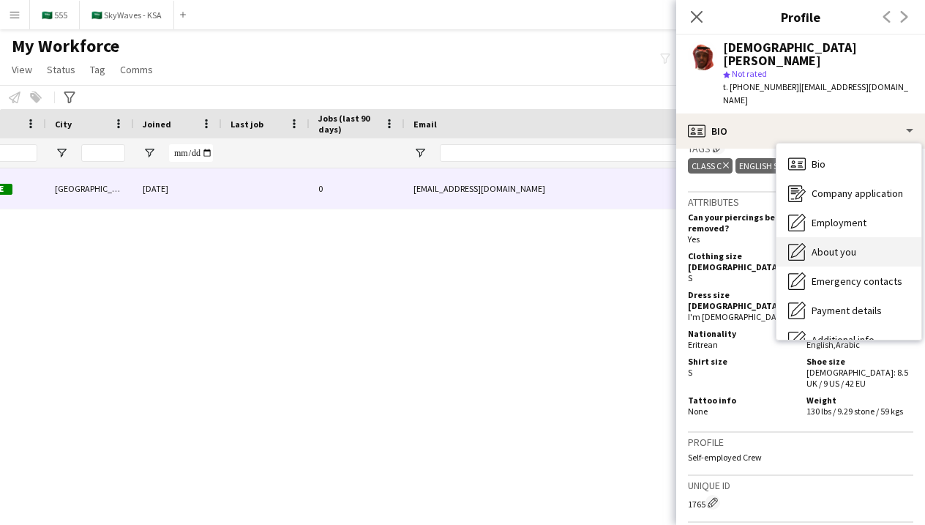
click at [830, 246] on div "About you About you" at bounding box center [848, 251] width 145 height 29
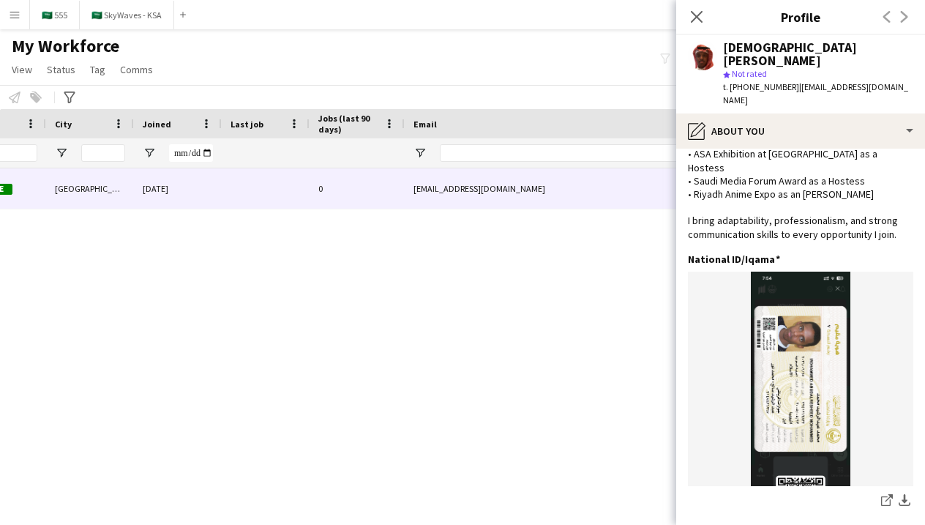
scroll to position [241, 0]
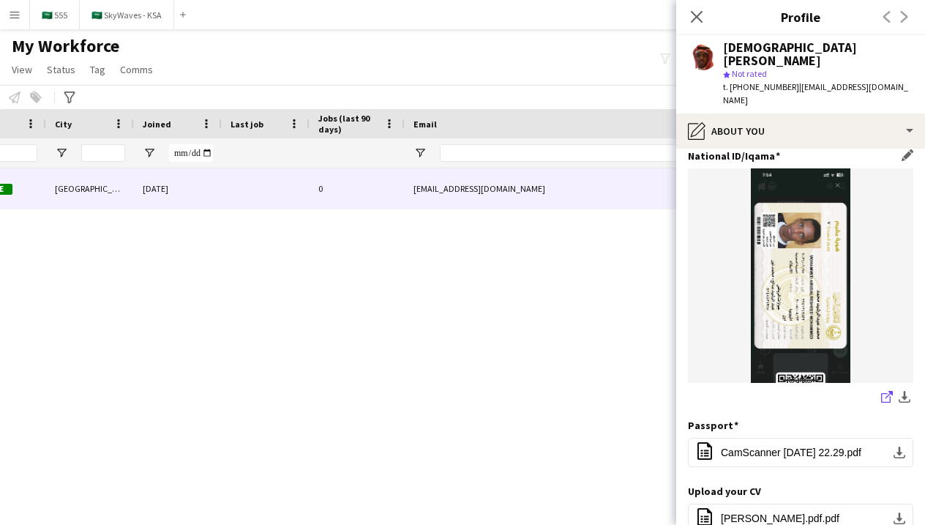
click at [888, 391] on app-icon "share-external-link-1" at bounding box center [887, 398] width 12 height 15
click at [884, 391] on icon "share-external-link-1" at bounding box center [887, 397] width 12 height 12
click at [697, 16] on icon at bounding box center [696, 17] width 14 height 14
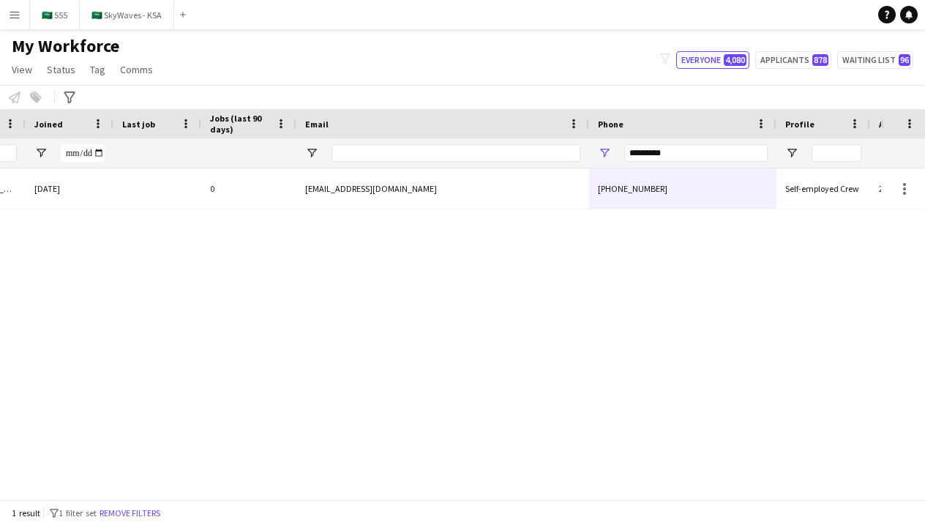
scroll to position [0, 653]
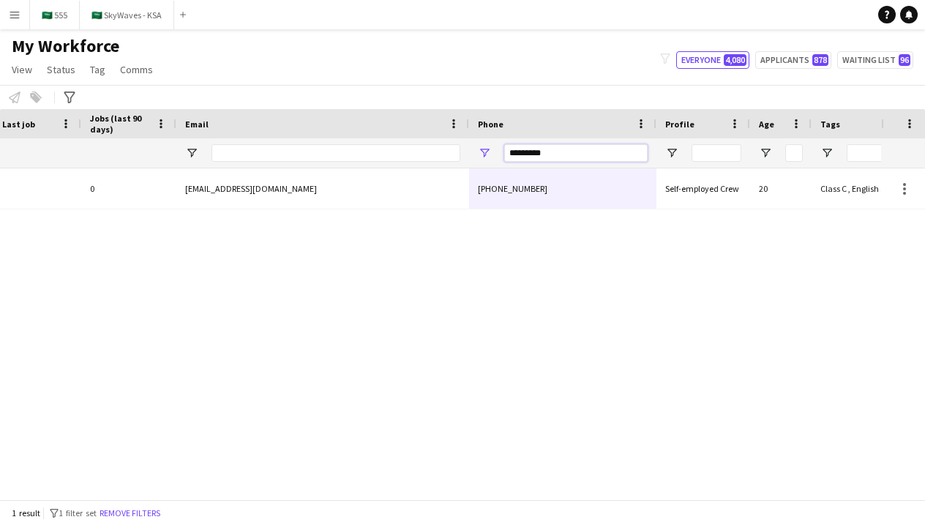
click at [600, 147] on input "*********" at bounding box center [575, 153] width 143 height 18
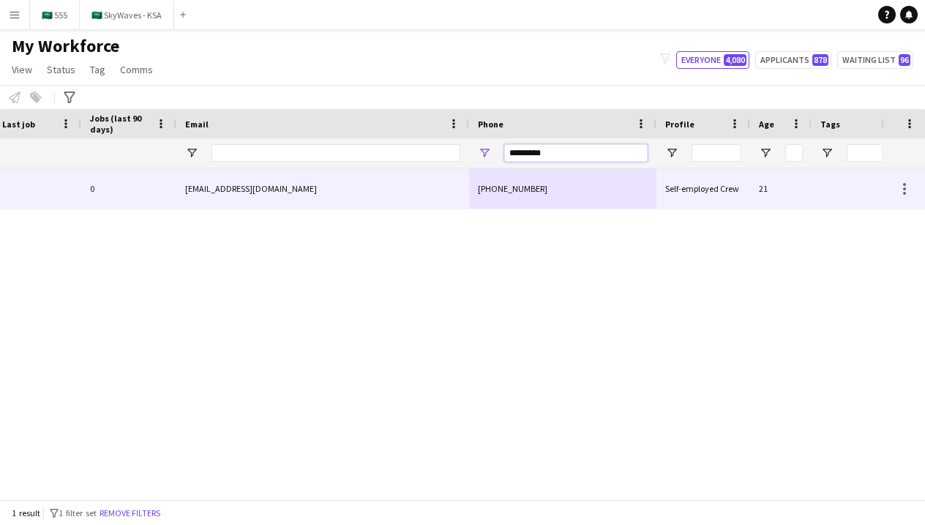
type input "*********"
click at [447, 194] on div "[EMAIL_ADDRESS][DOMAIN_NAME]" at bounding box center [322, 188] width 293 height 40
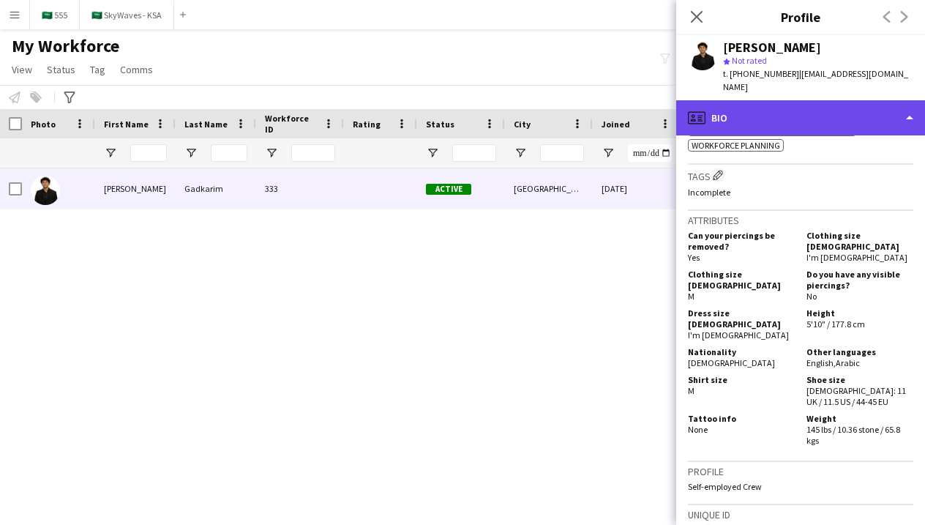
click at [836, 117] on div "profile Bio" at bounding box center [800, 117] width 249 height 35
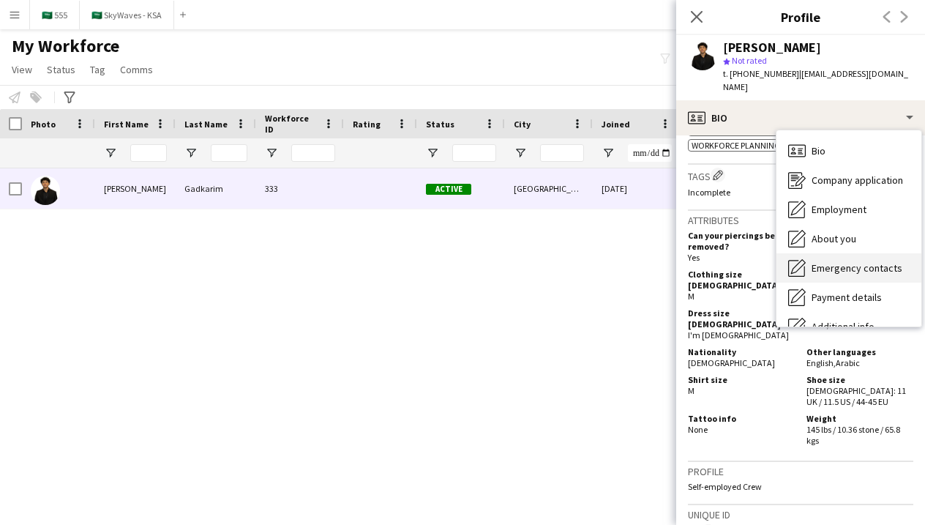
click at [835, 253] on div "Emergency contacts Emergency contacts" at bounding box center [848, 267] width 145 height 29
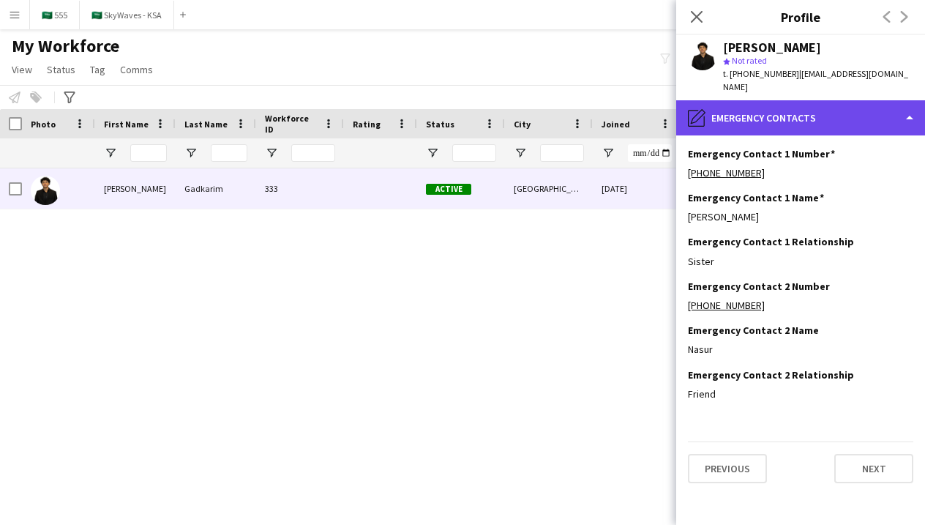
click at [797, 110] on div "pencil4 Emergency contacts" at bounding box center [800, 117] width 249 height 35
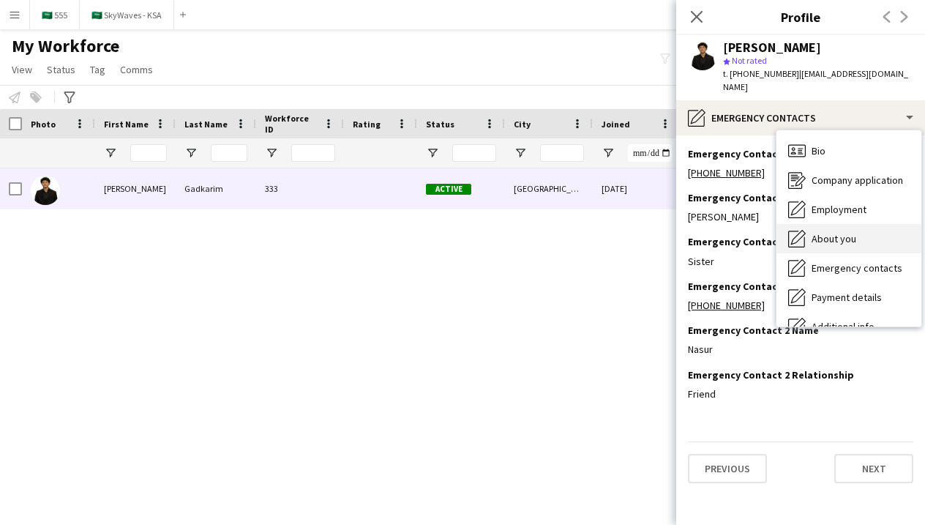
click at [808, 224] on div "About you About you" at bounding box center [848, 238] width 145 height 29
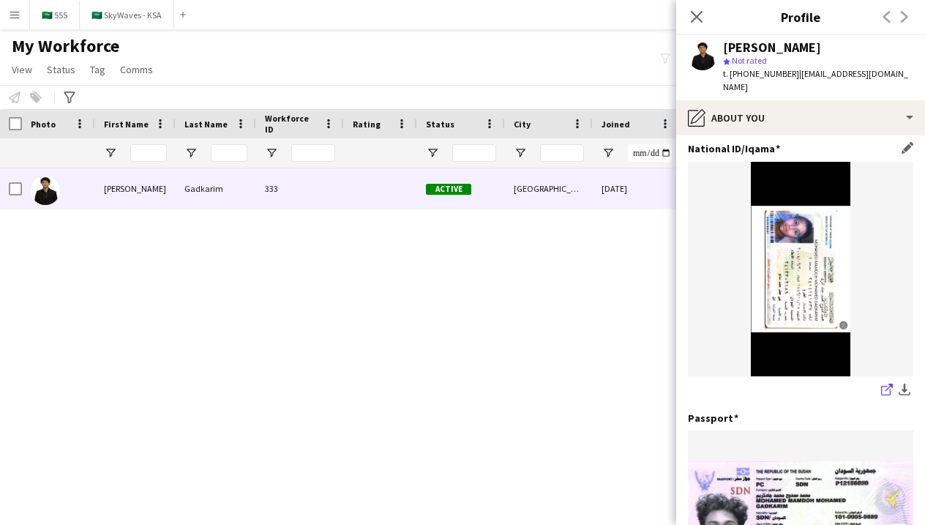
click at [885, 387] on icon at bounding box center [888, 386] width 7 height 7
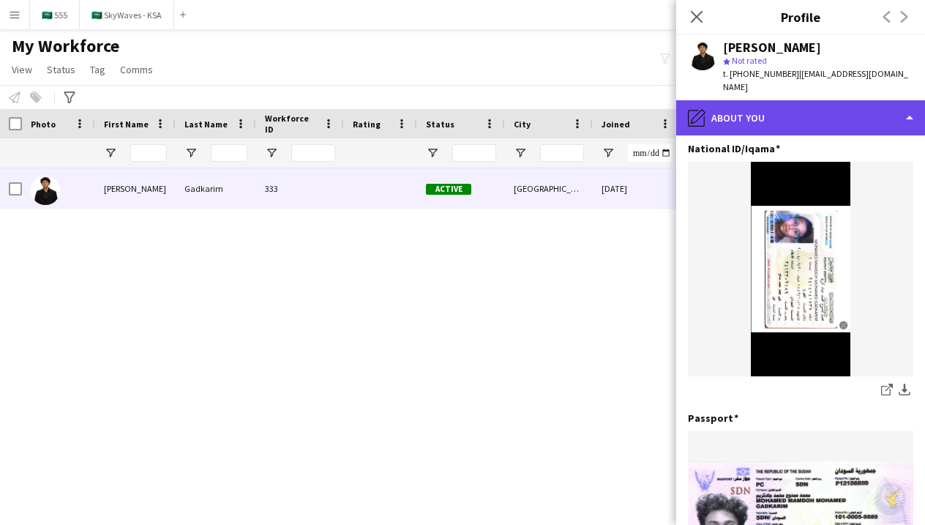
click at [786, 114] on div "pencil4 About you" at bounding box center [800, 117] width 249 height 35
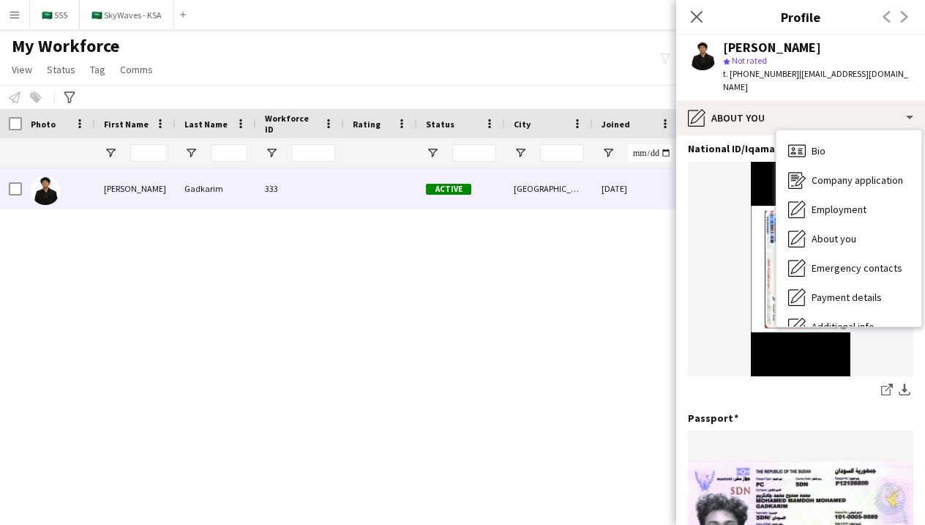
click at [716, 138] on div "Bio Edit this field [PERSON_NAME] in Arabic and English | 179 cm | [DEMOGRAPHIC…" at bounding box center [800, 41] width 225 height 204
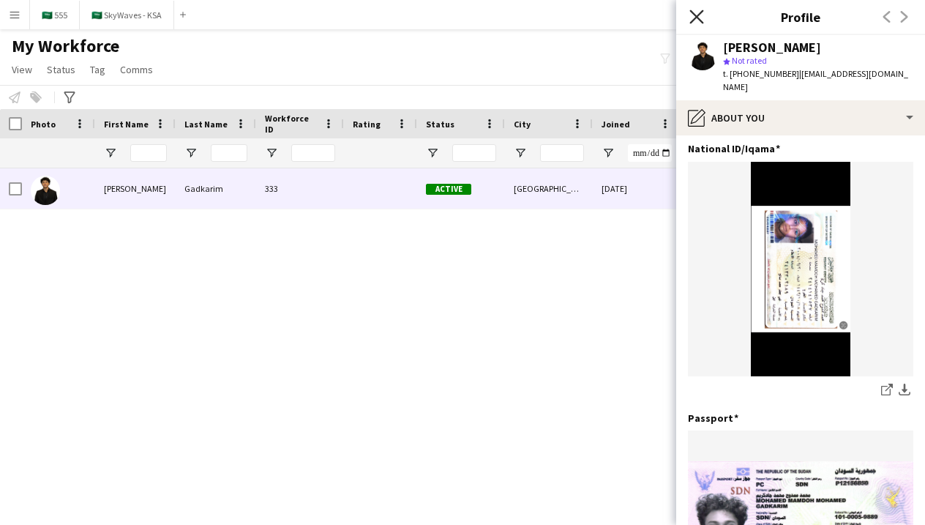
click at [699, 21] on icon "Close pop-in" at bounding box center [696, 17] width 14 height 14
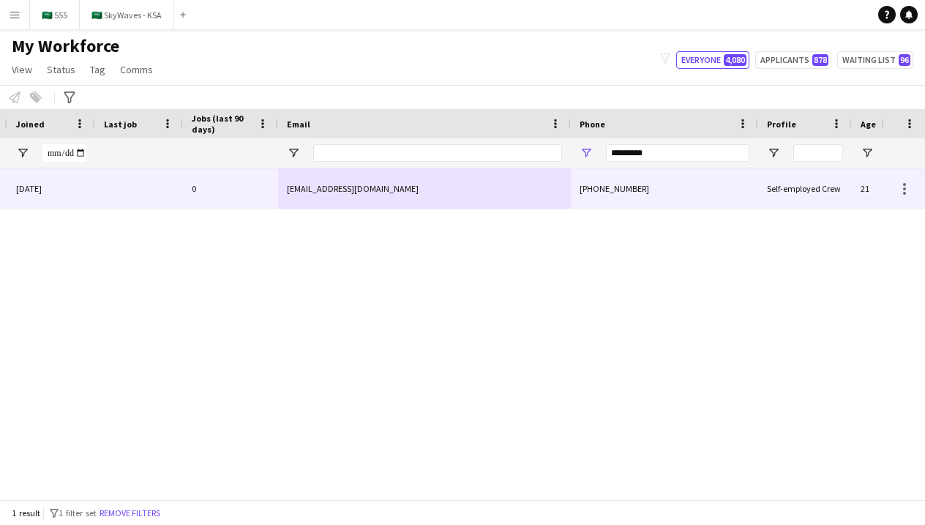
scroll to position [0, 679]
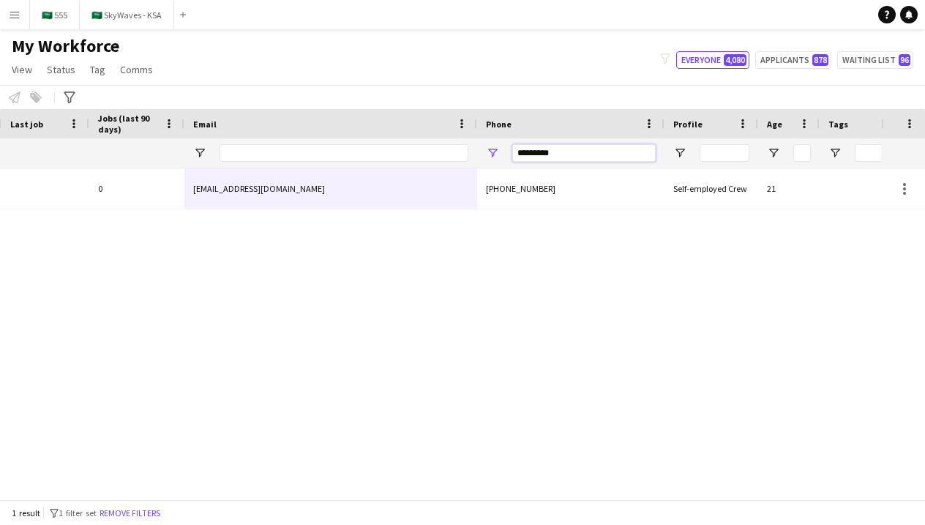
click at [640, 151] on input "*********" at bounding box center [583, 153] width 143 height 18
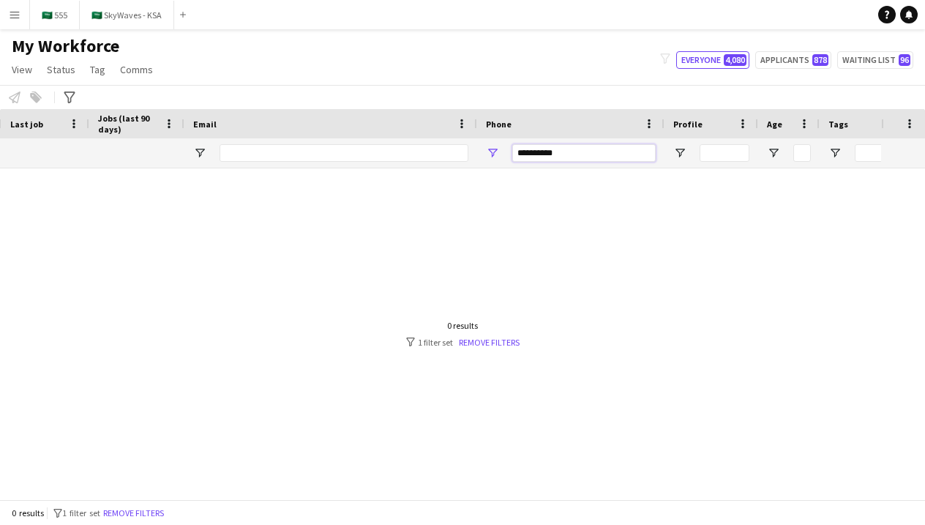
click at [533, 153] on input "**********" at bounding box center [583, 153] width 143 height 18
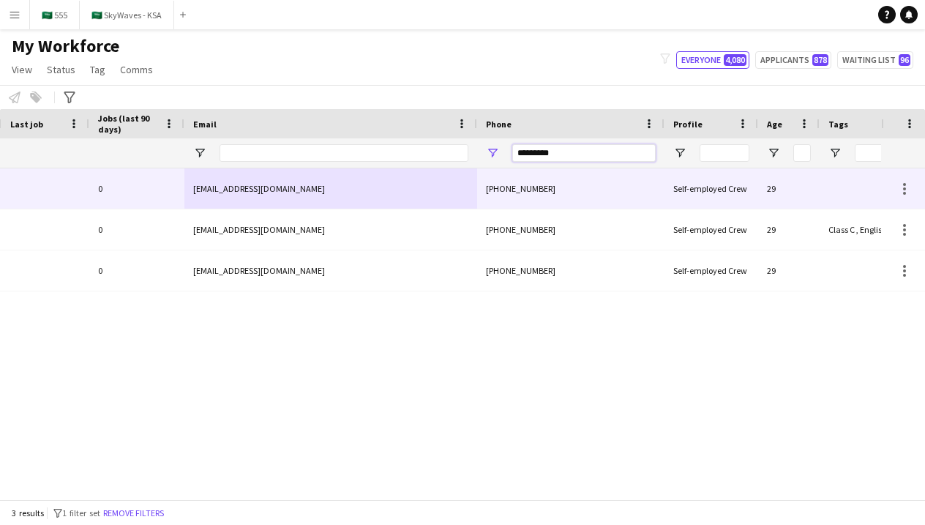
type input "*********"
click at [433, 189] on div "[EMAIL_ADDRESS][DOMAIN_NAME]" at bounding box center [330, 188] width 293 height 40
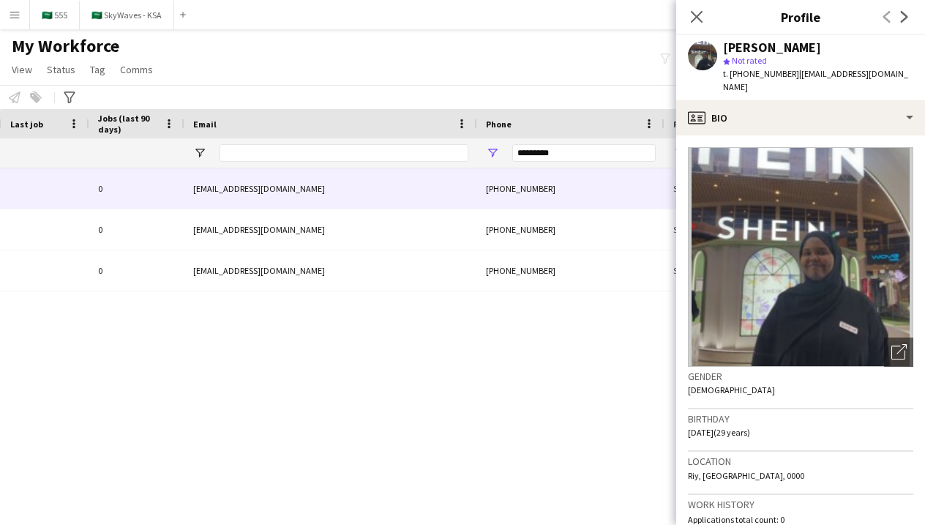
scroll to position [0, 0]
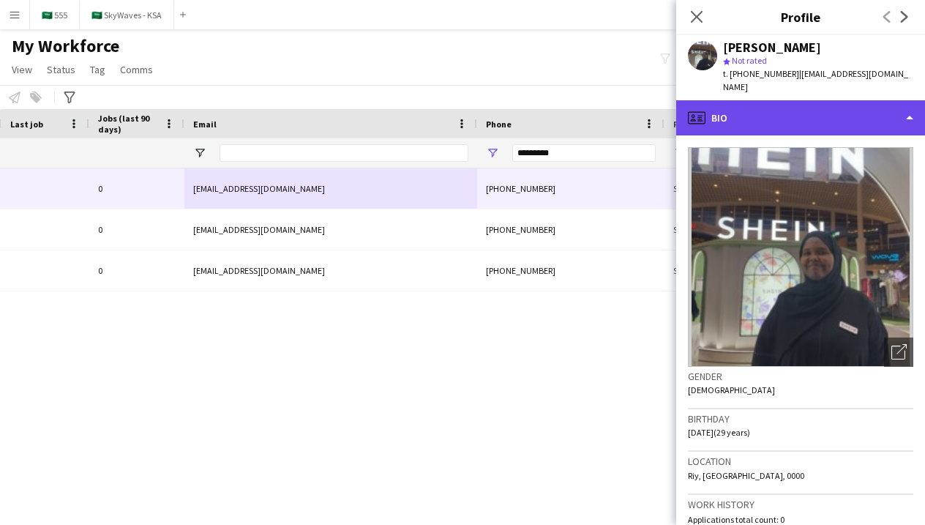
click at [817, 106] on div "profile Bio" at bounding box center [800, 117] width 249 height 35
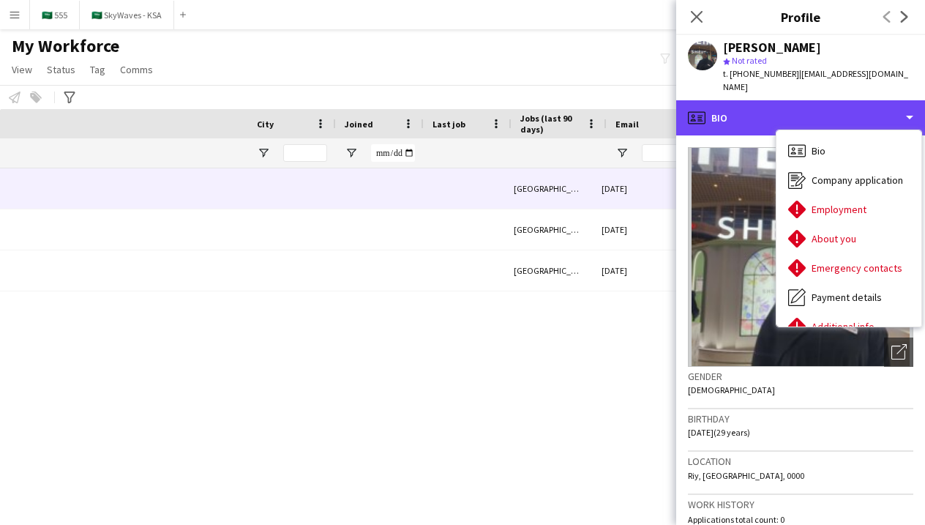
scroll to position [0, -50]
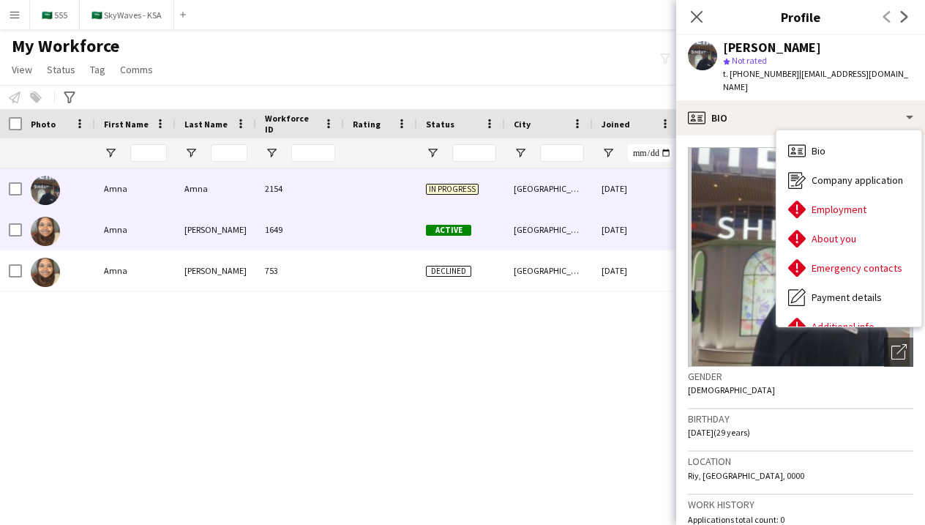
click at [332, 244] on div "1649" at bounding box center [300, 229] width 88 height 40
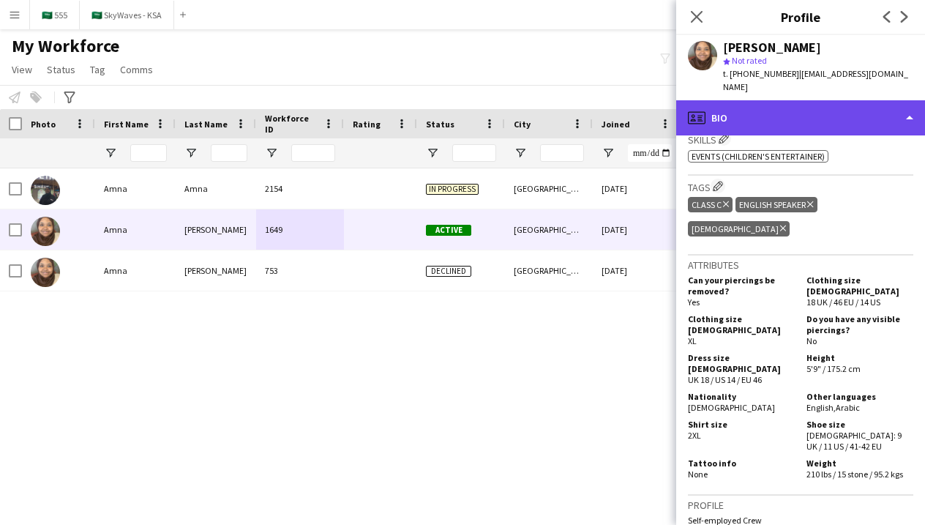
click at [794, 107] on div "profile Bio" at bounding box center [800, 117] width 249 height 35
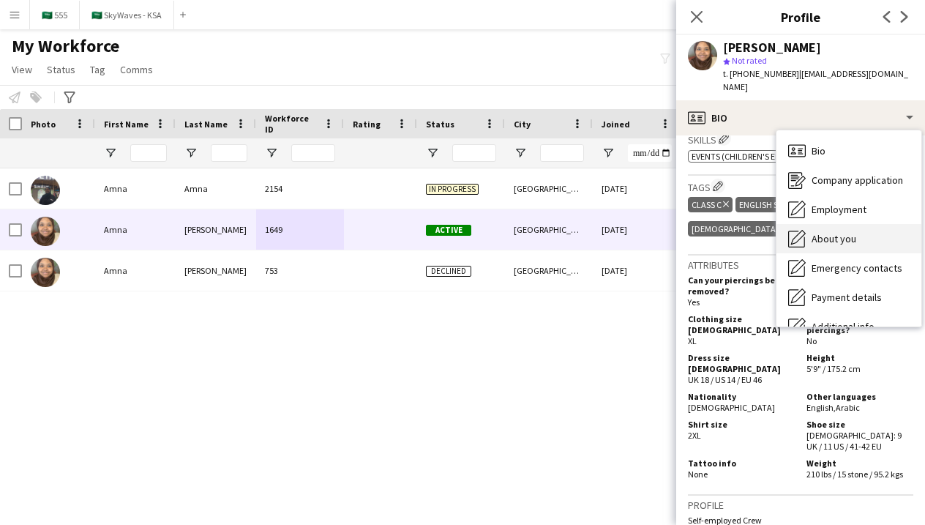
click at [811, 228] on div "About you About you" at bounding box center [848, 238] width 145 height 29
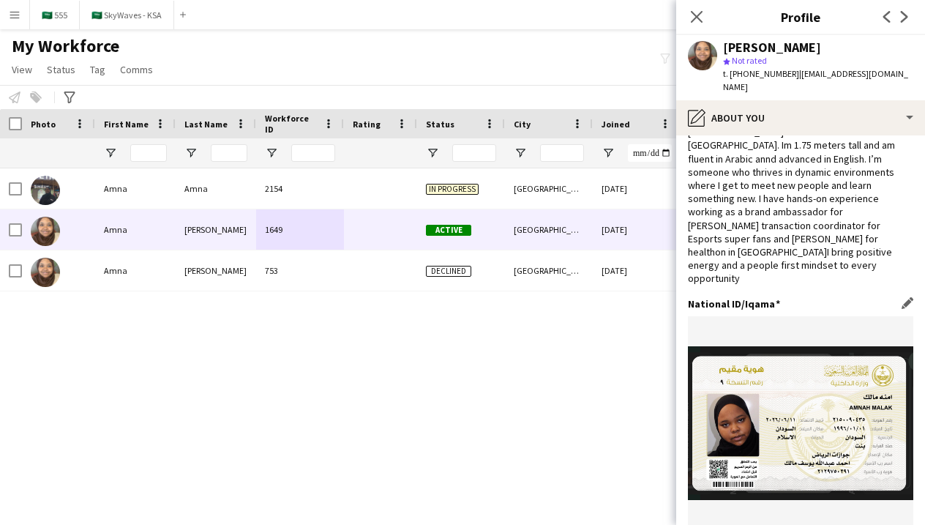
scroll to position [73, 0]
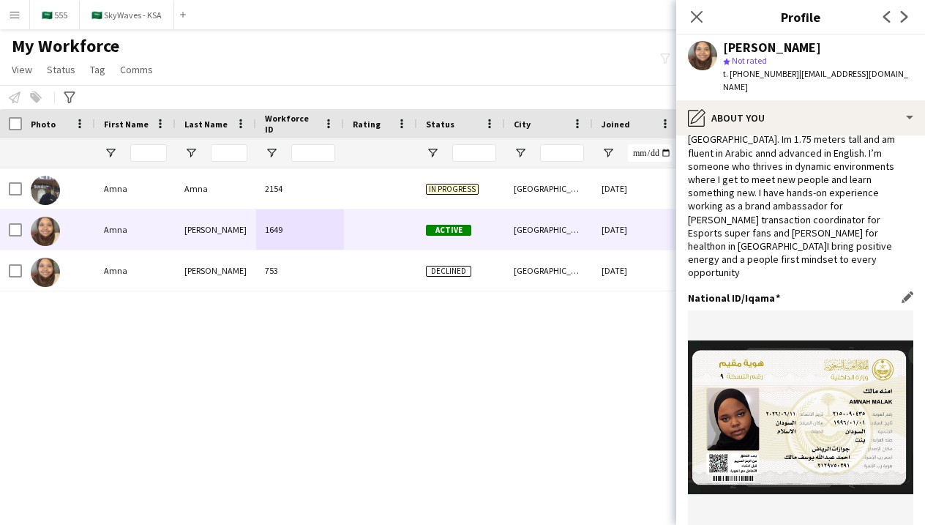
click at [699, 21] on icon "Close pop-in" at bounding box center [696, 17] width 14 height 14
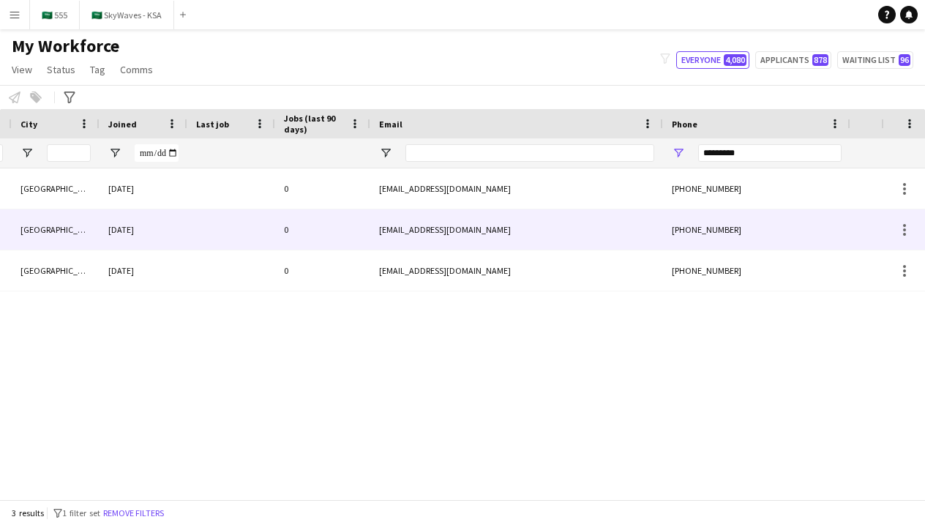
scroll to position [0, 705]
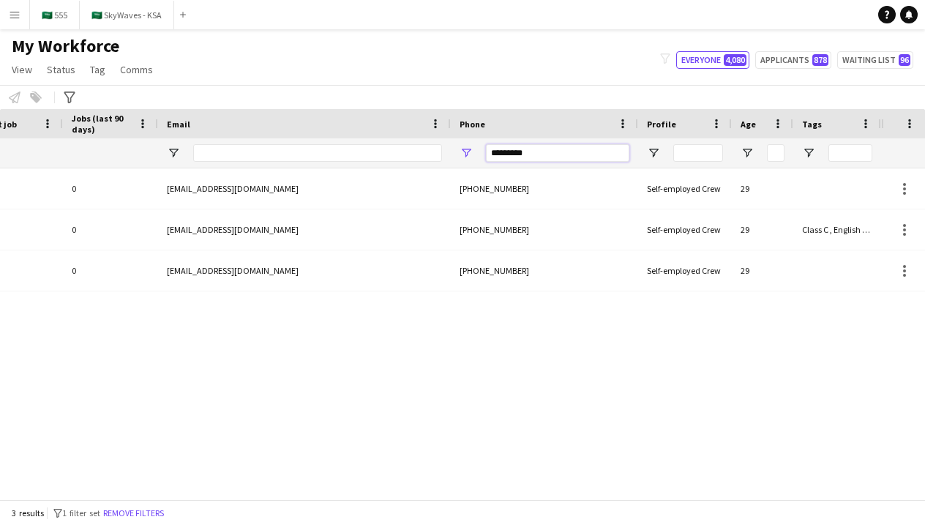
click at [606, 153] on input "*********" at bounding box center [557, 153] width 143 height 18
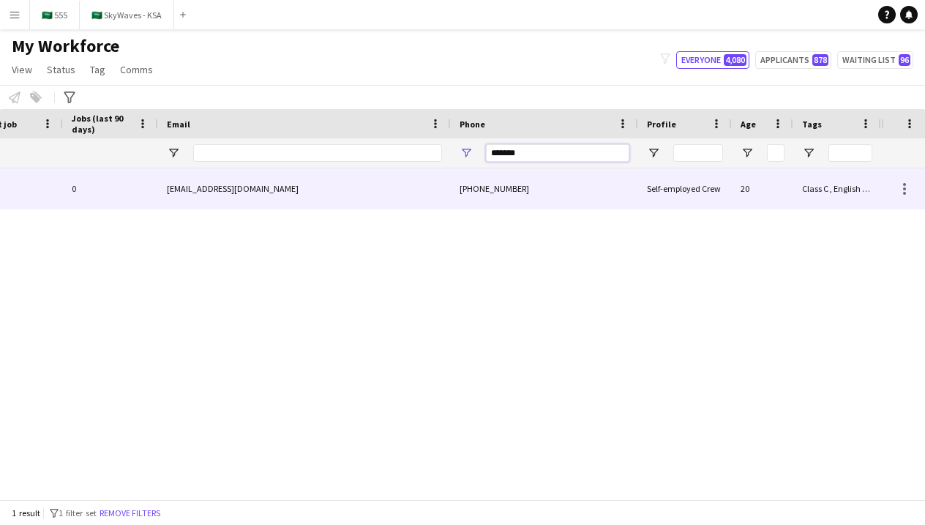
type input "*******"
click at [526, 203] on div "[PHONE_NUMBER]" at bounding box center [544, 188] width 187 height 40
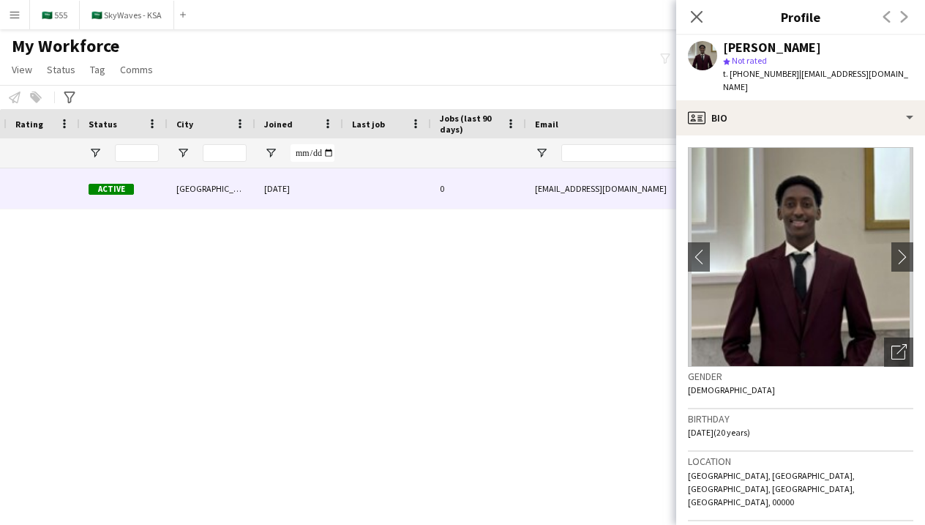
scroll to position [0, 0]
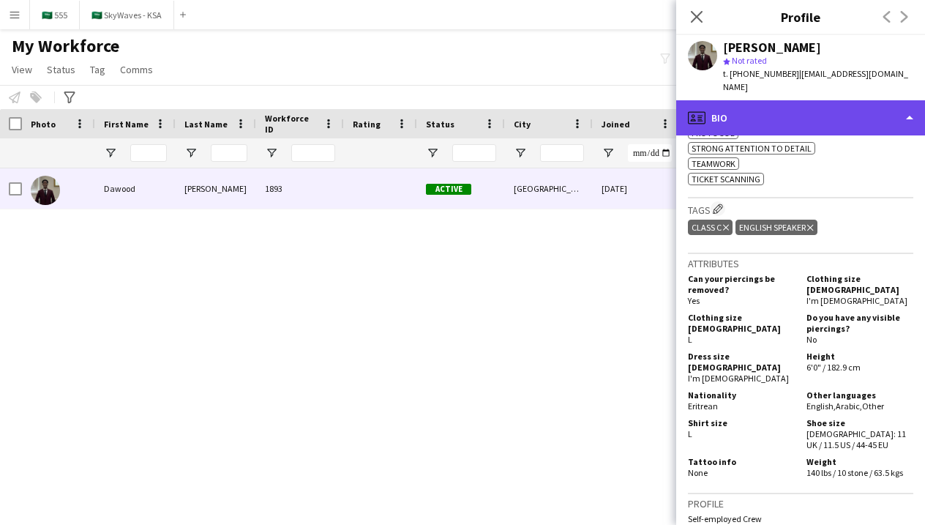
click at [812, 107] on div "profile Bio" at bounding box center [800, 117] width 249 height 35
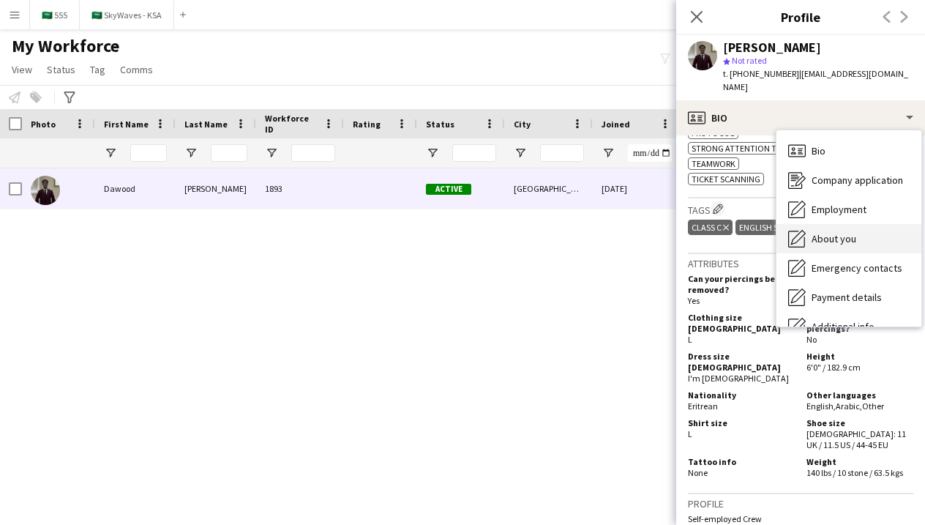
click at [835, 232] on span "About you" at bounding box center [833, 238] width 45 height 13
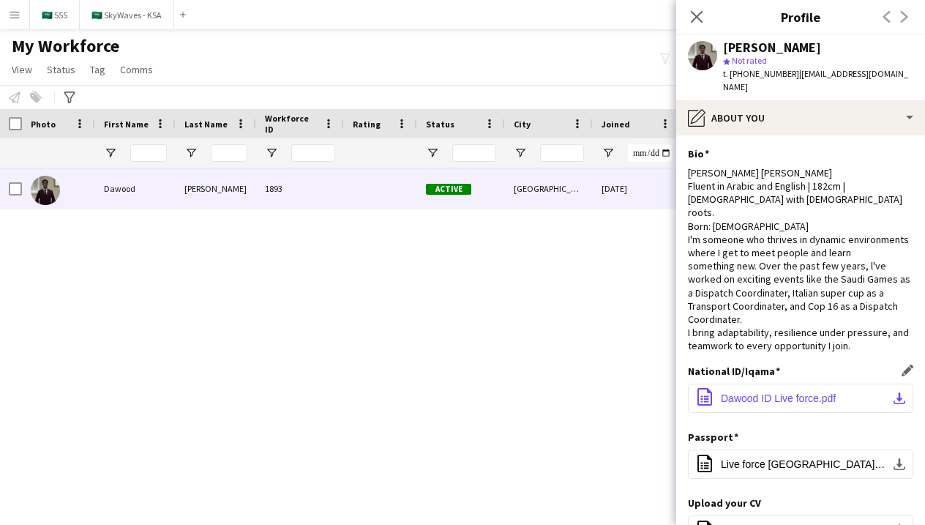
click at [806, 392] on span "Dawood ID Live force.pdf" at bounding box center [778, 398] width 115 height 12
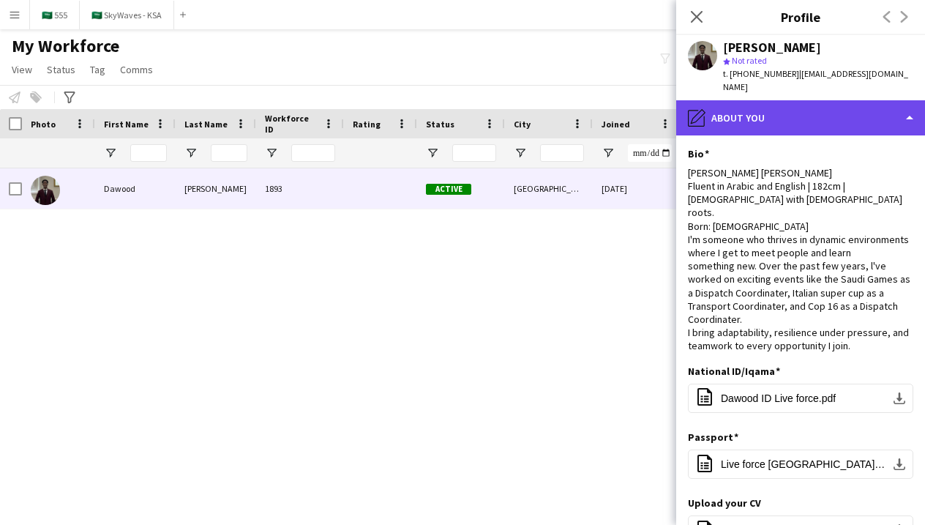
click at [745, 101] on div "pencil4 About you" at bounding box center [800, 117] width 249 height 35
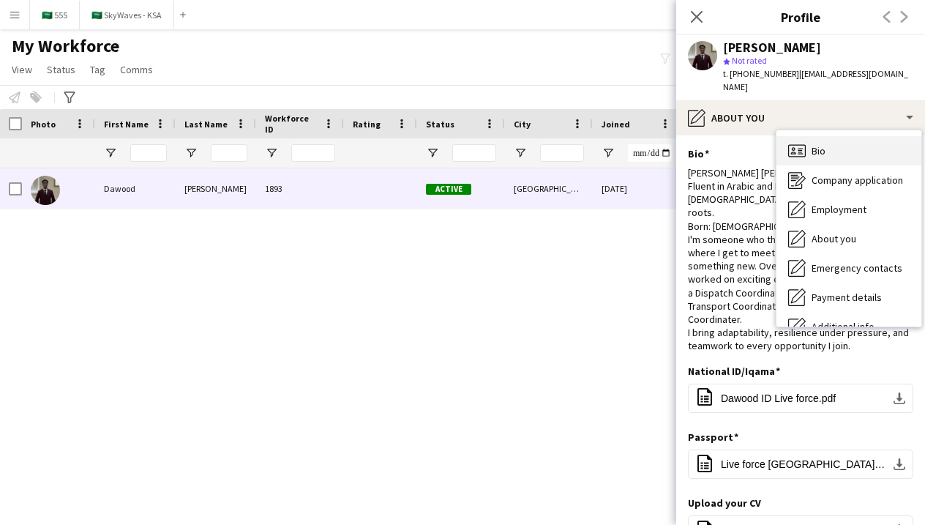
click at [781, 136] on div "Bio Bio" at bounding box center [848, 150] width 145 height 29
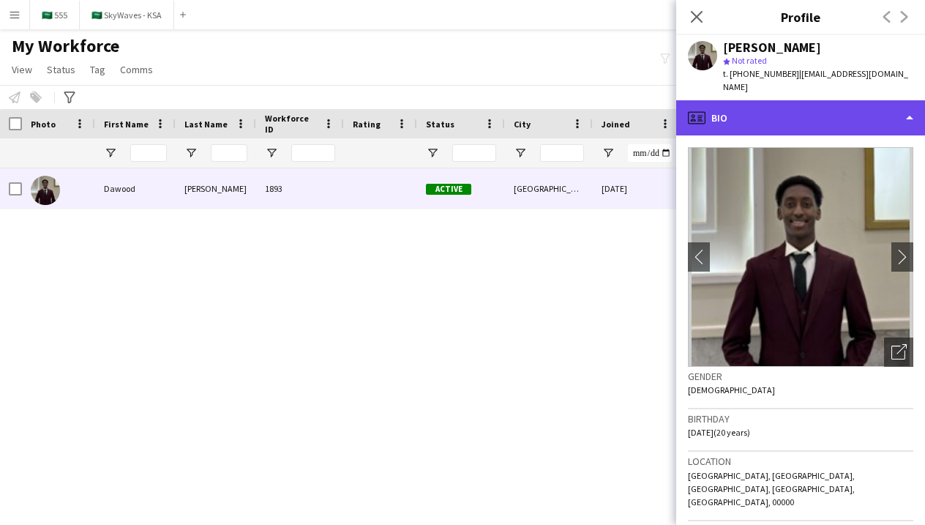
click at [863, 100] on div "profile Bio" at bounding box center [800, 117] width 249 height 35
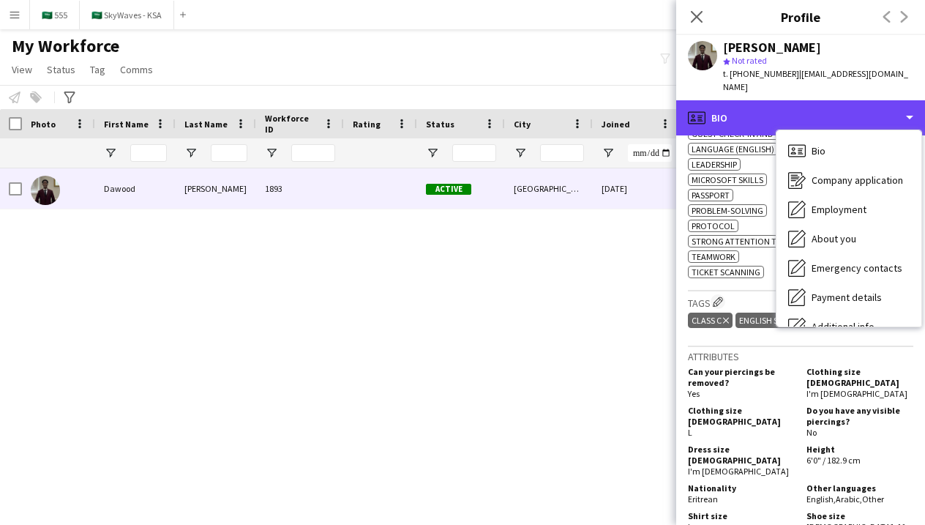
scroll to position [661, 0]
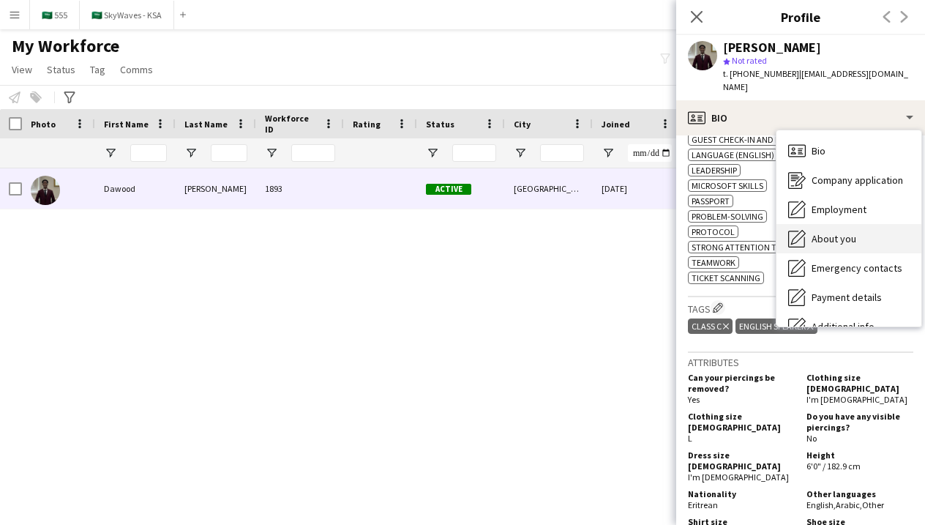
click at [841, 232] on span "About you" at bounding box center [833, 238] width 45 height 13
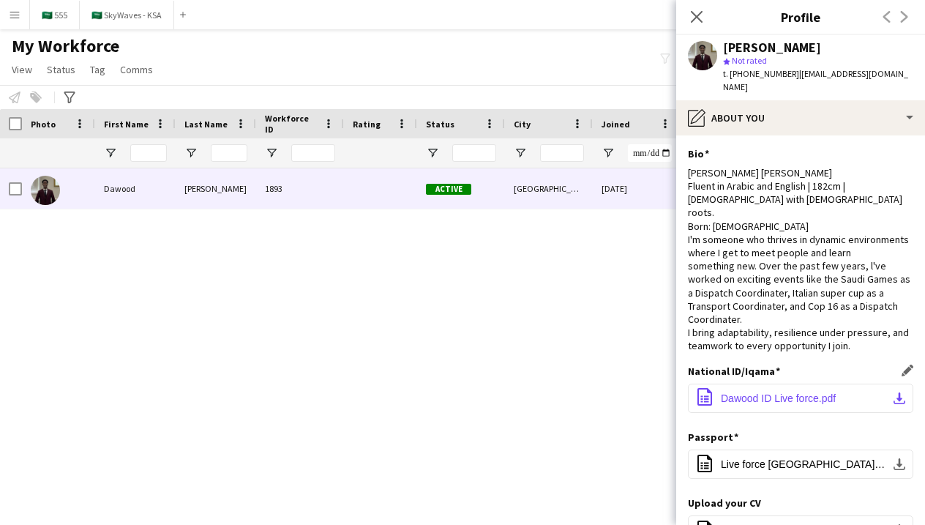
click at [727, 392] on span "Dawood ID Live force.pdf" at bounding box center [778, 398] width 115 height 12
click at [694, 18] on icon "Close pop-in" at bounding box center [696, 17] width 14 height 14
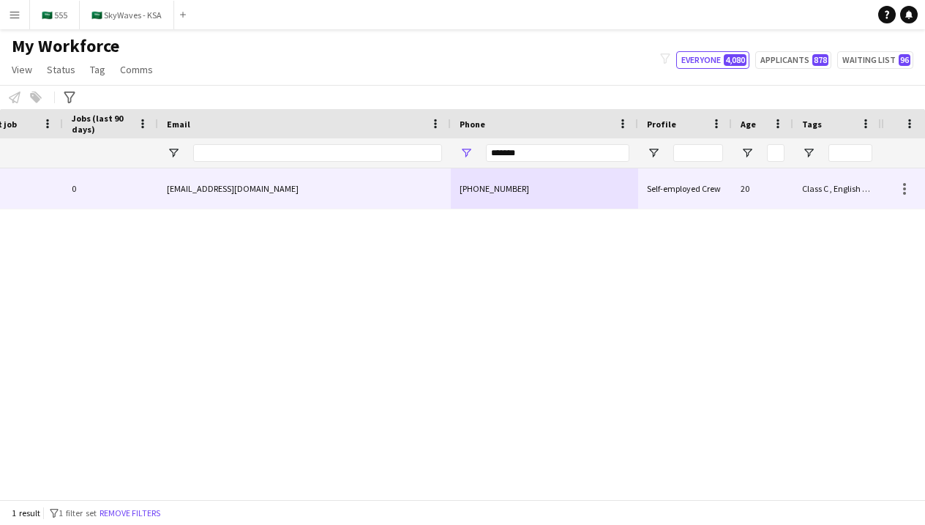
scroll to position [0, 705]
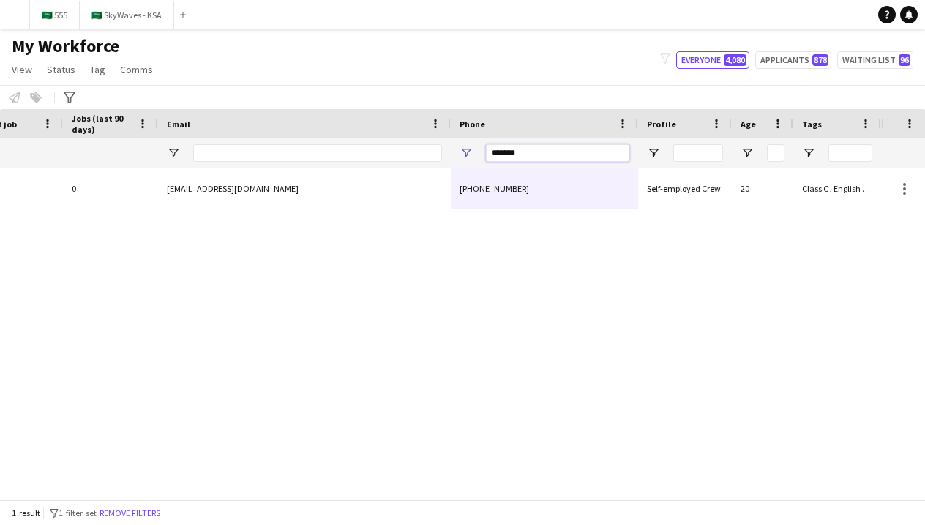
click at [542, 156] on input "*******" at bounding box center [557, 153] width 143 height 18
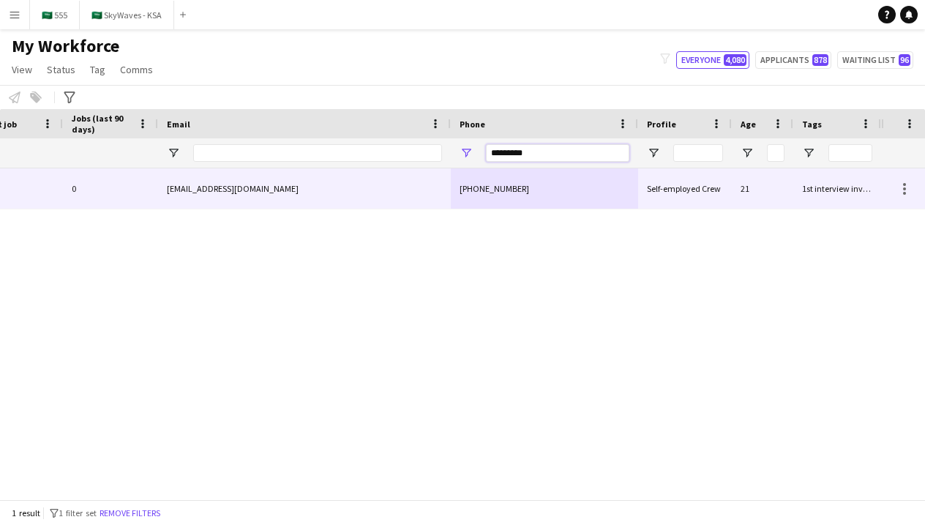
type input "*********"
click at [433, 189] on div "[EMAIL_ADDRESS][DOMAIN_NAME]" at bounding box center [304, 188] width 293 height 40
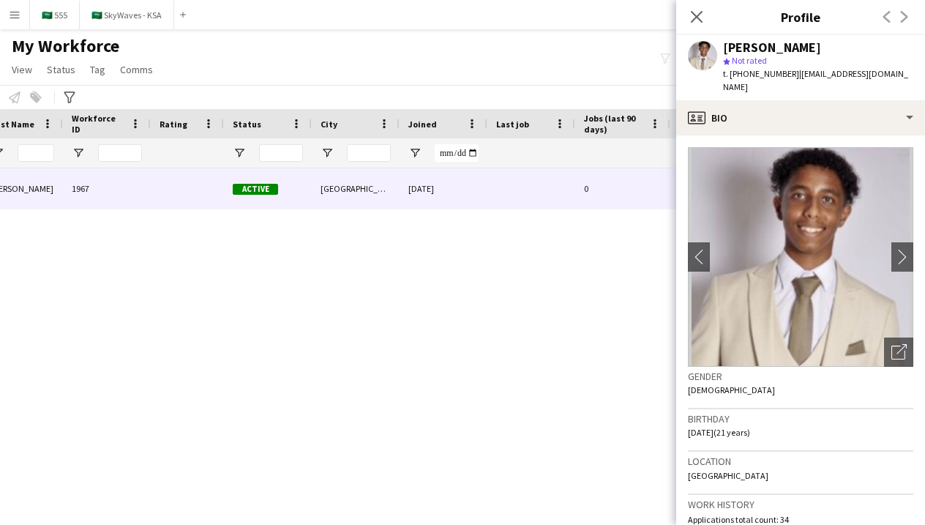
scroll to position [0, -20]
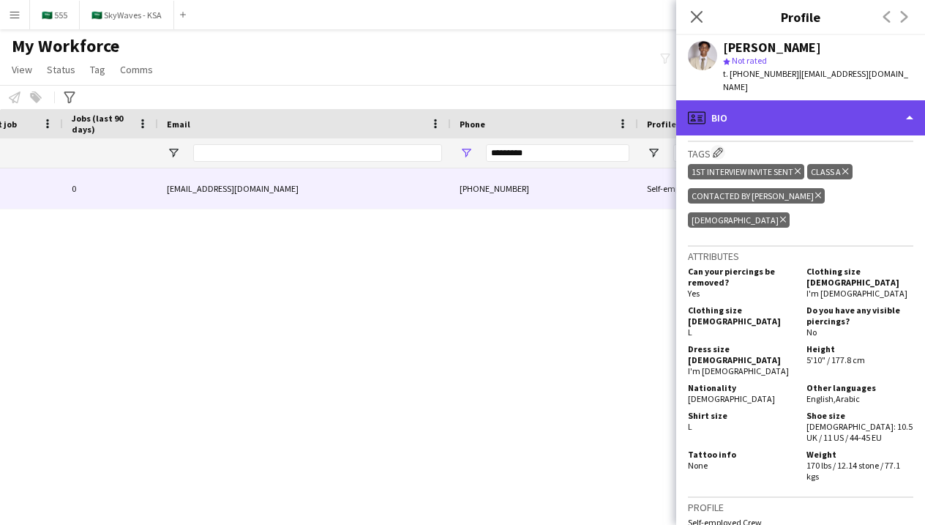
click at [817, 119] on div "profile Bio" at bounding box center [800, 117] width 249 height 35
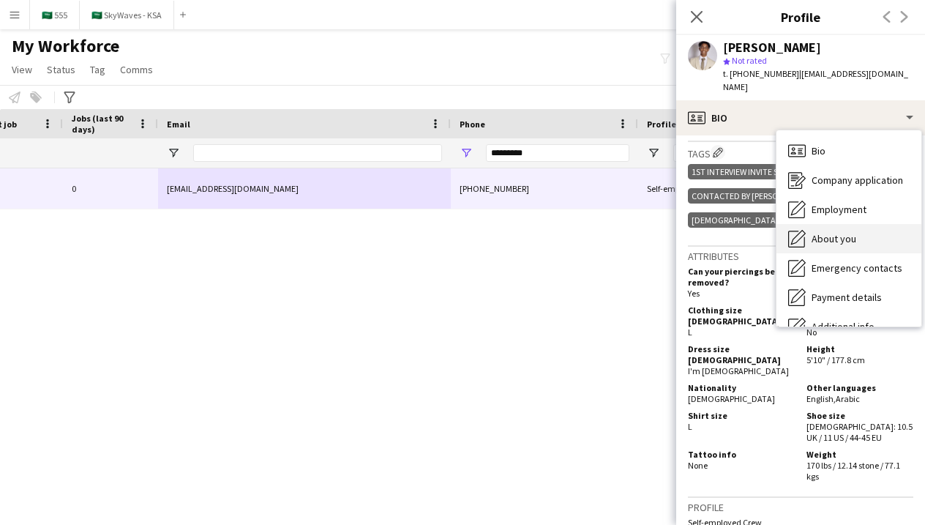
click at [808, 224] on div "About you About you" at bounding box center [848, 238] width 145 height 29
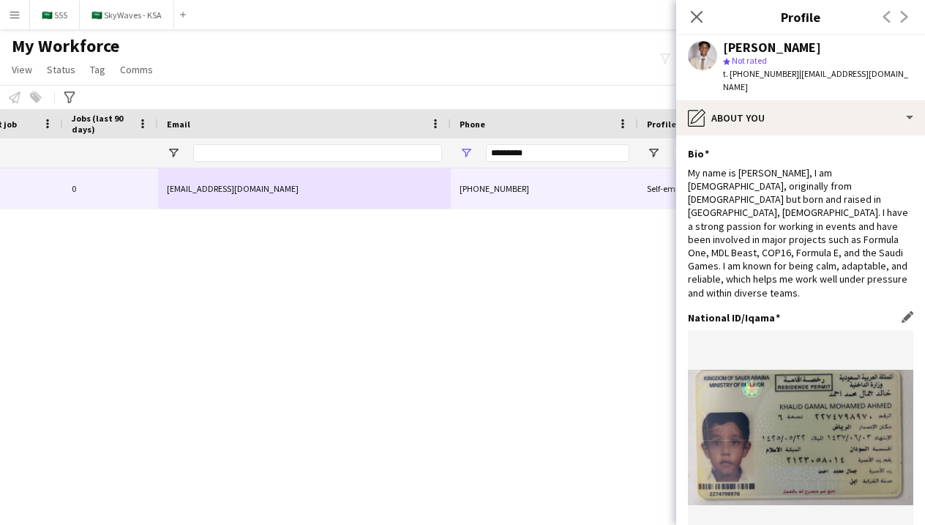
click at [695, 14] on icon "Close pop-in" at bounding box center [696, 17] width 14 height 14
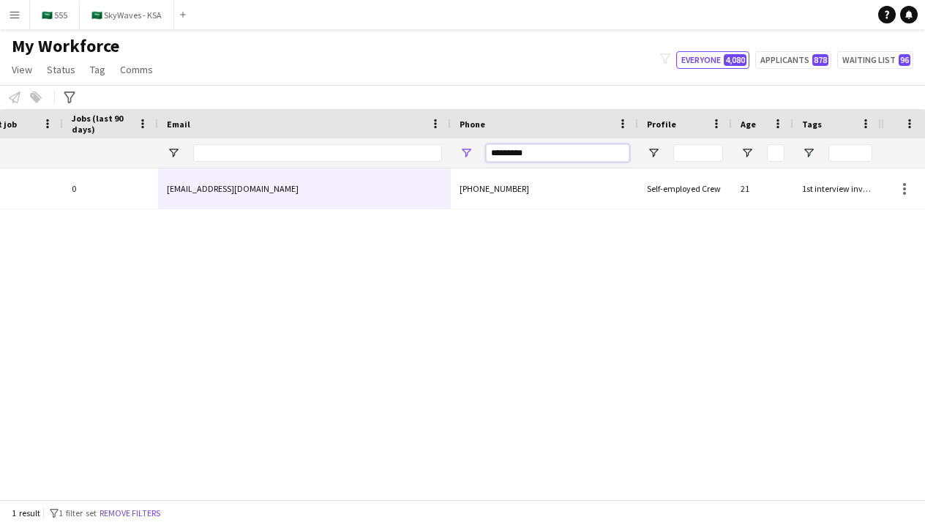
click at [522, 156] on input "*********" at bounding box center [557, 153] width 143 height 18
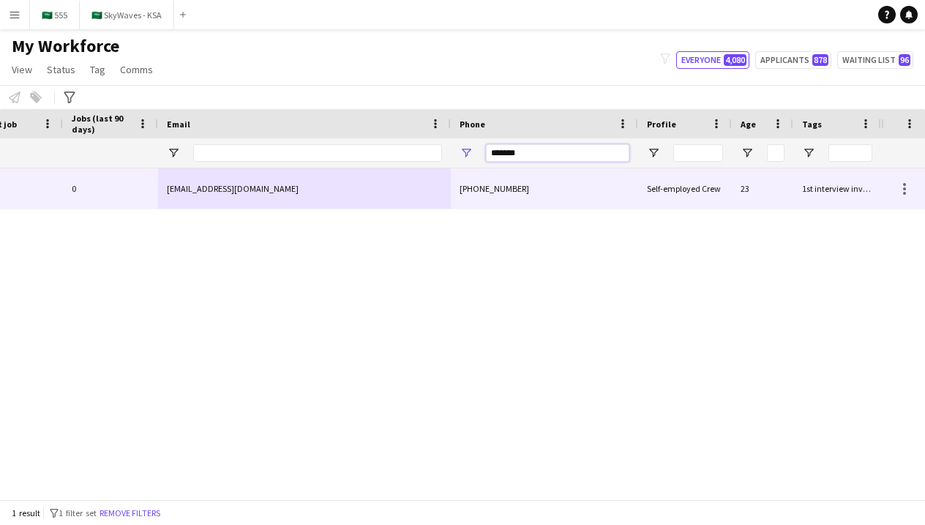
type input "*******"
click at [501, 200] on div "[PHONE_NUMBER]" at bounding box center [544, 188] width 187 height 40
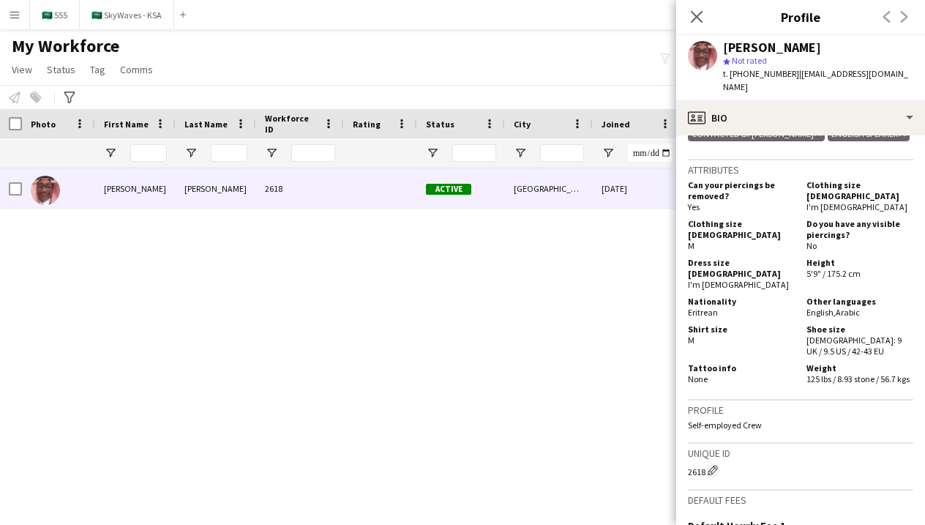
scroll to position [882, 0]
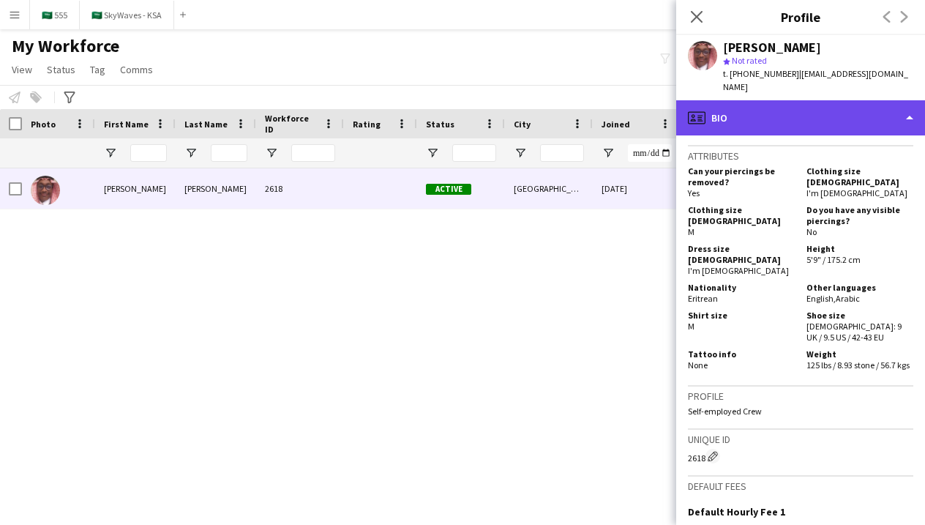
click at [788, 108] on div "profile Bio" at bounding box center [800, 117] width 249 height 35
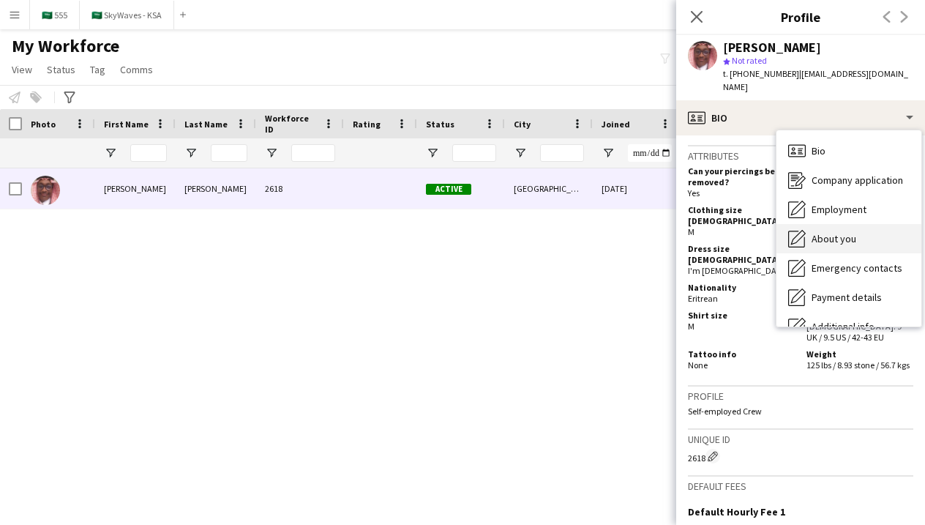
click at [810, 224] on div "About you About you" at bounding box center [848, 238] width 145 height 29
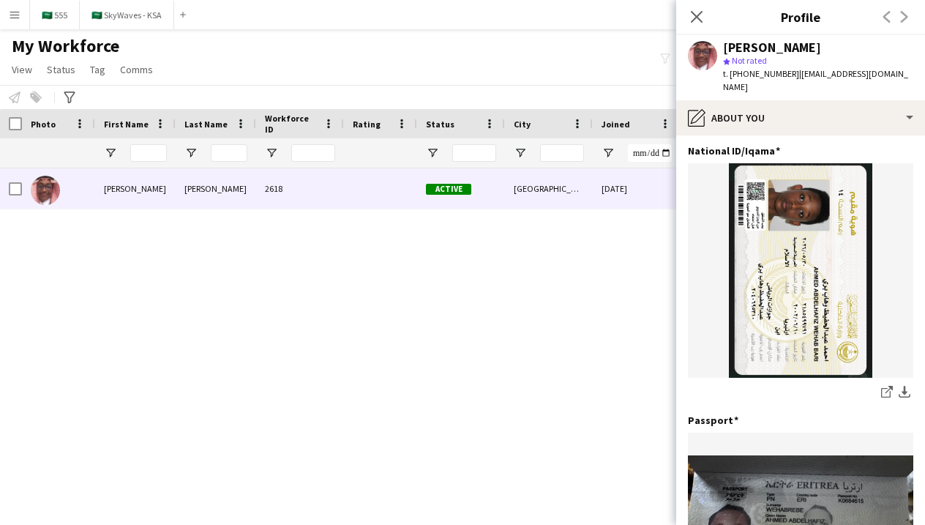
scroll to position [183, 0]
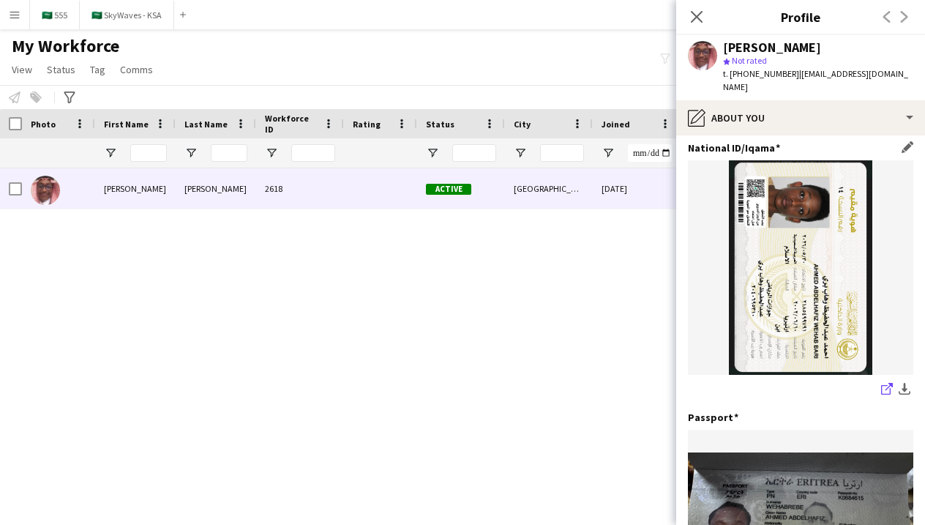
click at [885, 383] on icon "share-external-link-1" at bounding box center [887, 389] width 12 height 12
click at [692, 23] on icon "Close pop-in" at bounding box center [696, 17] width 14 height 14
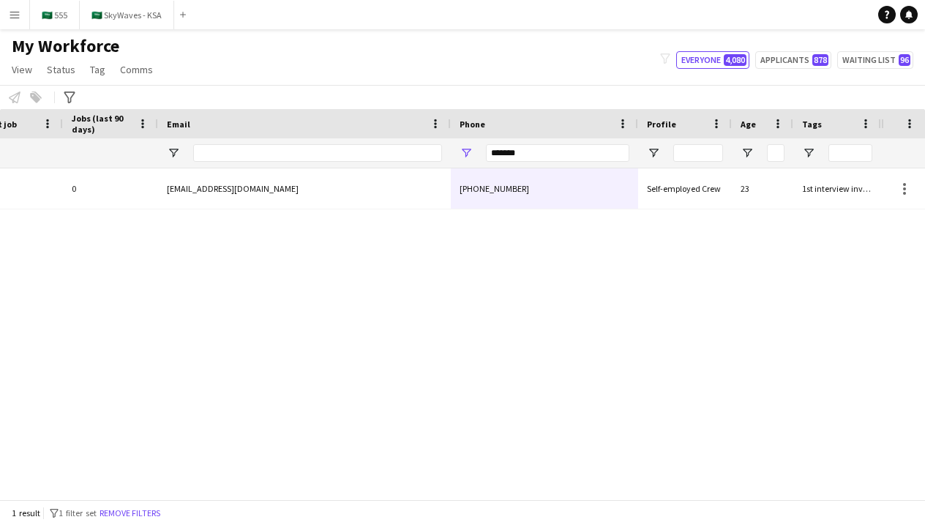
scroll to position [0, 705]
click at [556, 157] on input "*******" at bounding box center [557, 153] width 143 height 18
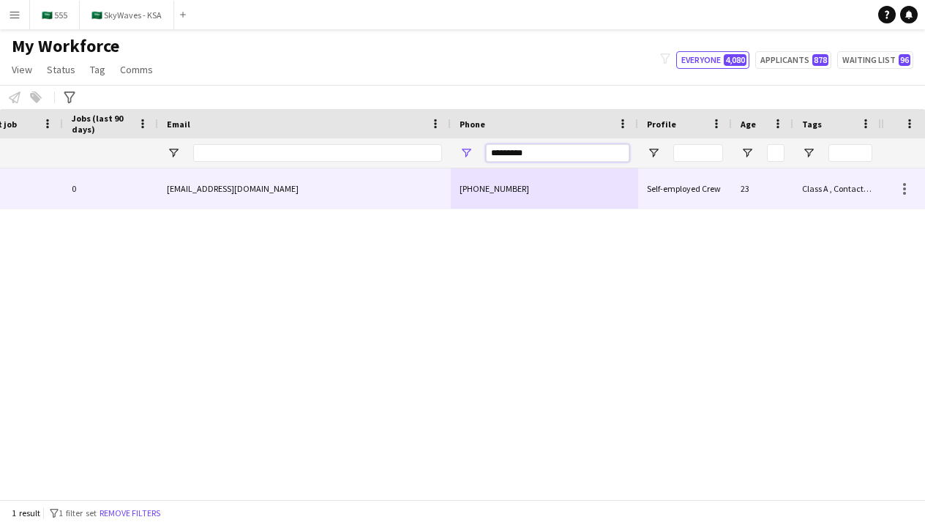
type input "*********"
click at [444, 187] on div "[EMAIL_ADDRESS][DOMAIN_NAME]" at bounding box center [304, 188] width 293 height 40
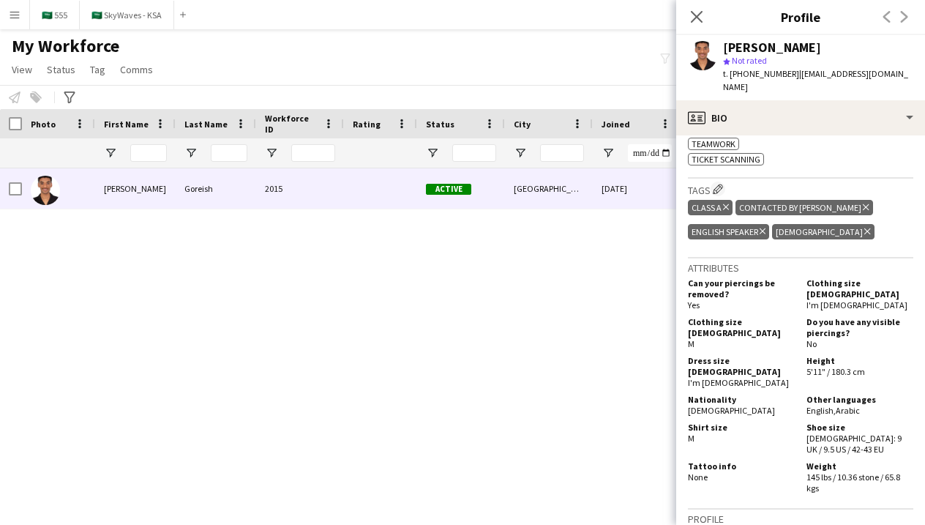
scroll to position [915, 0]
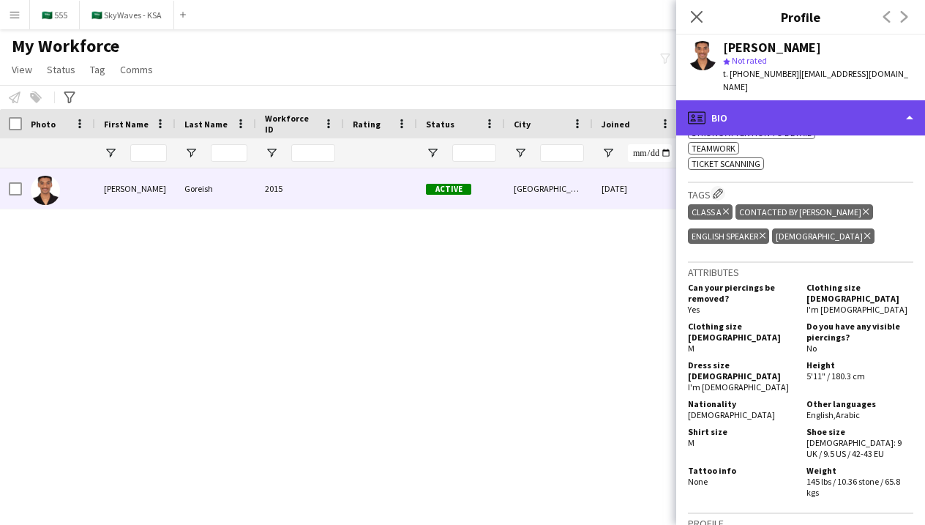
click at [748, 106] on div "profile Bio" at bounding box center [800, 117] width 249 height 35
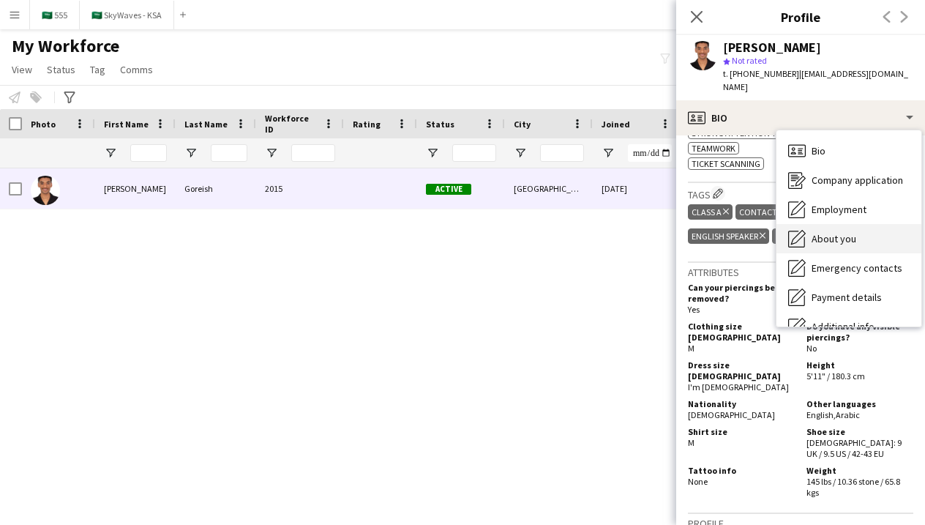
click at [811, 232] on span "About you" at bounding box center [833, 238] width 45 height 13
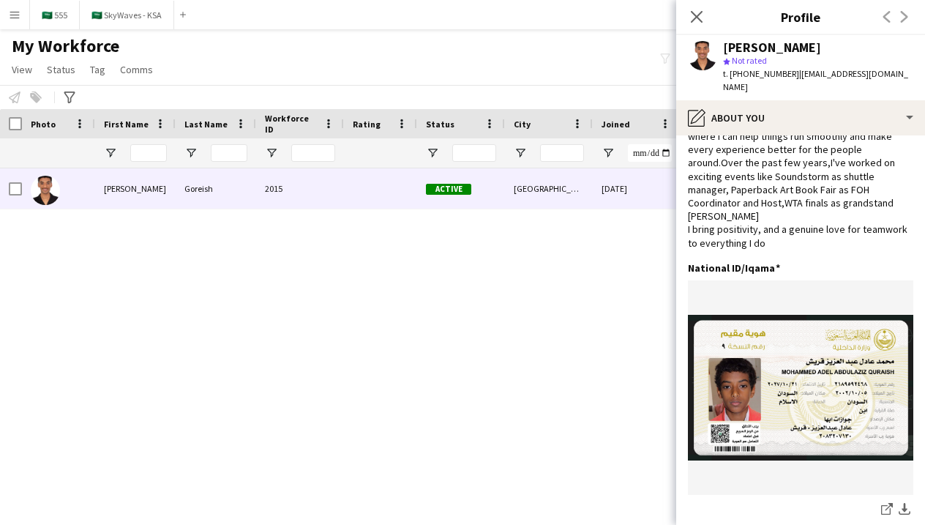
scroll to position [160, 0]
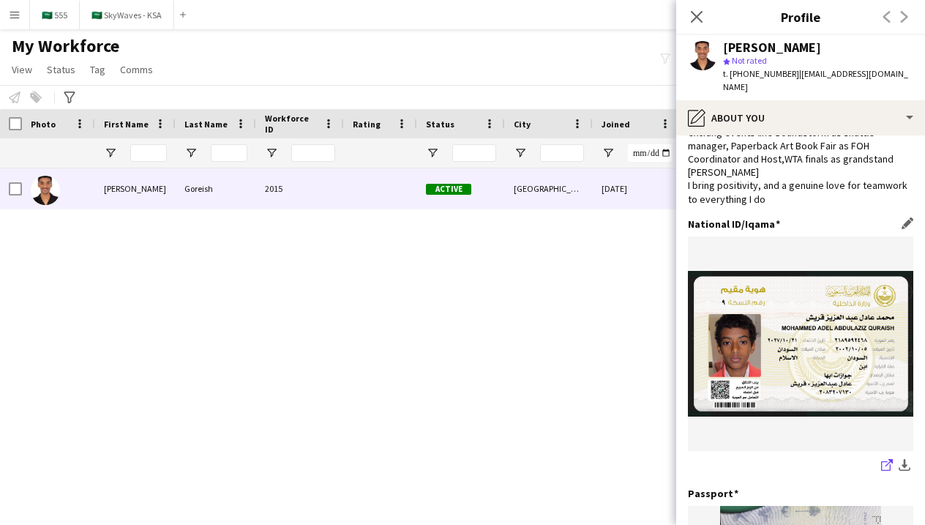
click at [885, 461] on icon at bounding box center [886, 466] width 10 height 10
click at [694, 20] on icon "Close pop-in" at bounding box center [696, 17] width 14 height 14
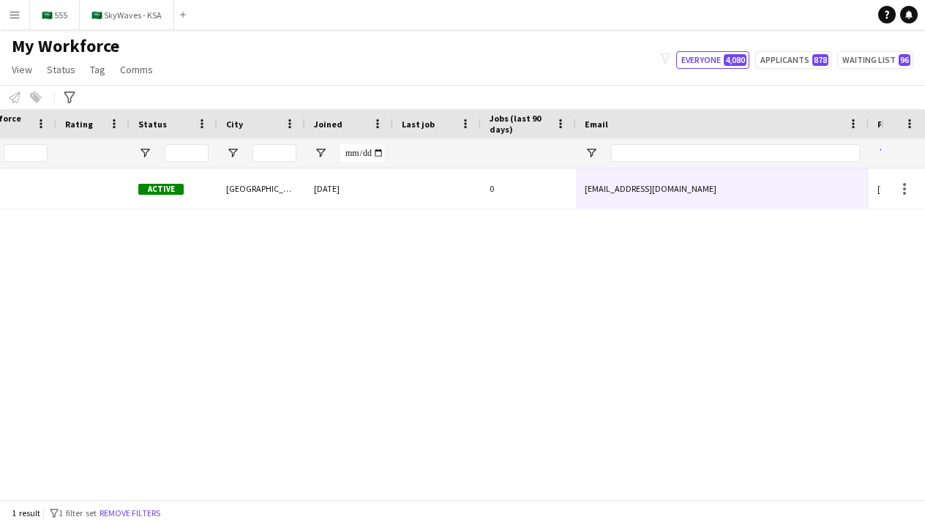
scroll to position [0, 525]
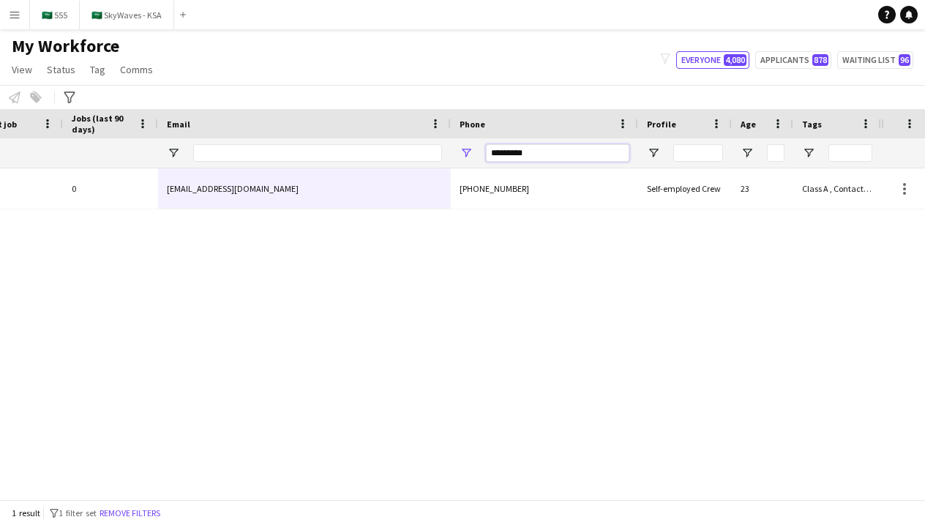
click at [565, 159] on input "*********" at bounding box center [557, 153] width 143 height 18
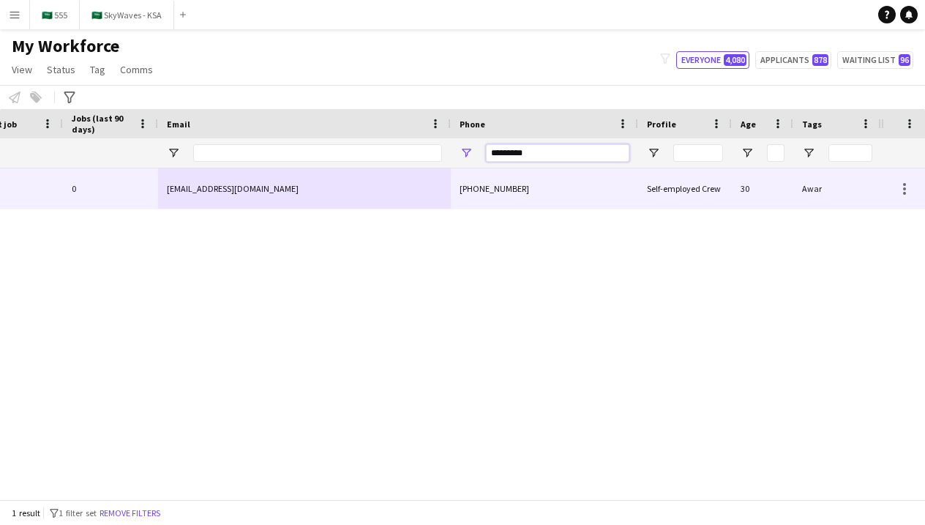
type input "*********"
click at [560, 202] on div "[PHONE_NUMBER]" at bounding box center [544, 188] width 187 height 40
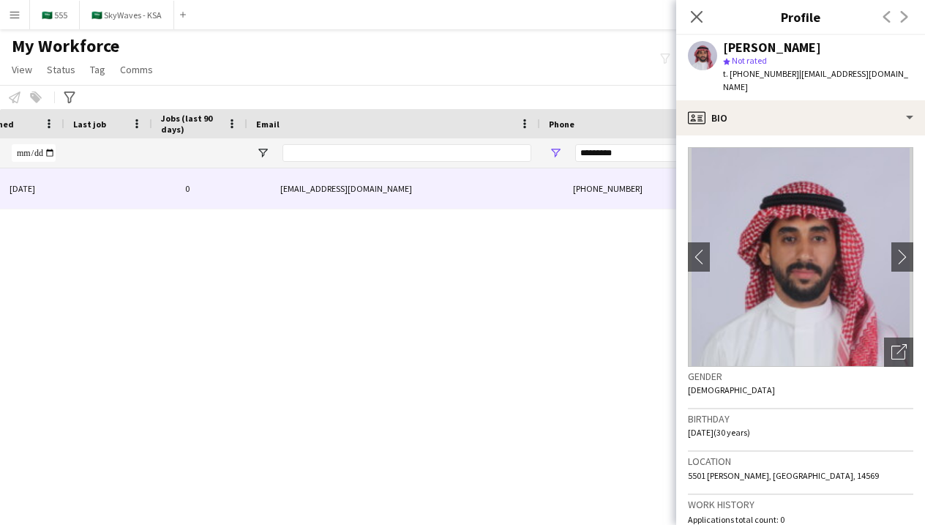
scroll to position [0, 462]
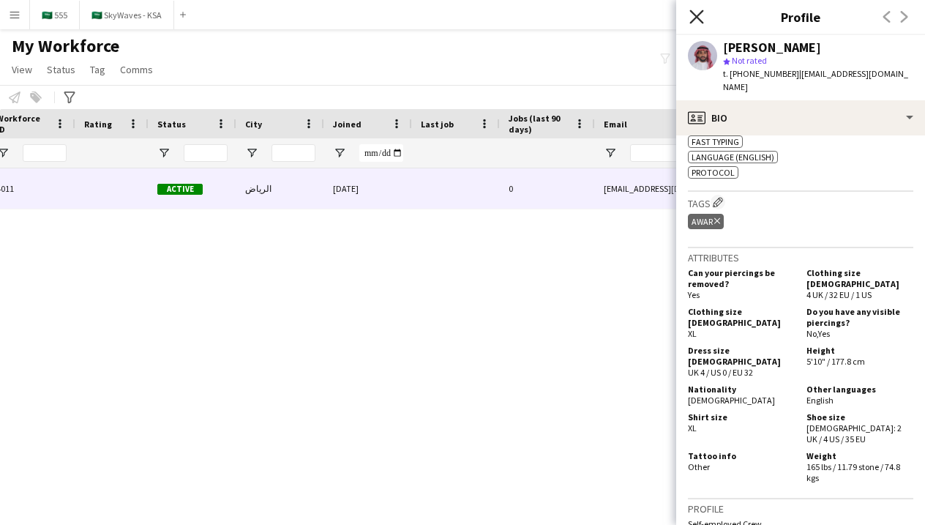
click at [697, 22] on icon "Close pop-in" at bounding box center [696, 17] width 14 height 14
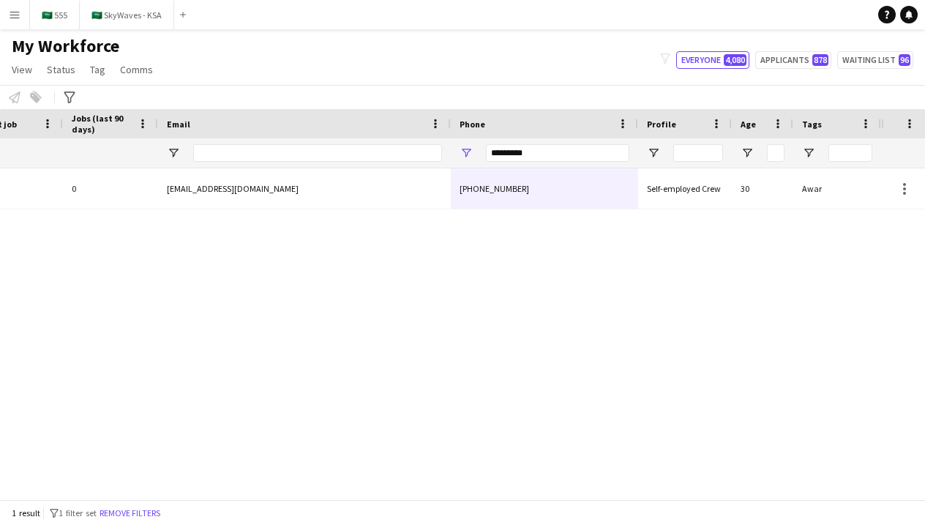
scroll to position [0, 705]
click at [624, 151] on input "*********" at bounding box center [557, 153] width 143 height 18
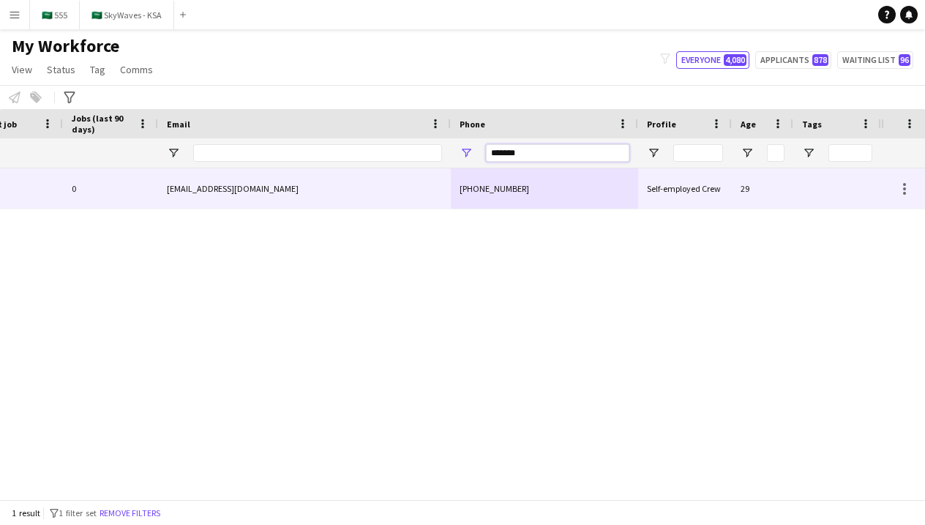
type input "*******"
click at [430, 184] on div "[EMAIL_ADDRESS][DOMAIN_NAME]" at bounding box center [304, 188] width 293 height 40
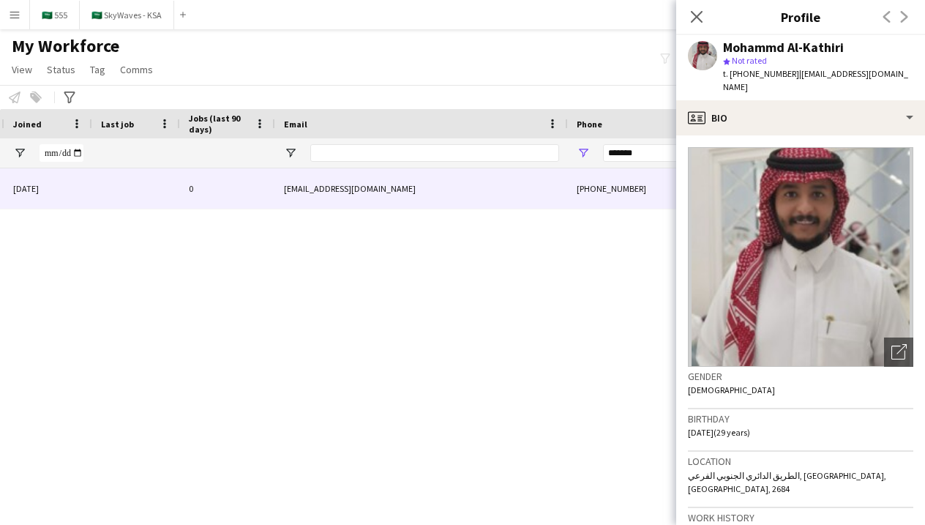
scroll to position [0, 432]
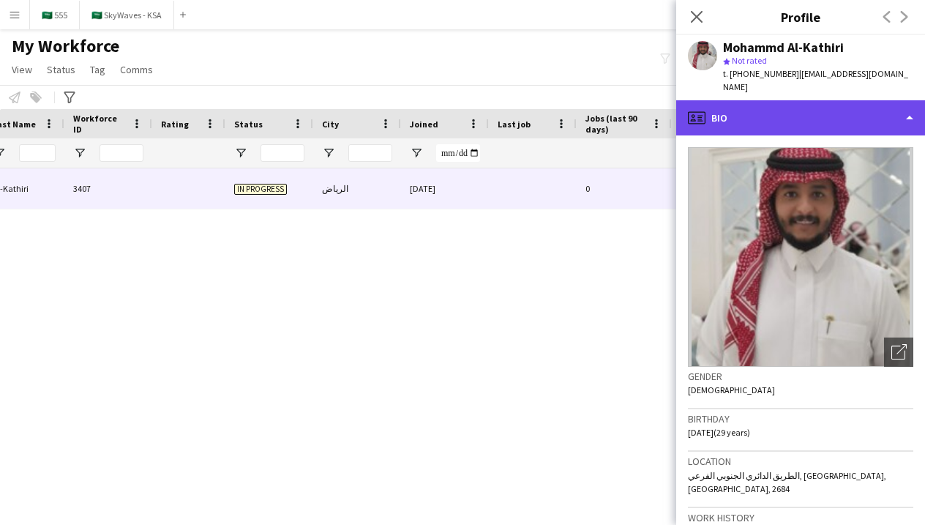
click at [754, 112] on div "profile Bio" at bounding box center [800, 117] width 249 height 35
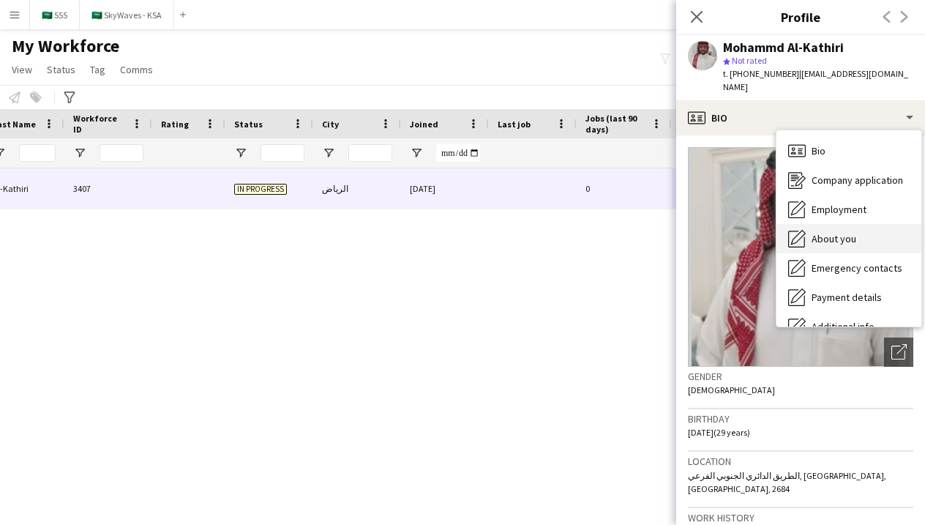
click at [819, 231] on div "About you About you" at bounding box center [848, 238] width 145 height 29
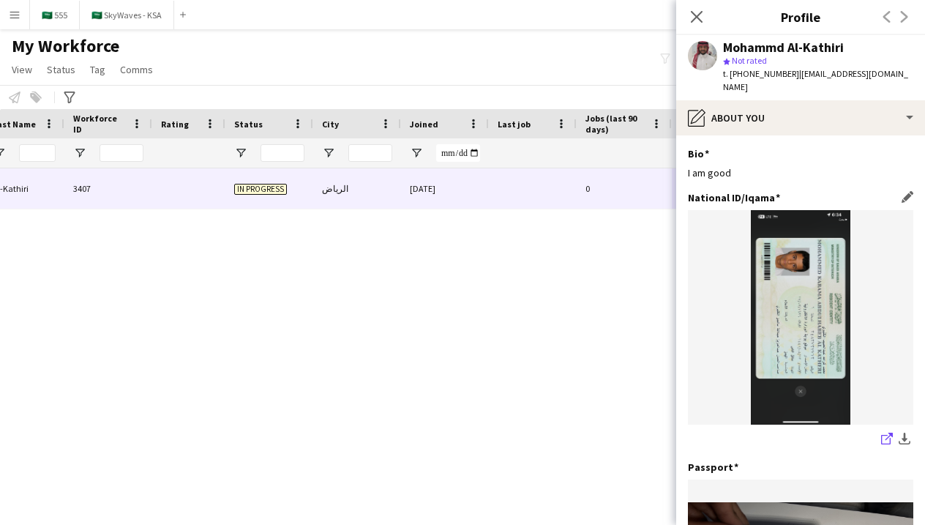
click at [885, 432] on icon "share-external-link-1" at bounding box center [887, 438] width 12 height 12
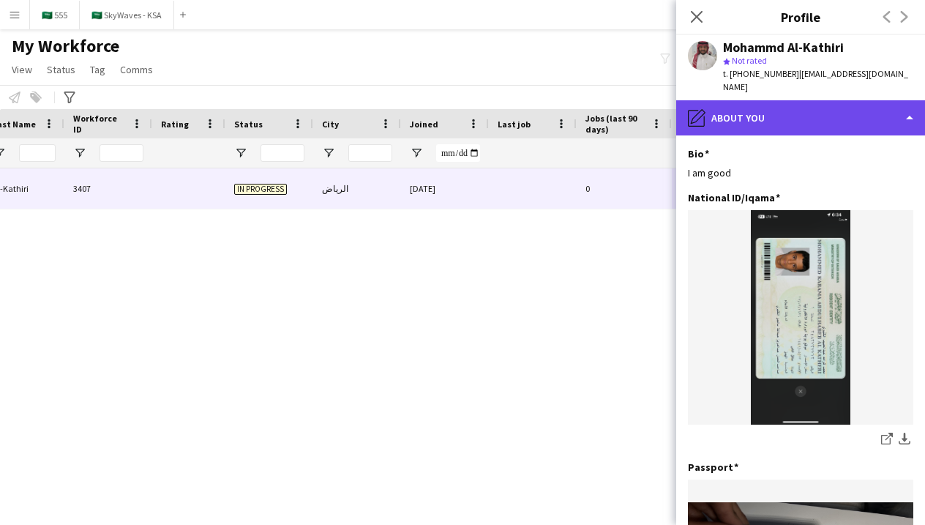
click at [758, 119] on div "pencil4 About you" at bounding box center [800, 117] width 249 height 35
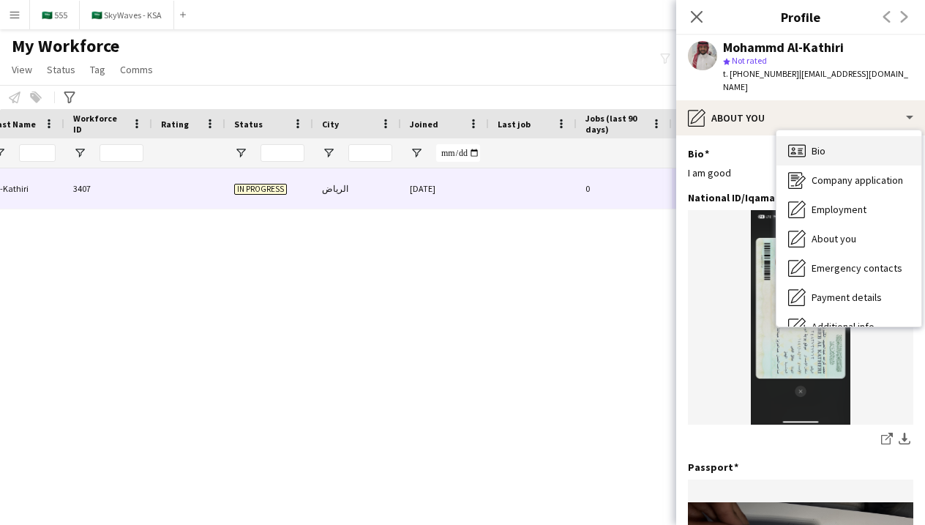
click at [795, 149] on div "Bio Bio" at bounding box center [848, 150] width 145 height 29
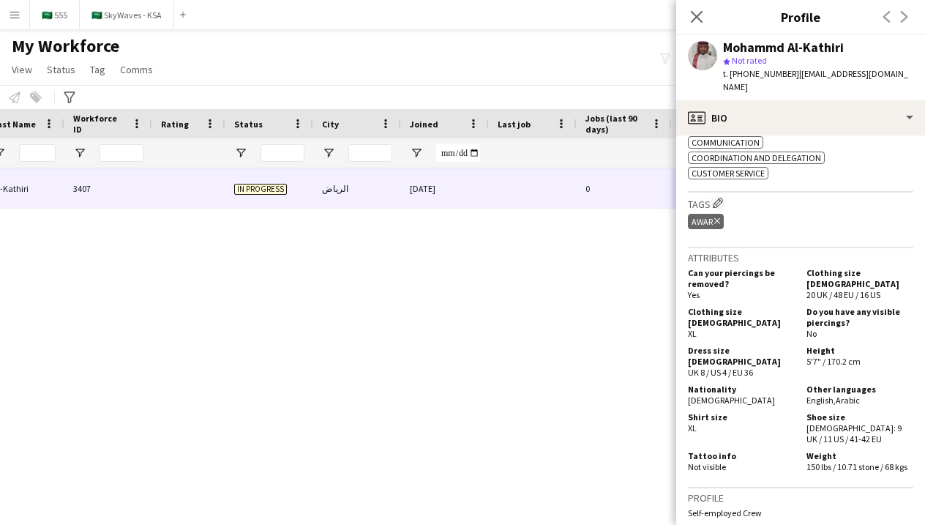
scroll to position [624, 0]
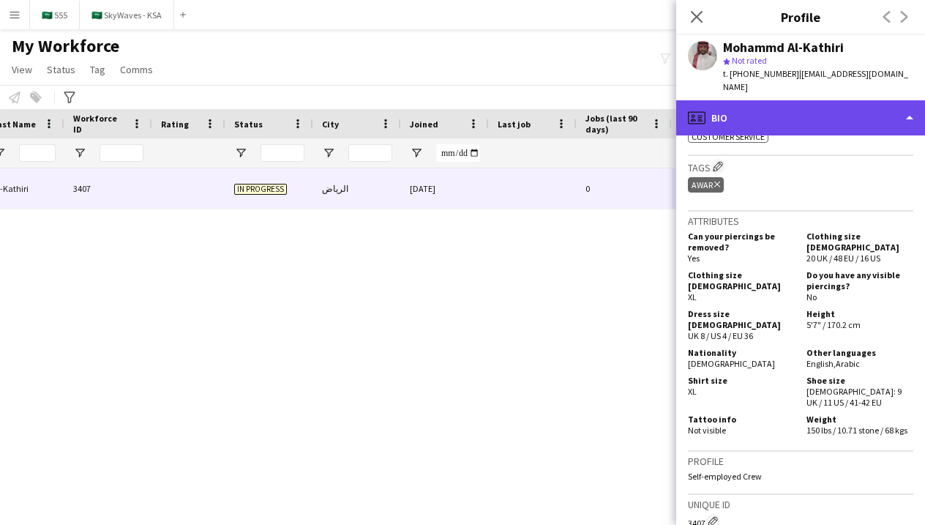
click at [757, 100] on div "profile Bio" at bounding box center [800, 117] width 249 height 35
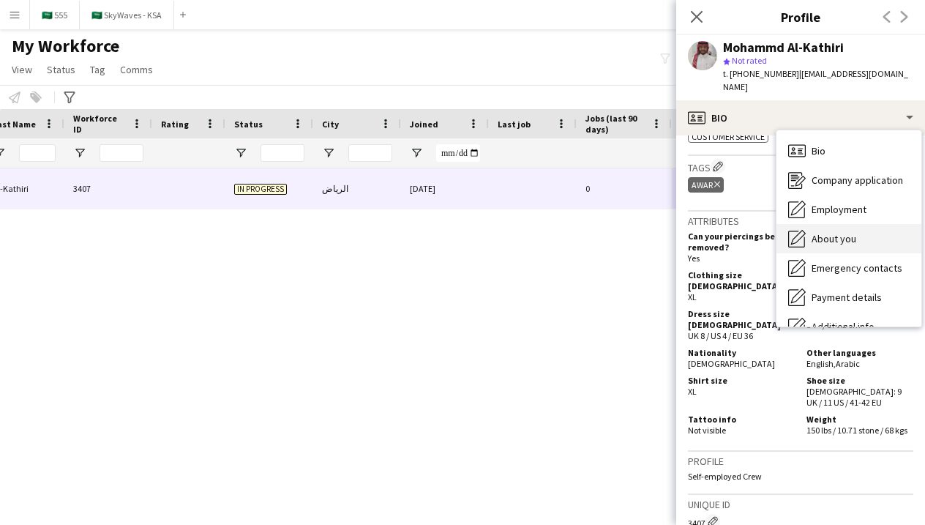
click at [822, 224] on div "About you About you" at bounding box center [848, 238] width 145 height 29
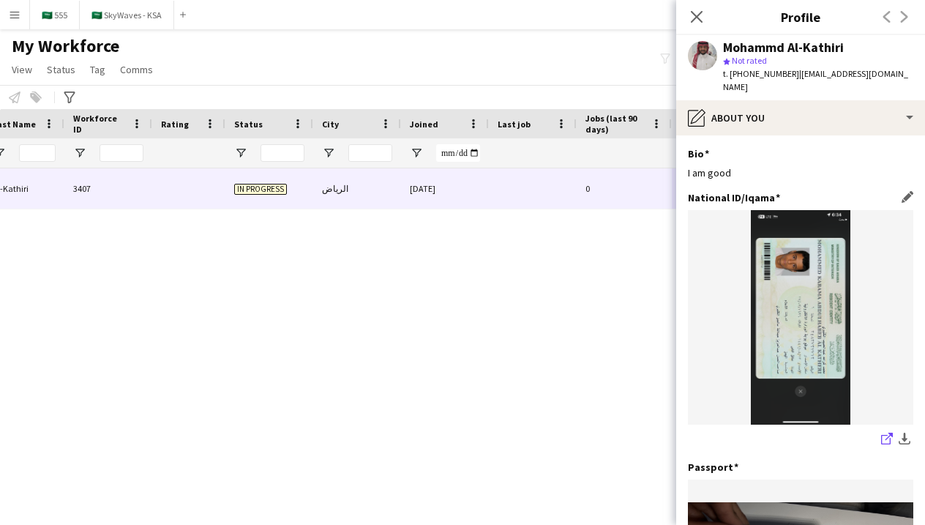
click at [885, 432] on icon "share-external-link-1" at bounding box center [887, 438] width 12 height 12
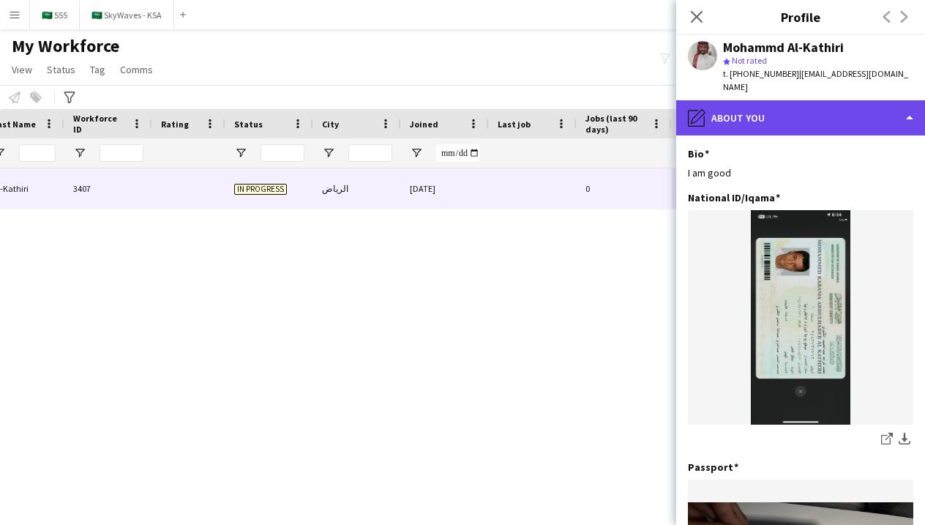
click at [726, 110] on div "pencil4 About you" at bounding box center [800, 117] width 249 height 35
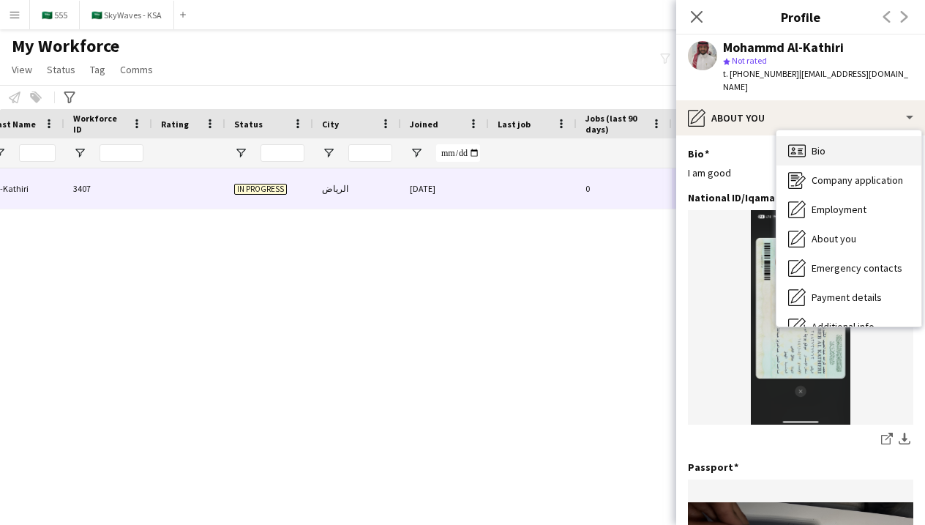
click at [781, 143] on div "Bio Bio" at bounding box center [848, 150] width 145 height 29
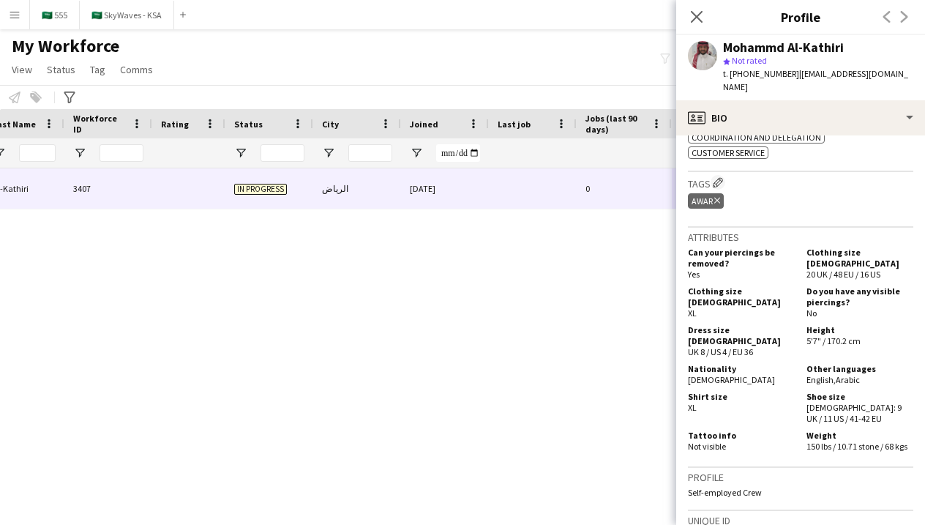
scroll to position [609, 0]
click at [699, 22] on icon "Close pop-in" at bounding box center [696, 17] width 14 height 14
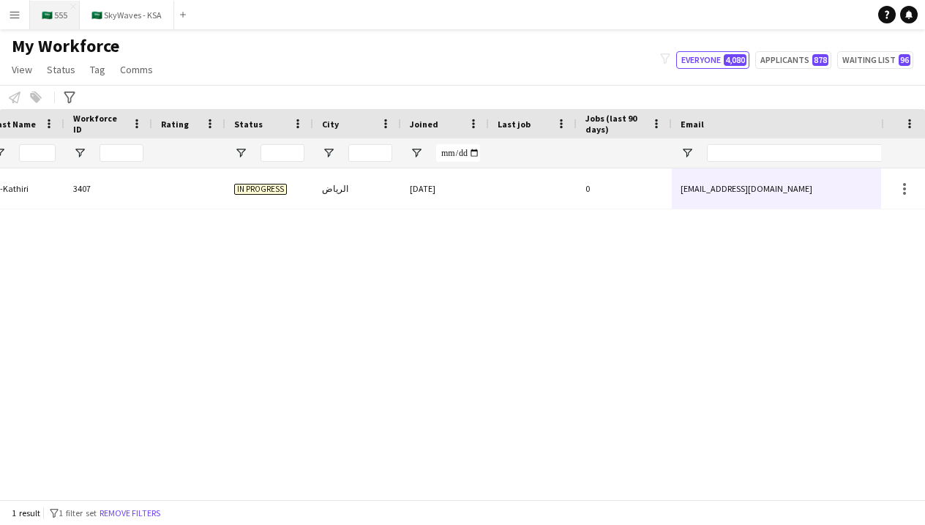
click at [48, 20] on button "🇸🇦 555 Close" at bounding box center [55, 15] width 50 height 29
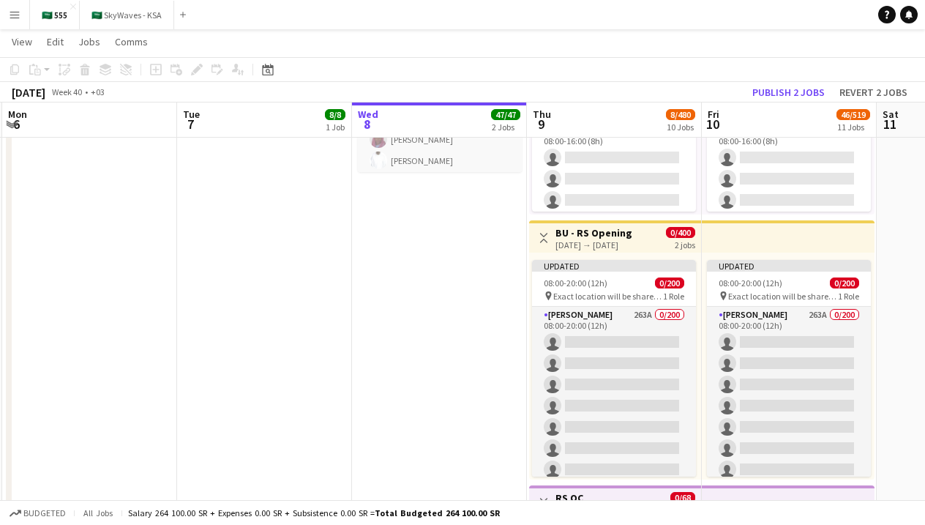
scroll to position [0, 523]
click at [772, 299] on span "Exact location will be shared later" at bounding box center [782, 295] width 110 height 11
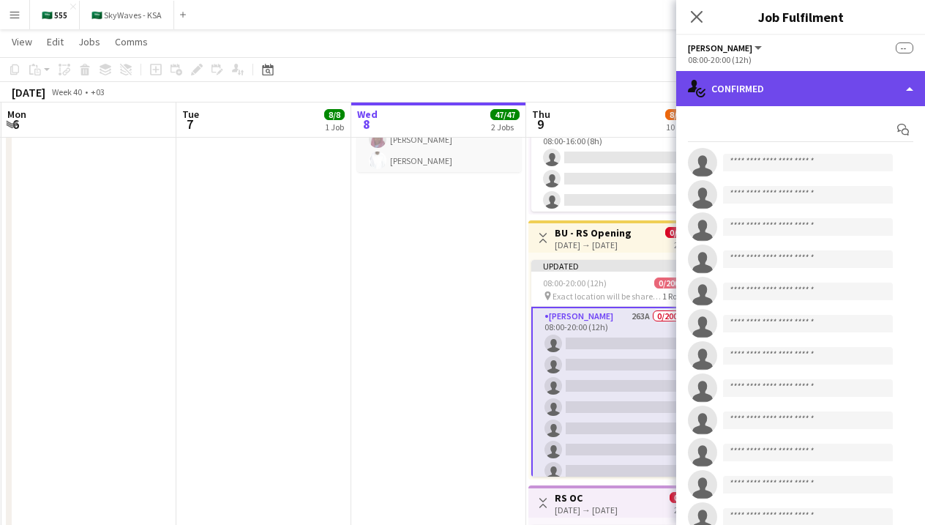
click at [748, 93] on div "single-neutral-actions-check-2 Confirmed" at bounding box center [800, 88] width 249 height 35
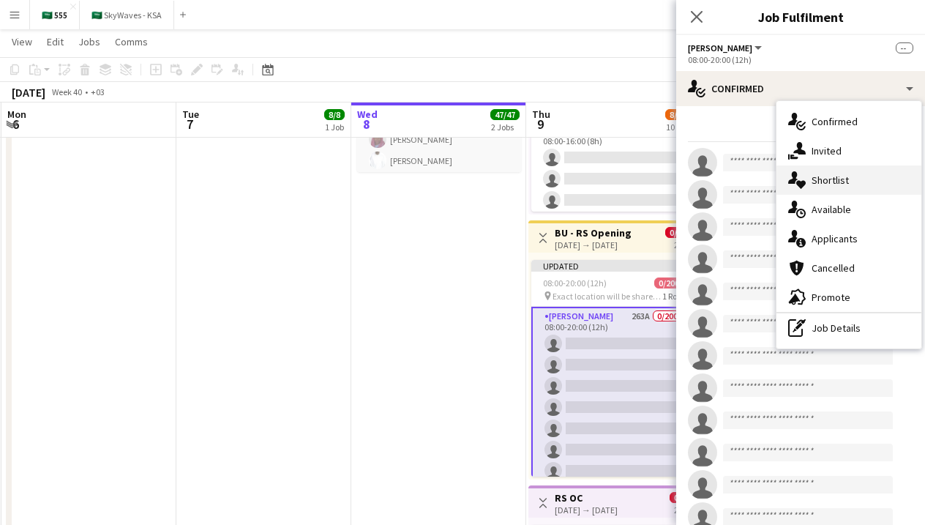
click at [813, 186] on span "Shortlist" at bounding box center [829, 179] width 37 height 13
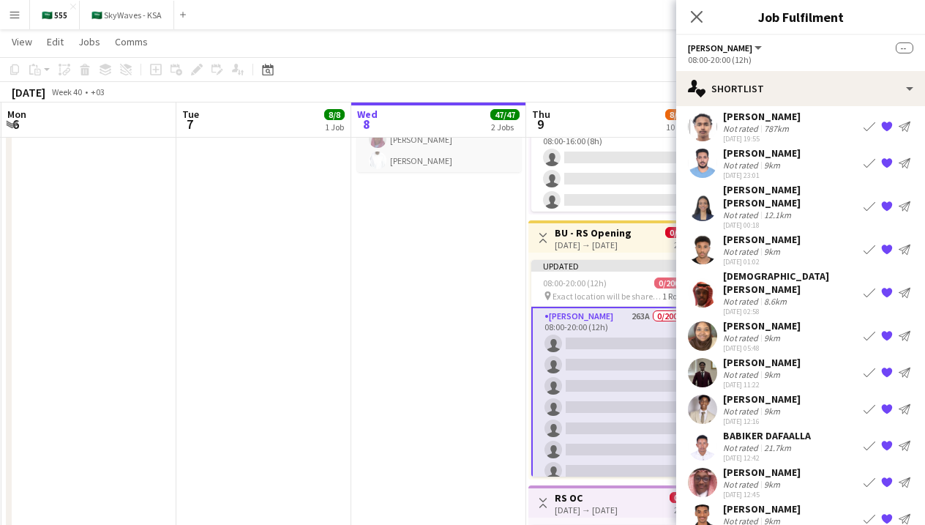
scroll to position [37, 0]
click at [752, 443] on div "Not rated" at bounding box center [742, 448] width 38 height 11
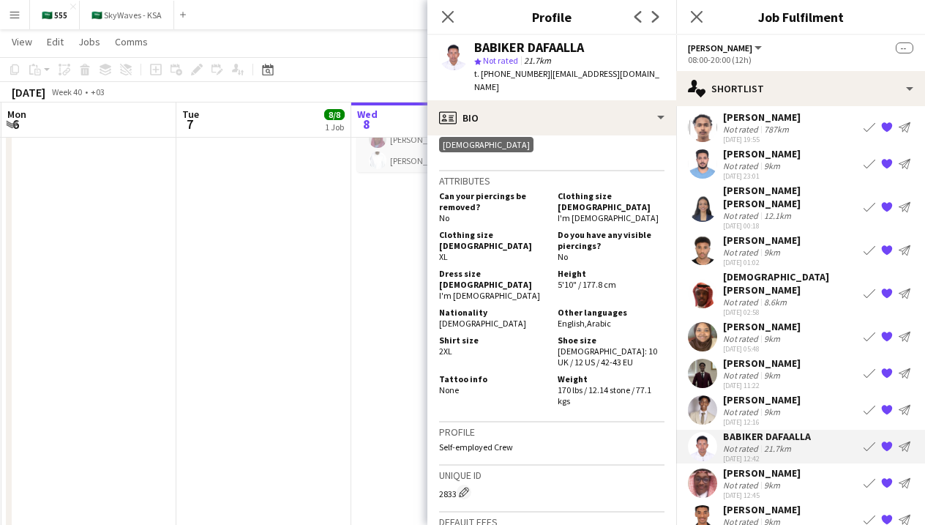
scroll to position [702, 0]
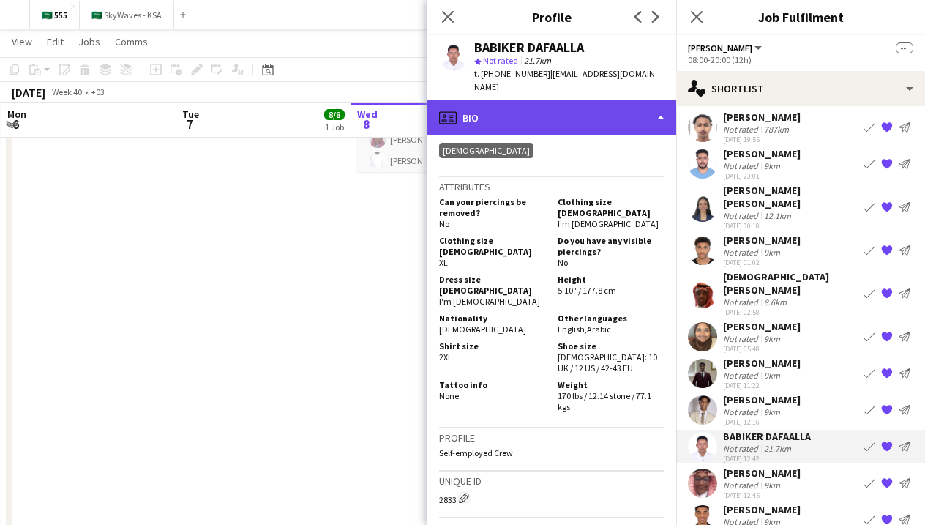
click at [577, 100] on div "profile Bio" at bounding box center [551, 117] width 249 height 35
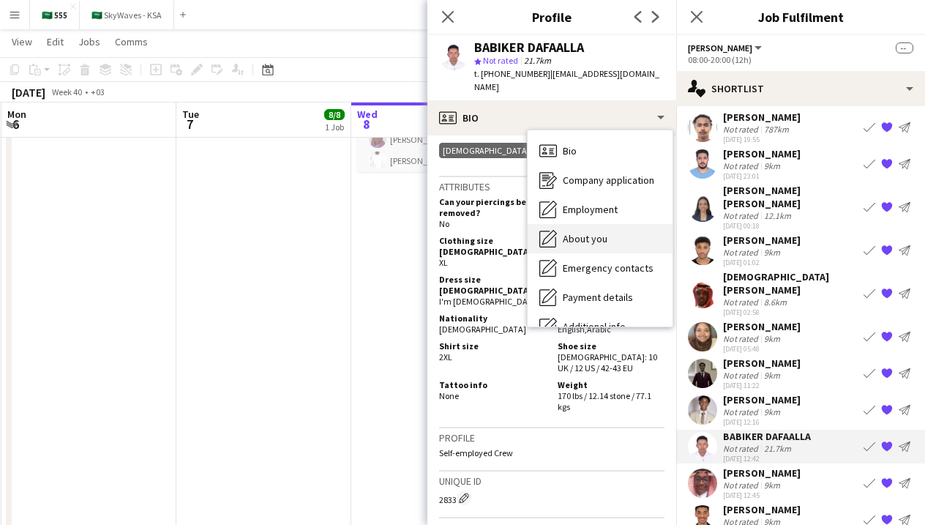
click at [599, 232] on span "About you" at bounding box center [585, 238] width 45 height 13
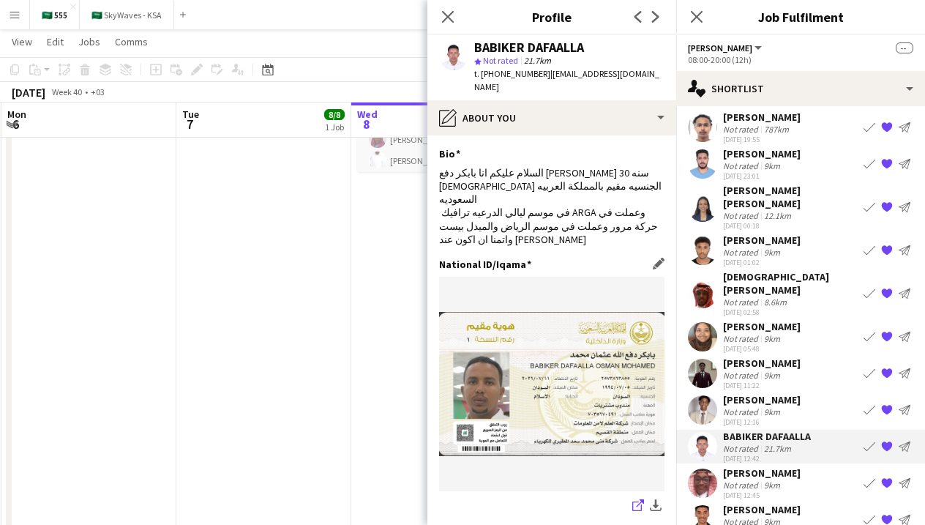
click at [638, 499] on icon "share-external-link-1" at bounding box center [638, 505] width 12 height 12
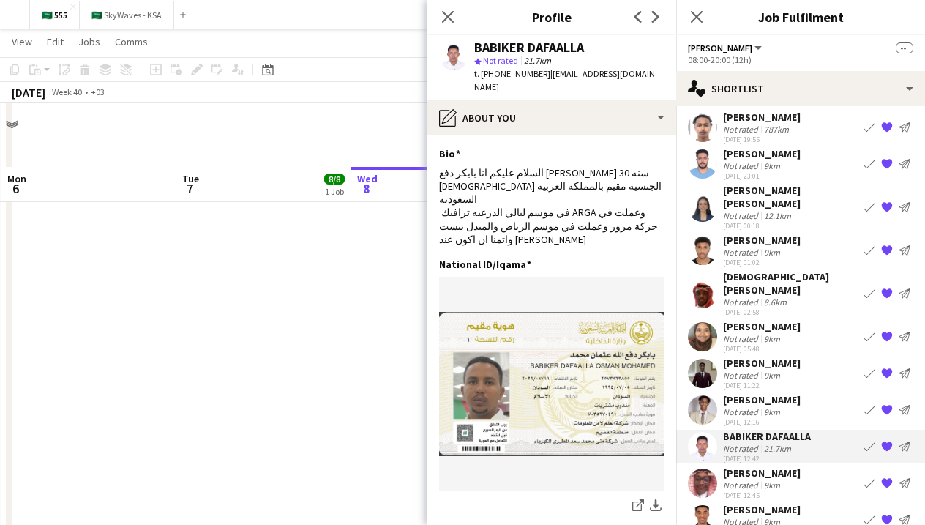
scroll to position [1405, 0]
click at [783, 254] on app-shortlist-tab "[PERSON_NAME] Not rated 787km [DATE] 19:55 Book crew {{ spriteTitle }} Send not…" at bounding box center [800, 323] width 249 height 426
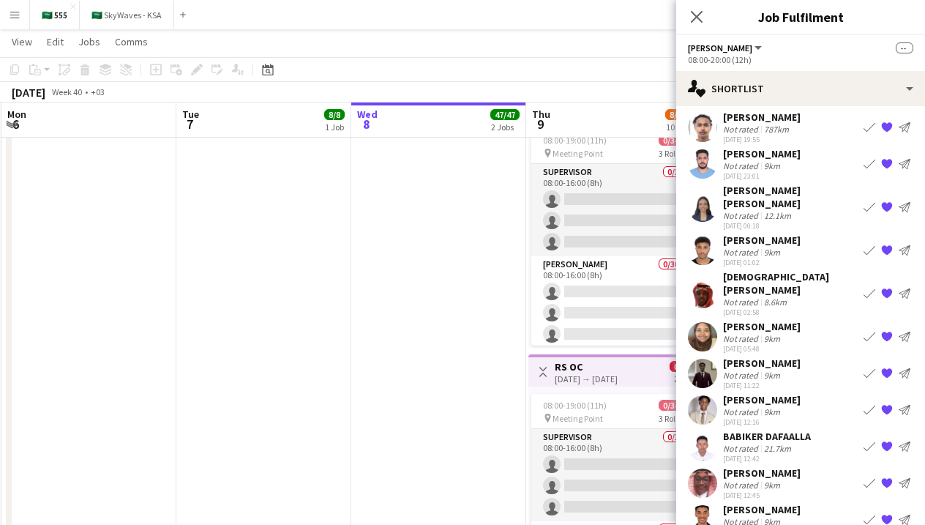
click at [784, 270] on div "[DEMOGRAPHIC_DATA][PERSON_NAME]" at bounding box center [790, 283] width 135 height 26
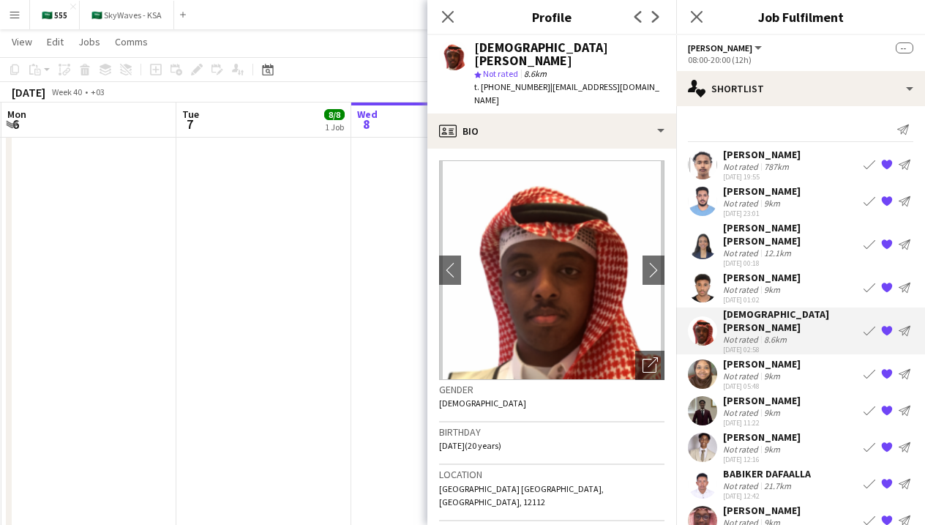
scroll to position [0, 0]
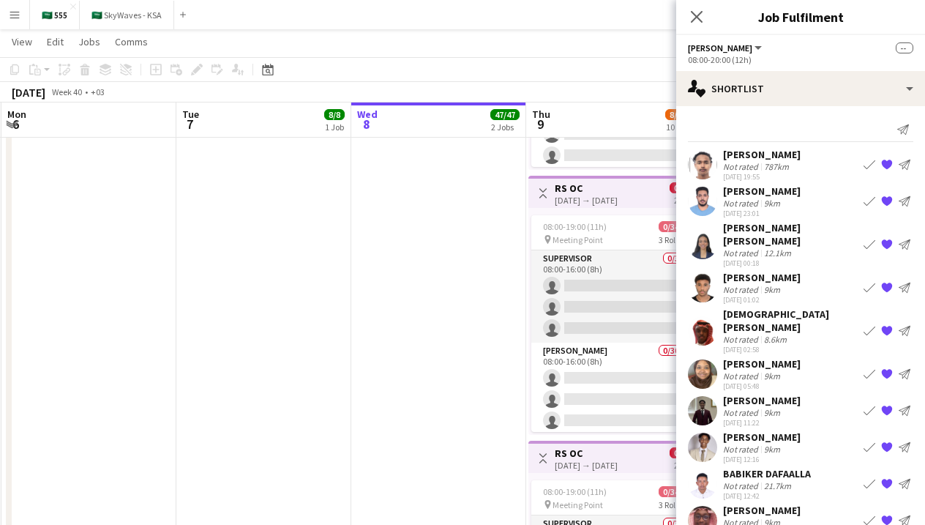
click at [18, 23] on button "Menu" at bounding box center [14, 14] width 29 height 29
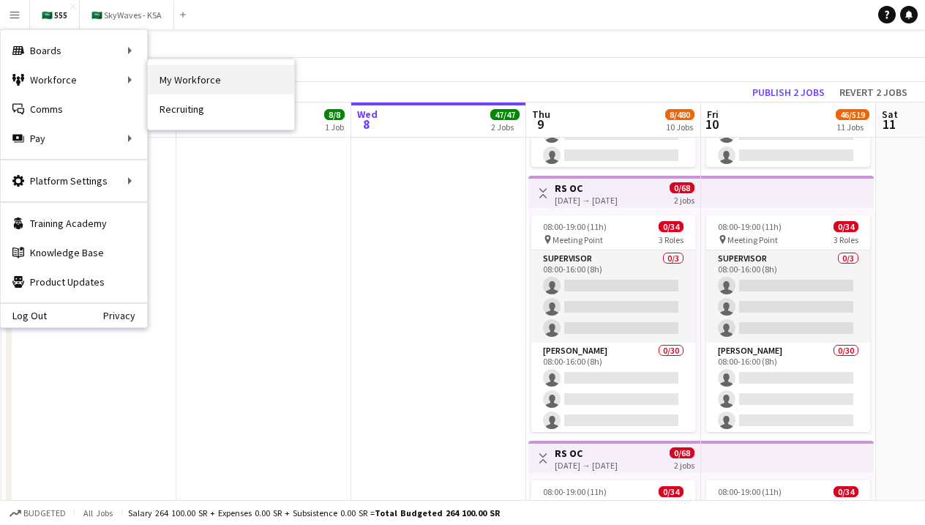
click at [164, 84] on link "My Workforce" at bounding box center [221, 79] width 146 height 29
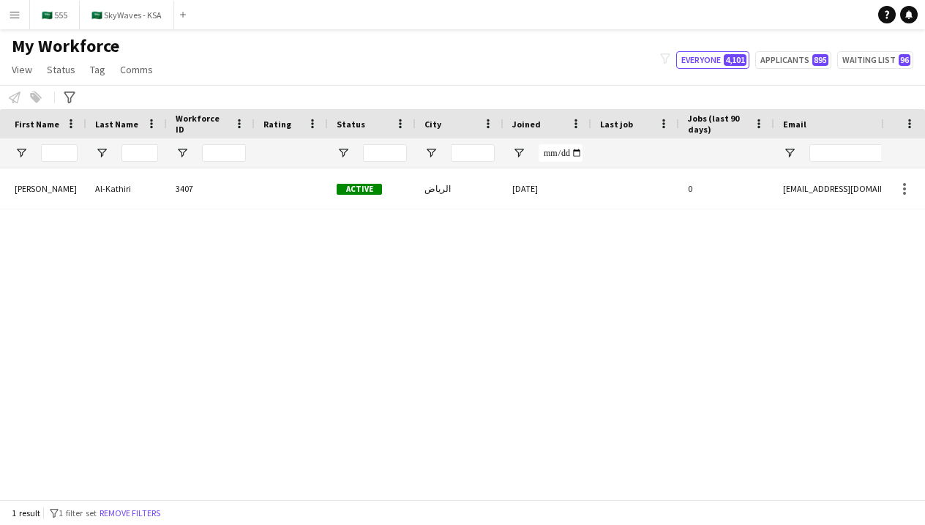
scroll to position [0, 547]
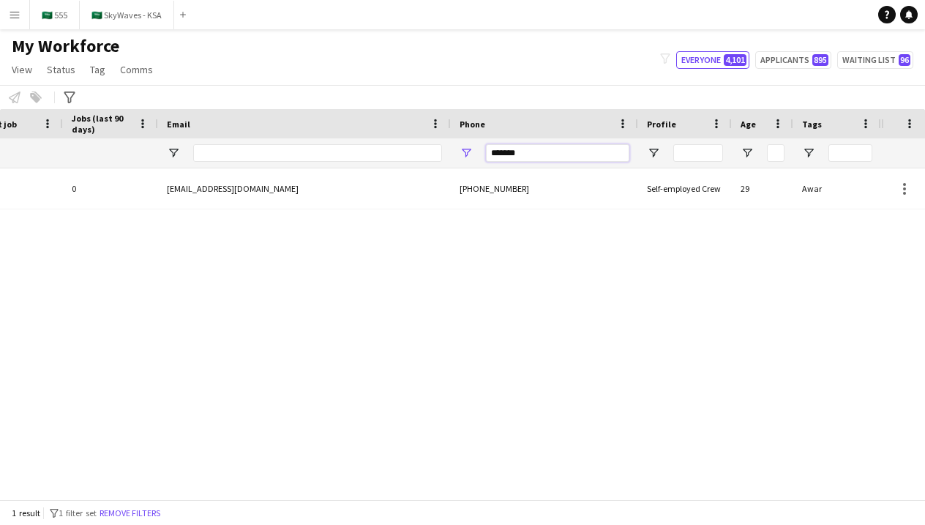
click at [594, 154] on input "*******" at bounding box center [557, 153] width 143 height 18
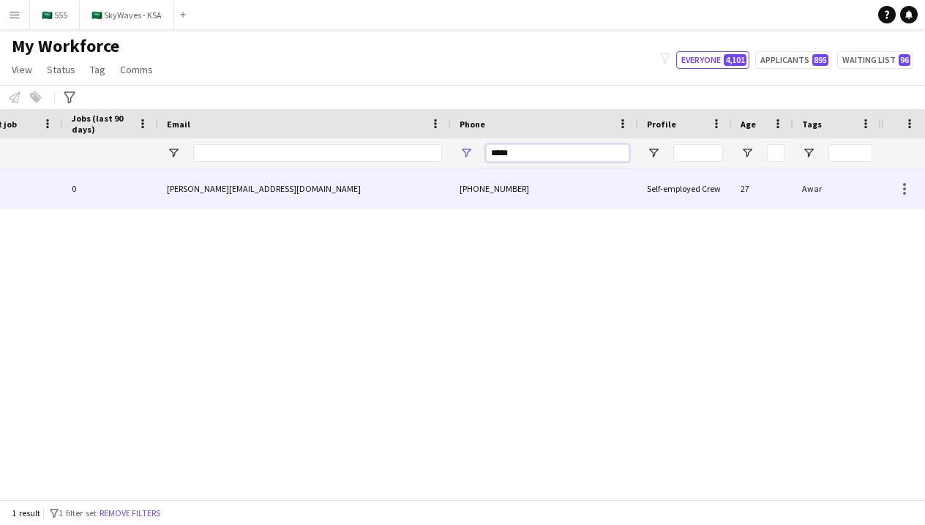
type input "*****"
click at [487, 180] on div "[PHONE_NUMBER]" at bounding box center [544, 188] width 187 height 40
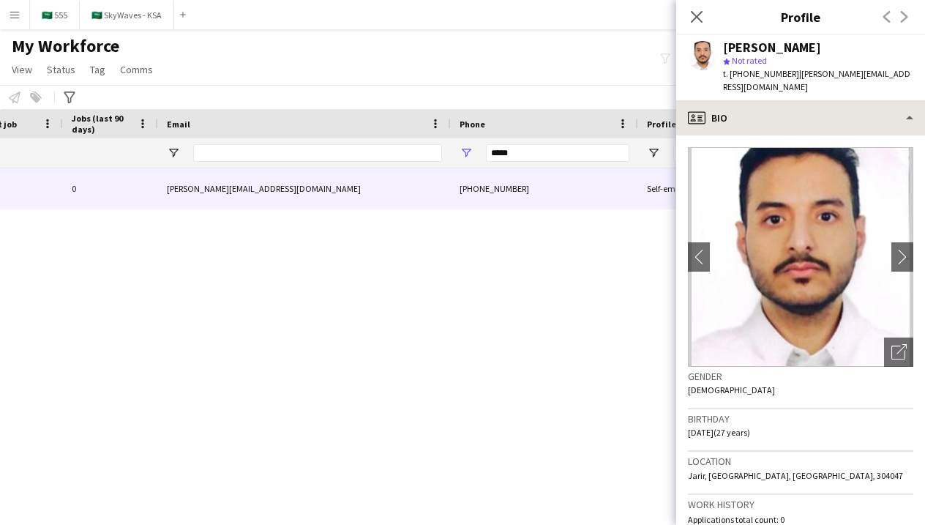
scroll to position [0, 0]
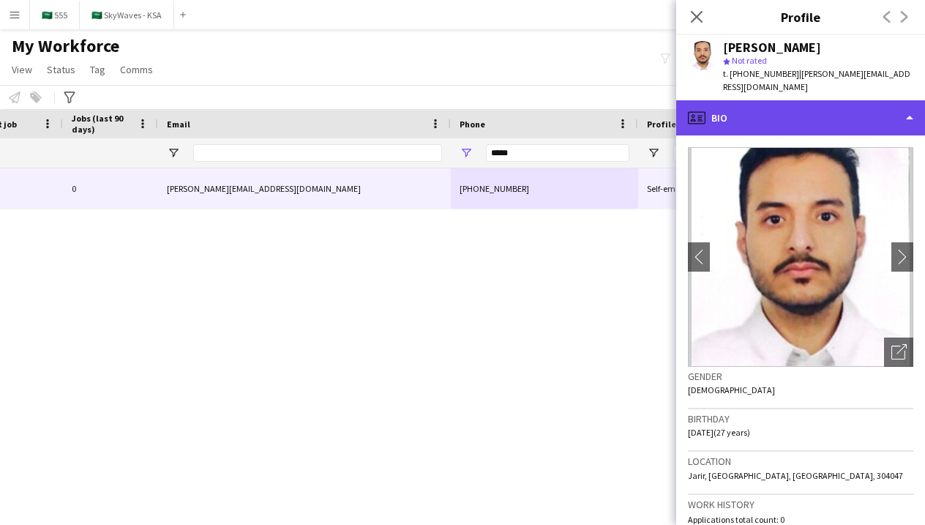
click at [781, 110] on div "profile Bio" at bounding box center [800, 117] width 249 height 35
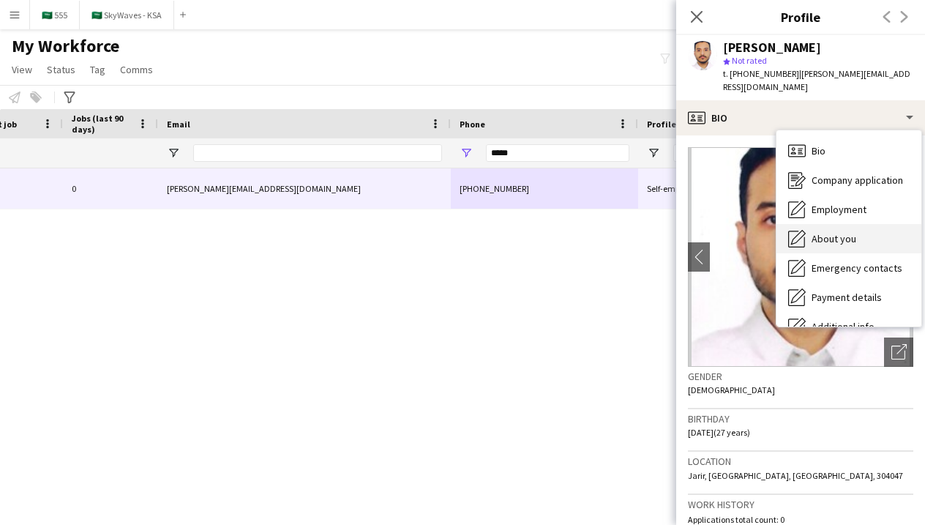
click at [827, 232] on span "About you" at bounding box center [833, 238] width 45 height 13
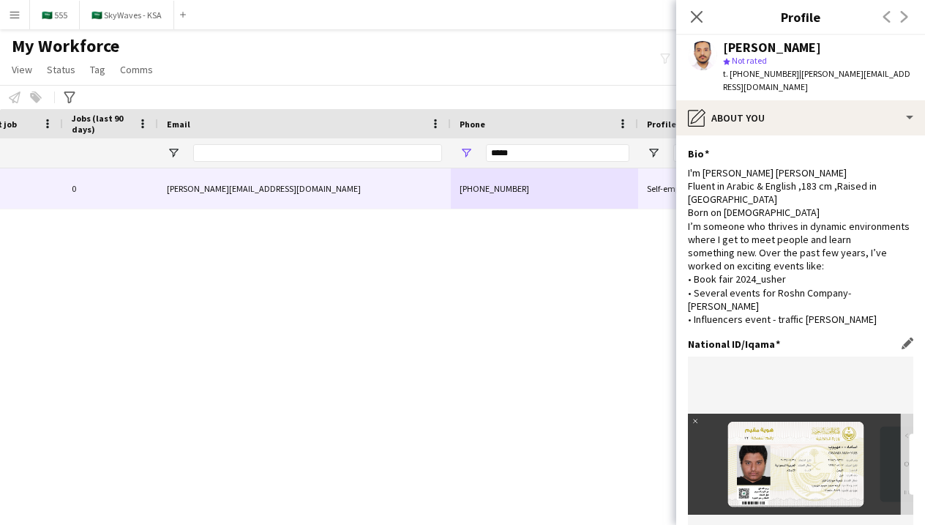
scroll to position [97, 0]
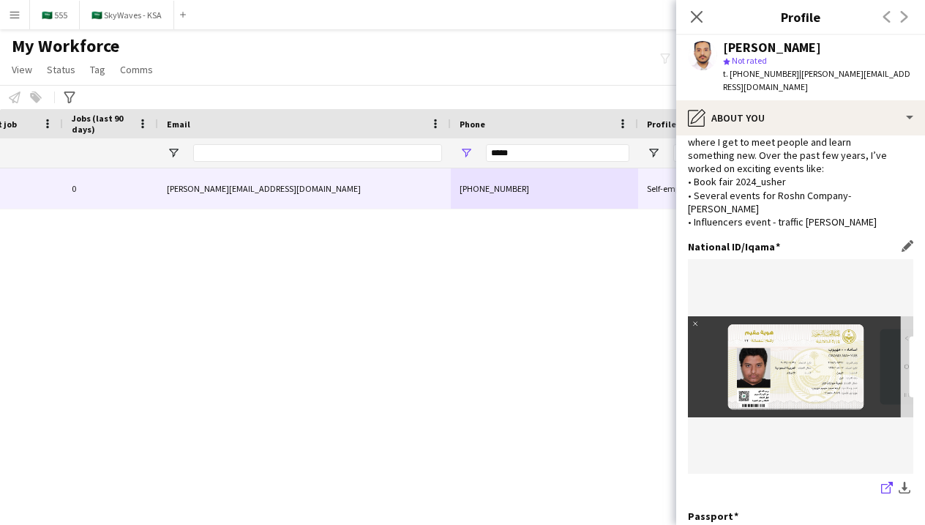
click at [882, 484] on icon at bounding box center [886, 489] width 10 height 10
click at [538, 159] on input "*****" at bounding box center [557, 153] width 143 height 18
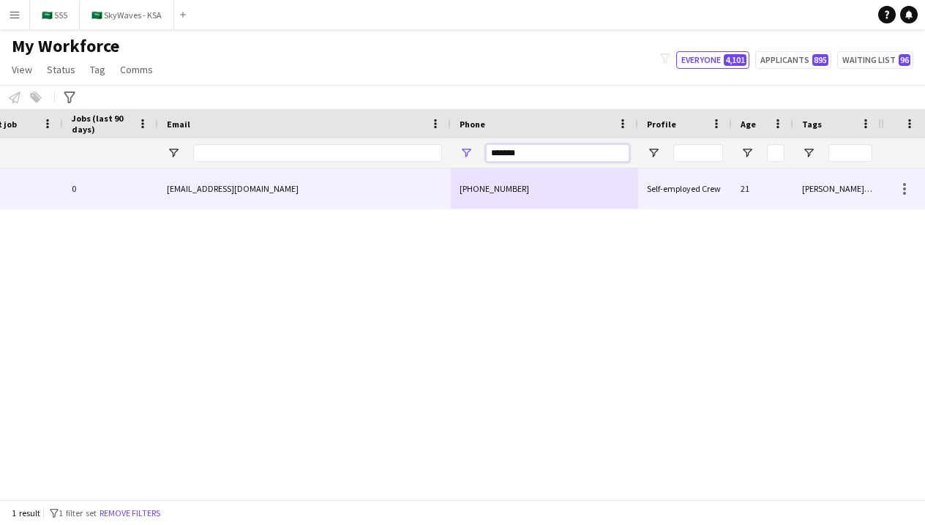
type input "*******"
click at [430, 195] on div "[EMAIL_ADDRESS][DOMAIN_NAME]" at bounding box center [304, 188] width 293 height 40
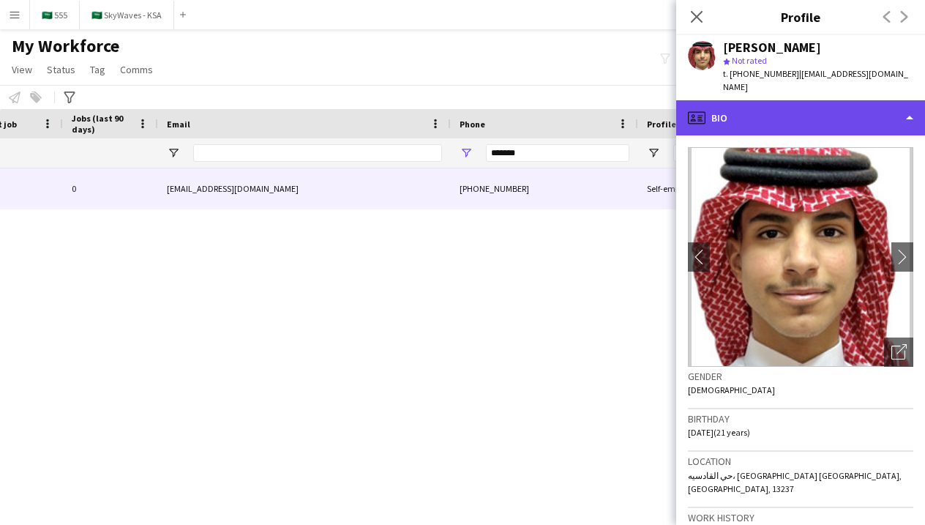
click at [769, 104] on div "profile Bio" at bounding box center [800, 117] width 249 height 35
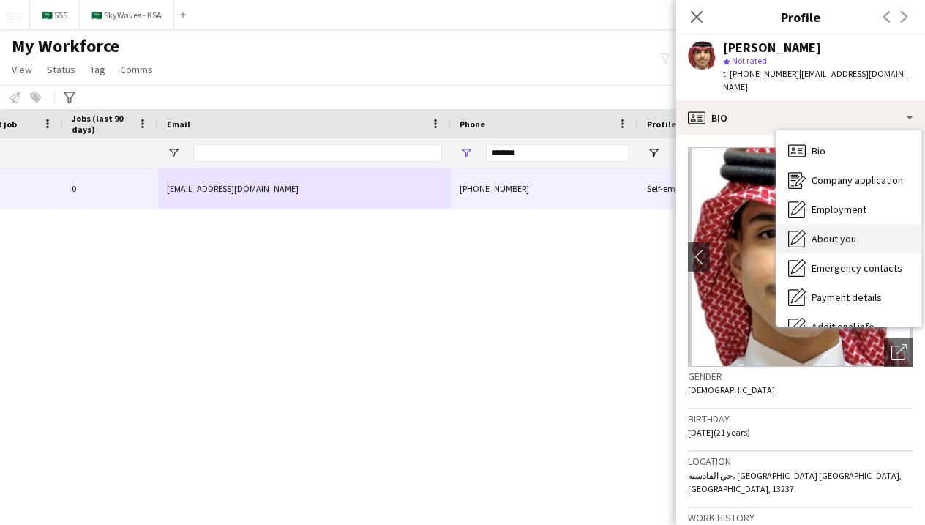
click at [805, 230] on icon "About you" at bounding box center [797, 239] width 18 height 18
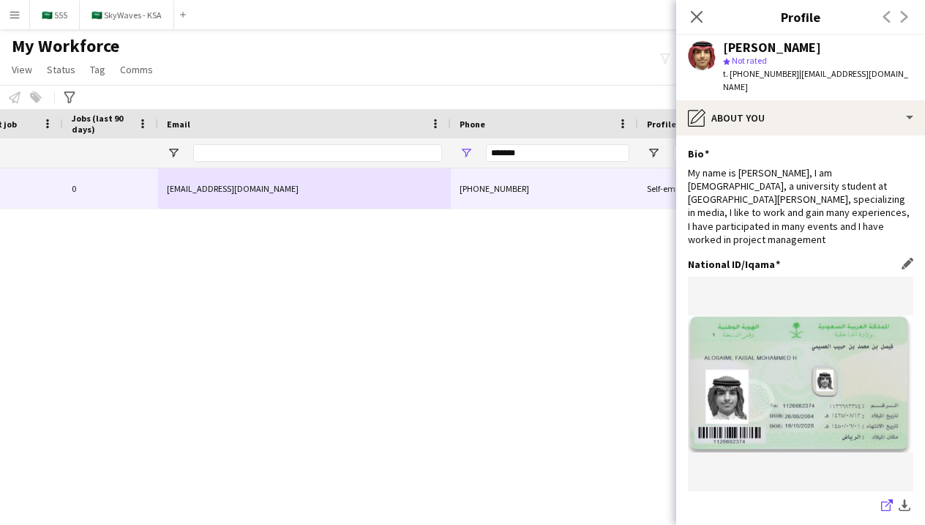
click at [881, 501] on icon at bounding box center [886, 506] width 10 height 10
click at [564, 156] on input "*******" at bounding box center [557, 153] width 143 height 18
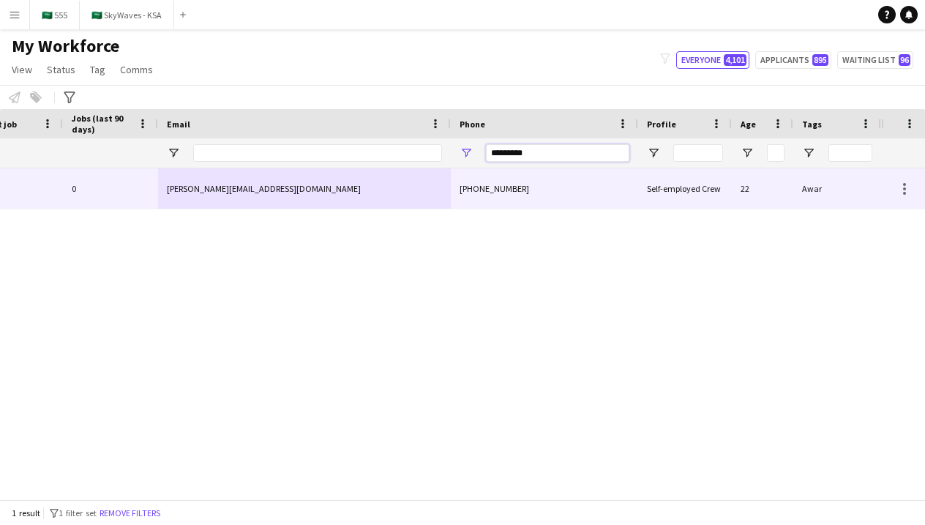
type input "*********"
click at [481, 195] on div "[PHONE_NUMBER]" at bounding box center [544, 188] width 187 height 40
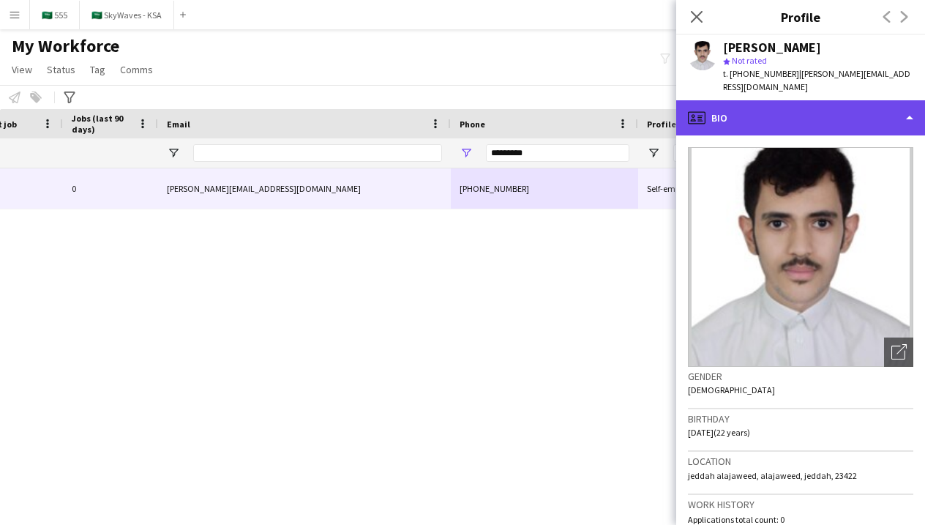
click at [806, 110] on div "profile Bio" at bounding box center [800, 117] width 249 height 35
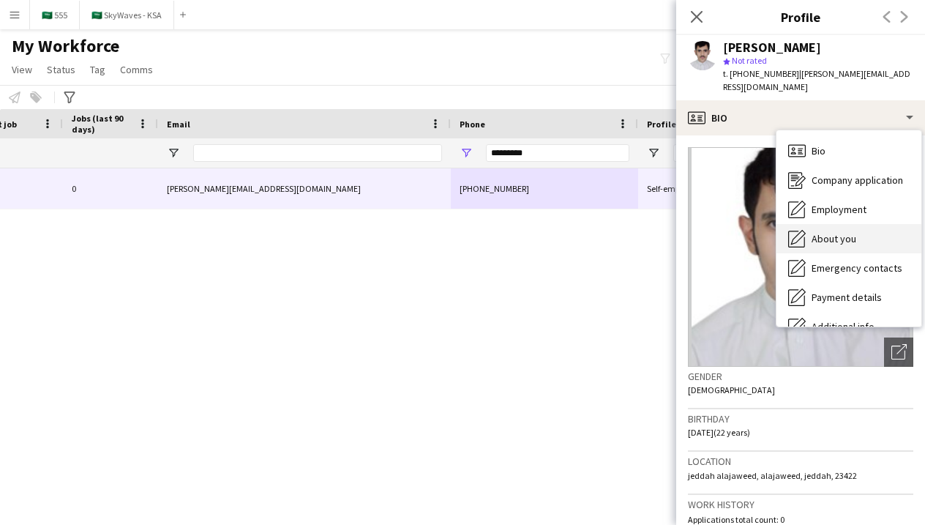
click at [834, 232] on span "About you" at bounding box center [833, 238] width 45 height 13
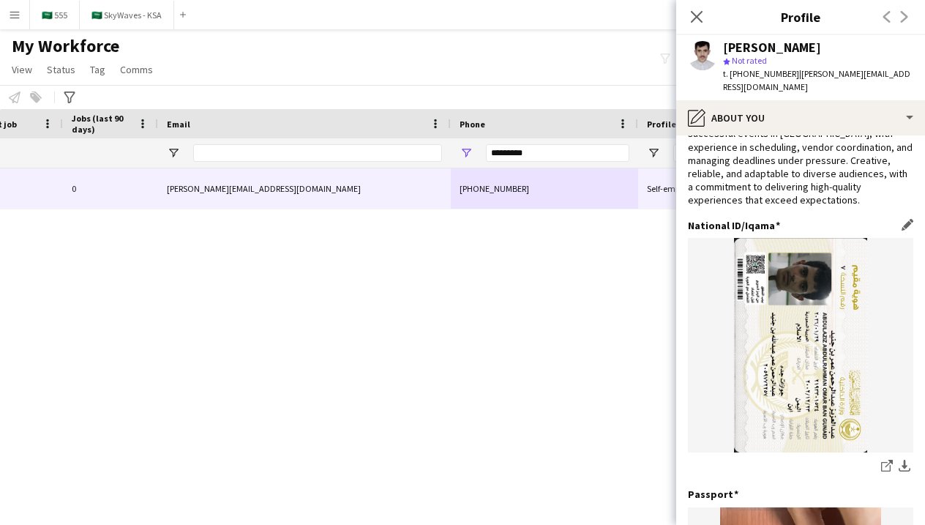
scroll to position [80, 0]
click at [885, 458] on icon "share-external-link-1" at bounding box center [887, 464] width 12 height 12
click at [702, 18] on icon "Close pop-in" at bounding box center [696, 17] width 14 height 14
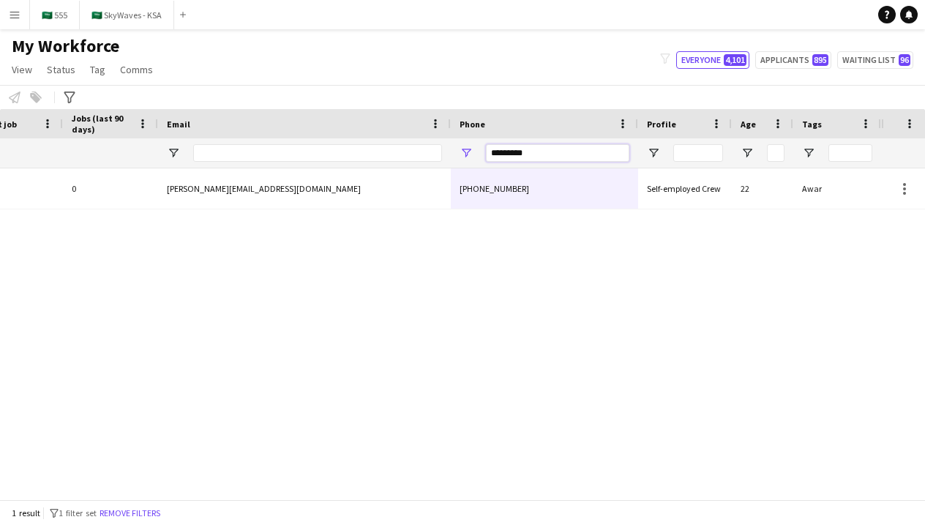
click at [583, 154] on input "*********" at bounding box center [557, 153] width 143 height 18
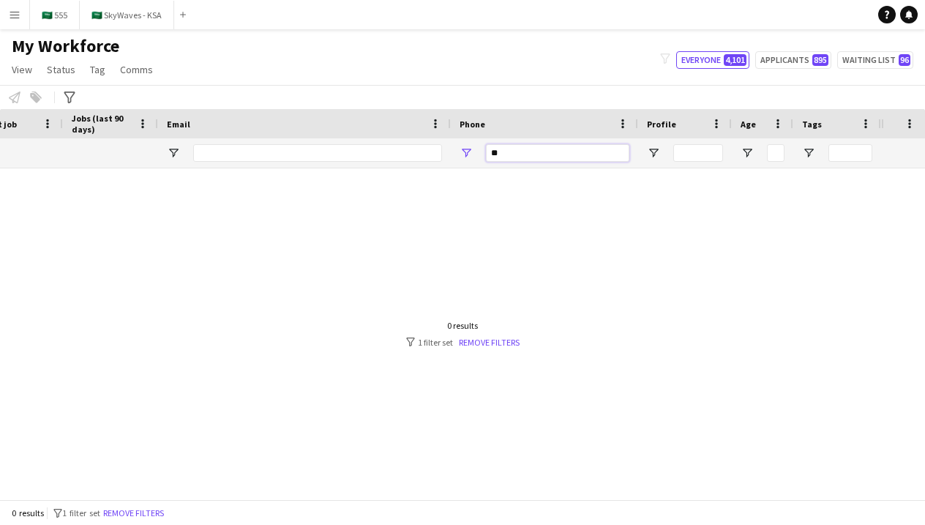
type input "*"
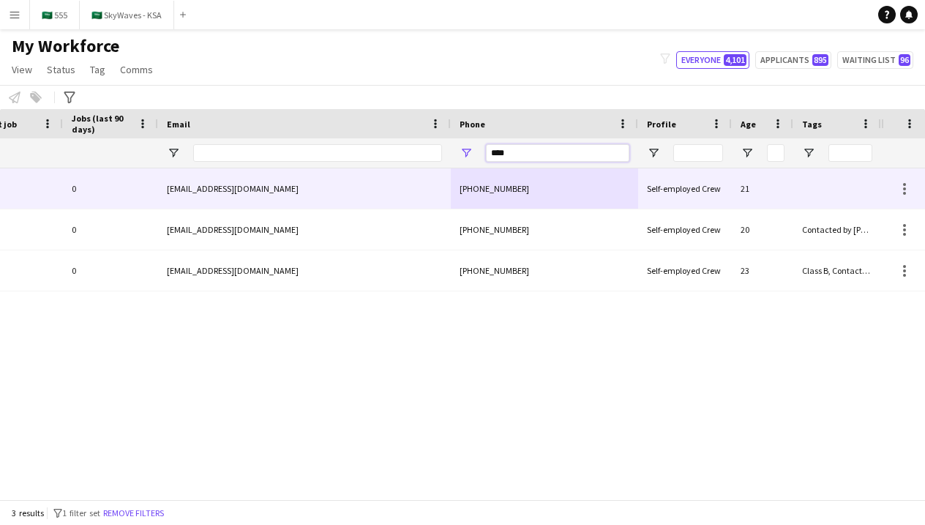
type input "****"
click at [492, 192] on div "[PHONE_NUMBER]" at bounding box center [544, 188] width 187 height 40
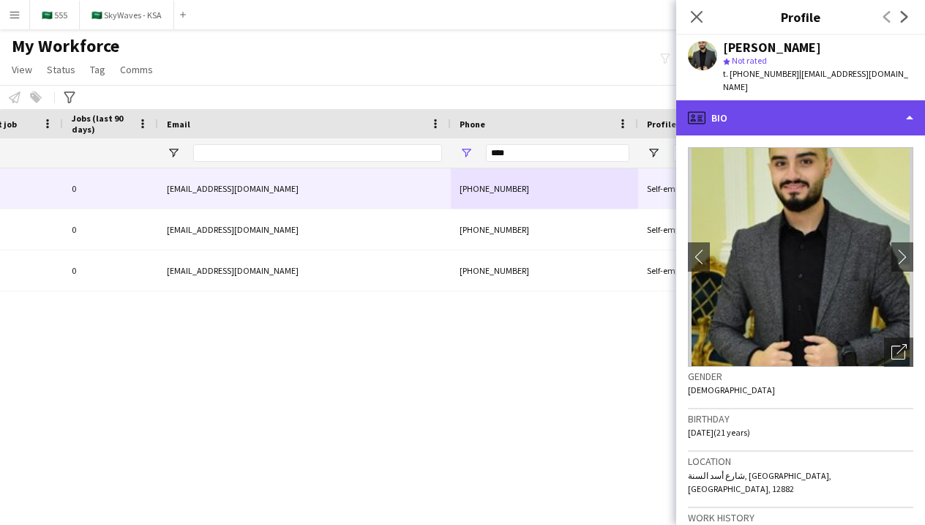
click at [762, 116] on div "profile Bio" at bounding box center [800, 117] width 249 height 35
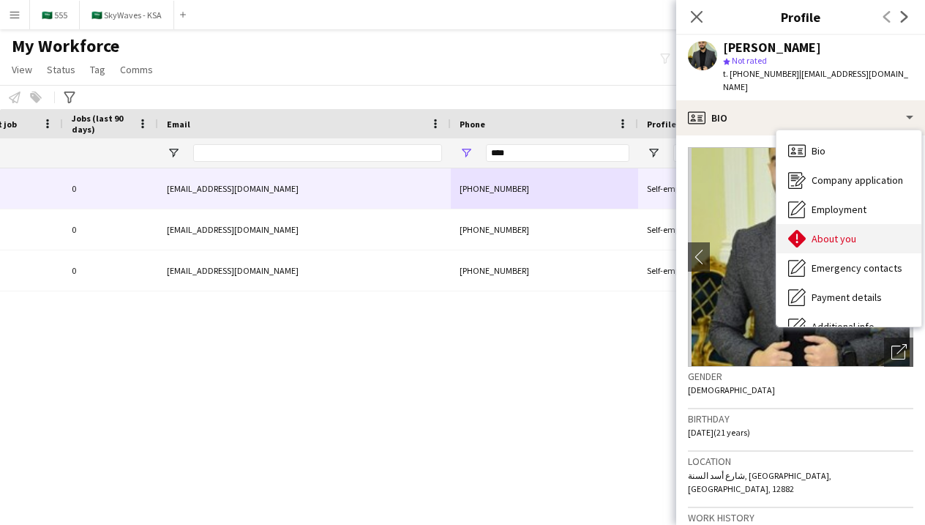
click at [796, 233] on icon at bounding box center [797, 239] width 18 height 18
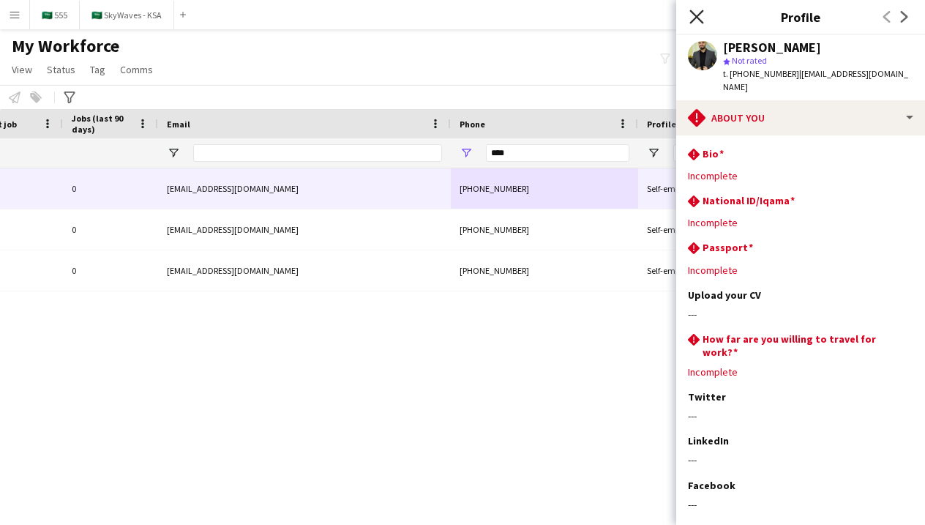
click at [697, 21] on icon "Close pop-in" at bounding box center [696, 17] width 14 height 14
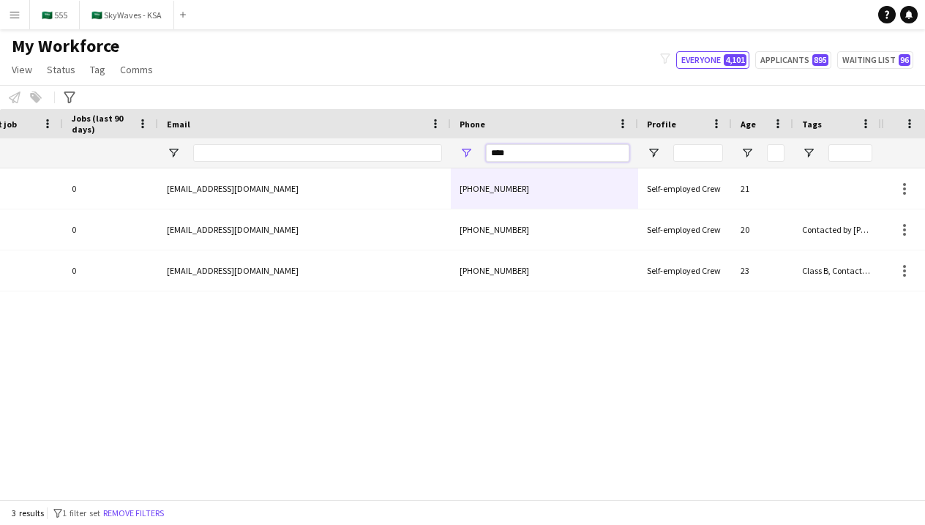
click at [554, 146] on input "****" at bounding box center [557, 153] width 143 height 18
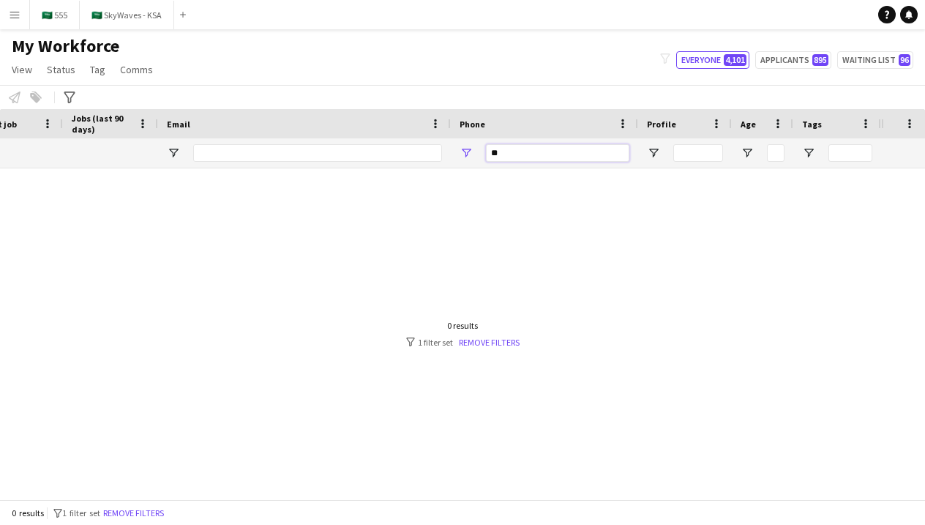
type input "*"
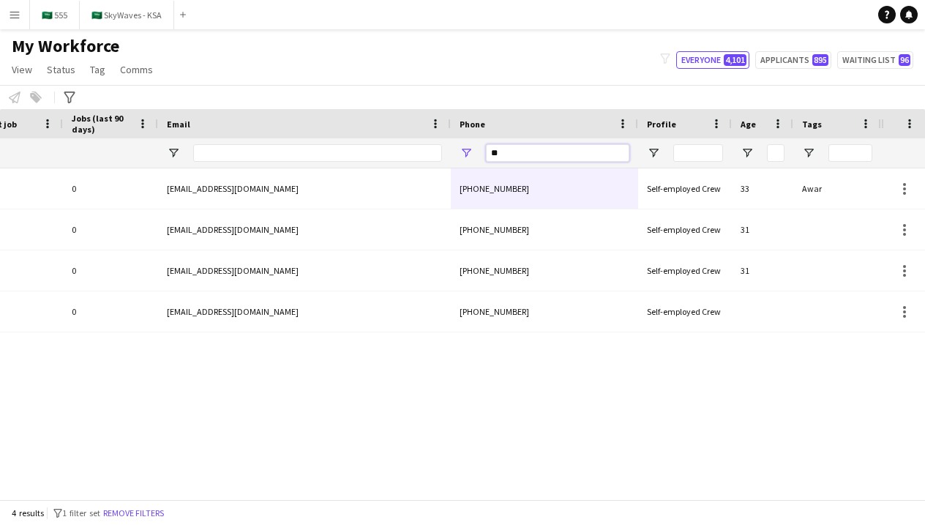
type input "*"
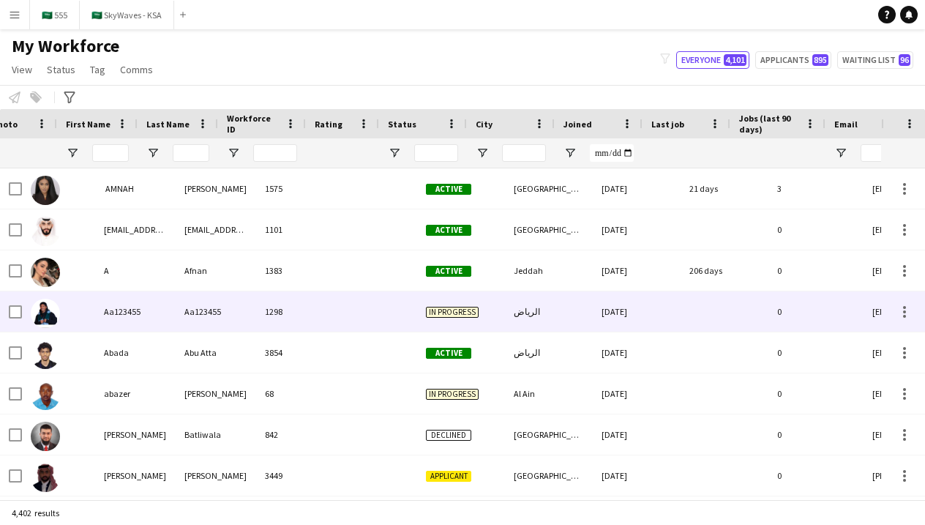
scroll to position [0, -18]
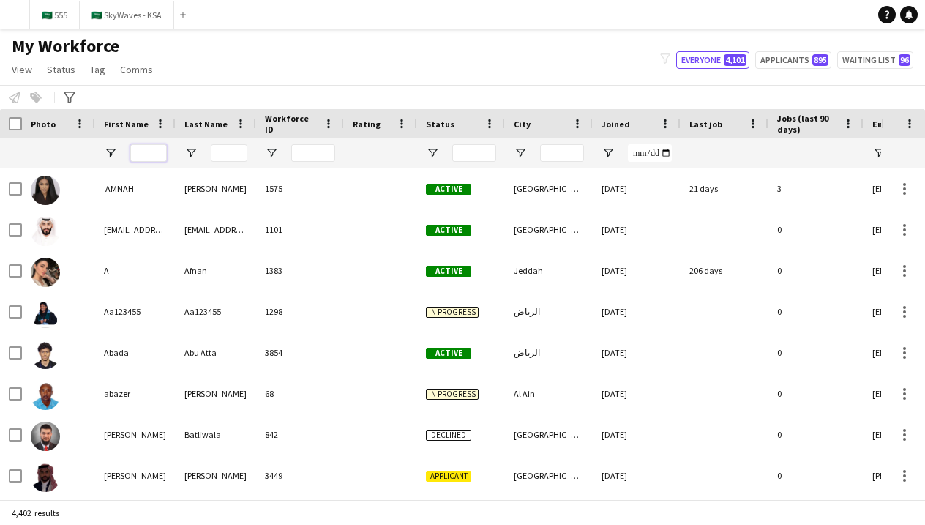
click at [159, 159] on input "First Name Filter Input" at bounding box center [148, 153] width 37 height 18
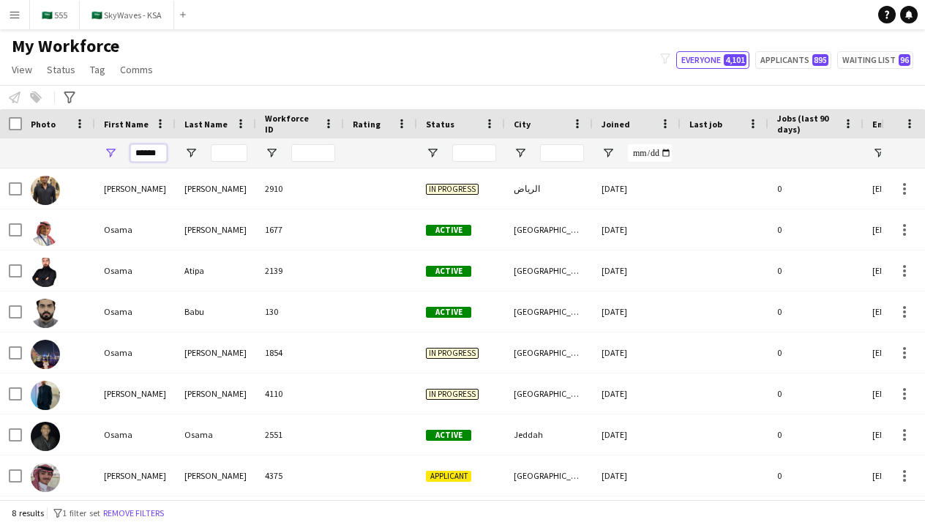
type input "*****"
click at [223, 154] on input "Last Name Filter Input" at bounding box center [229, 153] width 37 height 18
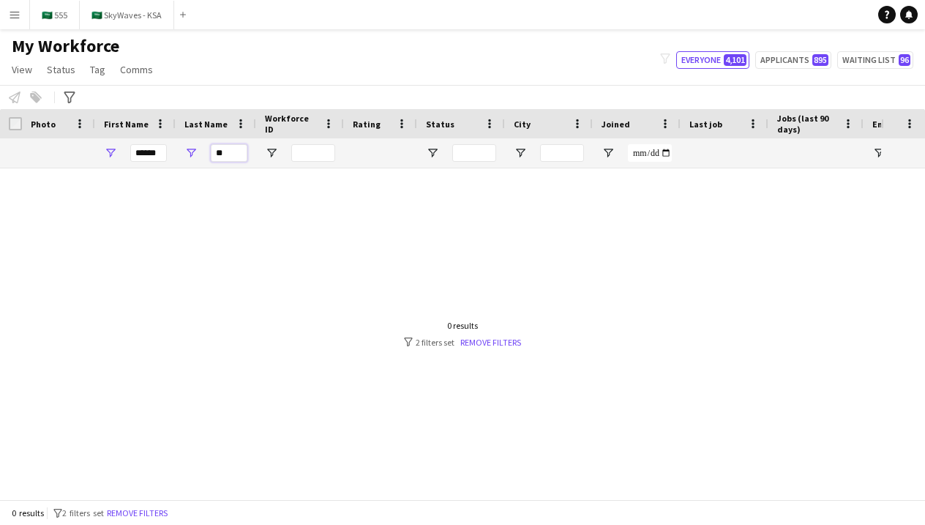
type input "*"
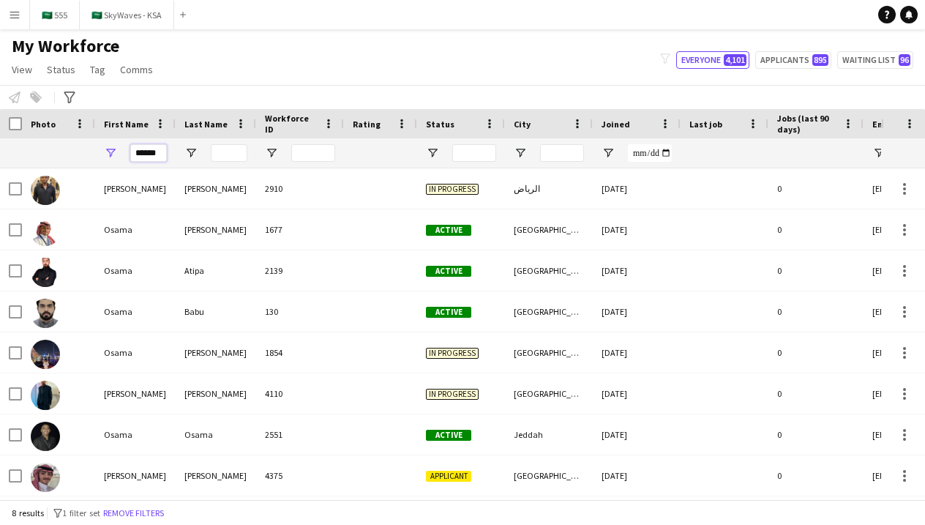
click at [162, 157] on input "*****" at bounding box center [148, 153] width 37 height 18
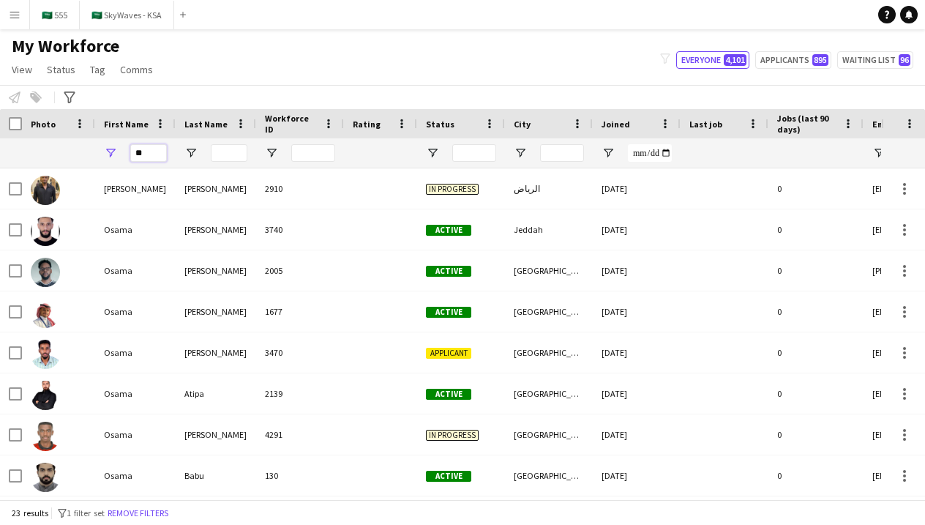
type input "*"
